Goal: Information Seeking & Learning: Learn about a topic

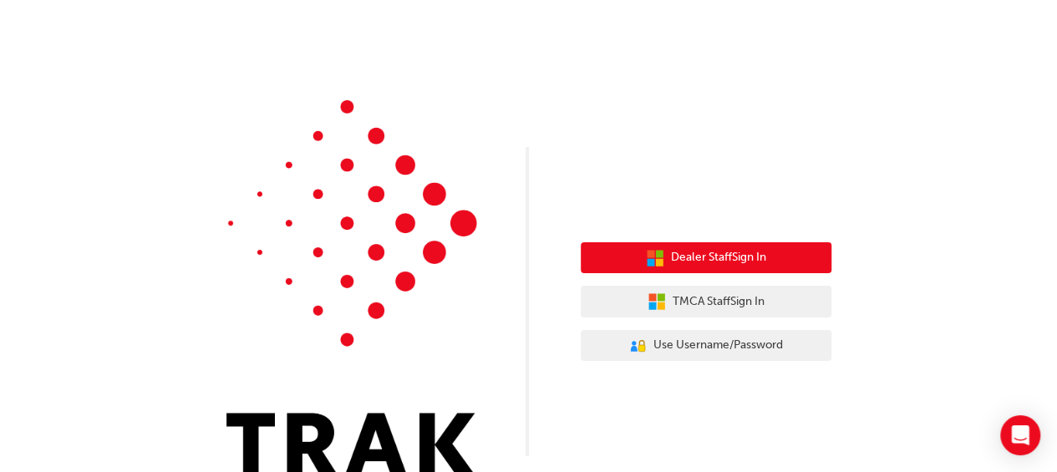
click at [730, 255] on span "Dealer Staff Sign In" at bounding box center [718, 257] width 95 height 19
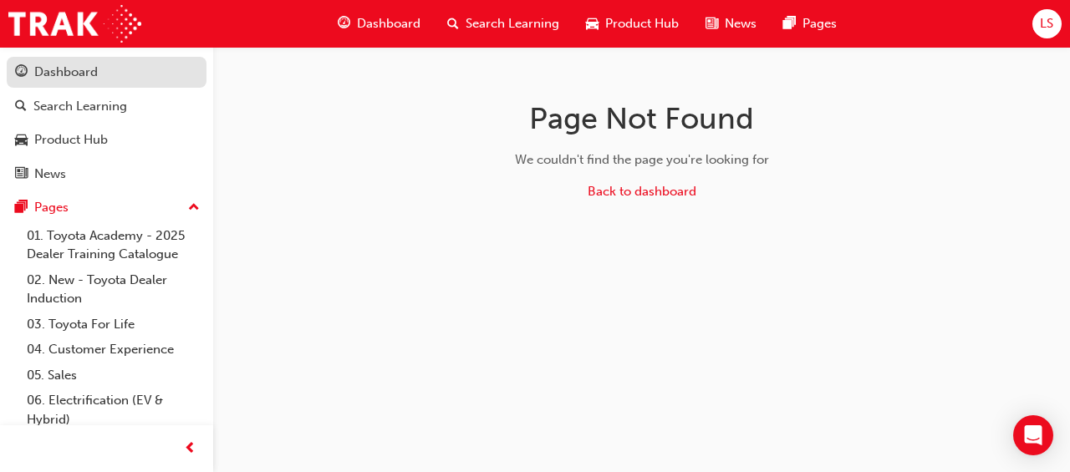
click at [87, 72] on div "Dashboard" at bounding box center [66, 72] width 64 height 19
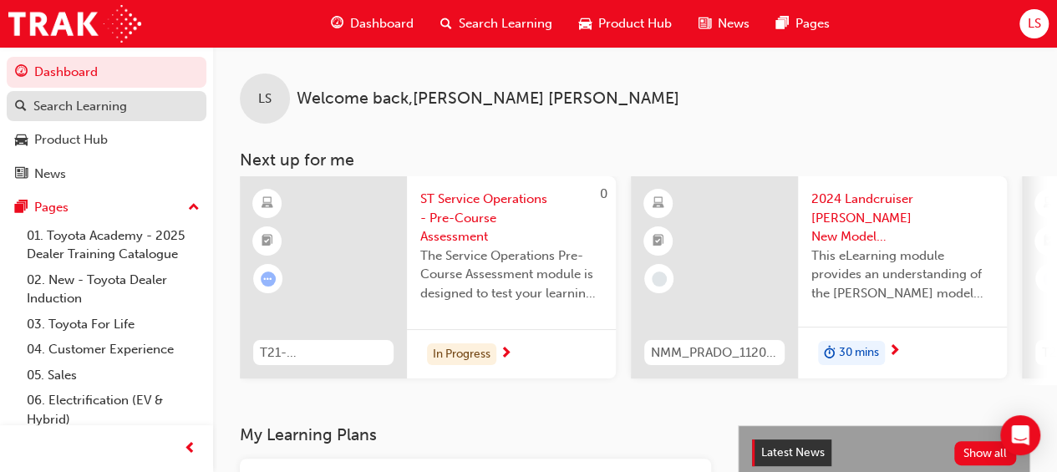
click at [93, 99] on div "Search Learning" at bounding box center [80, 106] width 94 height 19
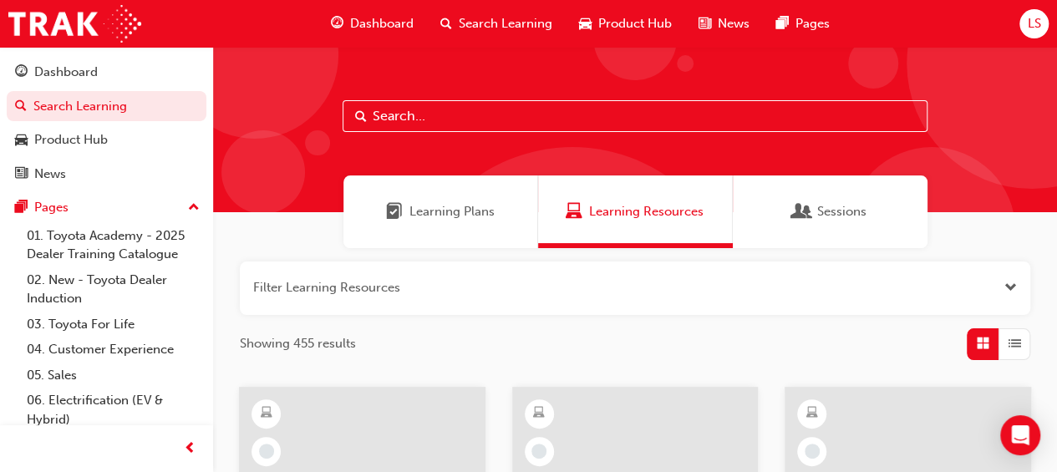
click at [495, 110] on input "text" at bounding box center [635, 116] width 585 height 32
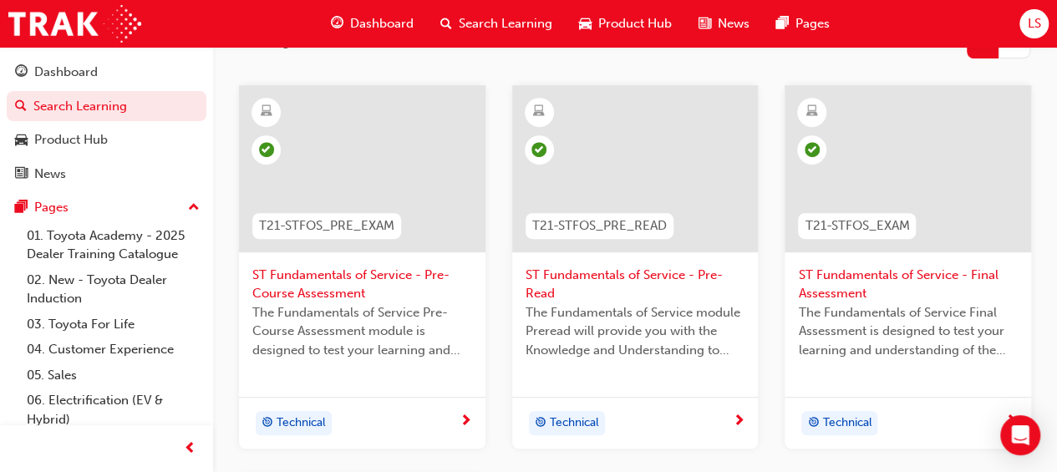
scroll to position [303, 0]
type input "fundamentals of service"
click at [460, 413] on span "next-icon" at bounding box center [466, 420] width 13 height 15
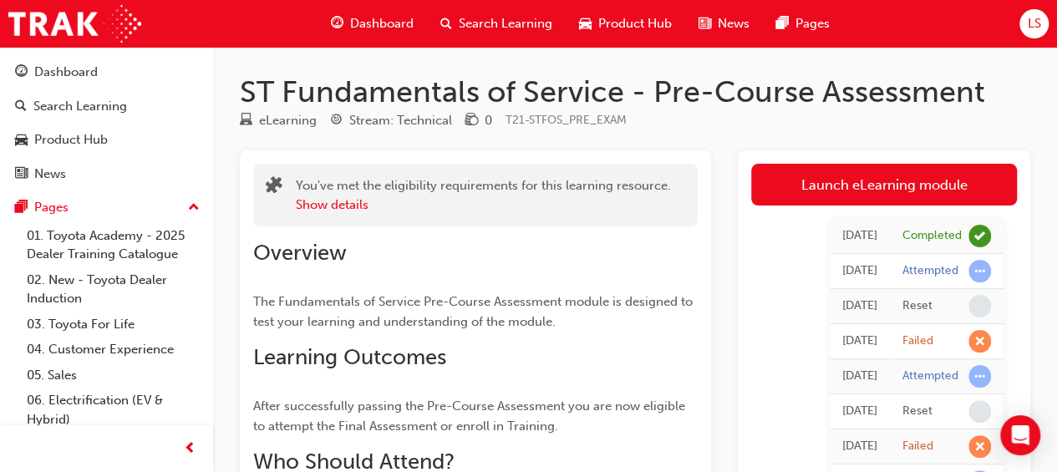
click at [490, 21] on span "Search Learning" at bounding box center [506, 23] width 94 height 19
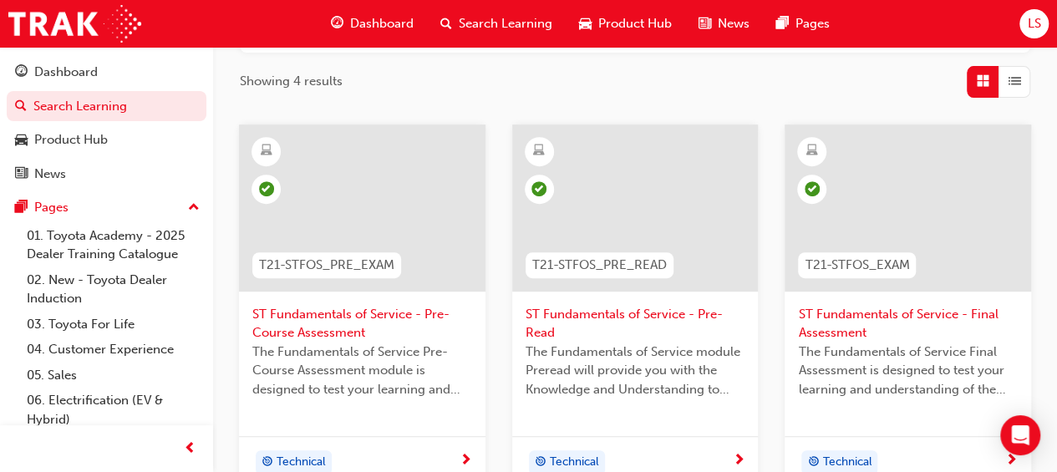
scroll to position [263, 0]
click at [603, 208] on div at bounding box center [635, 207] width 247 height 167
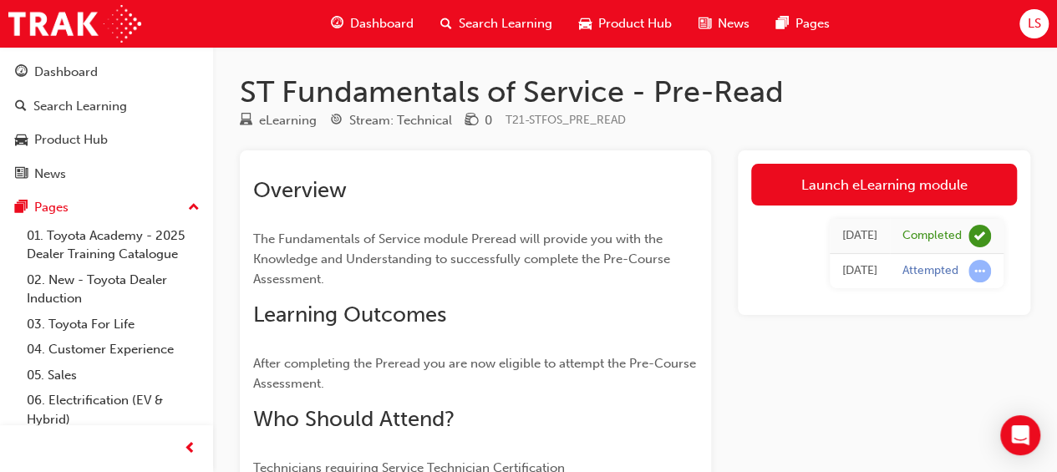
click at [498, 21] on span "Search Learning" at bounding box center [506, 23] width 94 height 19
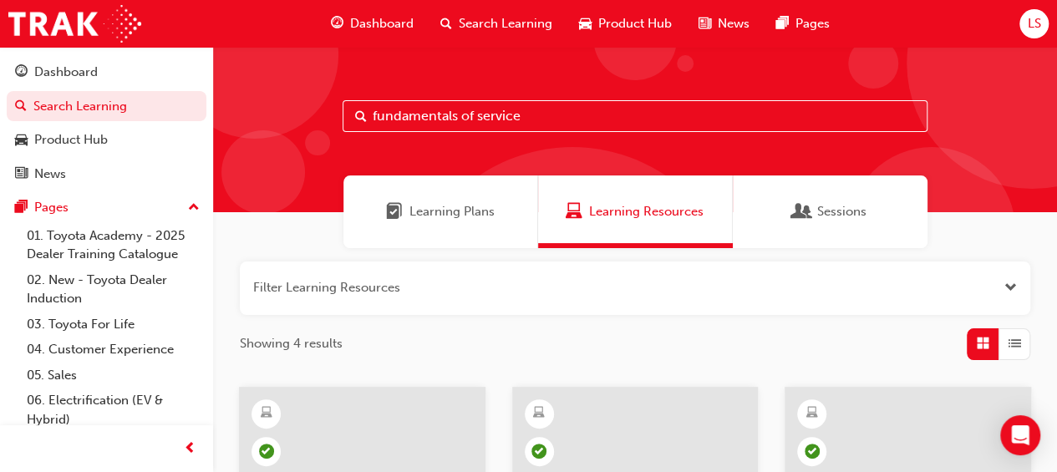
scroll to position [225, 0]
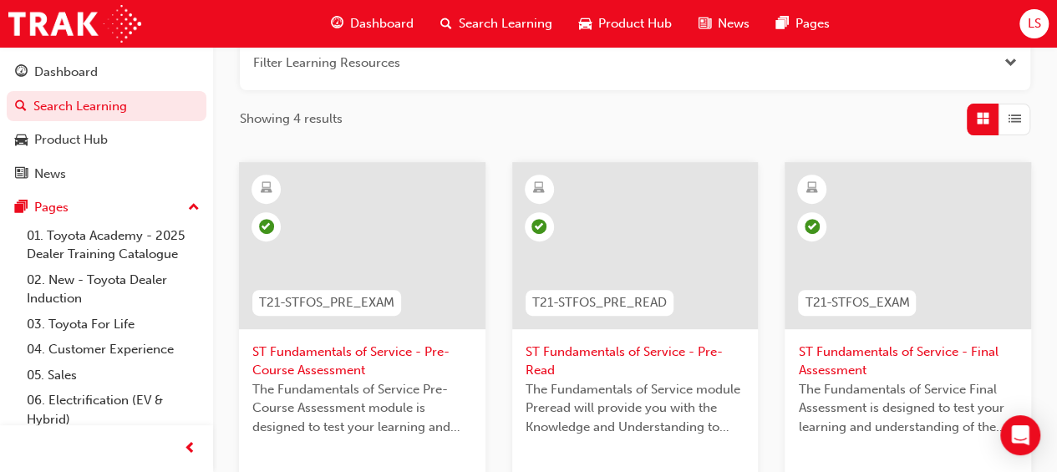
click at [877, 235] on div at bounding box center [908, 245] width 247 height 167
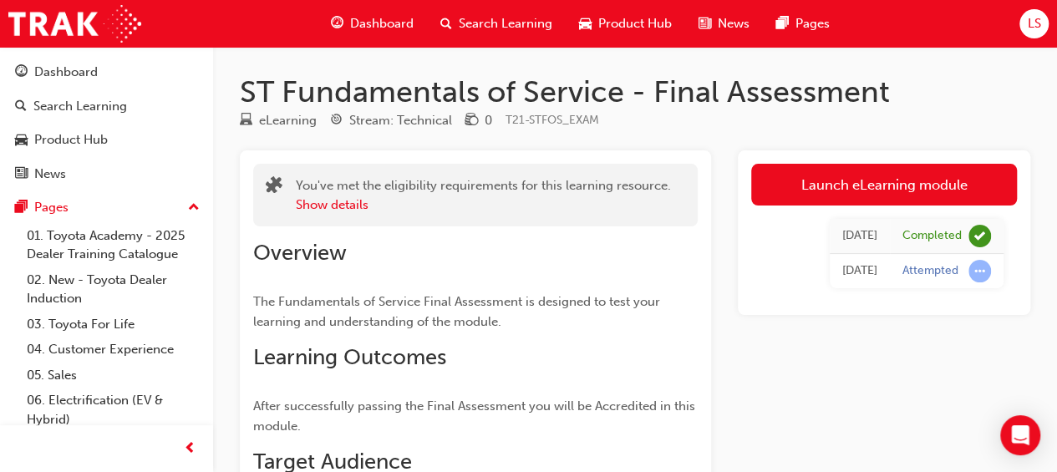
click at [508, 19] on span "Search Learning" at bounding box center [506, 23] width 94 height 19
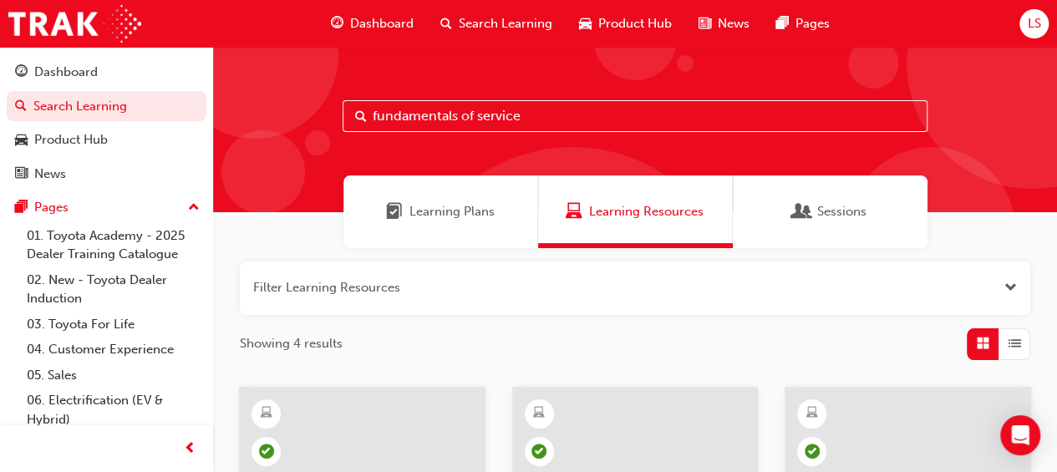
click at [569, 115] on input "fundamentals of service" at bounding box center [635, 116] width 585 height 32
type input "f"
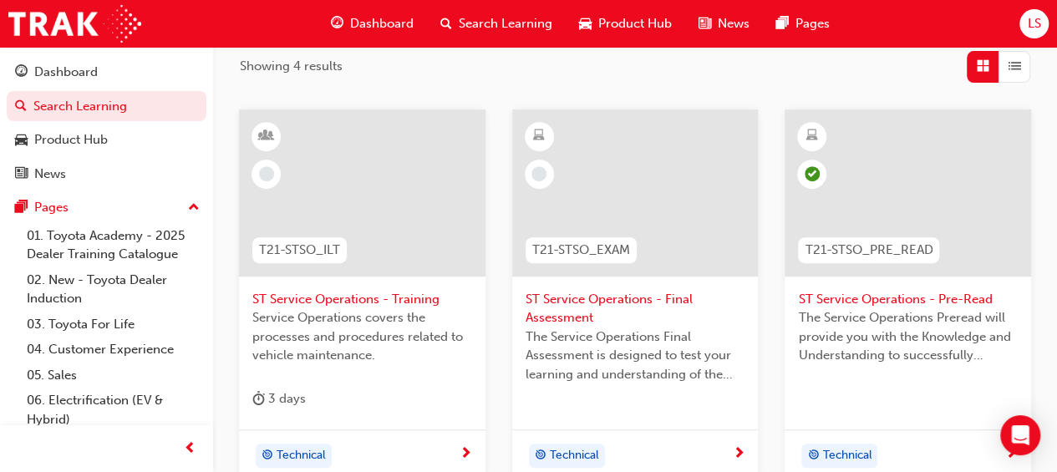
scroll to position [278, 0]
type input "service operations"
click at [357, 298] on span "ST Service Operations - Training" at bounding box center [362, 298] width 220 height 19
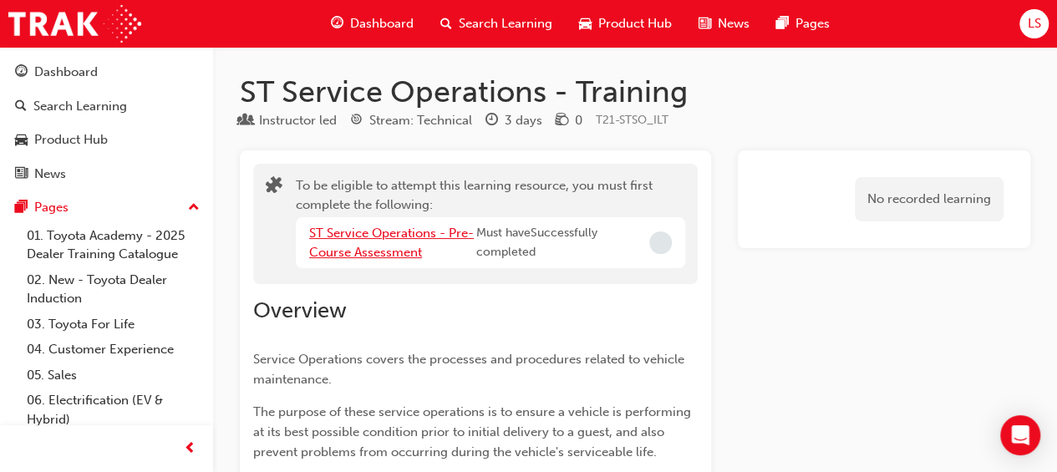
click at [383, 238] on link "ST Service Operations - Pre-Course Assessment" at bounding box center [391, 243] width 165 height 34
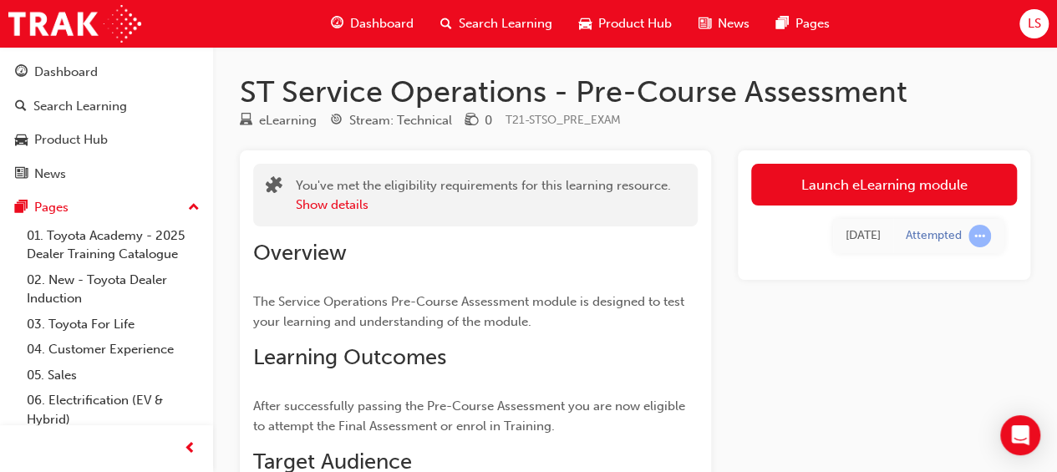
click at [499, 24] on span "Search Learning" at bounding box center [506, 23] width 94 height 19
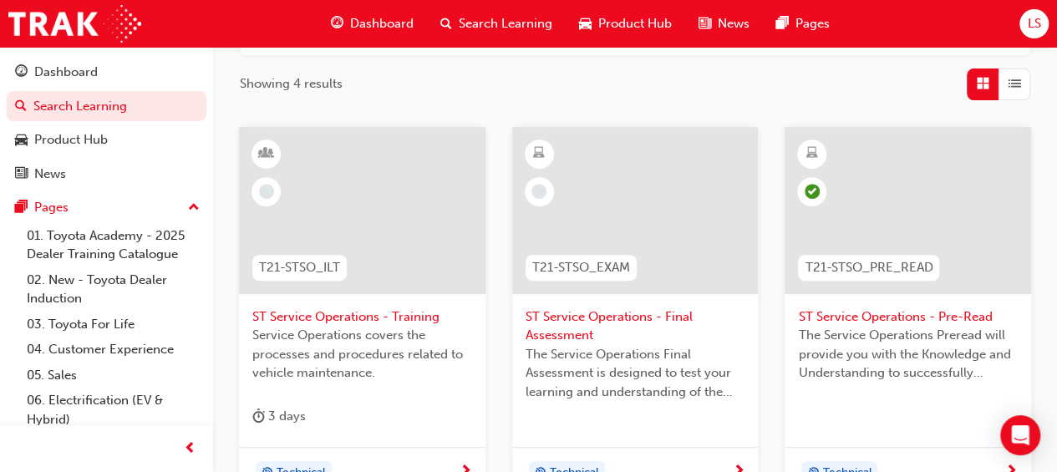
scroll to position [262, 0]
click at [399, 312] on span "ST Service Operations - Training" at bounding box center [362, 315] width 220 height 19
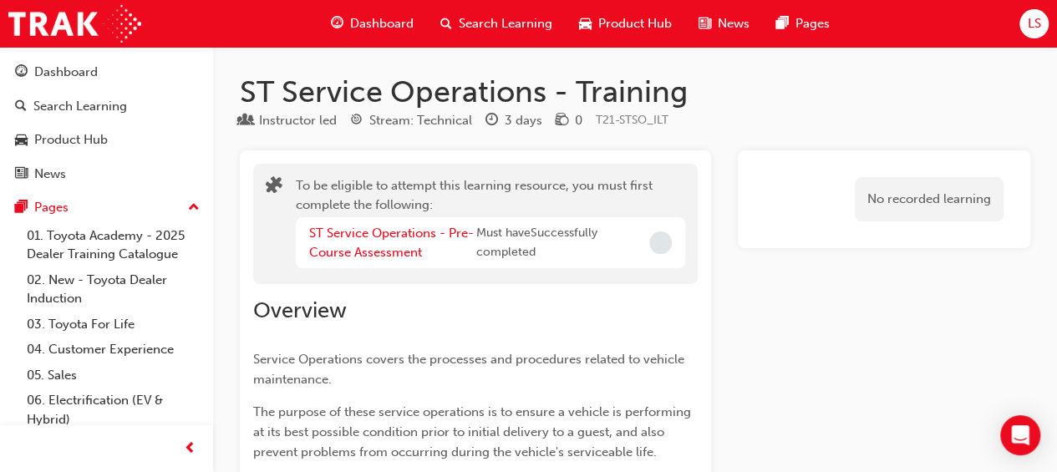
click at [496, 25] on span "Search Learning" at bounding box center [506, 23] width 94 height 19
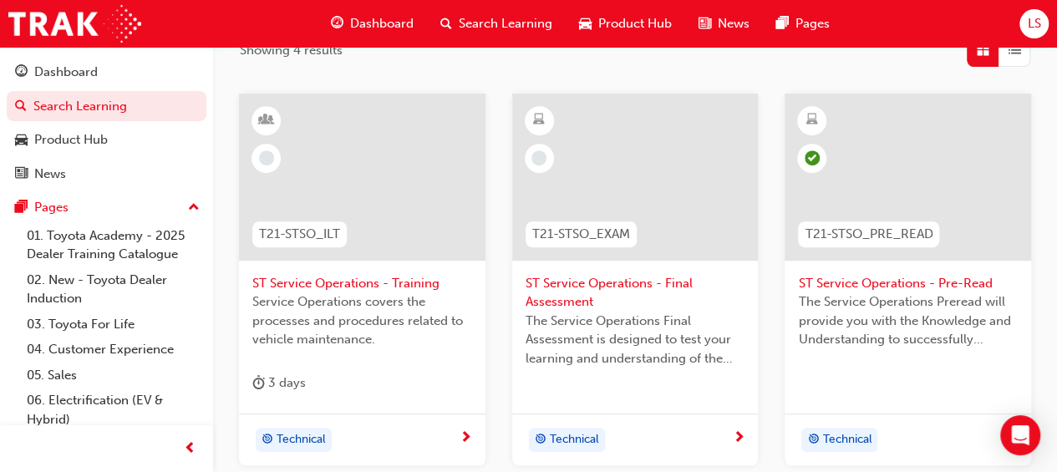
scroll to position [294, 0]
click at [575, 281] on span "ST Service Operations - Final Assessment" at bounding box center [636, 292] width 220 height 38
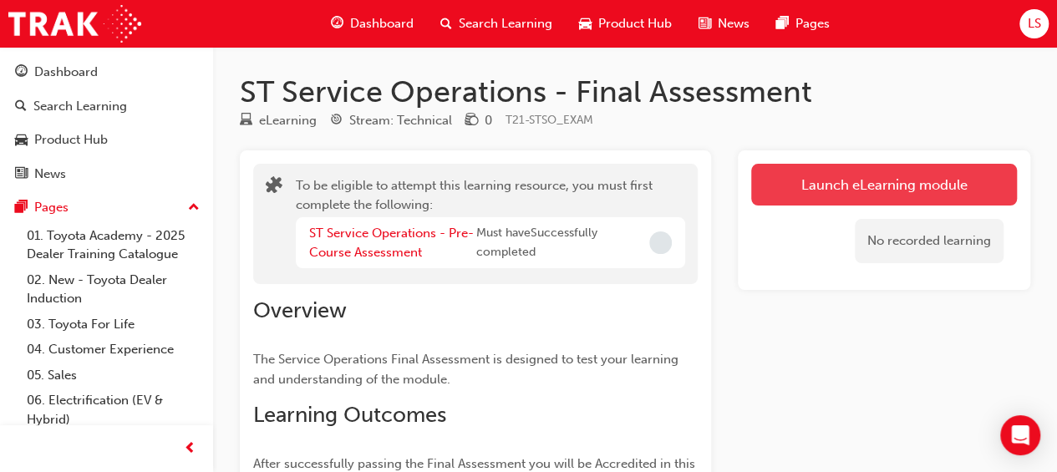
click at [812, 189] on button "Launch eLearning module" at bounding box center [884, 185] width 266 height 42
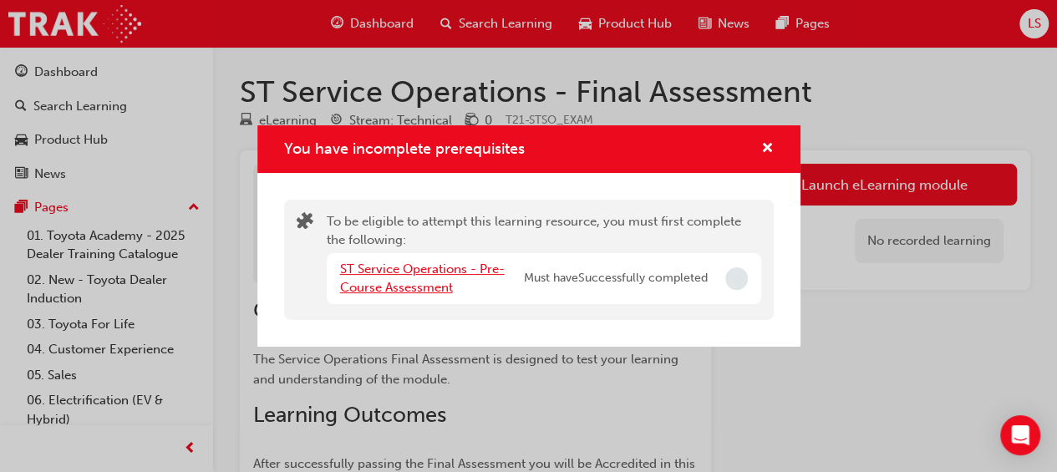
click at [408, 272] on link "ST Service Operations - Pre-Course Assessment" at bounding box center [422, 279] width 165 height 34
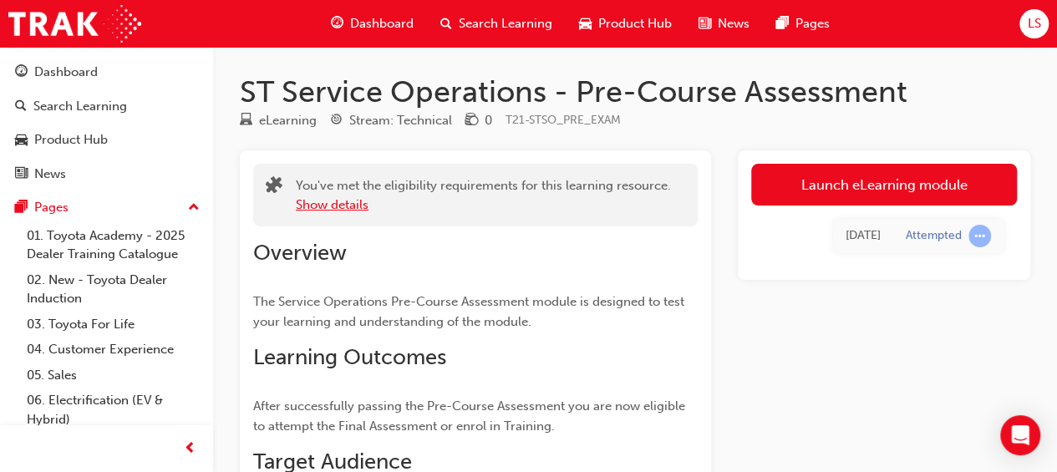
click at [347, 199] on button "Show details" at bounding box center [332, 205] width 73 height 19
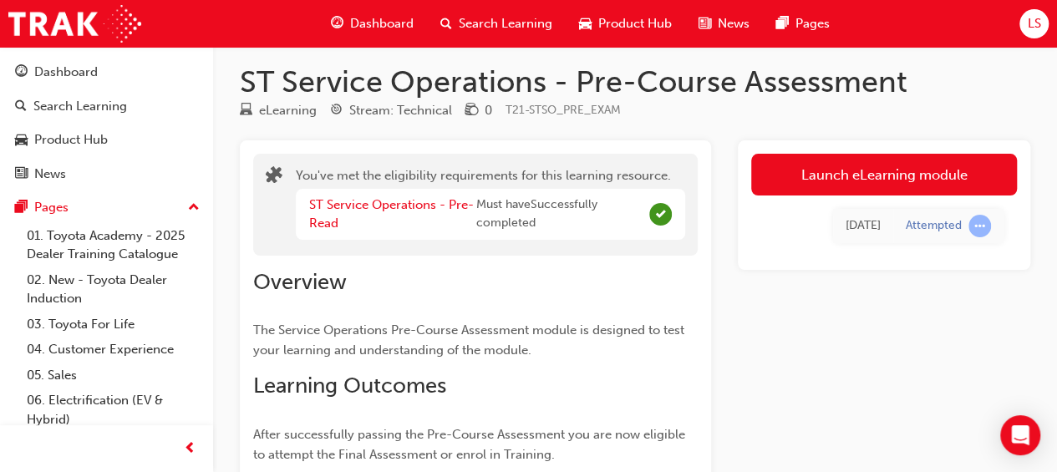
scroll to position [12, 0]
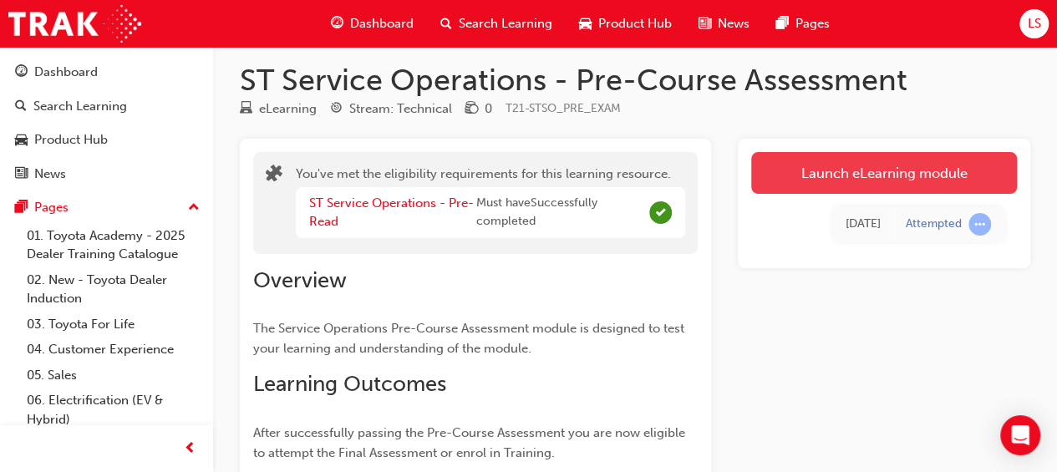
click at [826, 175] on link "Launch eLearning module" at bounding box center [884, 173] width 266 height 42
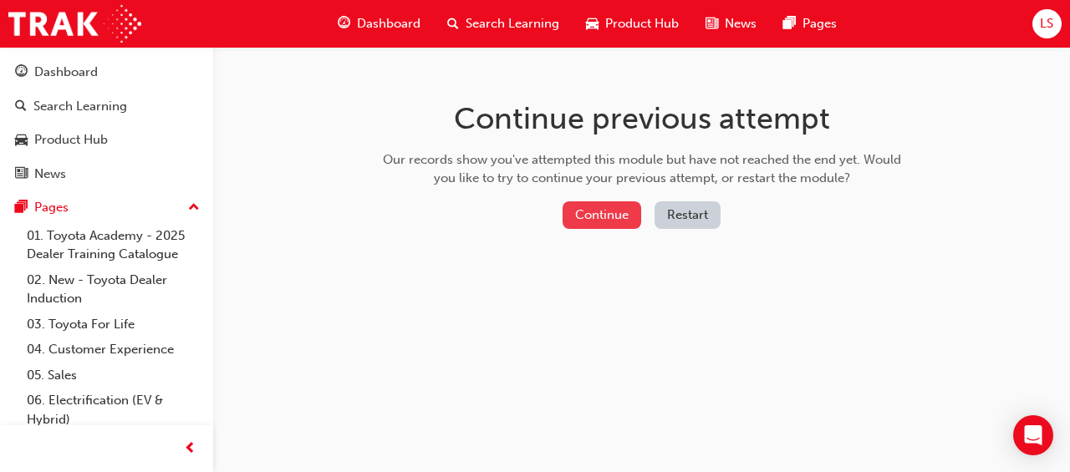
click at [587, 211] on button "Continue" at bounding box center [601, 215] width 79 height 28
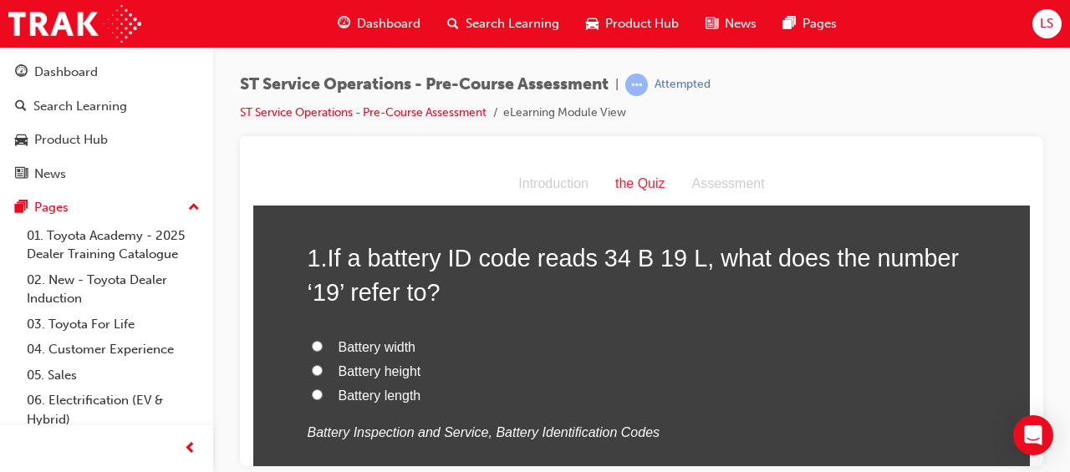
scroll to position [72, 0]
click at [312, 390] on input "Battery length" at bounding box center [317, 393] width 11 height 11
radio input "true"
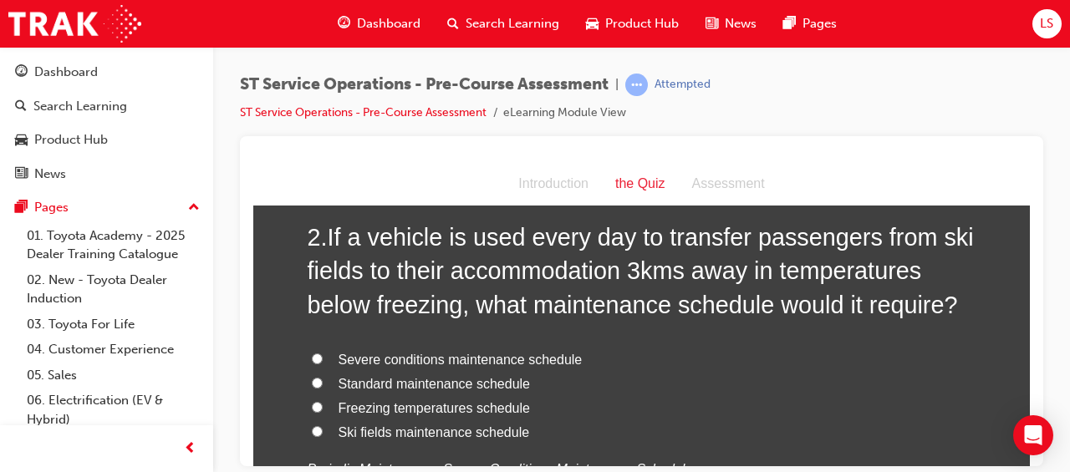
scroll to position [456, 0]
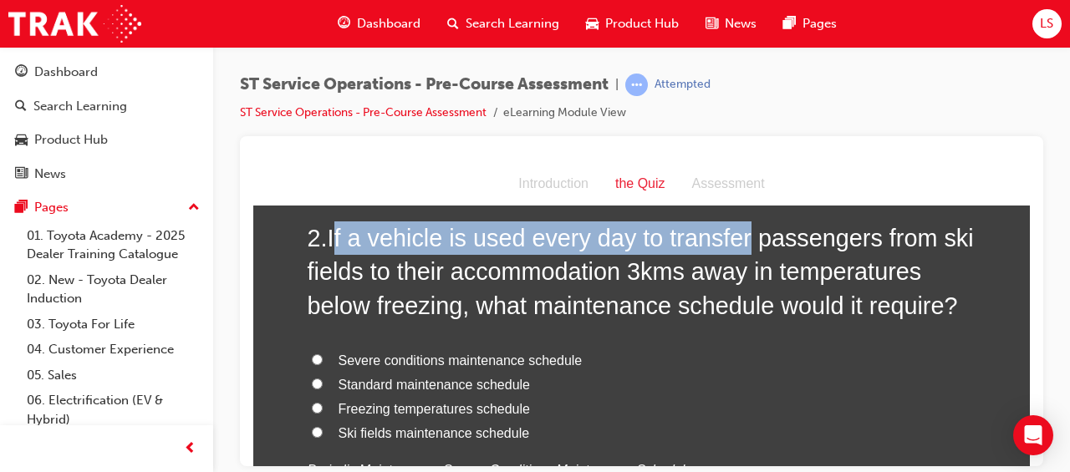
drag, startPoint x: 333, startPoint y: 233, endPoint x: 739, endPoint y: 236, distance: 406.2
click at [739, 236] on span "If a vehicle is used every day to transfer passengers from ski fields to their …" at bounding box center [641, 271] width 666 height 94
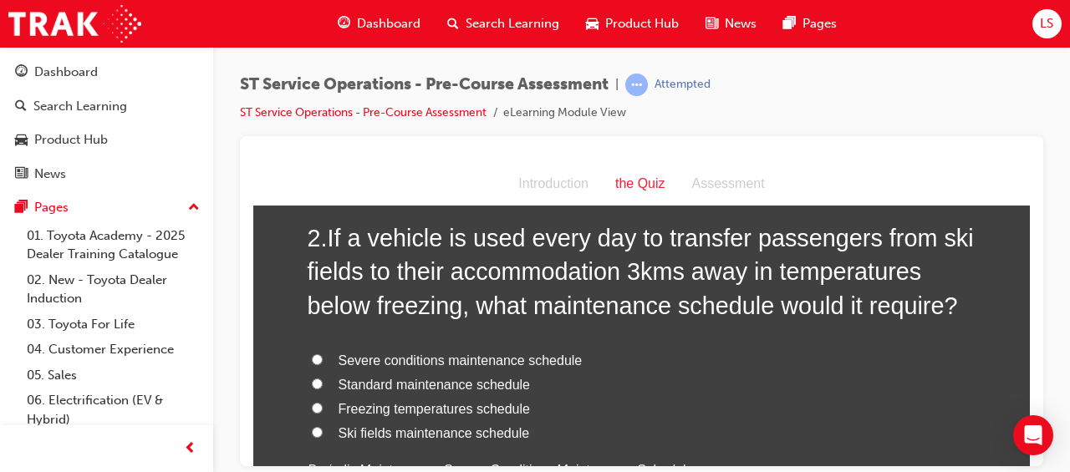
click at [539, 348] on label "Severe conditions maintenance schedule" at bounding box center [642, 360] width 669 height 24
click at [323, 353] on input "Severe conditions maintenance schedule" at bounding box center [317, 358] width 11 height 11
radio input "true"
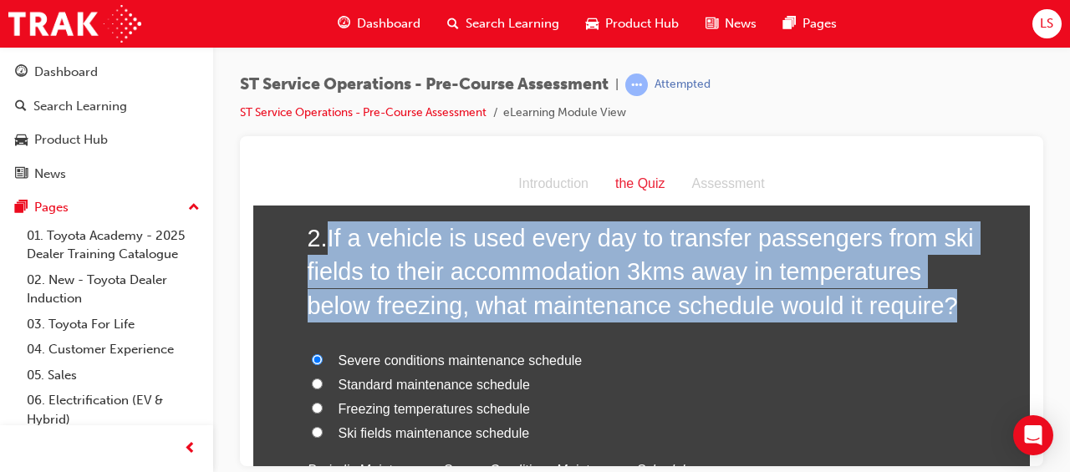
drag, startPoint x: 320, startPoint y: 235, endPoint x: 975, endPoint y: 312, distance: 659.7
copy h2 "If a vehicle is used every day to transfer passengers from ski fields to their …"
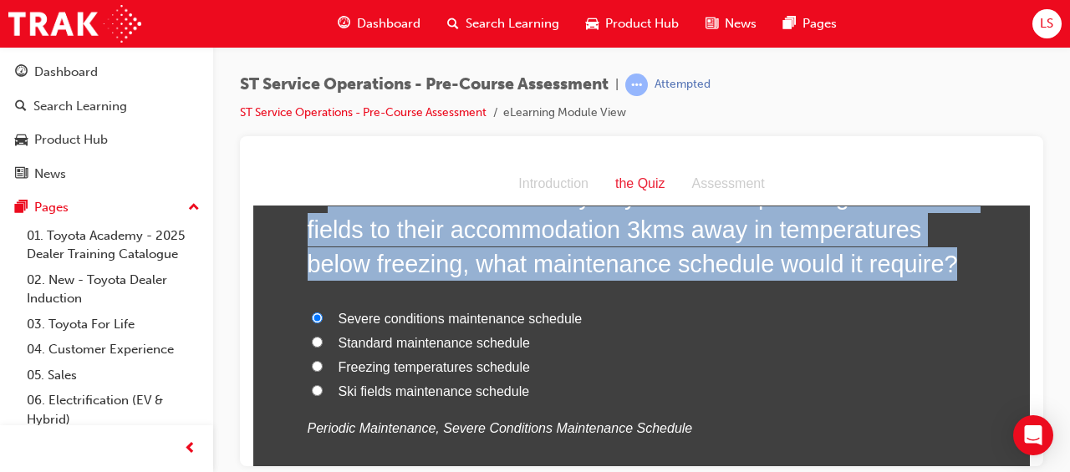
scroll to position [499, 0]
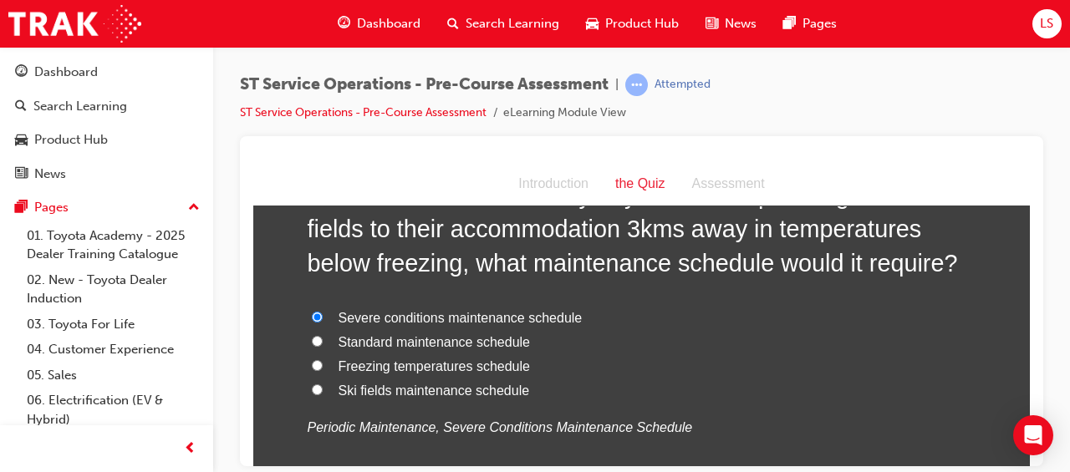
click at [435, 338] on span "Standard maintenance schedule" at bounding box center [434, 341] width 192 height 14
click at [323, 338] on input "Standard maintenance schedule" at bounding box center [317, 340] width 11 height 11
radio input "true"
click at [429, 364] on span "Freezing temperatures schedule" at bounding box center [433, 366] width 191 height 14
click at [323, 364] on input "Freezing temperatures schedule" at bounding box center [317, 364] width 11 height 11
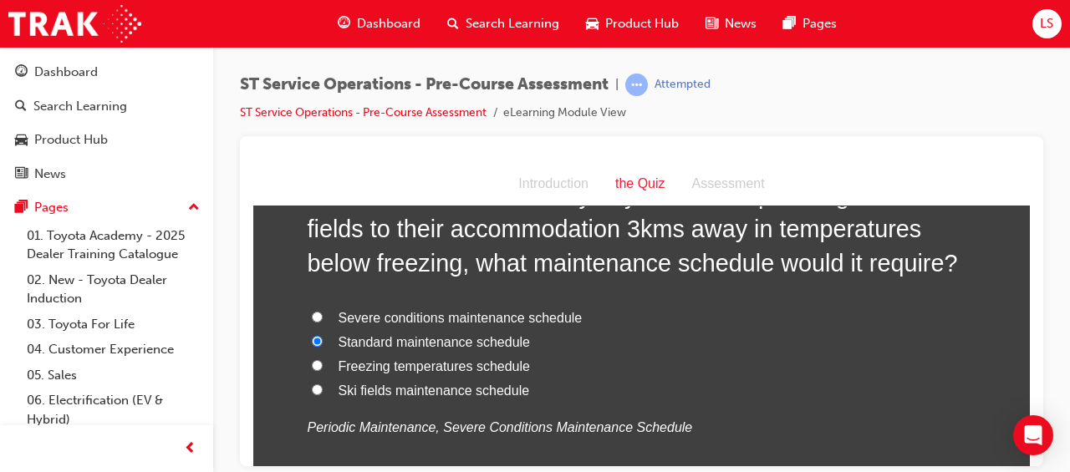
radio input "true"
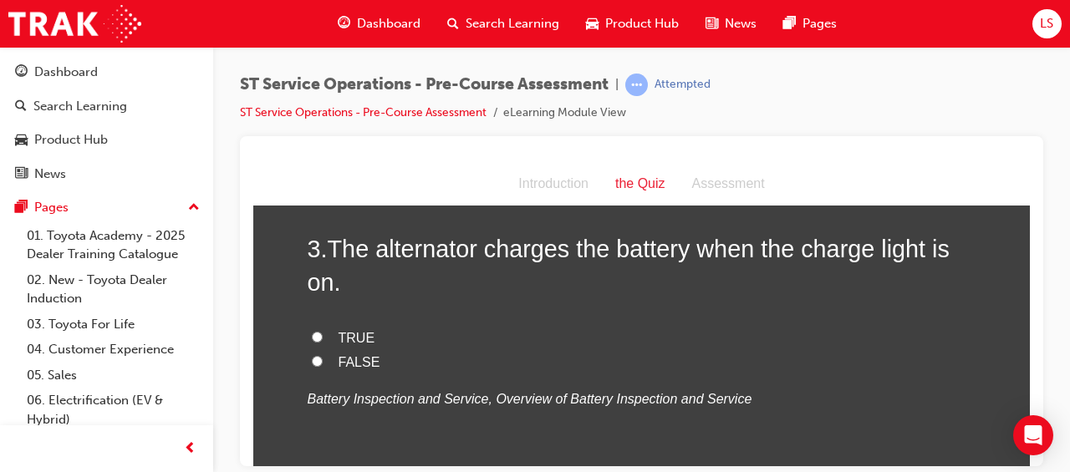
scroll to position [870, 0]
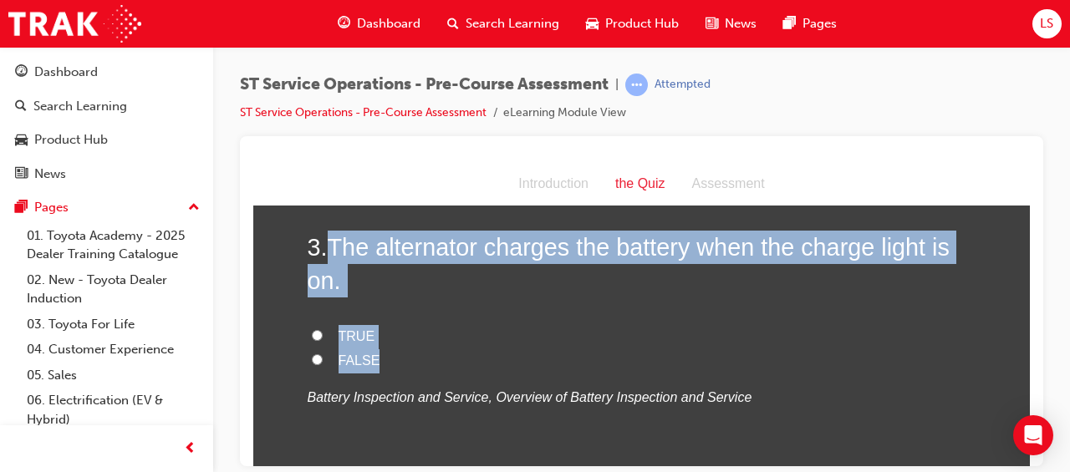
drag, startPoint x: 328, startPoint y: 242, endPoint x: 693, endPoint y: 360, distance: 384.0
click at [693, 360] on div "3 . The alternator charges the battery when the charge light is on. TRUE FALSE …" at bounding box center [642, 360] width 669 height 261
drag, startPoint x: 693, startPoint y: 360, endPoint x: 563, endPoint y: 247, distance: 171.8
copy div "The alternator charges the battery when the charge light is on. TRUE FALSE"
click at [499, 331] on label "TRUE" at bounding box center [642, 336] width 669 height 24
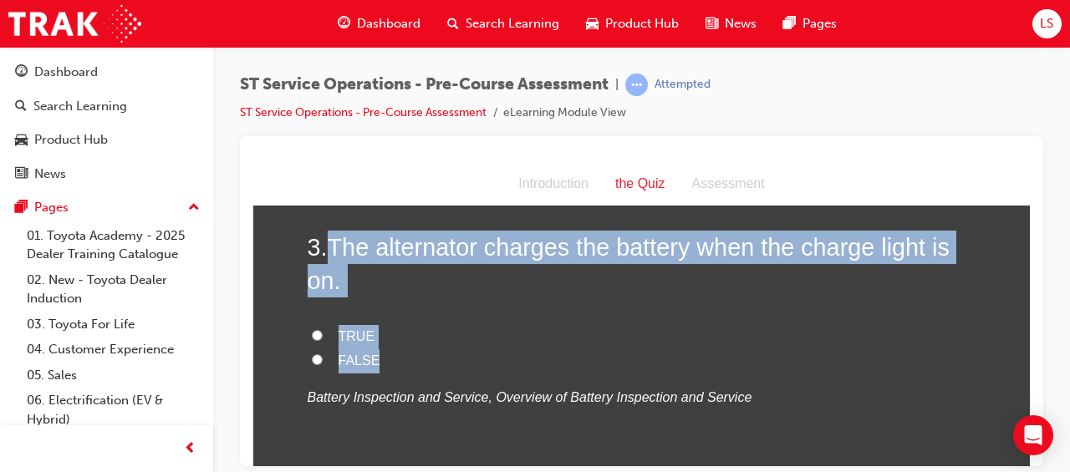
click at [323, 331] on input "TRUE" at bounding box center [317, 334] width 11 height 11
radio input "true"
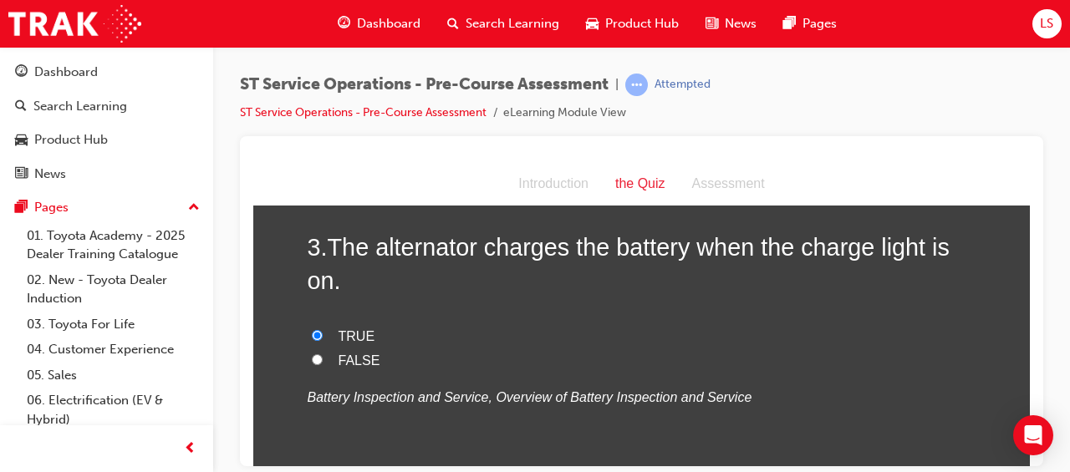
click at [312, 359] on input "FALSE" at bounding box center [317, 358] width 11 height 11
radio input "true"
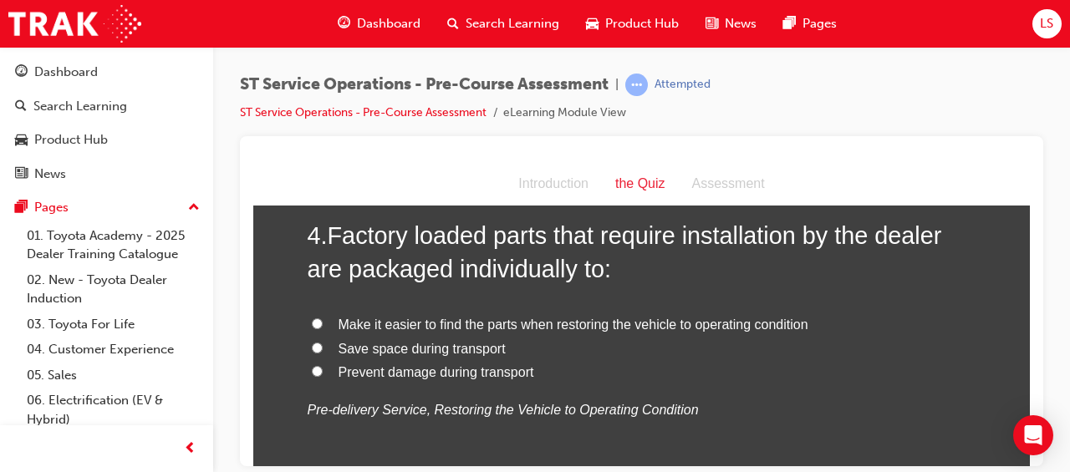
scroll to position [1224, 0]
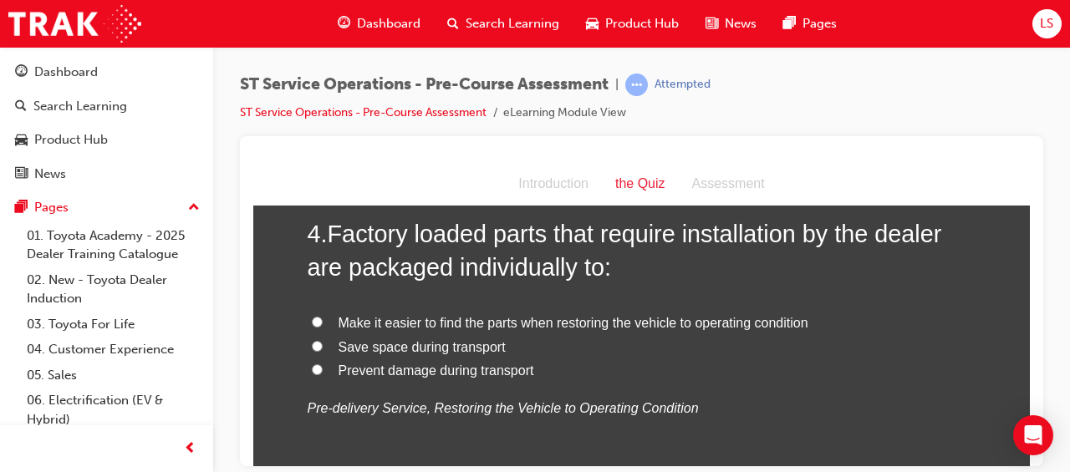
click at [501, 370] on span "Prevent damage during transport" at bounding box center [436, 370] width 196 height 14
click at [323, 370] on input "Prevent damage during transport" at bounding box center [317, 369] width 11 height 11
radio input "true"
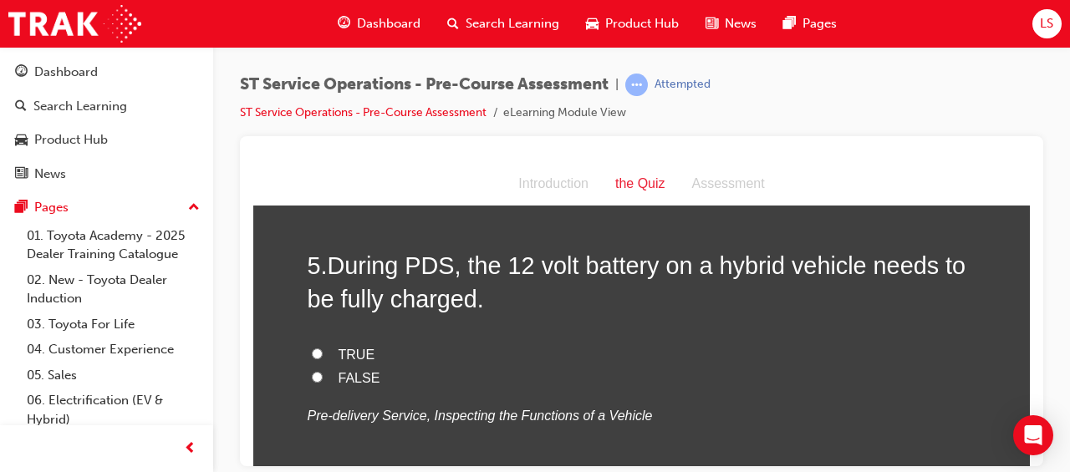
scroll to position [1559, 0]
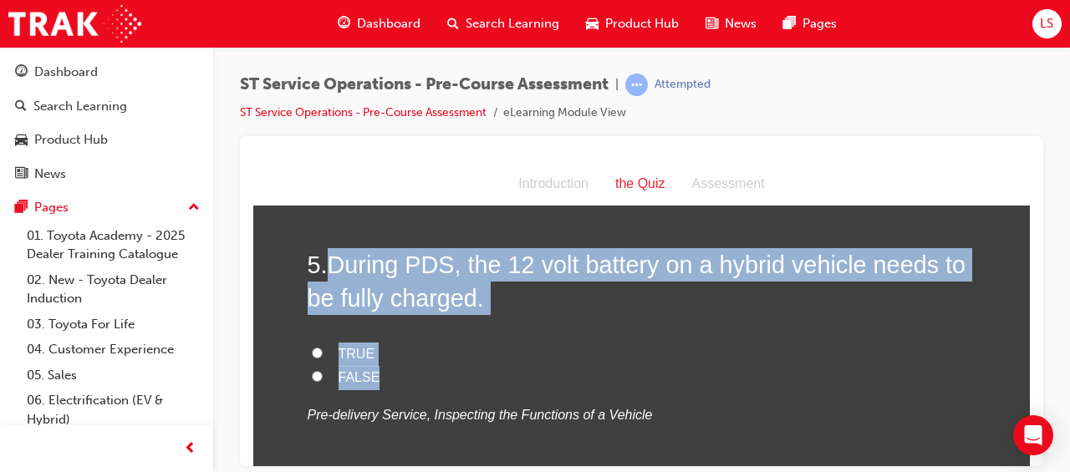
drag, startPoint x: 325, startPoint y: 263, endPoint x: 720, endPoint y: 380, distance: 412.2
click at [720, 380] on div "5 . During PDS, the 12 volt battery on a hybrid vehicle needs to be fully charg…" at bounding box center [642, 377] width 669 height 261
copy div "During PDS, the 12 volt battery on a hybrid vehicle needs to be fully charged. …"
click at [615, 366] on label "FALSE" at bounding box center [642, 377] width 669 height 24
click at [323, 370] on input "FALSE" at bounding box center [317, 375] width 11 height 11
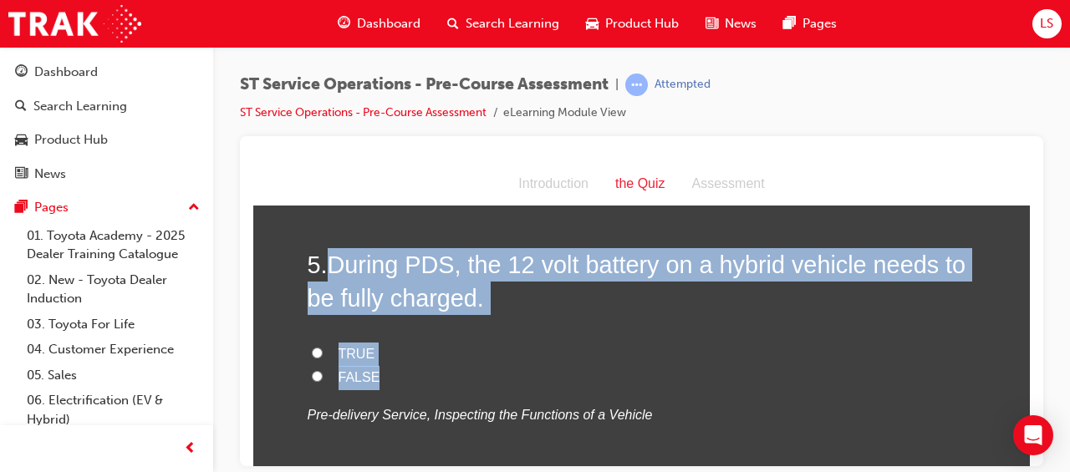
radio input "true"
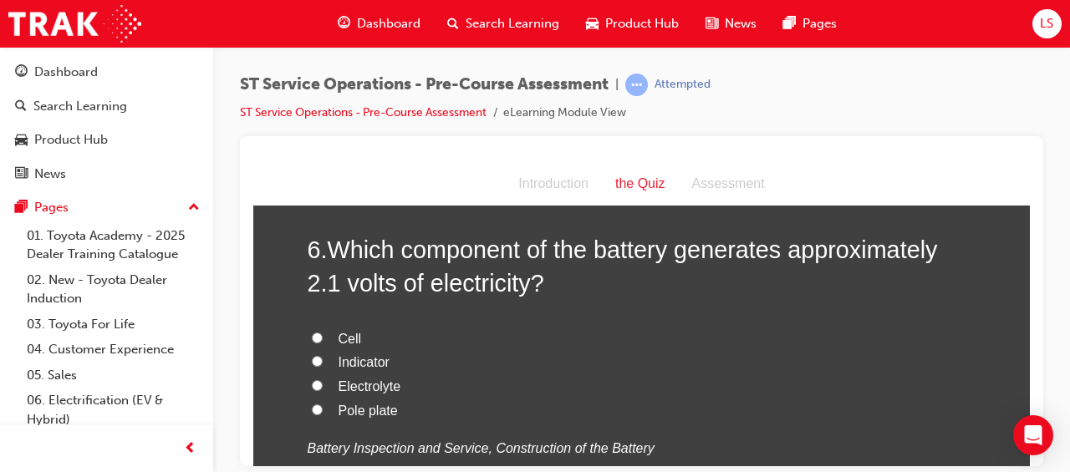
scroll to position [1914, 0]
click at [347, 341] on span "Cell" at bounding box center [349, 339] width 23 height 14
click at [323, 341] on input "Cell" at bounding box center [317, 338] width 11 height 11
radio input "true"
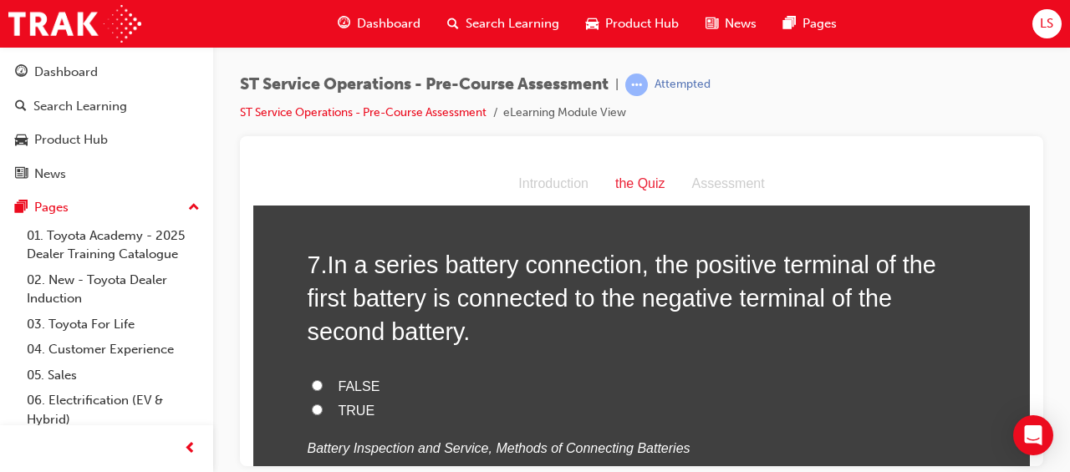
scroll to position [2288, 0]
click at [312, 384] on input "FALSE" at bounding box center [317, 385] width 11 height 11
radio input "true"
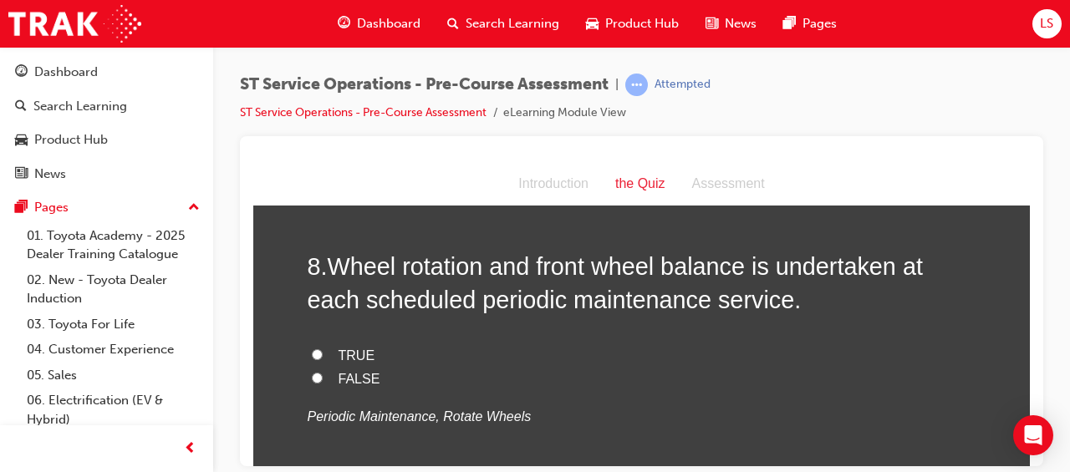
scroll to position [2662, 0]
click at [314, 348] on input "TRUE" at bounding box center [317, 353] width 11 height 11
radio input "true"
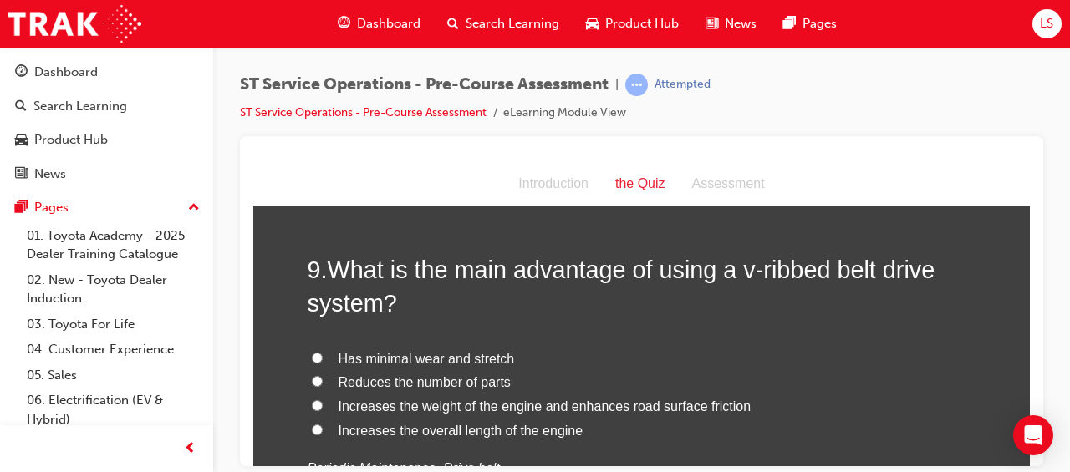
scroll to position [3000, 0]
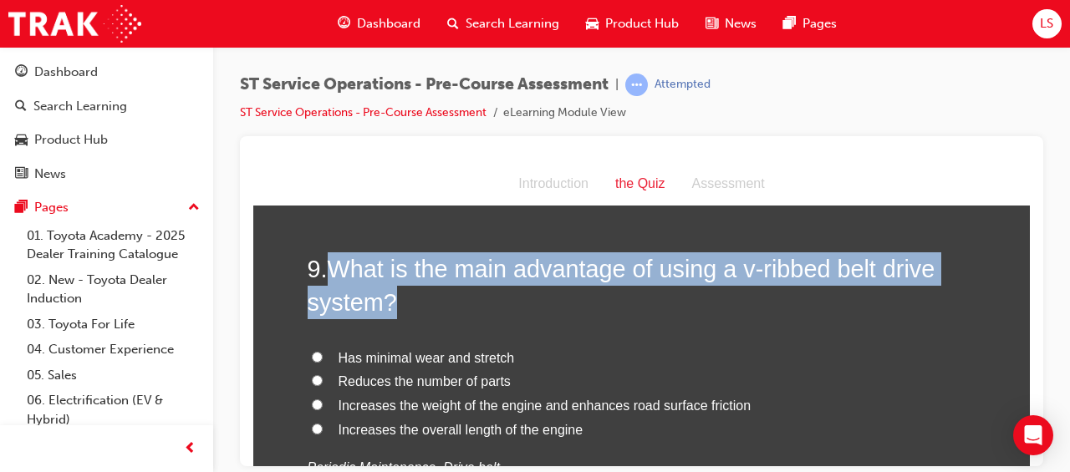
drag, startPoint x: 323, startPoint y: 265, endPoint x: 1023, endPoint y: 297, distance: 700.2
copy span "What is the main advantage of using a v-ribbed belt drive system?"
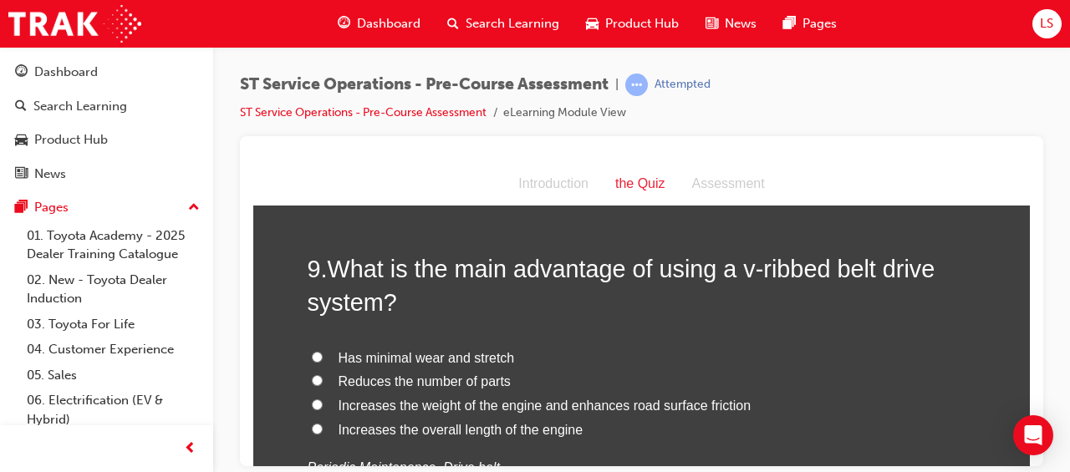
click at [625, 369] on label "Reduces the number of parts" at bounding box center [642, 381] width 669 height 24
click at [323, 374] on input "Reduces the number of parts" at bounding box center [317, 379] width 11 height 11
radio input "true"
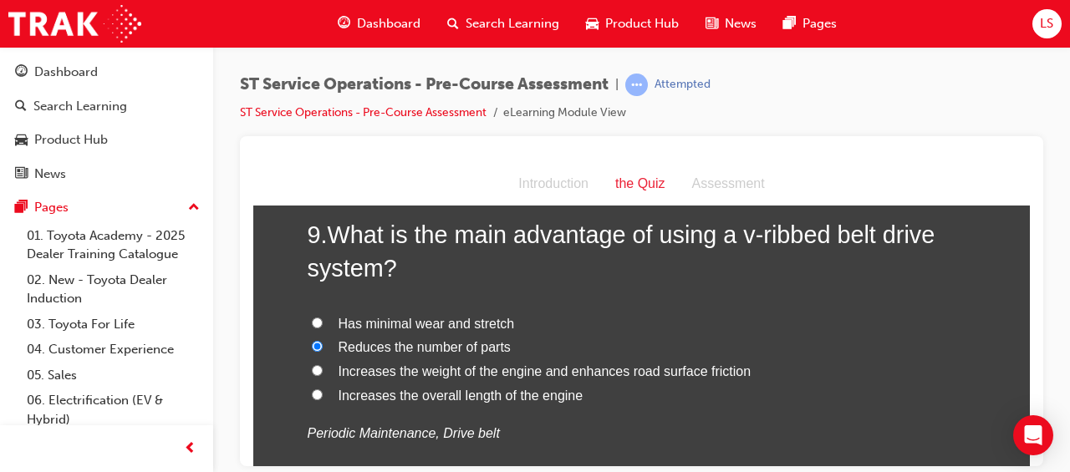
scroll to position [3035, 0]
click at [423, 321] on span "Has minimal wear and stretch" at bounding box center [426, 322] width 176 height 14
click at [323, 321] on input "Has minimal wear and stretch" at bounding box center [317, 321] width 11 height 11
radio input "true"
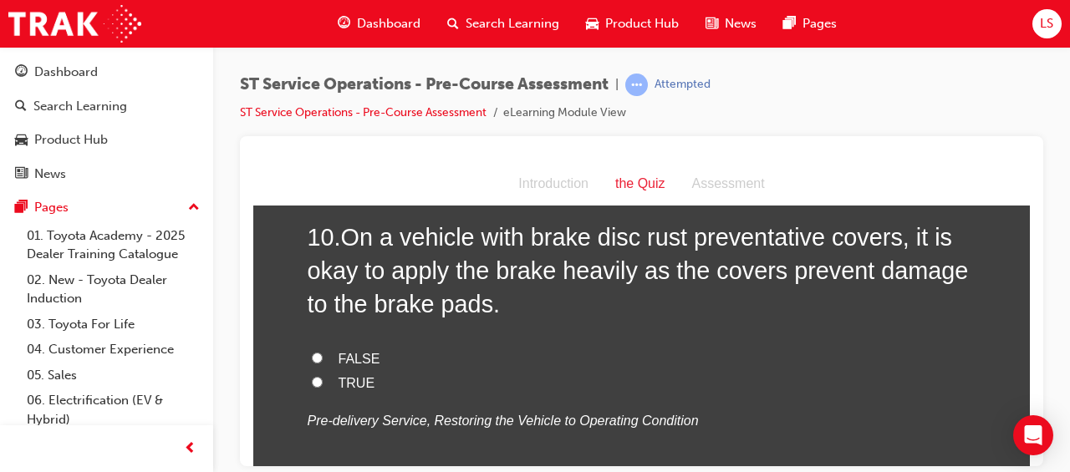
scroll to position [3412, 0]
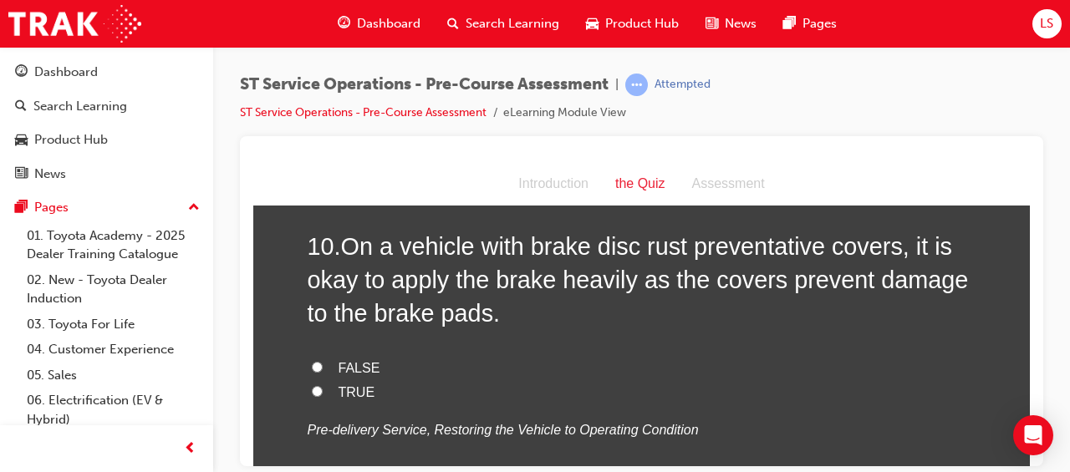
click at [340, 364] on span "FALSE" at bounding box center [359, 367] width 42 height 14
click at [323, 364] on input "FALSE" at bounding box center [317, 366] width 11 height 11
radio input "true"
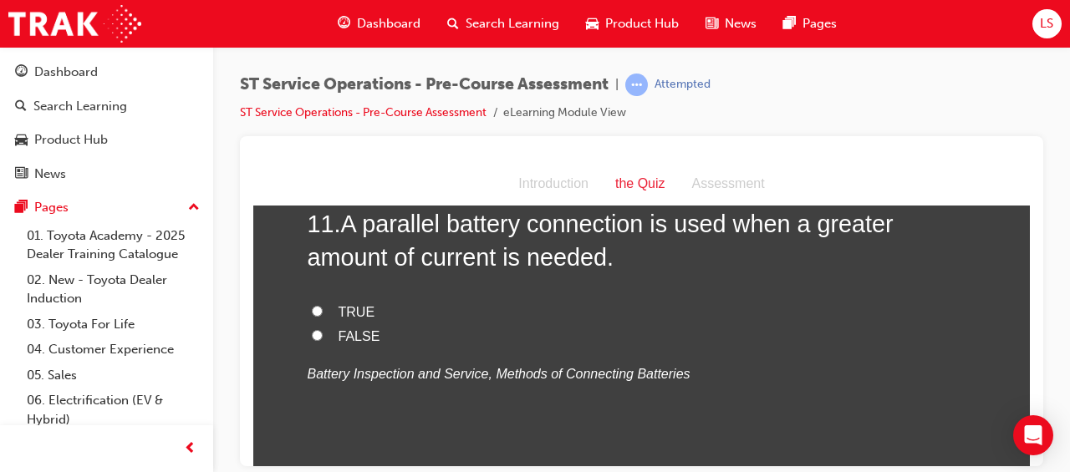
scroll to position [3810, 0]
click at [338, 306] on span "TRUE" at bounding box center [356, 310] width 37 height 14
click at [323, 306] on input "TRUE" at bounding box center [317, 309] width 11 height 11
radio input "true"
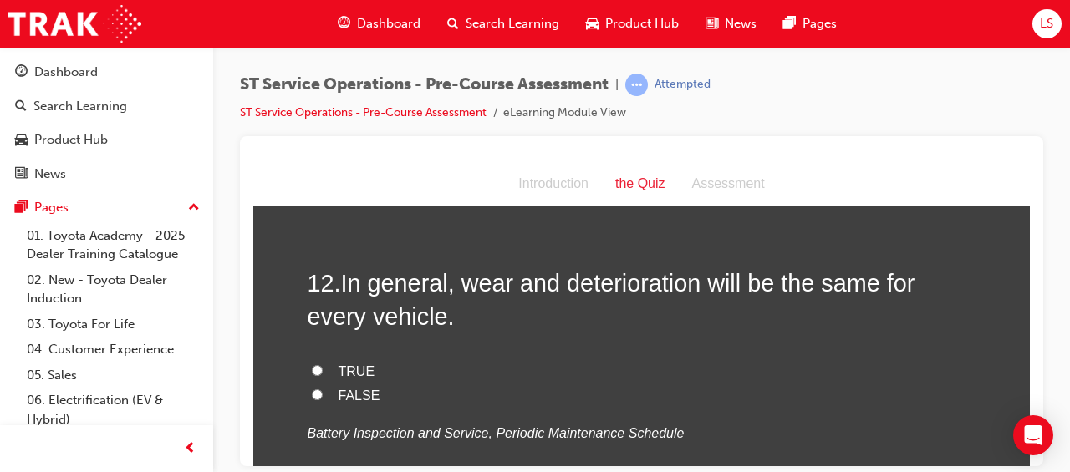
scroll to position [4111, 0]
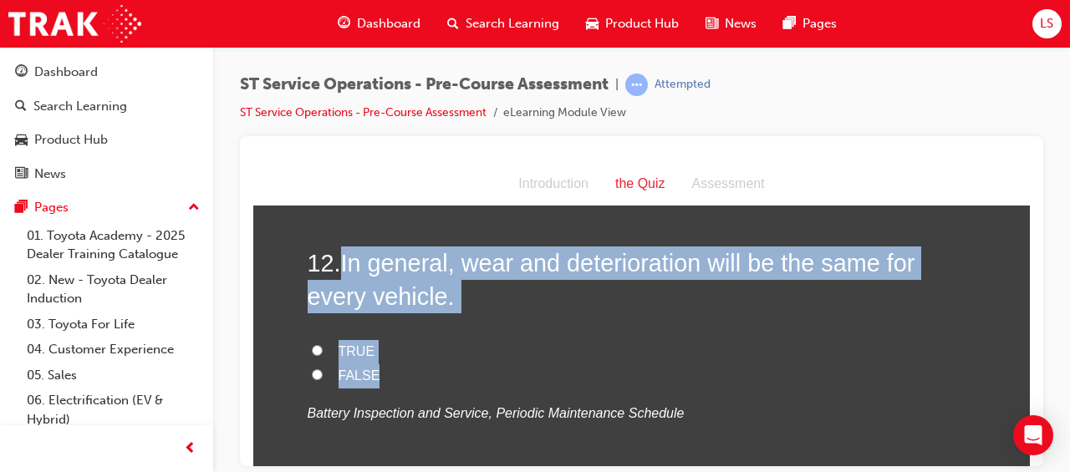
drag, startPoint x: 338, startPoint y: 252, endPoint x: 563, endPoint y: 374, distance: 255.8
click at [563, 374] on div "12 . In general, wear and deterioration will be the same for every vehicle. TRU…" at bounding box center [642, 376] width 669 height 261
copy div "In general, wear and deterioration will be the same for every vehicle. TRUE FAL…"
click at [312, 369] on input "FALSE" at bounding box center [317, 374] width 11 height 11
radio input "true"
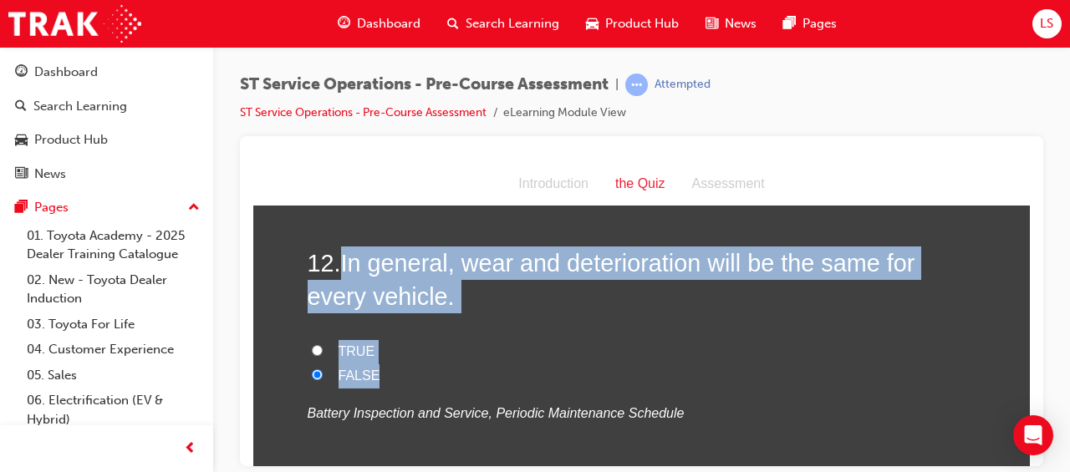
click at [546, 356] on label "TRUE" at bounding box center [642, 351] width 669 height 24
click at [323, 355] on input "TRUE" at bounding box center [317, 349] width 11 height 11
radio input "true"
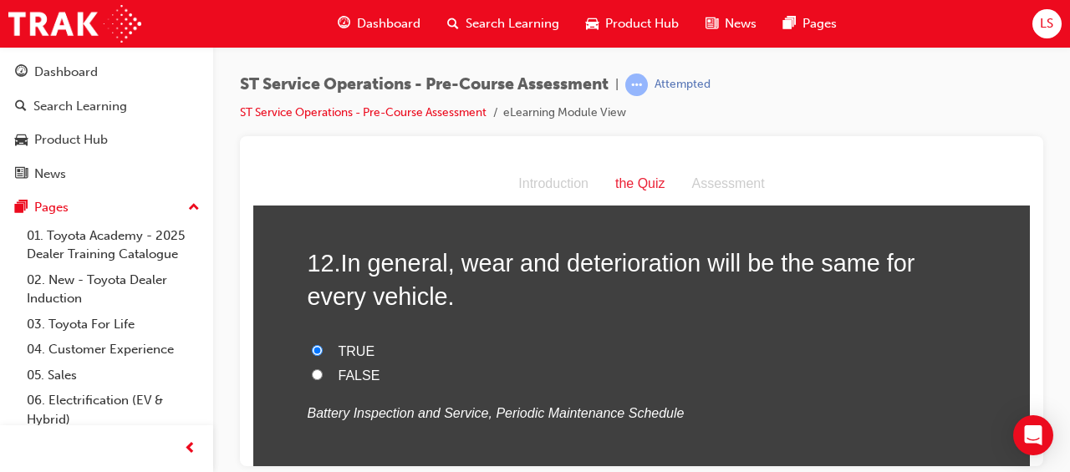
click at [313, 369] on input "FALSE" at bounding box center [317, 374] width 11 height 11
radio input "true"
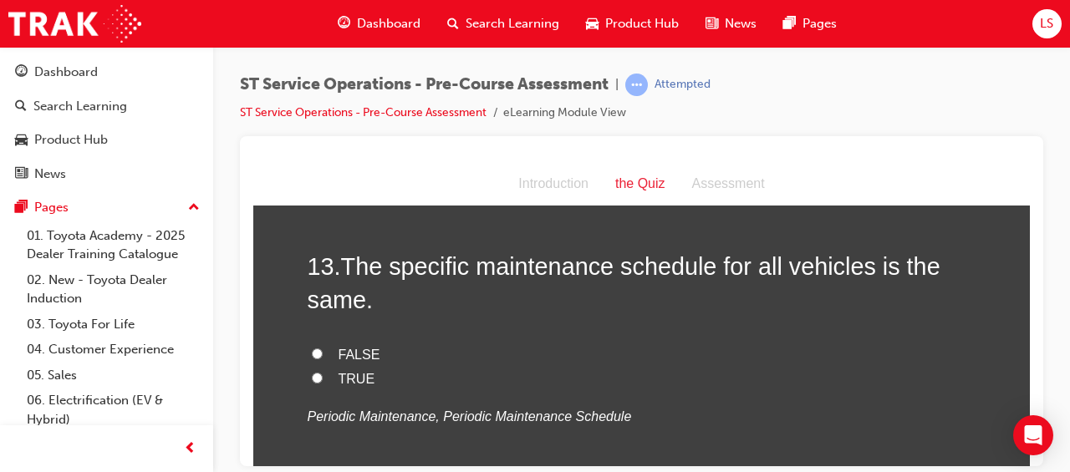
scroll to position [4445, 0]
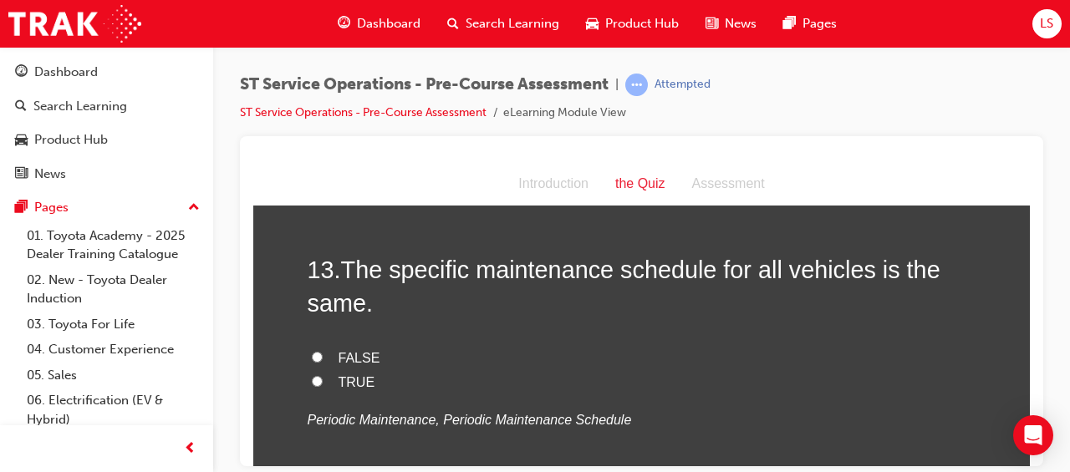
click at [313, 351] on input "FALSE" at bounding box center [317, 356] width 11 height 11
radio input "true"
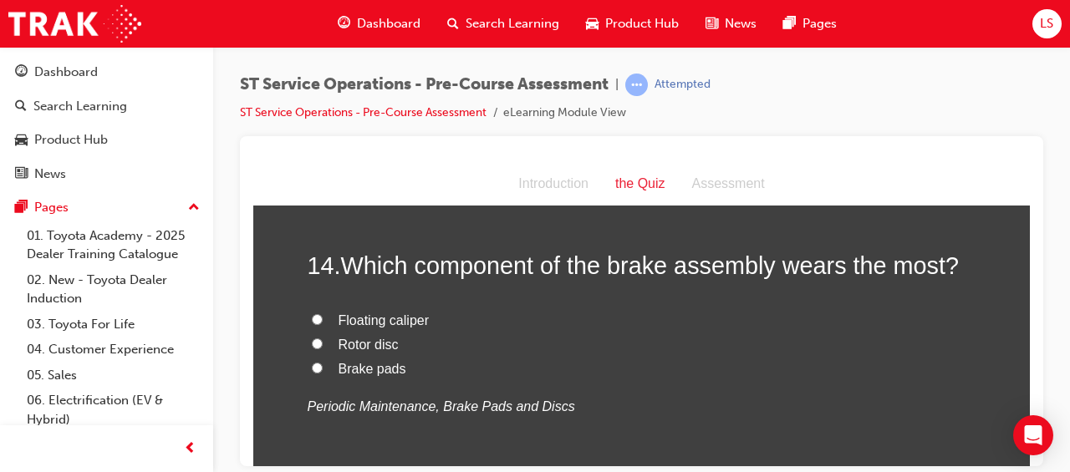
scroll to position [4789, 0]
click at [312, 363] on input "Brake pads" at bounding box center [317, 368] width 11 height 11
radio input "true"
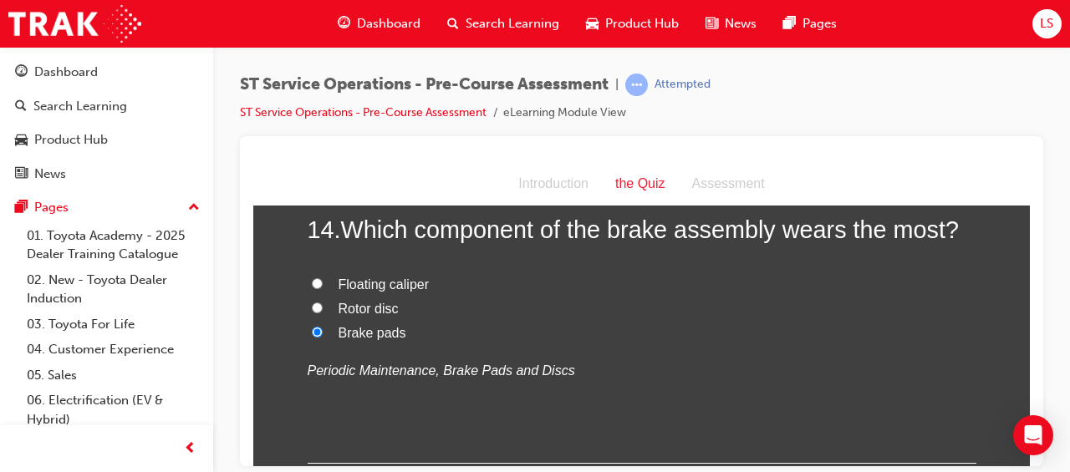
scroll to position [4827, 0]
click at [312, 301] on input "Rotor disc" at bounding box center [317, 306] width 11 height 11
radio input "true"
click at [312, 325] on input "Brake pads" at bounding box center [317, 330] width 11 height 11
radio input "true"
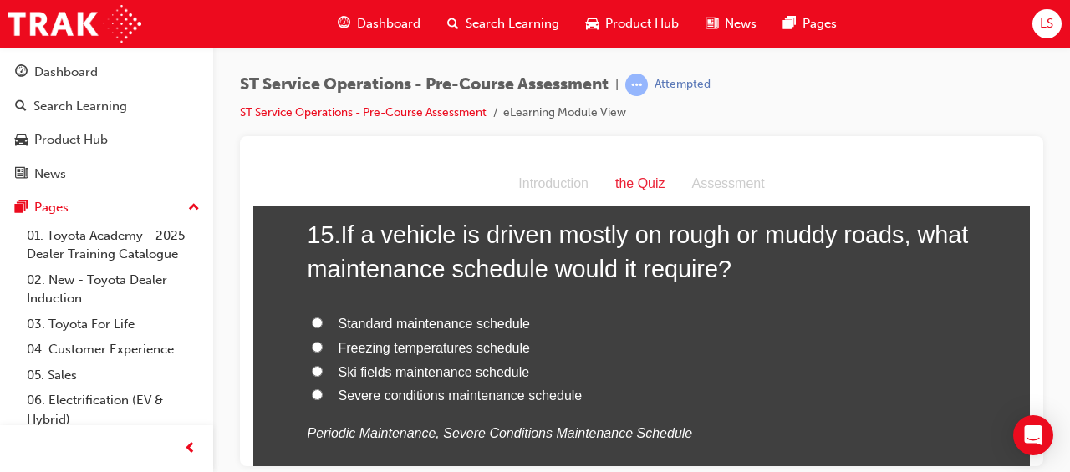
scroll to position [5153, 0]
click at [384, 364] on span "Ski fields maintenance schedule" at bounding box center [433, 371] width 191 height 14
click at [323, 364] on input "Ski fields maintenance schedule" at bounding box center [317, 369] width 11 height 11
radio input "true"
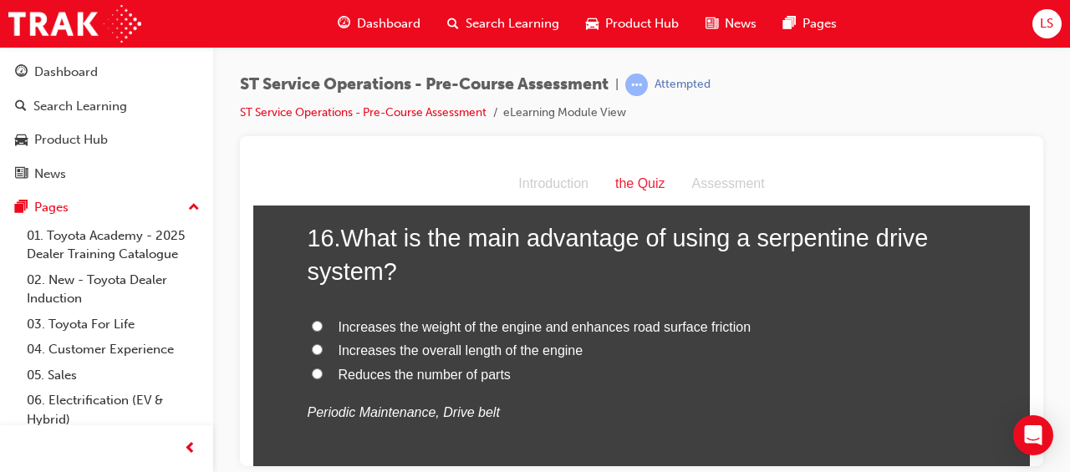
scroll to position [5539, 0]
click at [376, 318] on span "Increases the weight of the engine and enhances road surface friction" at bounding box center [544, 325] width 413 height 14
click at [323, 319] on input "Increases the weight of the engine and enhances road surface friction" at bounding box center [317, 324] width 11 height 11
radio input "true"
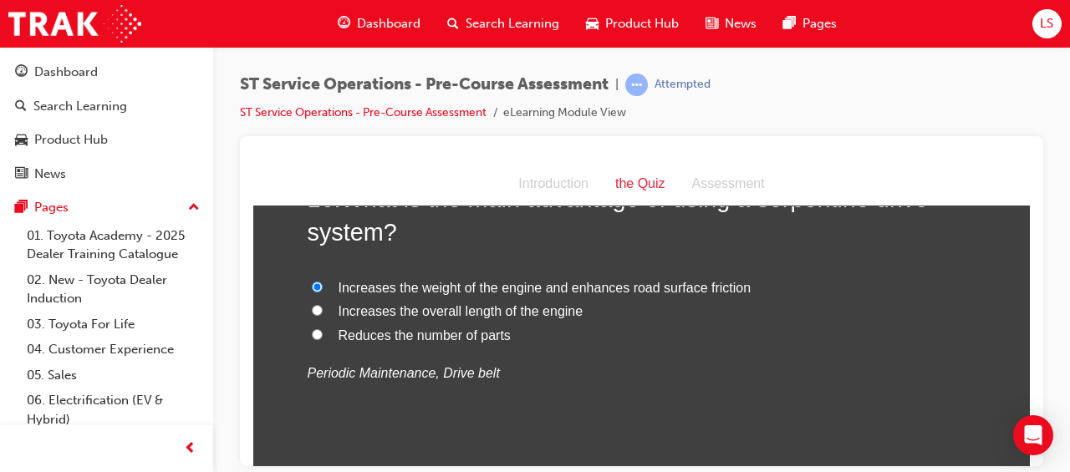
scroll to position [5578, 0]
click at [399, 330] on span "Reduces the number of parts" at bounding box center [424, 334] width 172 height 14
click at [323, 330] on input "Reduces the number of parts" at bounding box center [317, 333] width 11 height 11
radio input "true"
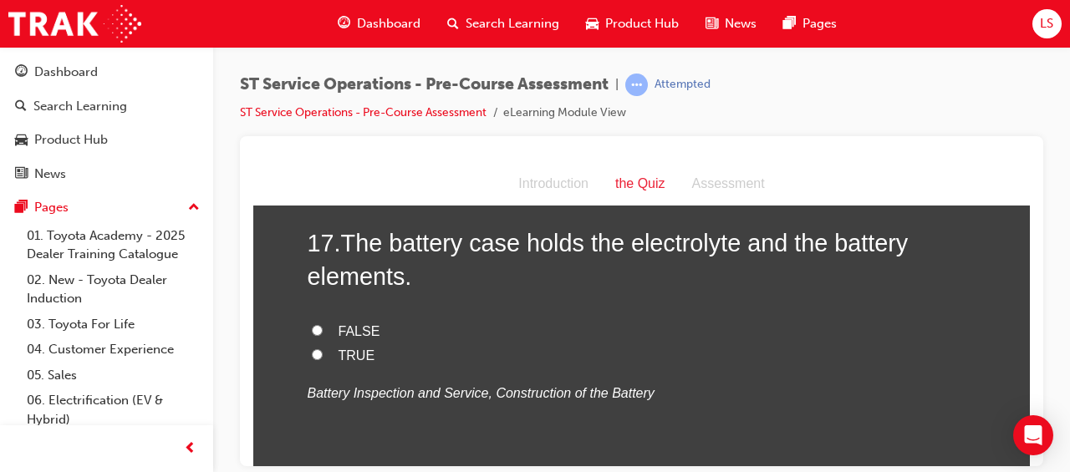
scroll to position [5883, 0]
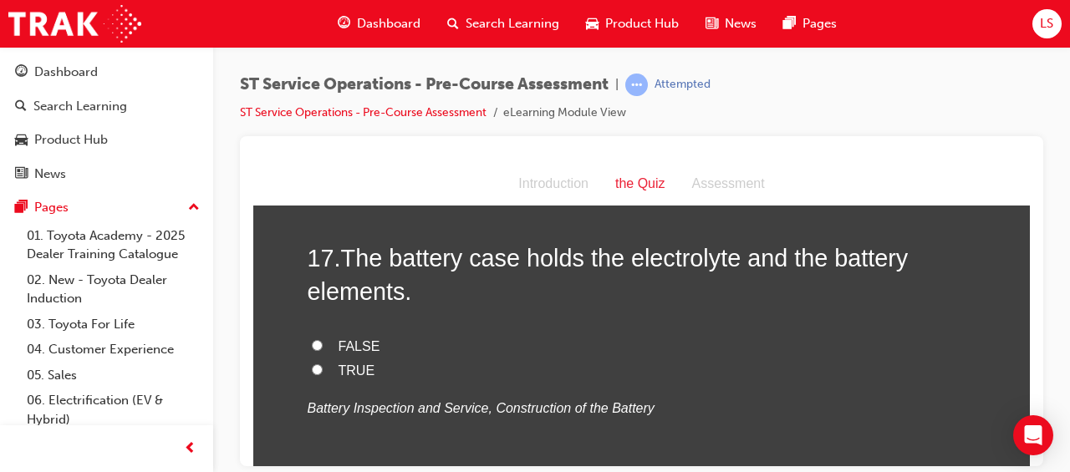
click at [313, 359] on label "TRUE" at bounding box center [642, 371] width 669 height 24
click at [313, 364] on input "TRUE" at bounding box center [317, 369] width 11 height 11
radio input "true"
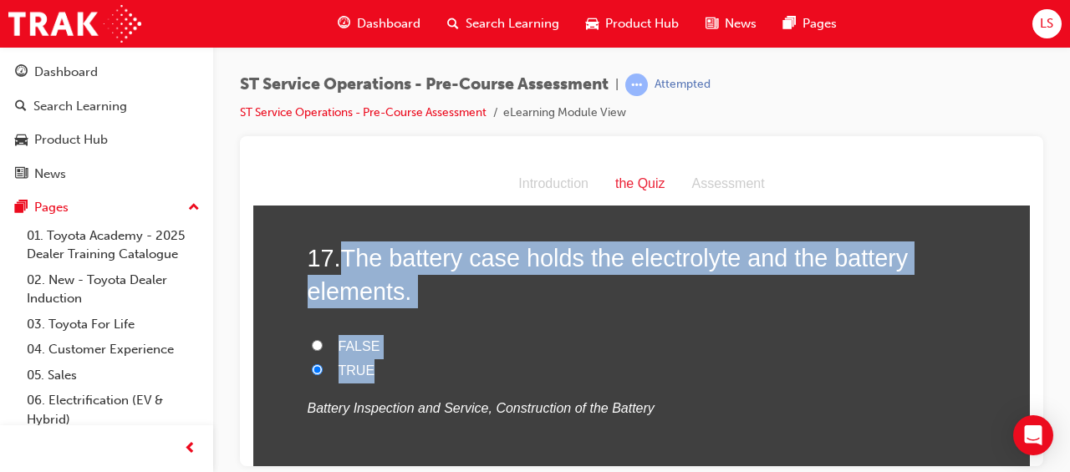
drag, startPoint x: 338, startPoint y: 252, endPoint x: 755, endPoint y: 368, distance: 432.9
click at [755, 368] on div "17 . The battery case holds the electrolyte and the battery elements. FALSE TRU…" at bounding box center [642, 371] width 669 height 261
copy div "The battery case holds the electrolyte and the battery elements. FALSE TRUE"
click at [468, 359] on label "TRUE" at bounding box center [642, 371] width 669 height 24
click at [323, 364] on input "TRUE" at bounding box center [317, 369] width 11 height 11
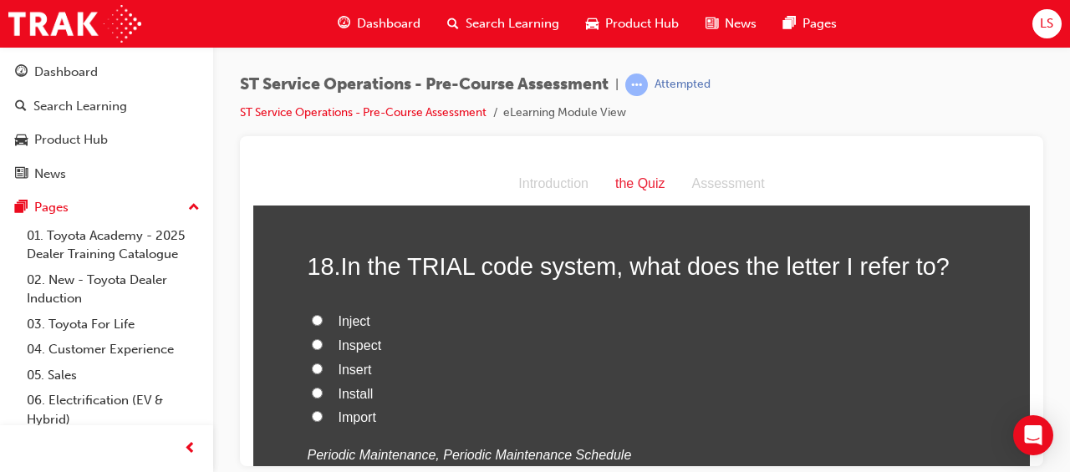
scroll to position [6219, 0]
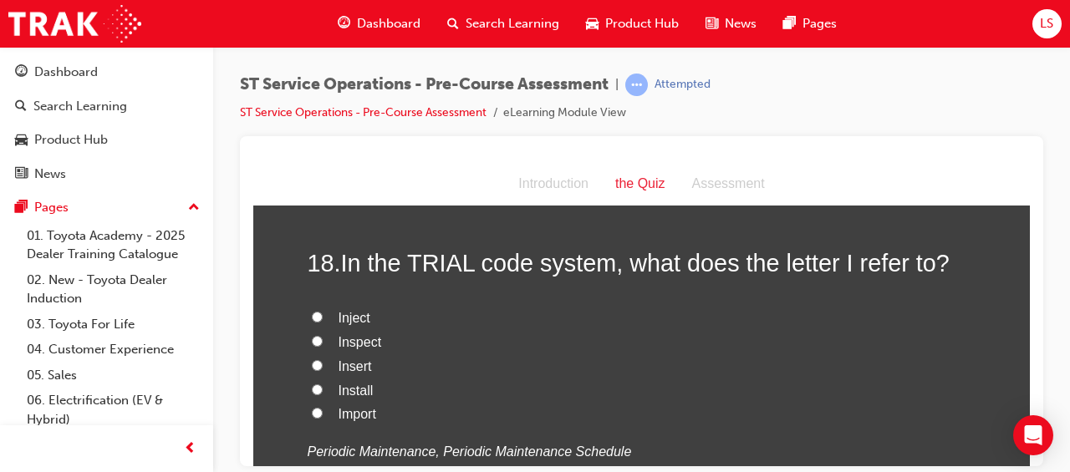
click at [348, 334] on span "Inspect" at bounding box center [359, 341] width 43 height 14
click at [323, 335] on input "Inspect" at bounding box center [317, 340] width 11 height 11
radio input "true"
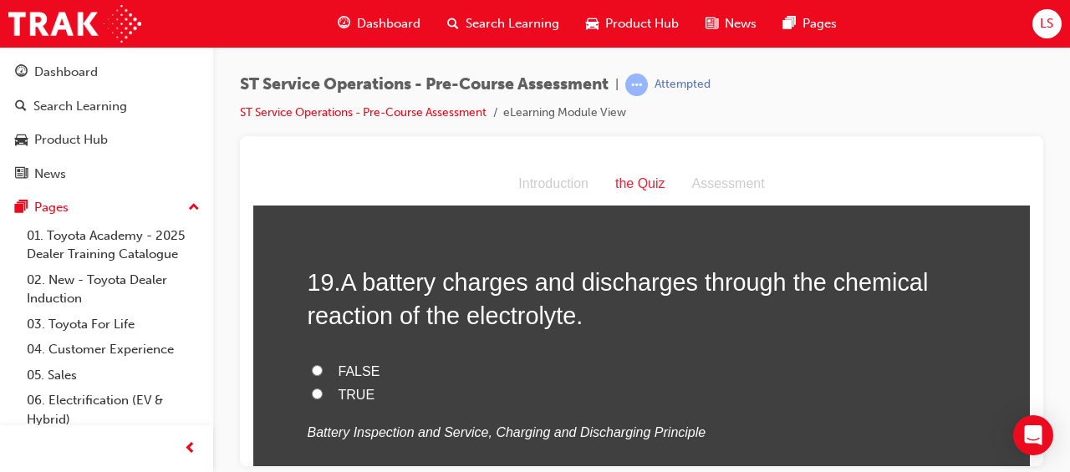
scroll to position [6579, 0]
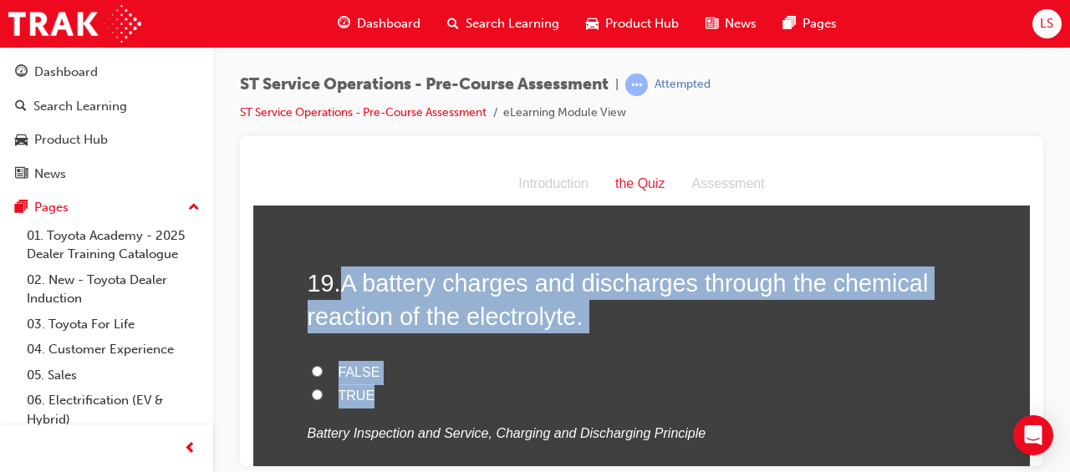
drag, startPoint x: 343, startPoint y: 281, endPoint x: 568, endPoint y: 380, distance: 245.8
click at [568, 380] on div "19 . A battery charges and discharges through the chemical reaction of the elec…" at bounding box center [642, 396] width 669 height 261
drag, startPoint x: 568, startPoint y: 380, endPoint x: 525, endPoint y: 289, distance: 100.9
copy div "A battery charges and discharges through the chemical reaction of the electroly…"
click at [312, 389] on input "TRUE" at bounding box center [317, 394] width 11 height 11
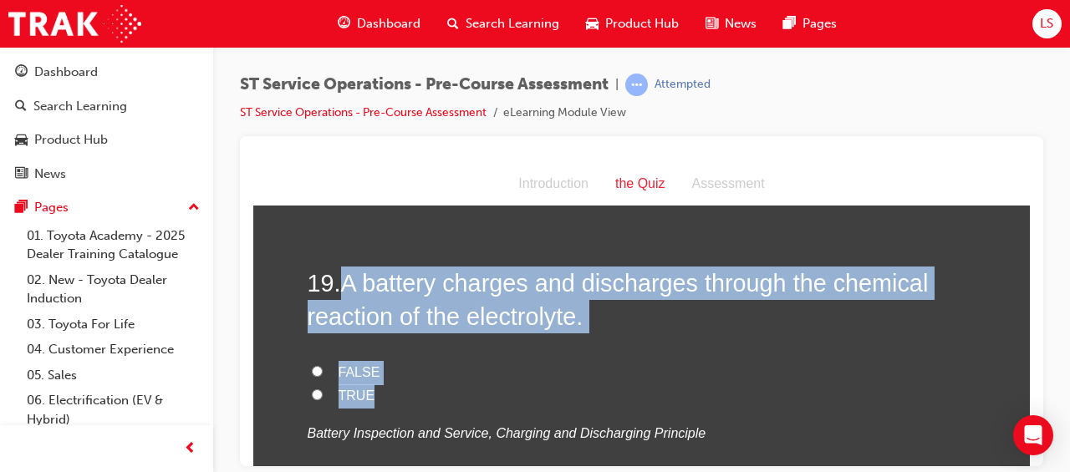
radio input "true"
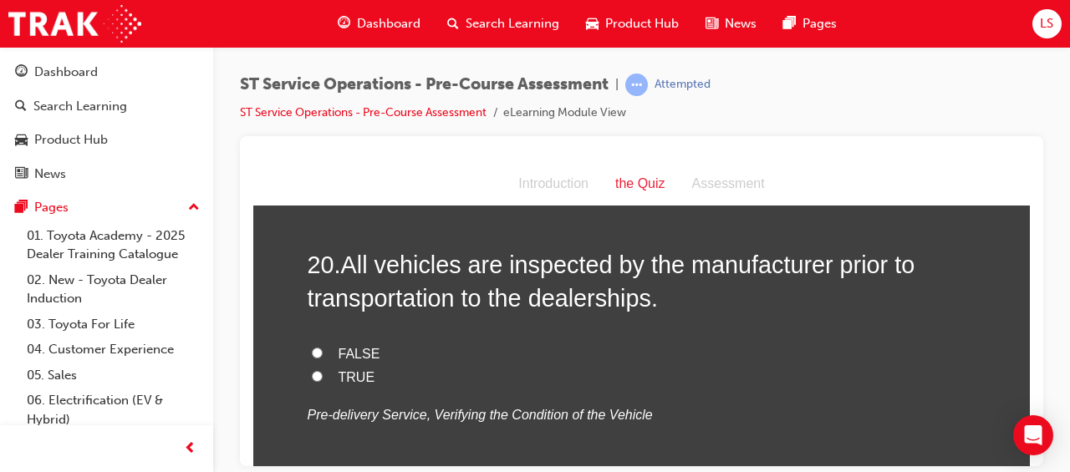
scroll to position [6937, 0]
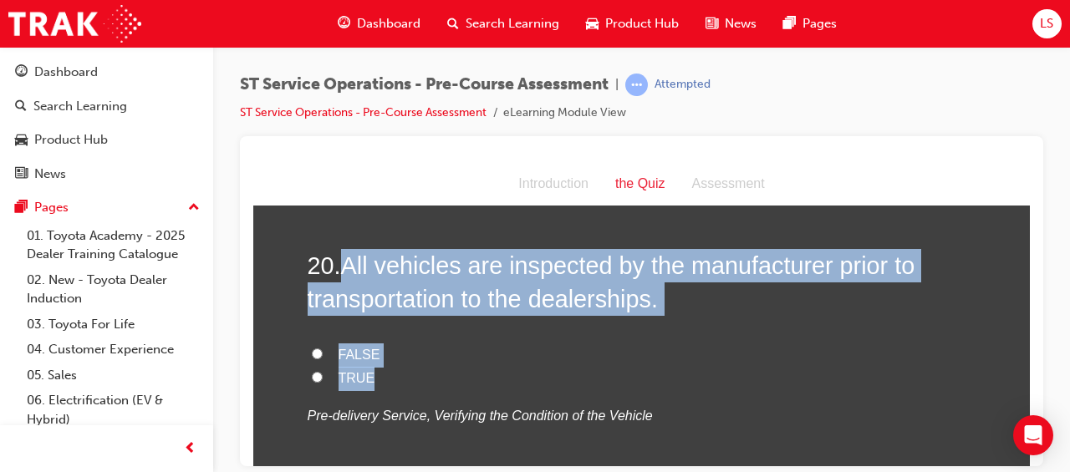
drag, startPoint x: 343, startPoint y: 259, endPoint x: 603, endPoint y: 364, distance: 279.6
click at [603, 364] on div "20 . All vehicles are inspected by the manufacturer prior to transportation to …" at bounding box center [642, 378] width 669 height 261
drag, startPoint x: 603, startPoint y: 364, endPoint x: 515, endPoint y: 275, distance: 125.3
copy div "All vehicles are inspected by the manufacturer prior to transportation to the d…"
click at [583, 357] on label "FALSE" at bounding box center [642, 355] width 669 height 24
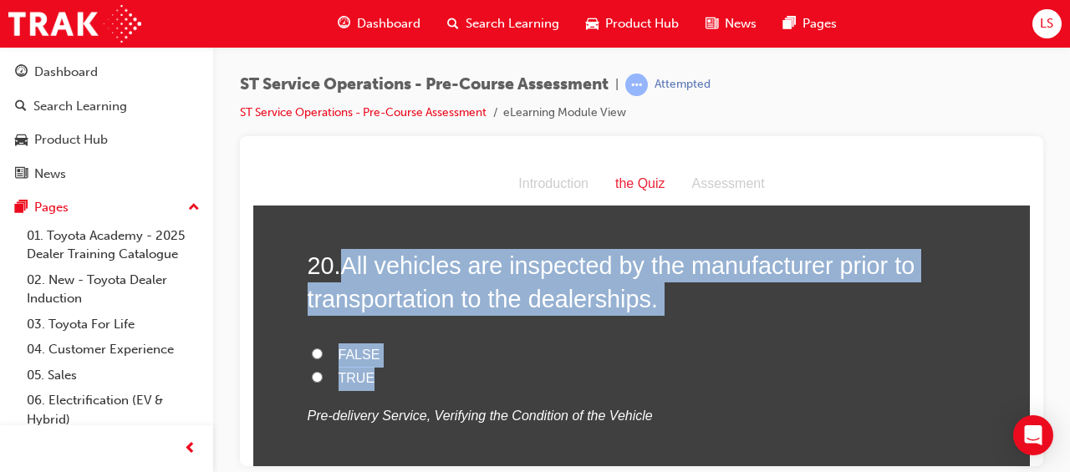
click at [323, 357] on input "FALSE" at bounding box center [317, 353] width 11 height 11
radio input "true"
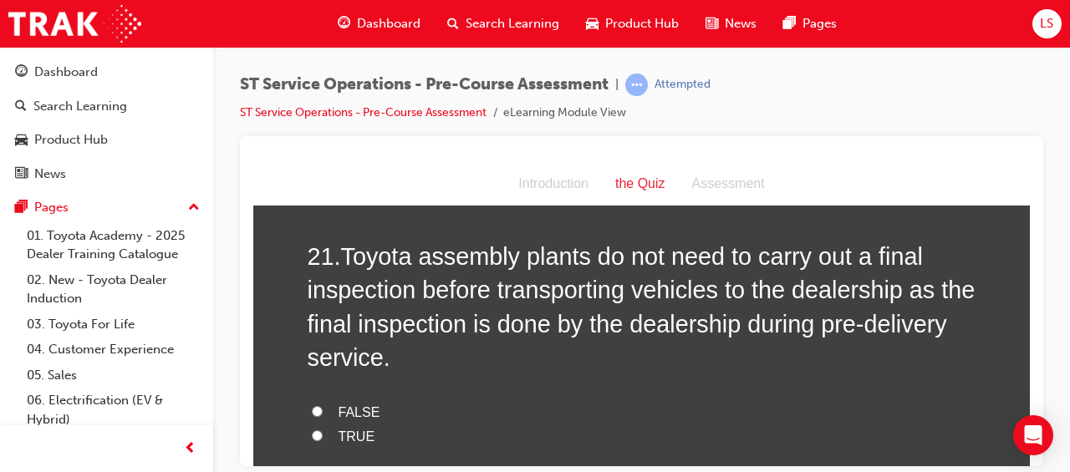
scroll to position [7288, 0]
click at [348, 405] on span "FALSE" at bounding box center [359, 411] width 42 height 14
click at [323, 405] on input "FALSE" at bounding box center [317, 409] width 11 height 11
radio input "true"
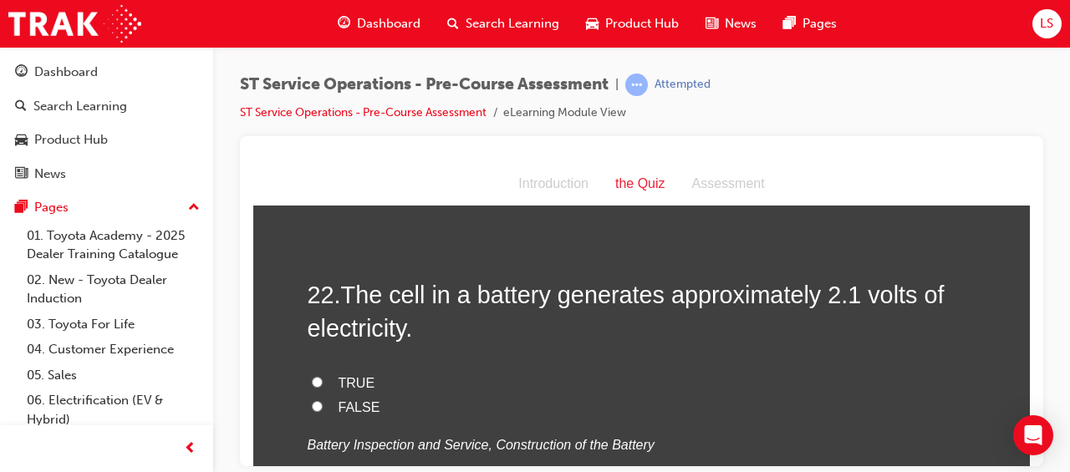
scroll to position [7659, 0]
click at [339, 374] on span "TRUE" at bounding box center [356, 381] width 37 height 14
click at [323, 374] on input "TRUE" at bounding box center [317, 379] width 11 height 11
radio input "true"
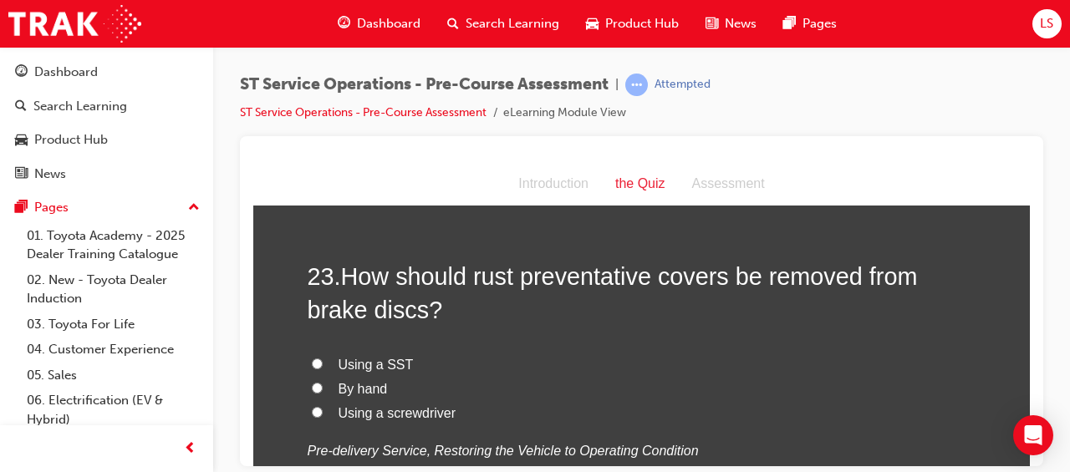
scroll to position [8014, 0]
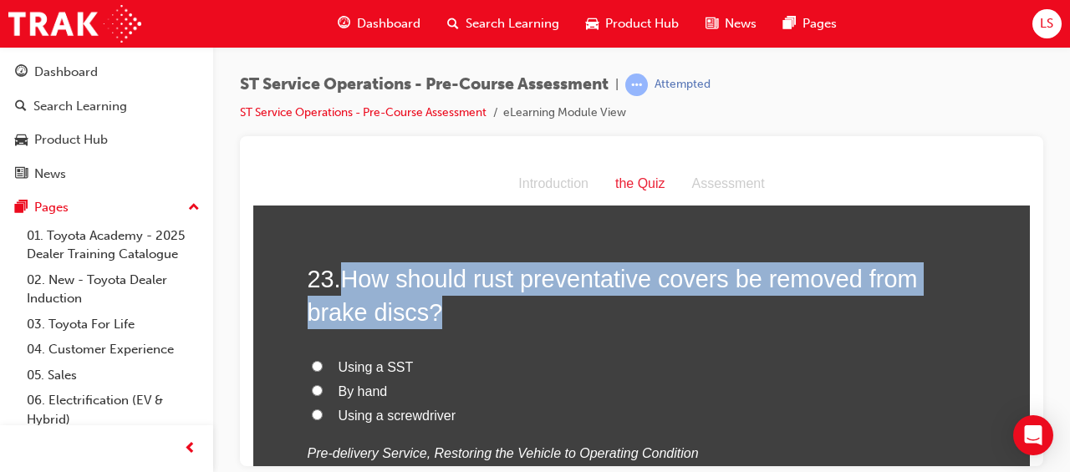
drag, startPoint x: 343, startPoint y: 267, endPoint x: 678, endPoint y: 289, distance: 335.0
click at [678, 289] on h2 "23 . How should rust preventative covers be removed from brake discs?" at bounding box center [642, 296] width 669 height 68
copy span "How should rust preventative covers be removed from brake discs?"
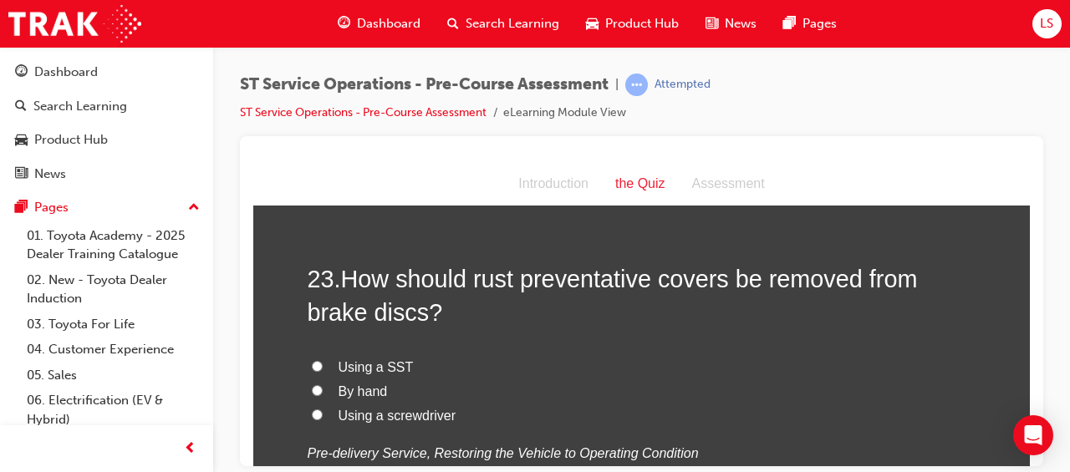
click at [572, 356] on label "Using a SST" at bounding box center [642, 367] width 669 height 24
click at [323, 360] on input "Using a SST" at bounding box center [317, 365] width 11 height 11
radio input "true"
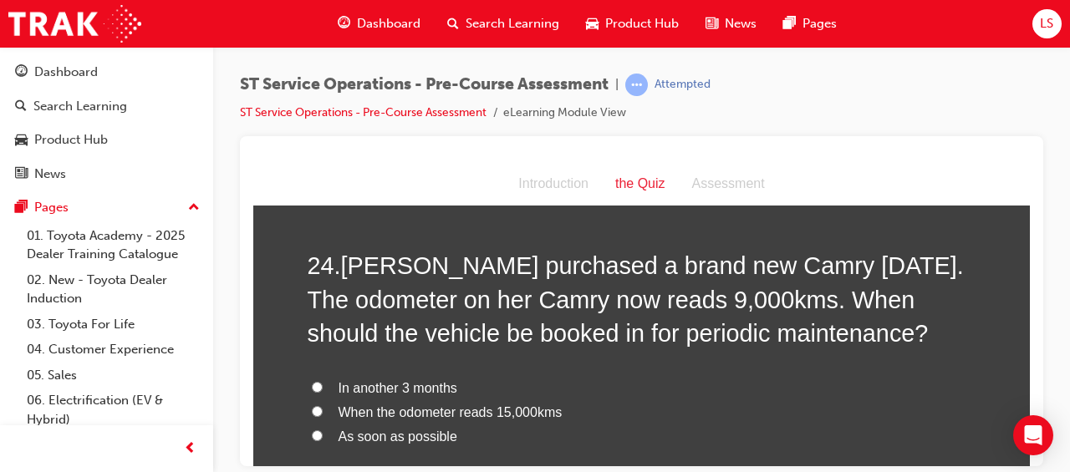
scroll to position [8394, 0]
click at [321, 378] on label "In another 3 months" at bounding box center [642, 386] width 669 height 24
click at [321, 379] on input "In another 3 months" at bounding box center [317, 384] width 11 height 11
radio input "true"
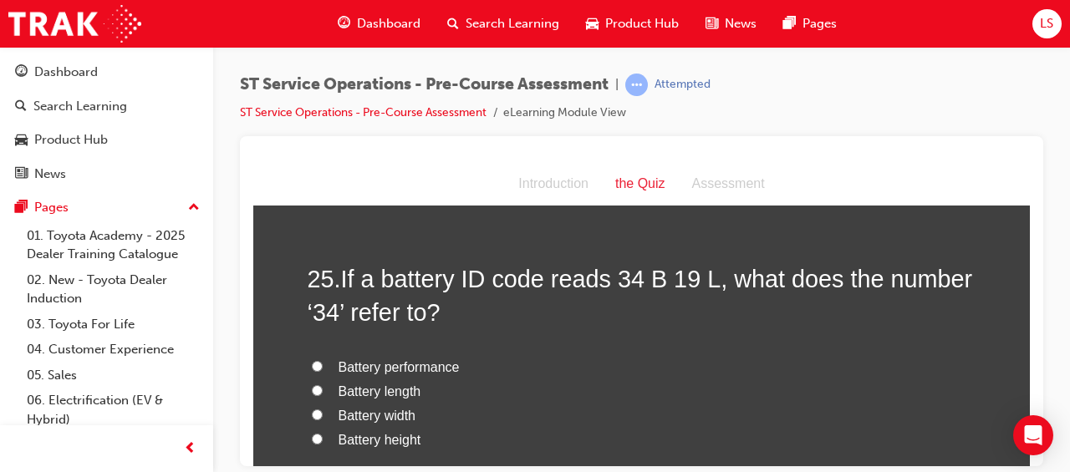
scroll to position [8779, 0]
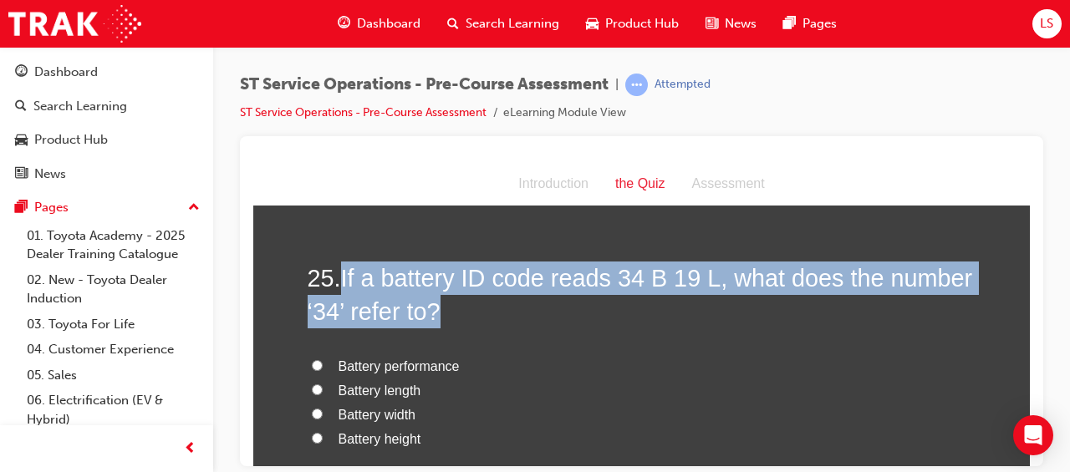
drag, startPoint x: 343, startPoint y: 272, endPoint x: 593, endPoint y: 297, distance: 251.9
click at [593, 297] on h2 "25 . If a battery ID code reads 34 B 19 L, what does the number ‘34’ refer to?" at bounding box center [642, 295] width 669 height 68
drag, startPoint x: 593, startPoint y: 297, endPoint x: 468, endPoint y: 277, distance: 126.8
copy span "If a battery ID code reads 34 B 19 L, what does the number ‘34’ refer to?"
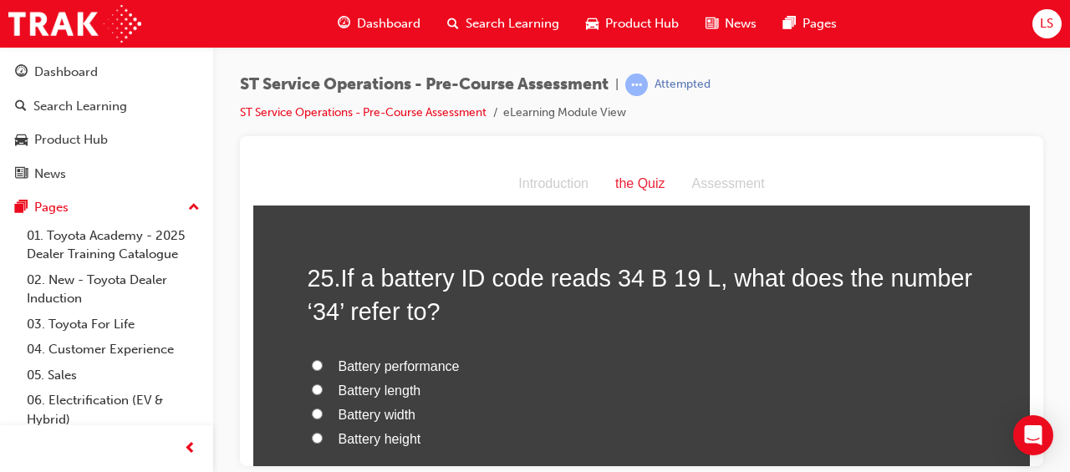
click at [523, 394] on label "Battery length" at bounding box center [642, 391] width 669 height 24
click at [323, 394] on input "Battery length" at bounding box center [317, 389] width 11 height 11
radio input "true"
click at [520, 427] on label "Battery height" at bounding box center [642, 439] width 669 height 24
click at [323, 432] on input "Battery height" at bounding box center [317, 437] width 11 height 11
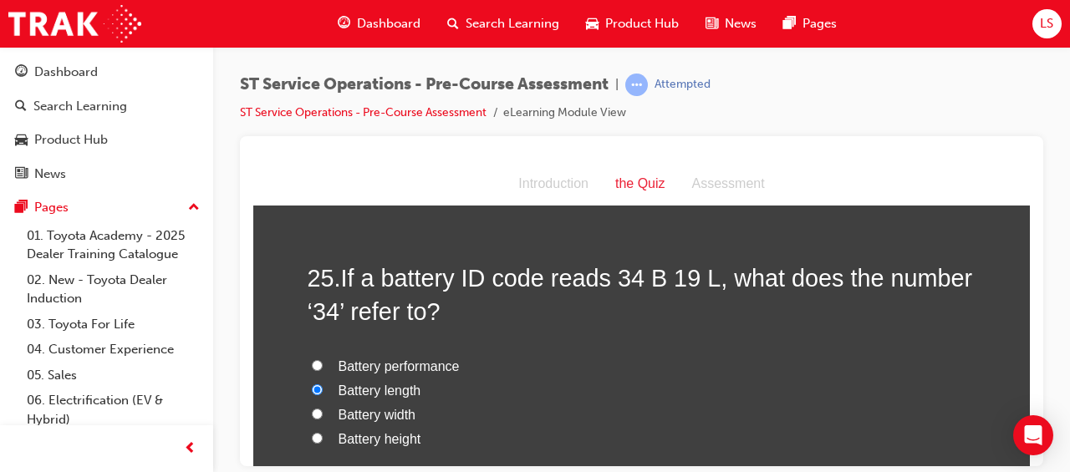
radio input "true"
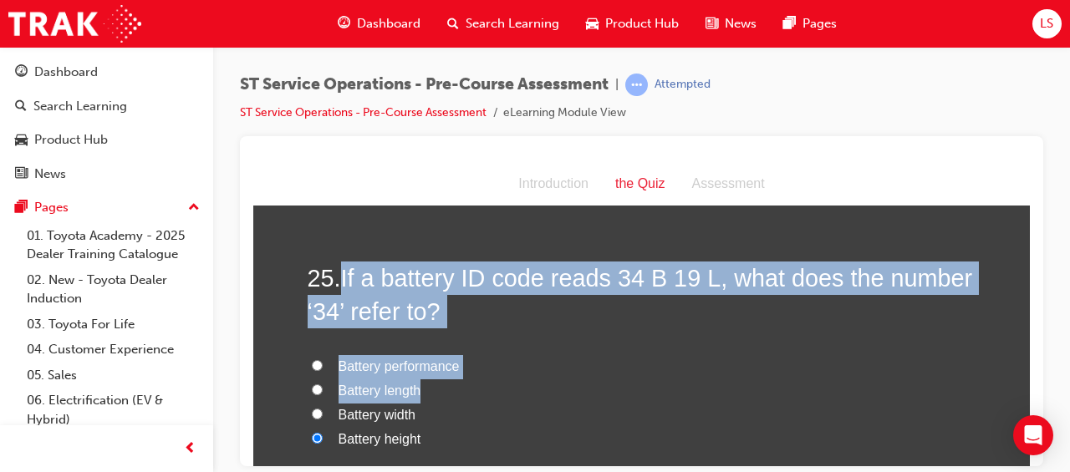
drag, startPoint x: 337, startPoint y: 265, endPoint x: 685, endPoint y: 379, distance: 366.8
click at [685, 379] on div "25 . If a battery ID code reads 34 B 19 L, what does the number ‘34’ refer to? …" at bounding box center [642, 415] width 669 height 309
click at [511, 391] on label "Battery length" at bounding box center [642, 391] width 669 height 24
click at [323, 391] on input "Battery length" at bounding box center [317, 389] width 11 height 11
radio input "true"
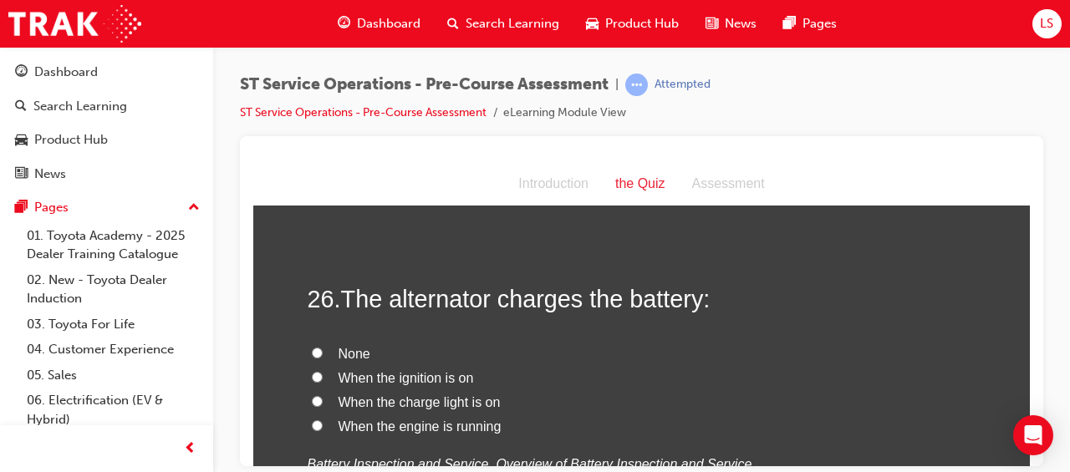
scroll to position [9167, 0]
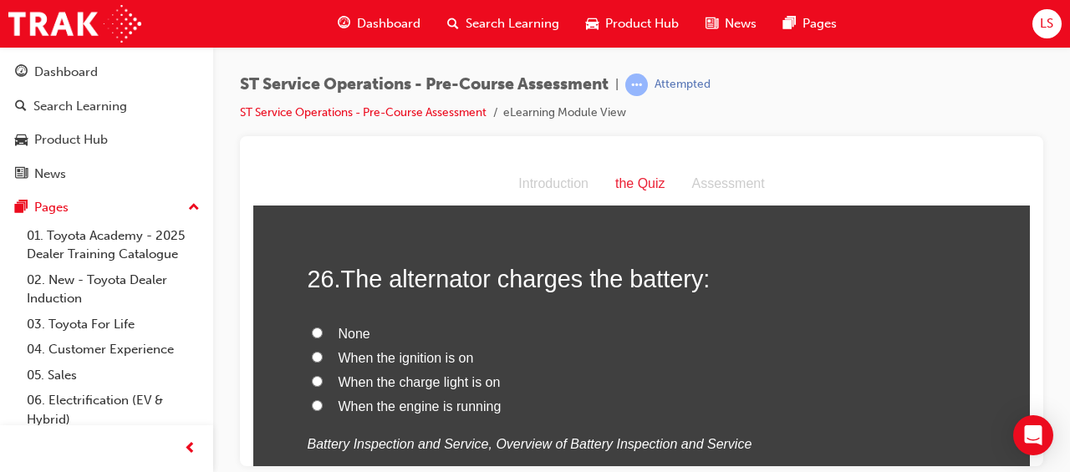
click at [397, 402] on span "When the engine is running" at bounding box center [419, 406] width 163 height 14
click at [323, 402] on input "When the engine is running" at bounding box center [317, 404] width 11 height 11
radio input "true"
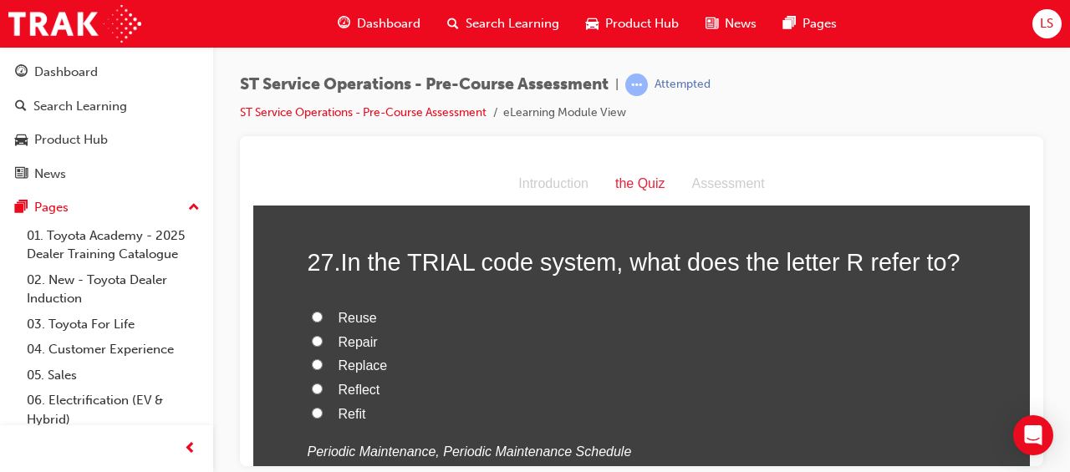
scroll to position [9538, 0]
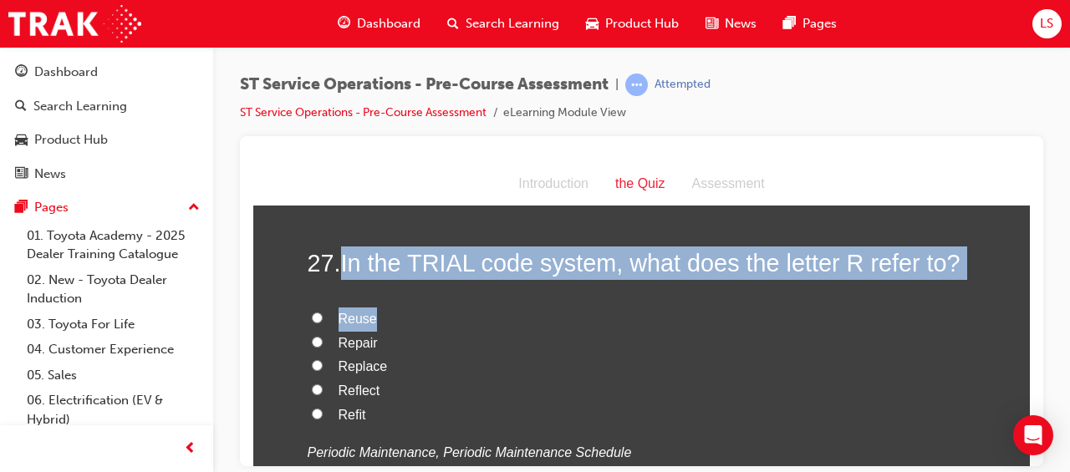
drag, startPoint x: 340, startPoint y: 256, endPoint x: 807, endPoint y: 274, distance: 467.5
click at [807, 274] on div "27 . In the TRIAL code system, what does the letter R refer to? Reuse Repair Re…" at bounding box center [642, 395] width 669 height 299
click at [615, 316] on label "Reuse" at bounding box center [642, 319] width 669 height 24
click at [323, 316] on input "Reuse" at bounding box center [317, 317] width 11 height 11
radio input "true"
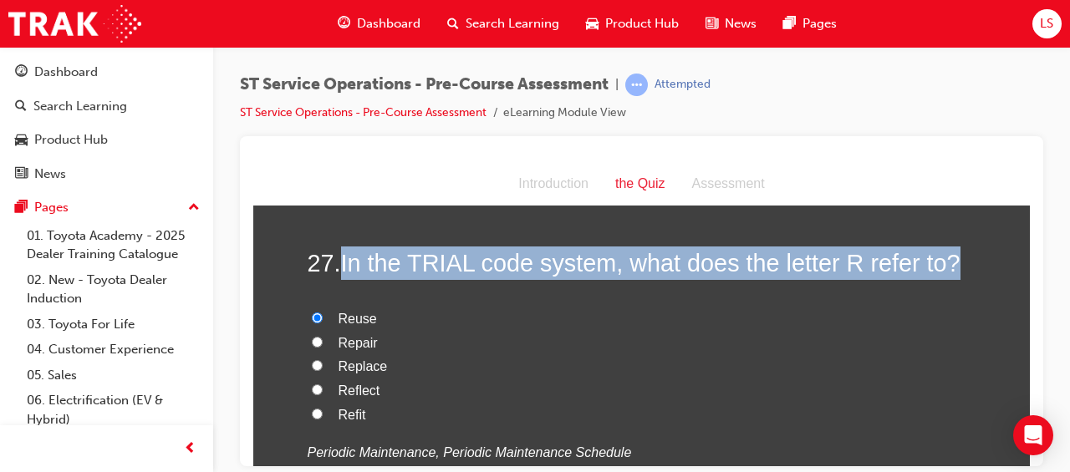
drag, startPoint x: 338, startPoint y: 257, endPoint x: 954, endPoint y: 259, distance: 615.9
click at [954, 259] on h2 "27 . In the TRIAL code system, what does the letter R refer to?" at bounding box center [642, 262] width 669 height 33
drag, startPoint x: 954, startPoint y: 259, endPoint x: 881, endPoint y: 257, distance: 72.7
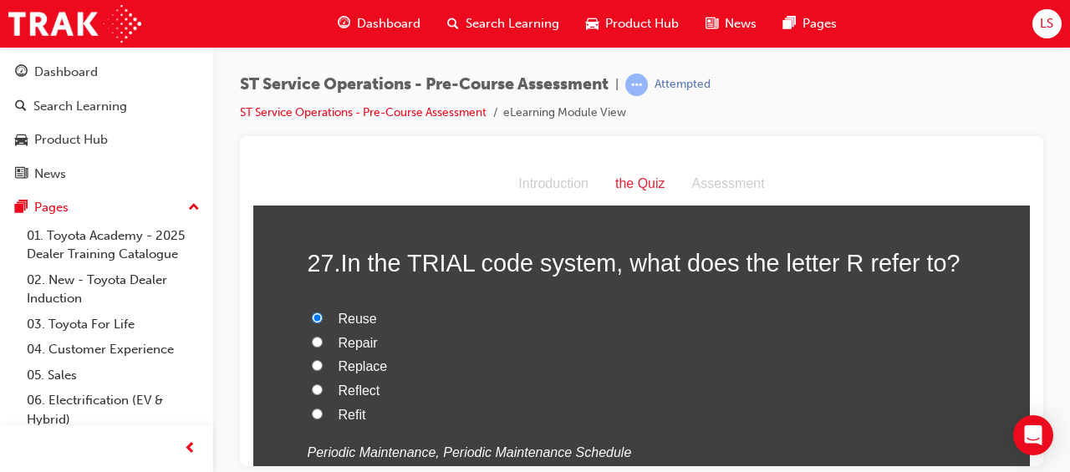
click at [373, 364] on span "Replace" at bounding box center [362, 366] width 49 height 14
click at [323, 364] on input "Replace" at bounding box center [317, 364] width 11 height 11
radio input "true"
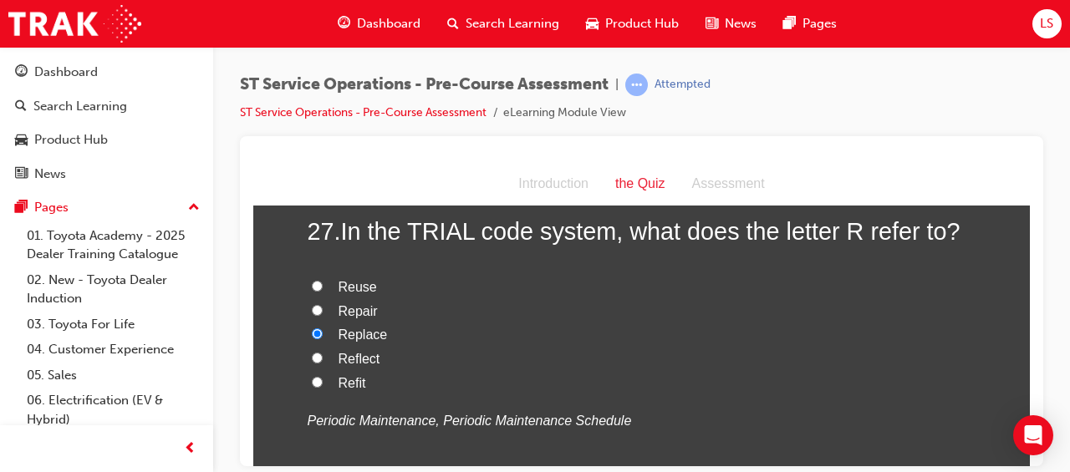
scroll to position [9737, 0]
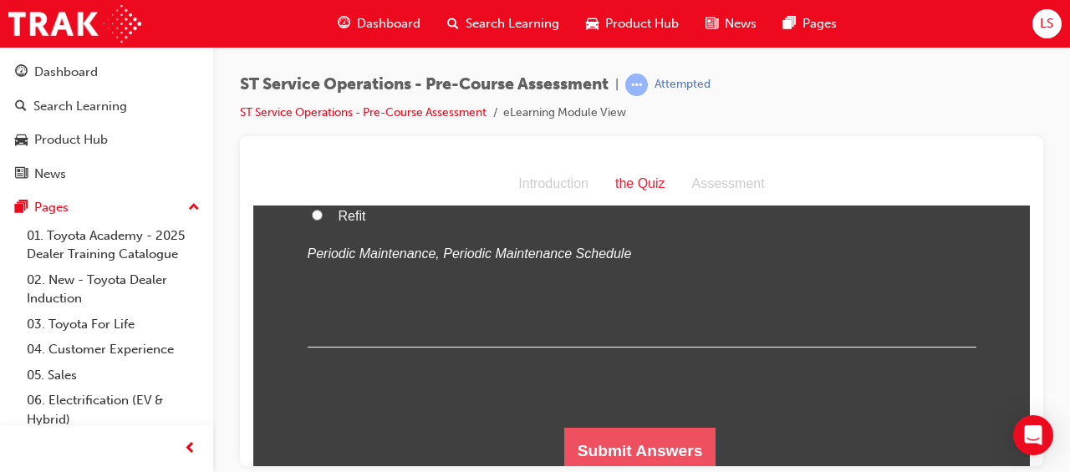
click at [654, 431] on button "Submit Answers" at bounding box center [640, 450] width 152 height 47
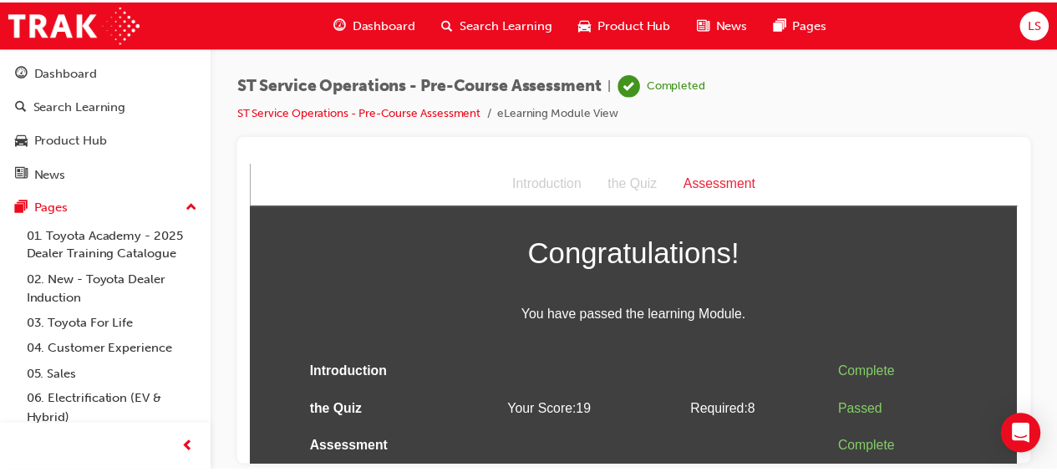
scroll to position [0, 0]
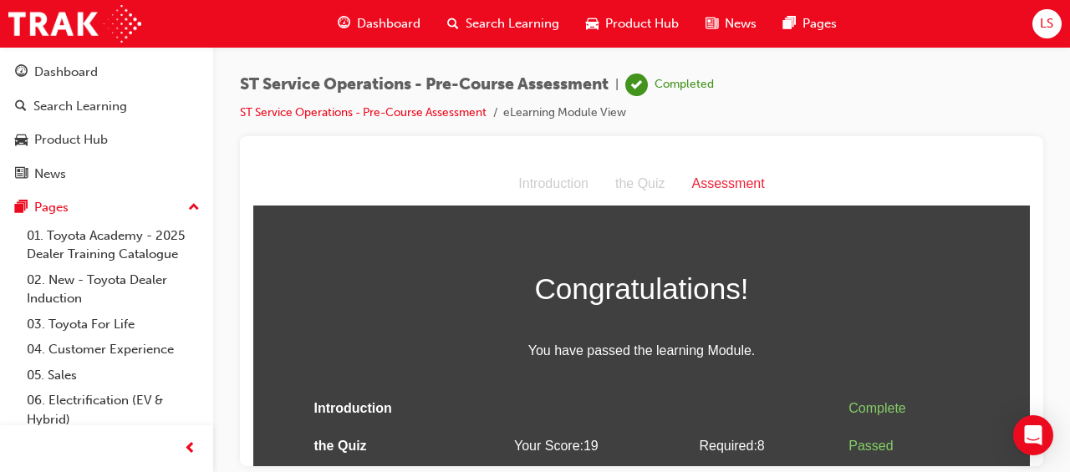
click at [406, 21] on span "Dashboard" at bounding box center [389, 23] width 64 height 19
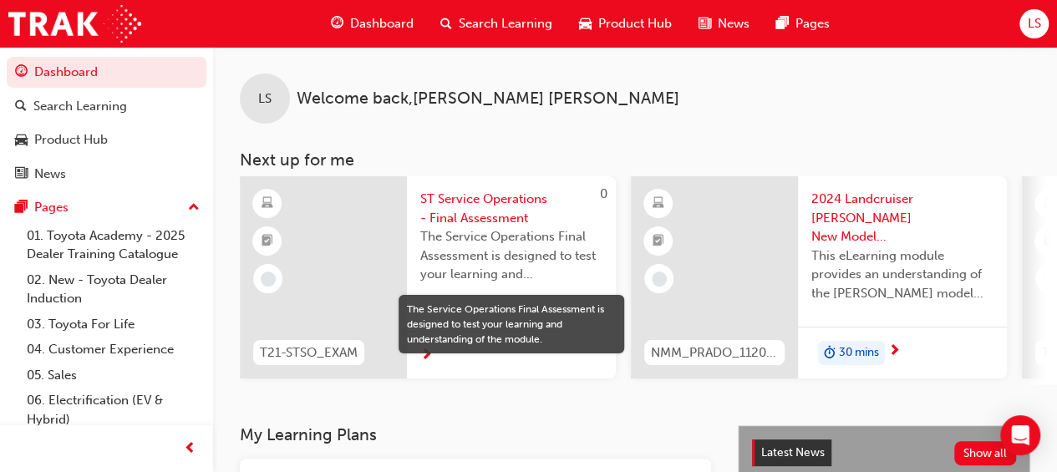
click at [1035, 21] on span "LS" at bounding box center [1033, 23] width 13 height 19
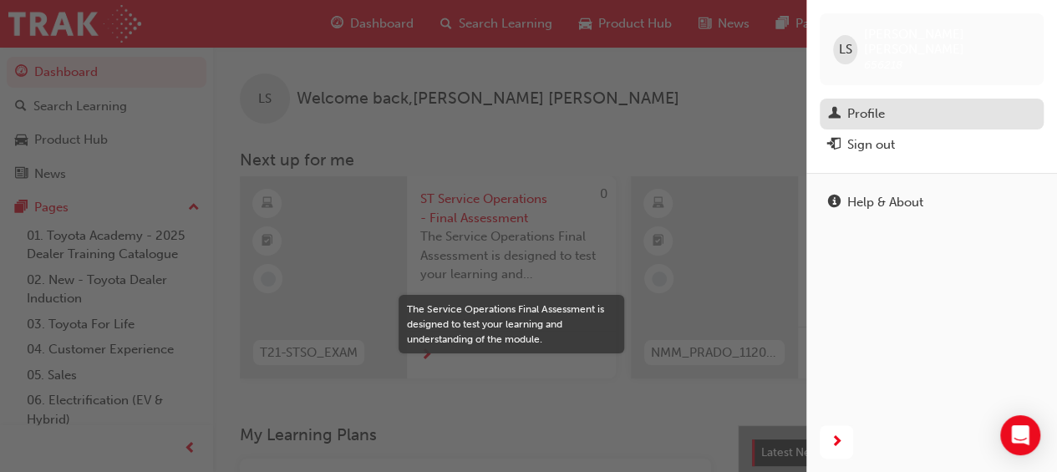
click at [909, 99] on link "Profile" at bounding box center [932, 114] width 224 height 31
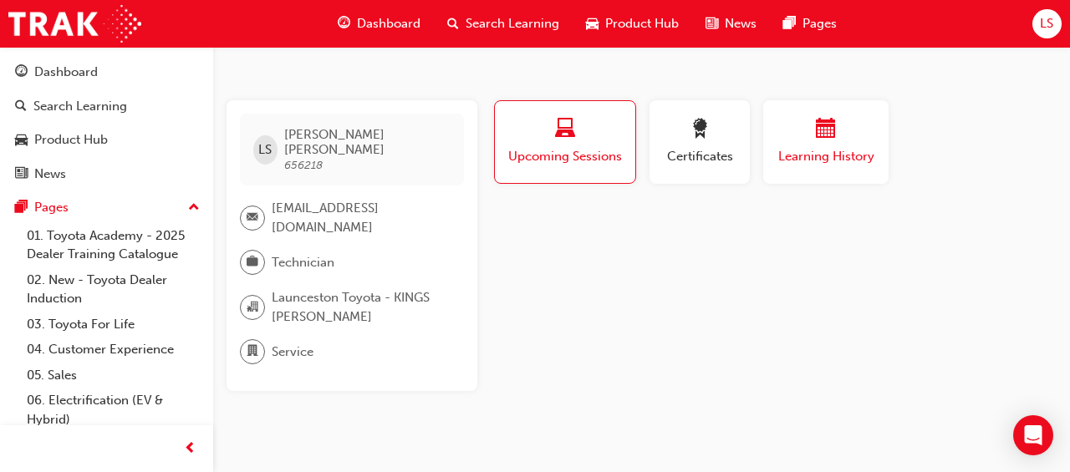
click at [821, 139] on span "calendar-icon" at bounding box center [826, 130] width 20 height 23
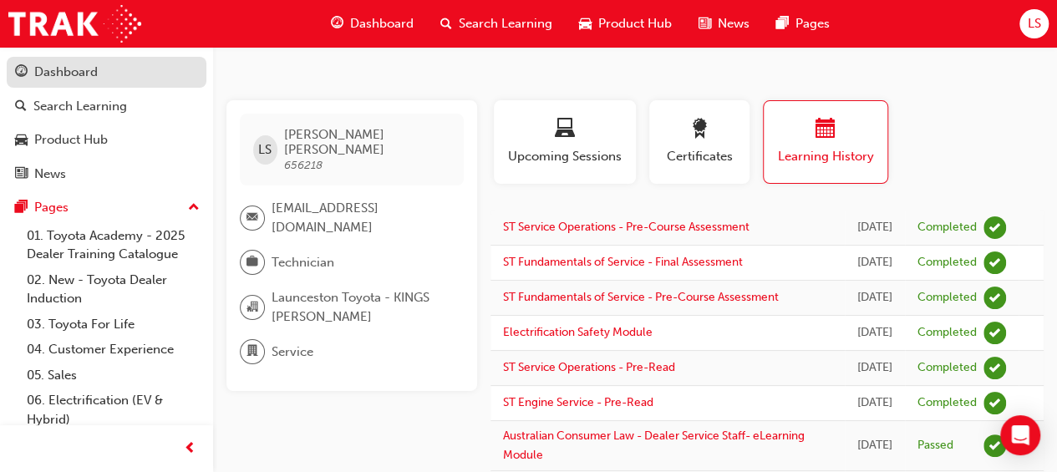
click at [142, 58] on link "Dashboard" at bounding box center [107, 72] width 200 height 31
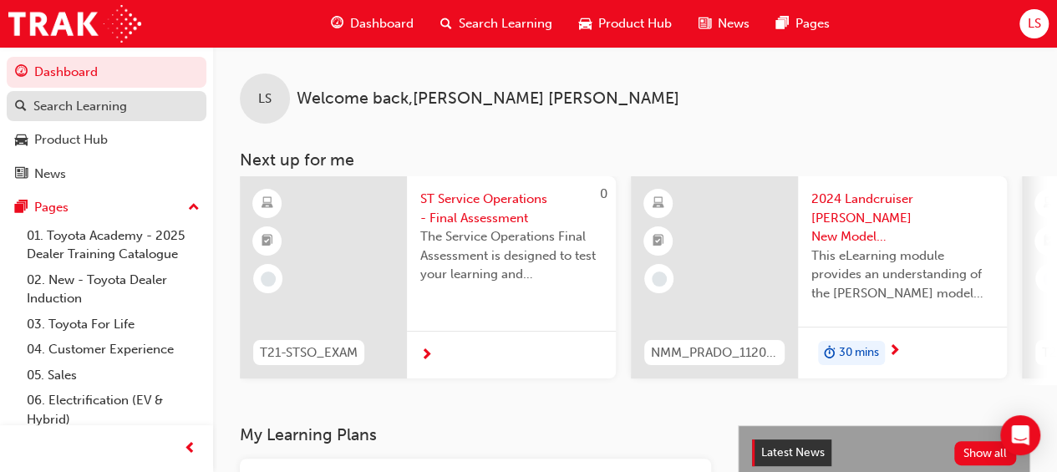
click at [139, 111] on div "Search Learning" at bounding box center [106, 106] width 183 height 21
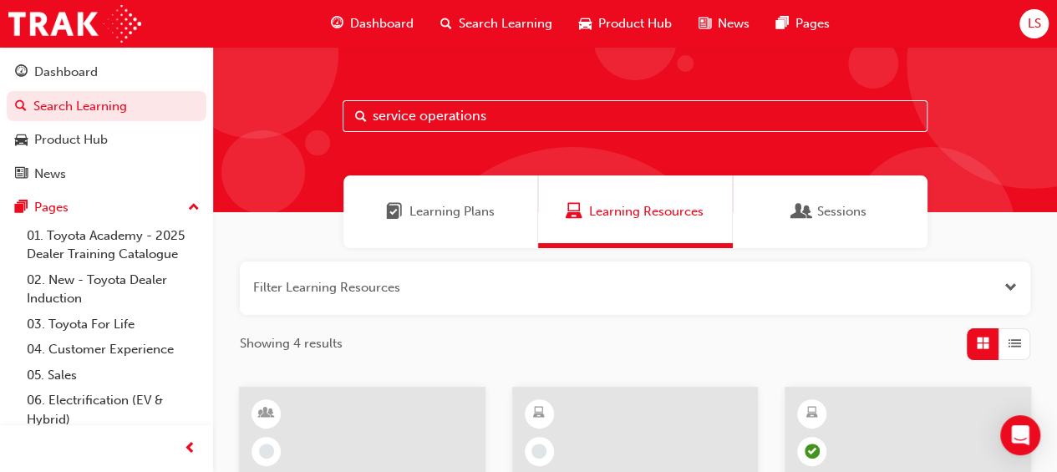
click at [580, 118] on input "service operations" at bounding box center [635, 116] width 585 height 32
click at [677, 138] on div "service operations" at bounding box center [635, 129] width 844 height 165
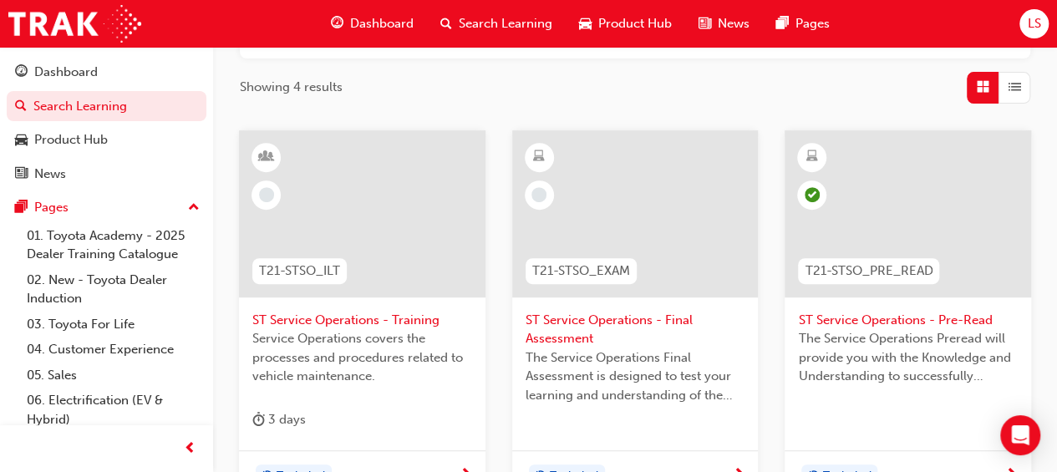
scroll to position [256, 0]
click at [603, 312] on span "ST Service Operations - Final Assessment" at bounding box center [636, 331] width 220 height 38
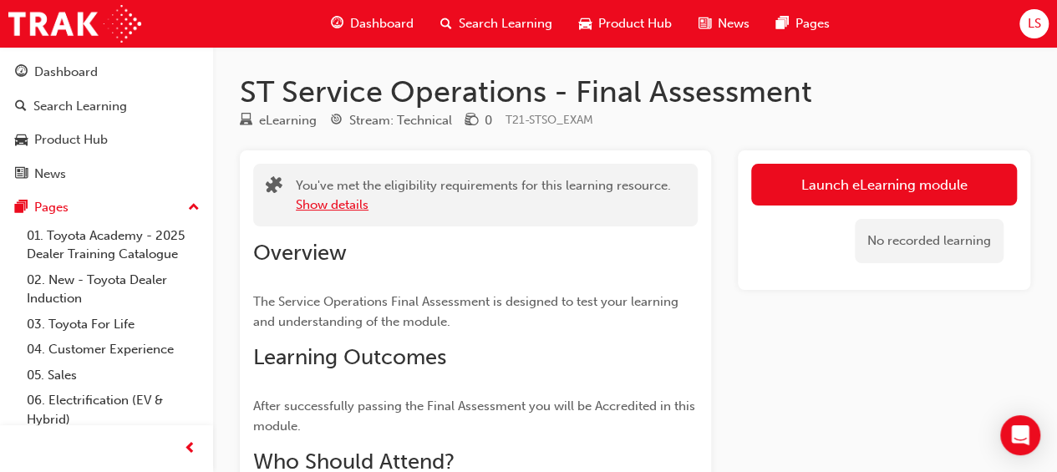
click at [336, 206] on button "Show details" at bounding box center [332, 205] width 73 height 19
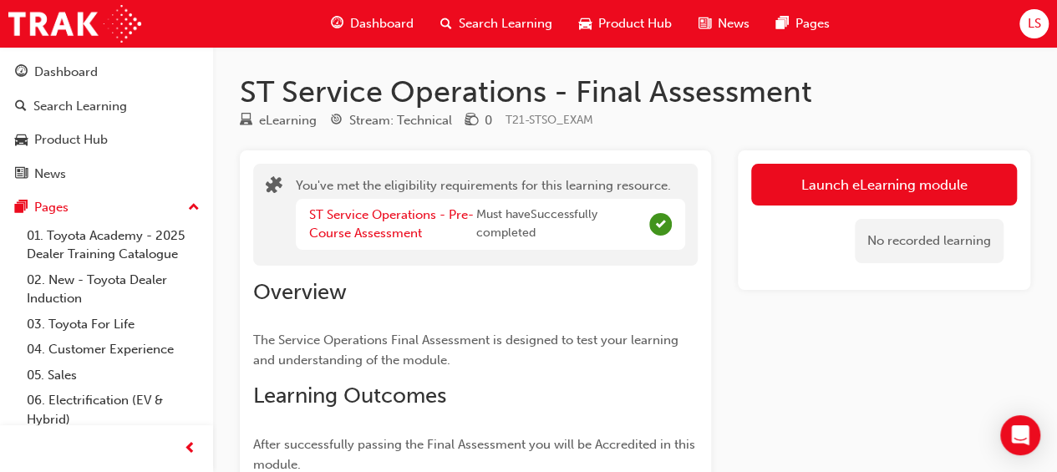
click at [480, 22] on span "Search Learning" at bounding box center [506, 23] width 94 height 19
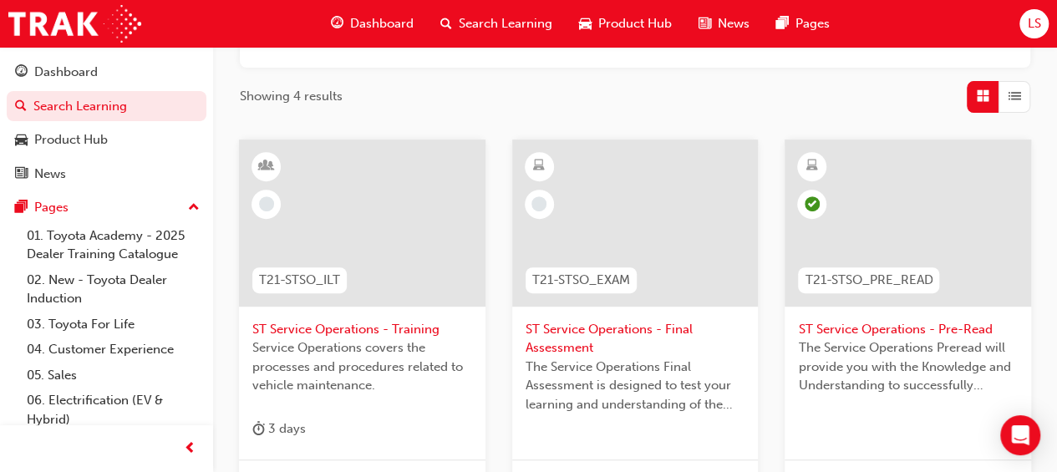
scroll to position [251, 0]
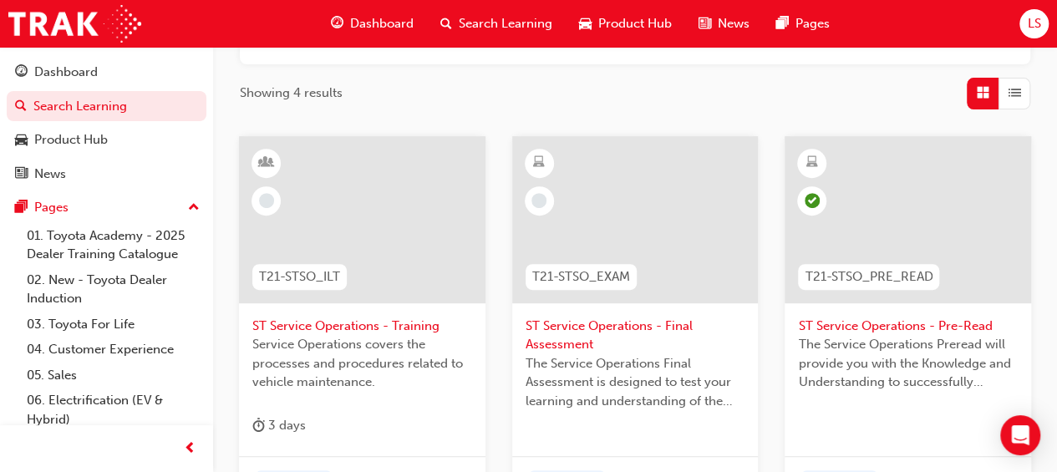
click at [580, 322] on span "ST Service Operations - Final Assessment" at bounding box center [636, 336] width 220 height 38
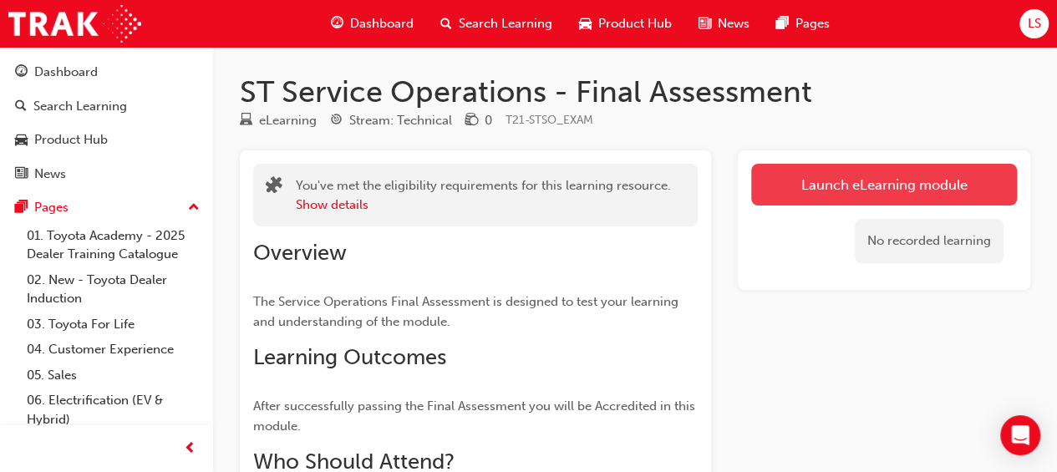
click at [823, 171] on link "Launch eLearning module" at bounding box center [884, 185] width 266 height 42
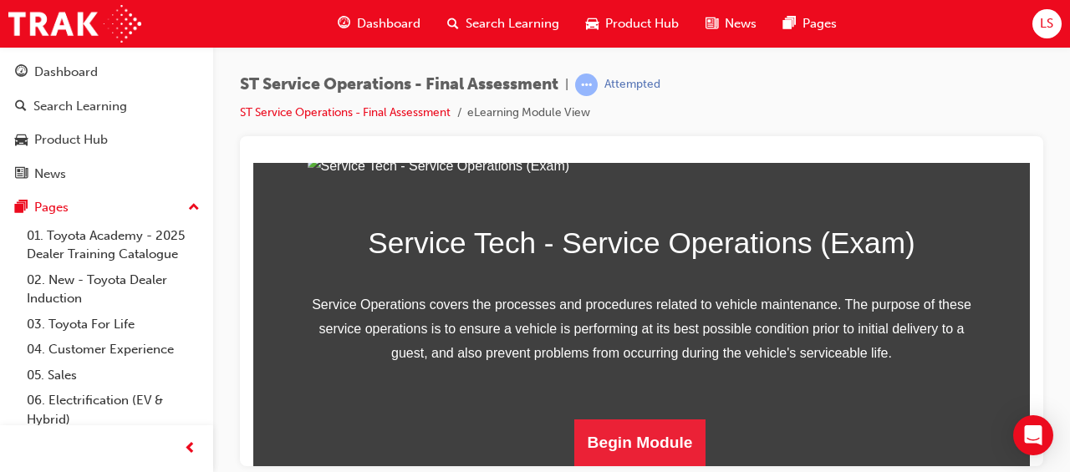
scroll to position [348, 0]
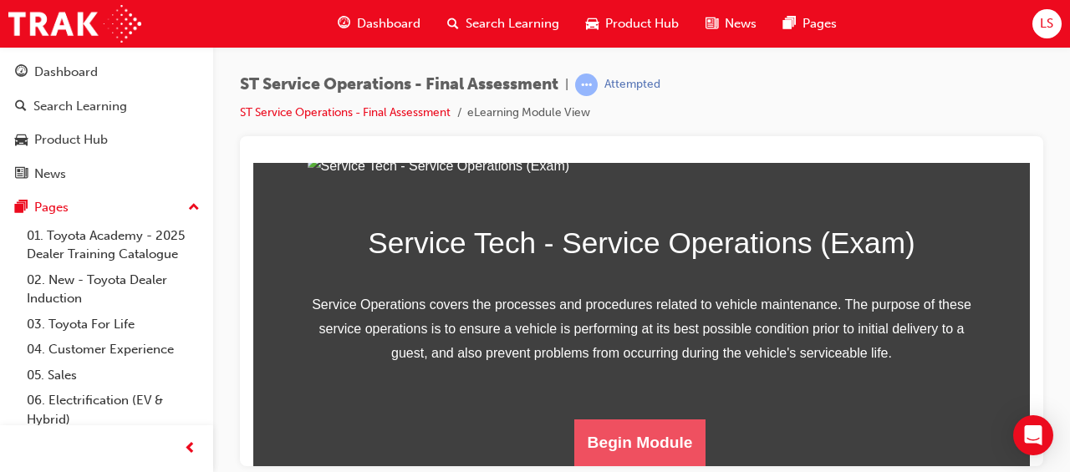
click at [667, 423] on button "Begin Module" at bounding box center [640, 442] width 132 height 47
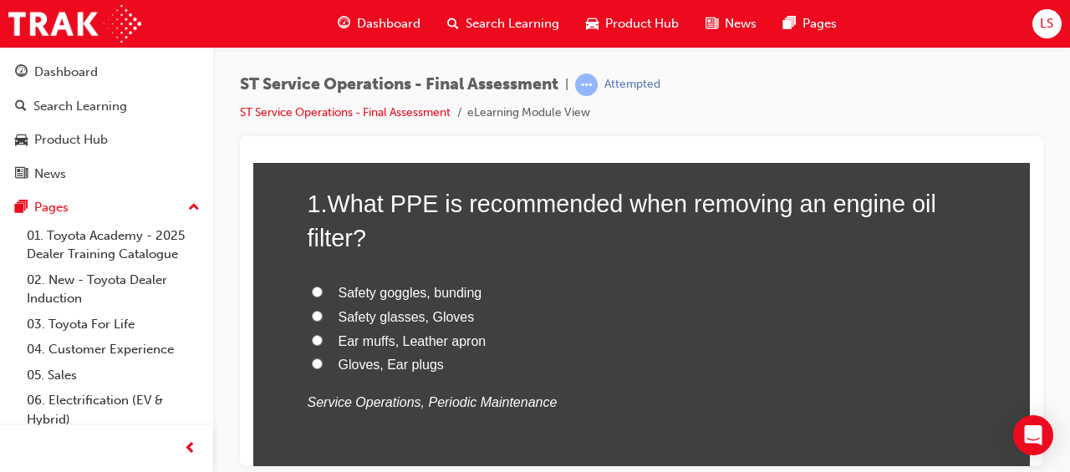
scroll to position [155, 0]
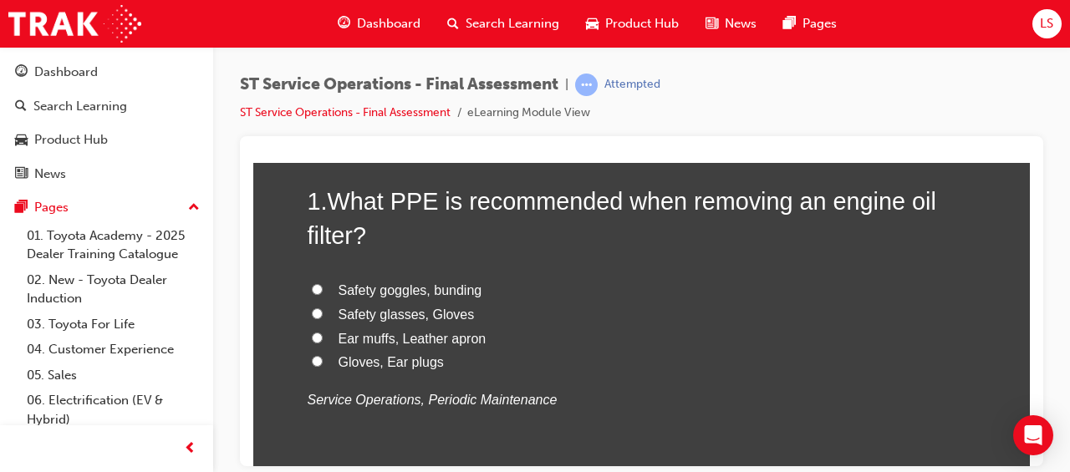
click at [418, 313] on span "Safety glasses, Gloves" at bounding box center [406, 314] width 136 height 14
click at [323, 313] on input "Safety glasses, Gloves" at bounding box center [317, 313] width 11 height 11
radio input "true"
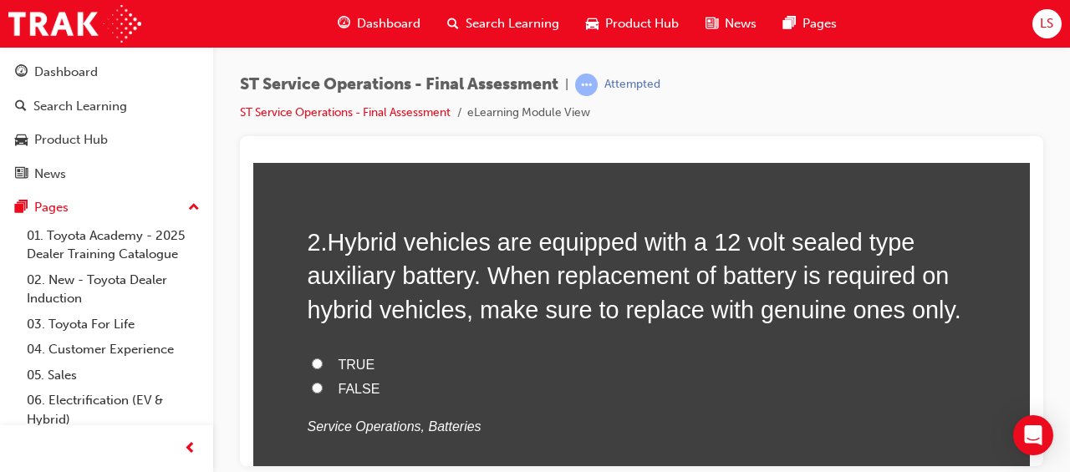
scroll to position [505, 0]
click at [344, 387] on span "FALSE" at bounding box center [359, 387] width 42 height 14
click at [323, 387] on input "FALSE" at bounding box center [317, 386] width 11 height 11
radio input "true"
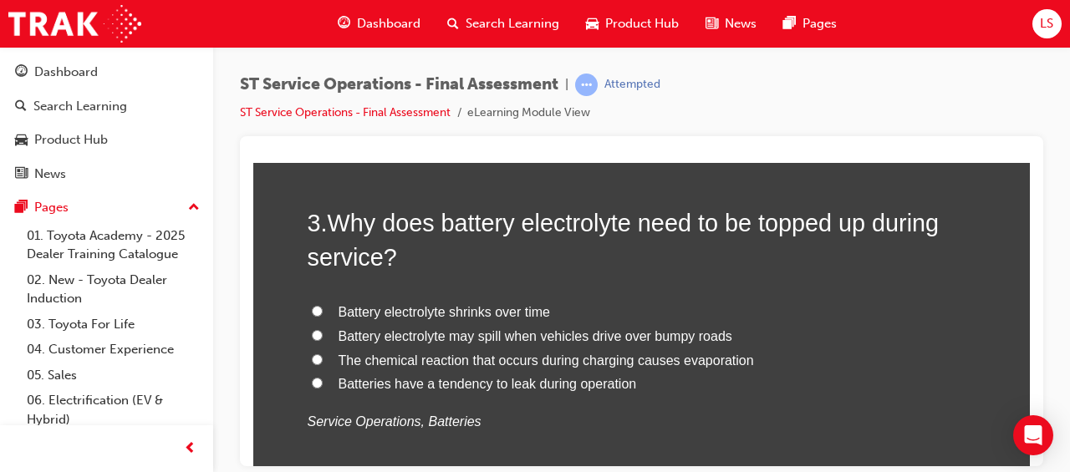
scroll to position [899, 0]
click at [675, 363] on span "The chemical reaction that occurs during charging causes evaporation" at bounding box center [545, 358] width 415 height 14
click at [323, 363] on input "The chemical reaction that occurs during charging causes evaporation" at bounding box center [317, 357] width 11 height 11
radio input "true"
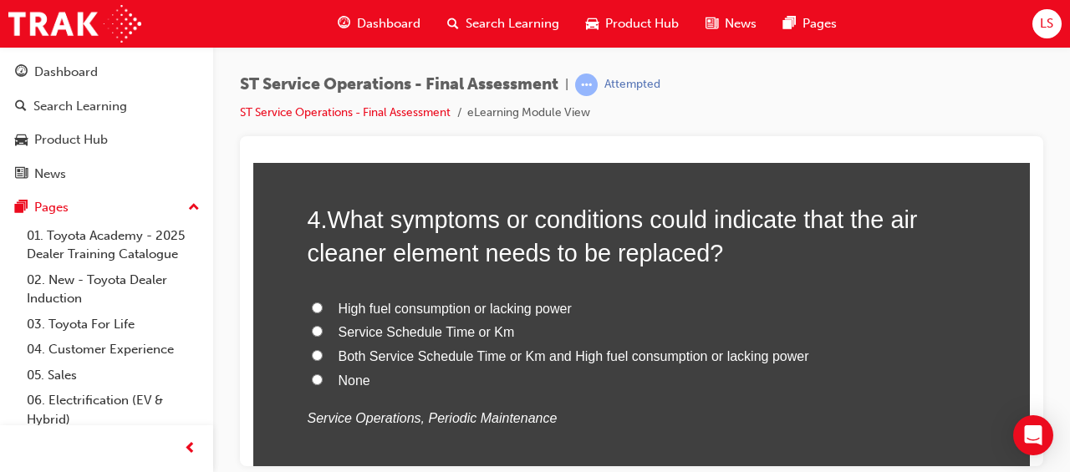
scroll to position [1293, 0]
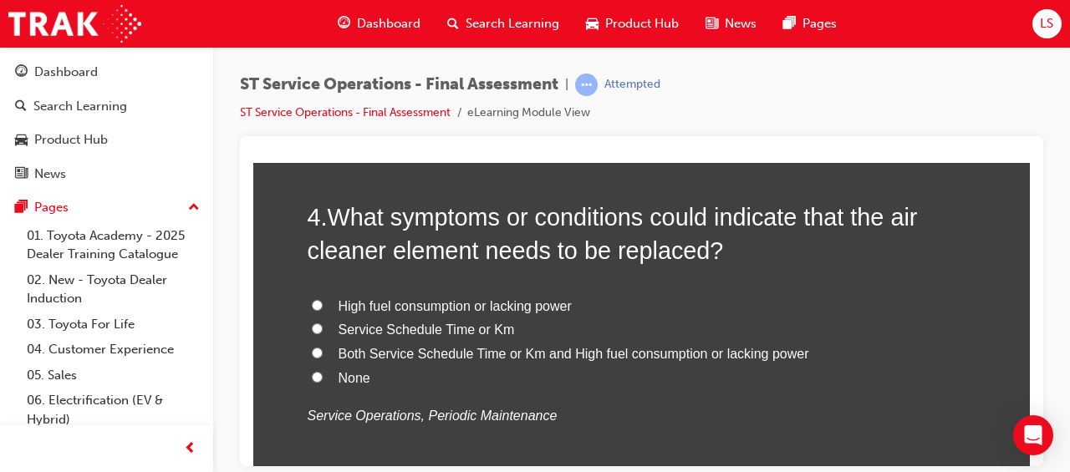
click at [659, 353] on span "Both Service Schedule Time or Km and High fuel consumption or lacking power" at bounding box center [573, 353] width 470 height 14
click at [323, 353] on input "Both Service Schedule Time or Km and High fuel consumption or lacking power" at bounding box center [317, 352] width 11 height 11
radio input "true"
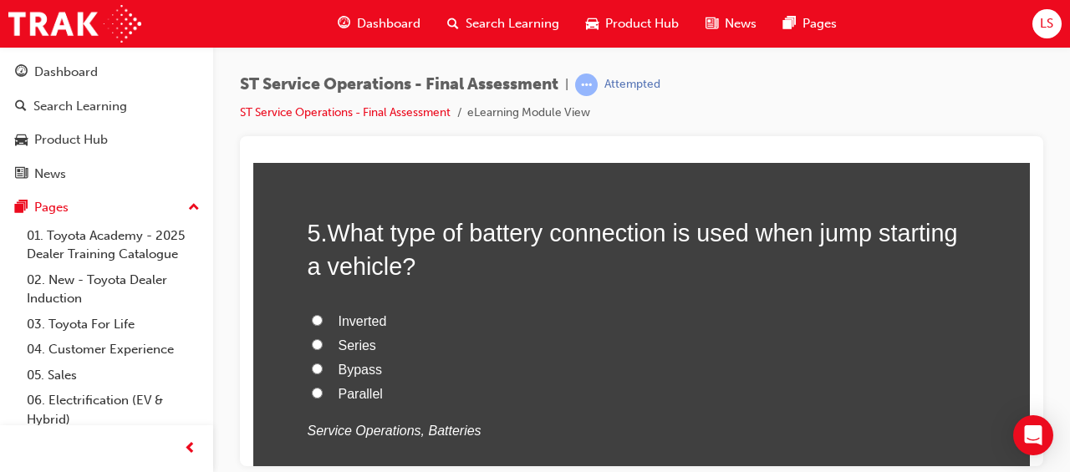
scroll to position [1664, 0]
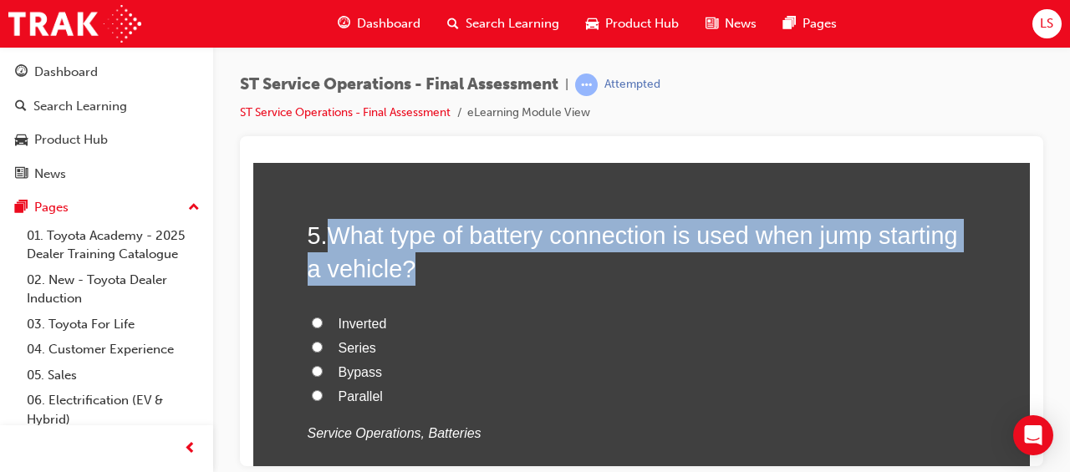
drag, startPoint x: 323, startPoint y: 234, endPoint x: 638, endPoint y: 268, distance: 316.9
click at [638, 268] on h2 "5 . What type of battery connection is used when jump starting a vehicle?" at bounding box center [642, 252] width 669 height 68
drag, startPoint x: 638, startPoint y: 268, endPoint x: 536, endPoint y: 223, distance: 112.3
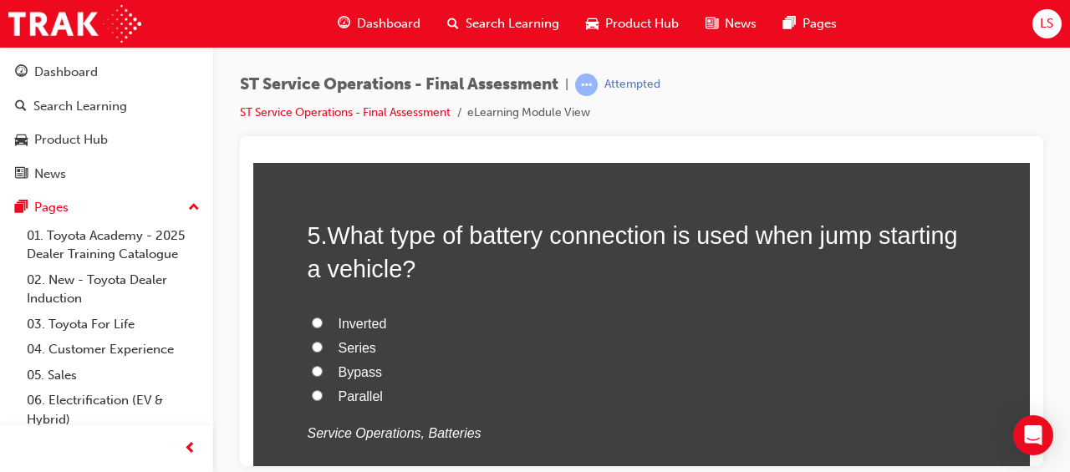
click at [354, 396] on span "Parallel" at bounding box center [360, 396] width 44 height 14
click at [323, 396] on input "Parallel" at bounding box center [317, 394] width 11 height 11
radio input "true"
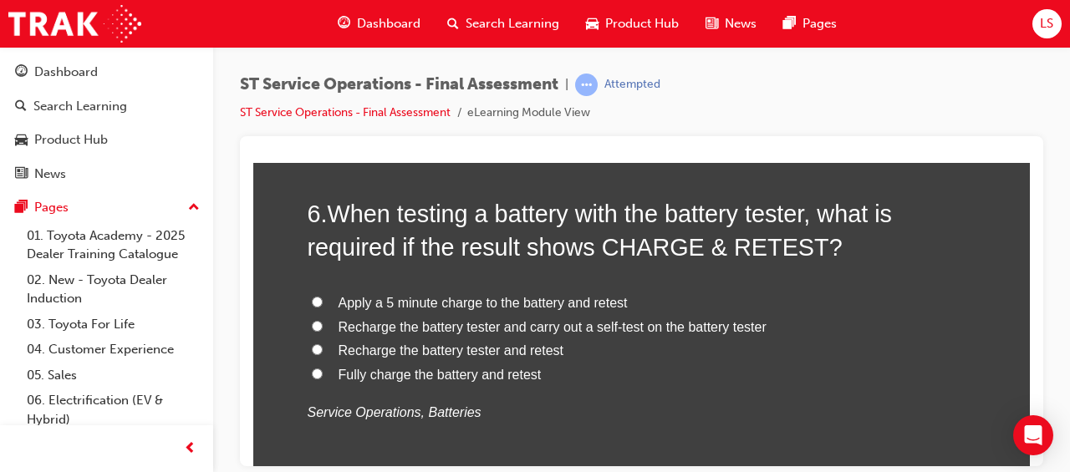
scroll to position [2073, 0]
click at [449, 378] on span "Fully charge the battery and retest" at bounding box center [439, 375] width 203 height 14
click at [323, 378] on input "Fully charge the battery and retest" at bounding box center [317, 374] width 11 height 11
radio input "true"
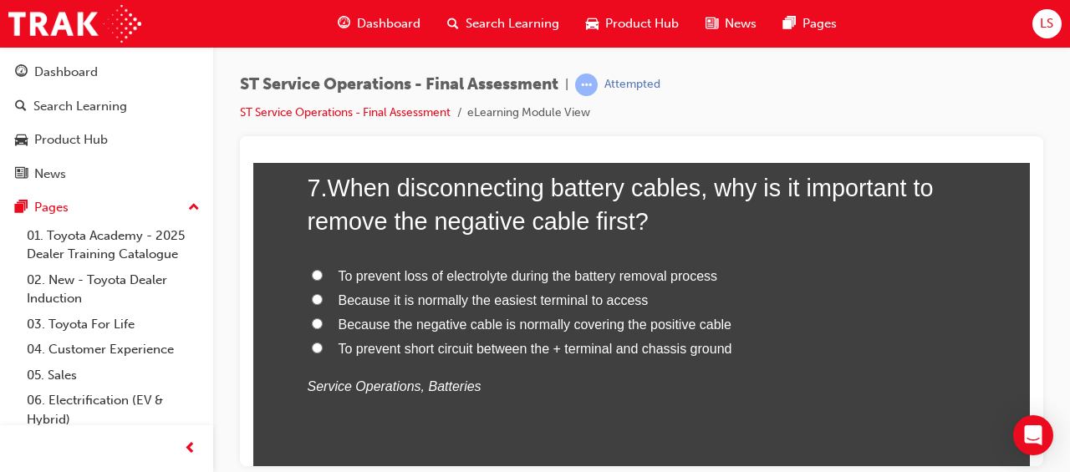
scroll to position [2490, 0]
click at [495, 348] on span "To prevent short circuit between the + terminal and chassis ground" at bounding box center [535, 347] width 394 height 14
click at [323, 348] on input "To prevent short circuit between the + terminal and chassis ground" at bounding box center [317, 346] width 11 height 11
radio input "true"
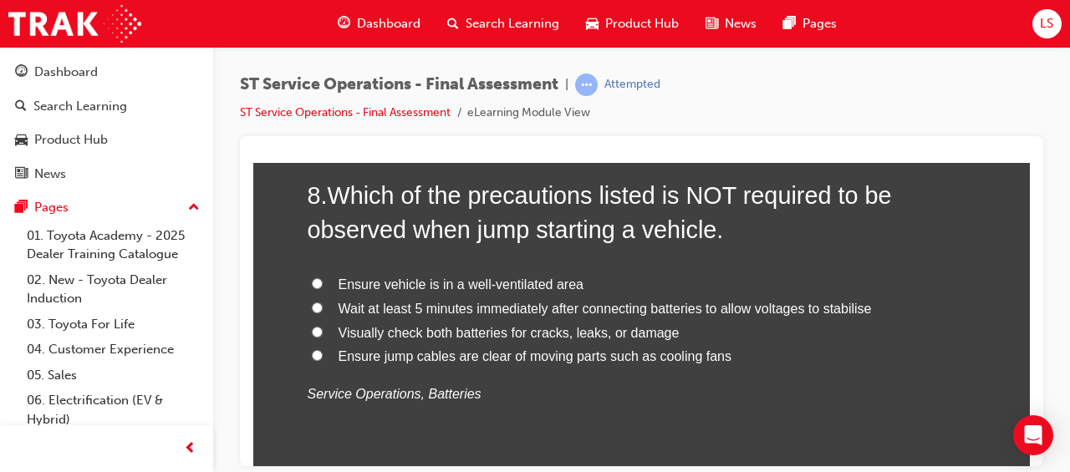
scroll to position [2871, 0]
click at [678, 303] on span "Wait at least 5 minutes immediately after connecting batteries to allow voltage…" at bounding box center [604, 307] width 533 height 14
click at [323, 303] on input "Wait at least 5 minutes immediately after connecting batteries to allow voltage…" at bounding box center [317, 306] width 11 height 11
radio input "true"
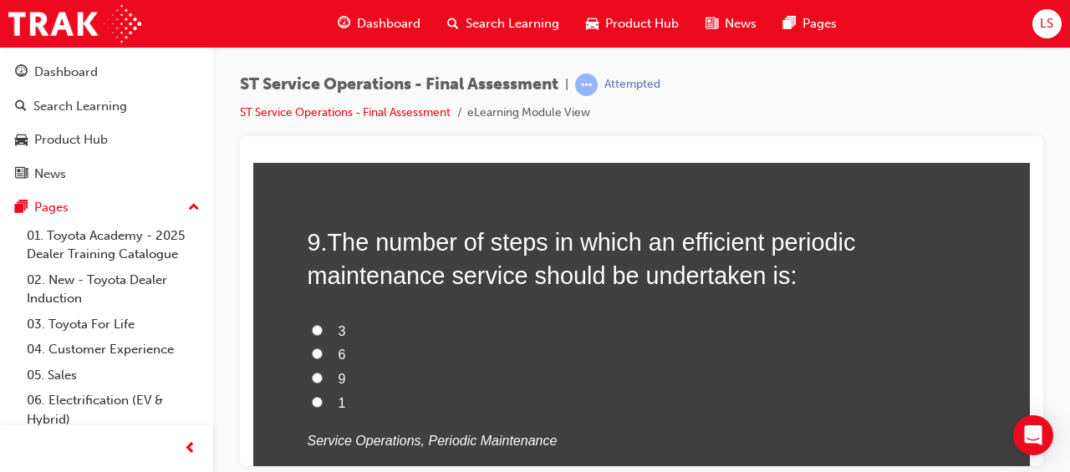
scroll to position [3212, 0]
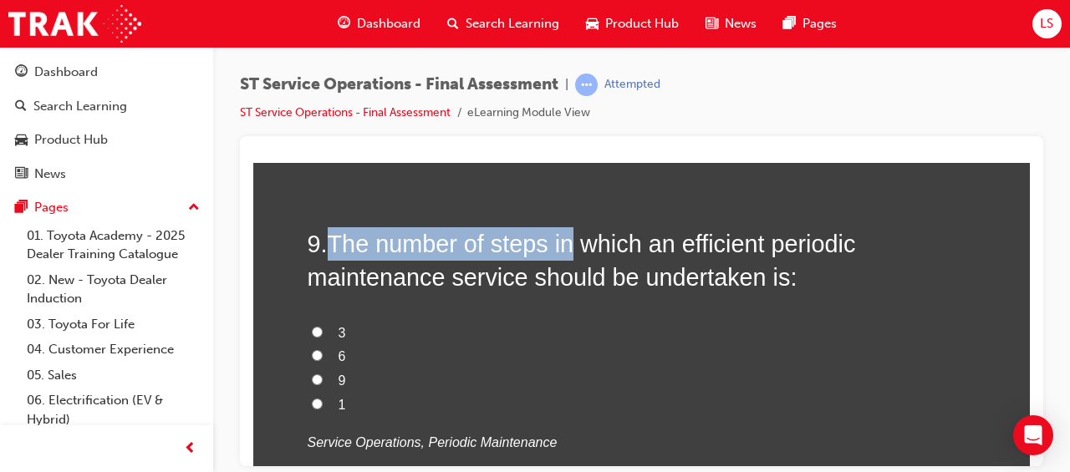
drag, startPoint x: 323, startPoint y: 236, endPoint x: 569, endPoint y: 240, distance: 245.7
click at [569, 240] on h2 "9 . The number of steps in which an efficient periodic maintenance service shou…" at bounding box center [642, 260] width 669 height 68
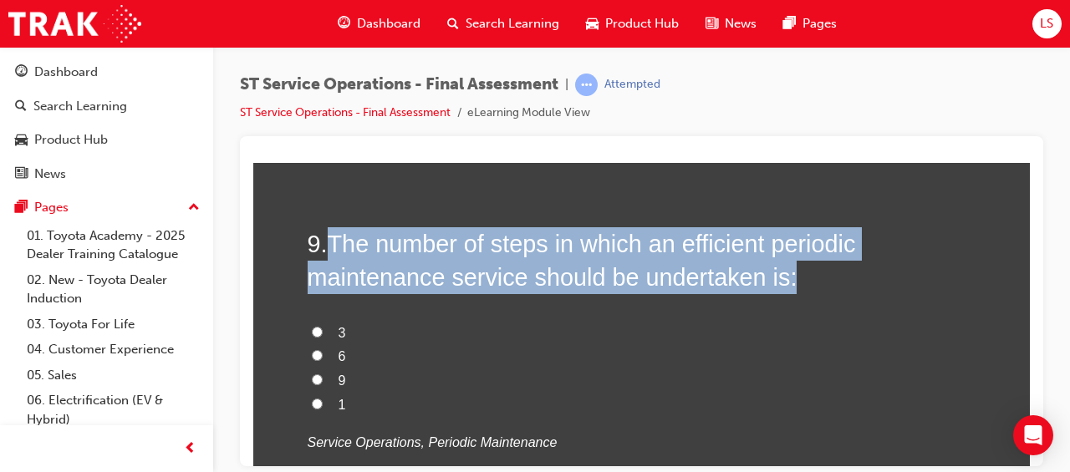
drag, startPoint x: 323, startPoint y: 236, endPoint x: 868, endPoint y: 262, distance: 546.3
click at [868, 262] on h2 "9 . The number of steps in which an efficient periodic maintenance service shou…" at bounding box center [642, 260] width 669 height 68
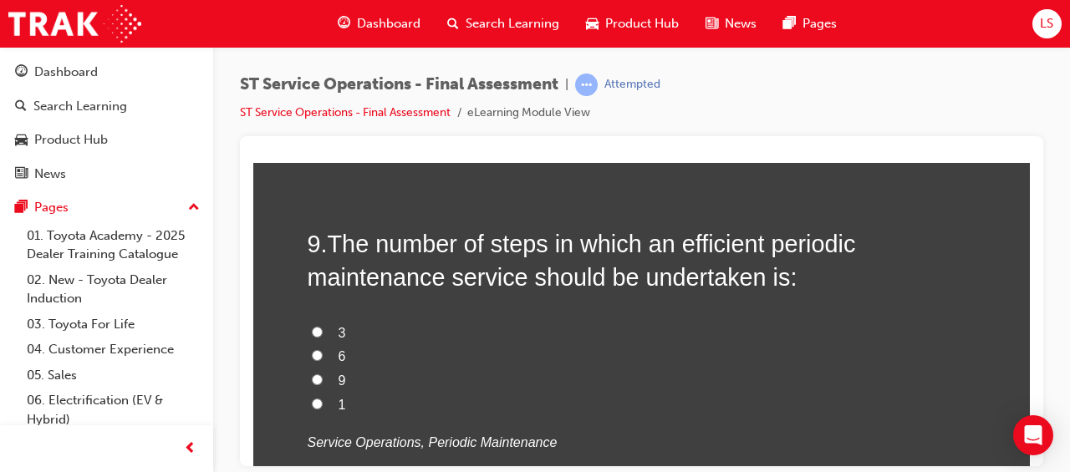
click at [672, 369] on label "9" at bounding box center [642, 381] width 669 height 24
click at [323, 374] on input "9" at bounding box center [317, 379] width 11 height 11
radio input "true"
click at [338, 348] on span "6" at bounding box center [342, 355] width 8 height 14
click at [323, 349] on input "6" at bounding box center [317, 354] width 11 height 11
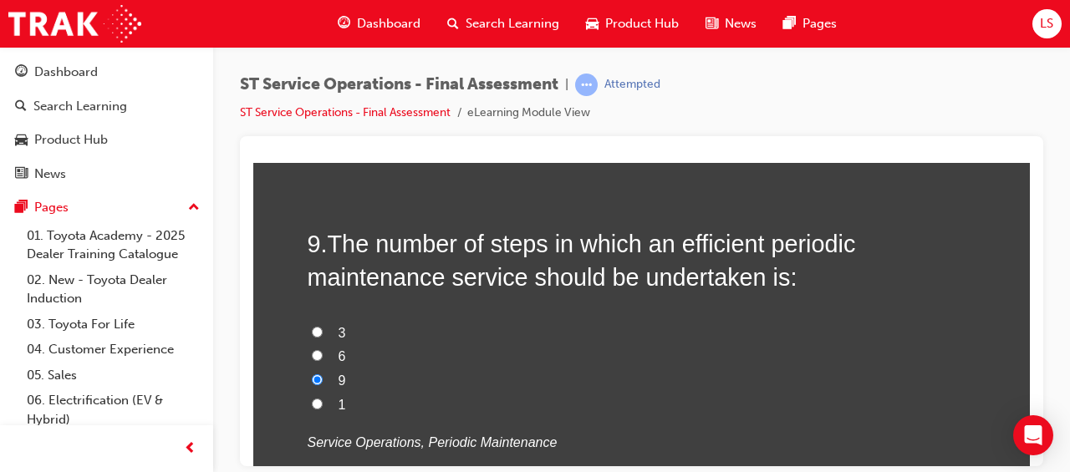
radio input "true"
click at [338, 325] on span "3" at bounding box center [342, 332] width 8 height 14
click at [323, 326] on input "3" at bounding box center [317, 331] width 11 height 11
radio input "true"
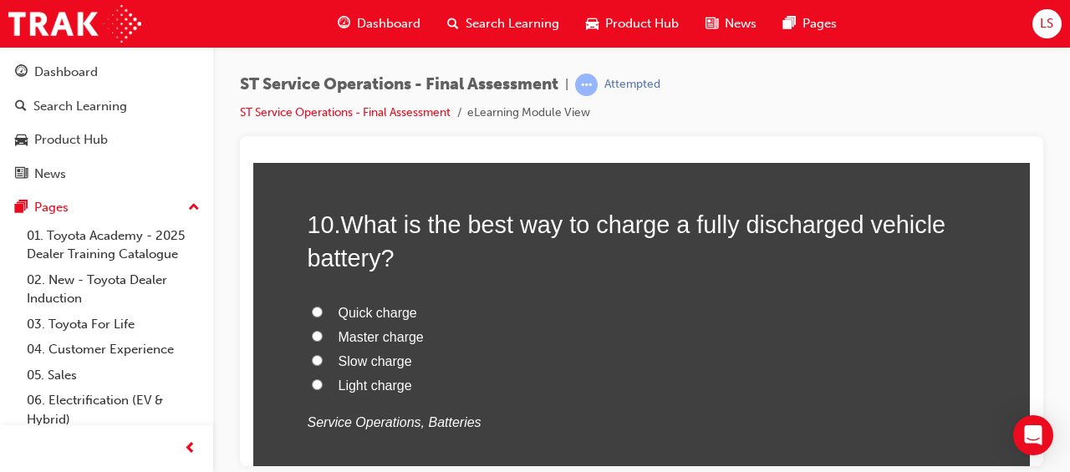
scroll to position [3621, 0]
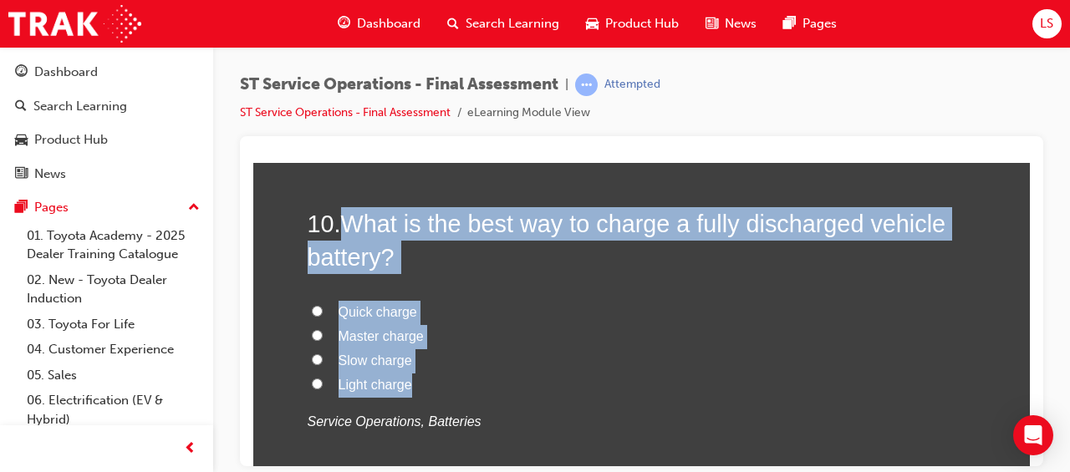
drag, startPoint x: 339, startPoint y: 216, endPoint x: 571, endPoint y: 385, distance: 287.0
click at [571, 385] on div "10 . What is the best way to charge a fully discharged vehicle battery? Quick c…" at bounding box center [642, 360] width 669 height 309
drag, startPoint x: 571, startPoint y: 385, endPoint x: 725, endPoint y: 217, distance: 228.3
click at [372, 354] on span "Slow charge" at bounding box center [375, 360] width 74 height 14
click at [323, 354] on input "Slow charge" at bounding box center [317, 358] width 11 height 11
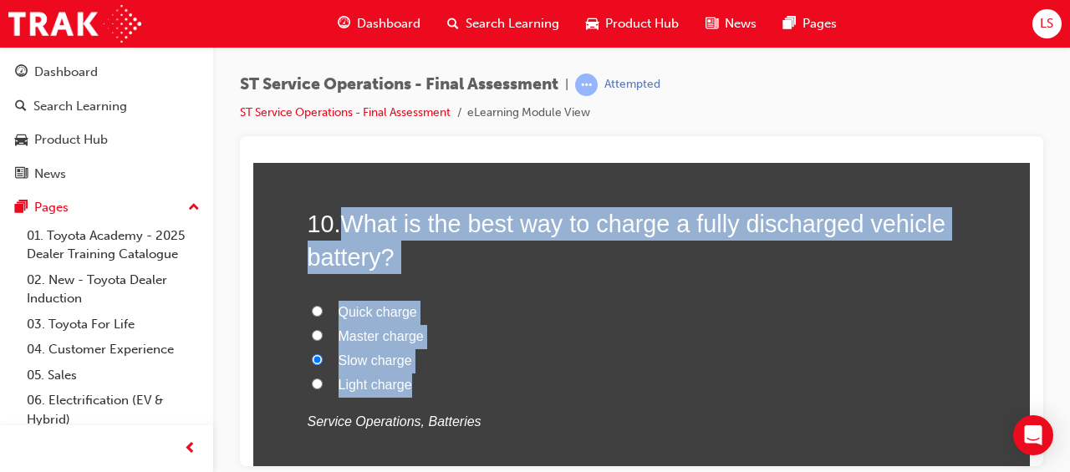
radio input "true"
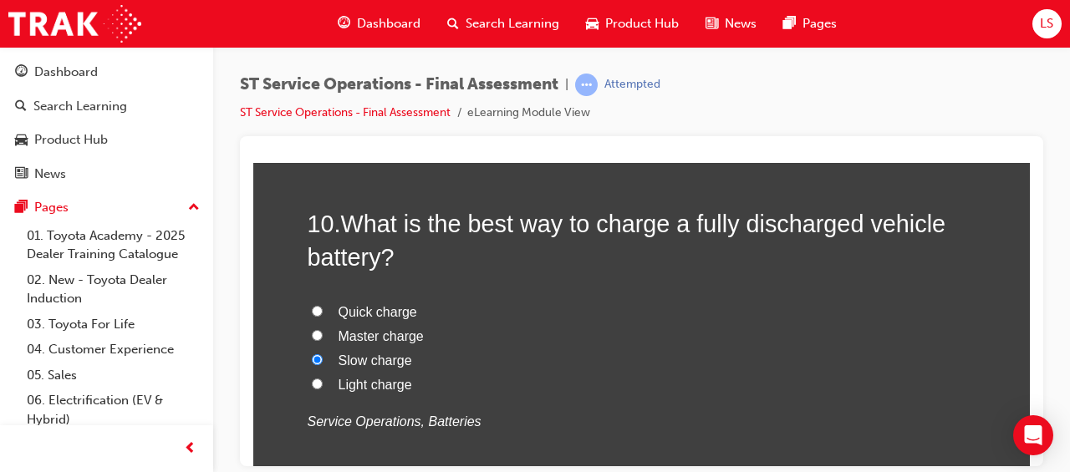
click at [578, 341] on label "Master charge" at bounding box center [642, 336] width 669 height 24
click at [323, 340] on input "Master charge" at bounding box center [317, 334] width 11 height 11
radio input "true"
click at [520, 361] on label "Slow charge" at bounding box center [642, 360] width 669 height 24
click at [323, 361] on input "Slow charge" at bounding box center [317, 358] width 11 height 11
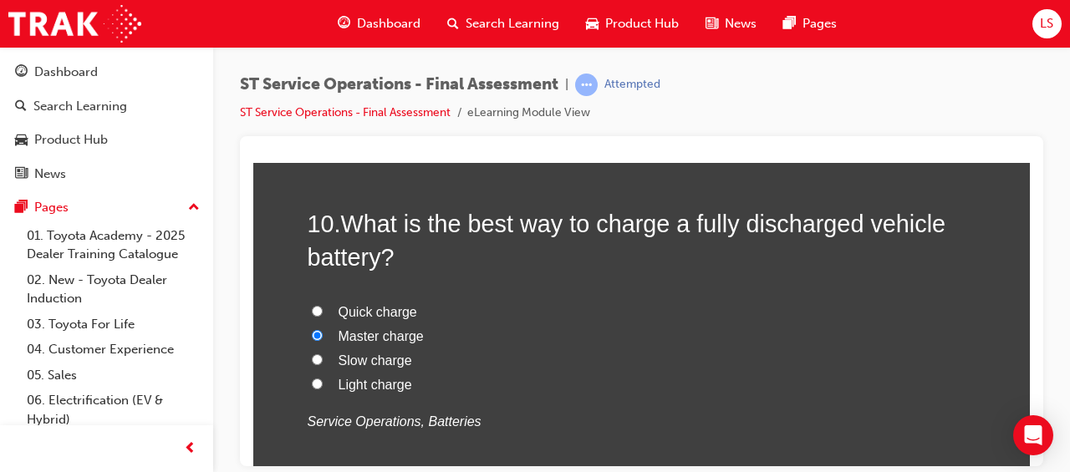
radio input "true"
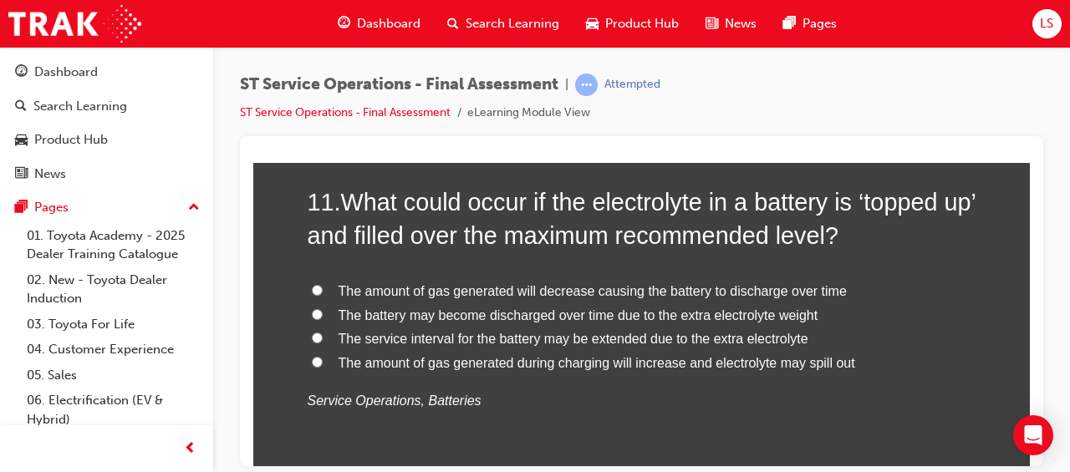
scroll to position [4032, 0]
click at [680, 359] on span "The amount of gas generated during charging will increase and electrolyte may s…" at bounding box center [596, 361] width 516 height 14
click at [323, 359] on input "The amount of gas generated during charging will increase and electrolyte may s…" at bounding box center [317, 360] width 11 height 11
radio input "true"
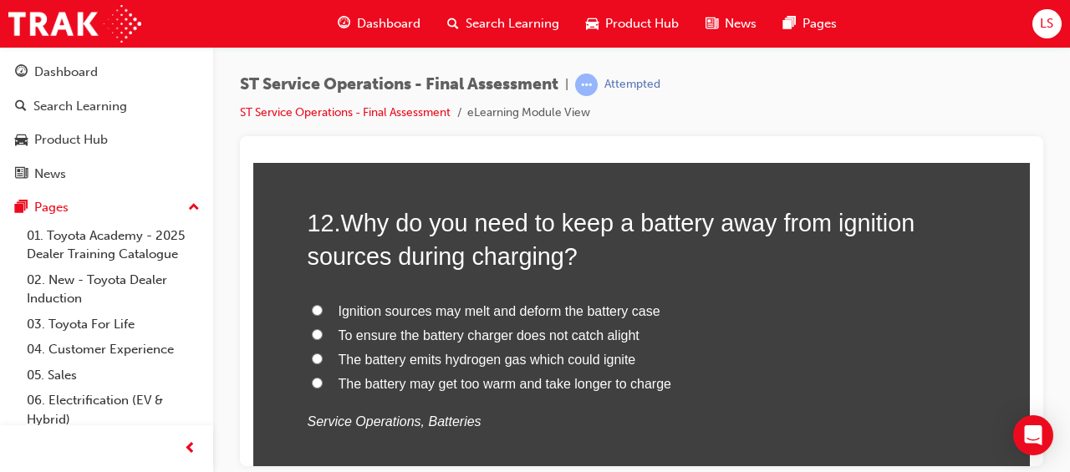
scroll to position [4402, 0]
click at [555, 308] on span "Ignition sources may melt and deform the battery case" at bounding box center [499, 309] width 322 height 14
click at [323, 308] on input "Ignition sources may melt and deform the battery case" at bounding box center [317, 308] width 11 height 11
radio input "true"
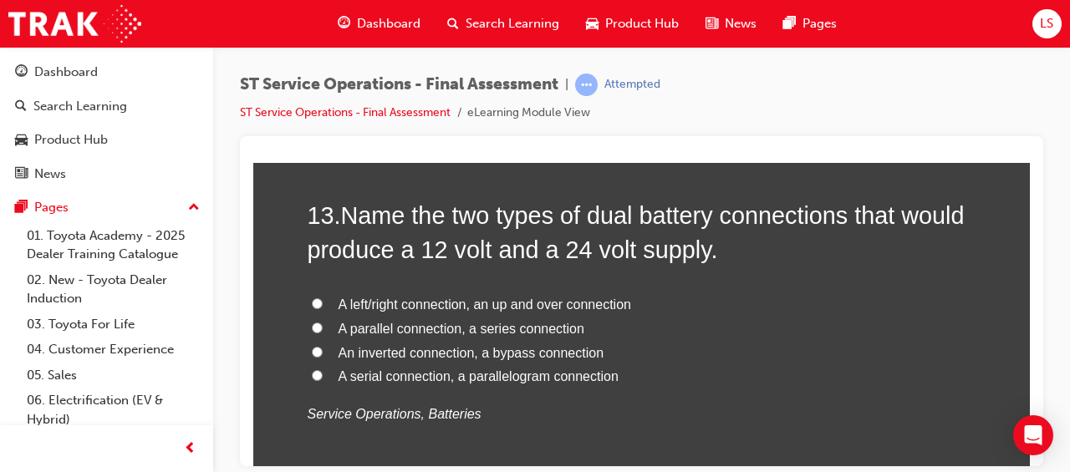
scroll to position [4795, 0]
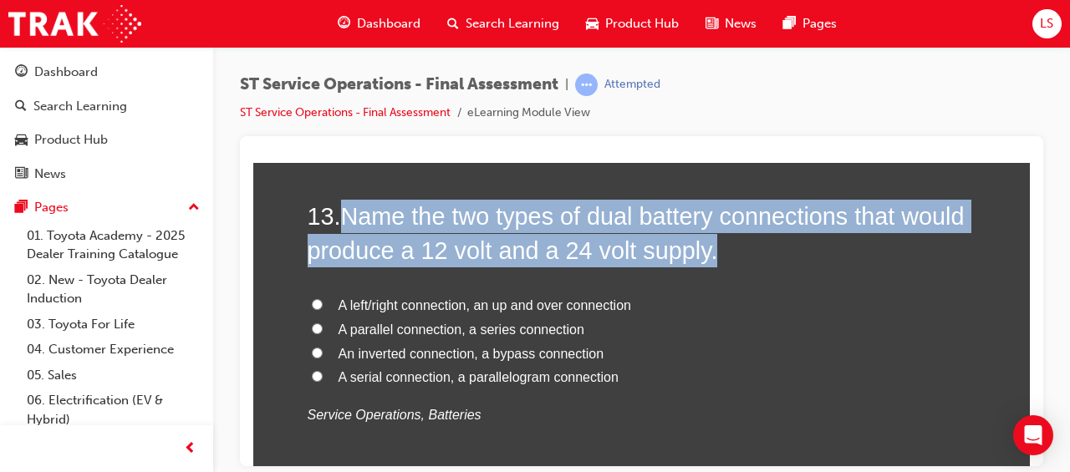
drag, startPoint x: 346, startPoint y: 208, endPoint x: 755, endPoint y: 239, distance: 409.8
click at [755, 239] on h2 "13 . Name the two types of dual battery connections that would produce a 12 vol…" at bounding box center [642, 233] width 669 height 68
drag, startPoint x: 755, startPoint y: 239, endPoint x: 660, endPoint y: 207, distance: 99.6
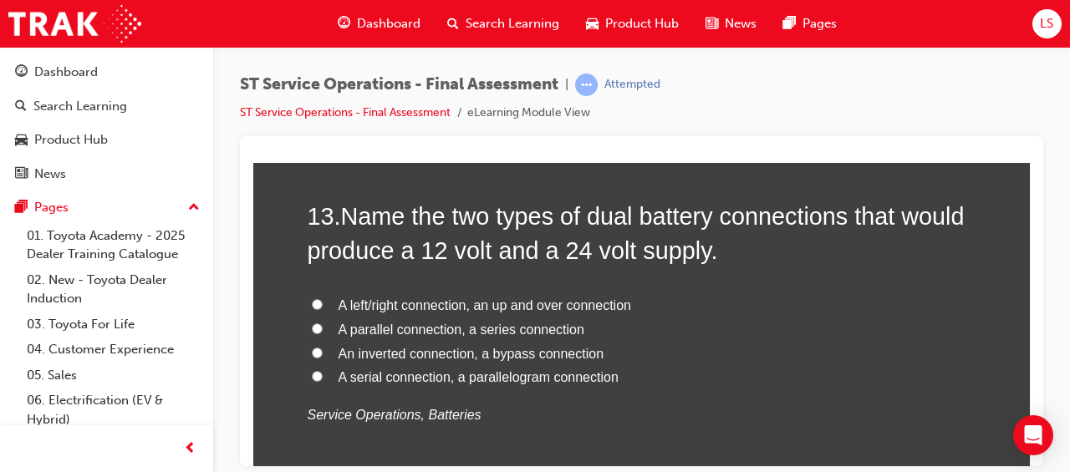
click at [609, 454] on div "13 . Name the two types of dual battery connections that would produce a 12 vol…" at bounding box center [642, 353] width 669 height 309
click at [511, 322] on span "A parallel connection, a series connection" at bounding box center [461, 329] width 246 height 14
click at [323, 323] on input "A parallel connection, a series connection" at bounding box center [317, 328] width 11 height 11
radio input "true"
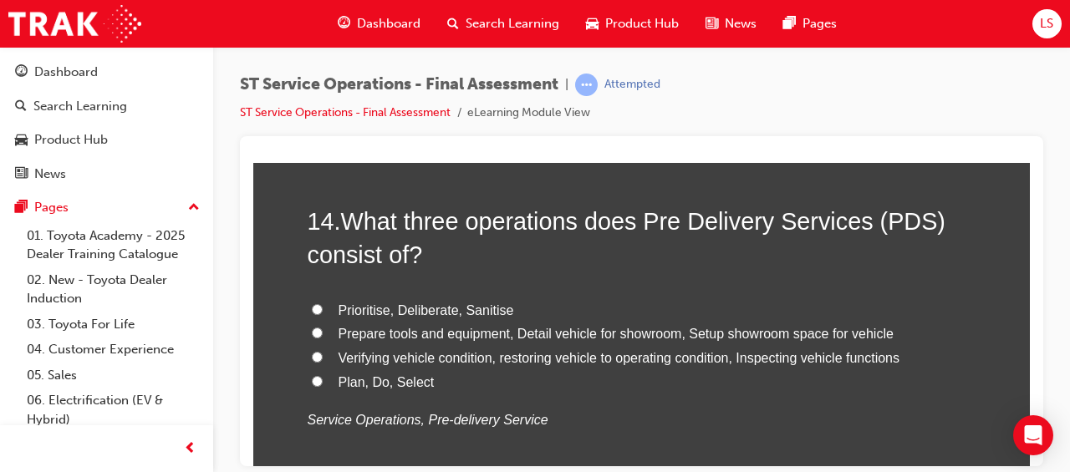
scroll to position [5180, 0]
click at [550, 352] on span "Verifying vehicle condition, restoring vehicle to operating condition, Inspecti…" at bounding box center [619, 356] width 562 height 14
click at [323, 352] on input "Verifying vehicle condition, restoring vehicle to operating condition, Inspecti…" at bounding box center [317, 355] width 11 height 11
radio input "true"
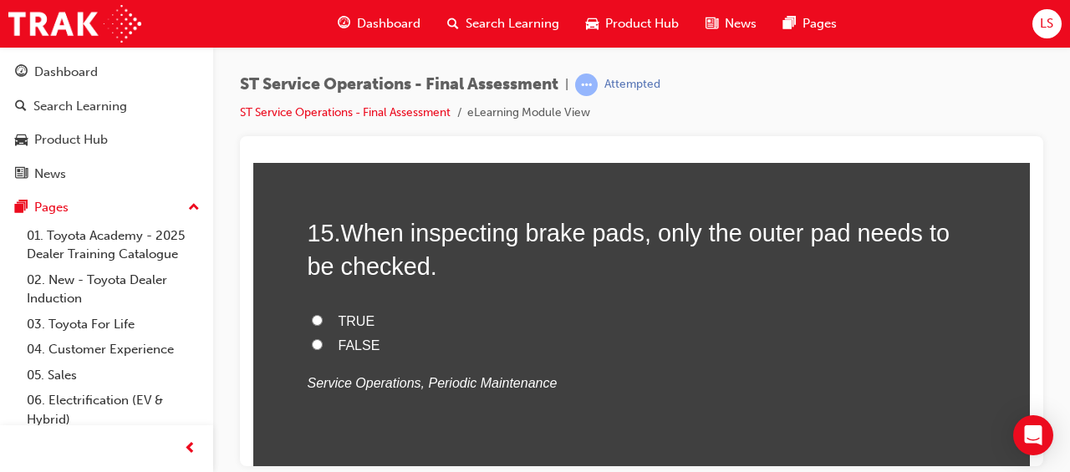
scroll to position [5558, 0]
click at [312, 339] on input "FALSE" at bounding box center [317, 343] width 11 height 11
radio input "true"
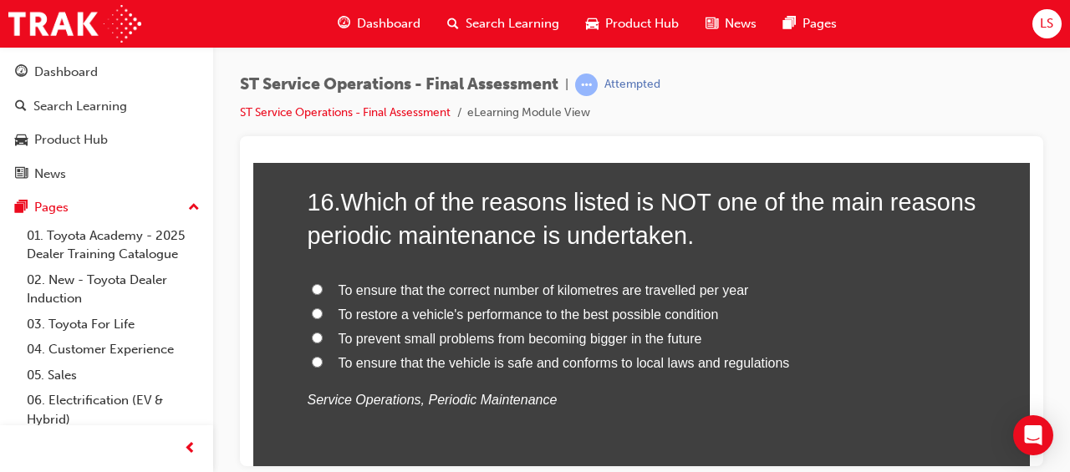
scroll to position [5928, 0]
click at [494, 287] on span "To ensure that the correct number of kilometres are travelled per year" at bounding box center [543, 290] width 410 height 14
click at [323, 287] on input "To ensure that the correct number of kilometres are travelled per year" at bounding box center [317, 289] width 11 height 11
radio input "true"
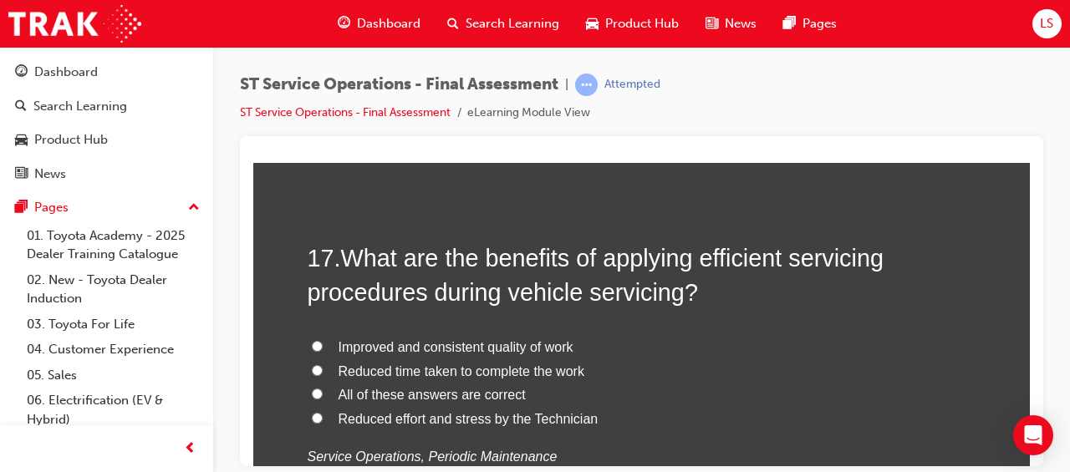
scroll to position [6281, 0]
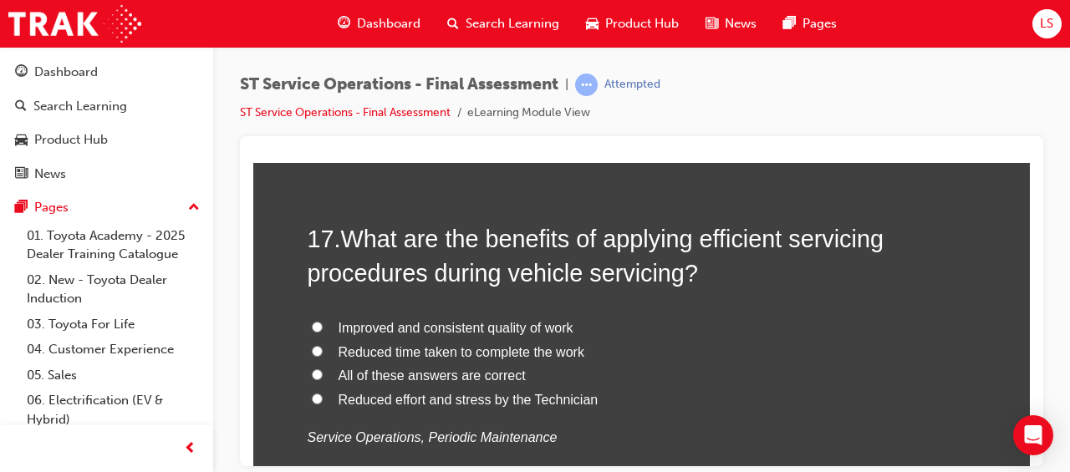
click at [416, 371] on span "All of these answers are correct" at bounding box center [431, 375] width 187 height 14
click at [323, 371] on input "All of these answers are correct" at bounding box center [317, 374] width 11 height 11
radio input "true"
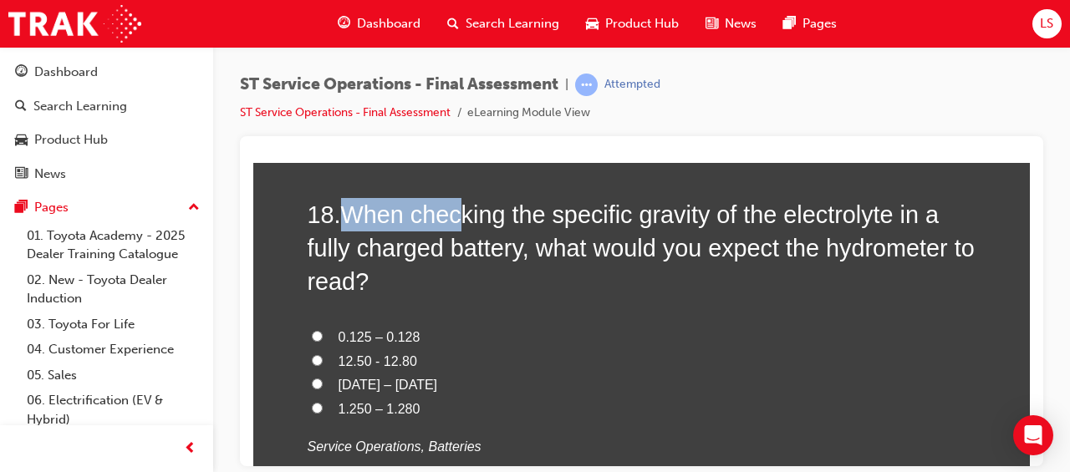
scroll to position [6648, 0]
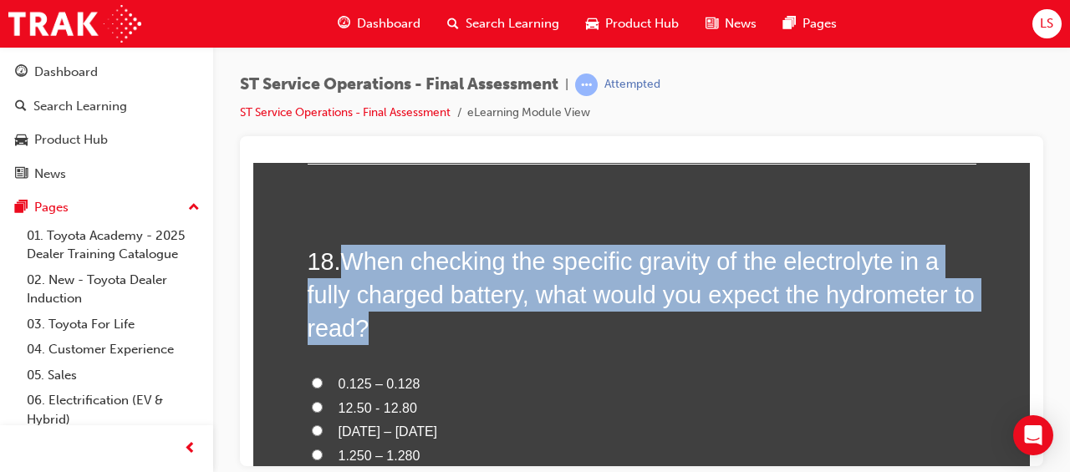
drag, startPoint x: 338, startPoint y: 206, endPoint x: 839, endPoint y: 321, distance: 514.5
click at [839, 321] on h2 "18 . When checking the specific gravity of the electrolyte in a fully charged b…" at bounding box center [642, 294] width 669 height 101
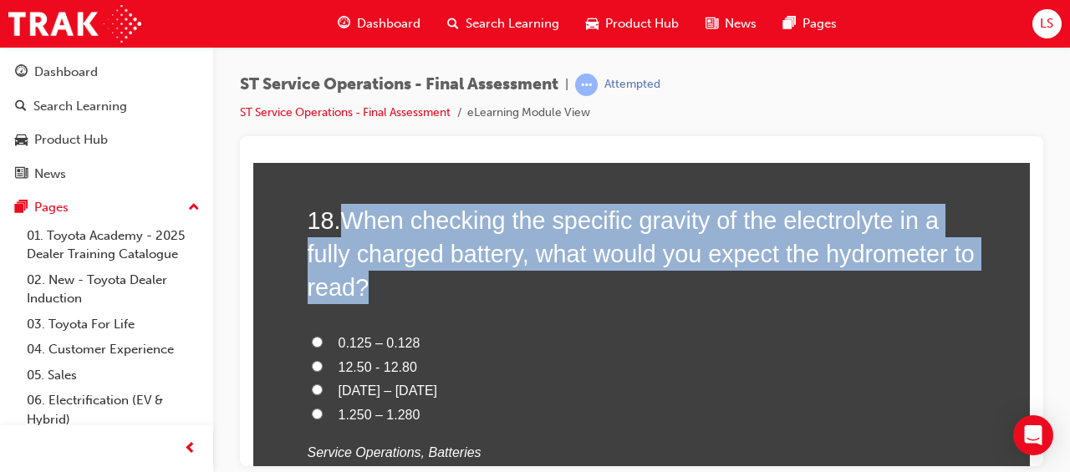
scroll to position [6690, 0]
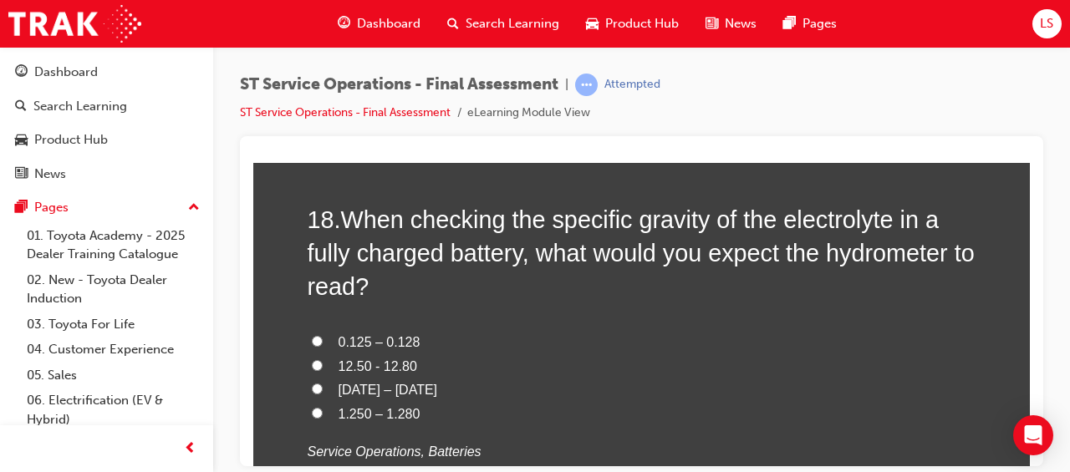
click at [349, 408] on span "1.250 – 1.280" at bounding box center [379, 413] width 82 height 14
click at [323, 408] on input "1.250 – 1.280" at bounding box center [317, 412] width 11 height 11
radio input "true"
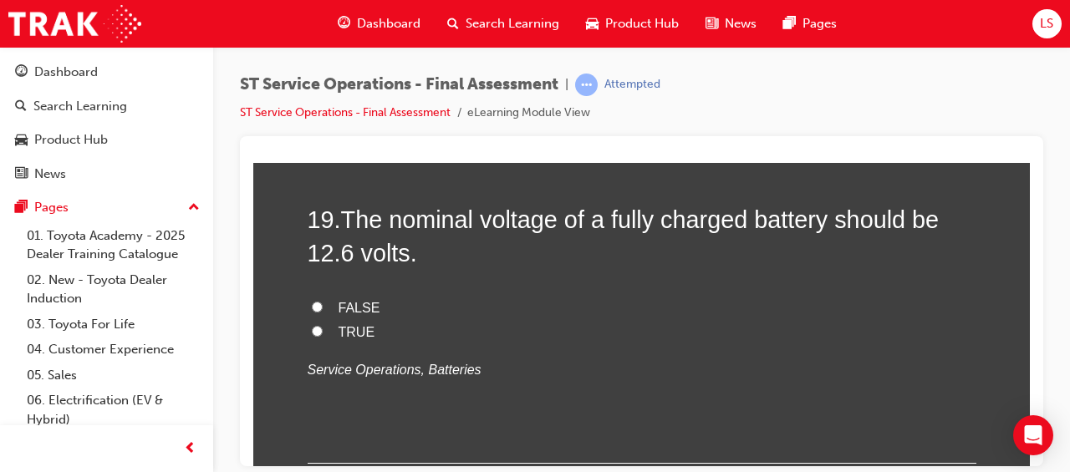
scroll to position [7112, 0]
click at [319, 326] on label "TRUE" at bounding box center [642, 333] width 669 height 24
click at [319, 326] on input "TRUE" at bounding box center [317, 331] width 11 height 11
radio input "true"
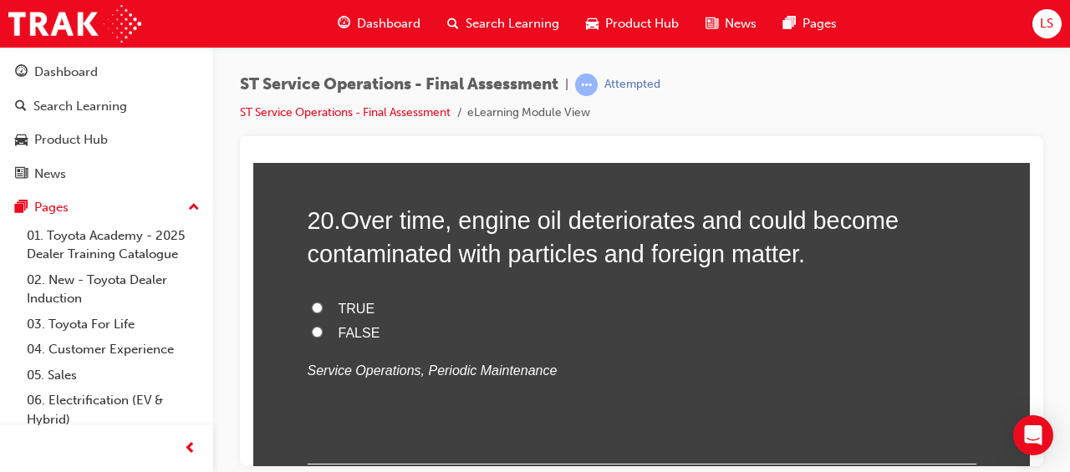
scroll to position [7447, 0]
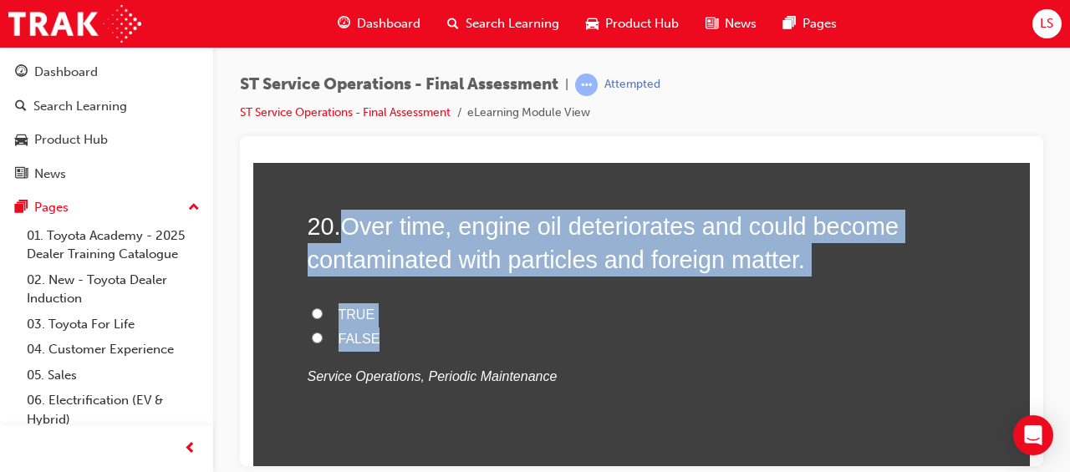
drag, startPoint x: 343, startPoint y: 219, endPoint x: 583, endPoint y: 328, distance: 264.4
click at [583, 328] on div "20 . Over time, engine oil deteriorates and could become contaminated with part…" at bounding box center [642, 339] width 669 height 261
drag, startPoint x: 583, startPoint y: 328, endPoint x: 521, endPoint y: 225, distance: 120.7
click at [343, 284] on div "20 . Over time, engine oil deteriorates and could become contaminated with part…" at bounding box center [642, 339] width 669 height 261
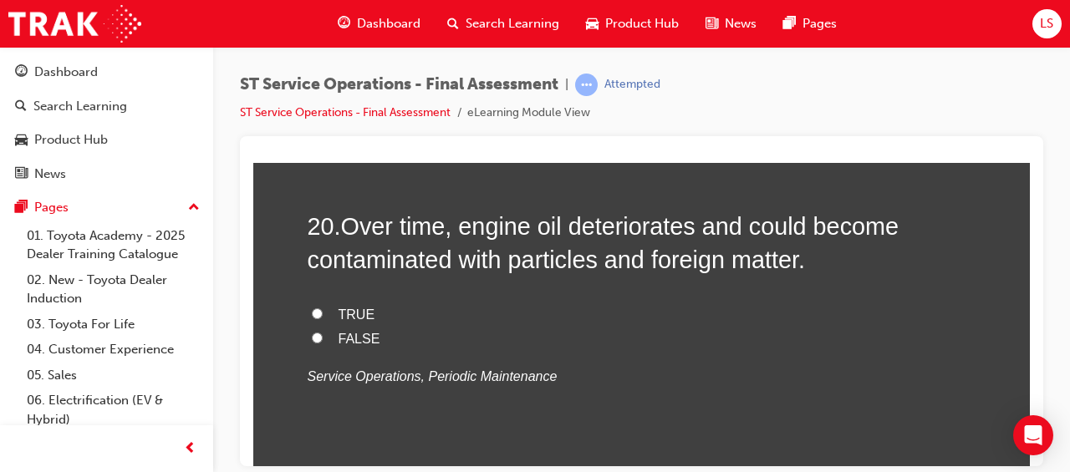
click at [312, 309] on input "TRUE" at bounding box center [317, 313] width 11 height 11
radio input "true"
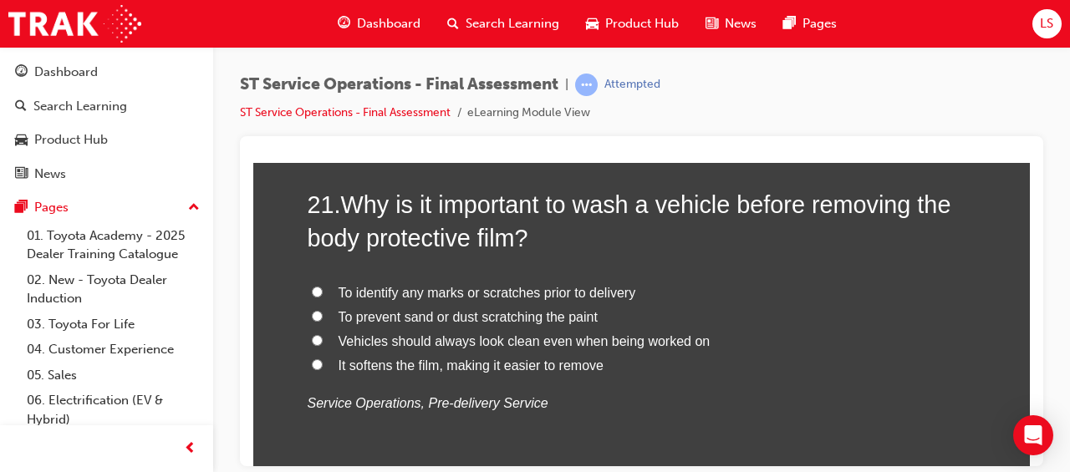
scroll to position [7812, 0]
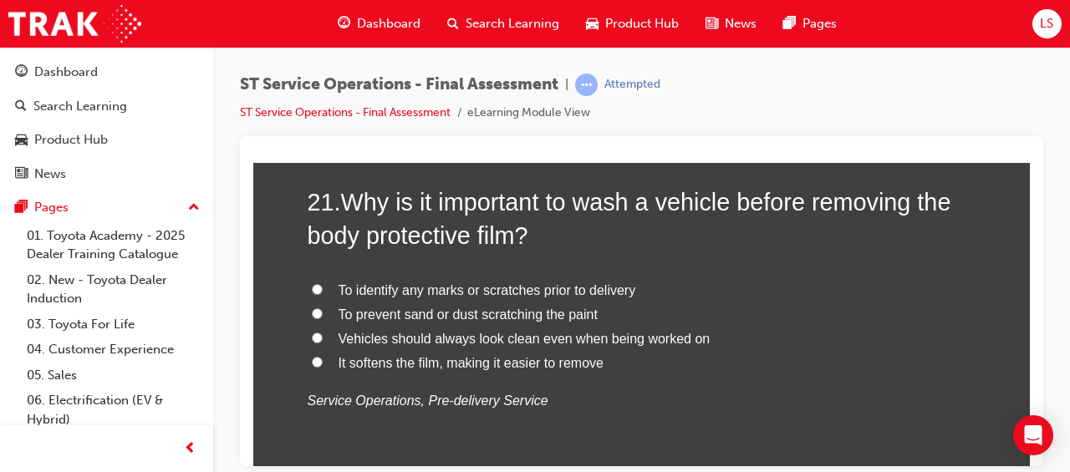
click at [464, 282] on span "To identify any marks or scratches prior to delivery" at bounding box center [487, 289] width 298 height 14
click at [323, 283] on input "To identify any marks or scratches prior to delivery" at bounding box center [317, 288] width 11 height 11
radio input "true"
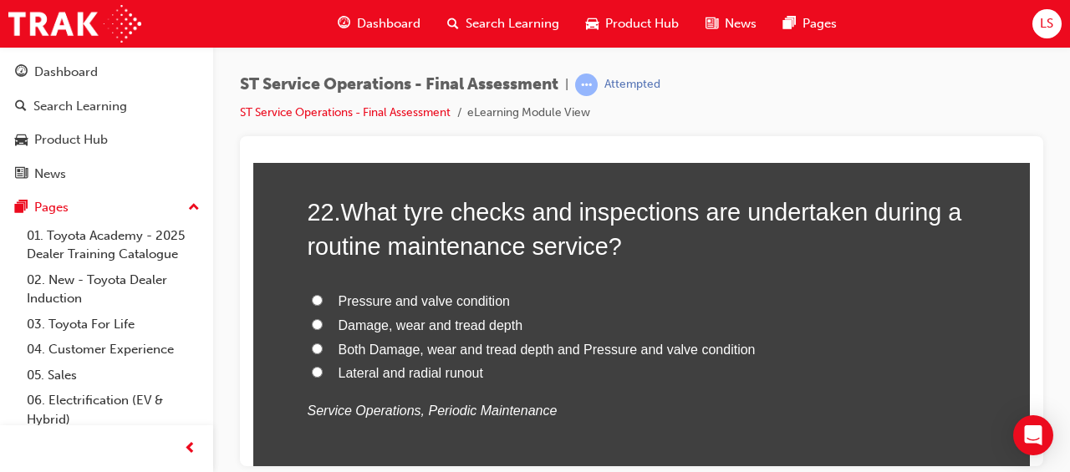
scroll to position [8191, 0]
click at [548, 345] on span "Both Damage, wear and tread depth and Pressure and valve condition" at bounding box center [546, 348] width 417 height 14
click at [323, 345] on input "Both Damage, wear and tread depth and Pressure and valve condition" at bounding box center [317, 347] width 11 height 11
radio input "true"
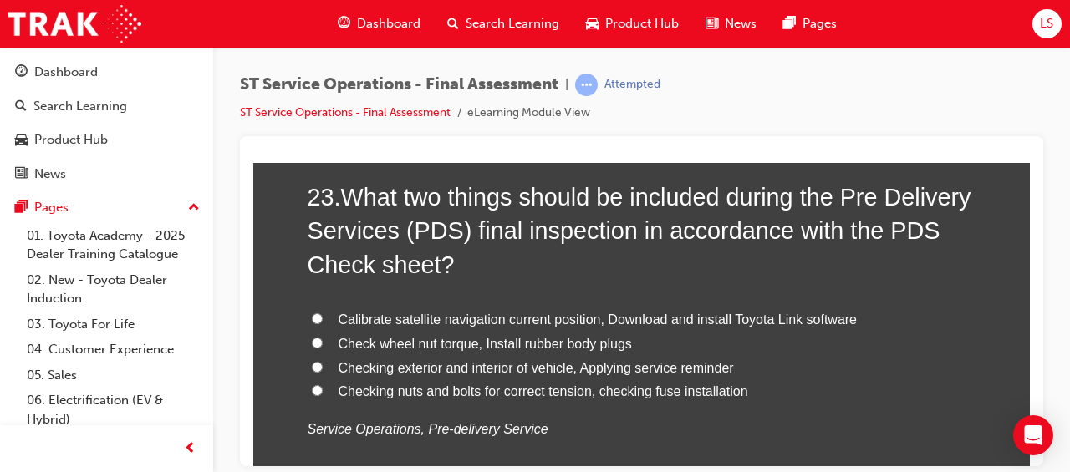
scroll to position [8596, 0]
click at [644, 315] on span "Calibrate satellite navigation current position, Download and install Toyota Li…" at bounding box center [597, 318] width 519 height 14
click at [323, 315] on input "Calibrate satellite navigation current position, Download and install Toyota Li…" at bounding box center [317, 317] width 11 height 11
radio input "true"
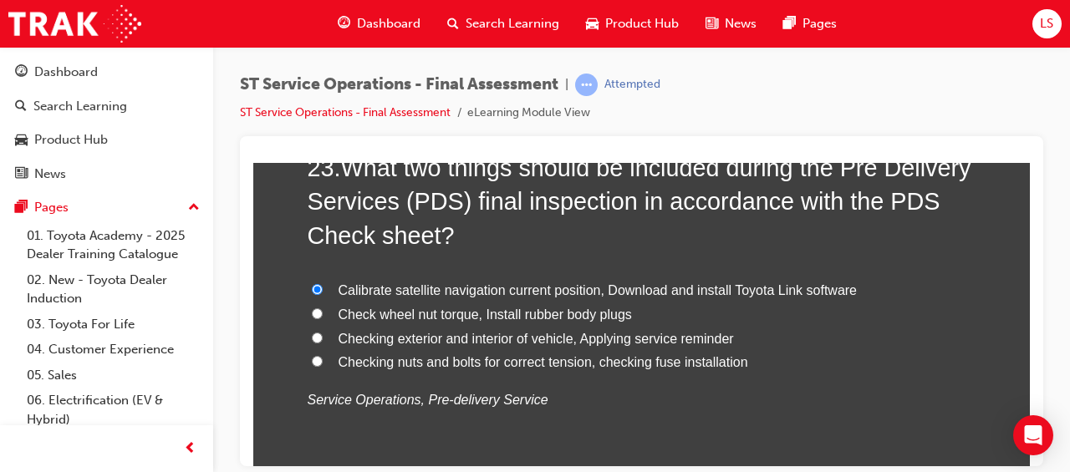
scroll to position [8611, 0]
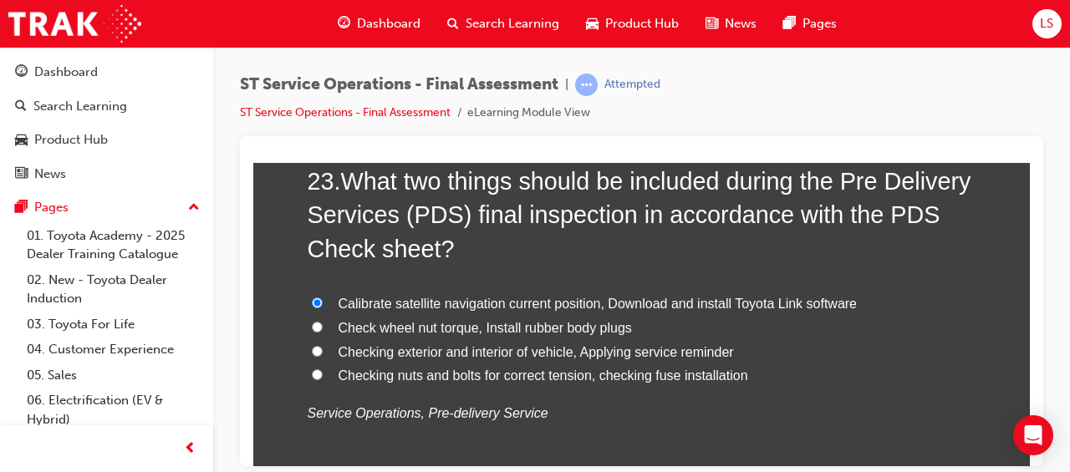
click at [632, 348] on span "Checking exterior and interior of vehicle, Applying service reminder" at bounding box center [535, 351] width 395 height 14
click at [323, 348] on input "Checking exterior and interior of vehicle, Applying service reminder" at bounding box center [317, 350] width 11 height 11
radio input "true"
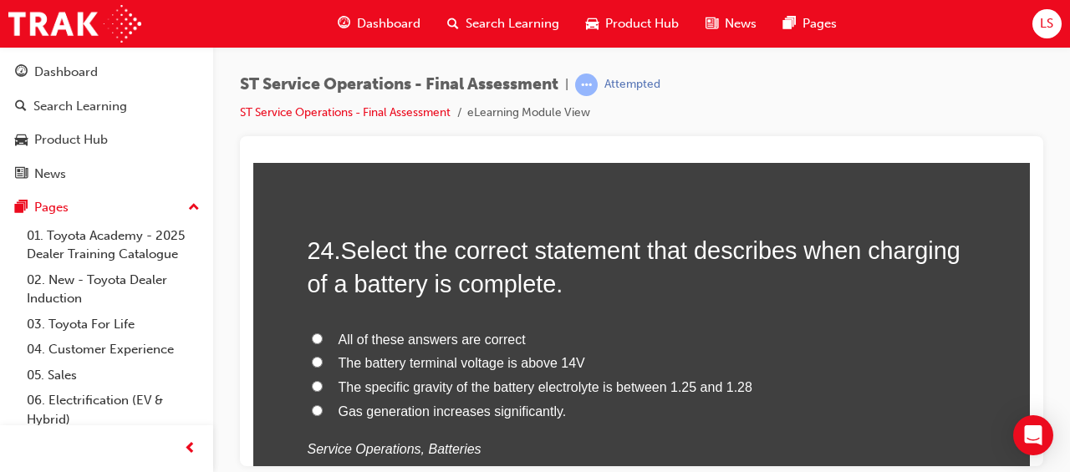
scroll to position [8964, 0]
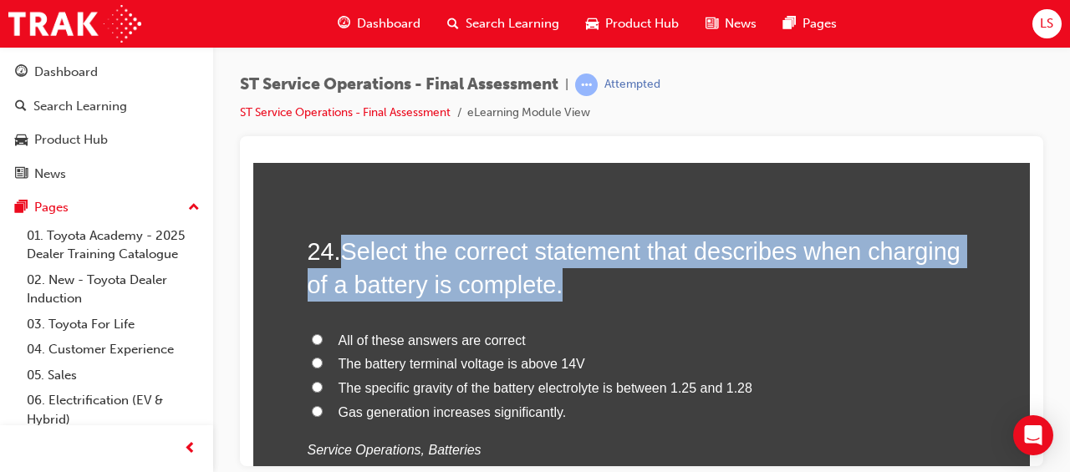
drag, startPoint x: 340, startPoint y: 247, endPoint x: 675, endPoint y: 278, distance: 336.5
click at [675, 278] on h2 "24 . Select the correct statement that describes when charging of a battery is …" at bounding box center [642, 268] width 669 height 68
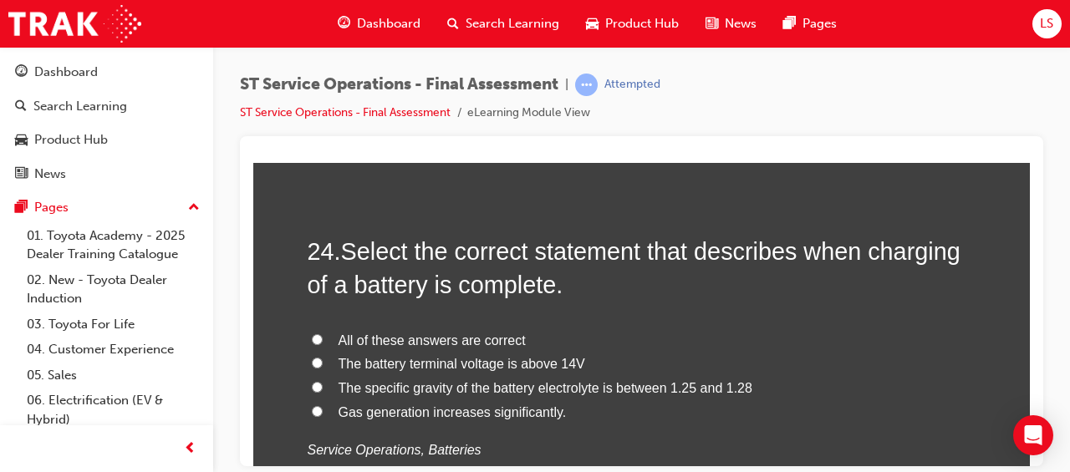
click at [672, 320] on div "24 . Select the correct statement that describes when charging of a battery is …" at bounding box center [642, 388] width 669 height 309
click at [593, 384] on span "The specific gravity of the battery electrolyte is between 1.25 and 1.28" at bounding box center [545, 387] width 414 height 14
click at [323, 384] on input "The specific gravity of the battery electrolyte is between 1.25 and 1.28" at bounding box center [317, 386] width 11 height 11
radio input "true"
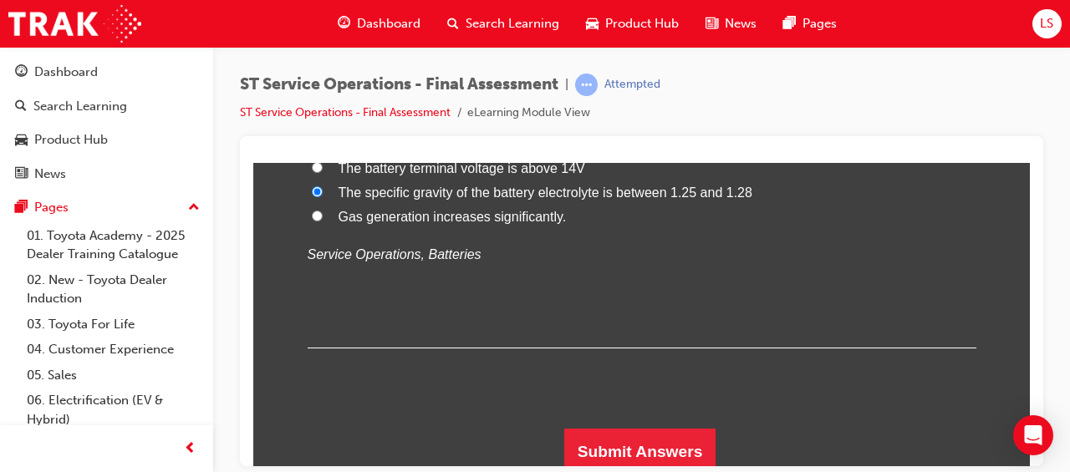
scroll to position [9161, 0]
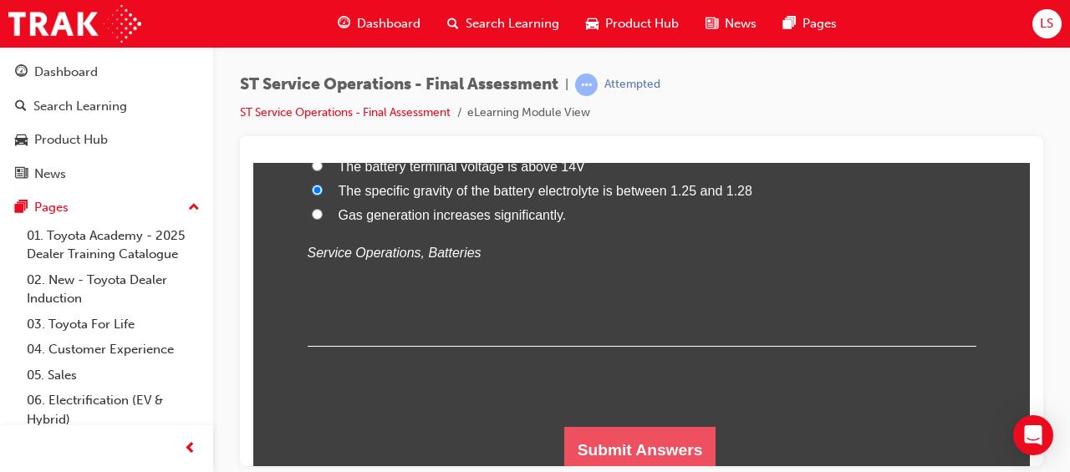
click at [655, 439] on button "Submit Answers" at bounding box center [640, 449] width 152 height 47
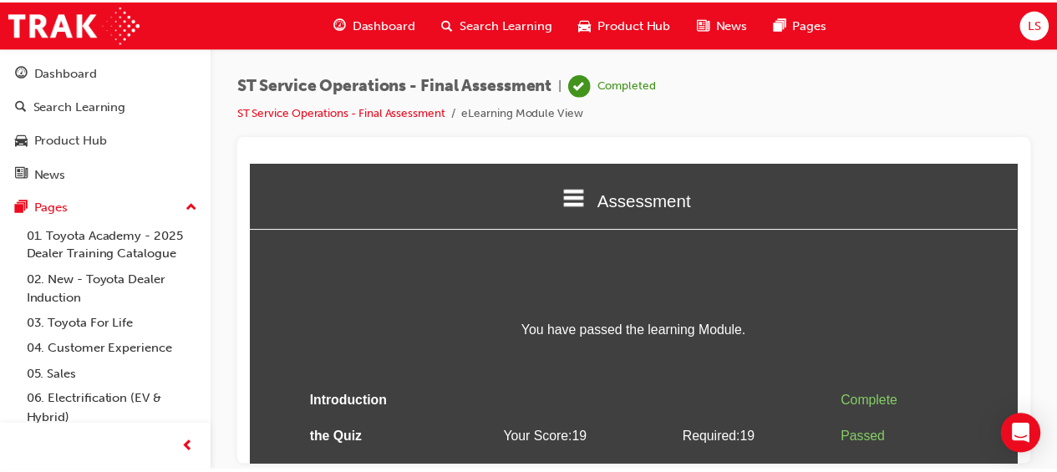
scroll to position [55, 0]
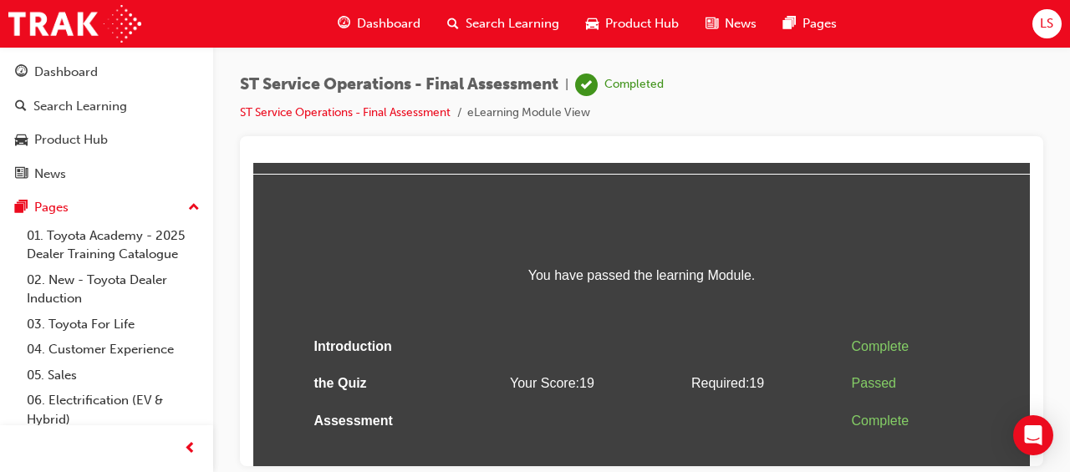
click at [513, 28] on span "Search Learning" at bounding box center [512, 23] width 94 height 19
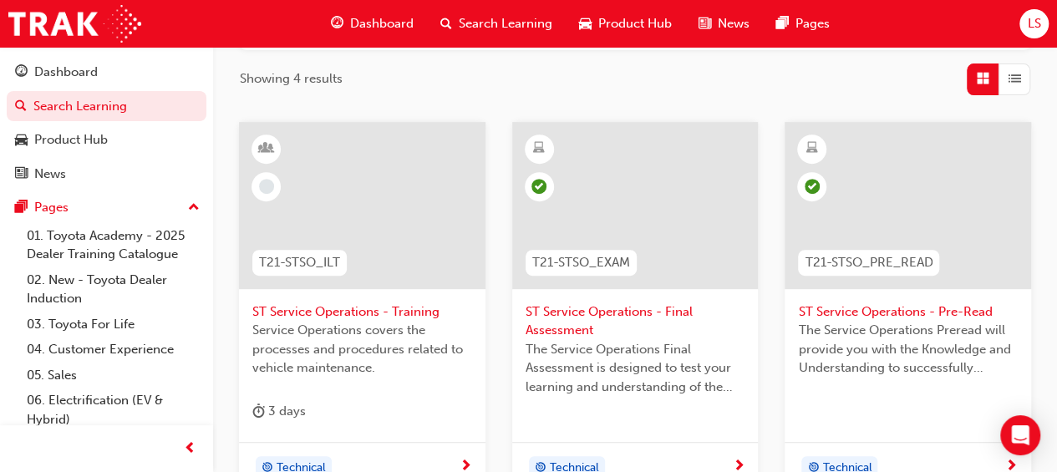
scroll to position [271, 0]
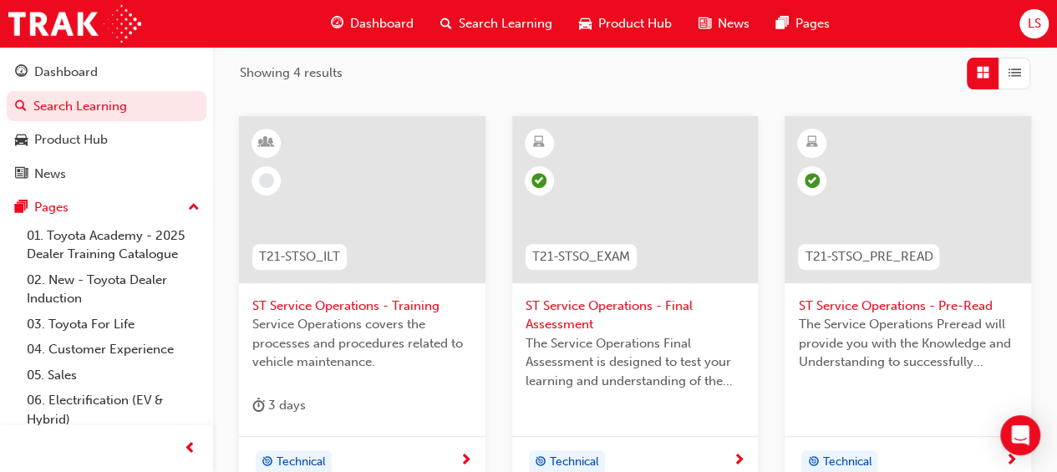
click at [346, 303] on span "ST Service Operations - Training" at bounding box center [362, 306] width 220 height 19
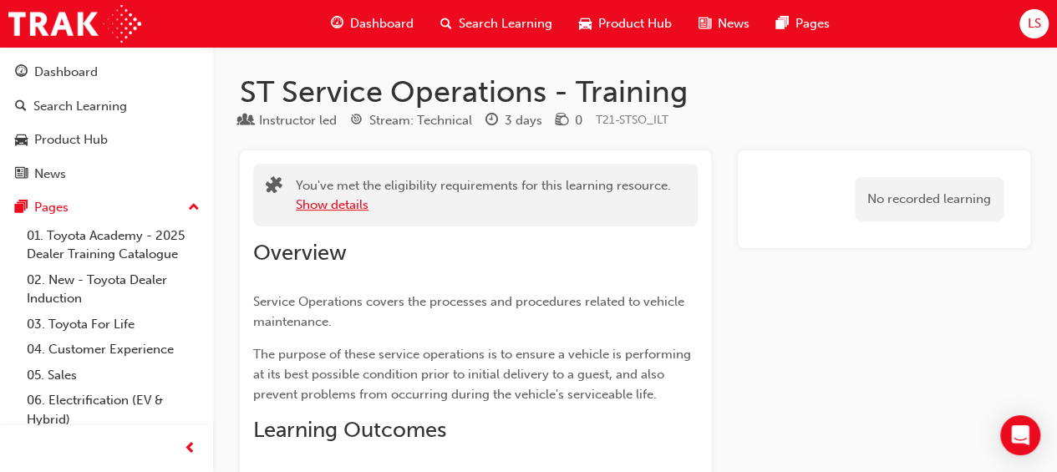
click at [330, 203] on button "Show details" at bounding box center [332, 205] width 73 height 19
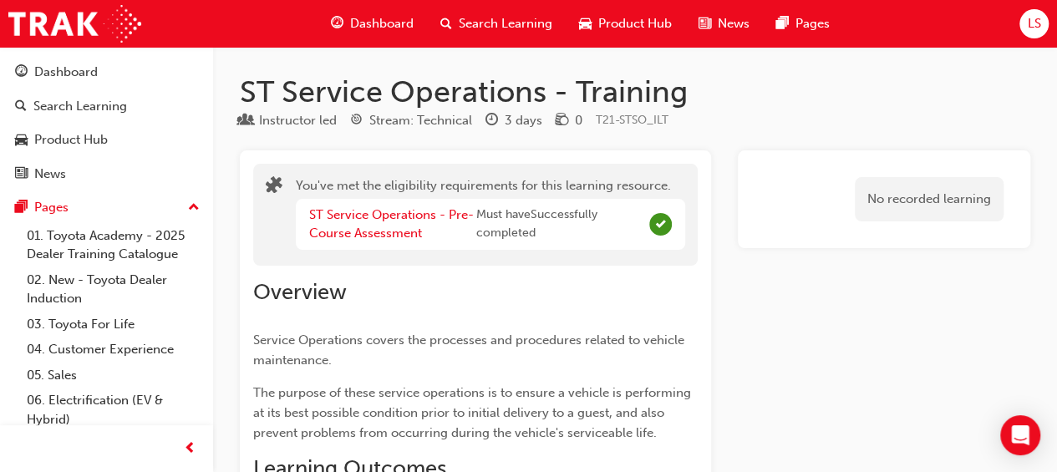
click at [461, 16] on span "Search Learning" at bounding box center [506, 23] width 94 height 19
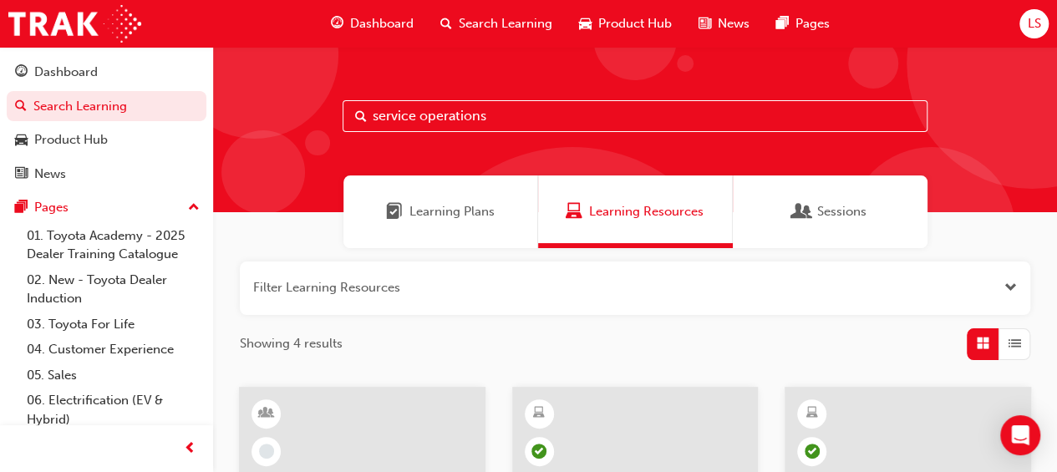
click at [519, 114] on input "service operations" at bounding box center [635, 116] width 585 height 32
type input "s"
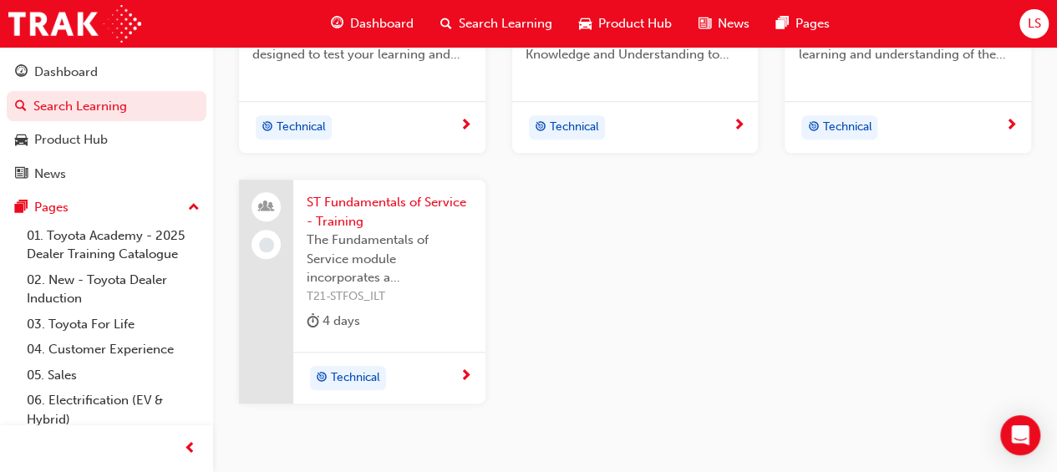
scroll to position [597, 0]
type input "fundamentals of service"
click at [341, 203] on span "ST Fundamentals of Service - Training" at bounding box center [389, 213] width 165 height 38
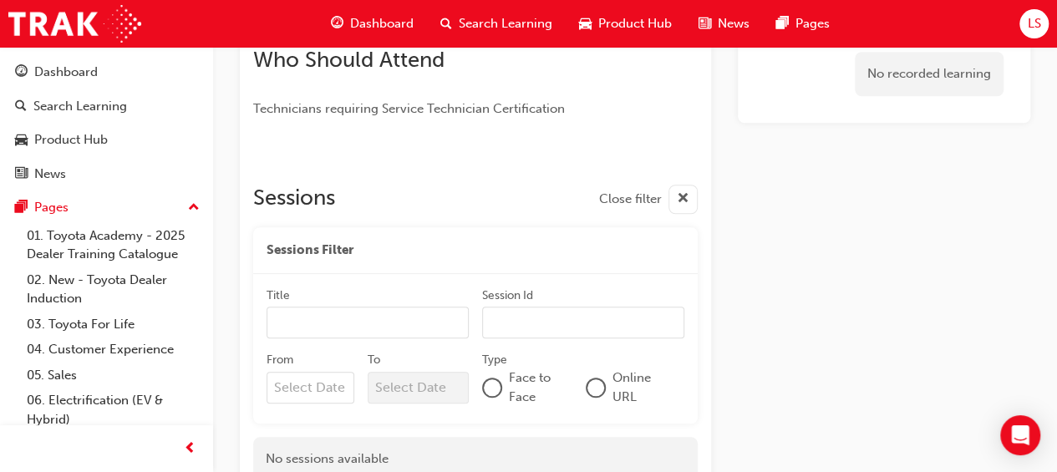
scroll to position [622, 0]
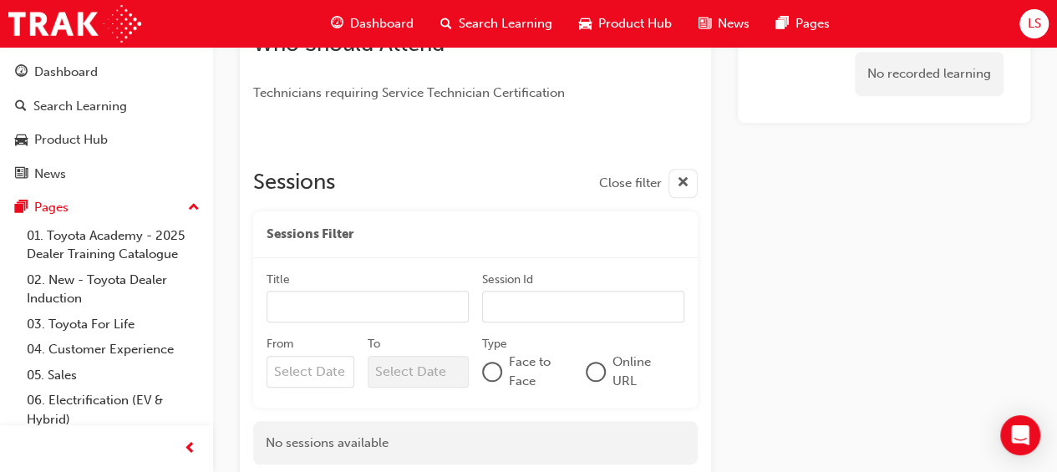
click at [384, 301] on input "Title" at bounding box center [368, 307] width 202 height 32
type input "mr."
click at [513, 308] on input "Session Id" at bounding box center [583, 308] width 202 height 32
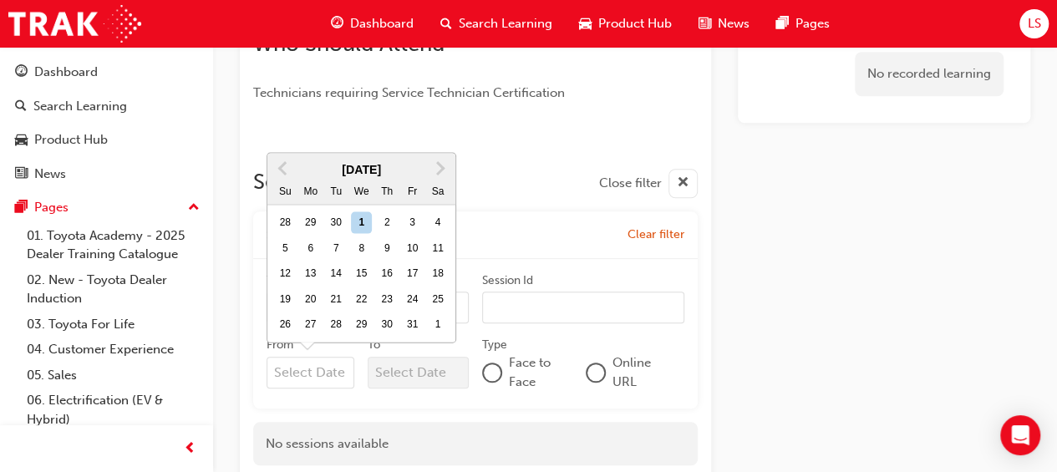
click at [313, 374] on input "From Previous Month Next Month [DATE] Su Mo Tu We Th Fr Sa 28 29 30 1 2 3 4 5 6…" at bounding box center [311, 373] width 88 height 32
click at [386, 237] on div "9" at bounding box center [387, 248] width 22 height 22
click at [354, 357] on input "From Previous Month Next Month [DATE] Su Mo Tu We Th Fr Sa 28 29 30 1 2 3 4 5 6…" at bounding box center [311, 373] width 88 height 32
type input "[DATE]"
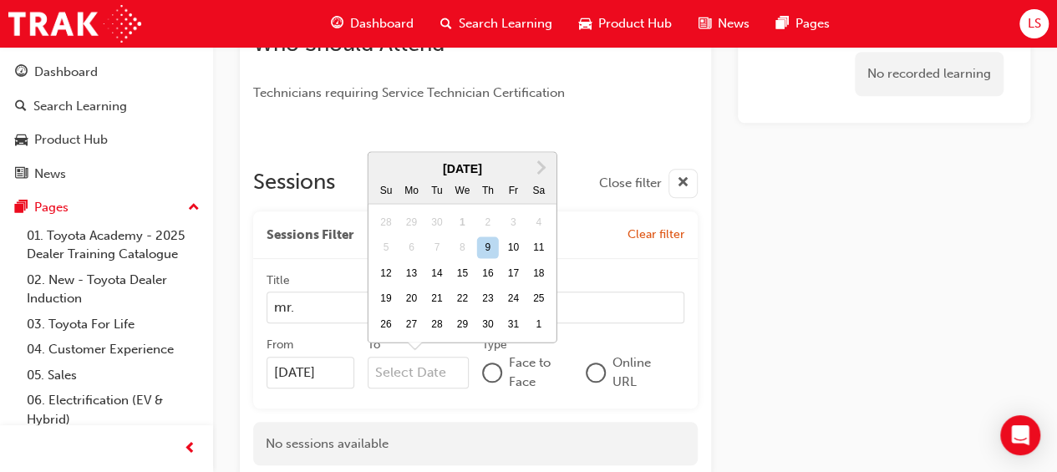
click at [402, 376] on input "To Next Month [DATE] Su Mo Tu We Th Fr Sa 28 29 30 1 2 3 4 5 6 7 8 9 10 11 12 1…" at bounding box center [418, 373] width 101 height 32
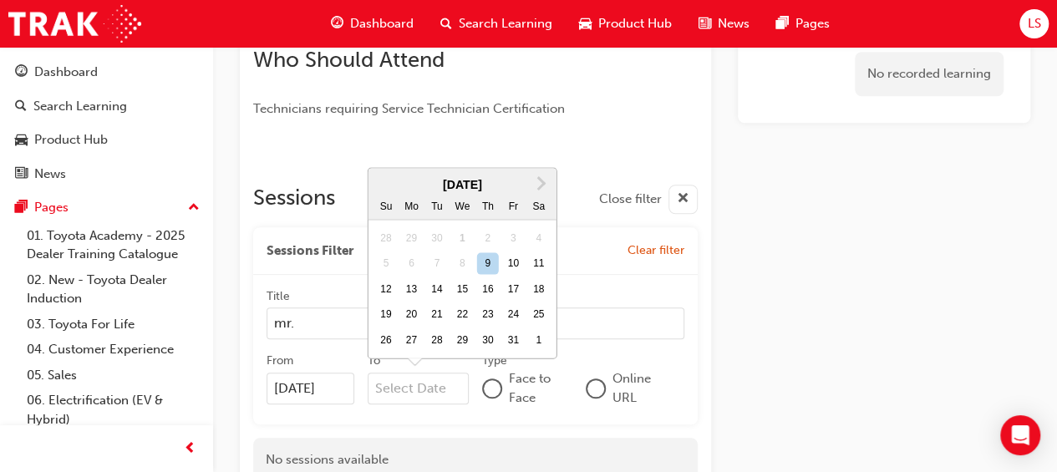
scroll to position [605, 0]
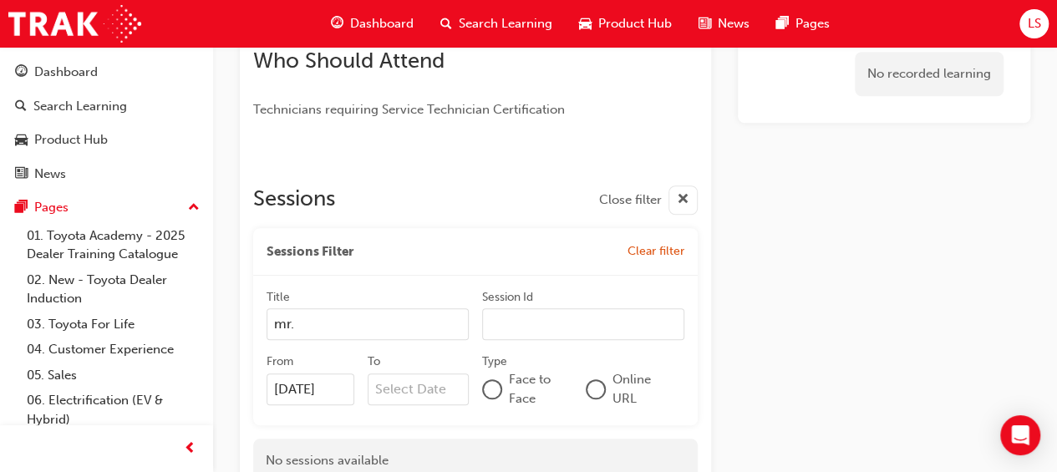
drag, startPoint x: 318, startPoint y: 407, endPoint x: 443, endPoint y: 433, distance: 128.0
click at [443, 433] on div "Sessions Close filter Sessions Filter Clear filter Title mr. Session Id From [D…" at bounding box center [475, 327] width 445 height 310
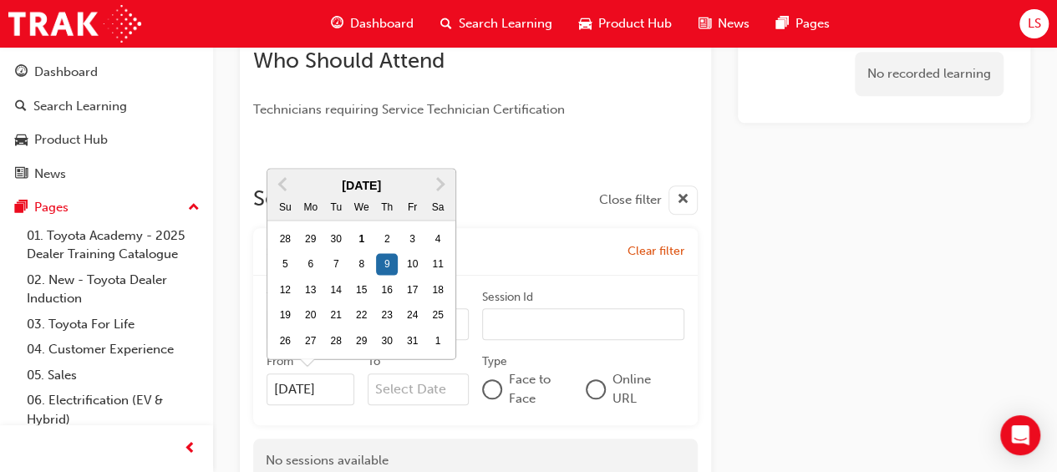
click at [335, 389] on input "[DATE]" at bounding box center [311, 390] width 88 height 32
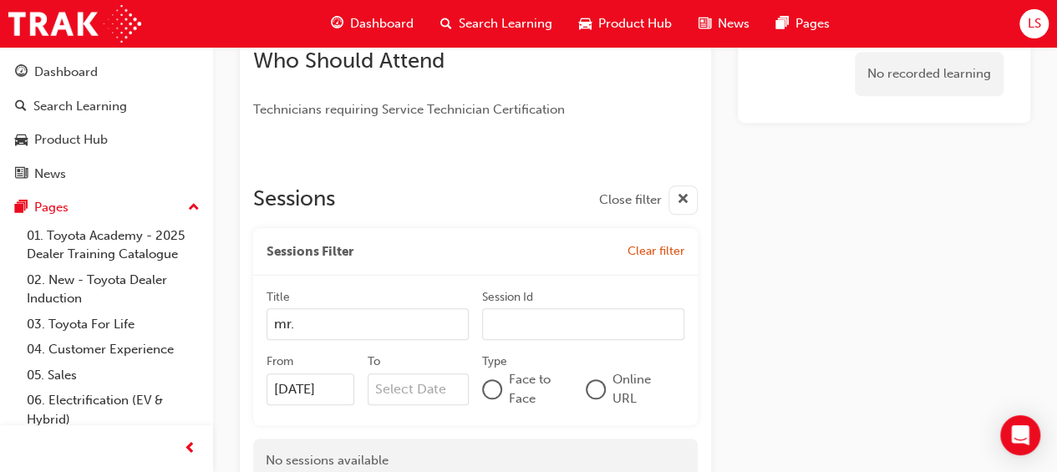
click at [426, 414] on div "Title mr. Session Id From [DATE] To Type Face to Face Online URL" at bounding box center [475, 351] width 445 height 150
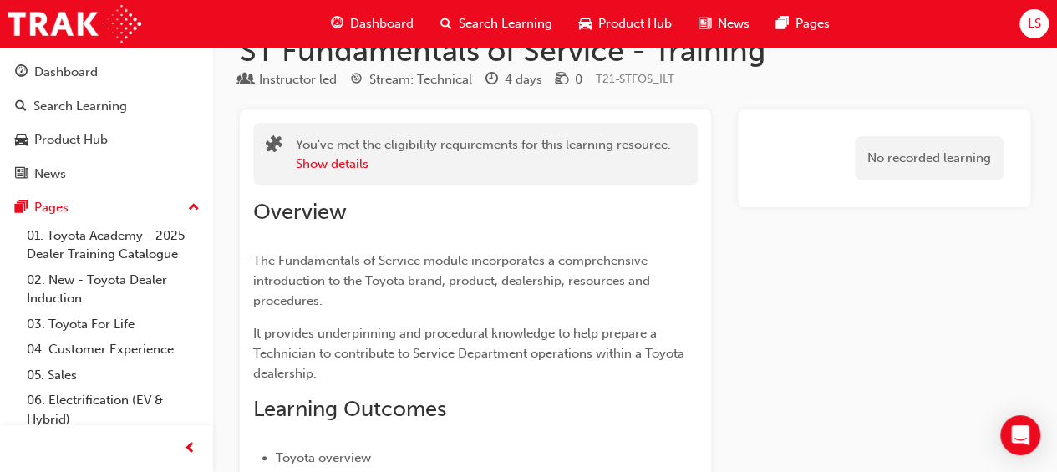
scroll to position [0, 0]
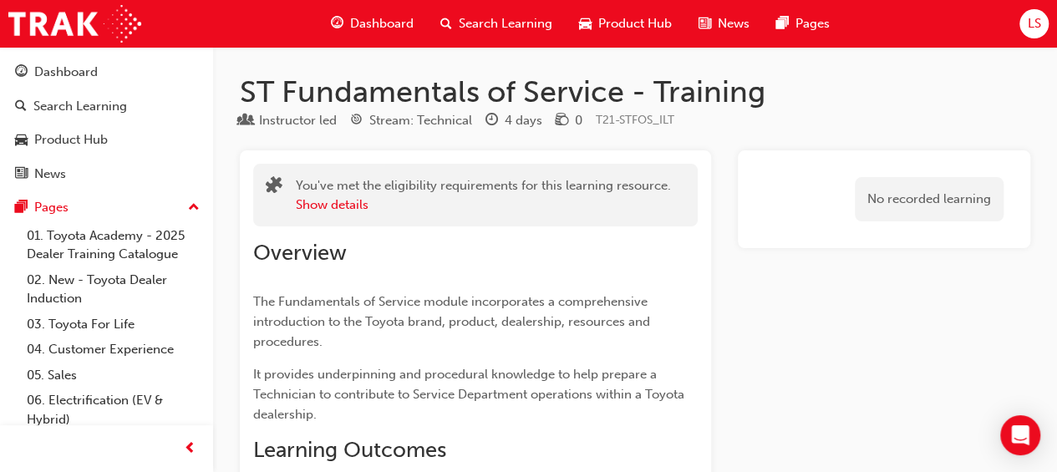
click at [515, 18] on span "Search Learning" at bounding box center [506, 23] width 94 height 19
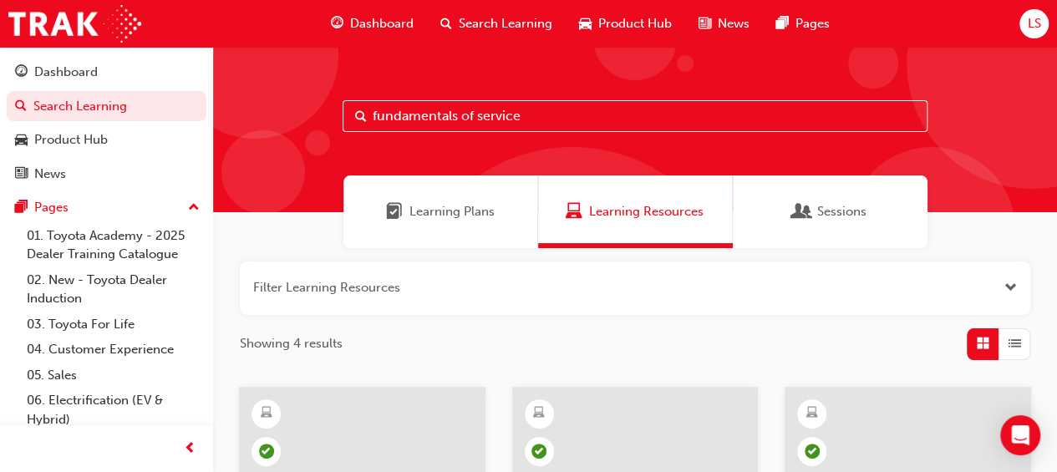
click at [568, 120] on input "fundamentals of service" at bounding box center [635, 116] width 585 height 32
type input "f"
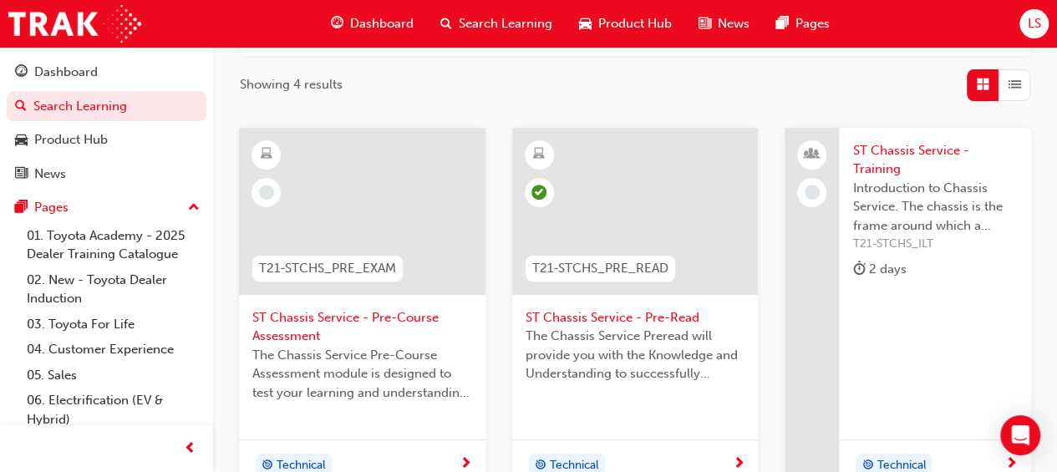
scroll to position [260, 0]
type input "chassis service"
click at [282, 327] on span "ST Chassis Service - Pre-Course Assessment" at bounding box center [362, 327] width 220 height 38
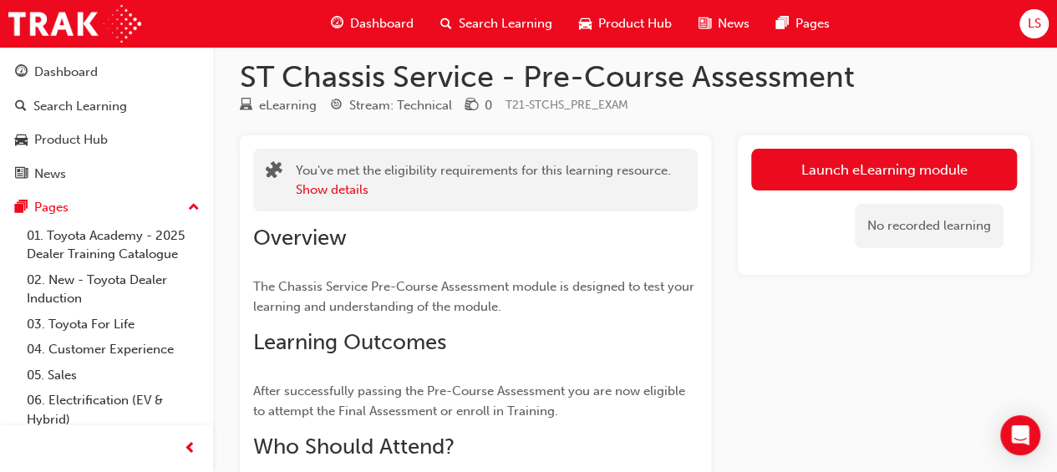
scroll to position [16, 0]
click at [329, 191] on button "Show details" at bounding box center [332, 189] width 73 height 19
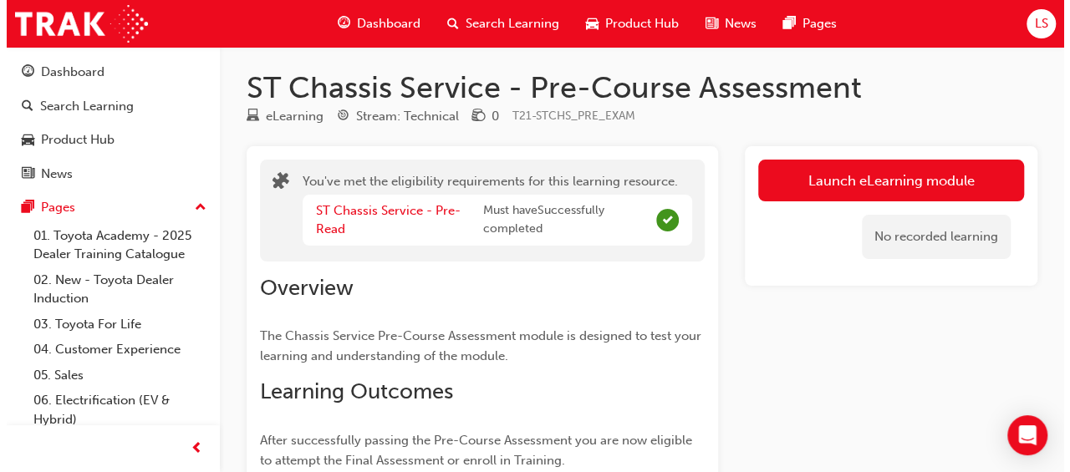
scroll to position [0, 0]
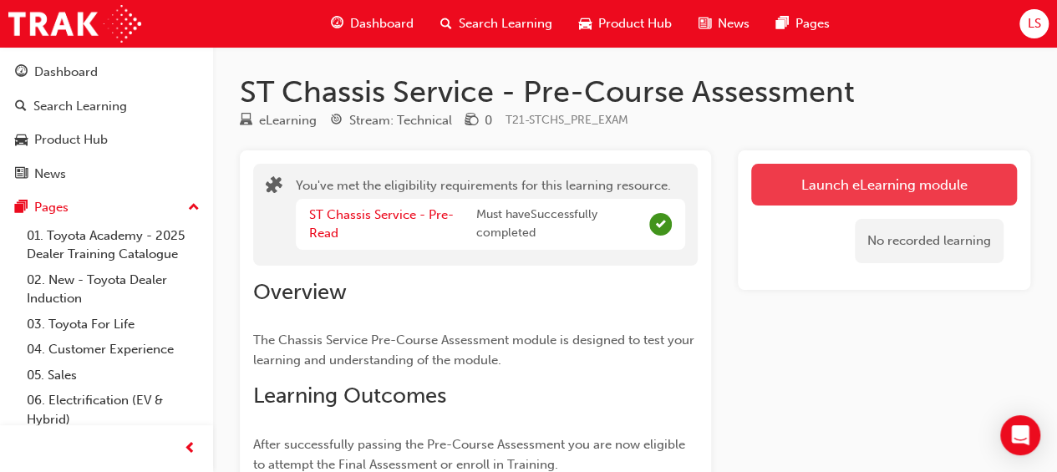
click at [859, 178] on link "Launch eLearning module" at bounding box center [884, 185] width 266 height 42
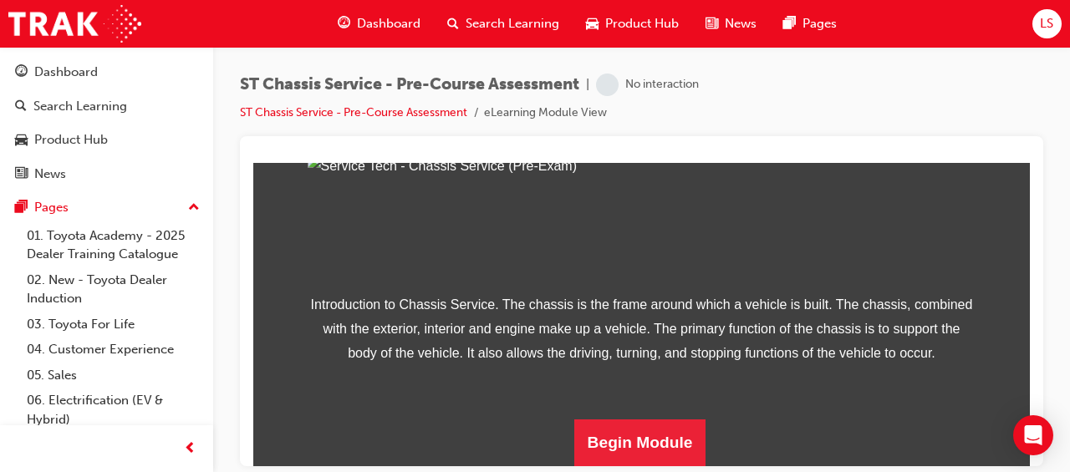
scroll to position [348, 0]
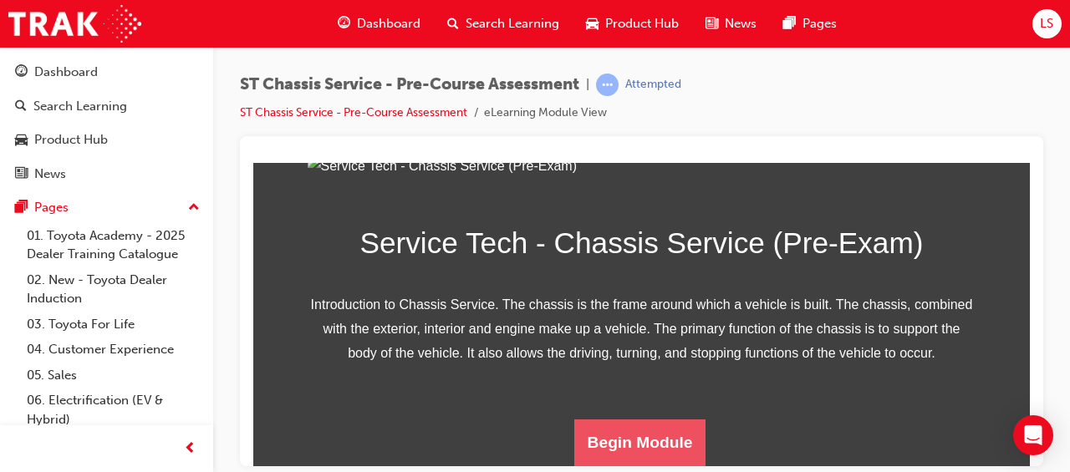
click at [644, 433] on button "Begin Module" at bounding box center [640, 442] width 132 height 47
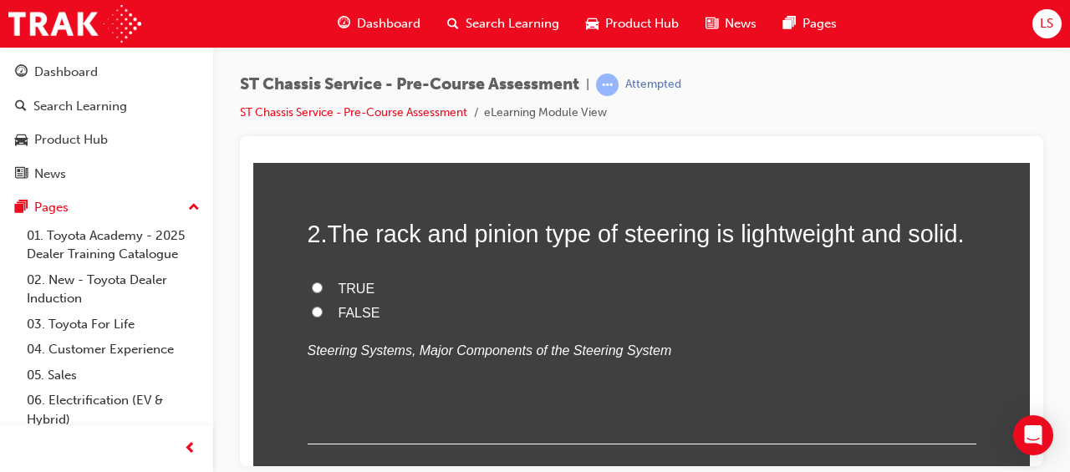
scroll to position [561, 0]
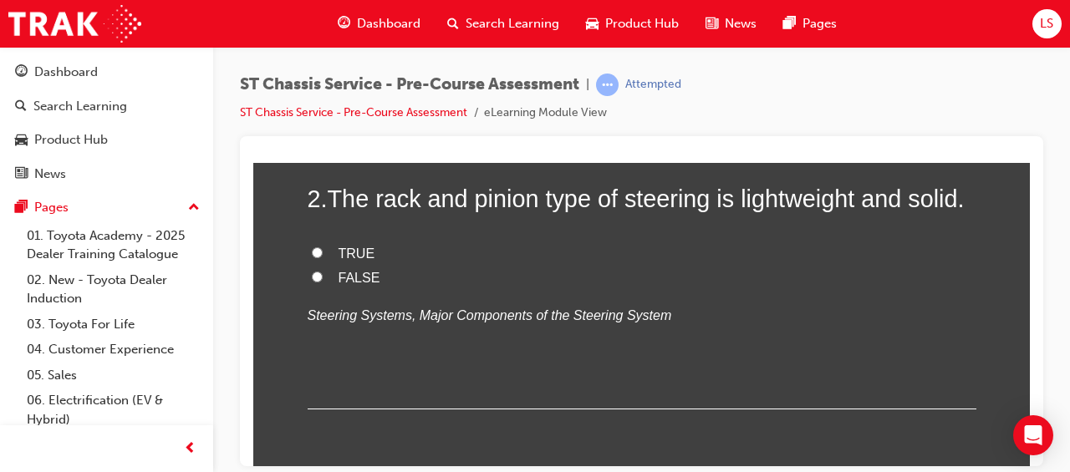
radio input "true"
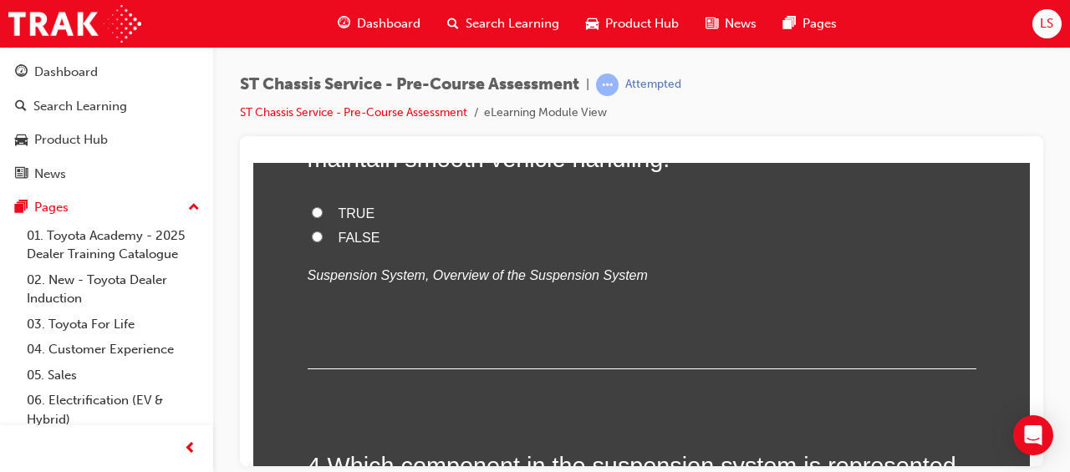
scroll to position [943, 0]
radio input "true"
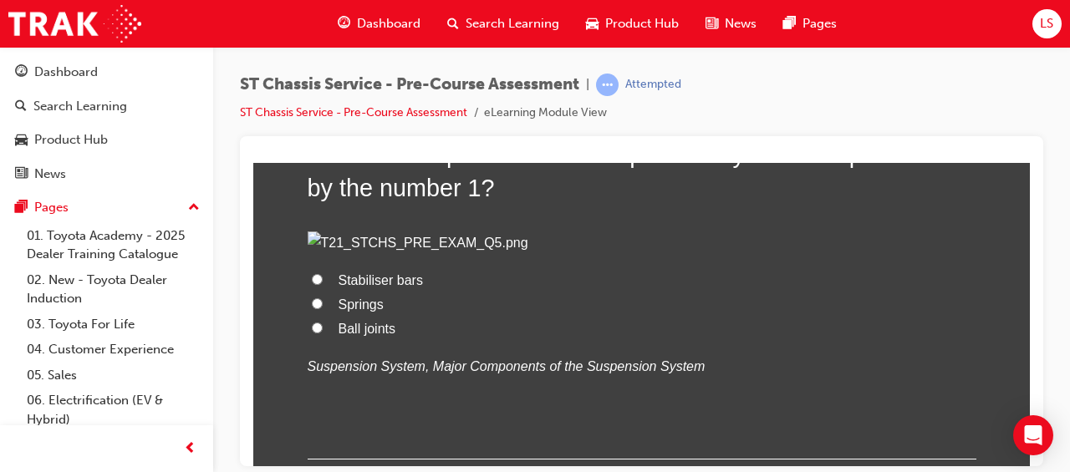
scroll to position [1255, 0]
radio input "true"
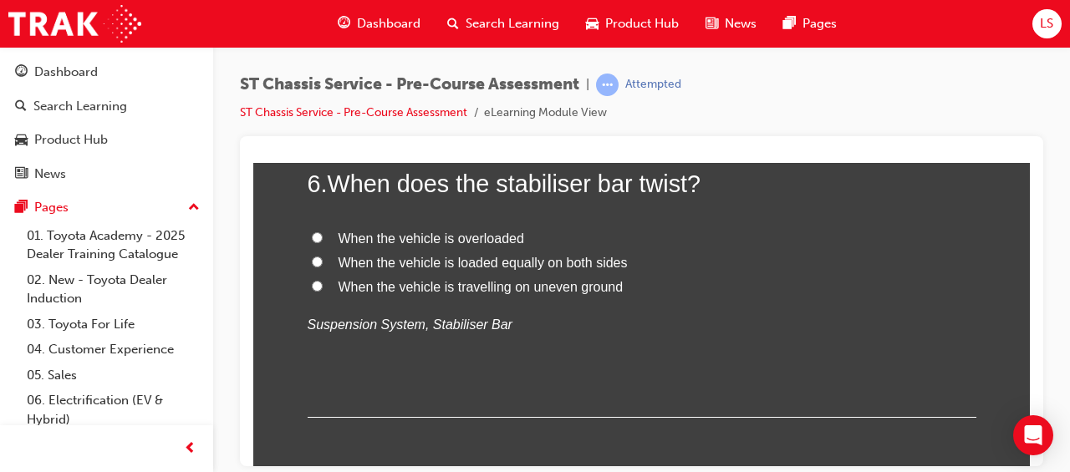
scroll to position [2032, 0]
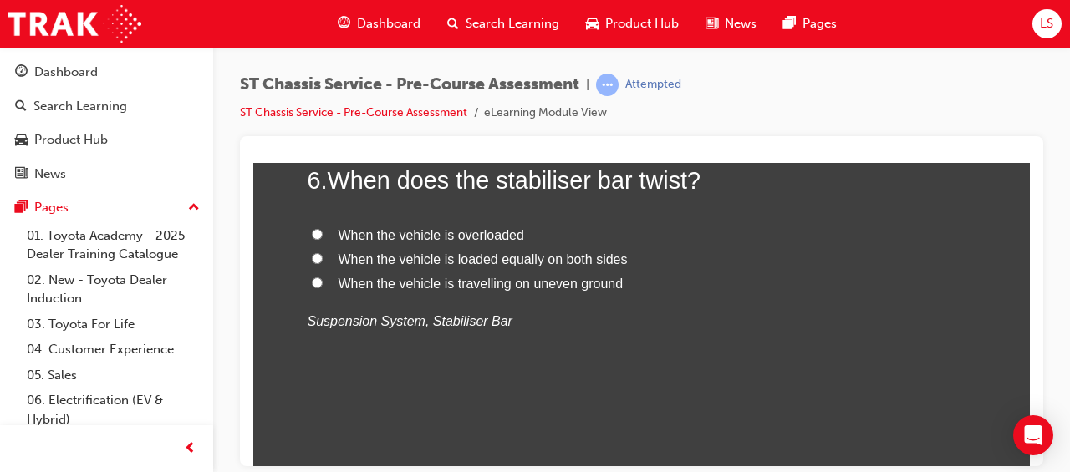
radio input "true"
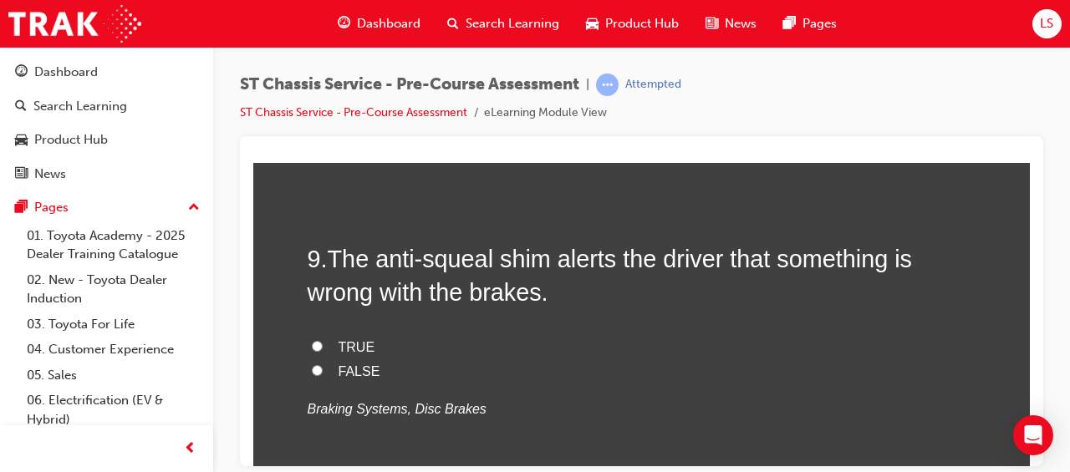
scroll to position [2996, 0]
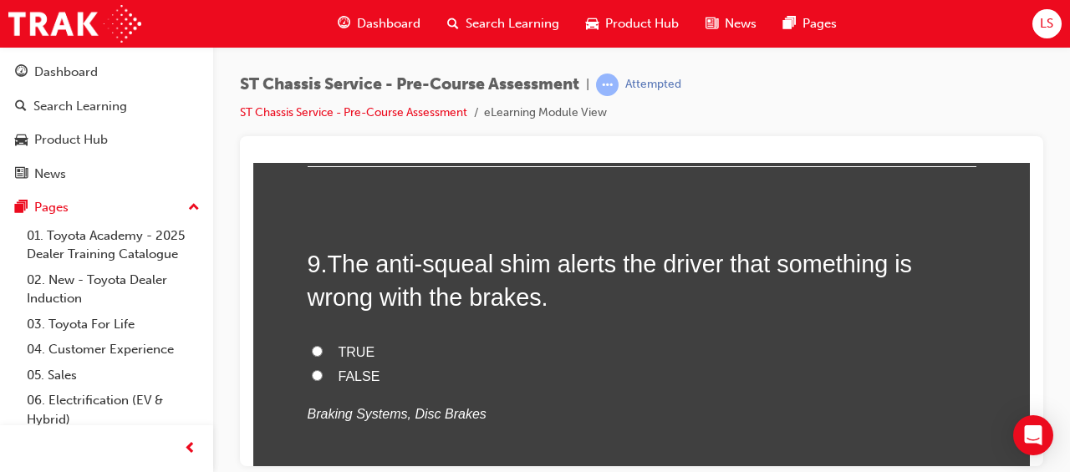
radio input "true"
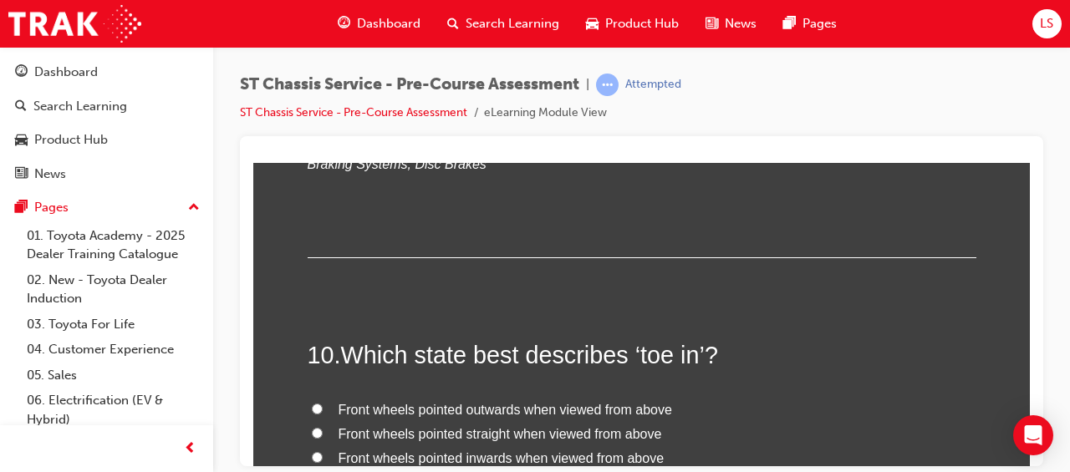
scroll to position [3270, 0]
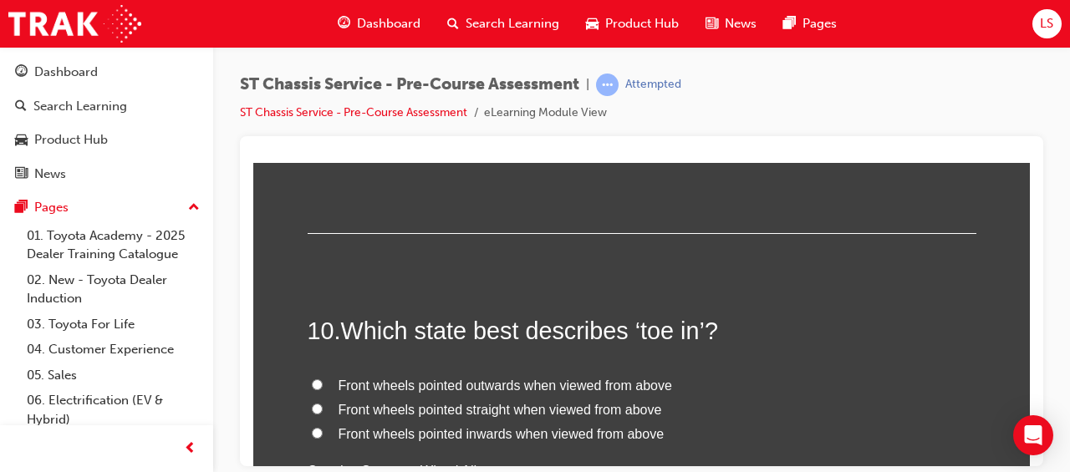
radio input "true"
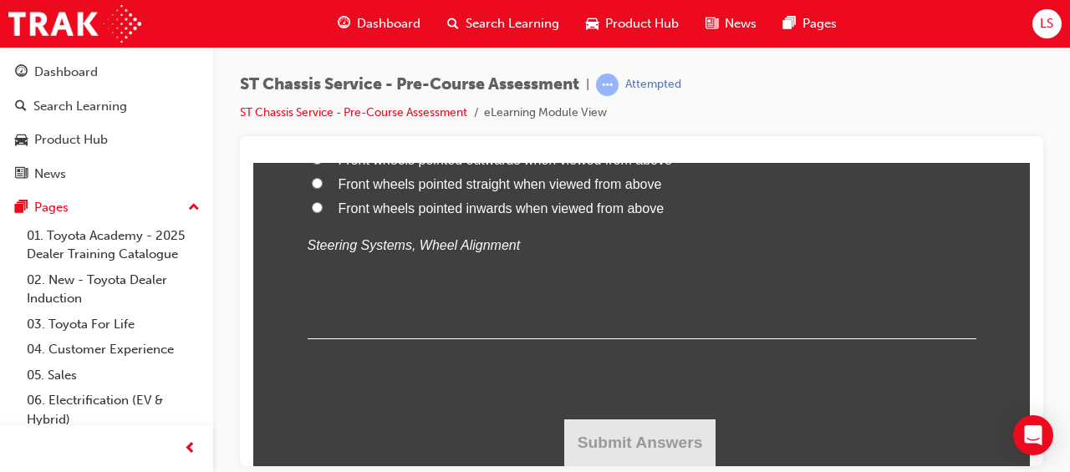
scroll to position [3598, 0]
radio input "true"
drag, startPoint x: 334, startPoint y: 333, endPoint x: 492, endPoint y: 306, distance: 160.2
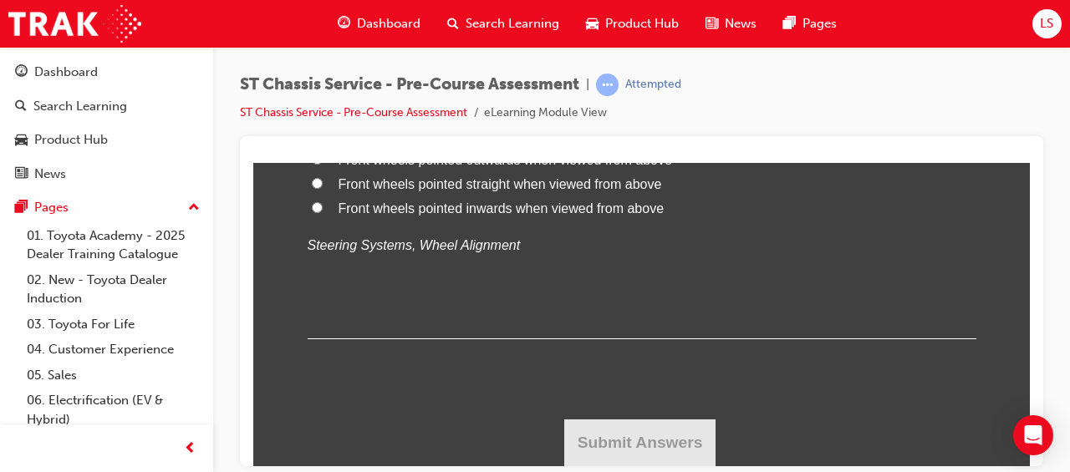
drag, startPoint x: 330, startPoint y: 216, endPoint x: 687, endPoint y: 348, distance: 380.5
drag, startPoint x: 687, startPoint y: 348, endPoint x: 613, endPoint y: 276, distance: 102.8
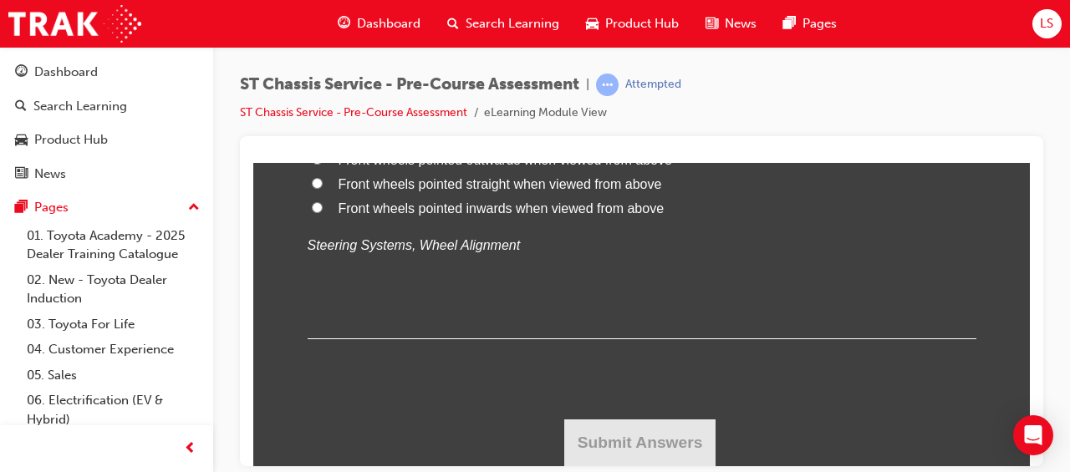
drag, startPoint x: 328, startPoint y: 217, endPoint x: 528, endPoint y: 328, distance: 228.9
drag, startPoint x: 528, startPoint y: 328, endPoint x: 460, endPoint y: 224, distance: 124.2
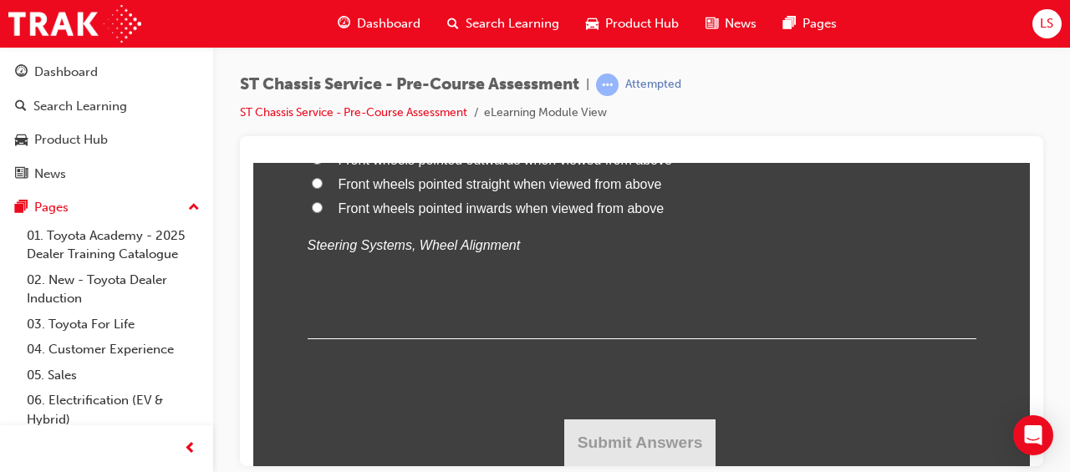
radio input "true"
drag, startPoint x: 326, startPoint y: 206, endPoint x: 805, endPoint y: 369, distance: 505.8
drag, startPoint x: 805, startPoint y: 369, endPoint x: 699, endPoint y: 254, distance: 156.1
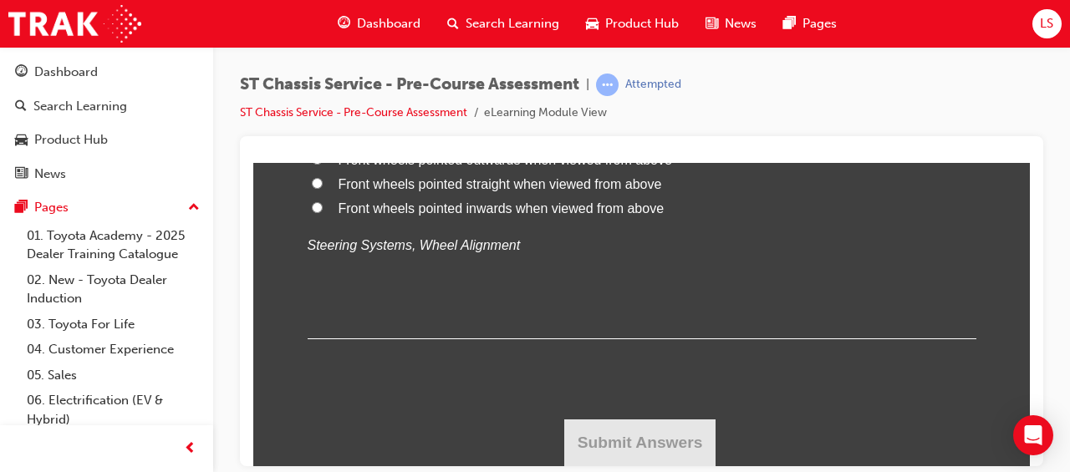
radio input "true"
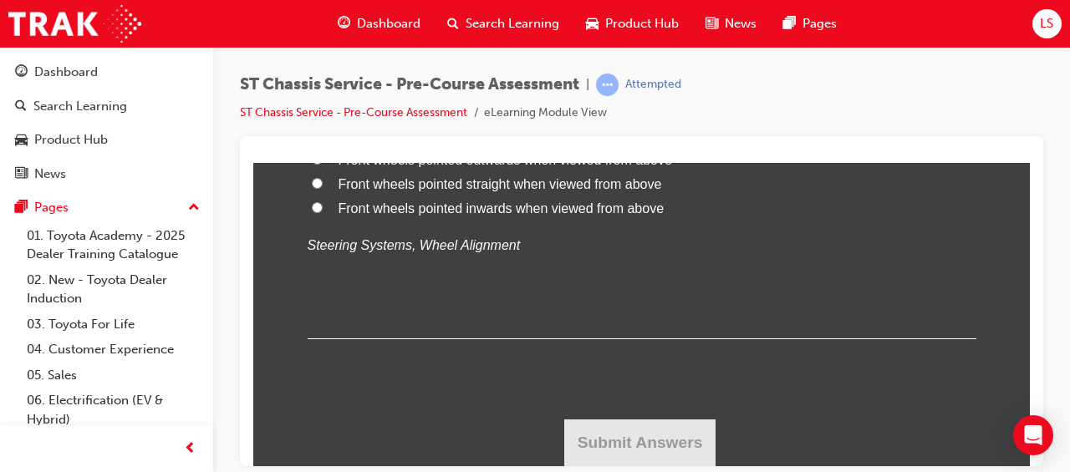
drag, startPoint x: 319, startPoint y: 184, endPoint x: 543, endPoint y: 311, distance: 257.5
drag, startPoint x: 543, startPoint y: 311, endPoint x: 519, endPoint y: 264, distance: 52.7
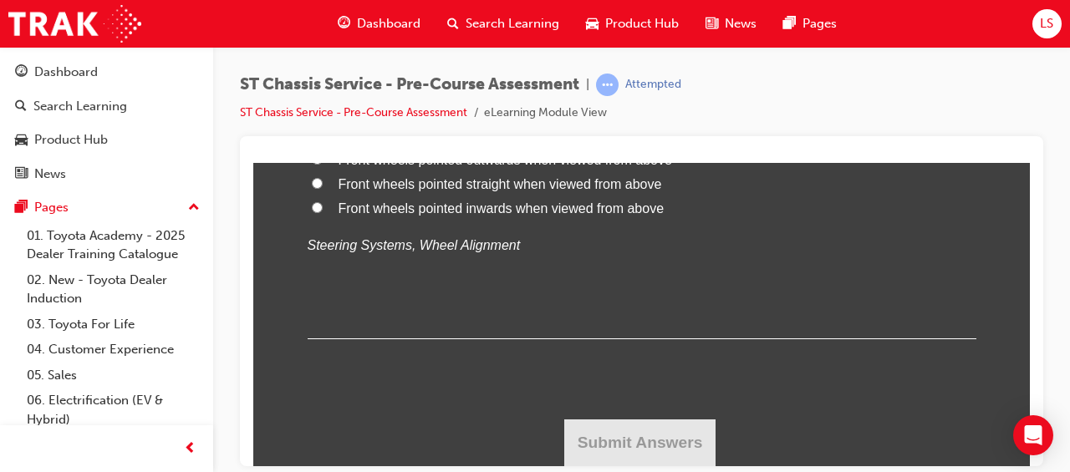
radio input "true"
drag, startPoint x: 323, startPoint y: 184, endPoint x: 608, endPoint y: 309, distance: 311.3
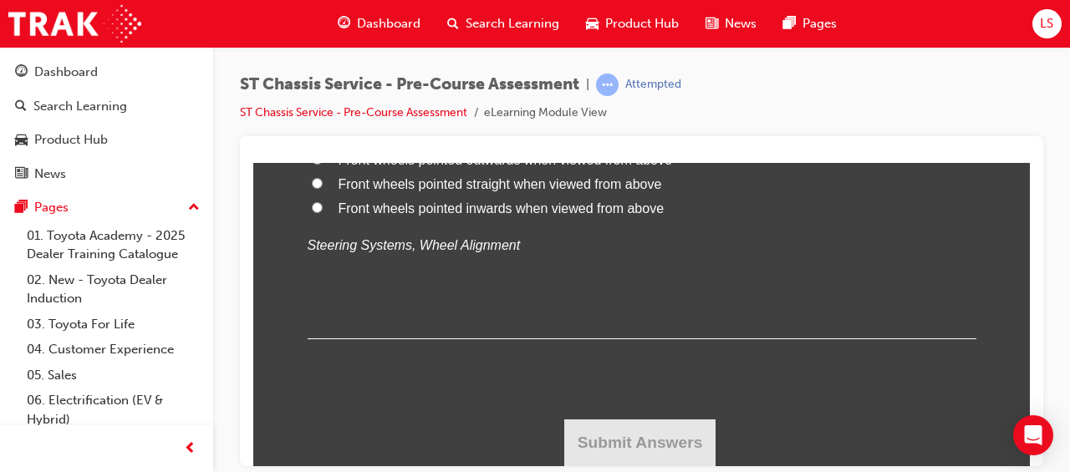
drag, startPoint x: 608, startPoint y: 309, endPoint x: 475, endPoint y: 214, distance: 164.2
click at [470, 215] on span "Front wheels pointed inwards when viewed from above" at bounding box center [501, 208] width 326 height 14
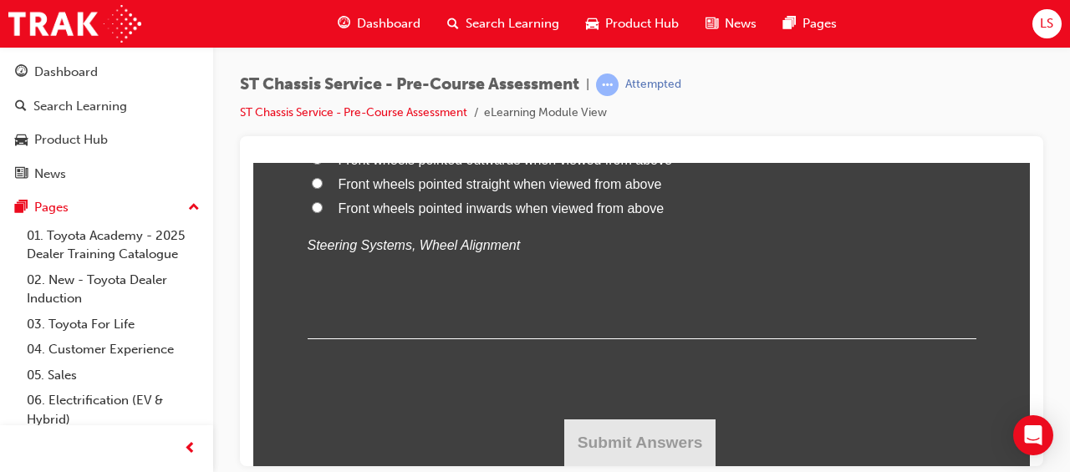
click at [323, 212] on input "Front wheels pointed inwards when viewed from above" at bounding box center [317, 206] width 11 height 11
radio input "true"
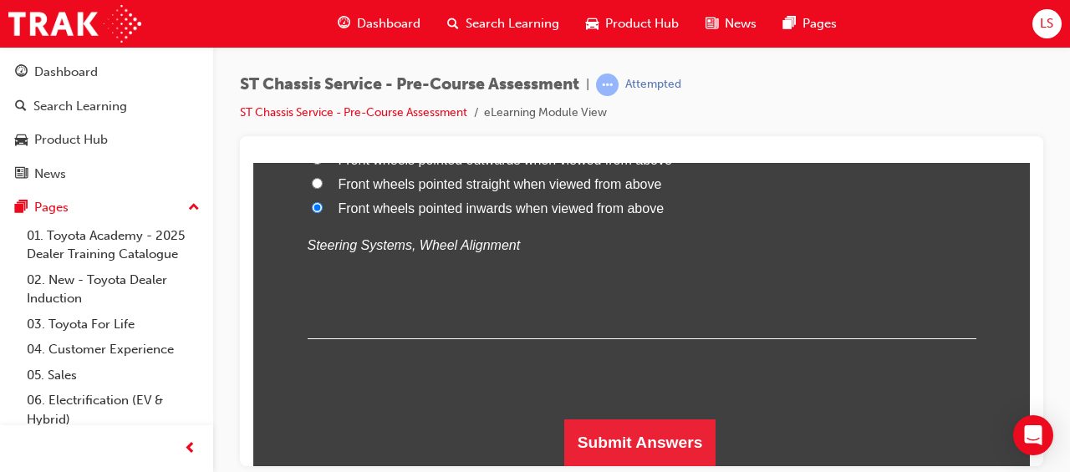
scroll to position [4768, 0]
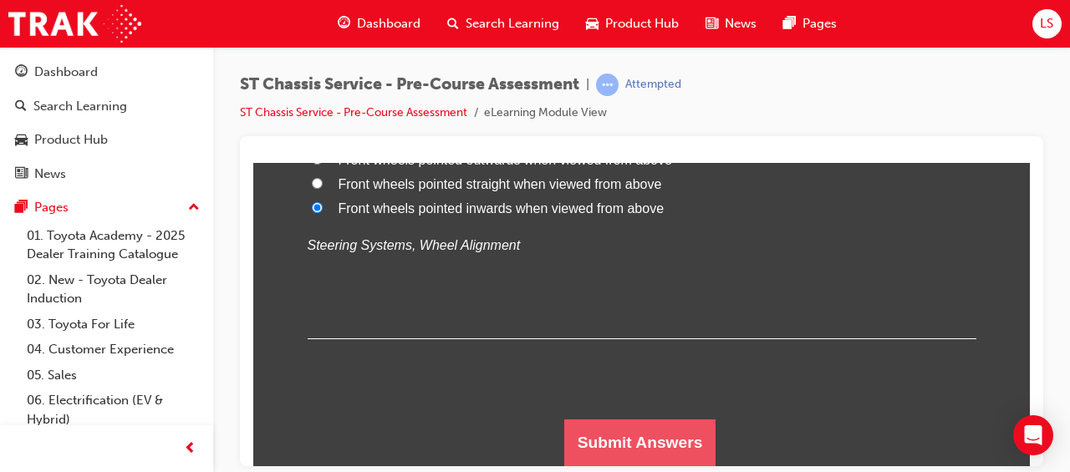
click at [634, 440] on button "Submit Answers" at bounding box center [640, 442] width 152 height 47
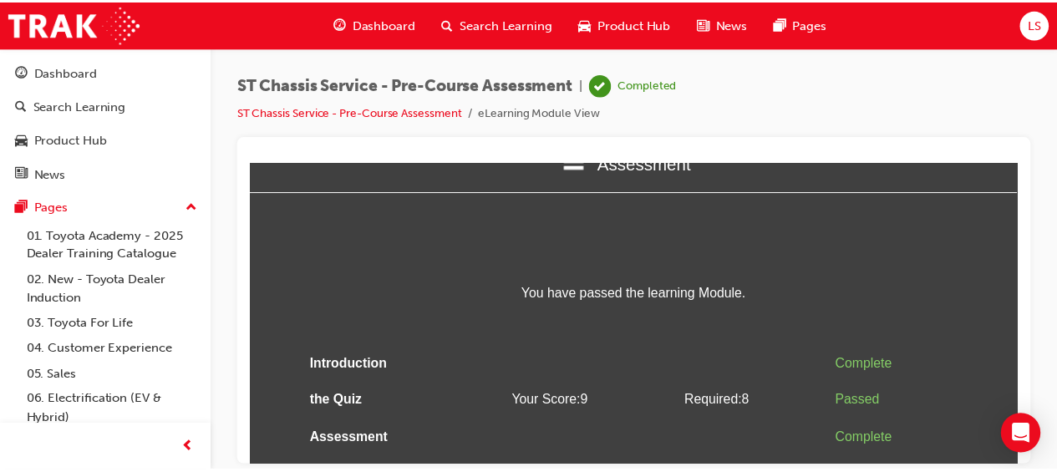
scroll to position [0, 0]
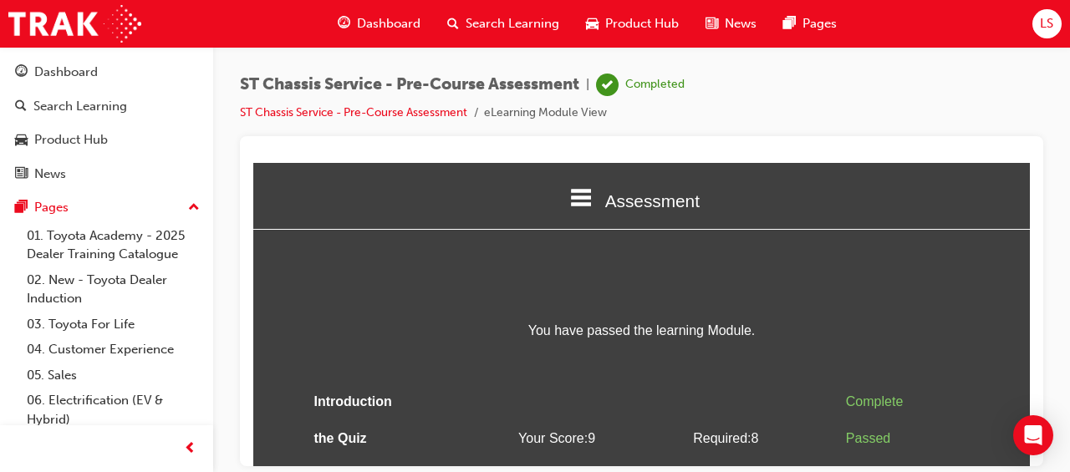
click at [1046, 26] on span "LS" at bounding box center [1046, 23] width 13 height 19
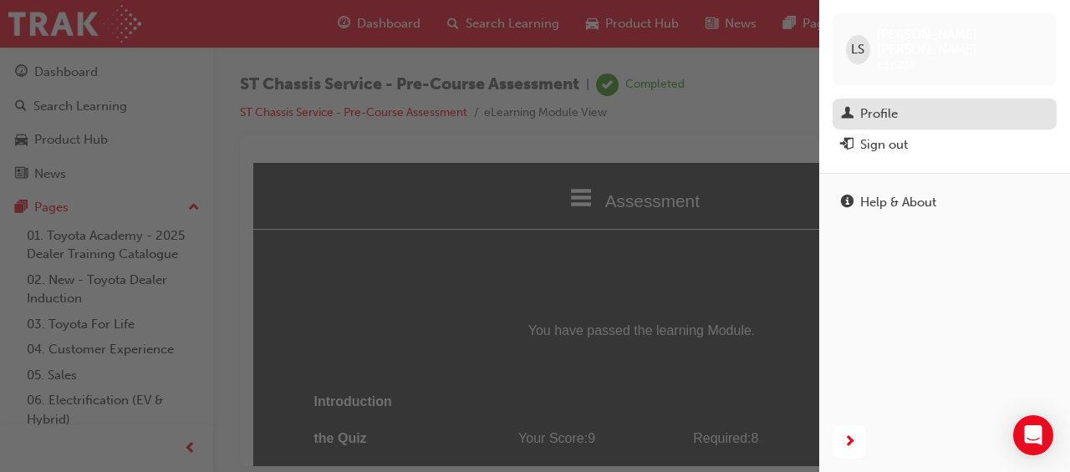
click at [861, 104] on div "Profile" at bounding box center [879, 113] width 38 height 19
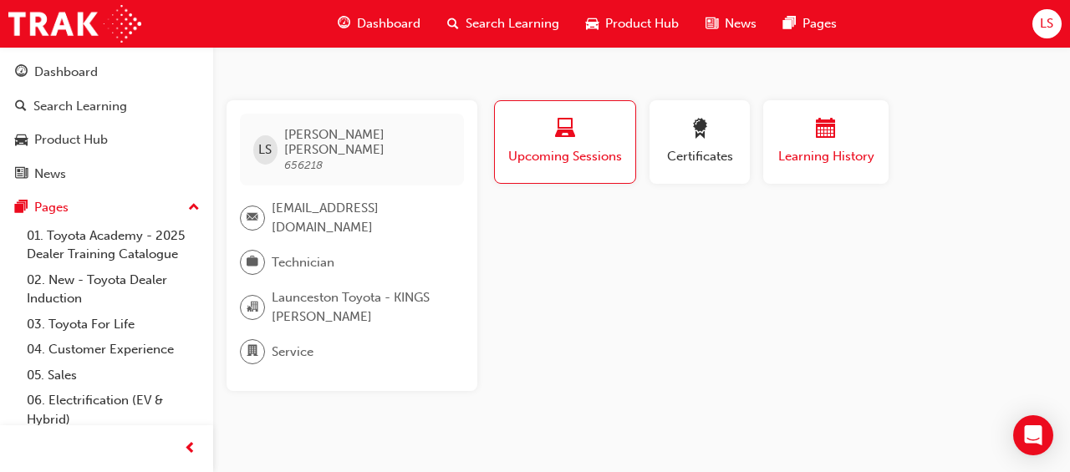
click at [791, 153] on span "Learning History" at bounding box center [826, 156] width 100 height 19
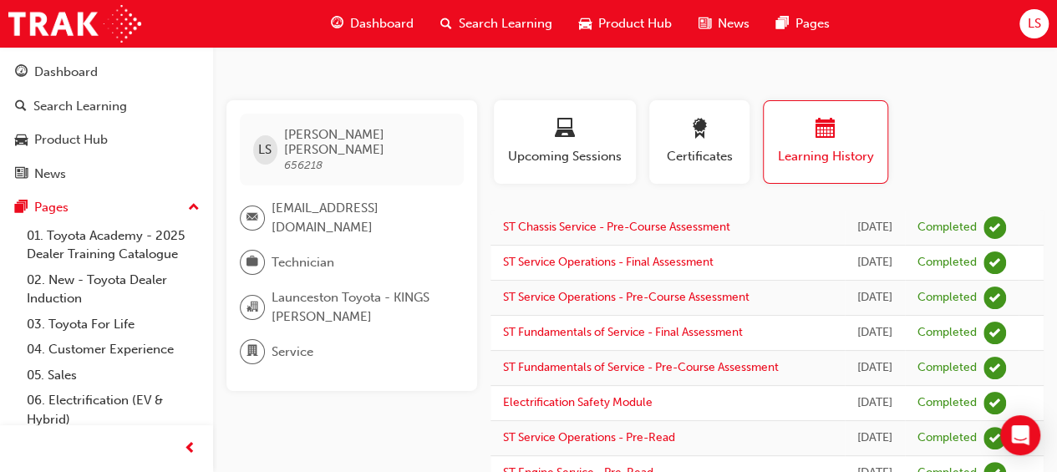
click at [476, 21] on span "Search Learning" at bounding box center [506, 23] width 94 height 19
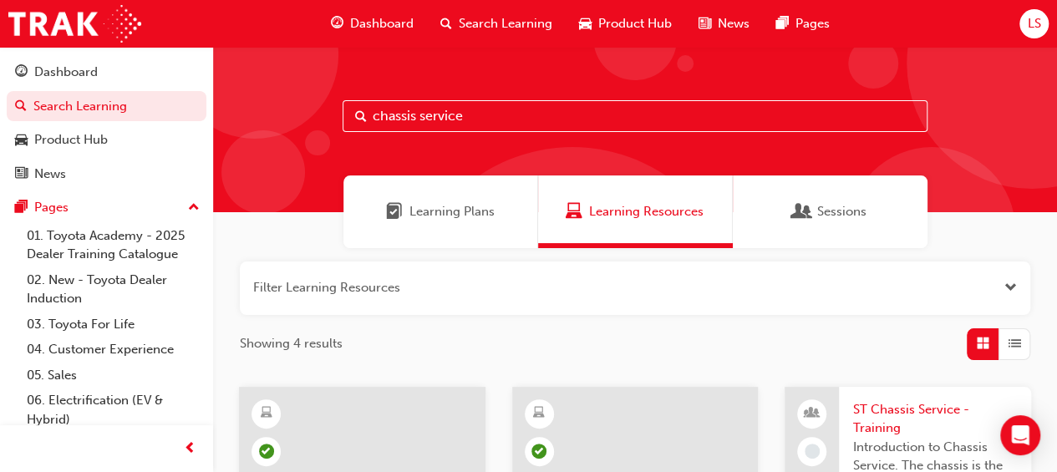
click at [531, 120] on input "chassis service" at bounding box center [635, 116] width 585 height 32
type input "c"
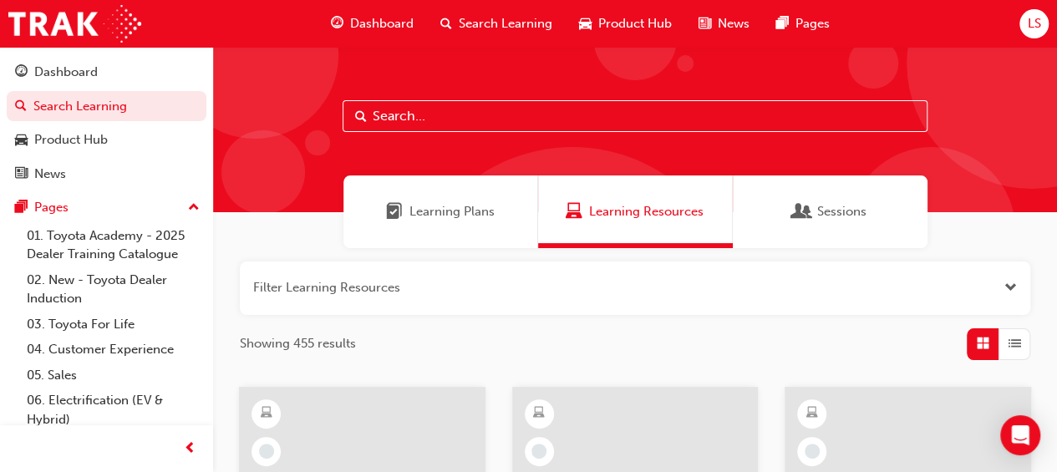
click at [498, 119] on input "text" at bounding box center [635, 116] width 585 height 32
click at [460, 125] on input "chassis" at bounding box center [635, 116] width 585 height 32
type input "c"
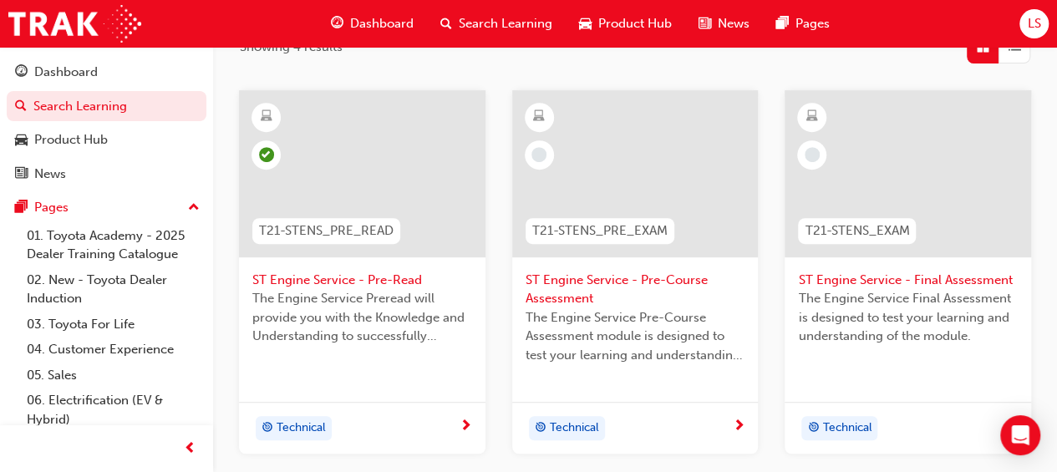
scroll to position [296, 0]
type input "engine service"
click at [572, 283] on span "ST Engine Service - Pre-Course Assessment" at bounding box center [636, 291] width 220 height 38
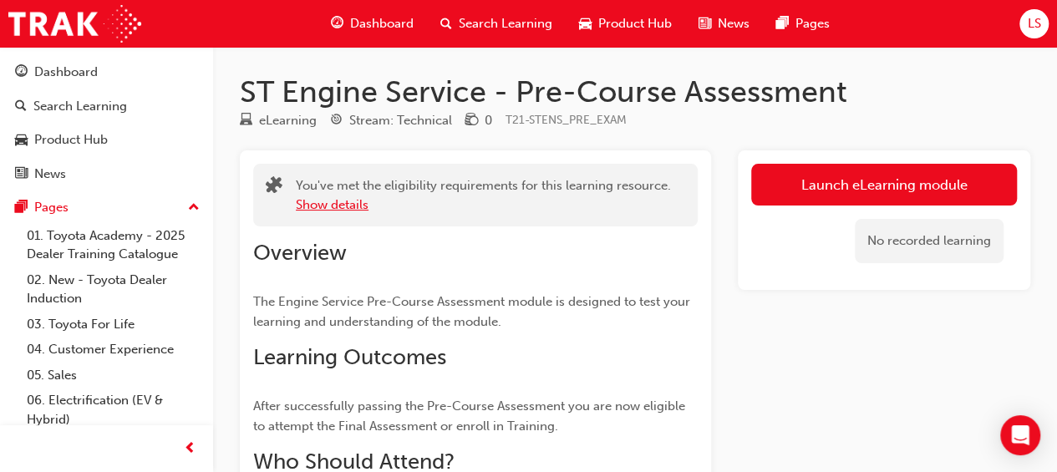
click at [328, 203] on button "Show details" at bounding box center [332, 205] width 73 height 19
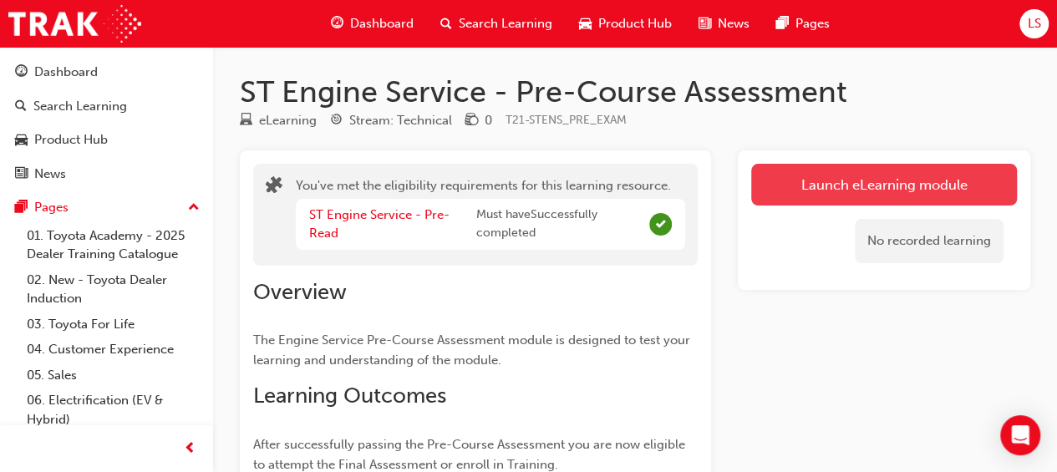
click at [835, 178] on link "Launch eLearning module" at bounding box center [884, 185] width 266 height 42
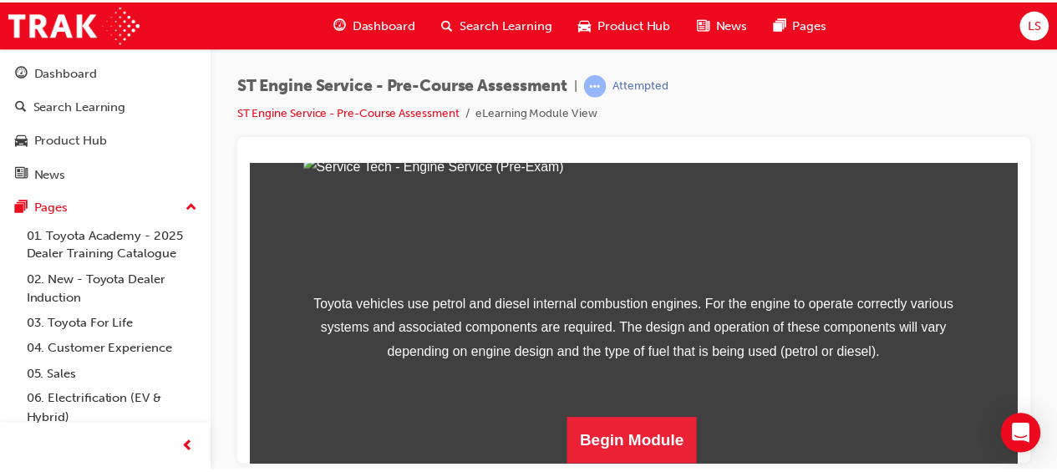
scroll to position [348, 0]
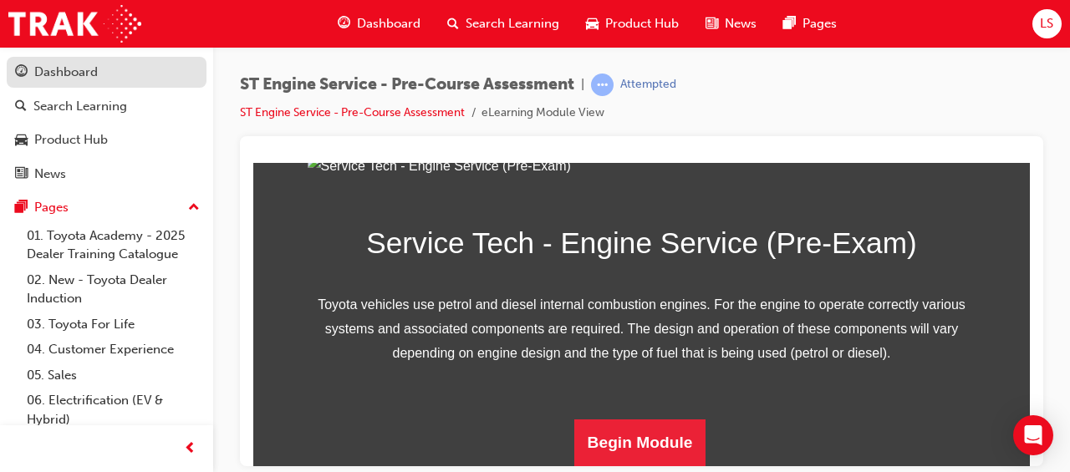
click at [97, 71] on div "Dashboard" at bounding box center [66, 72] width 64 height 19
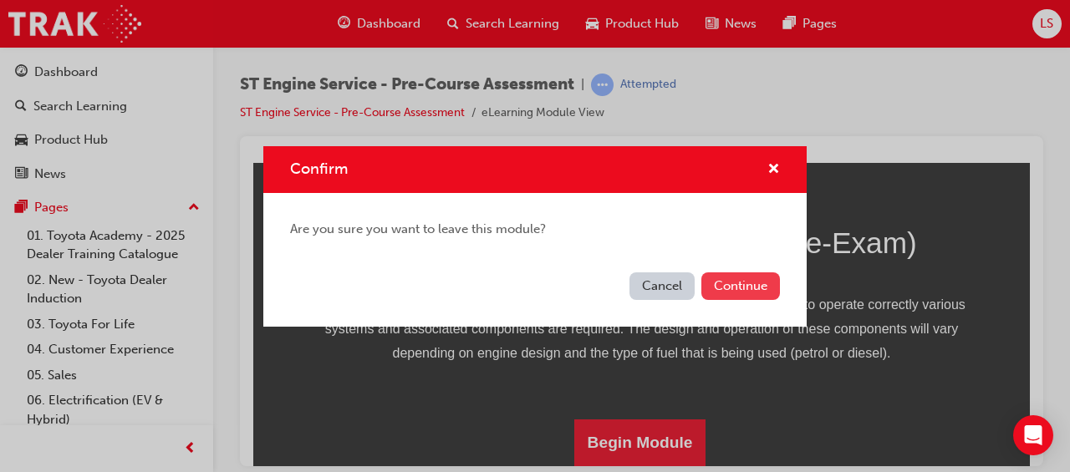
click at [739, 291] on button "Continue" at bounding box center [740, 286] width 79 height 28
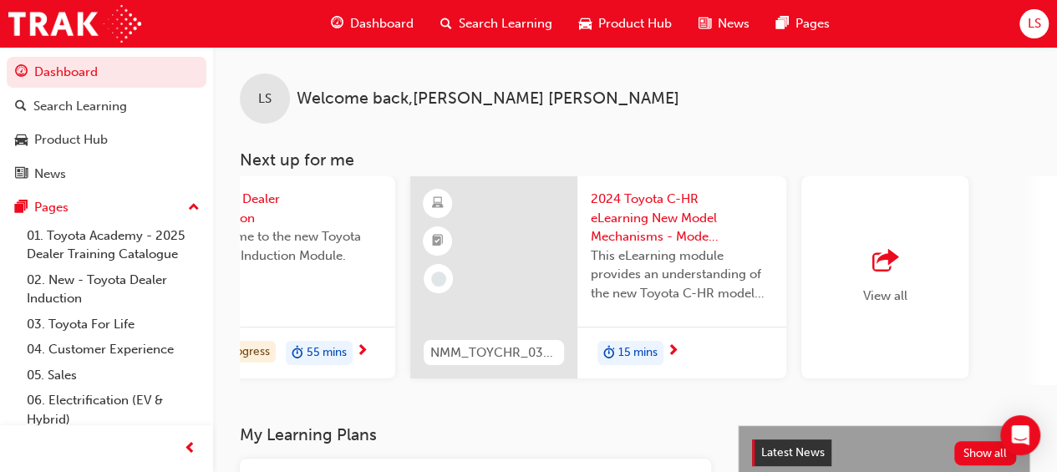
scroll to position [0, 1527]
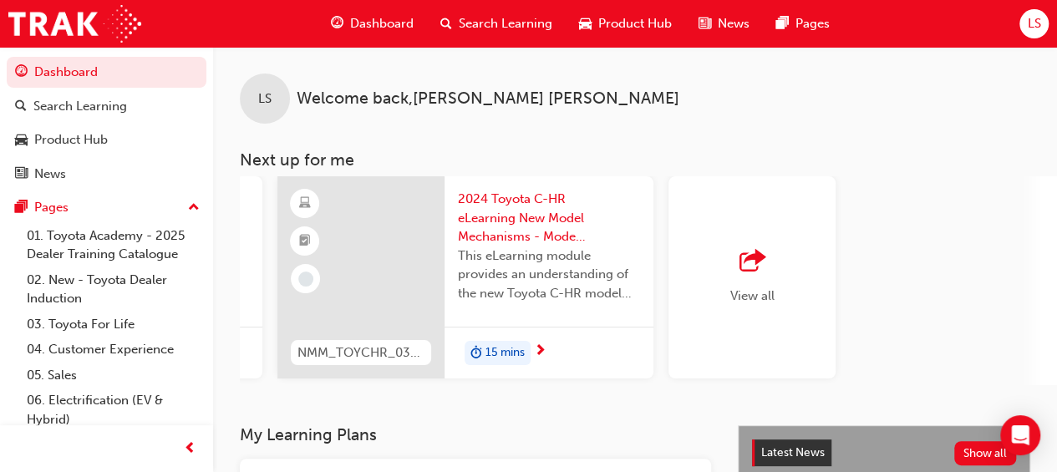
click at [493, 9] on div "Search Learning" at bounding box center [496, 24] width 139 height 34
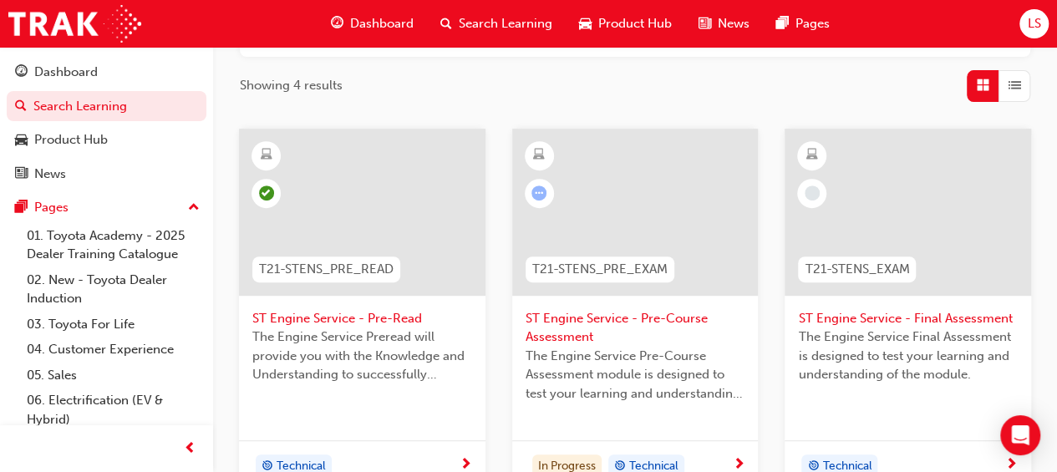
scroll to position [260, 0]
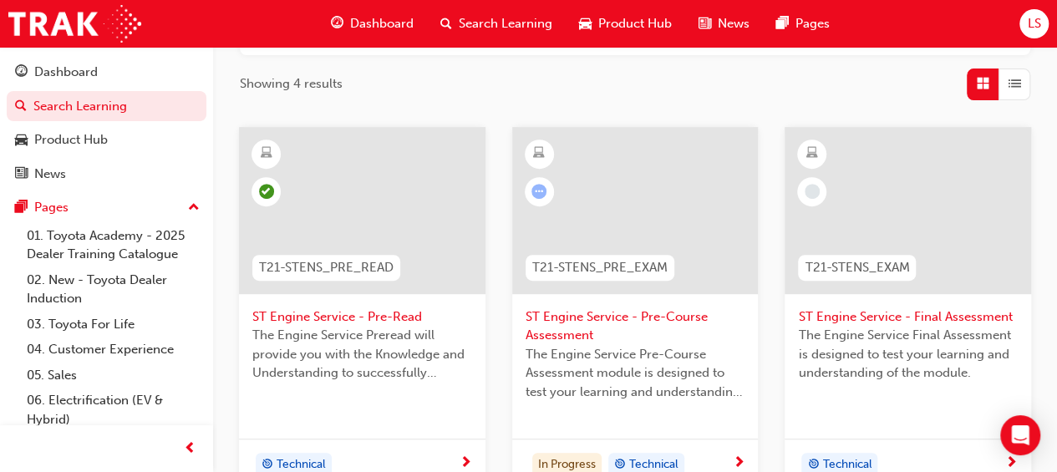
click at [566, 313] on span "ST Engine Service - Pre-Course Assessment" at bounding box center [636, 327] width 220 height 38
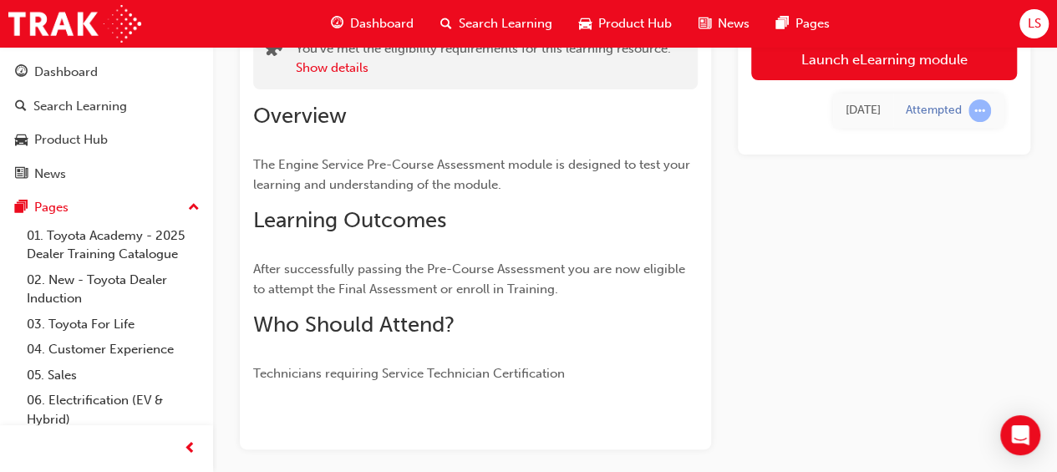
scroll to position [127, 0]
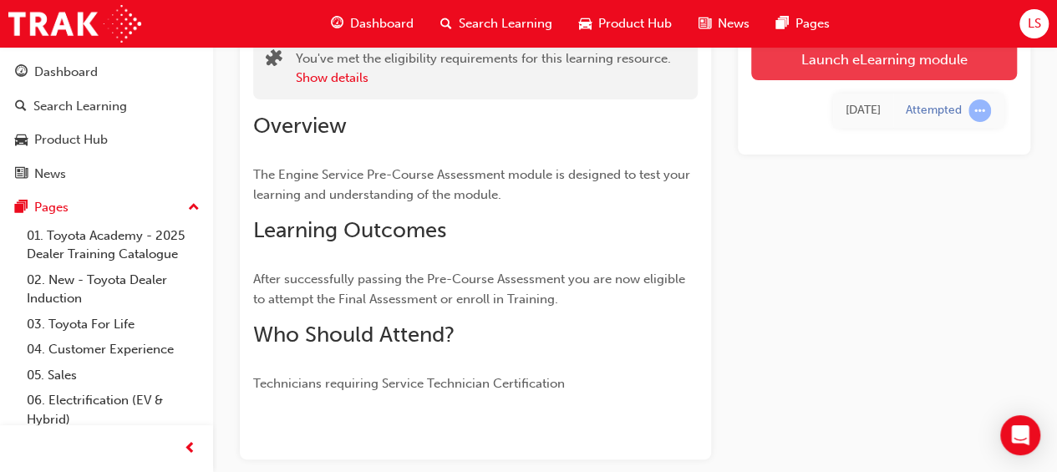
click at [841, 53] on link "Launch eLearning module" at bounding box center [884, 59] width 266 height 42
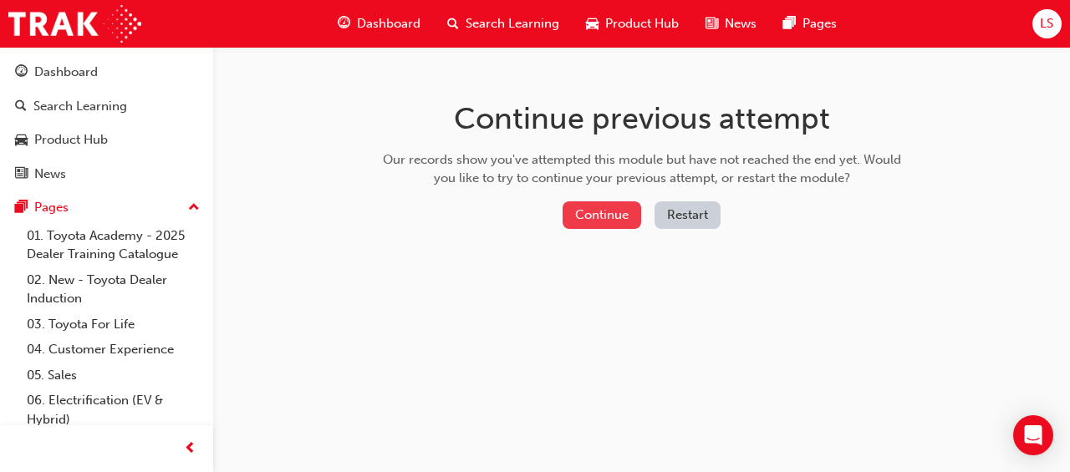
click at [583, 203] on button "Continue" at bounding box center [601, 215] width 79 height 28
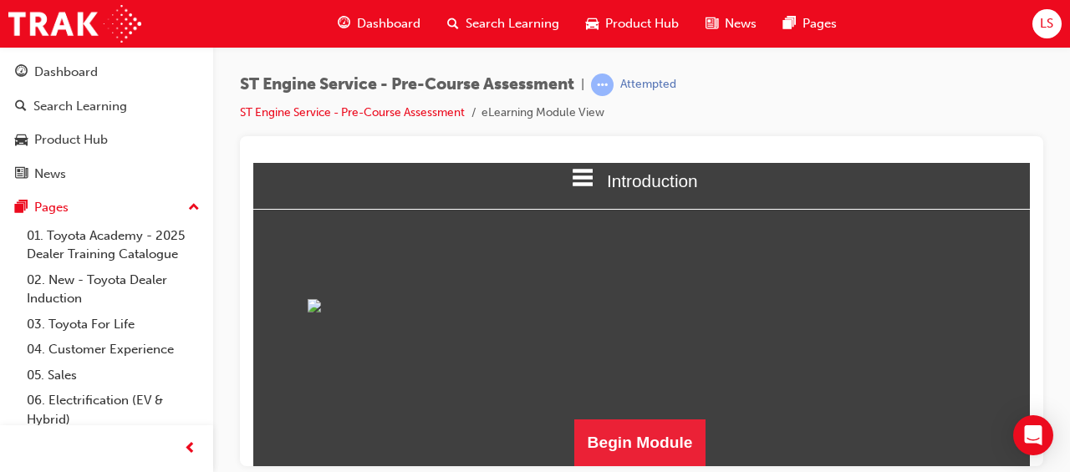
scroll to position [214, 0]
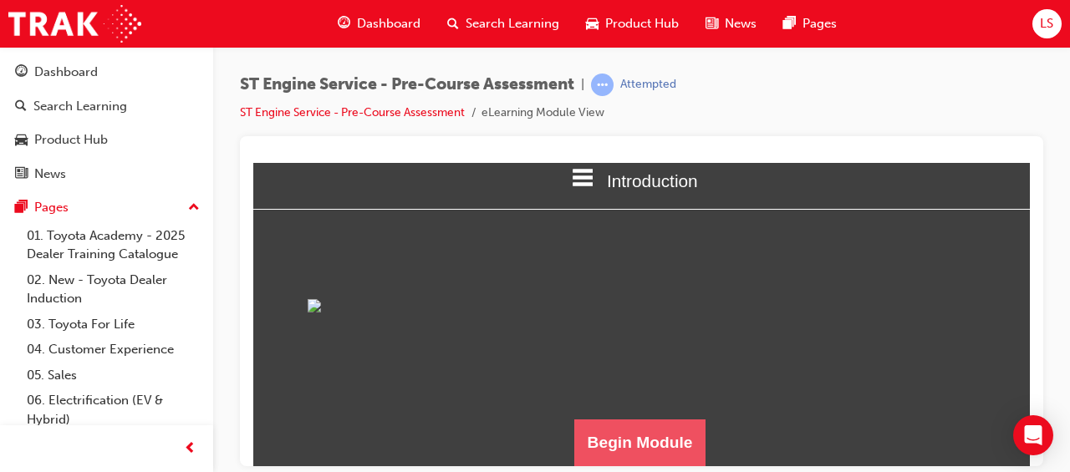
click at [619, 426] on button "Begin Module" at bounding box center [640, 442] width 132 height 47
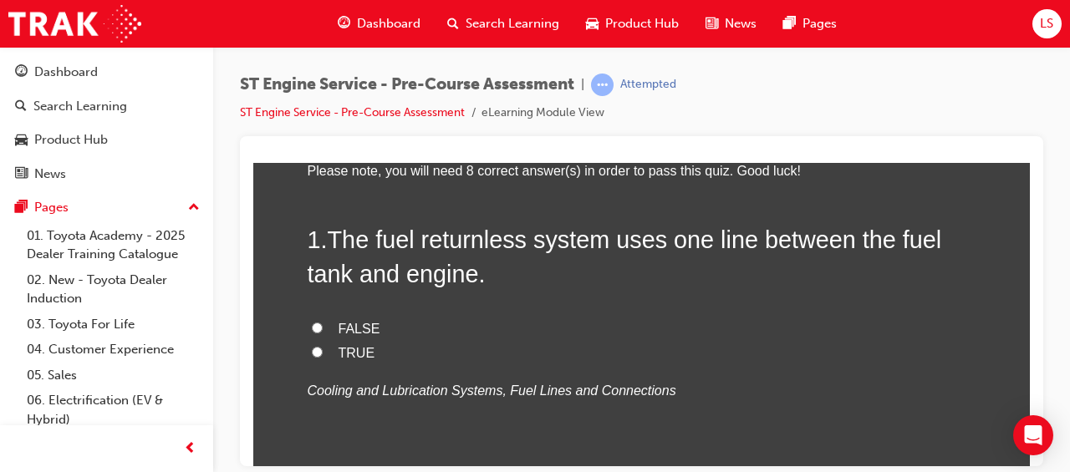
scroll to position [123, 0]
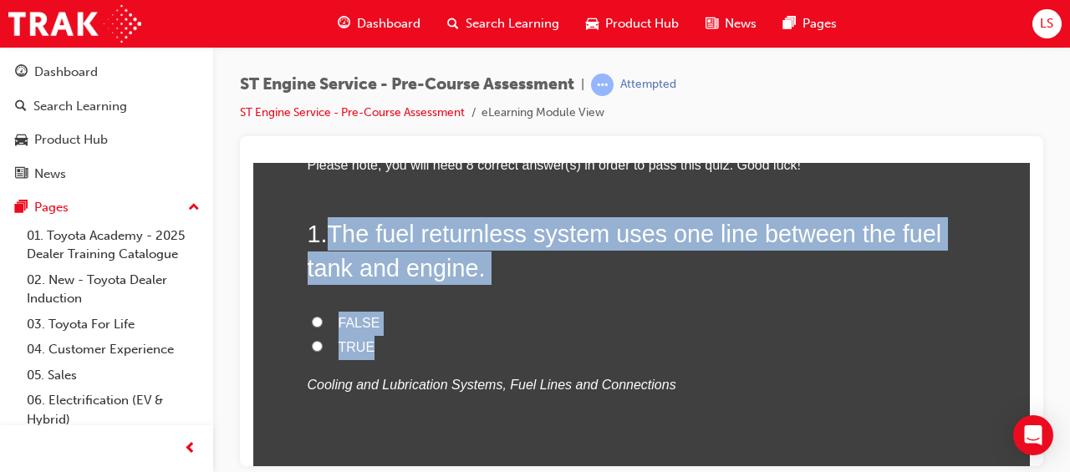
drag, startPoint x: 322, startPoint y: 231, endPoint x: 481, endPoint y: 348, distance: 197.9
click at [481, 348] on div "1 . The fuel returnless system uses one line between the fuel tank and engine. …" at bounding box center [642, 346] width 669 height 261
drag, startPoint x: 481, startPoint y: 348, endPoint x: 445, endPoint y: 242, distance: 111.5
click at [312, 344] on input "TRUE" at bounding box center [317, 345] width 11 height 11
radio input "true"
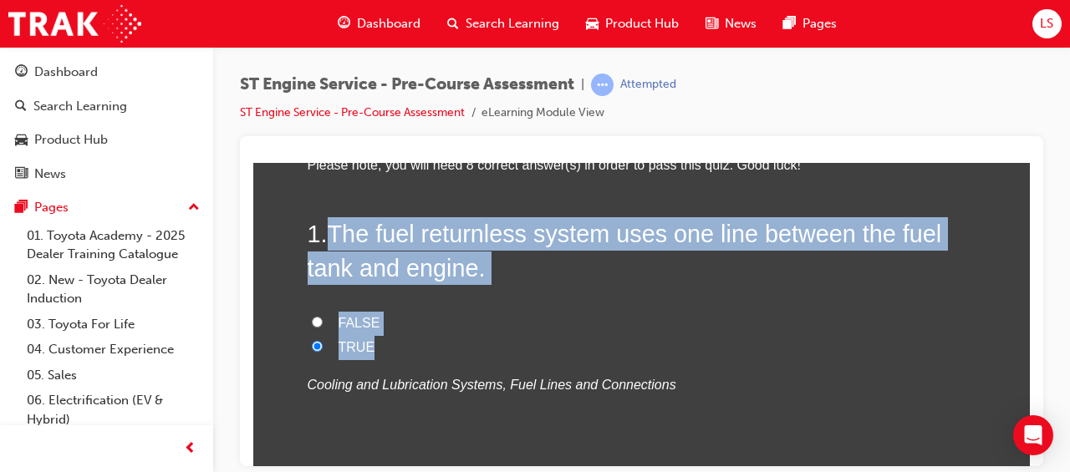
click at [520, 351] on label "TRUE" at bounding box center [642, 347] width 669 height 24
click at [323, 351] on input "TRUE" at bounding box center [317, 345] width 11 height 11
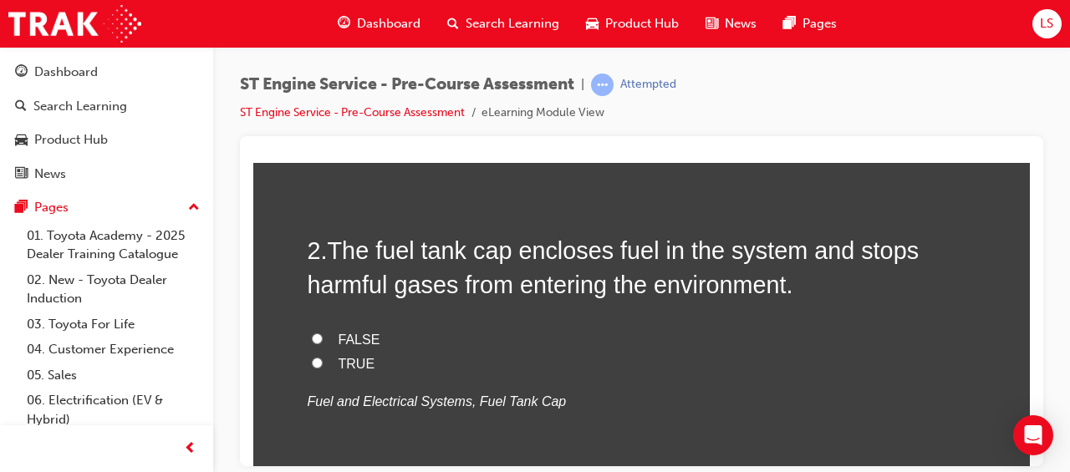
scroll to position [448, 0]
click at [312, 364] on input "TRUE" at bounding box center [317, 361] width 11 height 11
radio input "true"
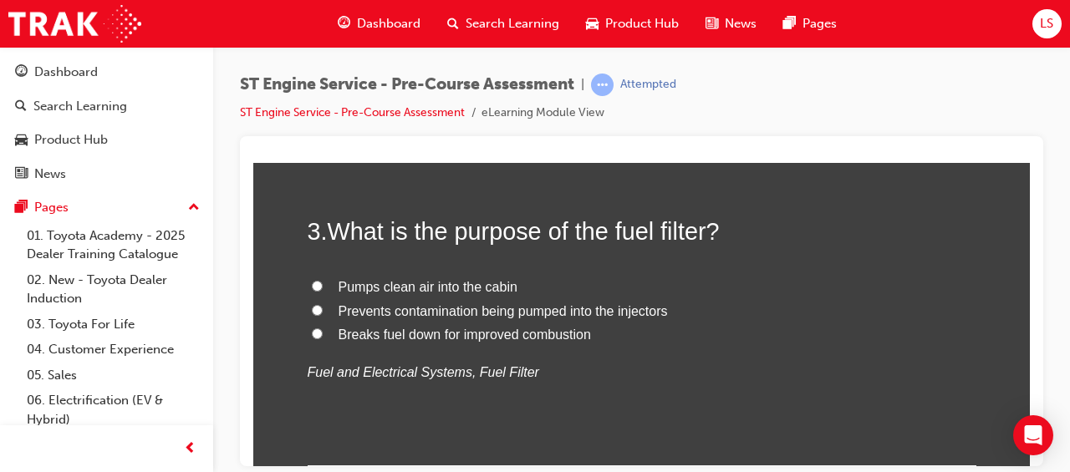
scroll to position [808, 0]
click at [503, 303] on span "Prevents contamination being pumped into the injectors" at bounding box center [502, 310] width 329 height 14
click at [323, 303] on input "Prevents contamination being pumped into the injectors" at bounding box center [317, 308] width 11 height 11
radio input "true"
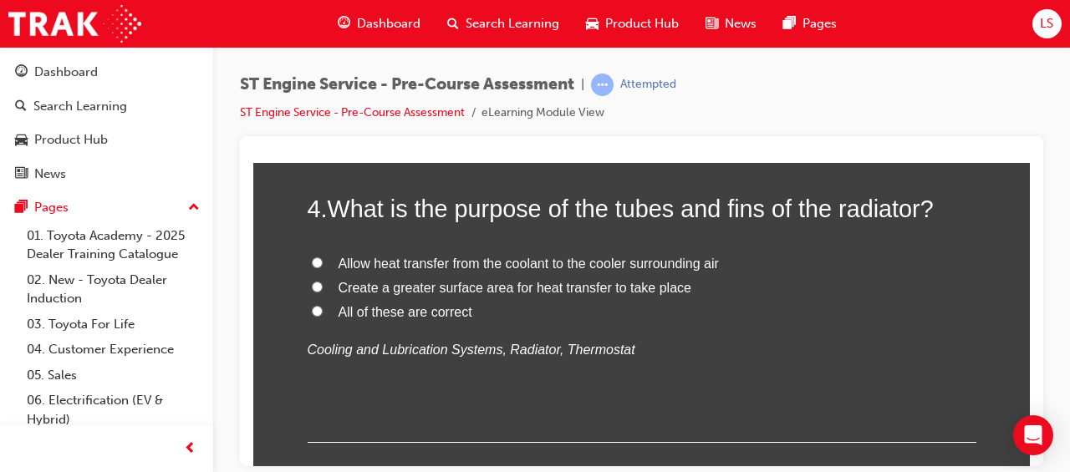
scroll to position [1163, 0]
click at [392, 310] on span "All of these are correct" at bounding box center [405, 310] width 134 height 14
click at [323, 310] on input "All of these are correct" at bounding box center [317, 308] width 11 height 11
radio input "true"
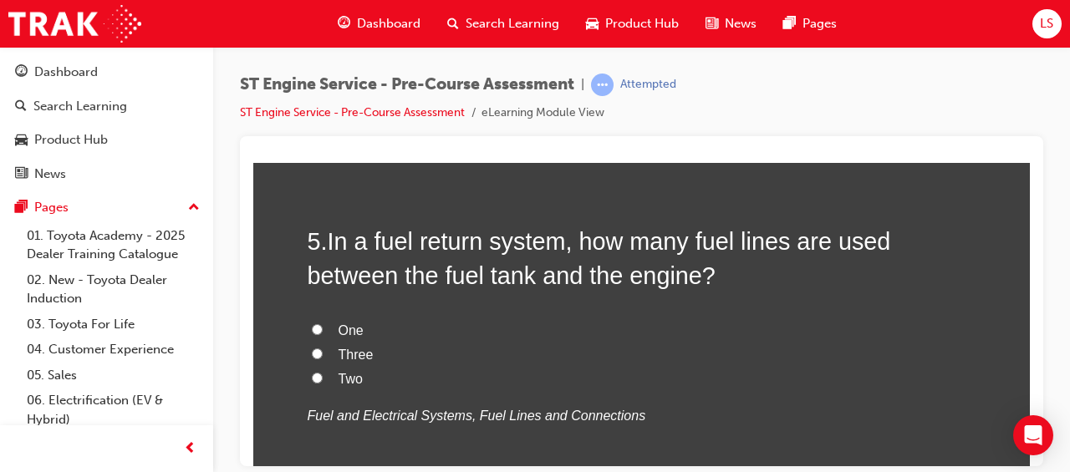
scroll to position [1466, 0]
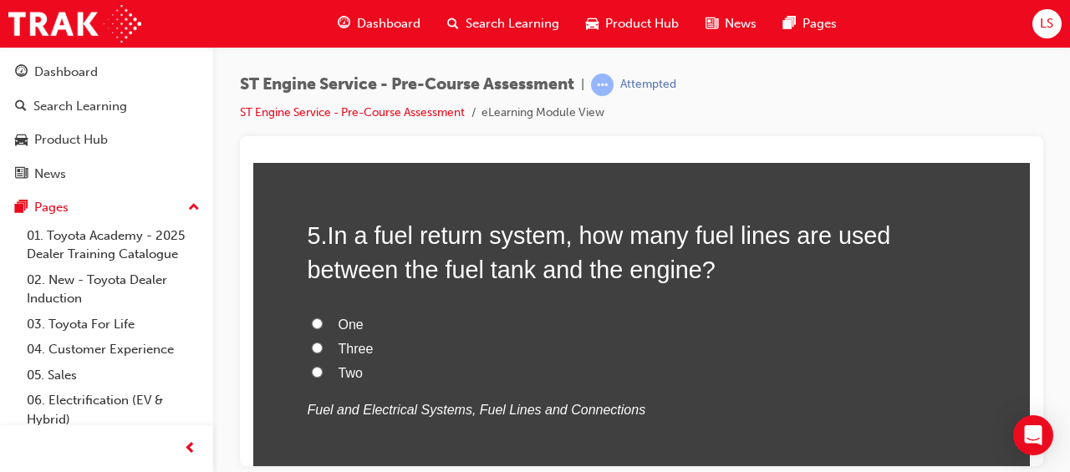
click at [344, 373] on span "Two" at bounding box center [350, 372] width 24 height 14
click at [323, 373] on input "Two" at bounding box center [317, 371] width 11 height 11
radio input "true"
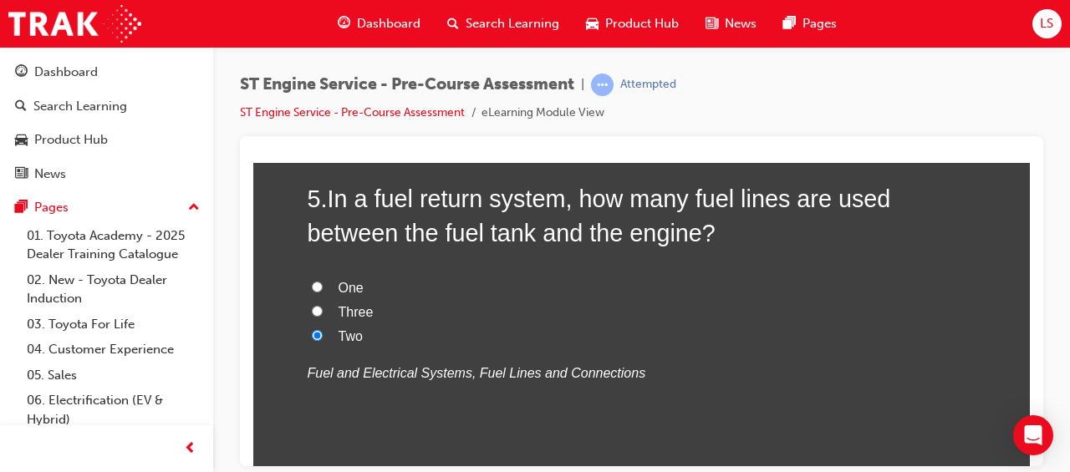
scroll to position [1490, 0]
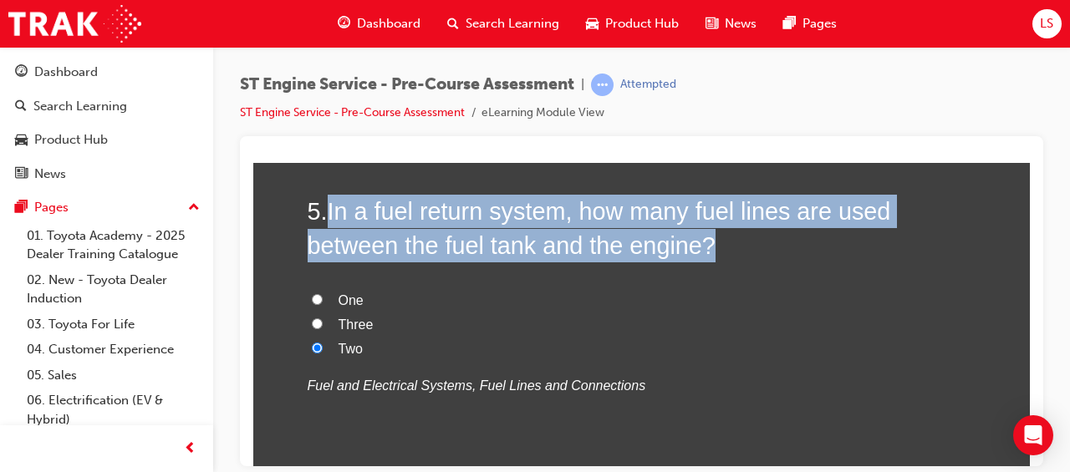
drag, startPoint x: 323, startPoint y: 209, endPoint x: 720, endPoint y: 247, distance: 399.6
click at [720, 247] on h2 "5 . In a fuel return system, how many fuel lines are used between the fuel tank…" at bounding box center [642, 228] width 669 height 68
drag, startPoint x: 720, startPoint y: 247, endPoint x: 626, endPoint y: 234, distance: 95.4
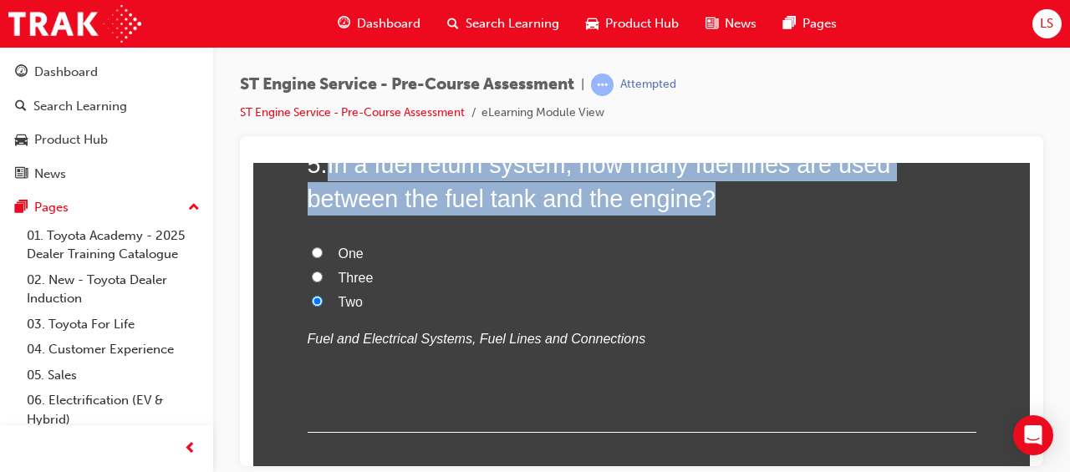
scroll to position [1538, 0]
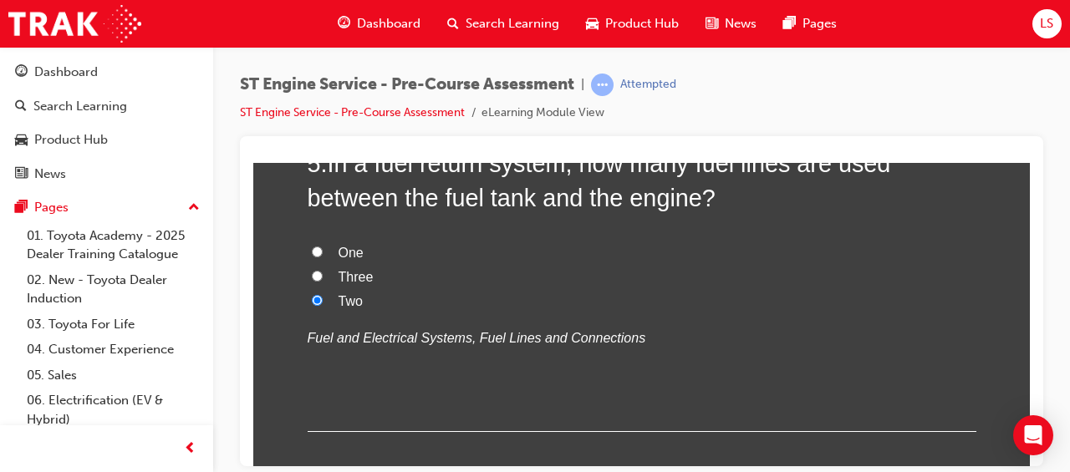
click at [684, 289] on label "Two" at bounding box center [642, 301] width 669 height 24
click at [323, 294] on input "Two" at bounding box center [317, 299] width 11 height 11
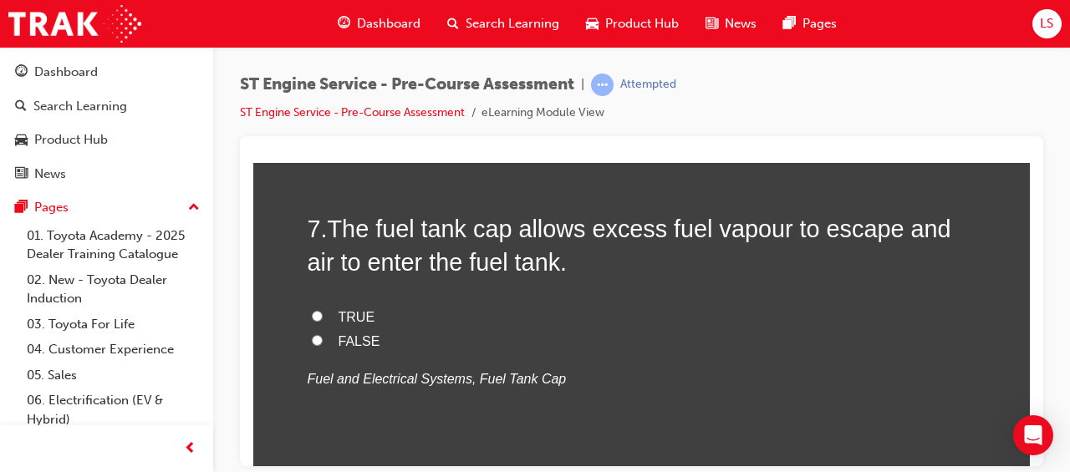
scroll to position [2267, 0]
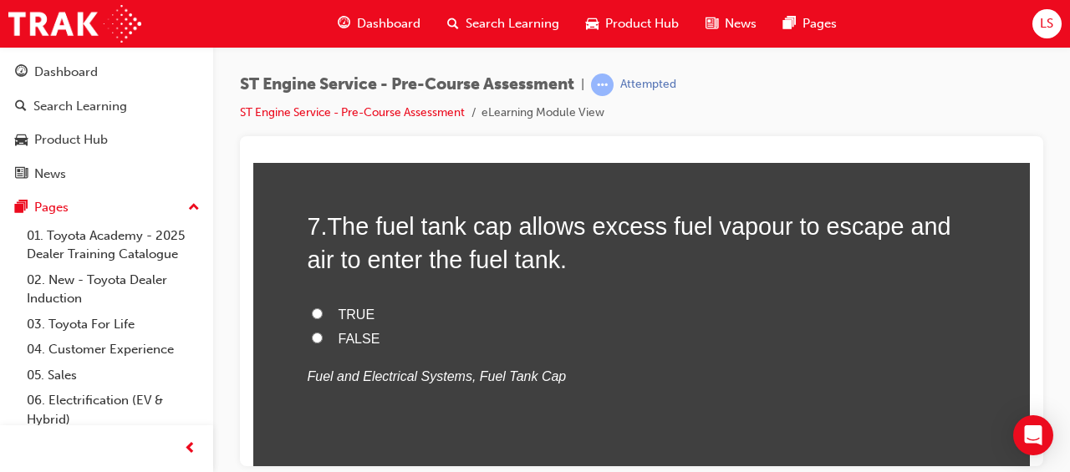
radio input "true"
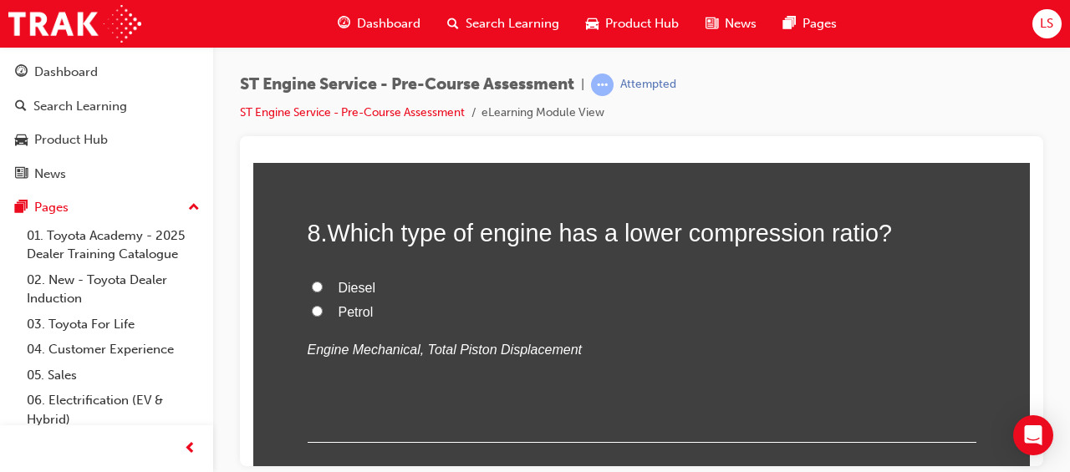
scroll to position [2693, 0]
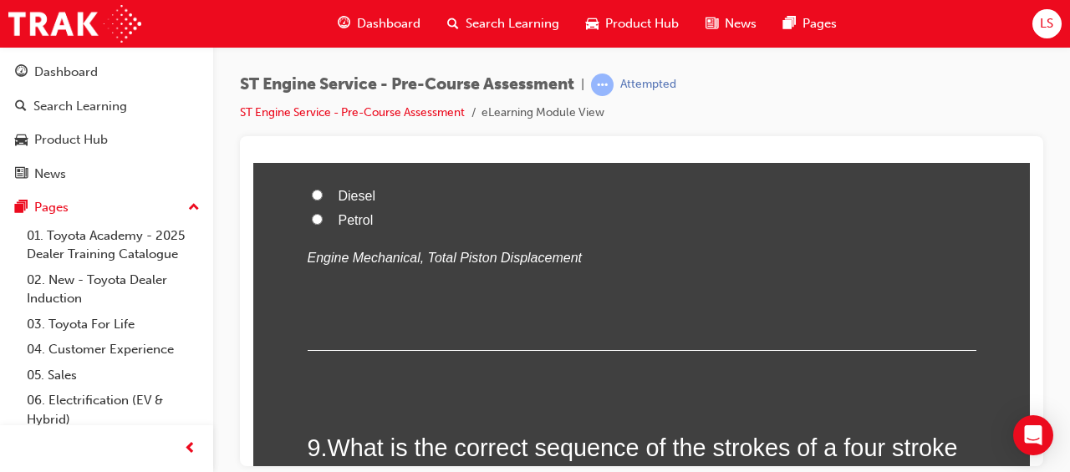
radio input "true"
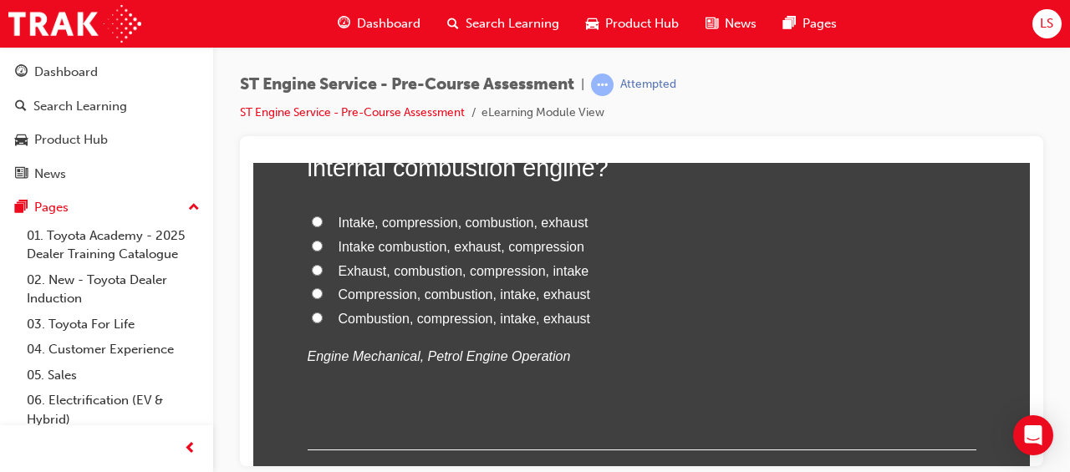
scroll to position [3009, 0]
radio input "true"
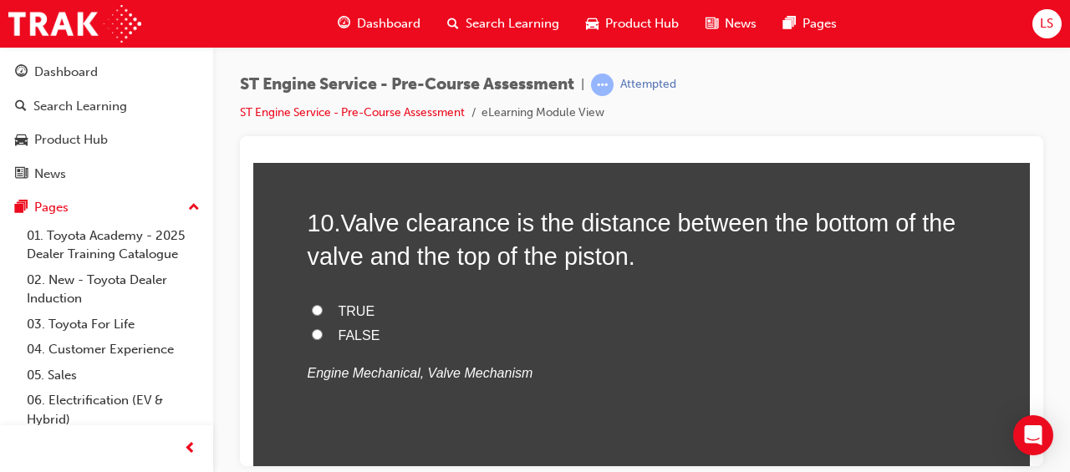
scroll to position [3334, 0]
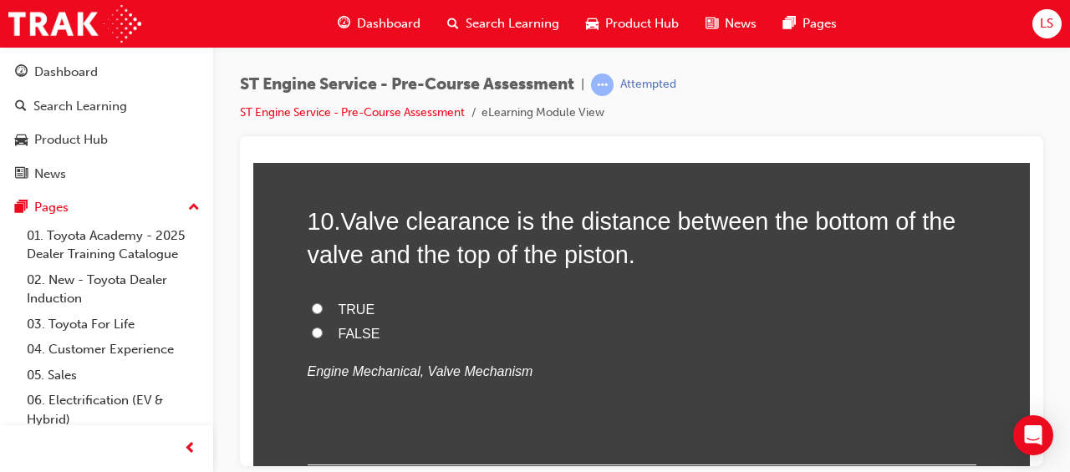
drag, startPoint x: 323, startPoint y: 214, endPoint x: 734, endPoint y: 241, distance: 412.0
drag, startPoint x: 734, startPoint y: 241, endPoint x: 598, endPoint y: 216, distance: 137.7
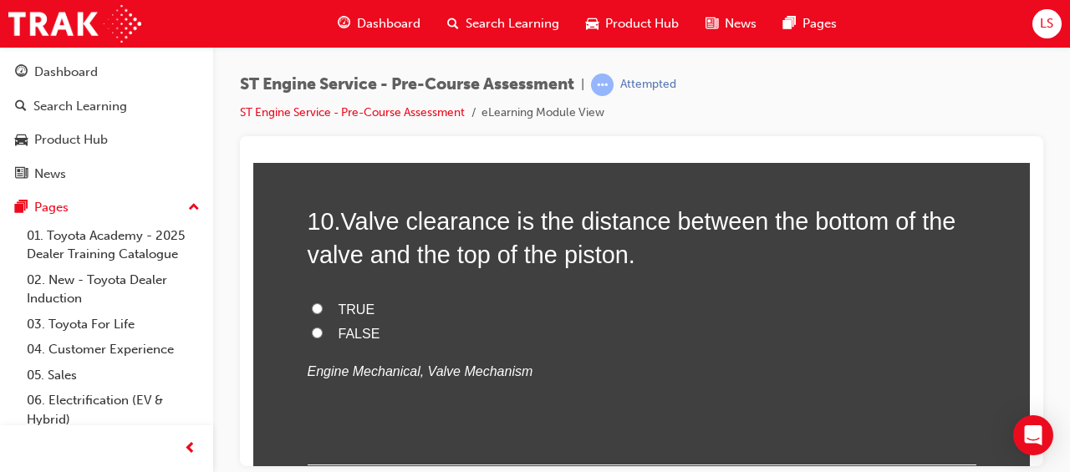
radio input "true"
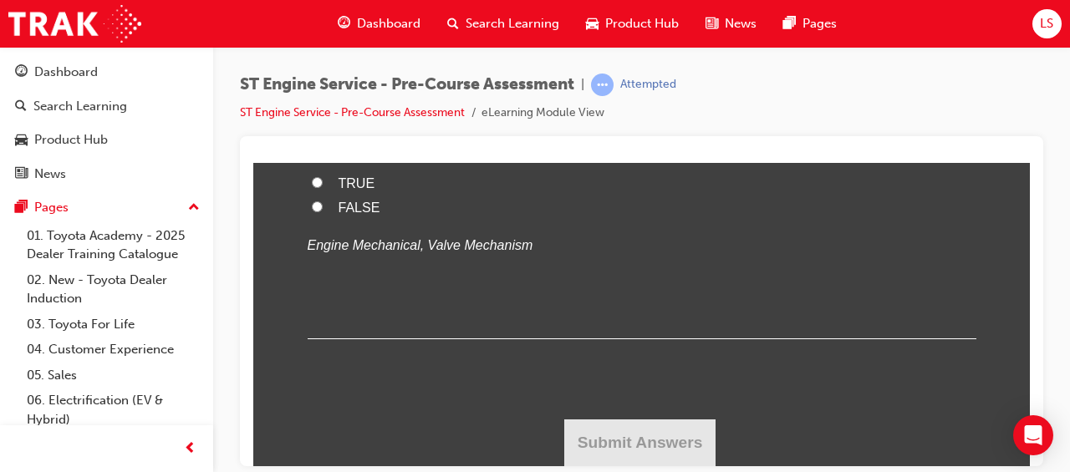
scroll to position [3738, 0]
click at [356, 214] on span "FALSE" at bounding box center [359, 207] width 42 height 14
click at [323, 211] on input "FALSE" at bounding box center [317, 206] width 11 height 11
radio input "true"
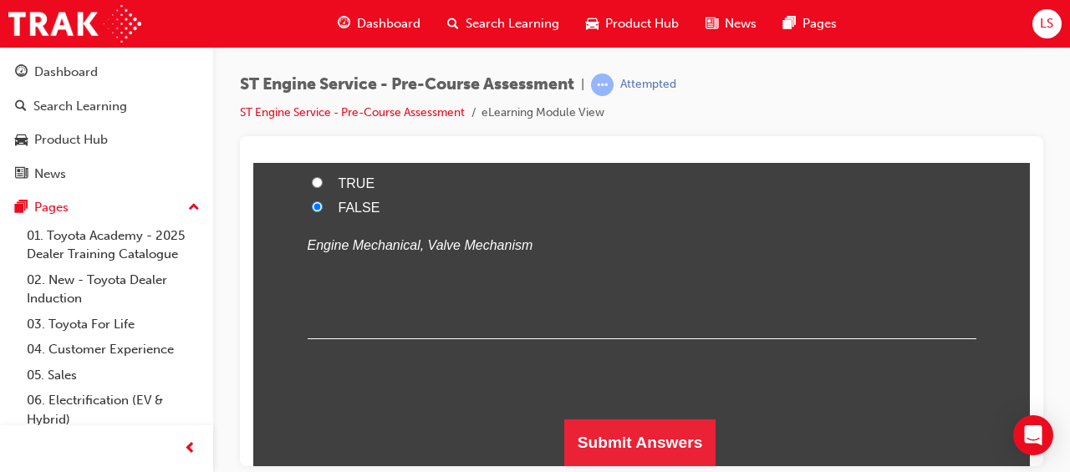
scroll to position [3868, 0]
click at [312, 204] on input "FALSE" at bounding box center [317, 206] width 11 height 11
click at [443, 206] on label "FALSE" at bounding box center [642, 208] width 669 height 24
click at [323, 206] on input "FALSE" at bounding box center [317, 206] width 11 height 11
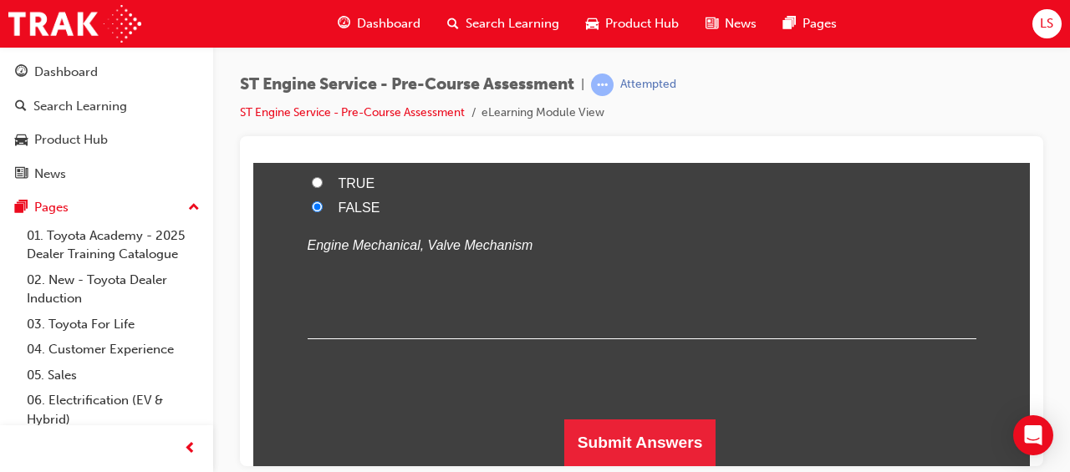
click at [309, 220] on label "FALSE" at bounding box center [642, 208] width 669 height 24
click at [312, 211] on input "FALSE" at bounding box center [317, 206] width 11 height 11
click at [312, 187] on input "TRUE" at bounding box center [317, 181] width 11 height 11
radio input "true"
click at [312, 211] on input "FALSE" at bounding box center [317, 206] width 11 height 11
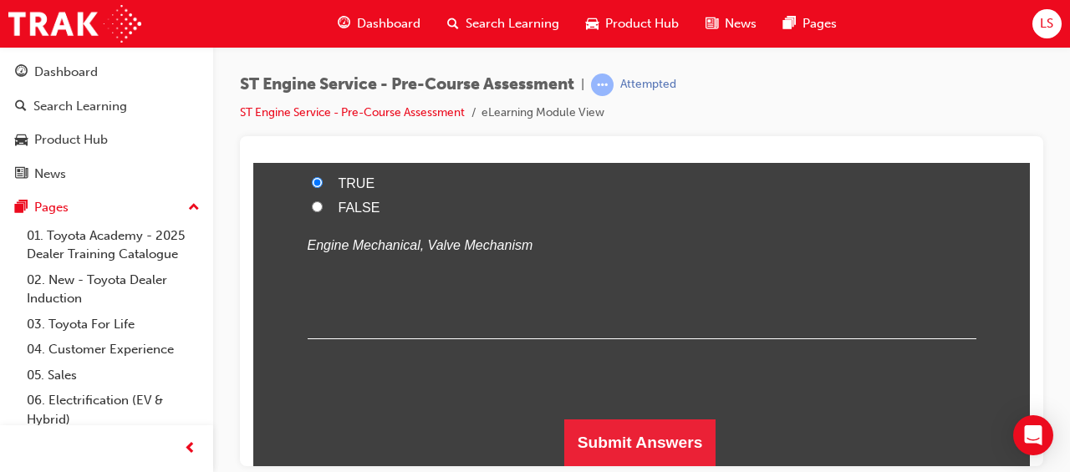
radio input "true"
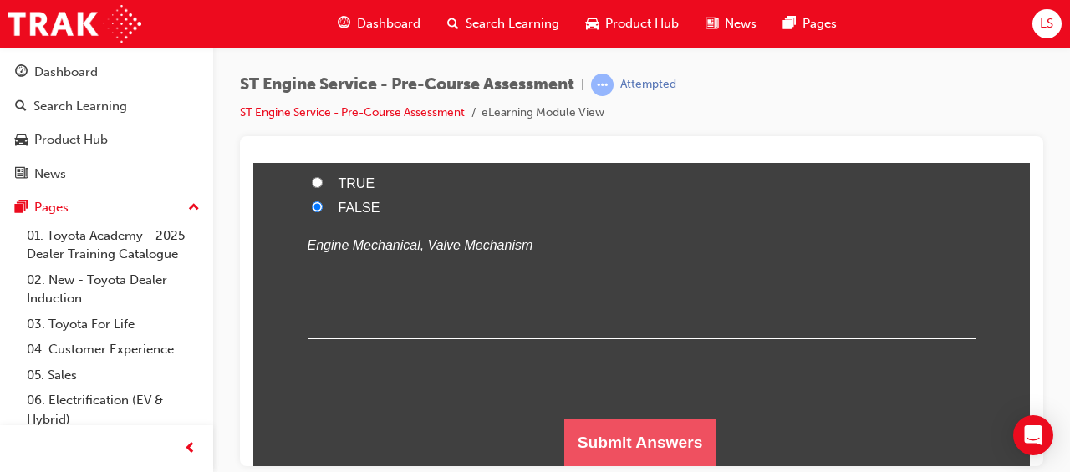
click at [618, 431] on button "Submit Answers" at bounding box center [640, 442] width 152 height 47
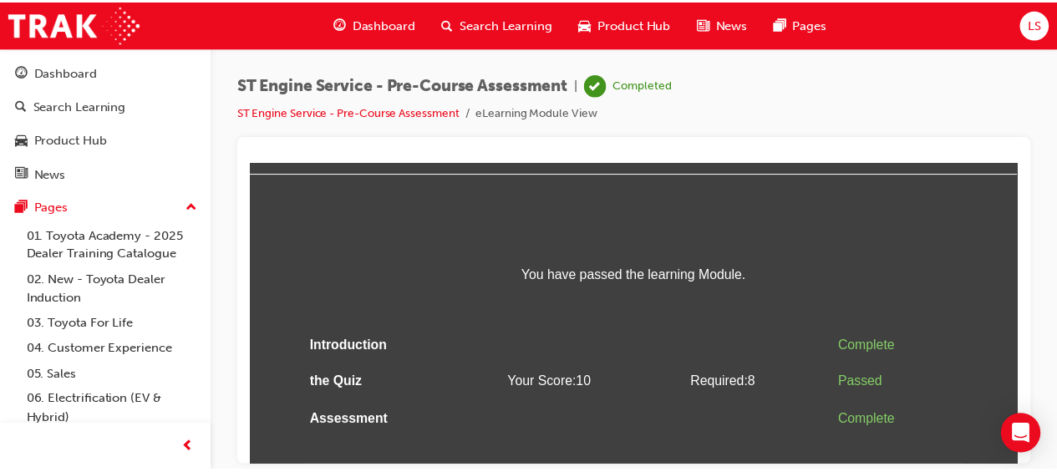
scroll to position [0, 0]
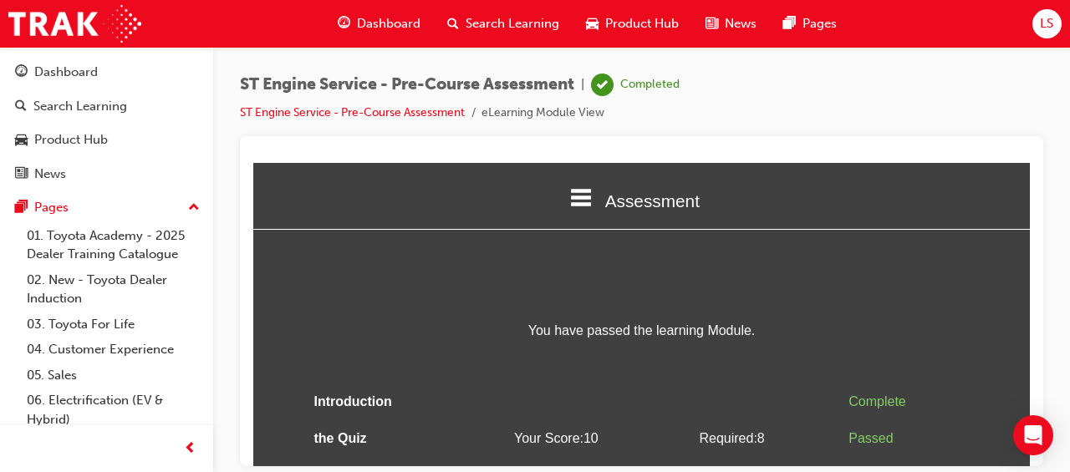
click at [496, 26] on span "Search Learning" at bounding box center [512, 23] width 94 height 19
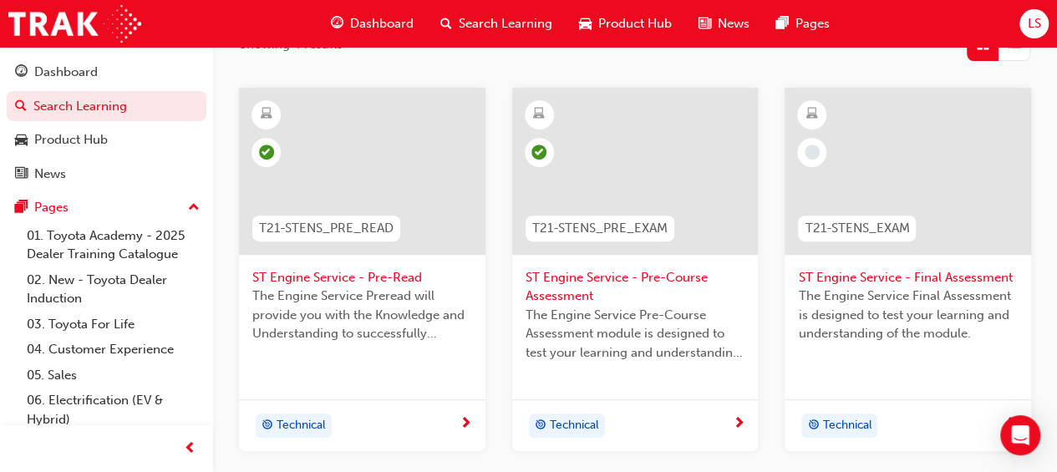
scroll to position [300, 0]
click at [857, 272] on span "ST Engine Service - Final Assessment" at bounding box center [908, 276] width 220 height 19
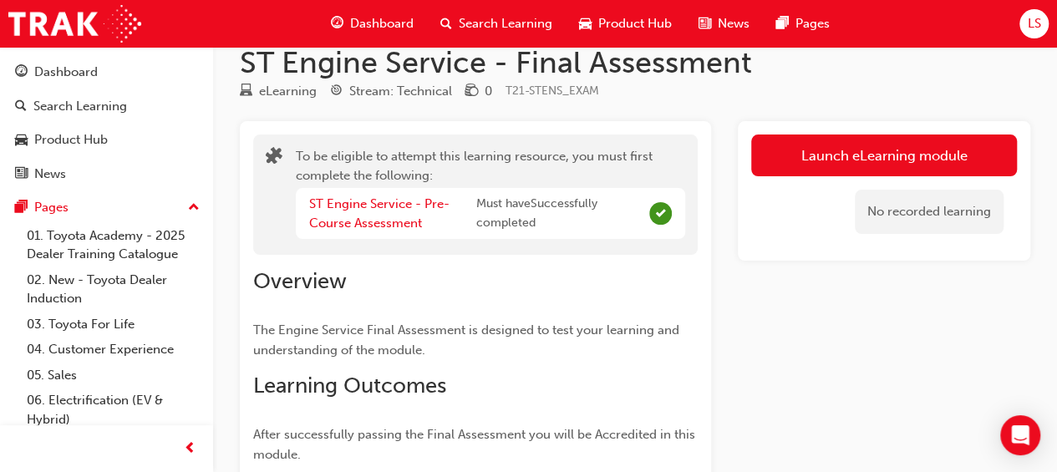
scroll to position [31, 0]
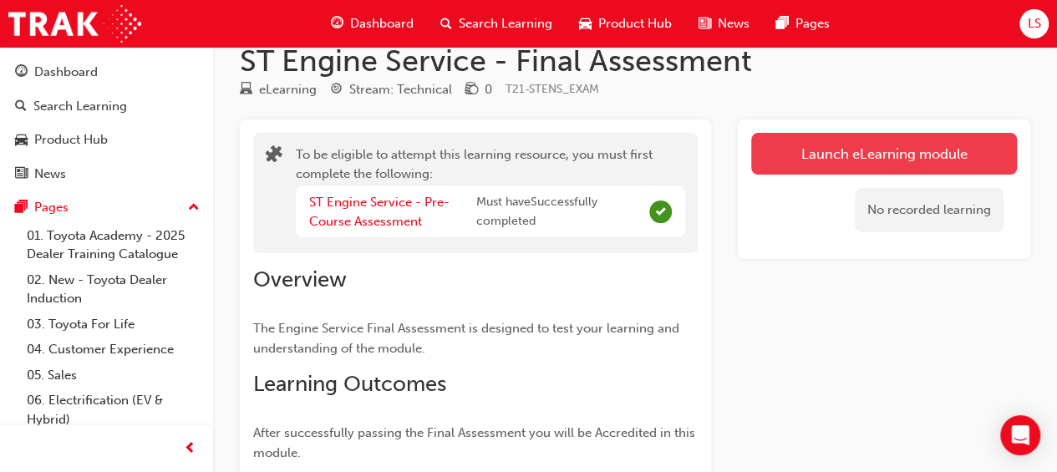
click at [900, 146] on button "Launch eLearning module" at bounding box center [884, 154] width 266 height 42
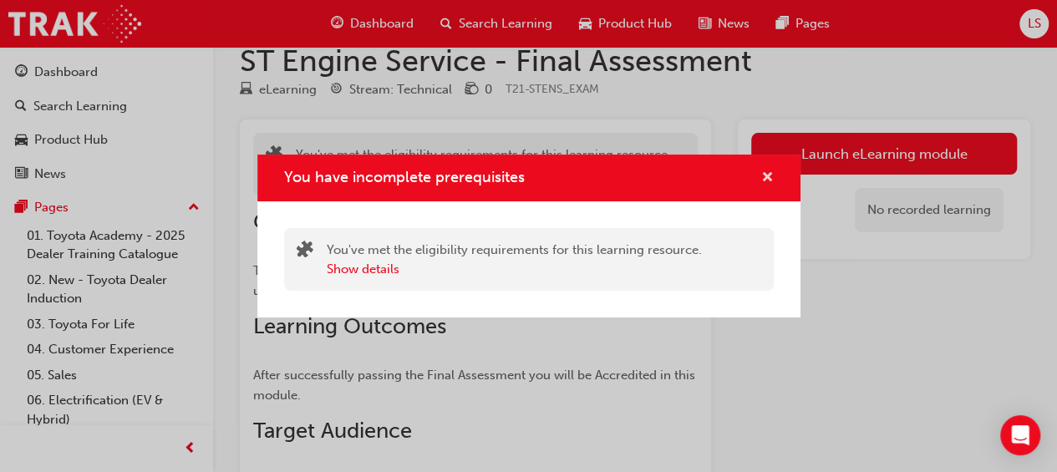
click at [767, 178] on span "cross-icon" at bounding box center [767, 178] width 13 height 15
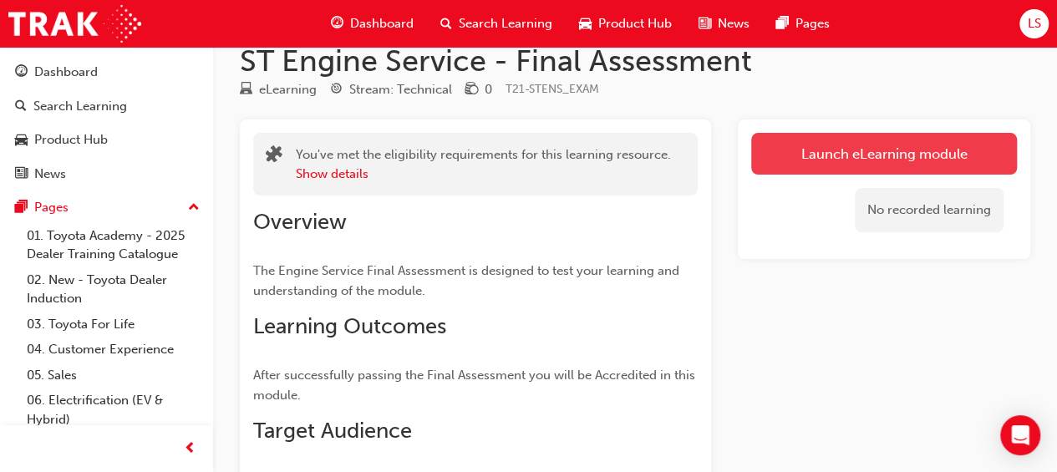
click at [862, 156] on button "Launch eLearning module" at bounding box center [884, 154] width 266 height 42
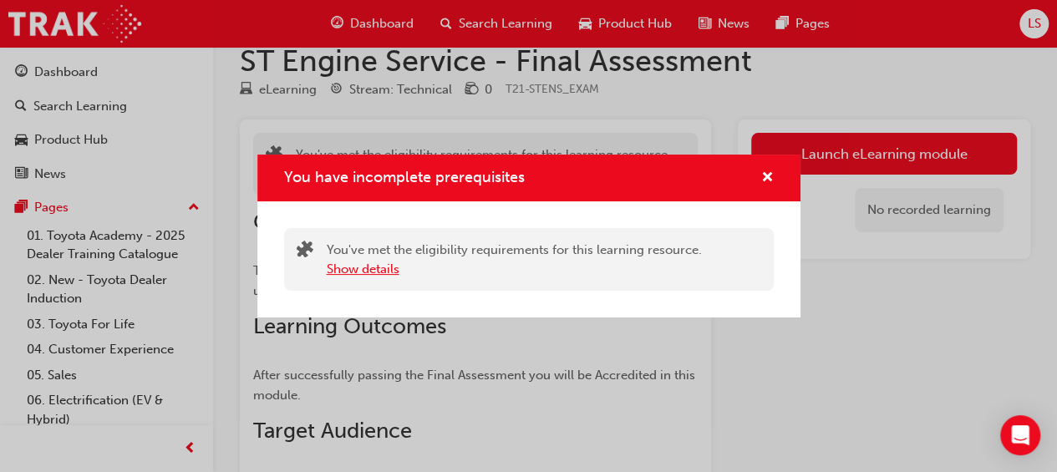
click at [338, 267] on button "Show details" at bounding box center [363, 269] width 73 height 19
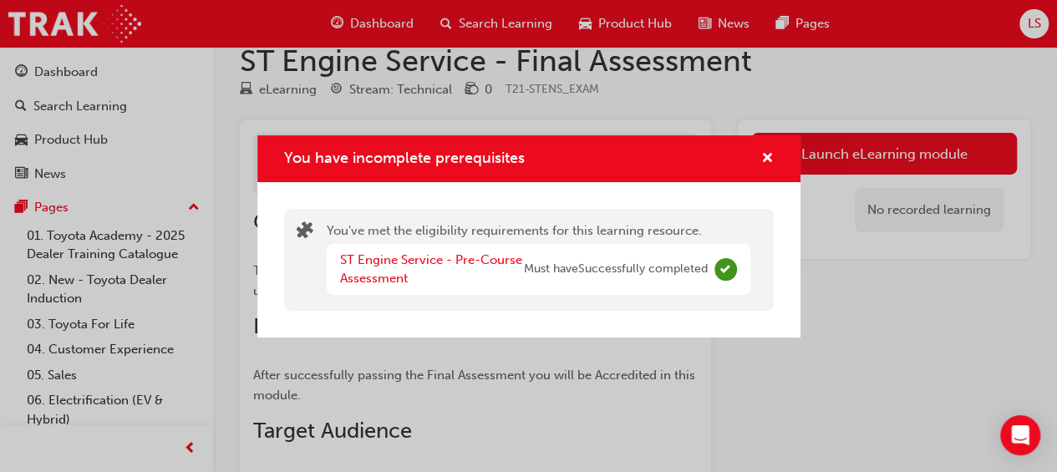
click at [724, 267] on span "Complete" at bounding box center [726, 269] width 23 height 23
click at [759, 161] on div "You have incomplete prerequisites" at bounding box center [761, 159] width 26 height 21
click at [764, 152] on span "cross-icon" at bounding box center [767, 159] width 13 height 15
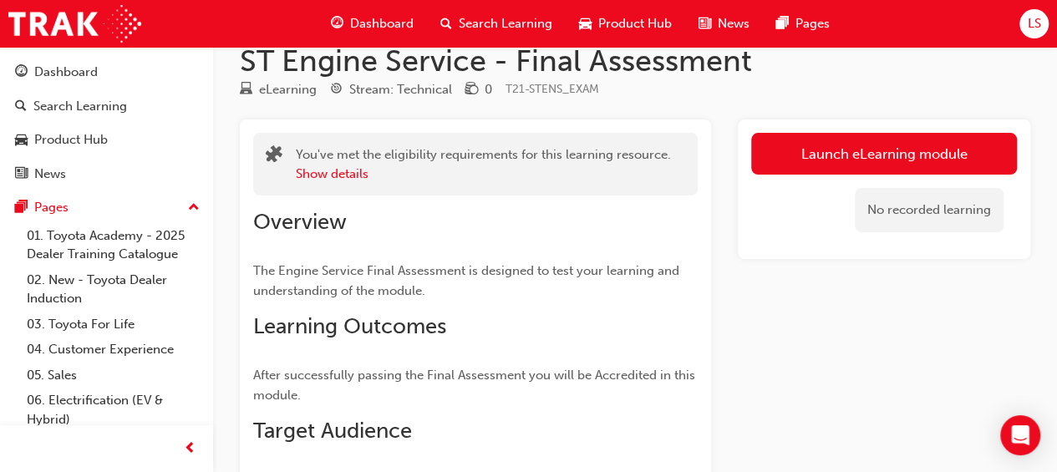
scroll to position [0, 0]
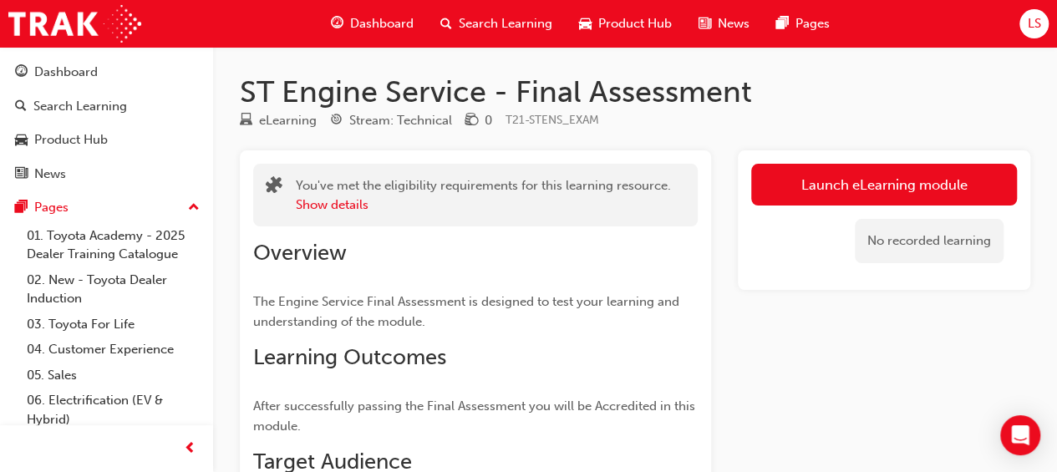
click at [543, 216] on div "You've met the eligibility requirements for this learning resource. Show details" at bounding box center [475, 195] width 445 height 63
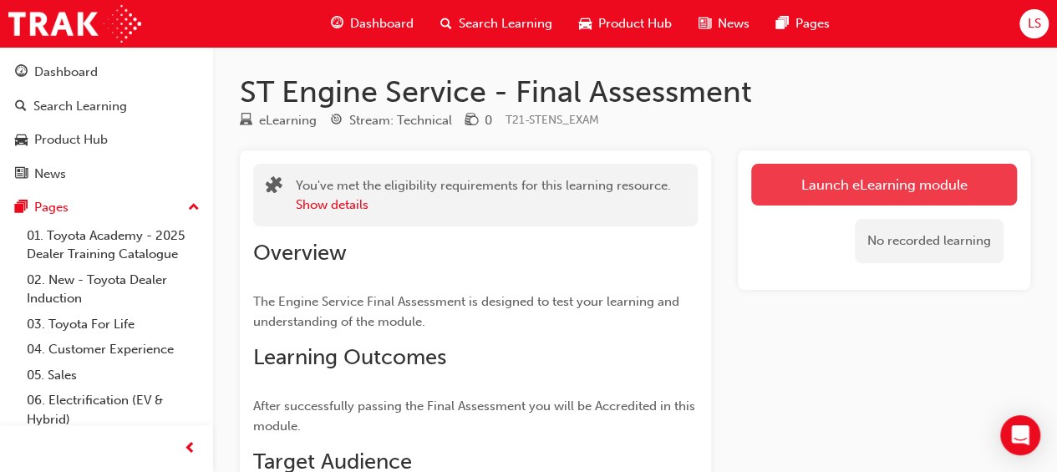
click at [898, 175] on button "Launch eLearning module" at bounding box center [884, 185] width 266 height 42
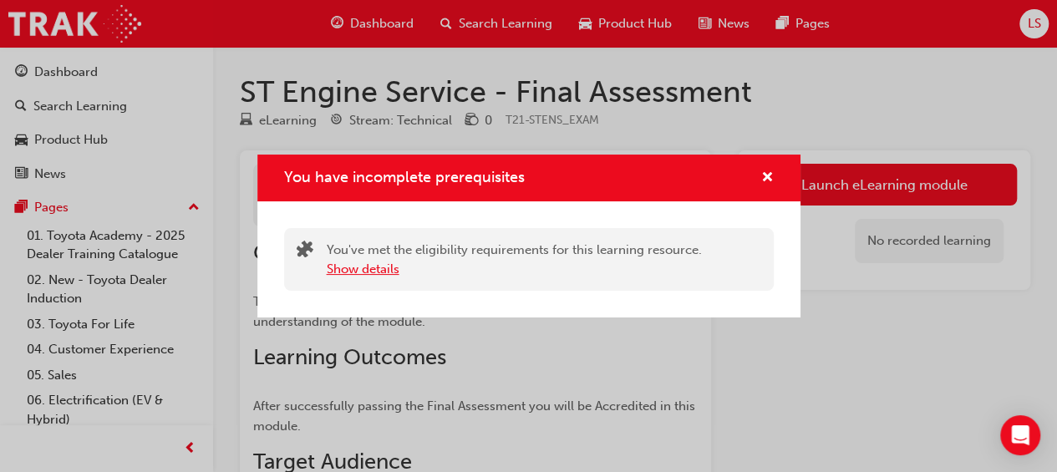
click at [358, 265] on button "Show details" at bounding box center [363, 269] width 73 height 19
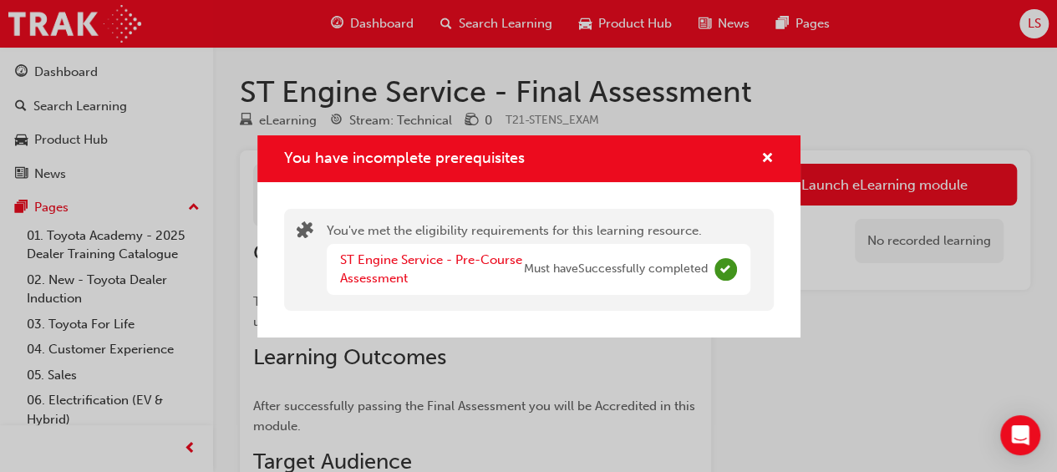
click at [620, 271] on span "Must have Successfully completed" at bounding box center [616, 269] width 184 height 19
click at [722, 275] on span "Complete" at bounding box center [726, 269] width 23 height 23
click at [440, 260] on link "ST Engine Service - Pre-Course Assessment" at bounding box center [431, 269] width 182 height 34
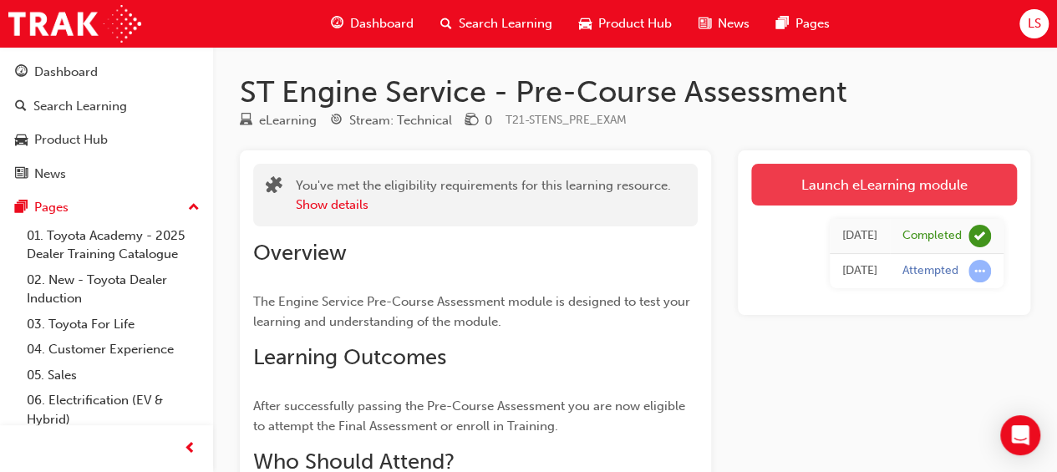
click at [878, 193] on link "Launch eLearning module" at bounding box center [884, 185] width 266 height 42
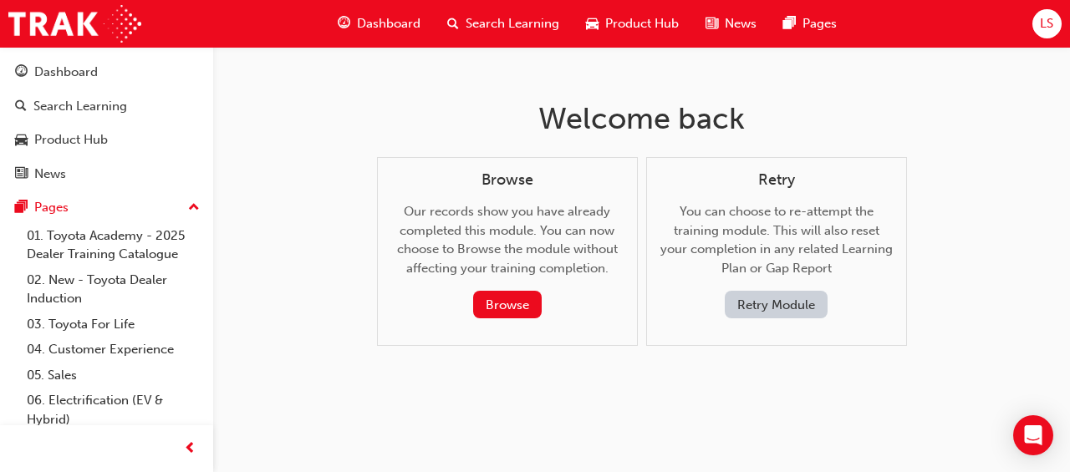
click at [480, 16] on span "Search Learning" at bounding box center [512, 23] width 94 height 19
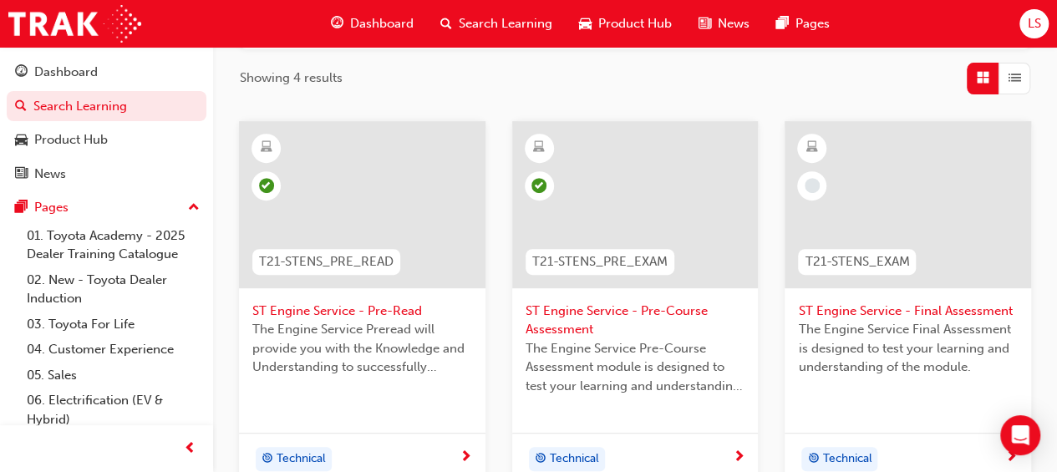
scroll to position [334, 0]
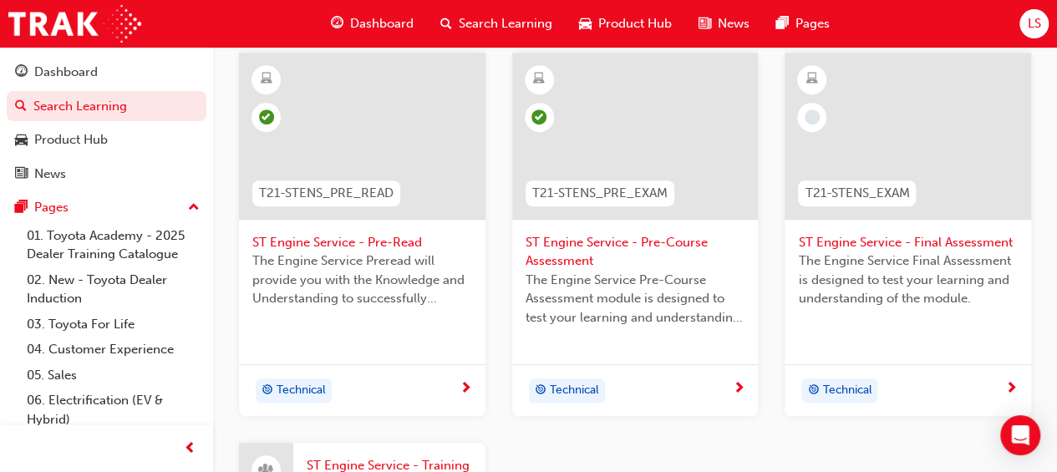
click at [938, 236] on span "ST Engine Service - Final Assessment" at bounding box center [908, 242] width 220 height 19
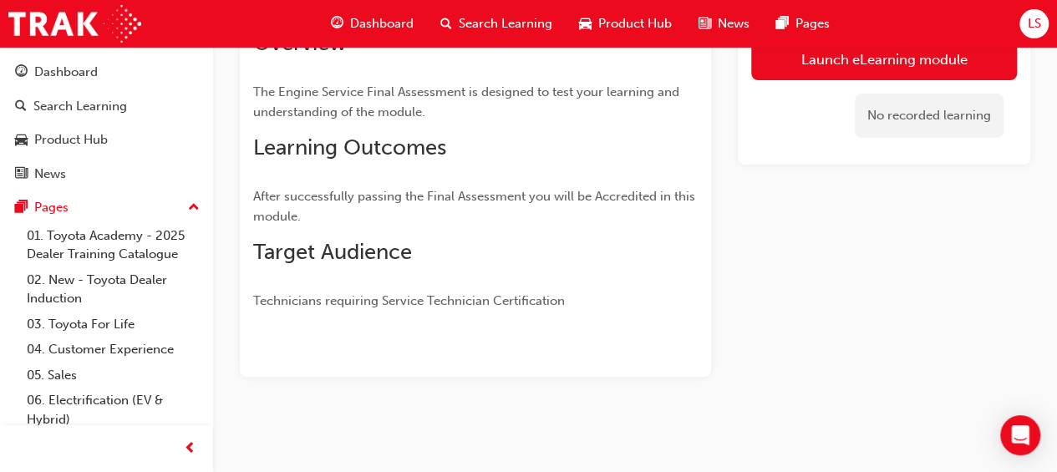
scroll to position [209, 0]
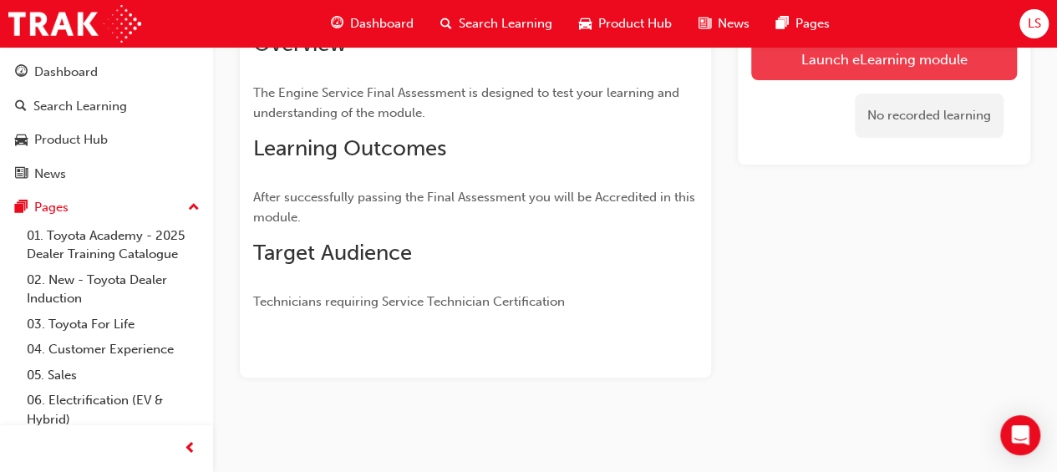
click at [881, 63] on link "Launch eLearning module" at bounding box center [884, 59] width 266 height 42
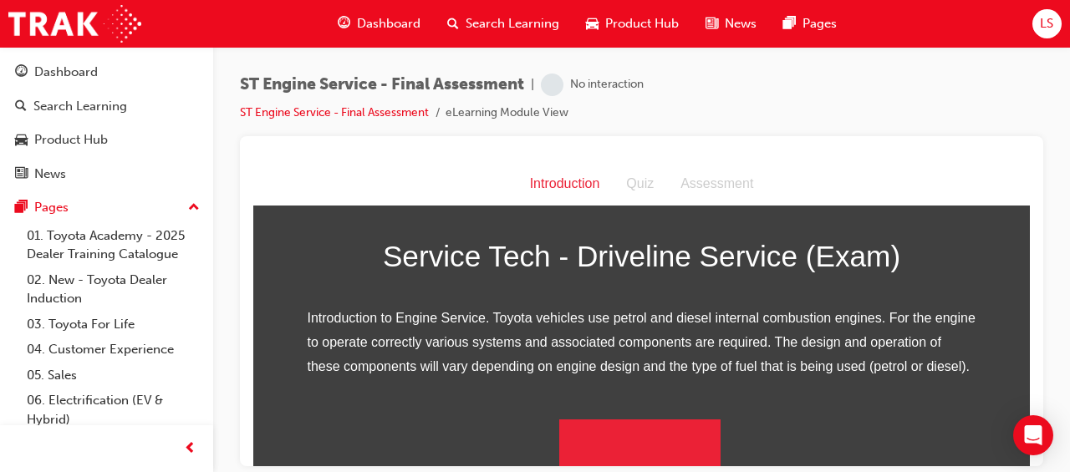
scroll to position [253, 0]
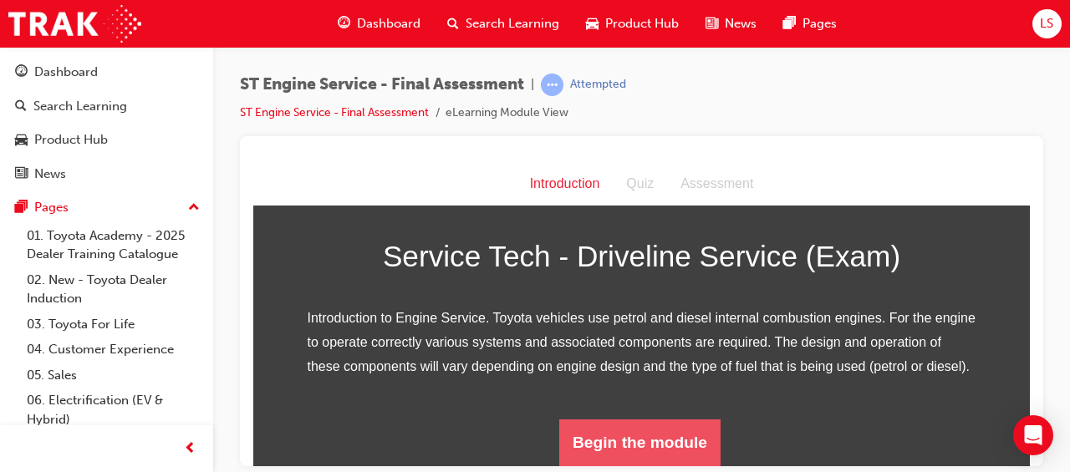
click at [621, 451] on button "Begin the module" at bounding box center [639, 442] width 161 height 47
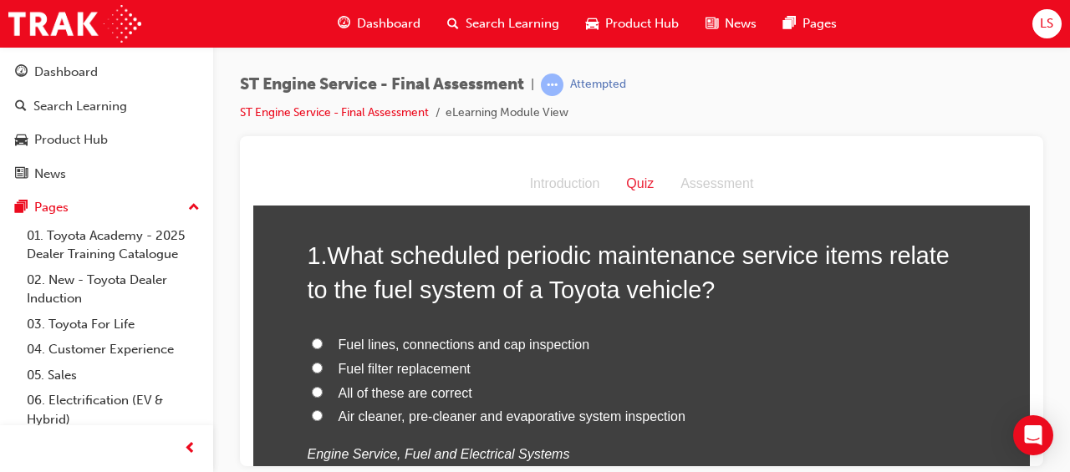
scroll to position [83, 0]
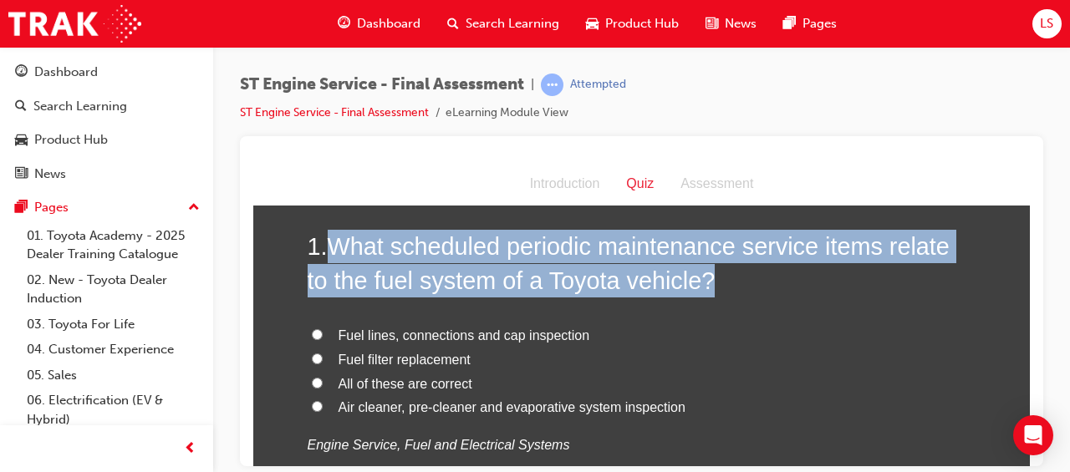
drag, startPoint x: 326, startPoint y: 237, endPoint x: 801, endPoint y: 287, distance: 477.3
click at [801, 287] on h2 "1 . What scheduled periodic maintenance service items relate to the fuel system…" at bounding box center [642, 263] width 669 height 68
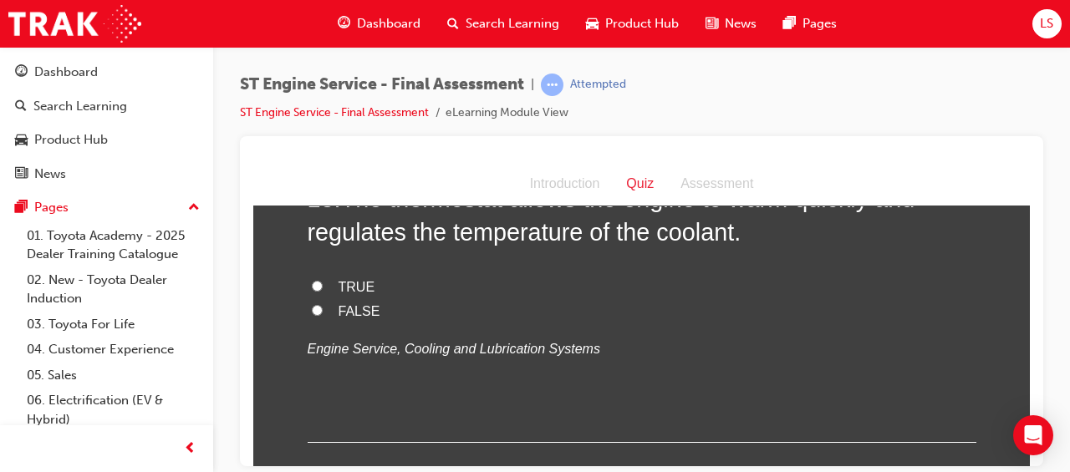
scroll to position [6567, 0]
click at [312, 306] on input "FALSE" at bounding box center [317, 310] width 11 height 11
radio input "true"
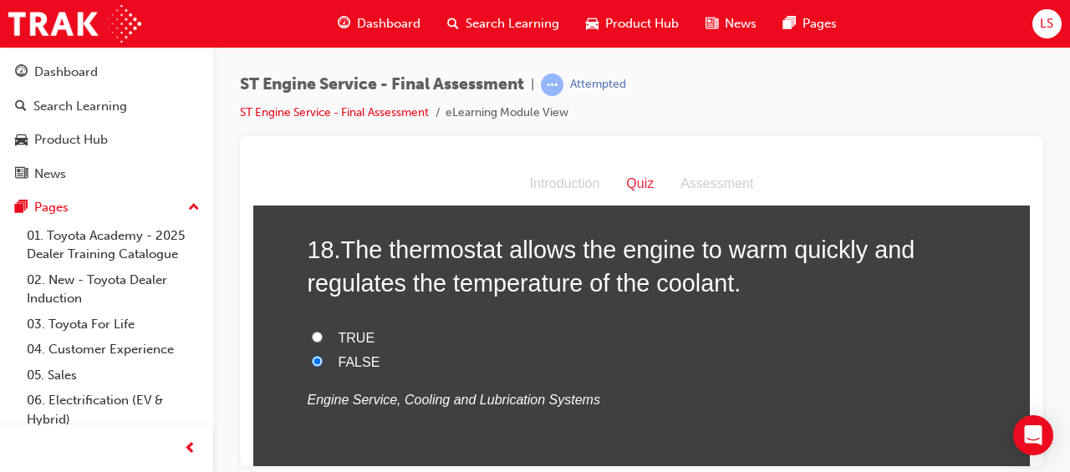
scroll to position [6497, 0]
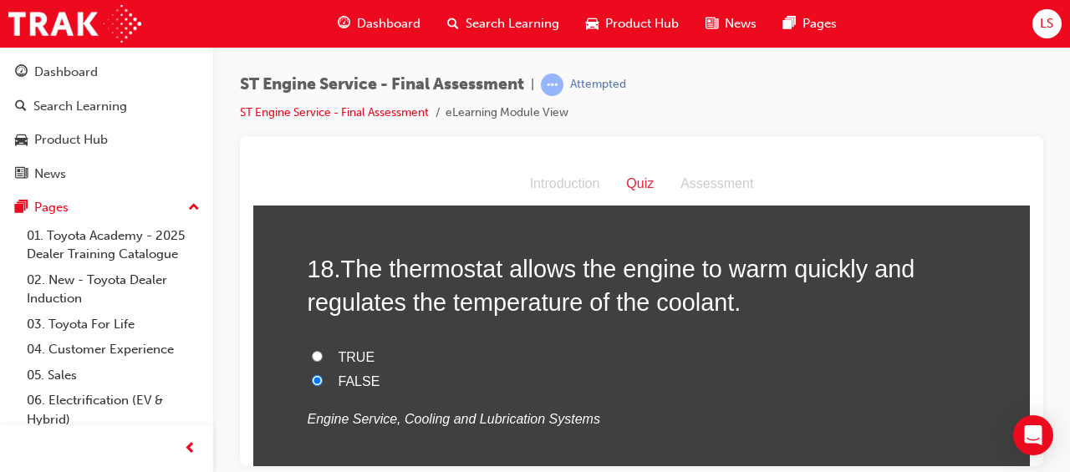
click at [312, 353] on input "TRUE" at bounding box center [317, 355] width 11 height 11
radio input "true"
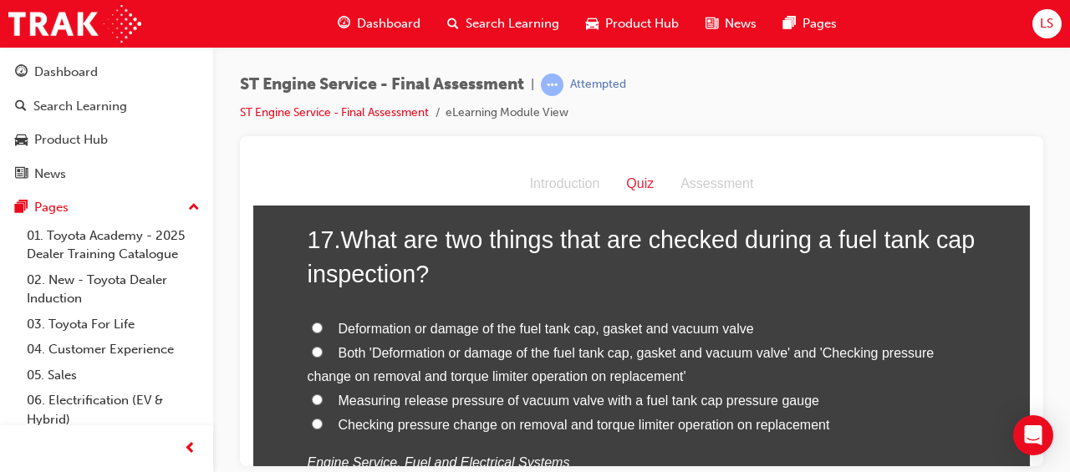
scroll to position [6114, 0]
click at [642, 344] on span "Both 'Deformation or damage of the fuel tank cap, gasket and vacuum valve' and …" at bounding box center [621, 363] width 627 height 38
click at [323, 345] on input "Both 'Deformation or damage of the fuel tank cap, gasket and vacuum valve' and …" at bounding box center [317, 350] width 11 height 11
radio input "true"
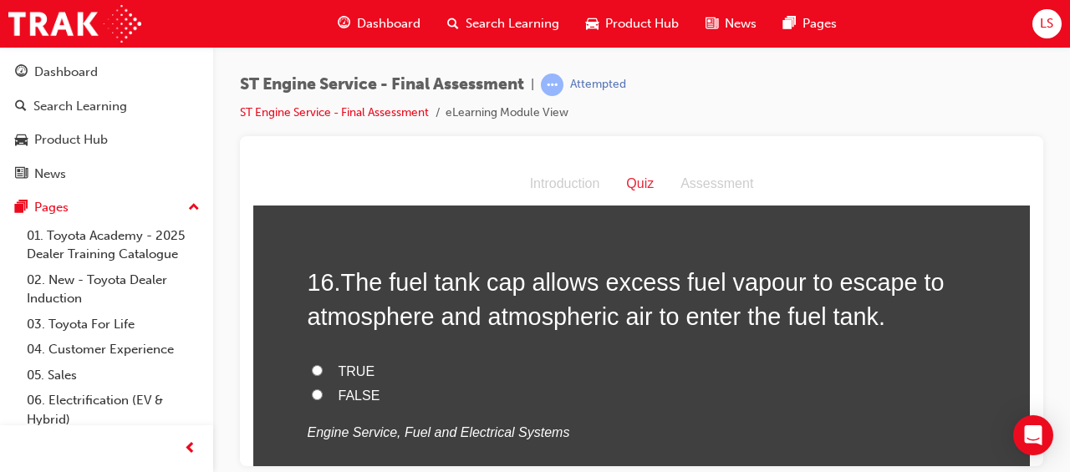
scroll to position [5730, 0]
click at [312, 391] on input "FALSE" at bounding box center [317, 393] width 11 height 11
radio input "true"
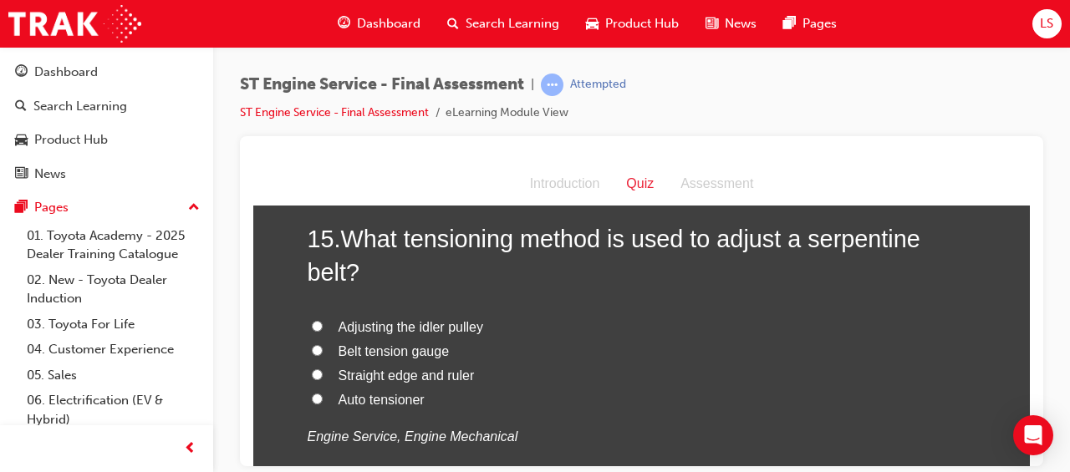
scroll to position [5383, 0]
click at [312, 321] on input "Adjusting the idler pulley" at bounding box center [317, 326] width 11 height 11
radio input "true"
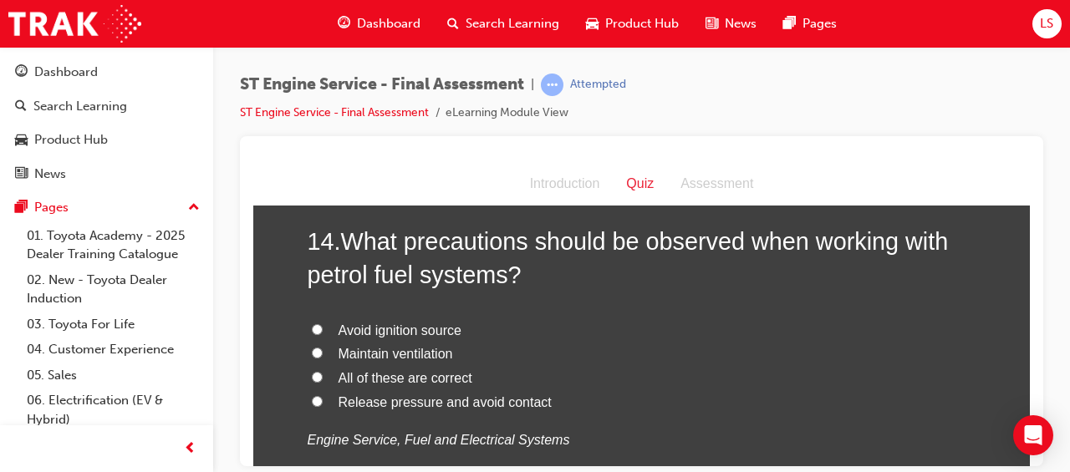
scroll to position [4994, 0]
click at [312, 373] on input "All of these are correct" at bounding box center [317, 374] width 11 height 11
radio input "true"
click at [312, 373] on input "All of these are correct" at bounding box center [317, 374] width 11 height 11
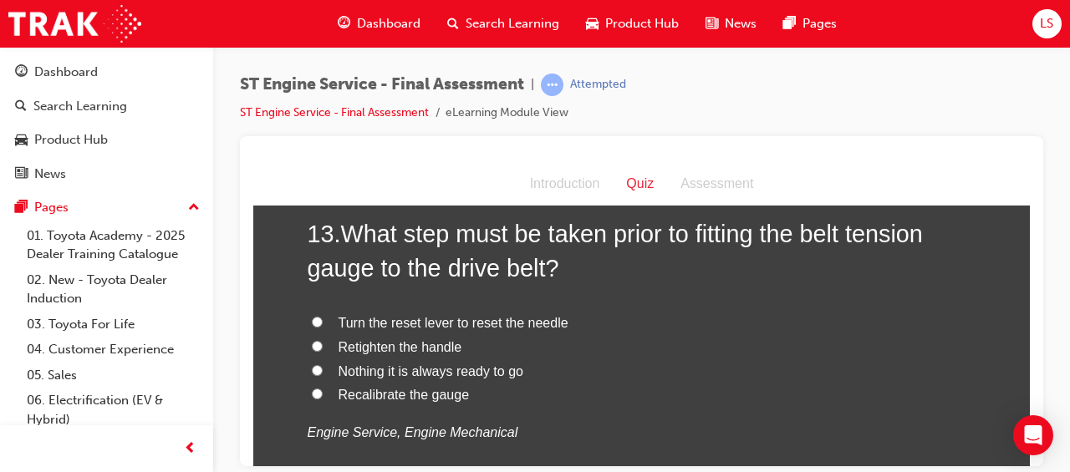
scroll to position [4613, 0]
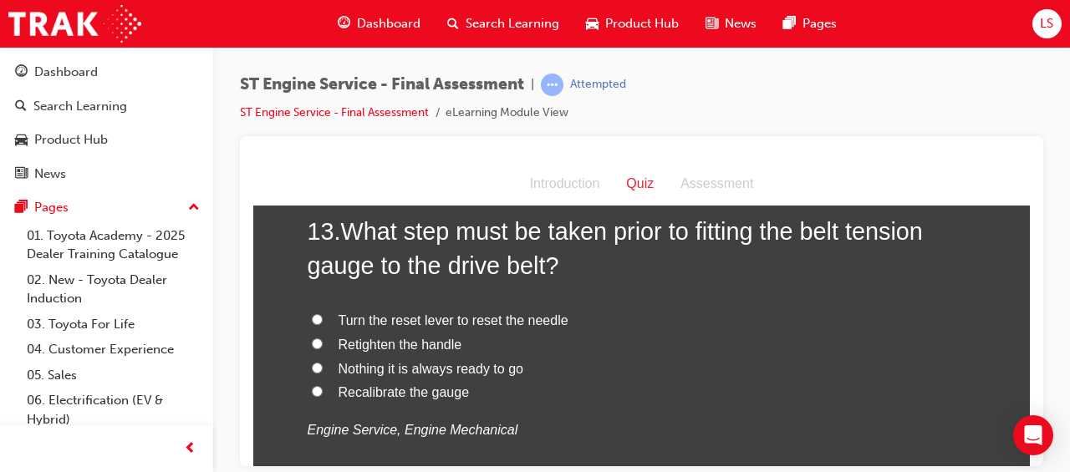
click at [396, 384] on span "Recalibrate the gauge" at bounding box center [403, 391] width 131 height 14
click at [323, 385] on input "Recalibrate the gauge" at bounding box center [317, 390] width 11 height 11
radio input "true"
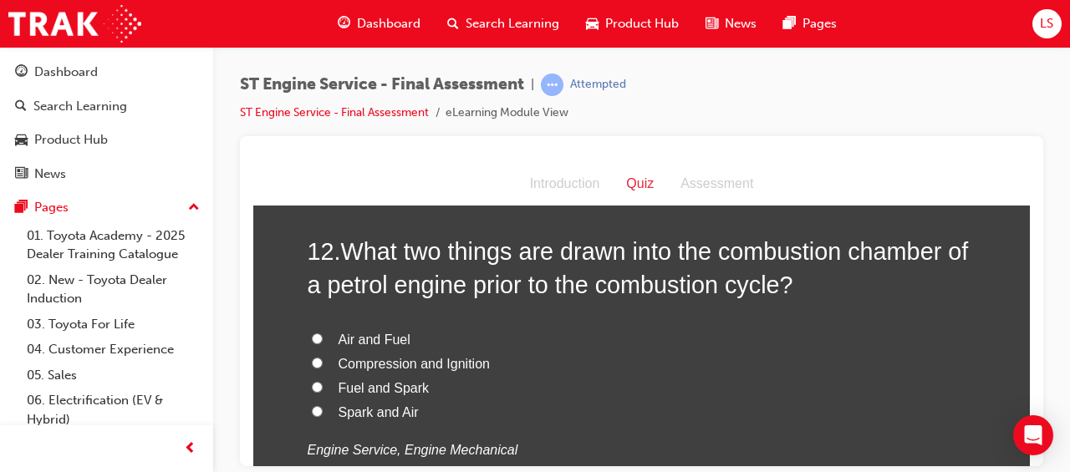
scroll to position [4205, 0]
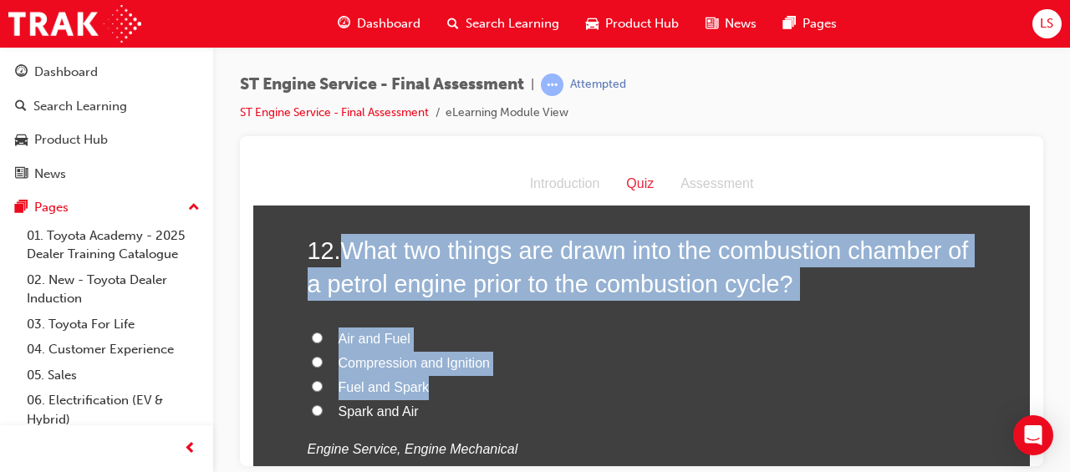
drag, startPoint x: 343, startPoint y: 242, endPoint x: 654, endPoint y: 393, distance: 345.4
click at [654, 393] on div "12 . What two things are drawn into the combustion chamber of a petrol engine p…" at bounding box center [642, 387] width 669 height 309
click at [602, 376] on label "Fuel and Spark" at bounding box center [642, 387] width 669 height 24
click at [323, 380] on input "Fuel and Spark" at bounding box center [317, 385] width 11 height 11
radio input "true"
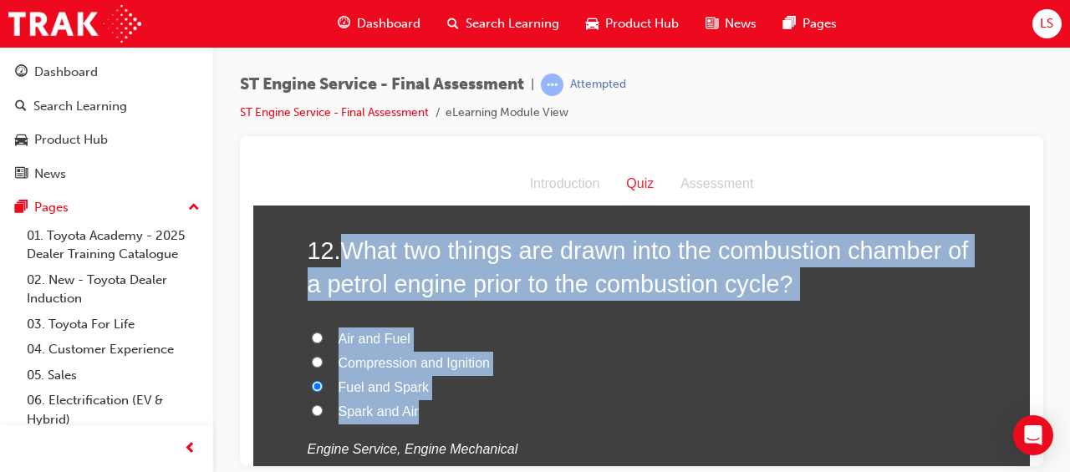
drag, startPoint x: 336, startPoint y: 242, endPoint x: 602, endPoint y: 400, distance: 309.1
click at [602, 400] on div "12 . What two things are drawn into the combustion chamber of a petrol engine p…" at bounding box center [642, 387] width 669 height 309
drag, startPoint x: 602, startPoint y: 400, endPoint x: 532, endPoint y: 272, distance: 145.5
click at [586, 375] on label "Fuel and Spark" at bounding box center [642, 387] width 669 height 24
click at [323, 380] on input "Fuel and Spark" at bounding box center [317, 385] width 11 height 11
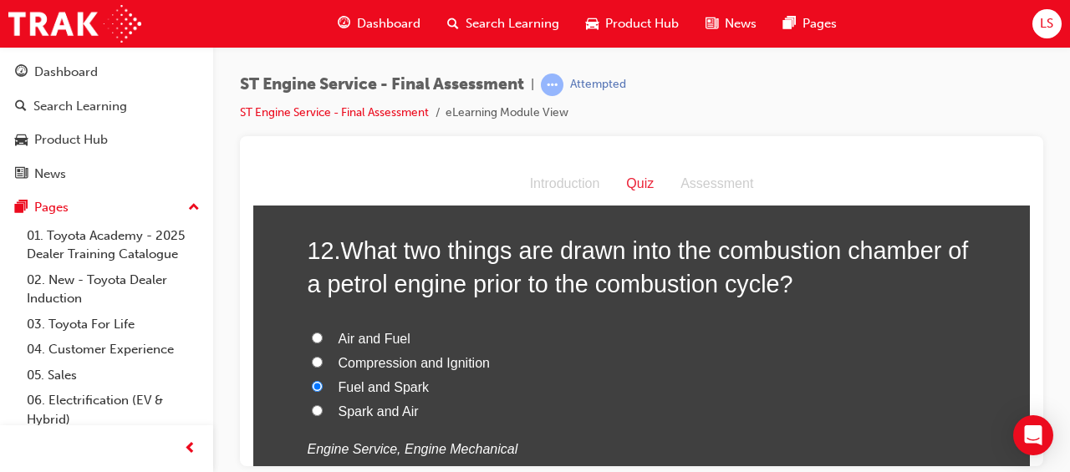
click at [429, 333] on label "Air and Fuel" at bounding box center [642, 339] width 669 height 24
click at [323, 333] on input "Air and Fuel" at bounding box center [317, 337] width 11 height 11
radio input "true"
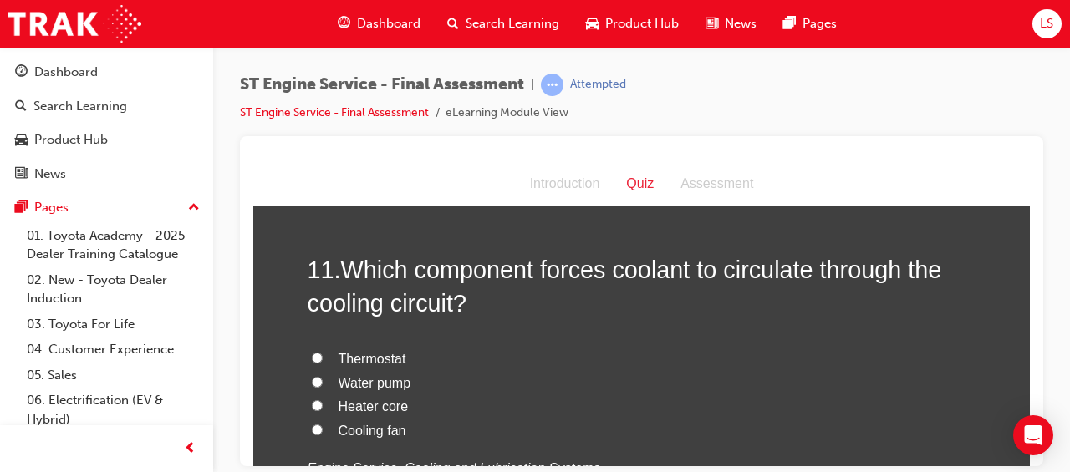
scroll to position [3797, 0]
click at [396, 376] on span "Water pump" at bounding box center [374, 381] width 73 height 14
click at [323, 376] on input "Water pump" at bounding box center [317, 380] width 11 height 11
radio input "true"
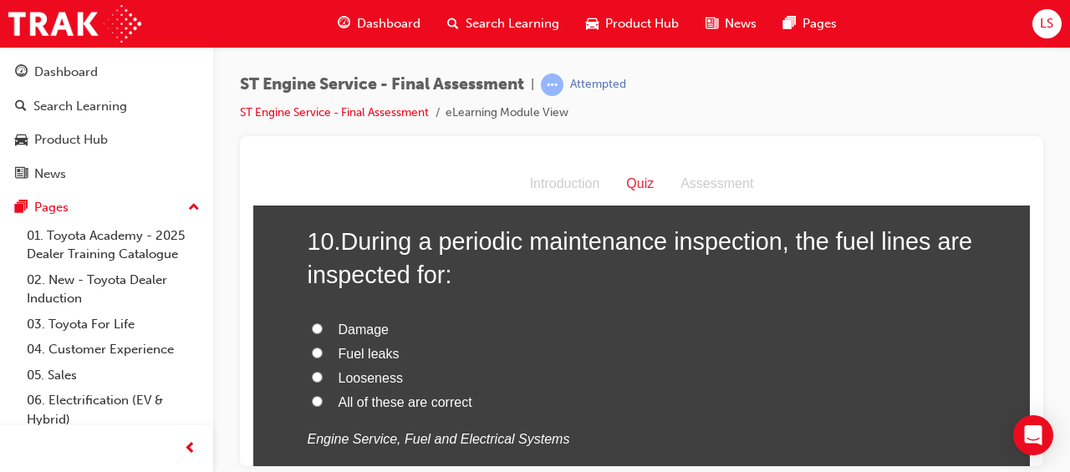
scroll to position [3438, 0]
click at [409, 393] on span "All of these are correct" at bounding box center [405, 400] width 134 height 14
click at [323, 394] on input "All of these are correct" at bounding box center [317, 399] width 11 height 11
radio input "true"
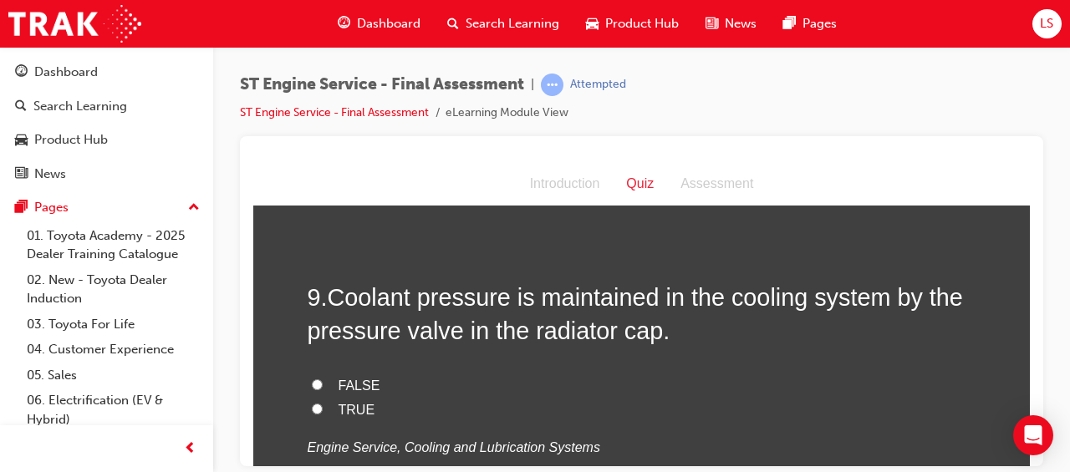
scroll to position [3039, 0]
click at [329, 407] on label "TRUE" at bounding box center [642, 411] width 669 height 24
click at [323, 407] on input "TRUE" at bounding box center [317, 409] width 11 height 11
radio input "true"
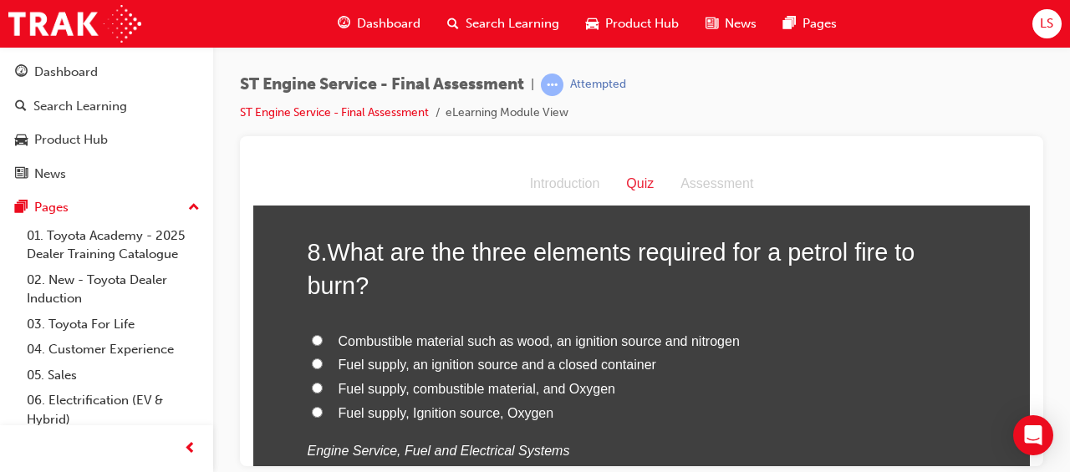
scroll to position [2696, 0]
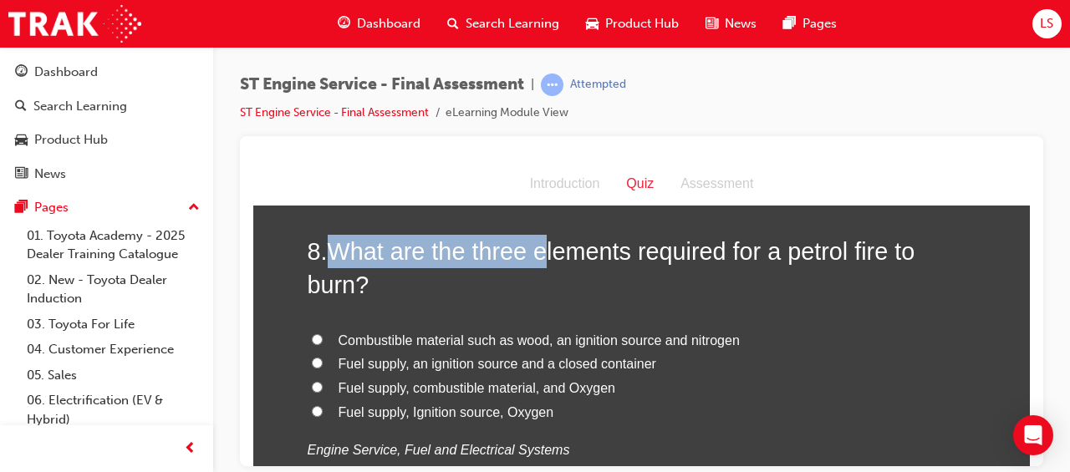
drag, startPoint x: 326, startPoint y: 251, endPoint x: 590, endPoint y: 247, distance: 264.1
click at [590, 247] on span "What are the three elements required for a petrol fire to burn?" at bounding box center [612, 267] width 608 height 60
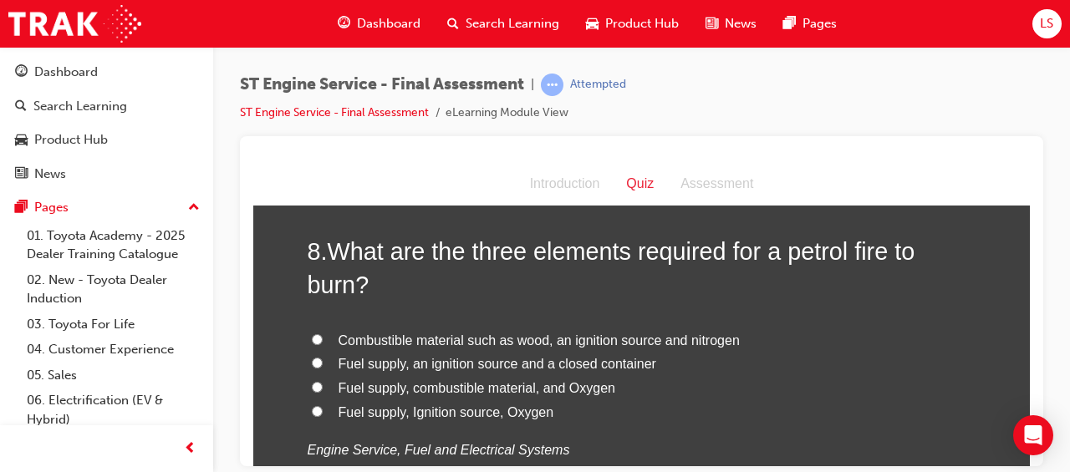
drag, startPoint x: 590, startPoint y: 247, endPoint x: 637, endPoint y: 284, distance: 59.5
click at [637, 284] on h2 "8 . What are the three elements required for a petrol fire to burn?" at bounding box center [642, 268] width 669 height 68
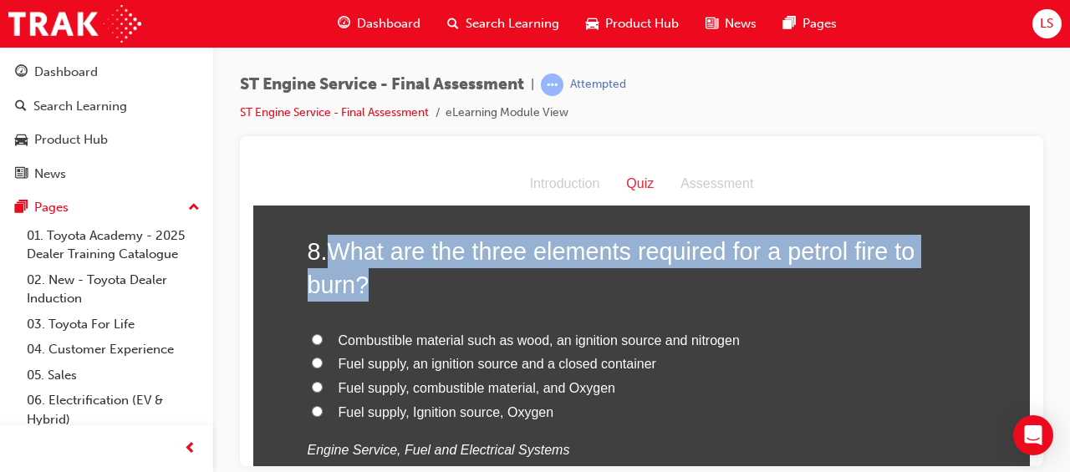
drag, startPoint x: 327, startPoint y: 254, endPoint x: 608, endPoint y: 274, distance: 282.3
click at [608, 274] on h2 "8 . What are the three elements required for a petrol fire to burn?" at bounding box center [642, 268] width 669 height 68
drag, startPoint x: 608, startPoint y: 274, endPoint x: 565, endPoint y: 249, distance: 50.2
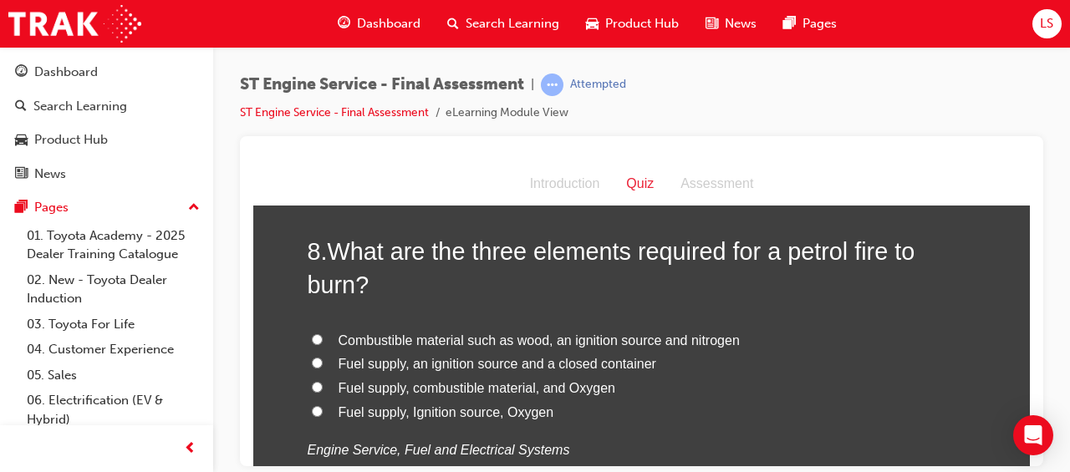
click at [685, 400] on label "Fuel supply, Ignition source, Oxygen" at bounding box center [642, 412] width 669 height 24
click at [323, 405] on input "Fuel supply, Ignition source, Oxygen" at bounding box center [317, 410] width 11 height 11
radio input "true"
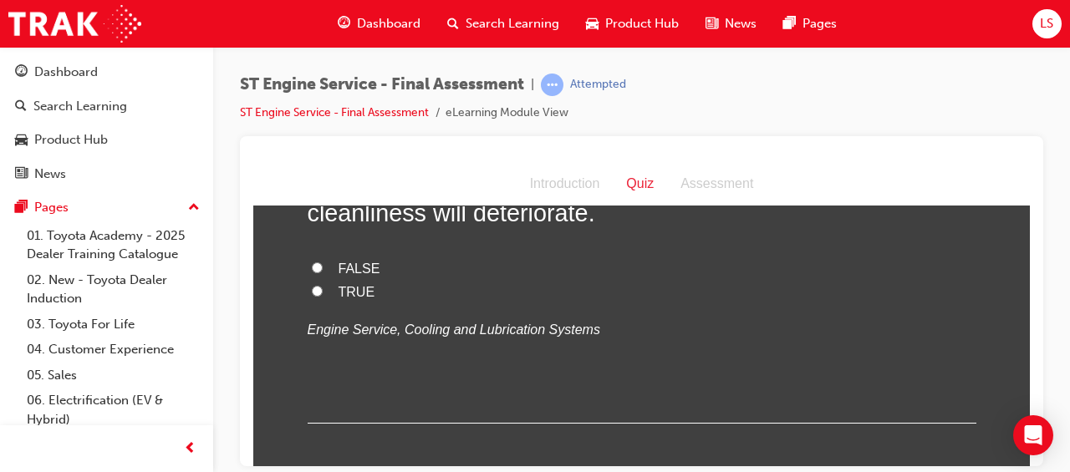
scroll to position [2330, 0]
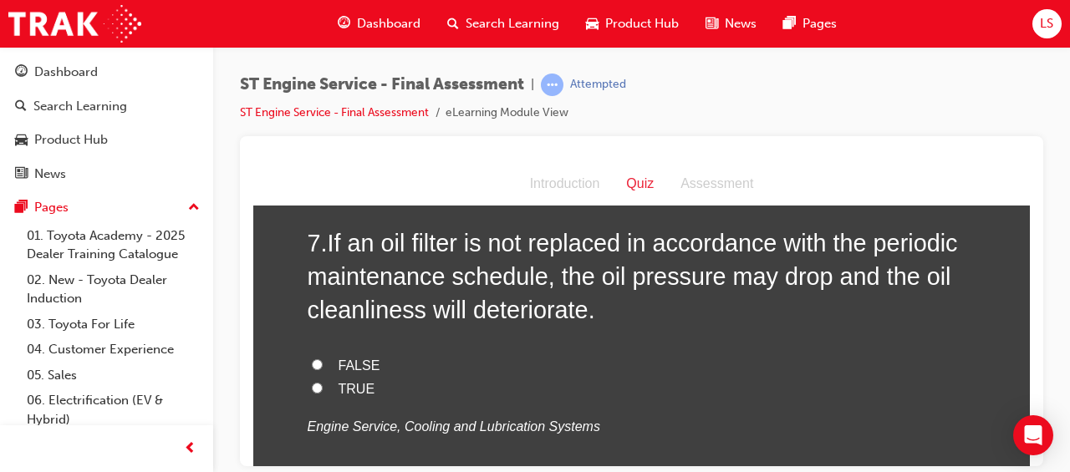
click at [308, 387] on label "TRUE" at bounding box center [642, 389] width 669 height 24
click at [312, 387] on input "TRUE" at bounding box center [317, 387] width 11 height 11
radio input "true"
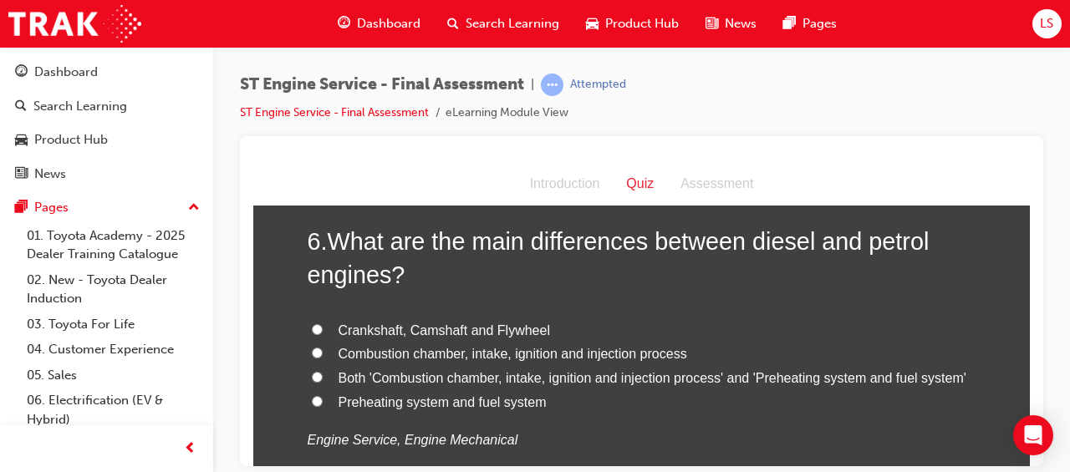
scroll to position [1939, 0]
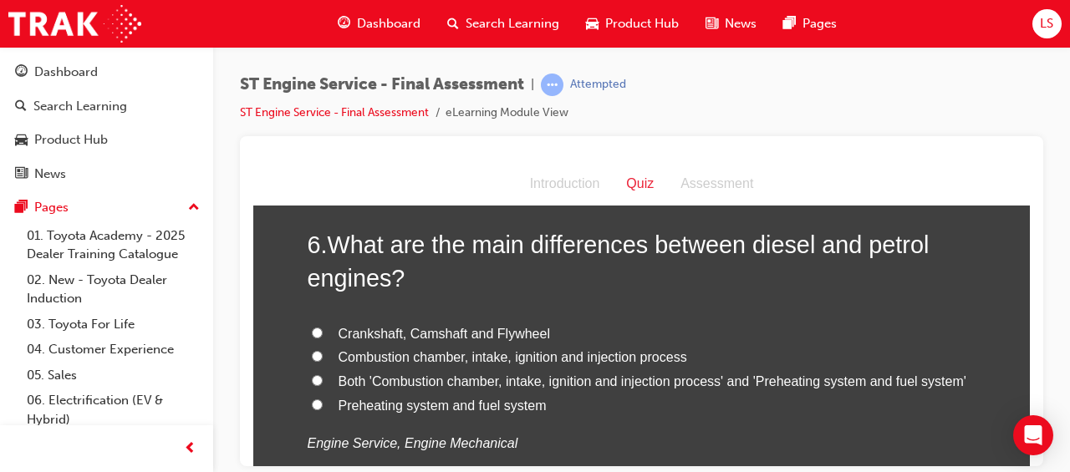
click at [643, 359] on span "Combustion chamber, intake, ignition and injection process" at bounding box center [512, 356] width 348 height 14
click at [323, 359] on input "Combustion chamber, intake, ignition and injection process" at bounding box center [317, 355] width 11 height 11
radio input "true"
click at [709, 381] on span "Both 'Combustion chamber, intake, ignition and injection process' and 'Preheati…" at bounding box center [652, 381] width 628 height 14
click at [323, 381] on input "Both 'Combustion chamber, intake, ignition and injection process' and 'Preheati…" at bounding box center [317, 379] width 11 height 11
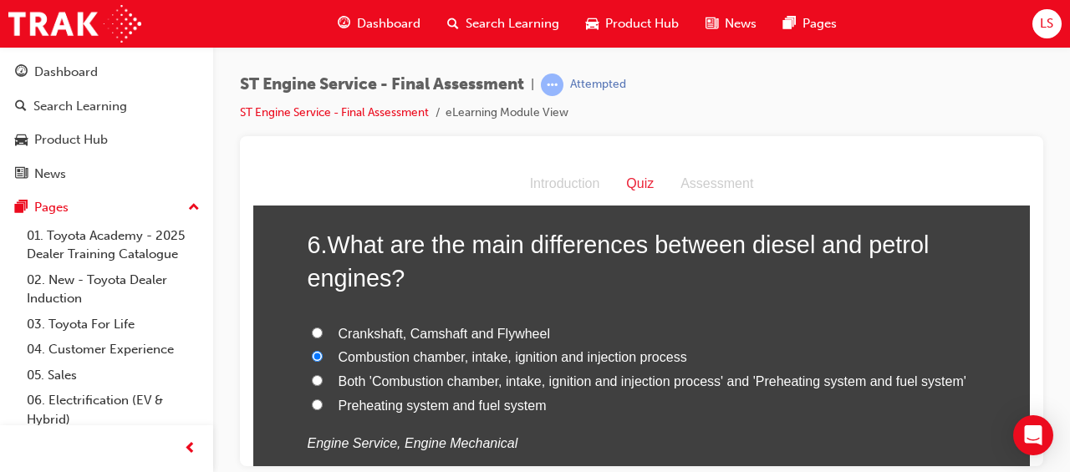
radio input "true"
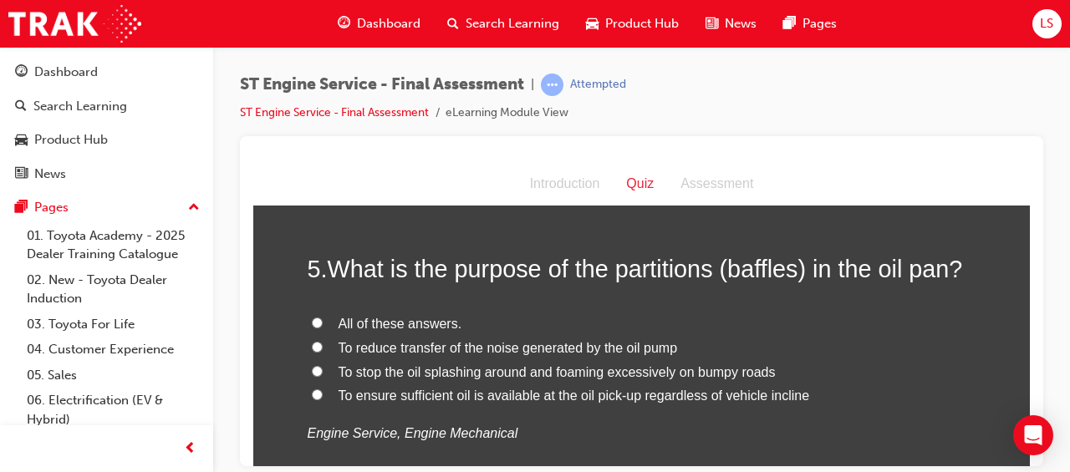
scroll to position [1559, 0]
click at [383, 317] on span "All of these answers." at bounding box center [400, 324] width 124 height 14
click at [323, 318] on input "All of these answers." at bounding box center [317, 323] width 11 height 11
radio input "true"
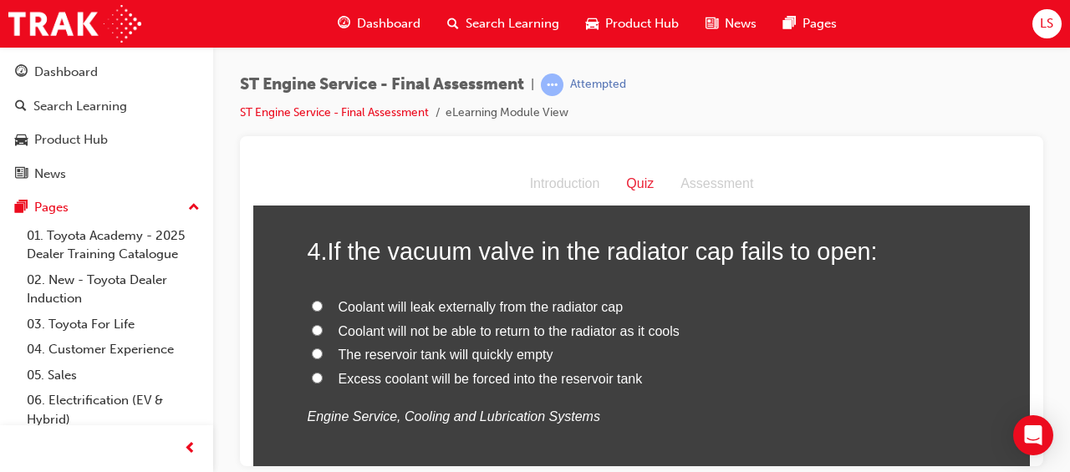
scroll to position [1225, 0]
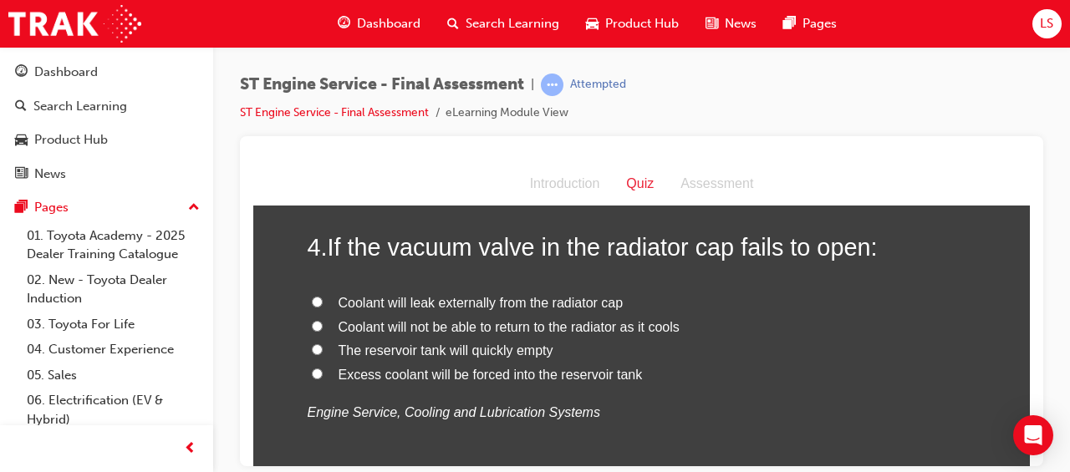
click at [550, 330] on span "Coolant will not be able to return to the radiator as it cools" at bounding box center [508, 326] width 341 height 14
click at [323, 330] on input "Coolant will not be able to return to the radiator as it cools" at bounding box center [317, 325] width 11 height 11
radio input "true"
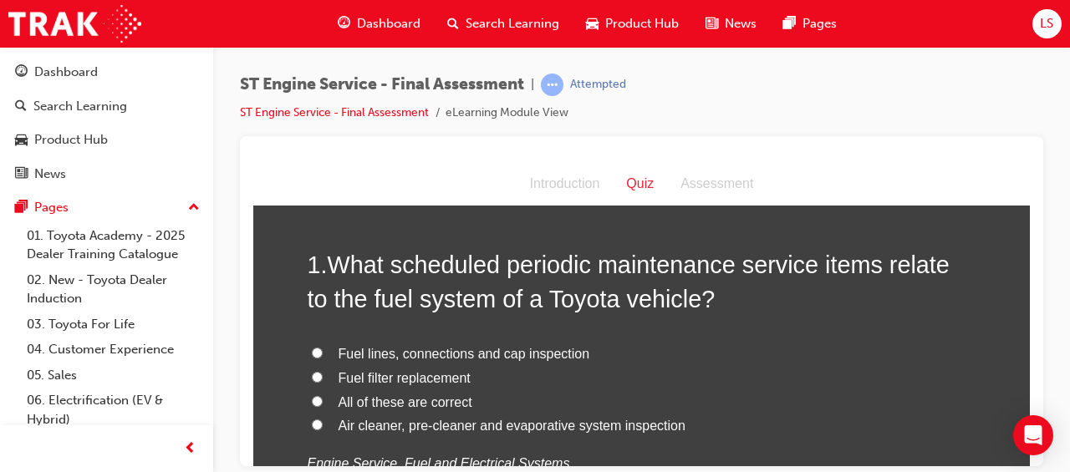
scroll to position [60, 0]
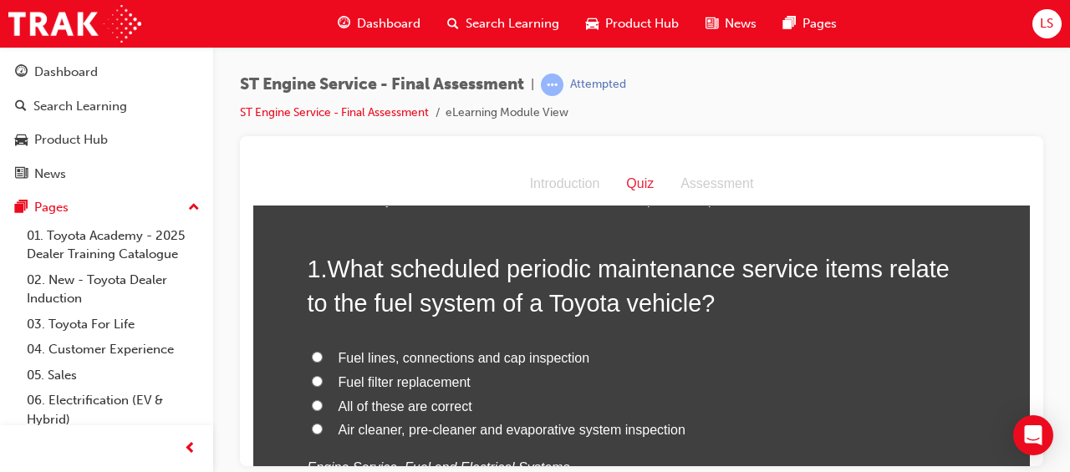
click at [1043, 18] on span "LS" at bounding box center [1046, 23] width 13 height 19
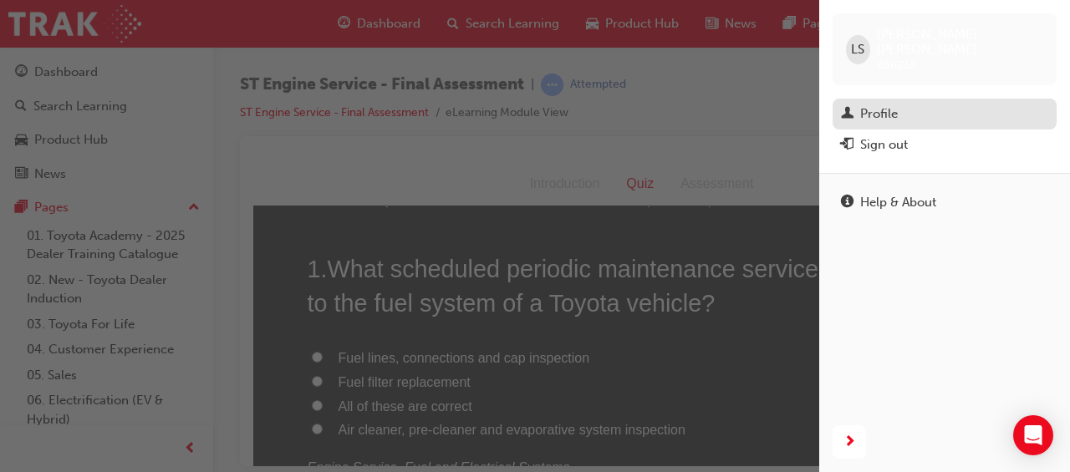
click at [887, 104] on div "Profile" at bounding box center [879, 113] width 38 height 19
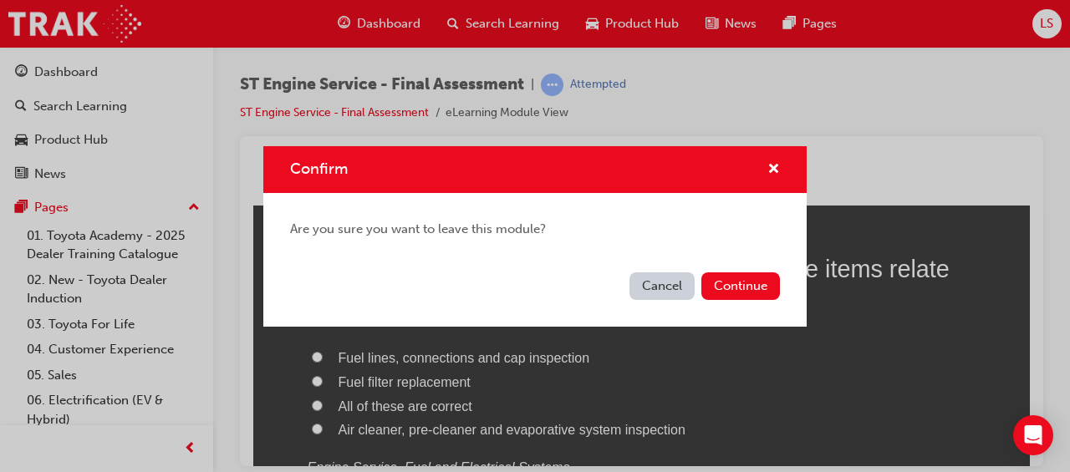
click at [683, 284] on button "Cancel" at bounding box center [661, 286] width 65 height 28
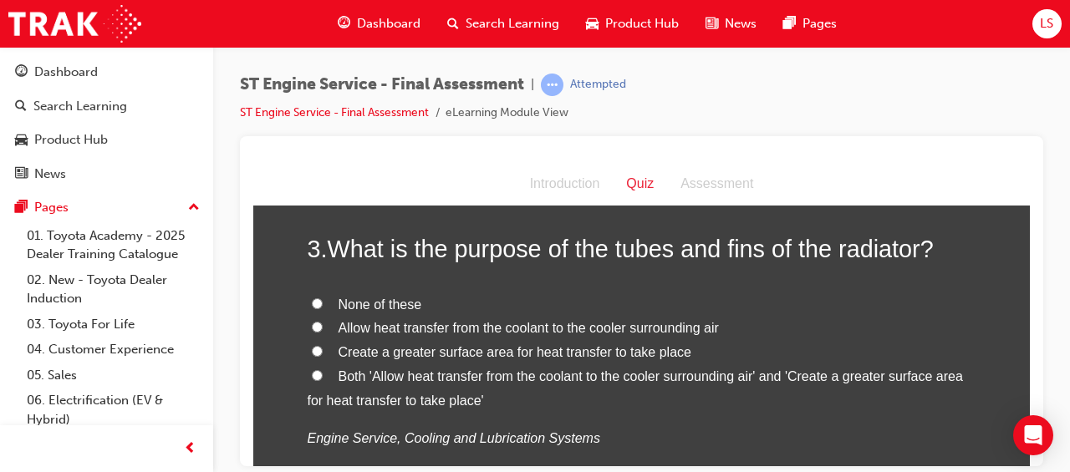
scroll to position [848, 0]
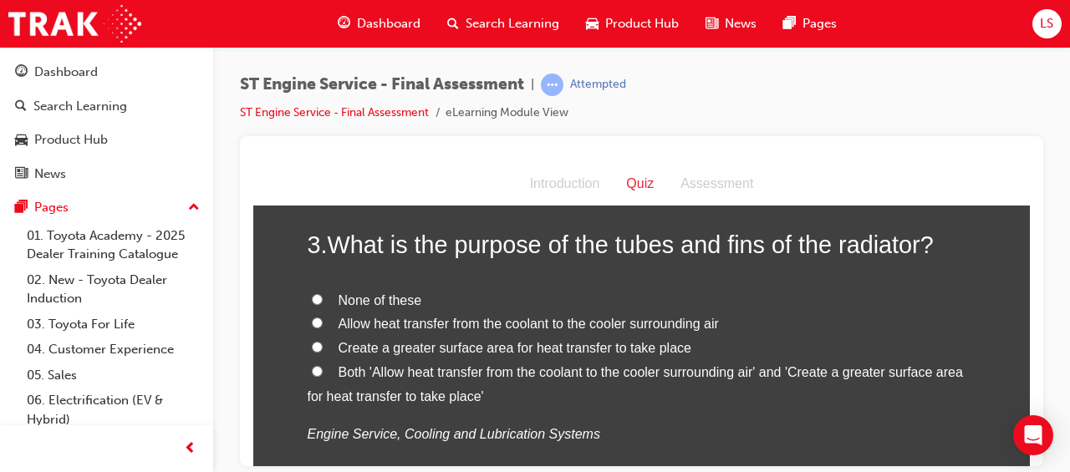
click at [316, 377] on label "Both 'Allow heat transfer from the coolant to the cooler surrounding air' and '…" at bounding box center [642, 384] width 669 height 48
click at [316, 376] on input "Both 'Allow heat transfer from the coolant to the cooler surrounding air' and '…" at bounding box center [317, 370] width 11 height 11
radio input "true"
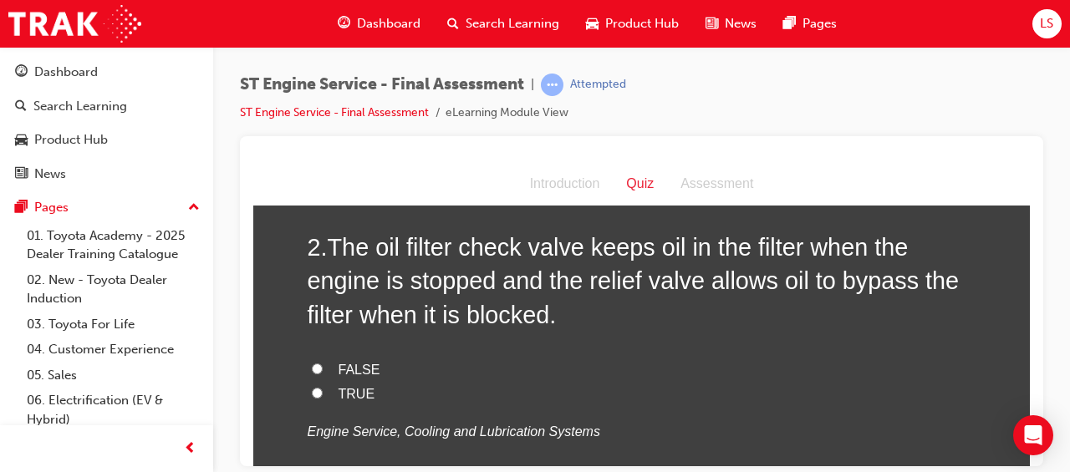
scroll to position [462, 0]
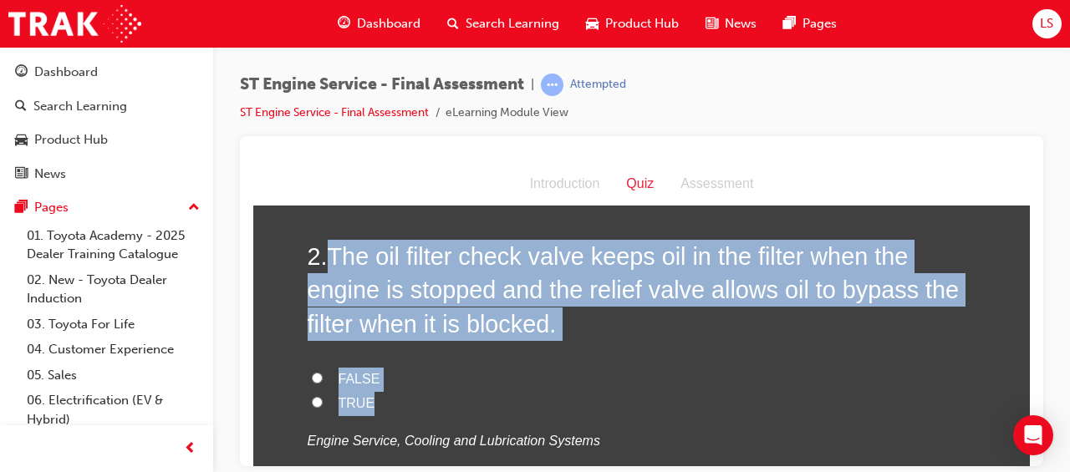
drag, startPoint x: 328, startPoint y: 259, endPoint x: 568, endPoint y: 389, distance: 273.7
click at [568, 389] on div "2 . The oil filter check valve keeps oil in the filter when the engine is stopp…" at bounding box center [642, 386] width 669 height 294
drag, startPoint x: 568, startPoint y: 389, endPoint x: 453, endPoint y: 278, distance: 160.2
click at [450, 391] on label "TRUE" at bounding box center [642, 403] width 669 height 24
click at [323, 396] on input "TRUE" at bounding box center [317, 401] width 11 height 11
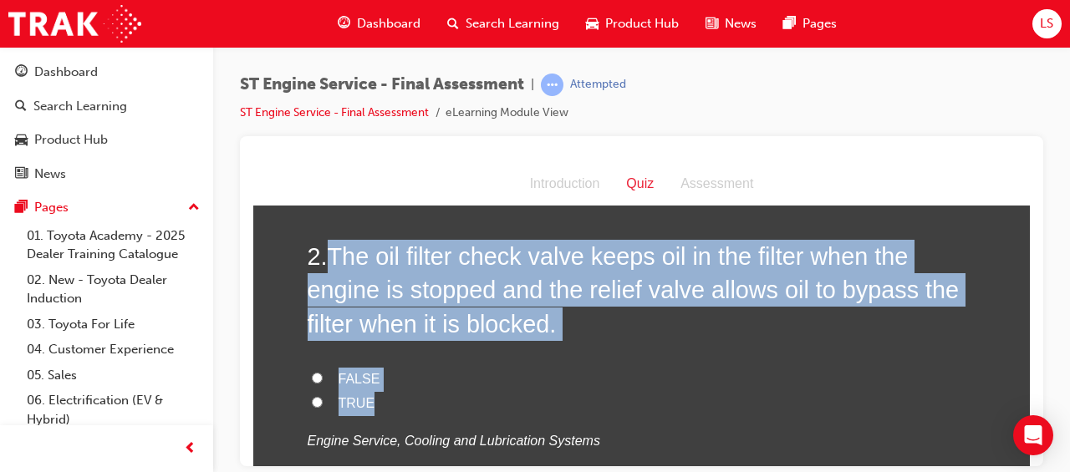
radio input "true"
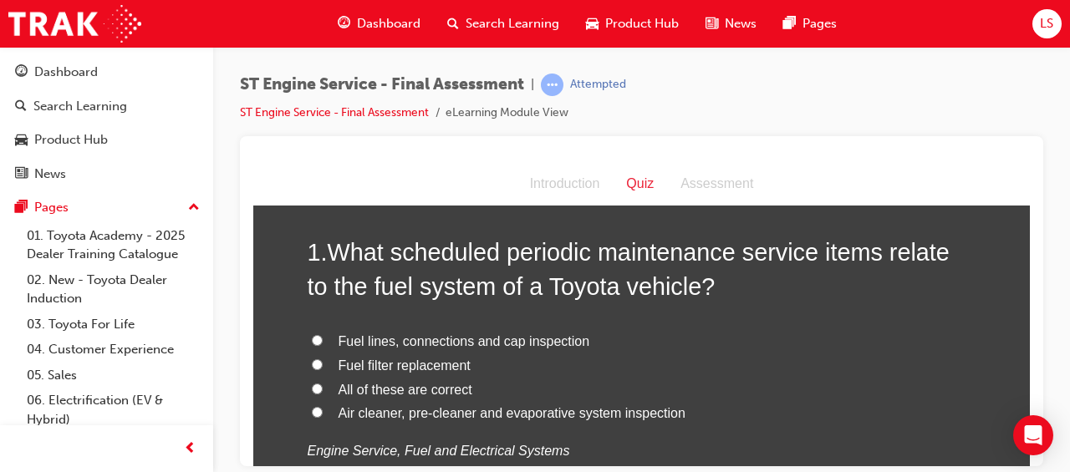
scroll to position [76, 0]
click at [420, 368] on span "Fuel filter replacement" at bounding box center [404, 366] width 132 height 14
click at [323, 368] on input "Fuel filter replacement" at bounding box center [317, 364] width 11 height 11
radio input "true"
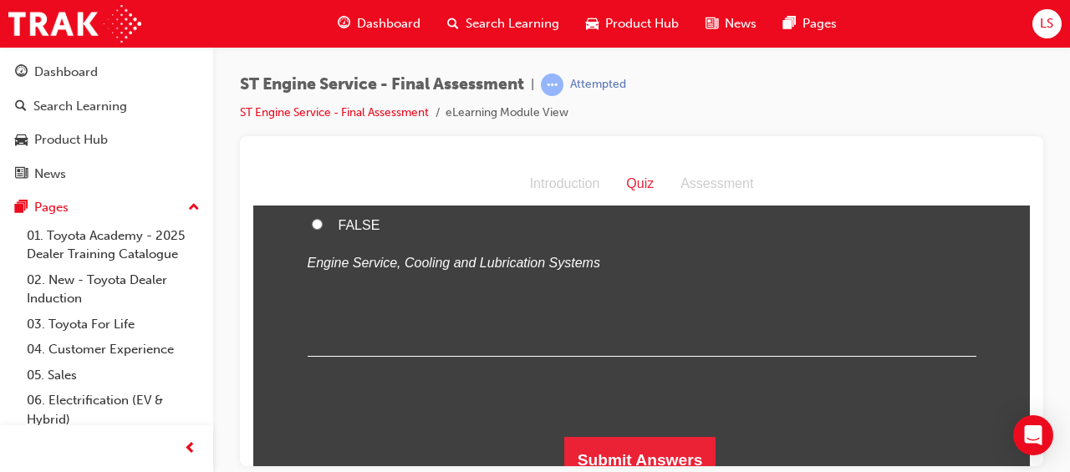
scroll to position [6665, 0]
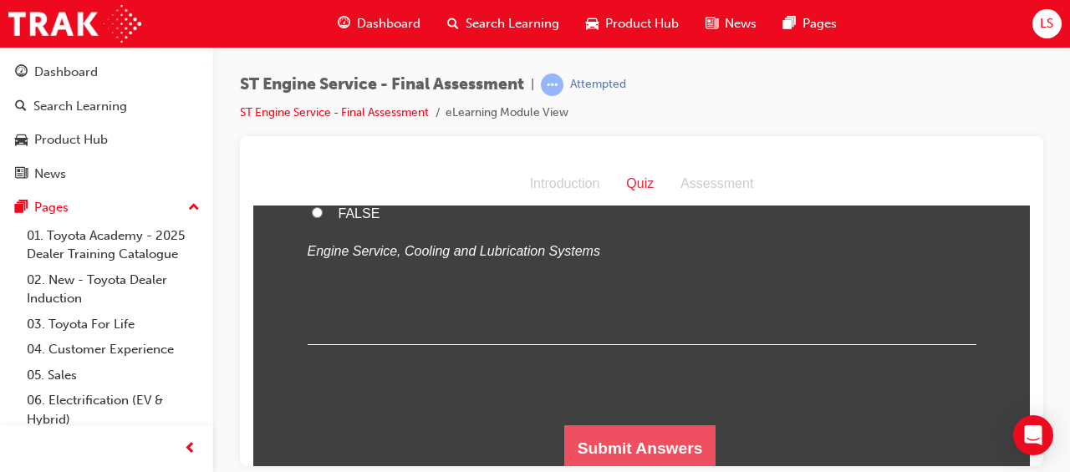
click at [633, 442] on button "Submit Answers" at bounding box center [640, 448] width 152 height 47
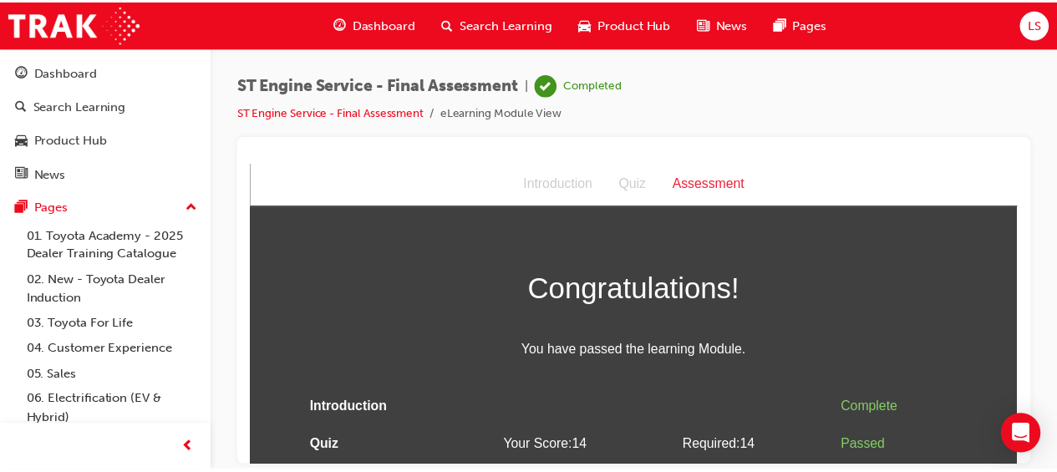
scroll to position [35, 0]
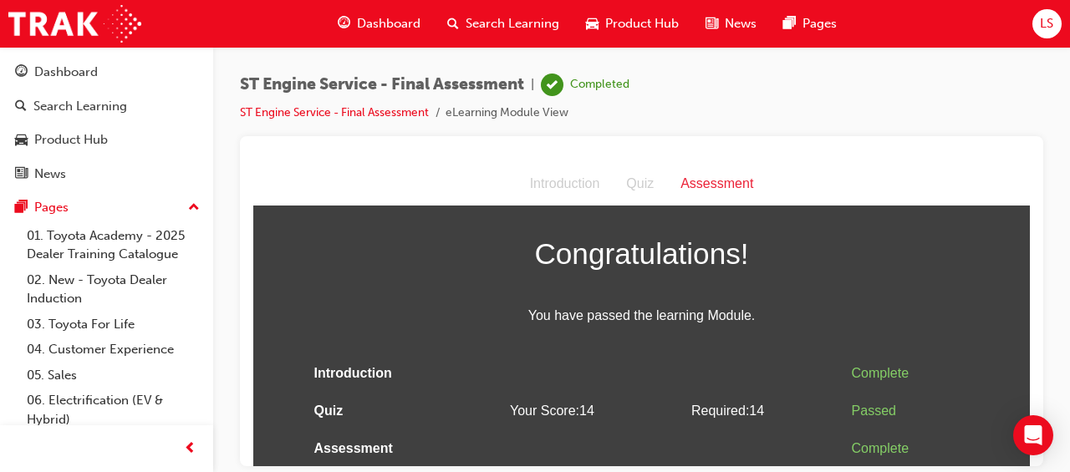
click at [515, 20] on span "Search Learning" at bounding box center [512, 23] width 94 height 19
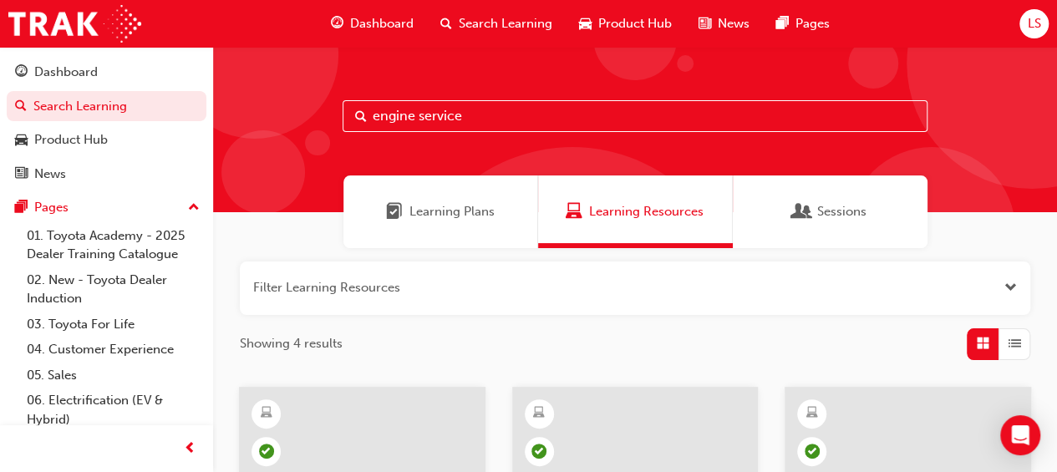
click at [1031, 23] on span "LS" at bounding box center [1033, 23] width 13 height 19
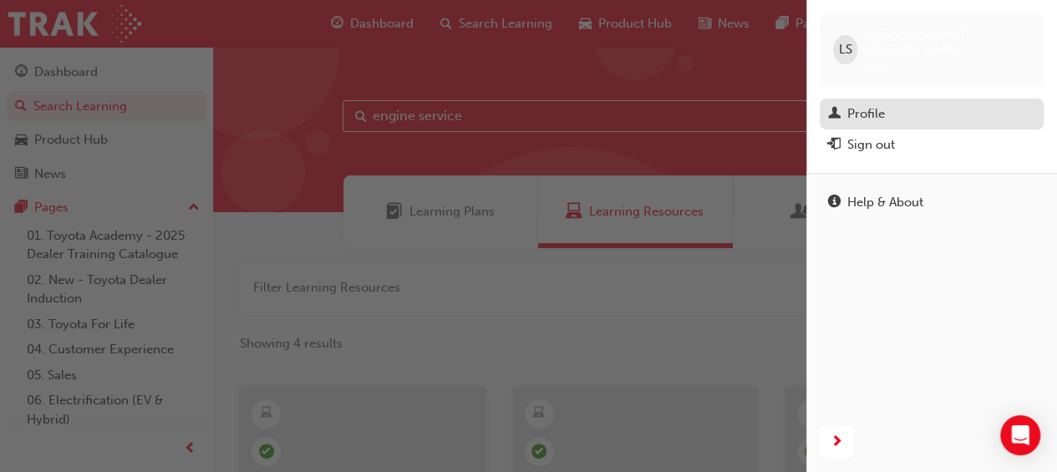
click at [920, 105] on div "Profile" at bounding box center [931, 114] width 207 height 21
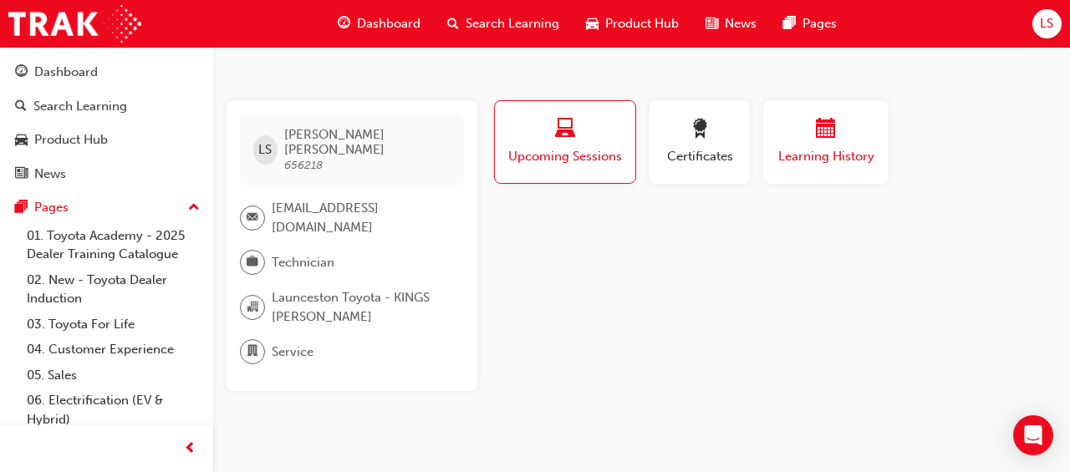
click at [830, 159] on span "Learning History" at bounding box center [826, 156] width 100 height 19
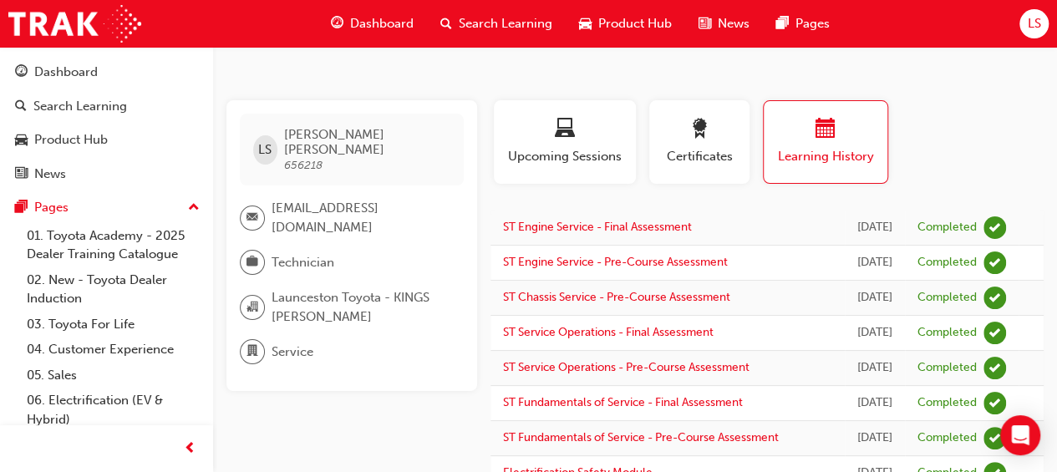
click at [374, 24] on span "Dashboard" at bounding box center [382, 23] width 64 height 19
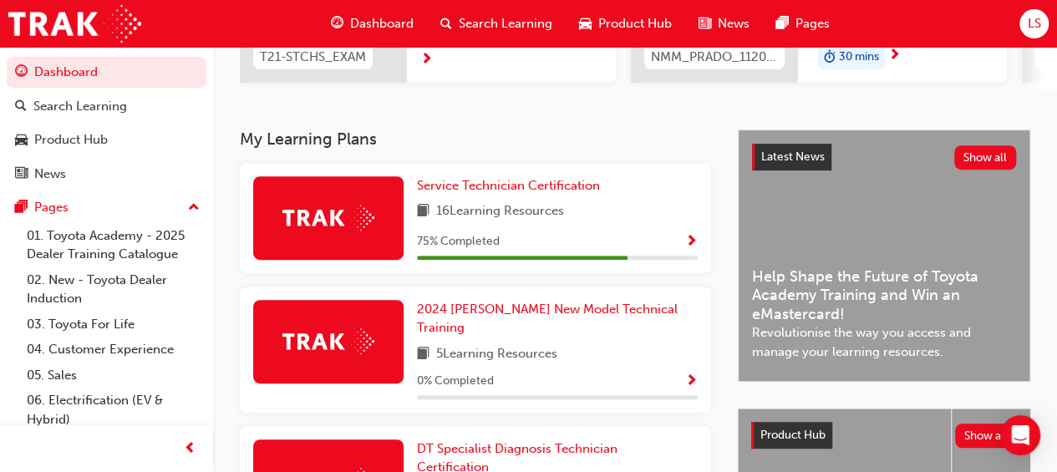
scroll to position [294, 0]
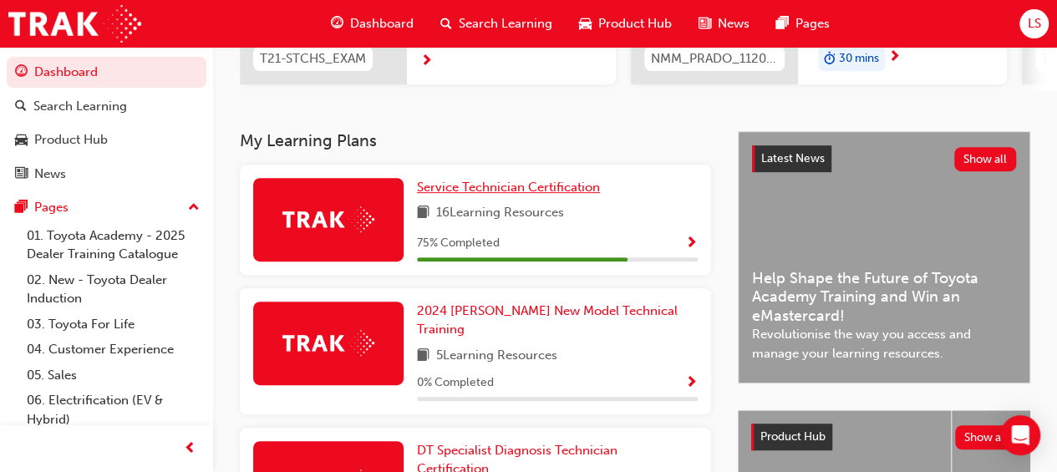
click at [525, 195] on span "Service Technician Certification" at bounding box center [508, 187] width 183 height 15
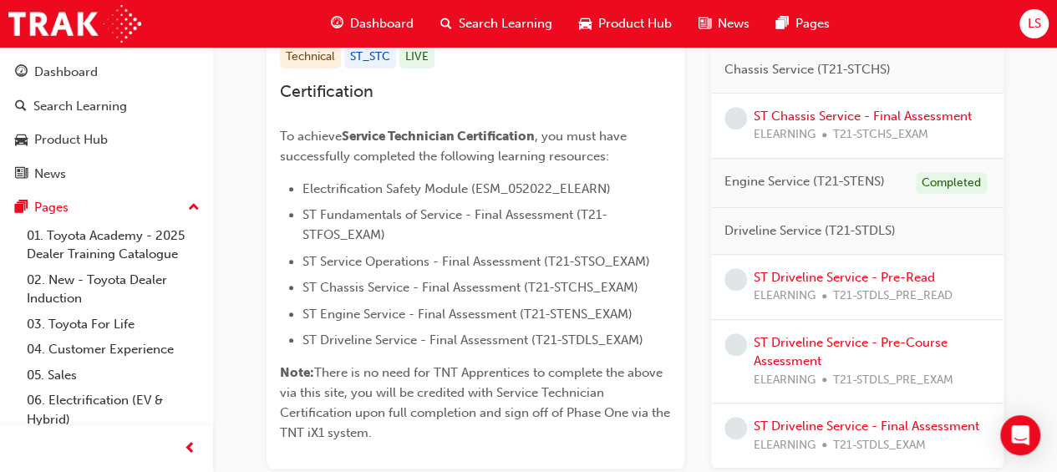
scroll to position [359, 0]
click at [832, 284] on link "ST Driveline Service - Pre-Read" at bounding box center [844, 276] width 181 height 15
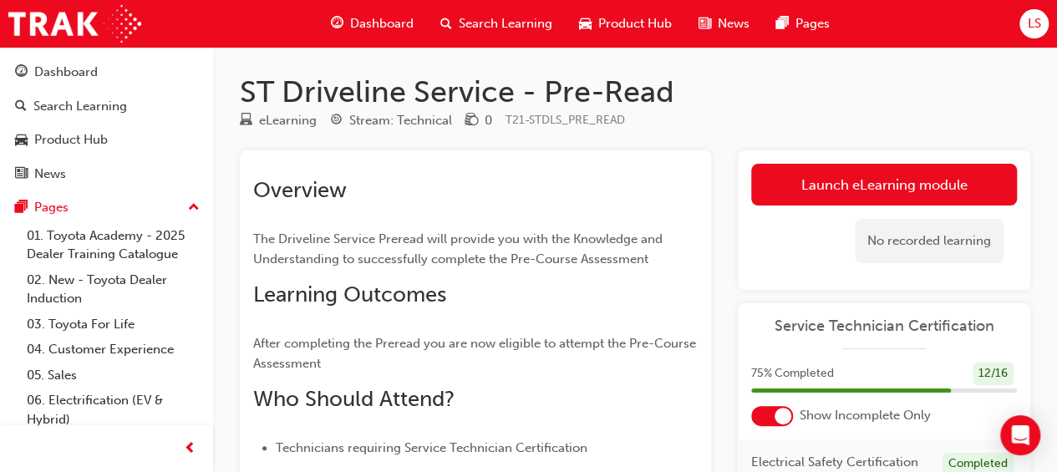
click at [689, 288] on h2 "Learning Outcomes" at bounding box center [475, 295] width 445 height 27
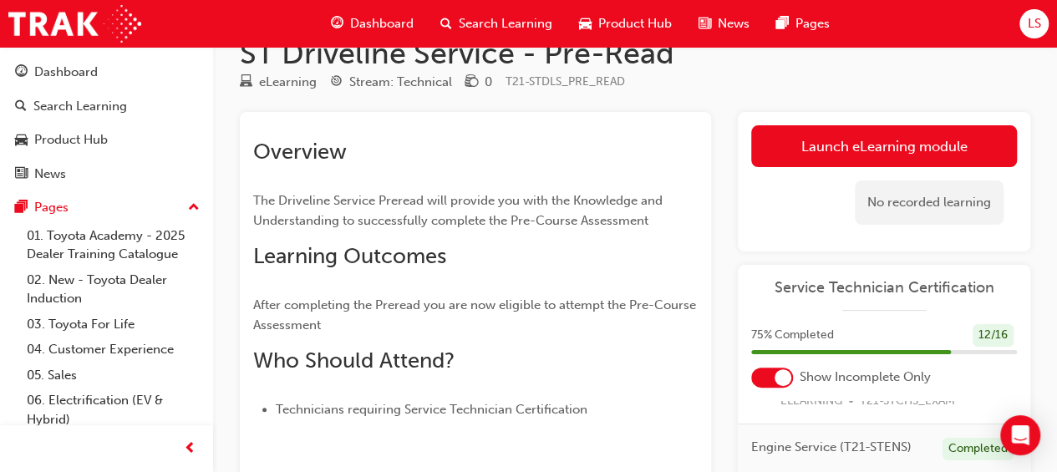
scroll to position [39, 0]
click at [719, 245] on div "Overview The Driveline Service Preread will provide you with the Knowledge and …" at bounding box center [635, 422] width 791 height 623
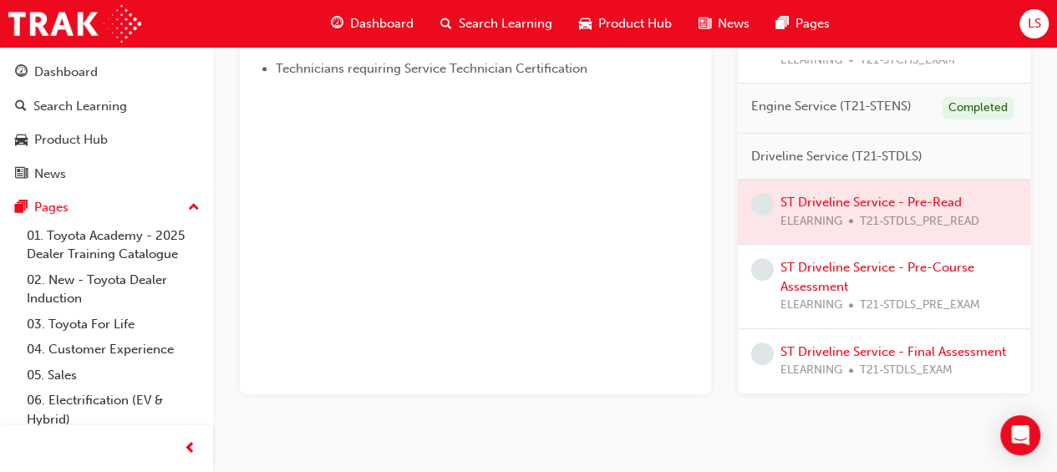
scroll to position [384, 0]
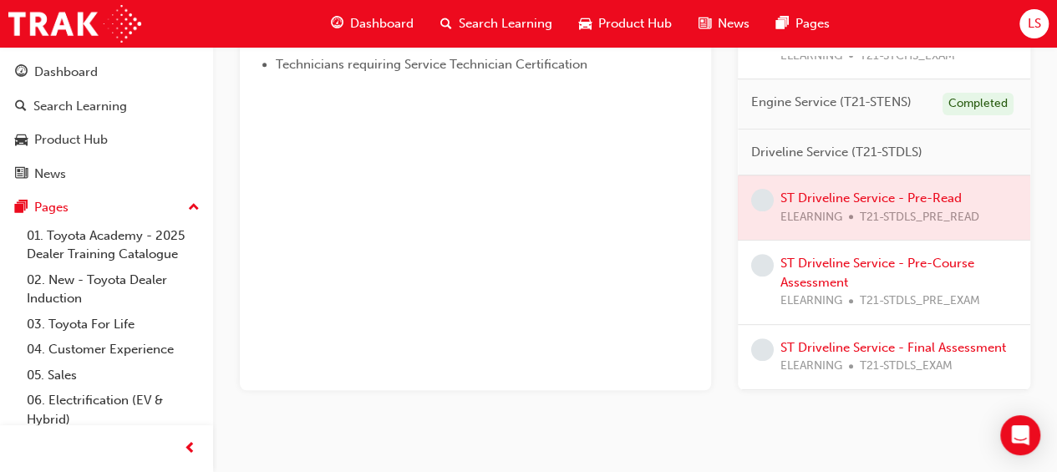
click at [759, 193] on div at bounding box center [884, 207] width 292 height 64
click at [754, 254] on span "learningRecordVerb_NONE-icon" at bounding box center [762, 265] width 23 height 23
click at [765, 338] on span "learningRecordVerb_NONE-icon" at bounding box center [762, 349] width 23 height 23
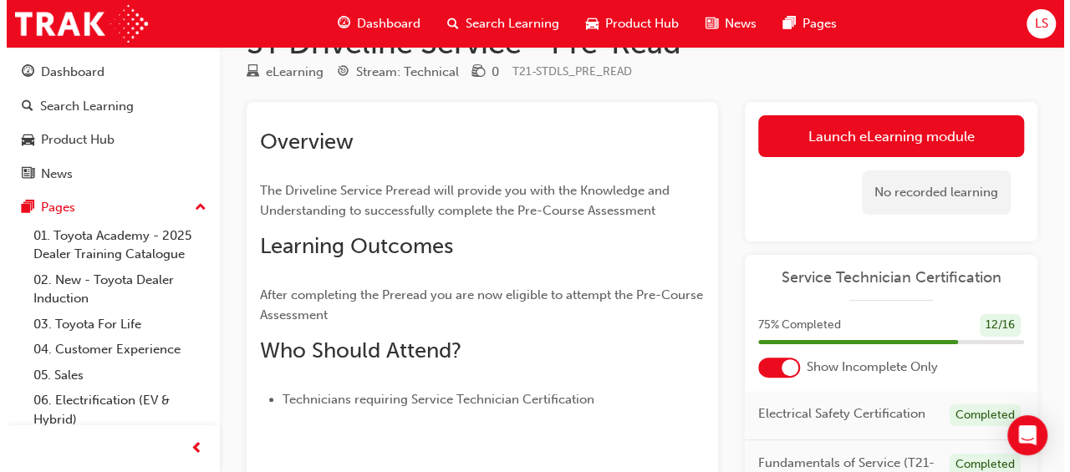
scroll to position [0, 0]
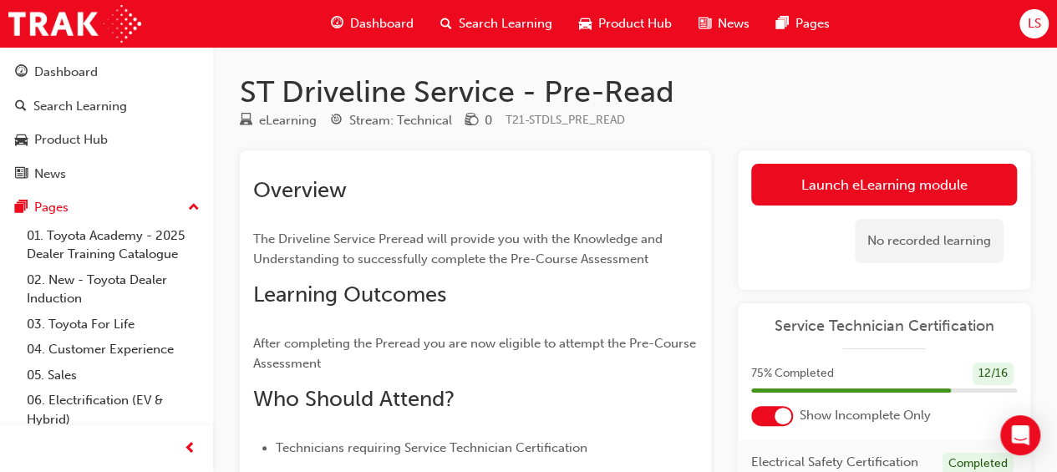
click at [959, 242] on div "No recorded learning" at bounding box center [929, 241] width 149 height 44
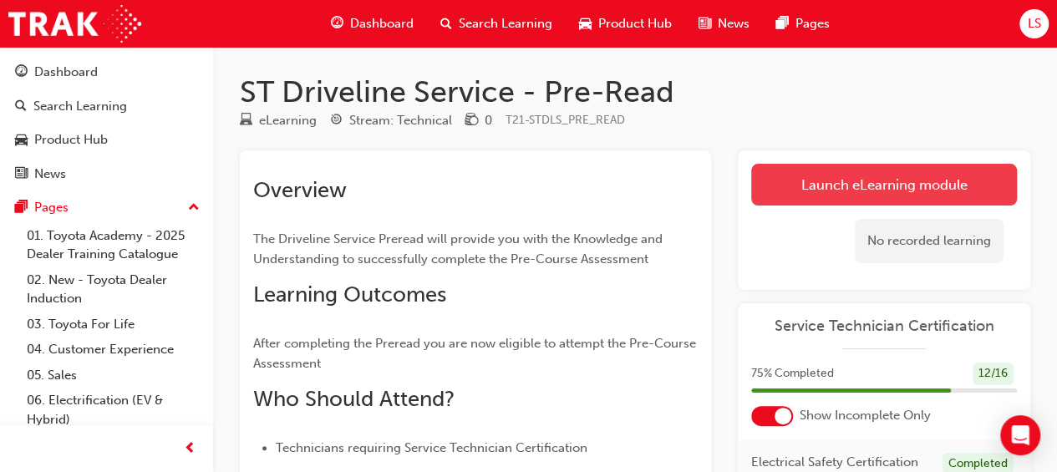
click at [823, 188] on link "Launch eLearning module" at bounding box center [884, 185] width 266 height 42
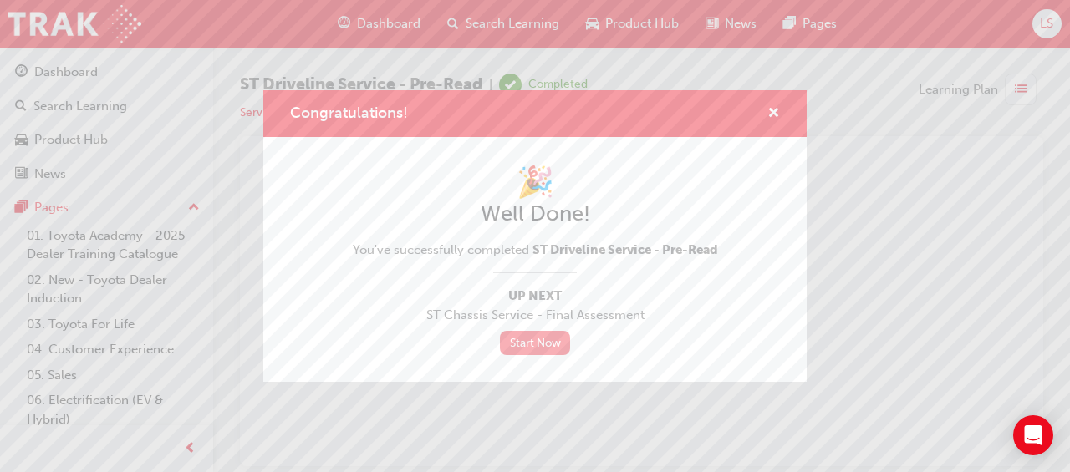
click at [538, 342] on link "Start Now" at bounding box center [535, 343] width 70 height 24
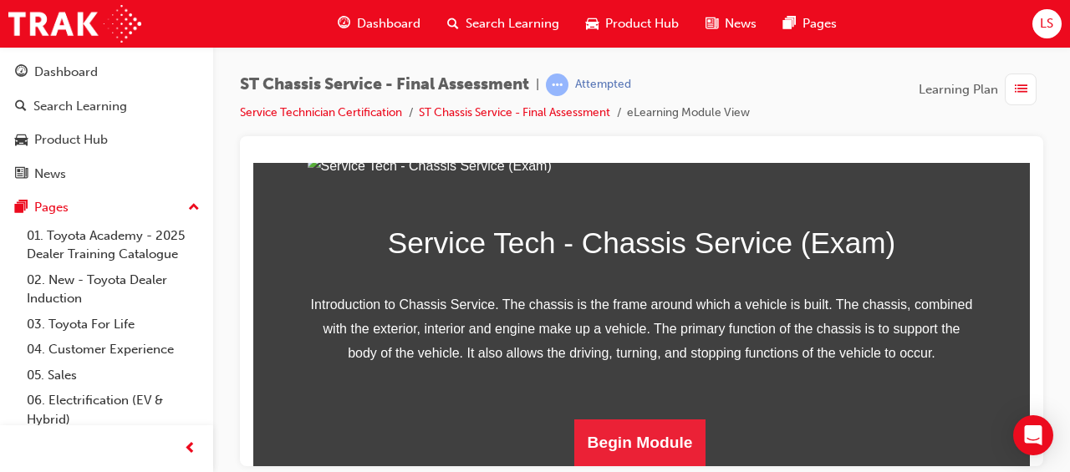
scroll to position [348, 0]
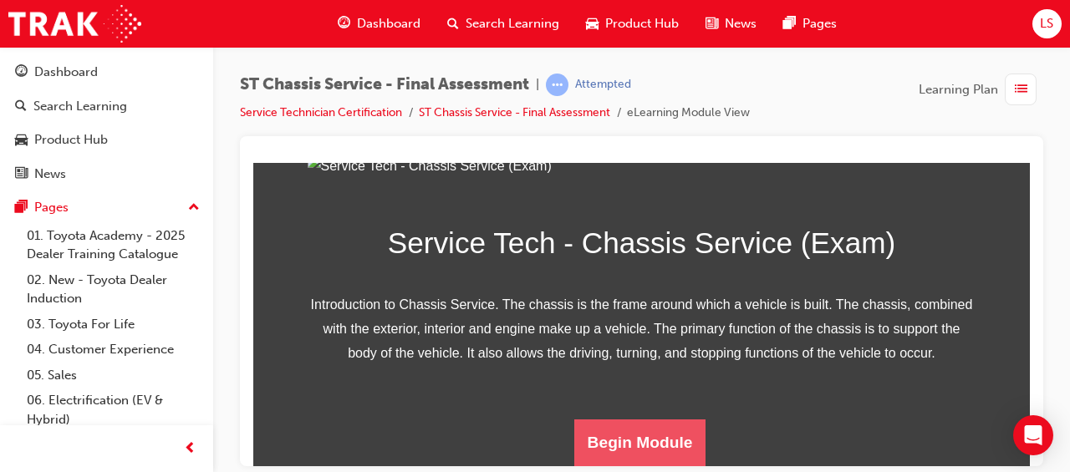
click at [654, 440] on button "Begin Module" at bounding box center [640, 442] width 132 height 47
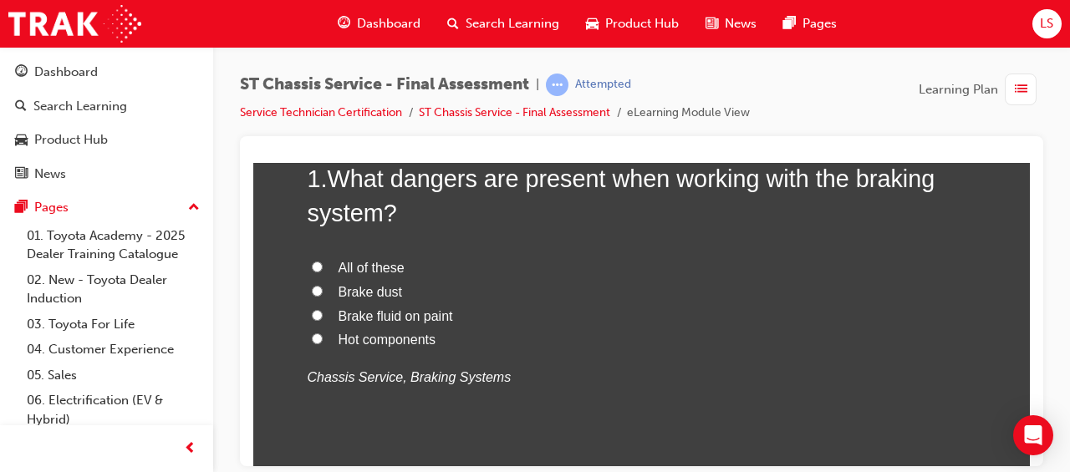
scroll to position [179, 0]
click at [373, 267] on span "All of these" at bounding box center [371, 266] width 66 height 14
click at [323, 267] on input "All of these" at bounding box center [317, 265] width 11 height 11
radio input "true"
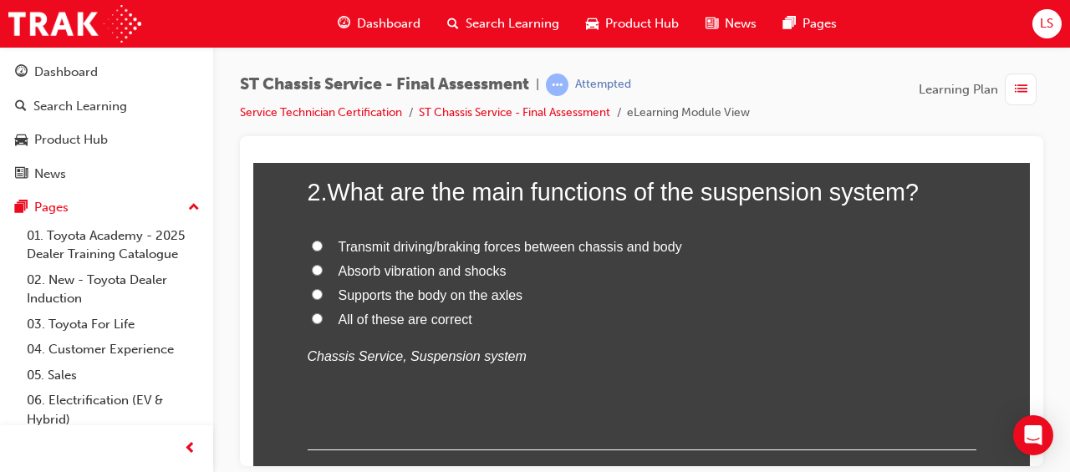
scroll to position [543, 0]
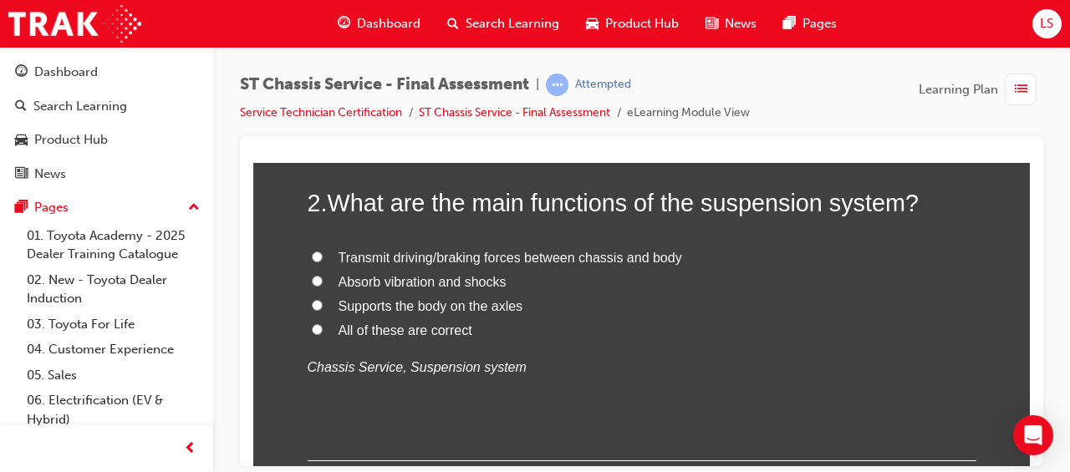
click at [412, 334] on span "All of these are correct" at bounding box center [405, 330] width 134 height 14
click at [323, 334] on input "All of these are correct" at bounding box center [317, 328] width 11 height 11
radio input "true"
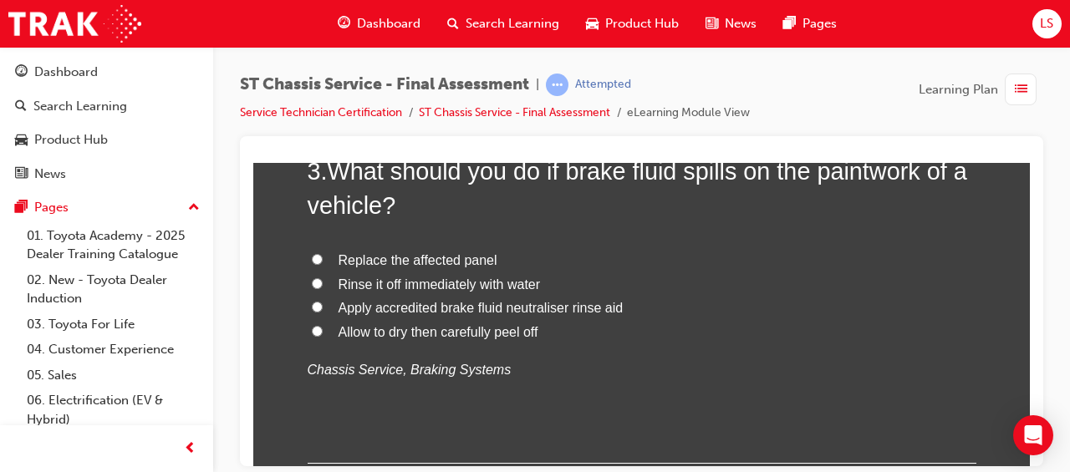
scroll to position [931, 0]
click at [508, 281] on span "Rinse it off immediately with water" at bounding box center [439, 283] width 202 height 14
click at [323, 281] on input "Rinse it off immediately with water" at bounding box center [317, 282] width 11 height 11
radio input "true"
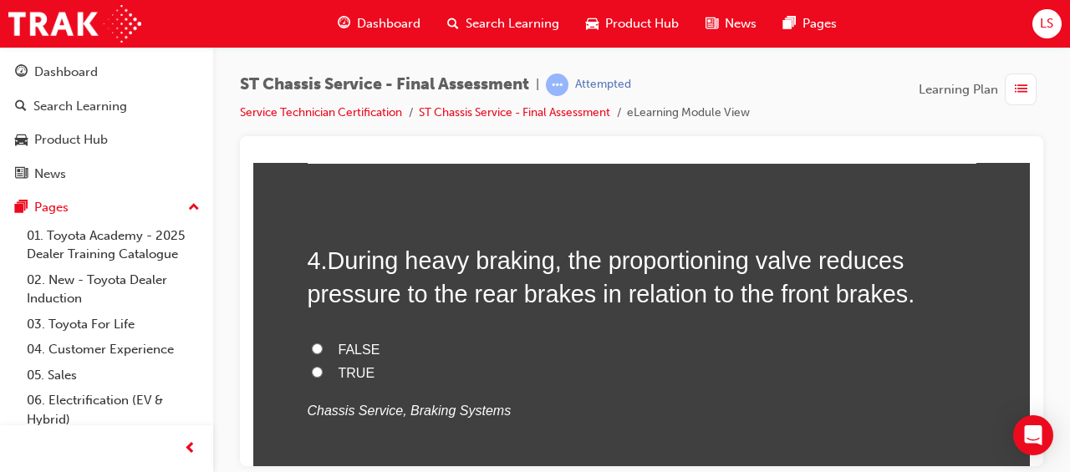
scroll to position [1256, 0]
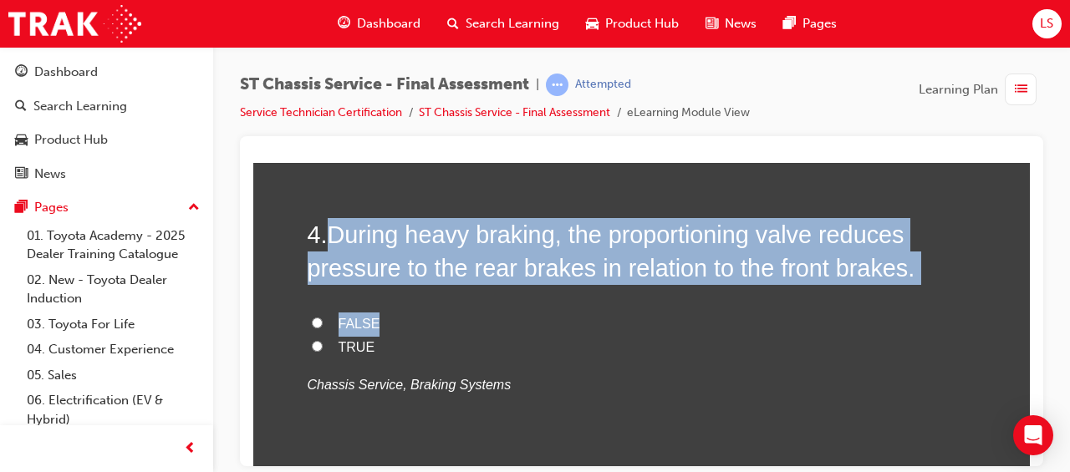
drag, startPoint x: 327, startPoint y: 229, endPoint x: 713, endPoint y: 298, distance: 392.1
click at [713, 298] on div "4 . During heavy braking, the proportioning valve reduces pressure to the rear …" at bounding box center [642, 347] width 669 height 261
drag, startPoint x: 713, startPoint y: 298, endPoint x: 613, endPoint y: 321, distance: 102.2
click at [613, 321] on label "FALSE" at bounding box center [642, 324] width 669 height 24
click at [323, 321] on input "FALSE" at bounding box center [317, 322] width 11 height 11
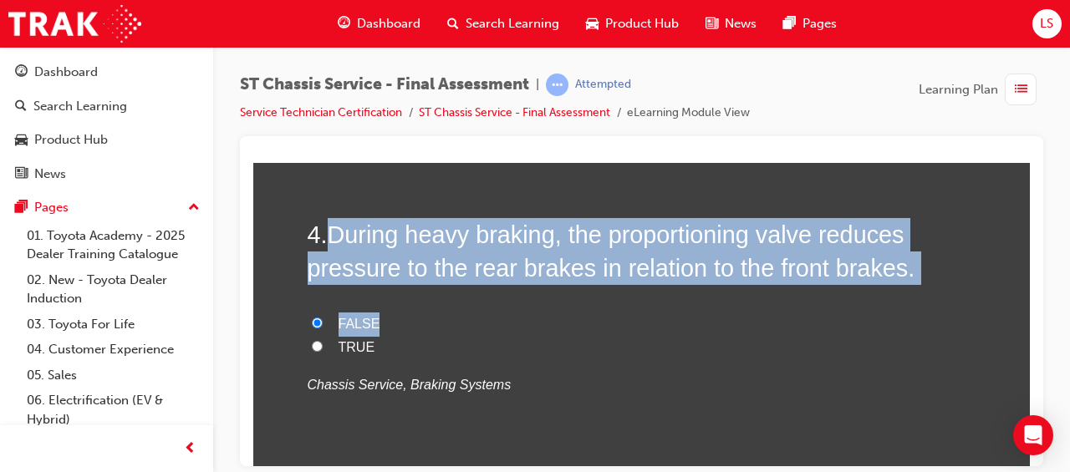
radio input "true"
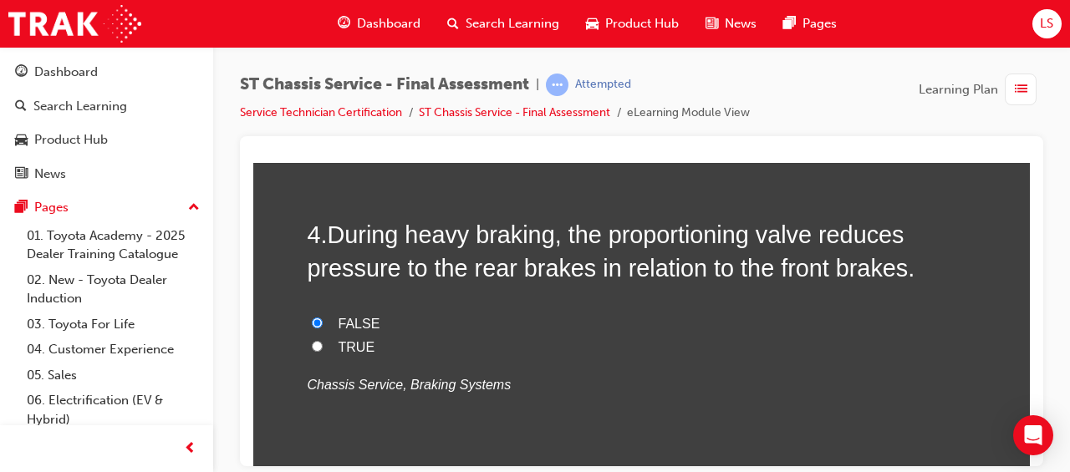
click at [402, 336] on label "TRUE" at bounding box center [642, 347] width 669 height 24
click at [323, 340] on input "TRUE" at bounding box center [317, 345] width 11 height 11
radio input "true"
click at [324, 230] on h2 "4 . During heavy braking, the proportioning valve reduces pressure to the rear …" at bounding box center [642, 251] width 669 height 68
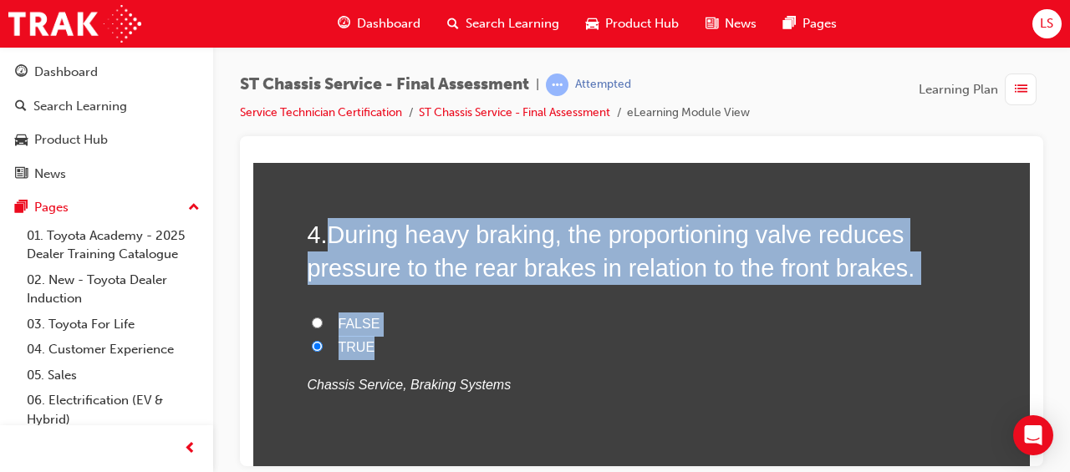
drag, startPoint x: 324, startPoint y: 230, endPoint x: 540, endPoint y: 351, distance: 247.3
click at [540, 351] on div "4 . During heavy braking, the proportioning valve reduces pressure to the rear …" at bounding box center [642, 347] width 669 height 261
drag, startPoint x: 540, startPoint y: 351, endPoint x: 478, endPoint y: 227, distance: 138.3
click at [416, 348] on label "TRUE" at bounding box center [642, 347] width 669 height 24
click at [323, 348] on input "TRUE" at bounding box center [317, 345] width 11 height 11
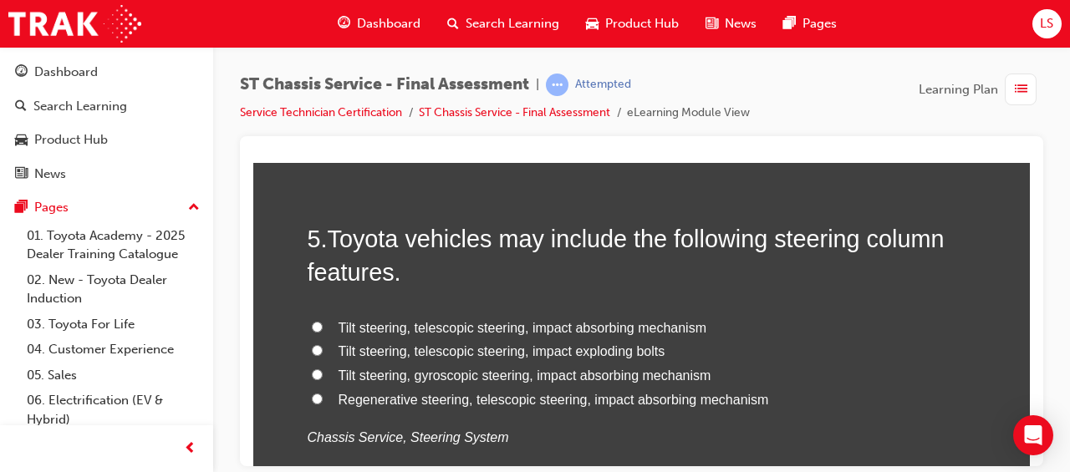
scroll to position [1594, 0]
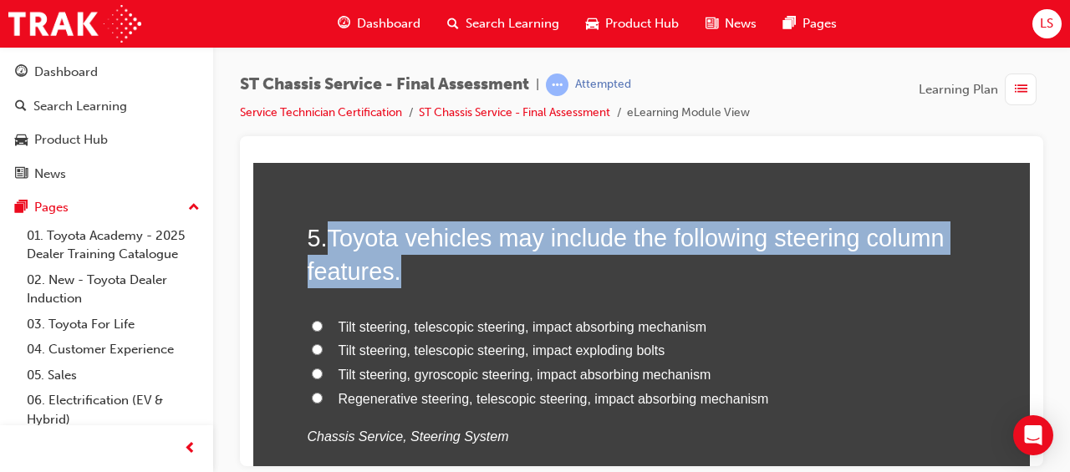
drag, startPoint x: 323, startPoint y: 239, endPoint x: 633, endPoint y: 269, distance: 311.5
click at [633, 269] on h2 "5 . Toyota vehicles may include the following steering column features." at bounding box center [642, 255] width 669 height 68
drag, startPoint x: 633, startPoint y: 269, endPoint x: 882, endPoint y: 277, distance: 249.2
click at [882, 277] on h2 "5 . Toyota vehicles may include the following steering column features." at bounding box center [642, 255] width 669 height 68
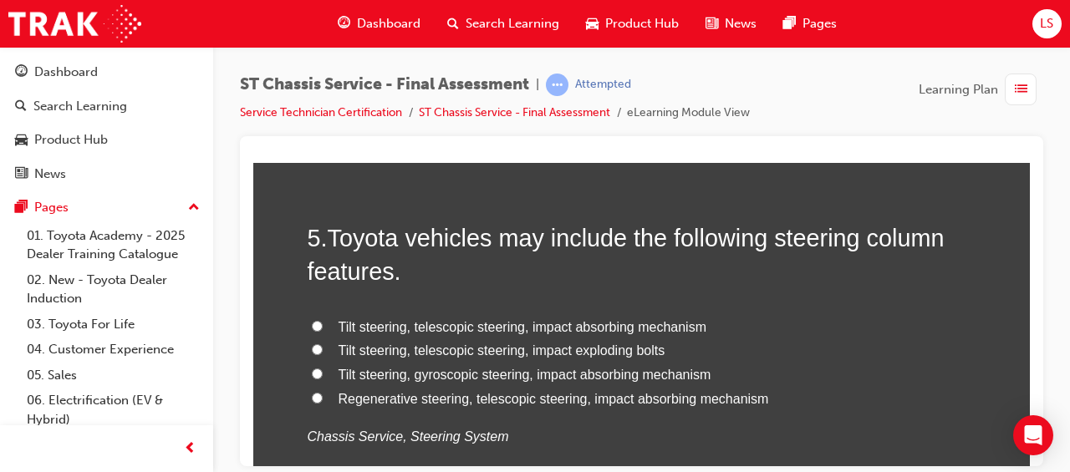
click at [779, 389] on label "Regenerative steering, telescopic steering, impact absorbing mechanism" at bounding box center [642, 399] width 669 height 24
click at [323, 392] on input "Regenerative steering, telescopic steering, impact absorbing mechanism" at bounding box center [317, 397] width 11 height 11
radio input "true"
click at [567, 327] on span "Tilt steering, telescopic steering, impact absorbing mechanism" at bounding box center [522, 326] width 369 height 14
click at [323, 327] on input "Tilt steering, telescopic steering, impact absorbing mechanism" at bounding box center [317, 325] width 11 height 11
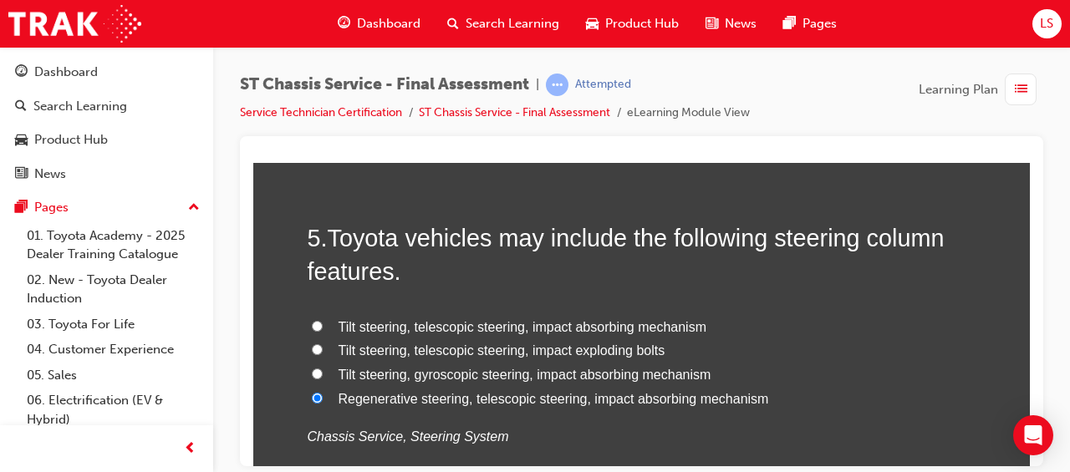
radio input "true"
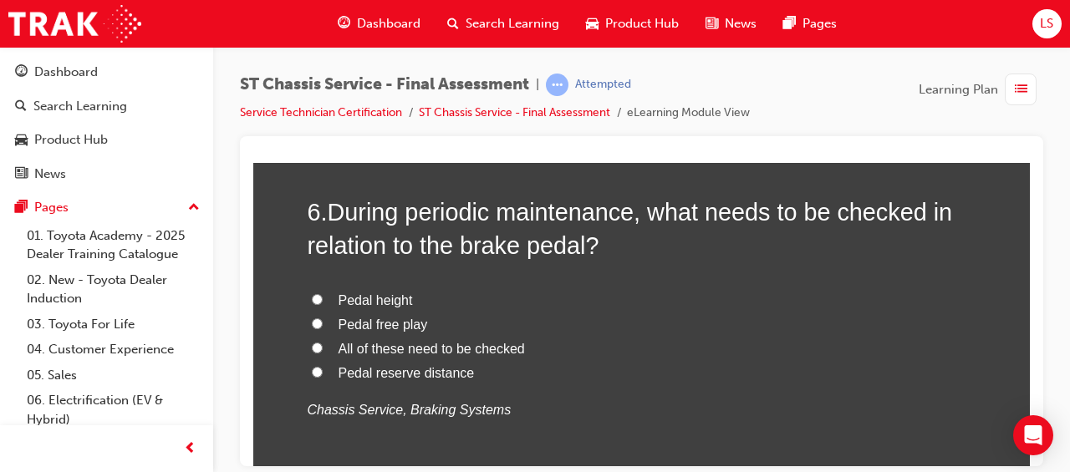
scroll to position [2009, 0]
click at [480, 344] on span "All of these need to be checked" at bounding box center [431, 348] width 186 height 14
click at [323, 344] on input "All of these need to be checked" at bounding box center [317, 347] width 11 height 11
radio input "true"
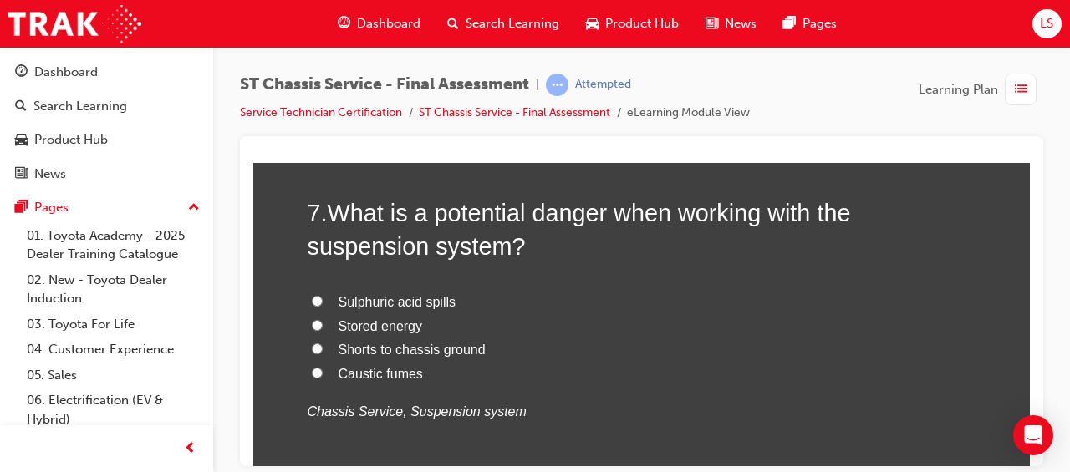
scroll to position [2393, 0]
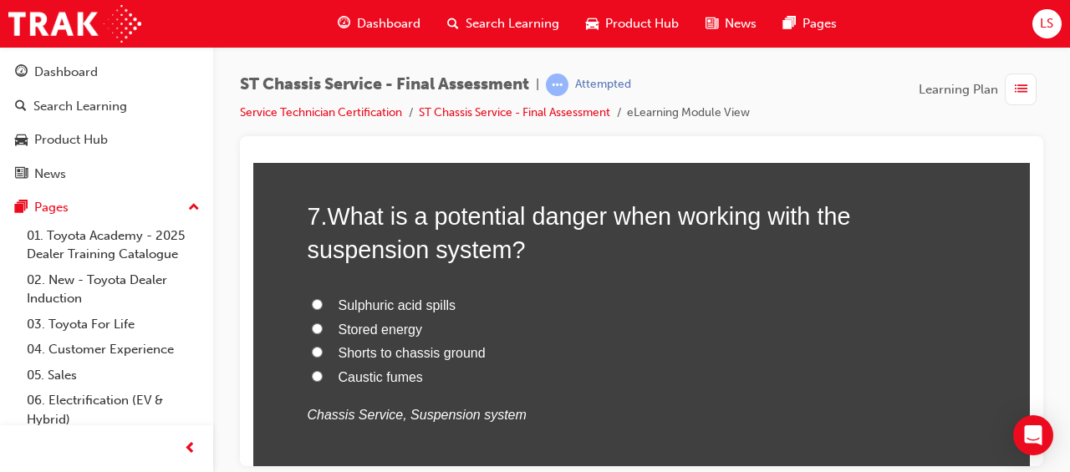
click at [401, 326] on span "Stored energy" at bounding box center [380, 329] width 84 height 14
click at [323, 326] on input "Stored energy" at bounding box center [317, 328] width 11 height 11
radio input "true"
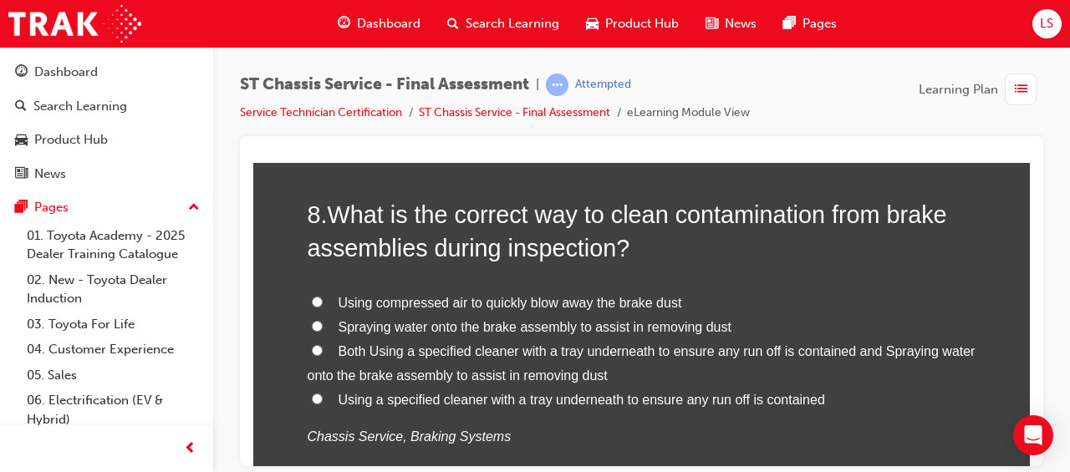
scroll to position [2790, 0]
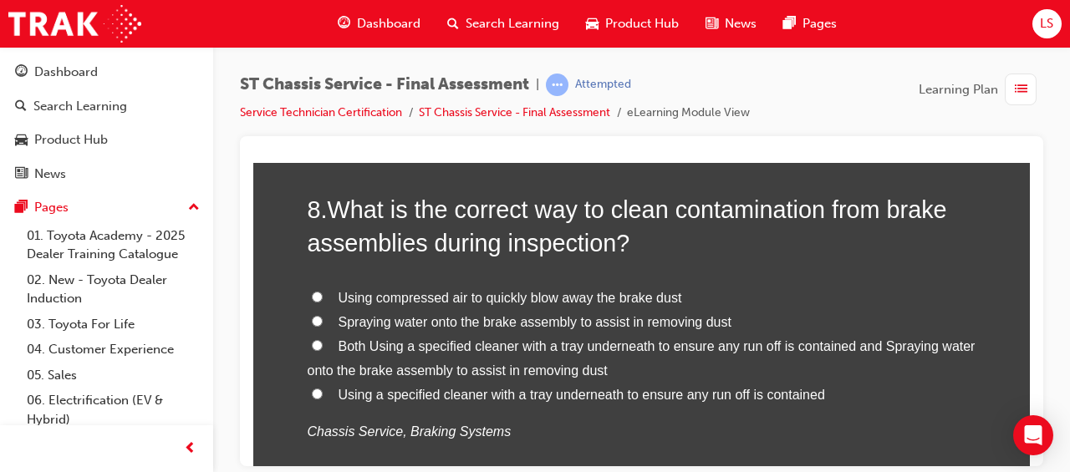
click at [313, 345] on input "Both Using a specified cleaner with a tray underneath to ensure any run off is …" at bounding box center [317, 344] width 11 height 11
radio input "true"
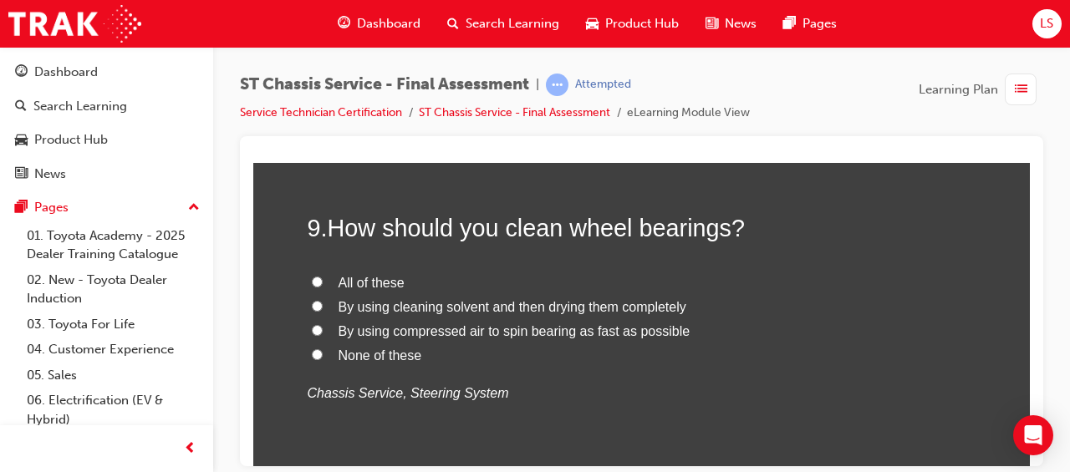
scroll to position [3187, 0]
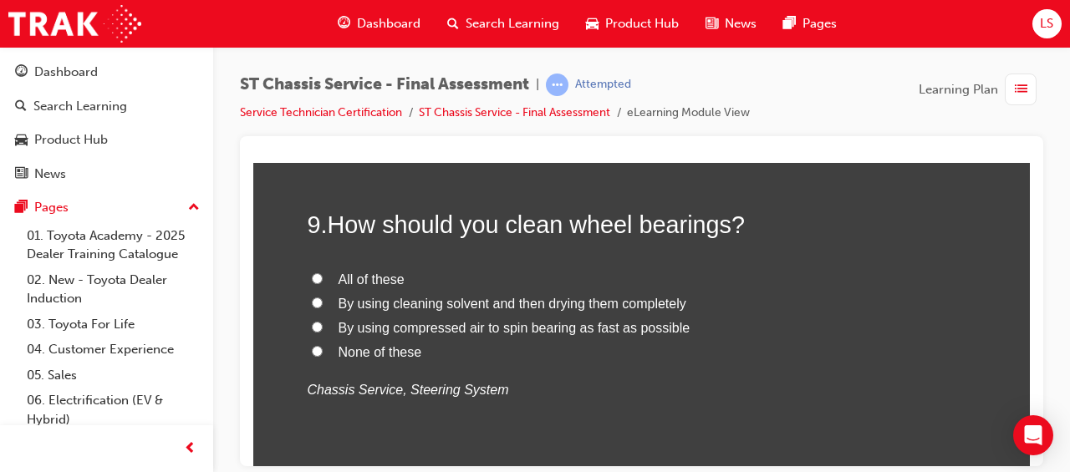
click at [312, 299] on input "By using cleaning solvent and then drying them completely" at bounding box center [317, 302] width 11 height 11
radio input "true"
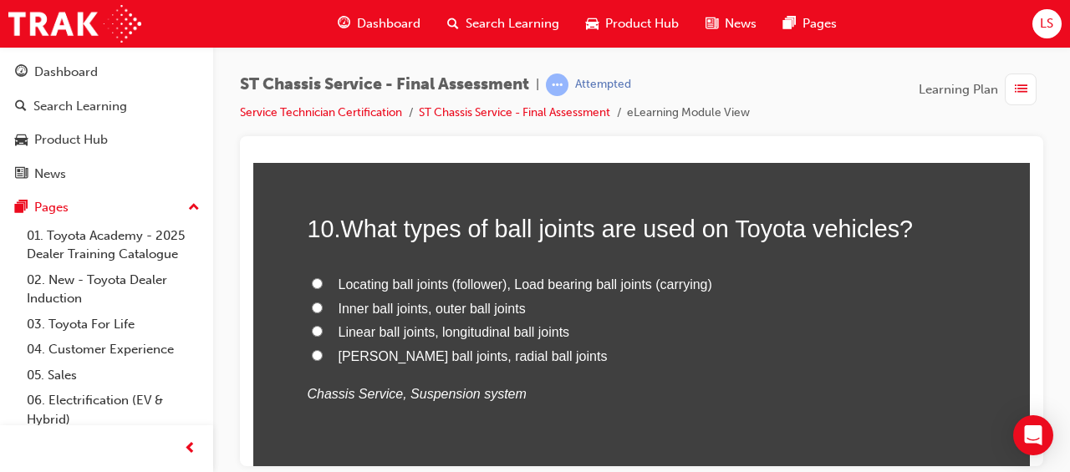
scroll to position [3540, 0]
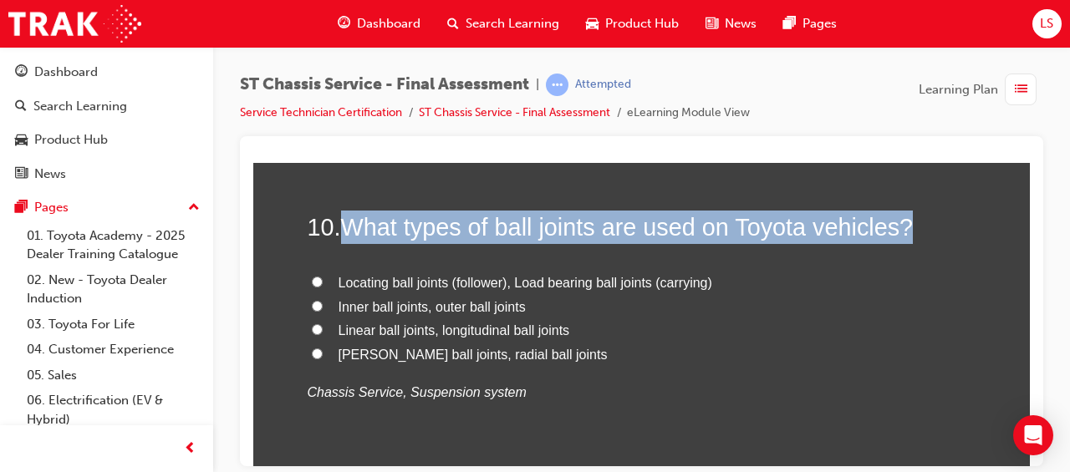
drag, startPoint x: 333, startPoint y: 216, endPoint x: 969, endPoint y: 230, distance: 636.9
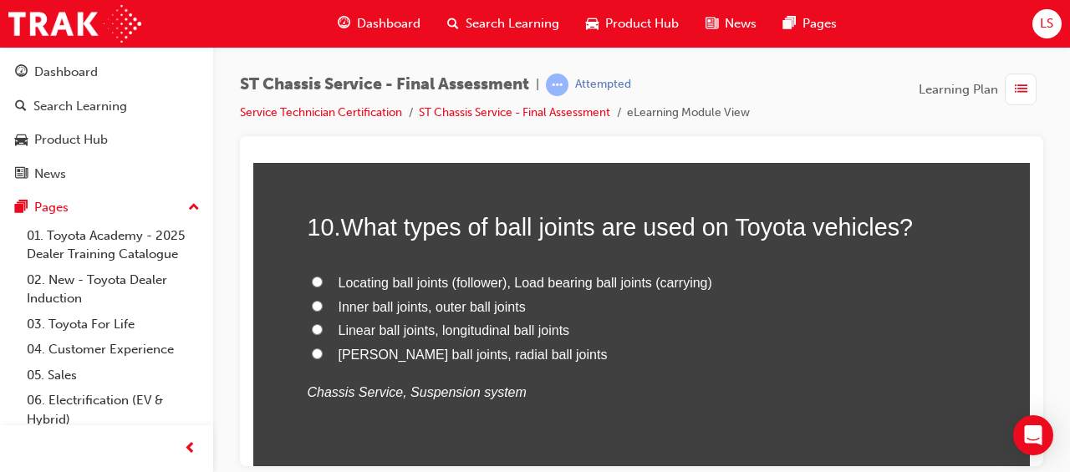
click at [607, 398] on p "Chassis Service, Suspension system" at bounding box center [642, 392] width 669 height 24
click at [383, 277] on span "Locating ball joints (follower), Load bearing ball joints (carrying)" at bounding box center [525, 282] width 374 height 14
click at [323, 277] on input "Locating ball joints (follower), Load bearing ball joints (carrying)" at bounding box center [317, 281] width 11 height 11
radio input "true"
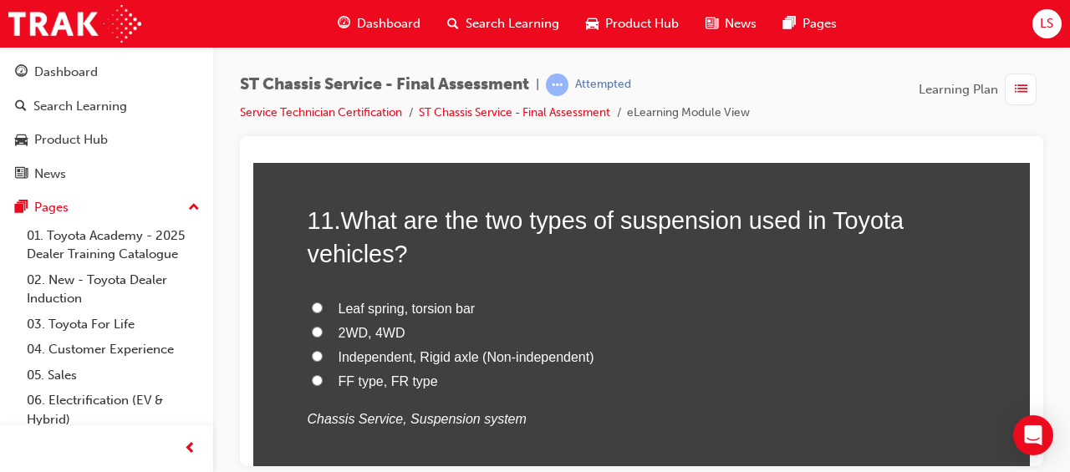
scroll to position [3903, 0]
click at [445, 306] on span "Leaf spring, torsion bar" at bounding box center [406, 308] width 137 height 14
click at [323, 306] on input "Leaf spring, torsion bar" at bounding box center [317, 307] width 11 height 11
radio input "true"
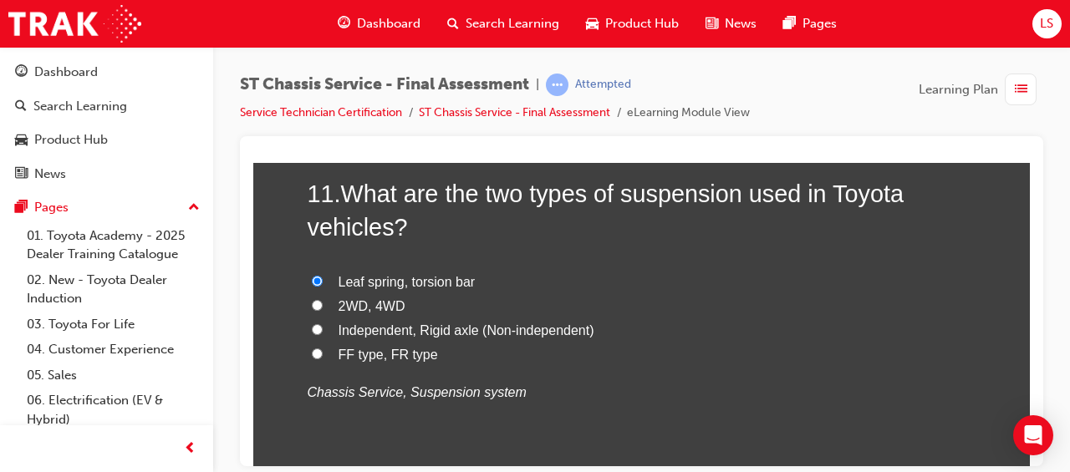
scroll to position [3929, 0]
click at [313, 348] on input "FF type, FR type" at bounding box center [317, 353] width 11 height 11
radio input "true"
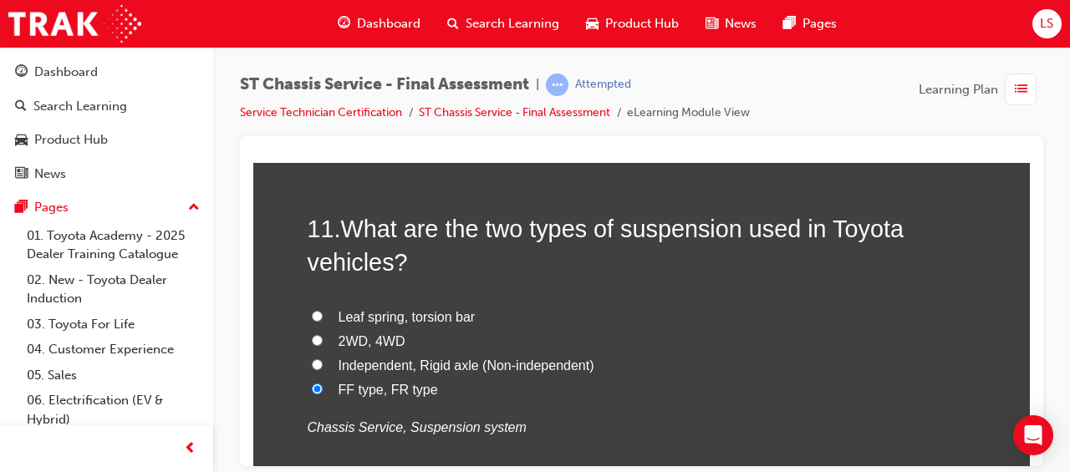
scroll to position [3891, 0]
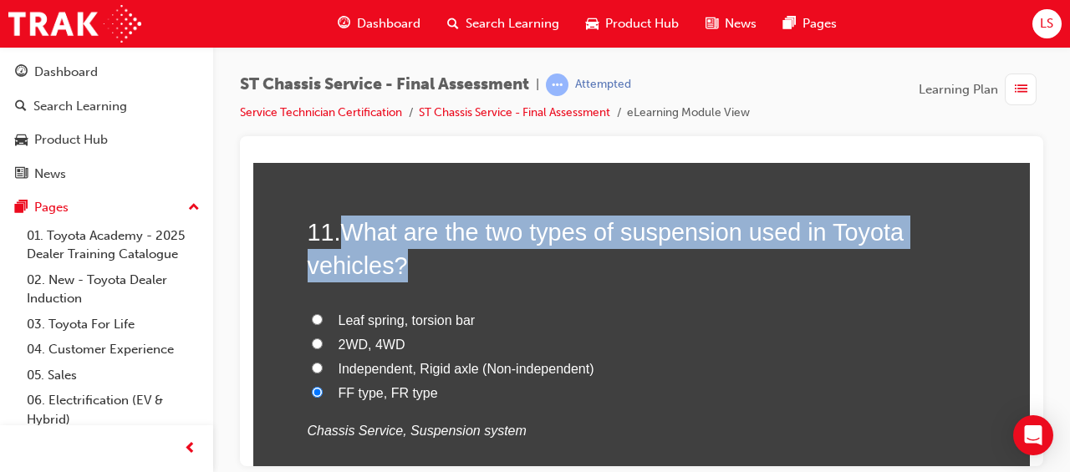
drag, startPoint x: 344, startPoint y: 229, endPoint x: 708, endPoint y: 256, distance: 364.5
click at [708, 256] on h2 "11 . What are the two types of suspension used in Toyota vehicles?" at bounding box center [642, 249] width 669 height 68
drag, startPoint x: 708, startPoint y: 256, endPoint x: 668, endPoint y: 226, distance: 50.1
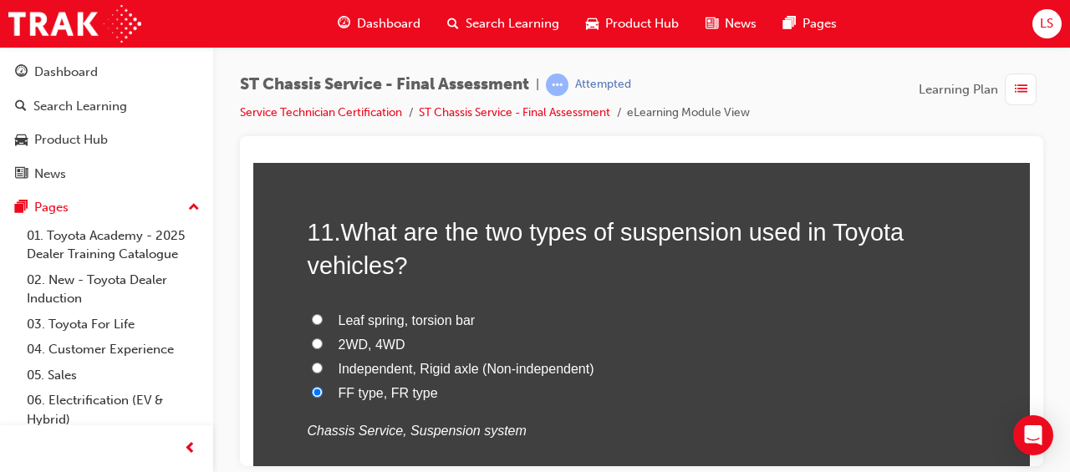
click at [523, 408] on div "Leaf spring, torsion bar 2WD, 4WD Independent, Rigid axle (Non-independent) FF …" at bounding box center [642, 375] width 669 height 134
click at [456, 316] on span "Leaf spring, torsion bar" at bounding box center [406, 320] width 137 height 14
click at [323, 316] on input "Leaf spring, torsion bar" at bounding box center [317, 318] width 11 height 11
radio input "true"
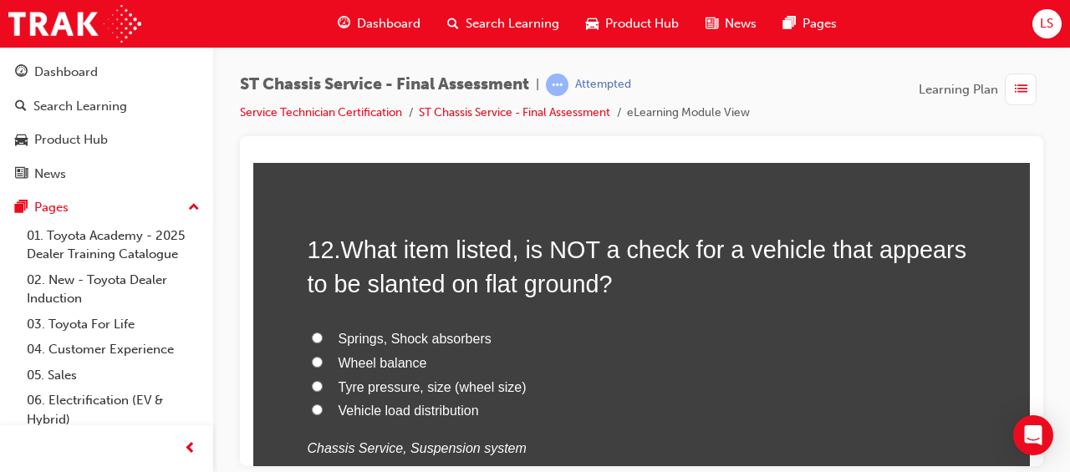
scroll to position [4264, 0]
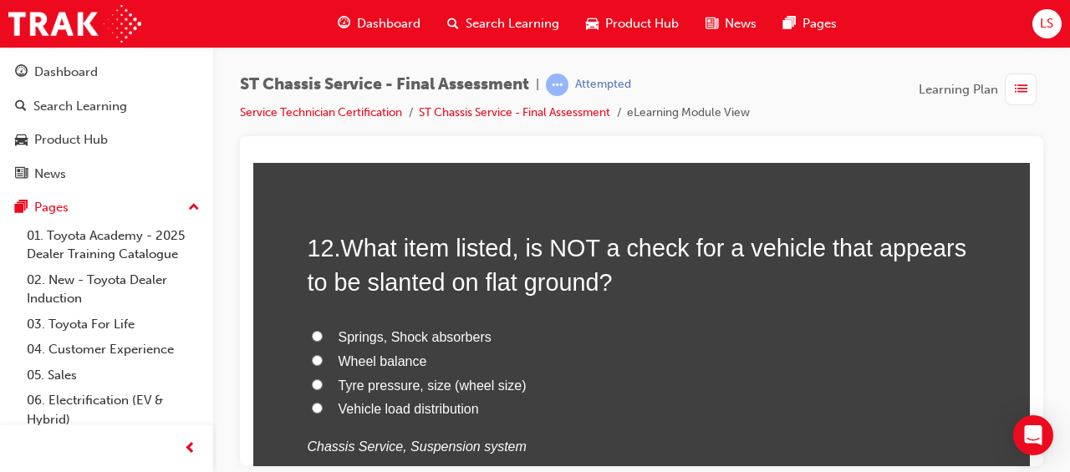
click at [404, 356] on span "Wheel balance" at bounding box center [382, 360] width 89 height 14
click at [323, 356] on input "Wheel balance" at bounding box center [317, 359] width 11 height 11
radio input "true"
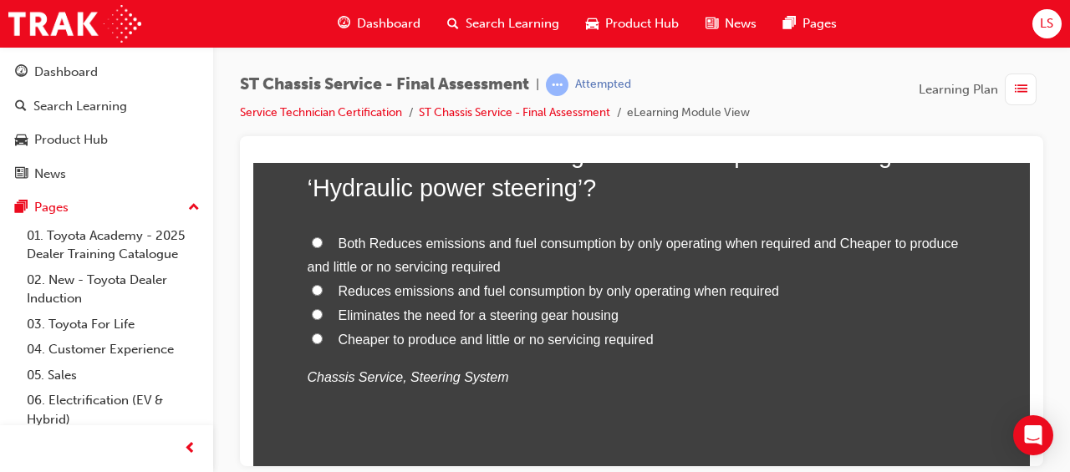
scroll to position [4753, 0]
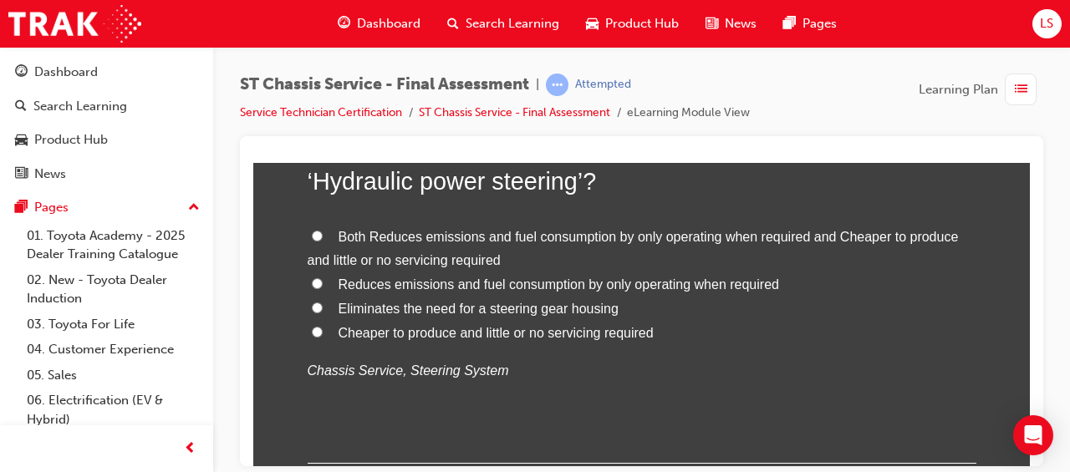
click at [442, 284] on span "Reduces emissions and fuel consumption by only operating when required" at bounding box center [558, 284] width 440 height 14
click at [323, 284] on input "Reduces emissions and fuel consumption by only operating when required" at bounding box center [317, 282] width 11 height 11
radio input "true"
click at [437, 329] on span "Cheaper to produce and little or no servicing required" at bounding box center [495, 332] width 315 height 14
click at [323, 329] on input "Cheaper to produce and little or no servicing required" at bounding box center [317, 331] width 11 height 11
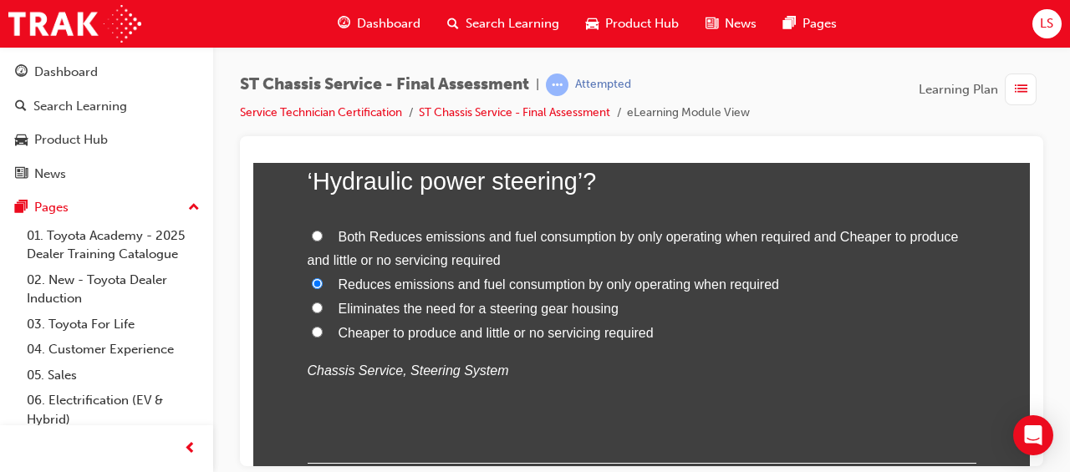
radio input "true"
click at [425, 277] on span "Reduces emissions and fuel consumption by only operating when required" at bounding box center [558, 284] width 440 height 14
click at [323, 277] on input "Reduces emissions and fuel consumption by only operating when required" at bounding box center [317, 282] width 11 height 11
radio input "true"
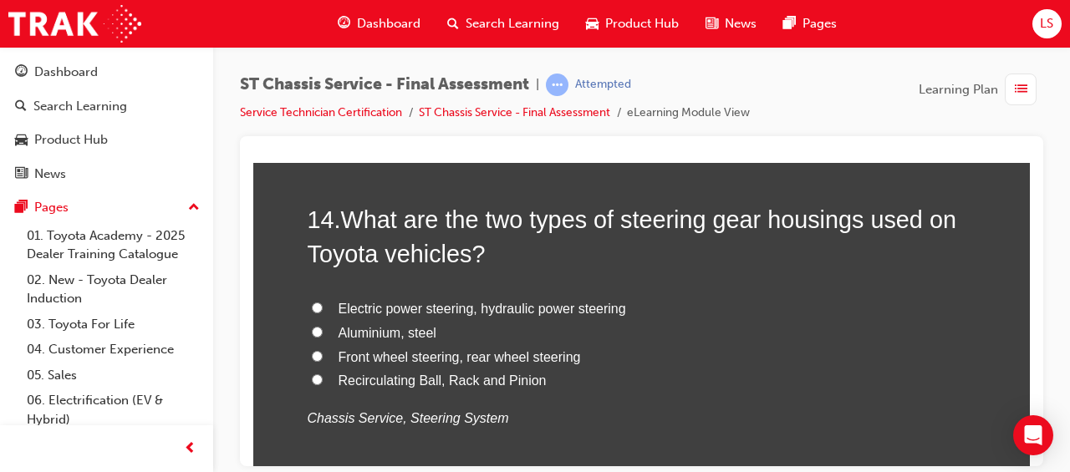
scroll to position [5091, 0]
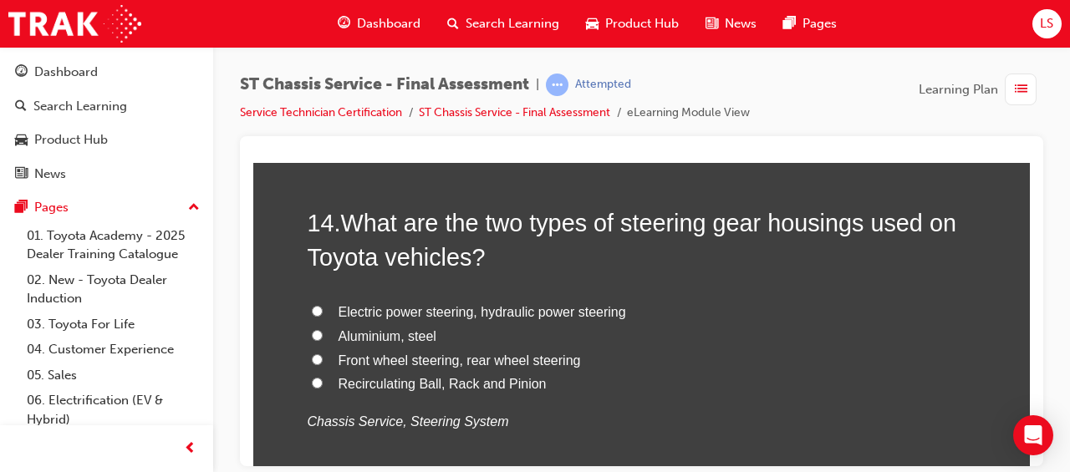
click at [478, 304] on span "Electric power steering, hydraulic power steering" at bounding box center [481, 311] width 287 height 14
click at [323, 305] on input "Electric power steering, hydraulic power steering" at bounding box center [317, 310] width 11 height 11
radio input "true"
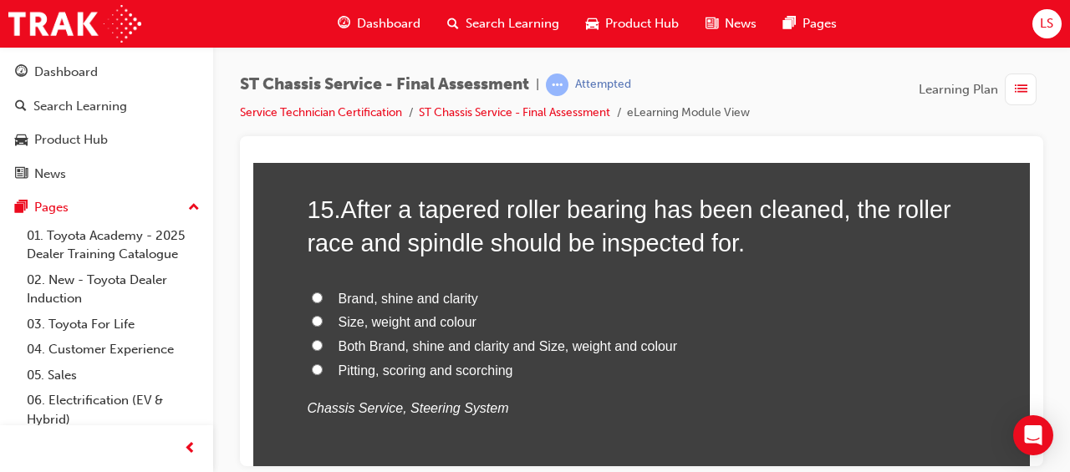
scroll to position [5492, 0]
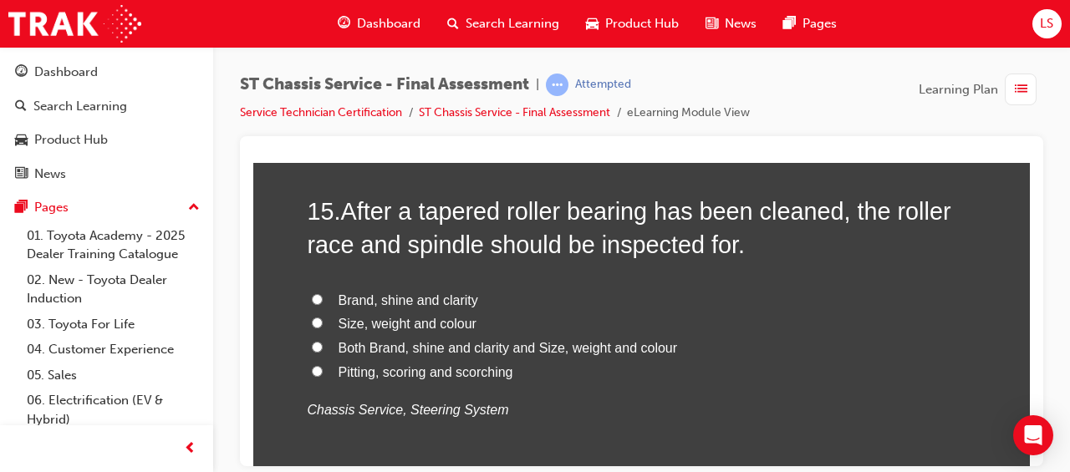
click at [461, 370] on span "Pitting, scoring and scorching" at bounding box center [425, 371] width 175 height 14
click at [323, 370] on input "Pitting, scoring and scorching" at bounding box center [317, 370] width 11 height 11
radio input "true"
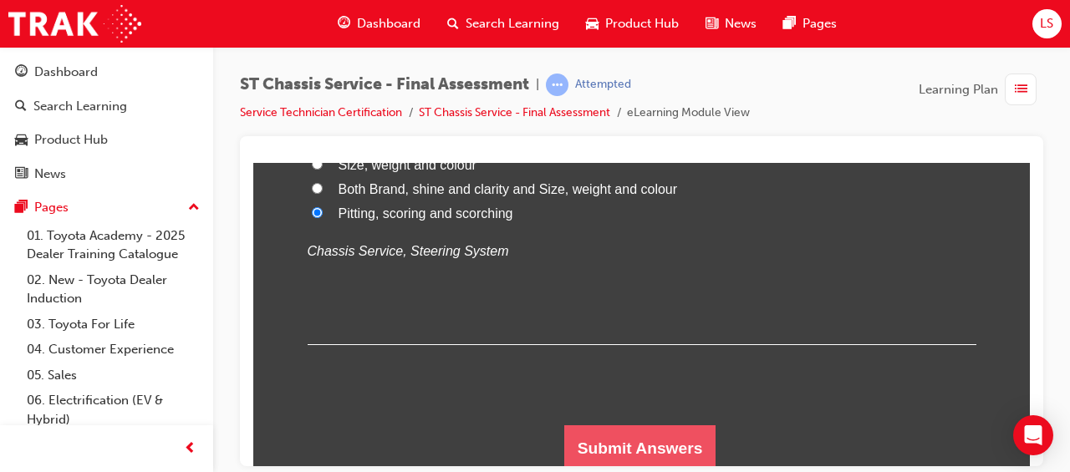
click at [612, 440] on button "Submit Answers" at bounding box center [640, 448] width 152 height 47
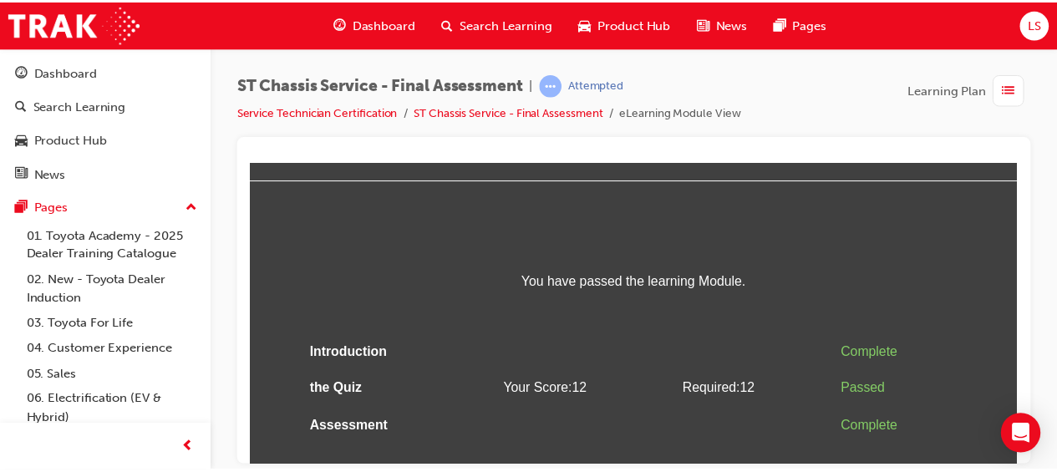
scroll to position [55, 0]
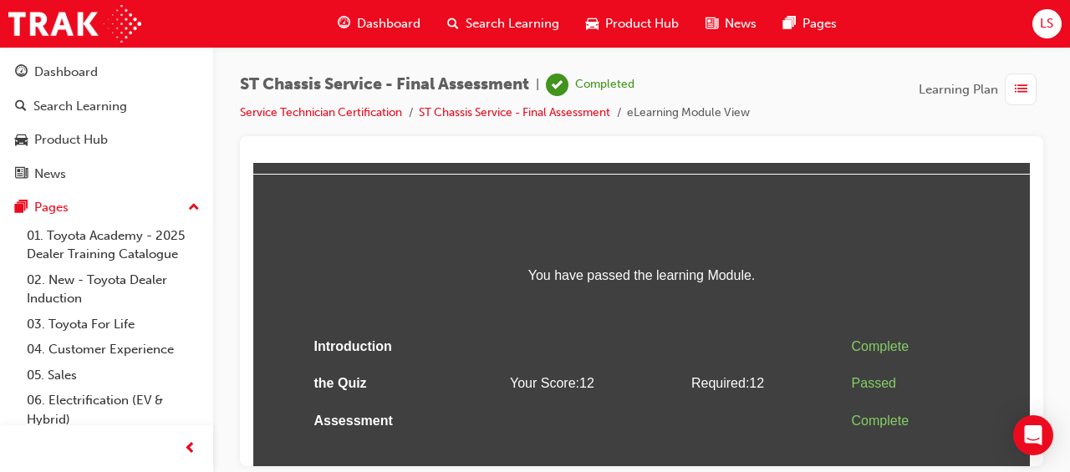
click at [516, 24] on span "Search Learning" at bounding box center [512, 23] width 94 height 19
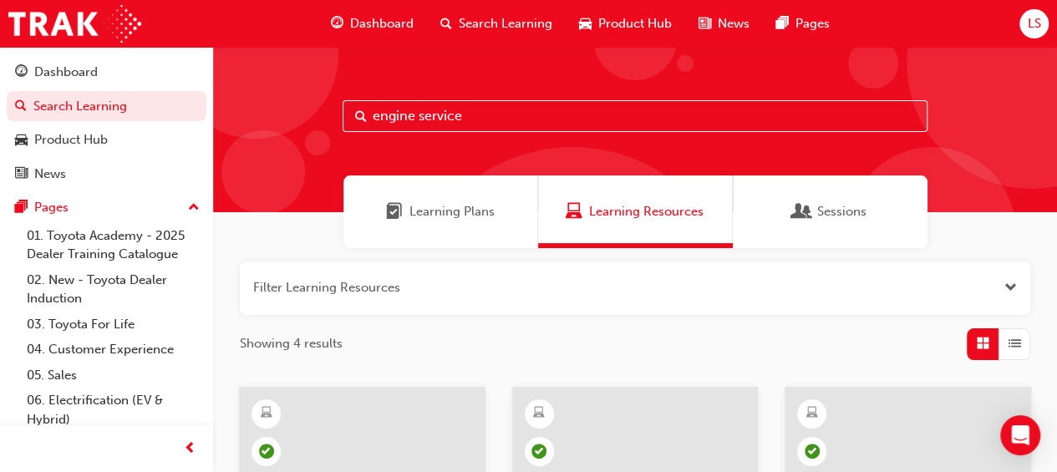
click at [446, 206] on span "Learning Plans" at bounding box center [451, 211] width 85 height 19
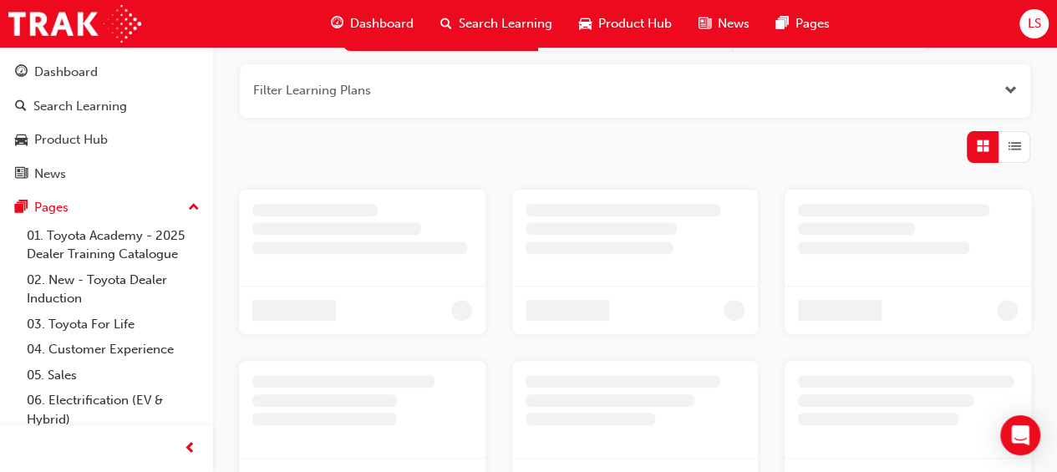
scroll to position [200, 0]
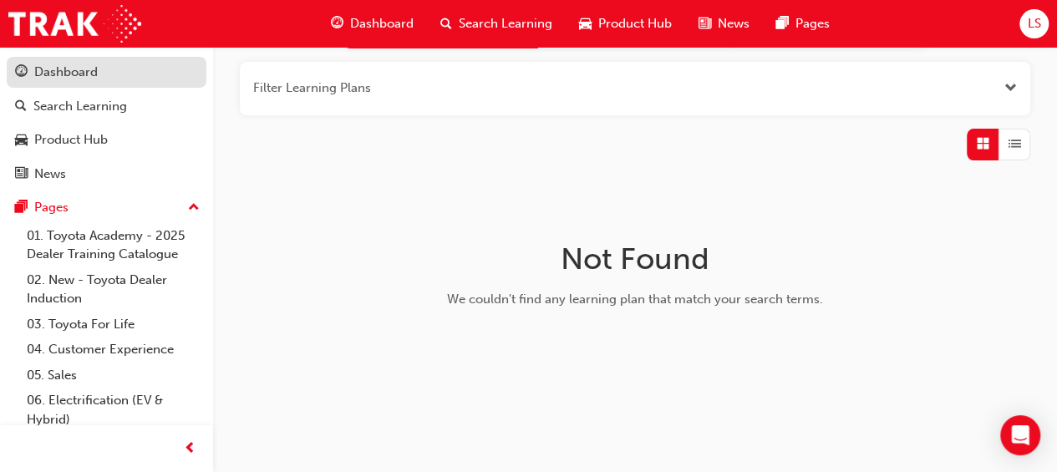
click at [77, 73] on div "Dashboard" at bounding box center [66, 72] width 64 height 19
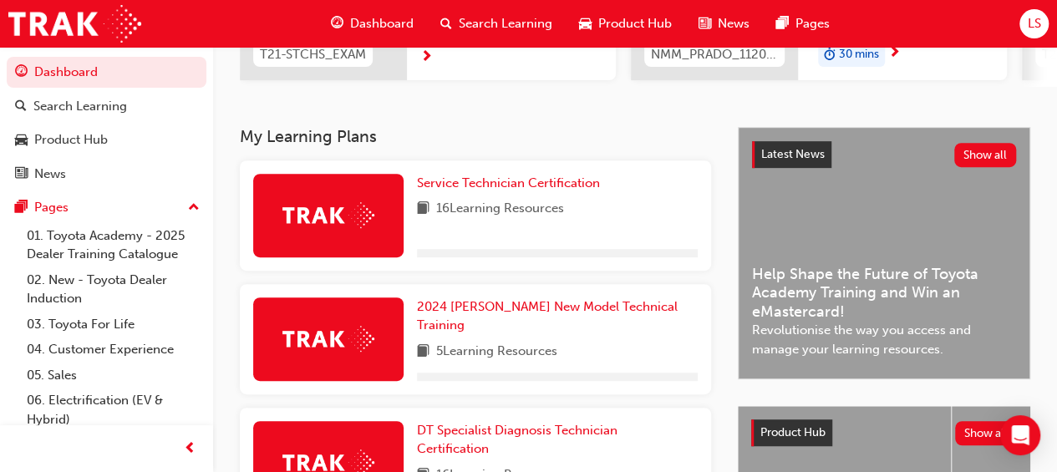
scroll to position [298, 0]
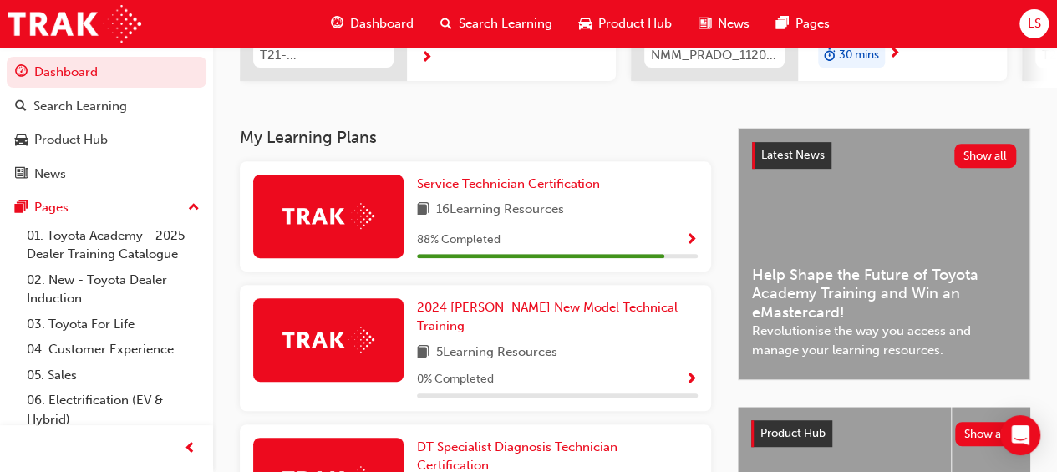
click at [696, 242] on span "Show Progress" at bounding box center [691, 240] width 13 height 15
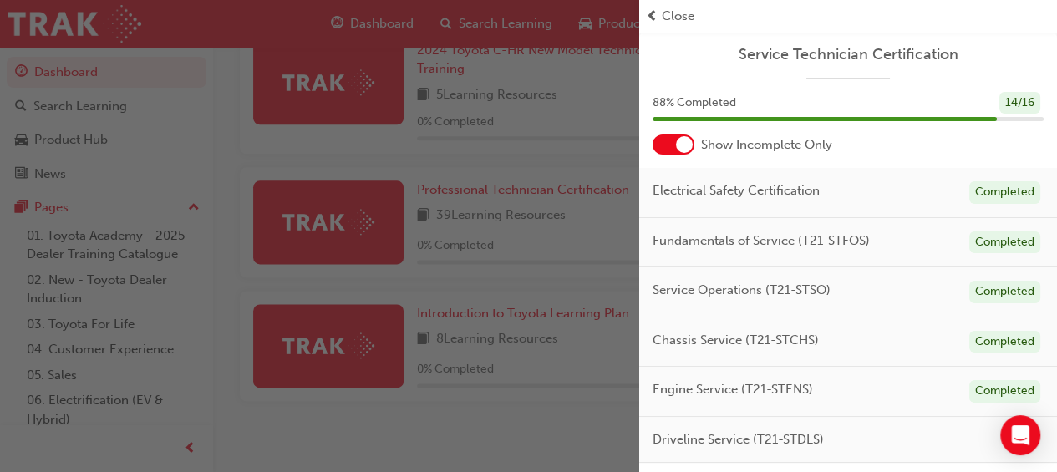
scroll to position [119, 0]
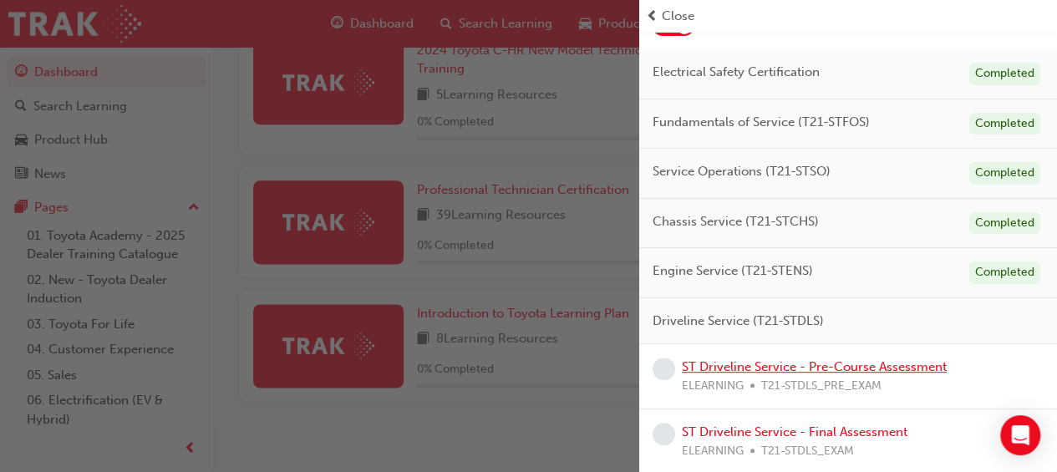
click at [821, 370] on link "ST Driveline Service - Pre-Course Assessment" at bounding box center [814, 366] width 265 height 15
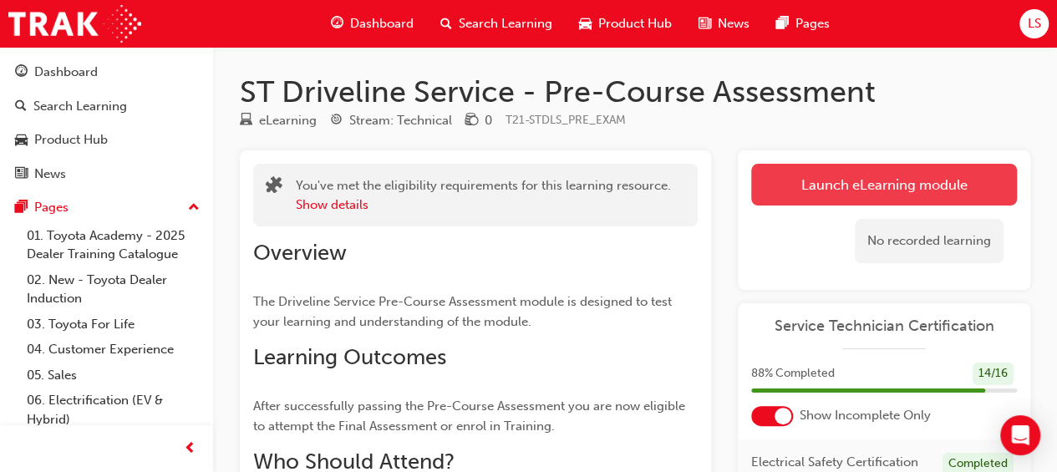
click at [823, 179] on link "Launch eLearning module" at bounding box center [884, 185] width 266 height 42
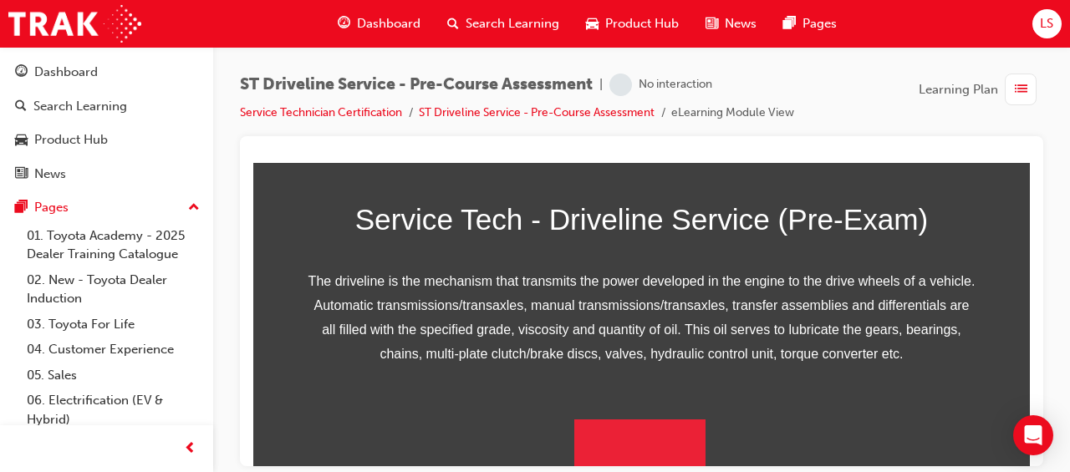
scroll to position [371, 0]
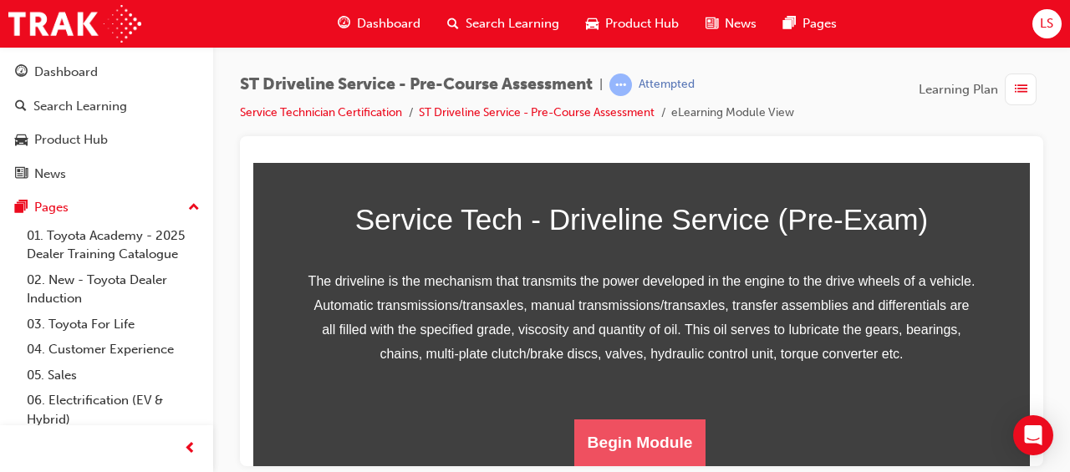
click at [654, 443] on button "Begin Module" at bounding box center [640, 442] width 132 height 47
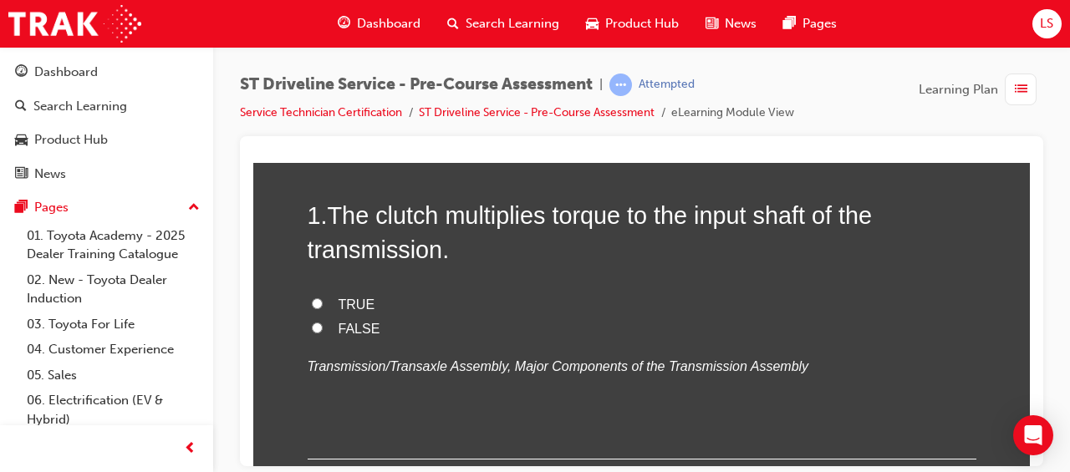
scroll to position [140, 0]
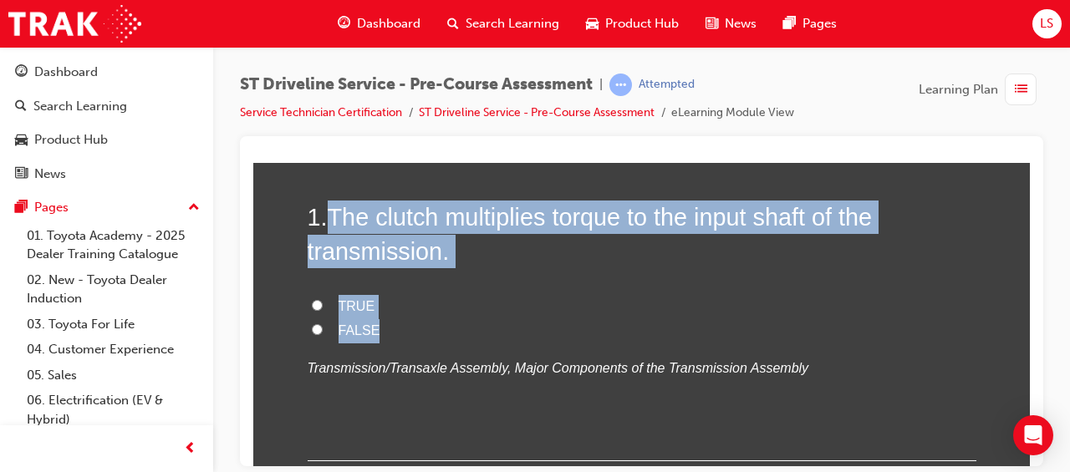
drag, startPoint x: 322, startPoint y: 213, endPoint x: 439, endPoint y: 328, distance: 163.7
click at [439, 328] on div "1 . The clutch multiplies torque to the input shaft of the transmission. TRUE F…" at bounding box center [642, 330] width 669 height 261
drag, startPoint x: 439, startPoint y: 328, endPoint x: 395, endPoint y: 239, distance: 98.7
click at [312, 330] on input "FALSE" at bounding box center [317, 328] width 11 height 11
radio input "true"
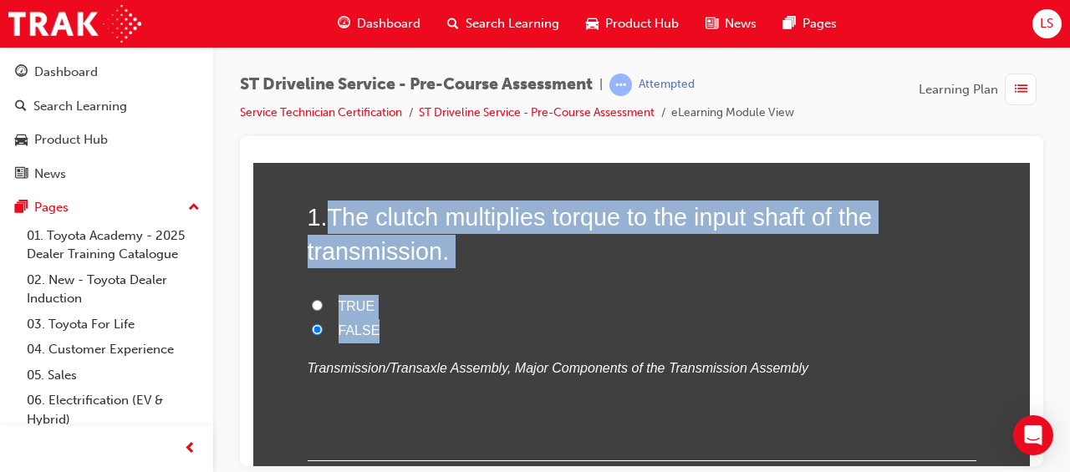
click at [402, 339] on label "FALSE" at bounding box center [642, 330] width 669 height 24
click at [323, 334] on input "FALSE" at bounding box center [317, 328] width 11 height 11
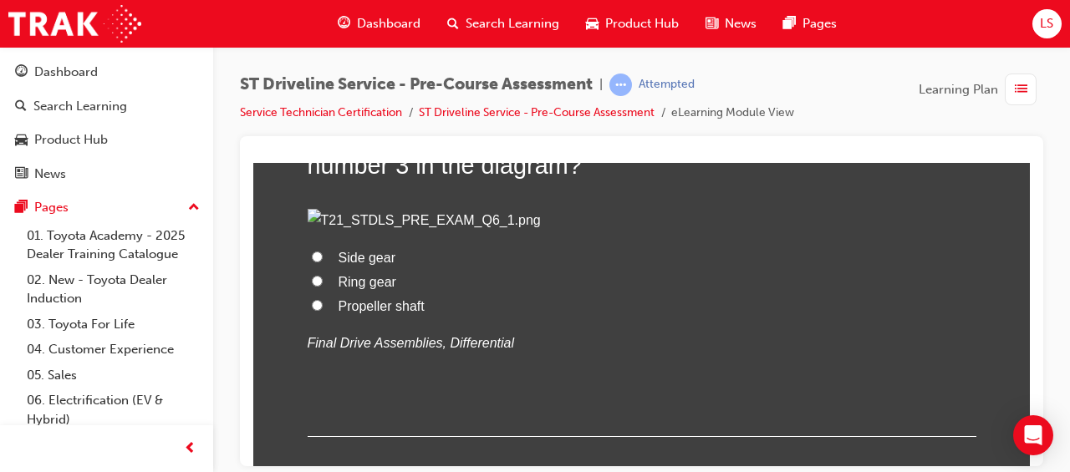
scroll to position [934, 0]
radio input "true"
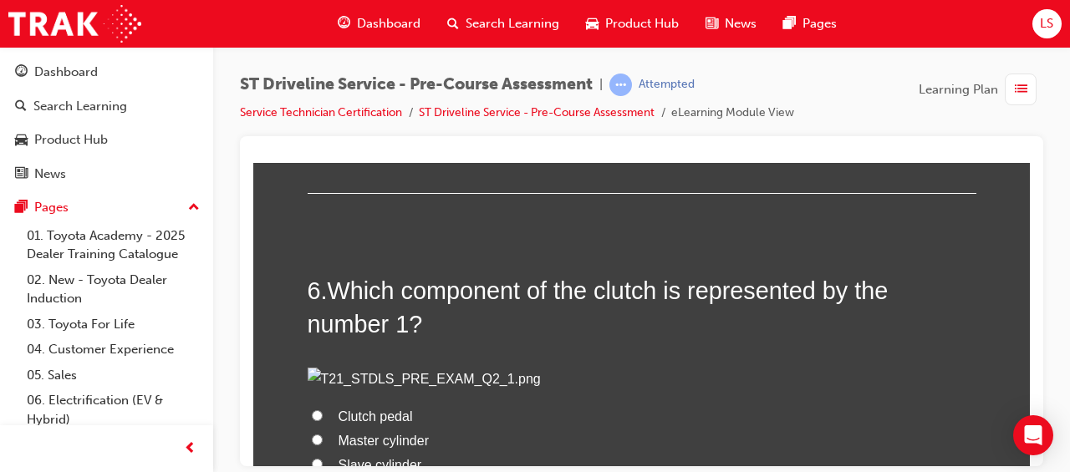
scroll to position [1889, 0]
radio input "true"
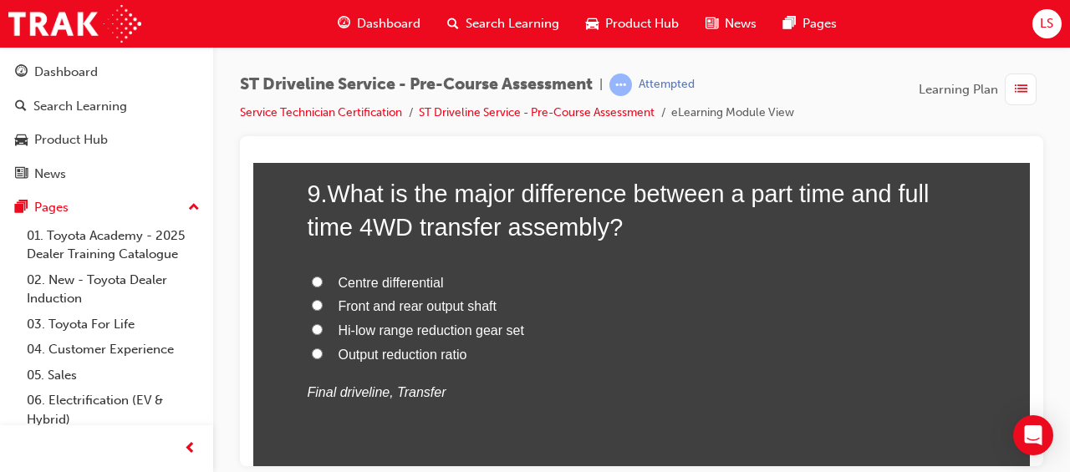
scroll to position [3095, 0]
radio input "true"
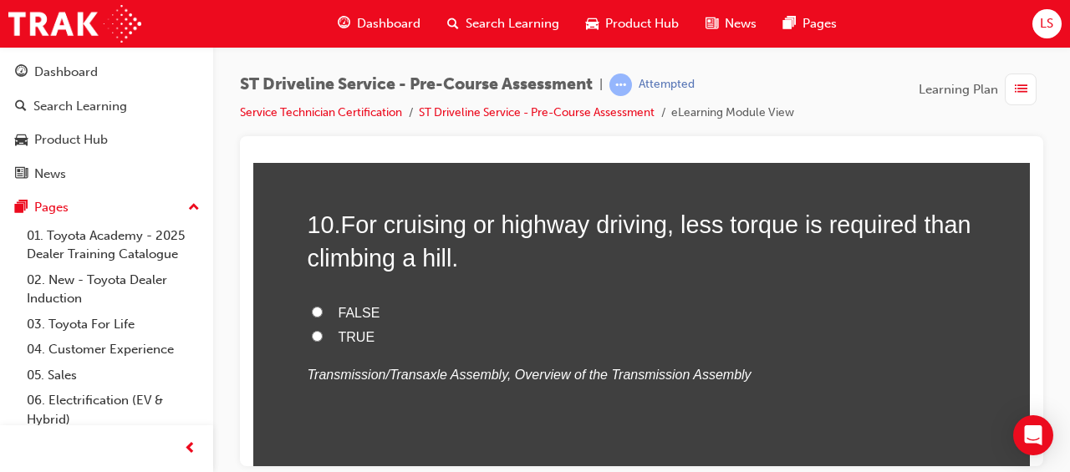
scroll to position [3451, 0]
radio input "true"
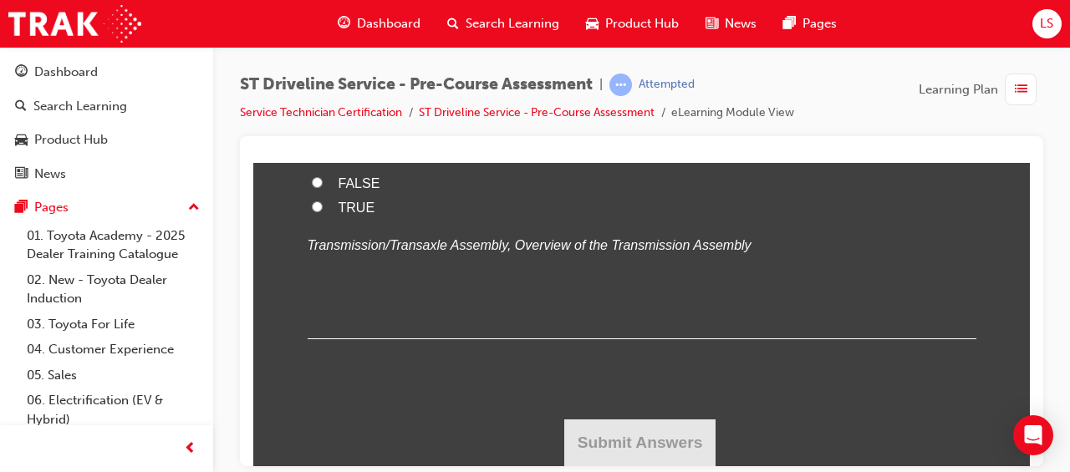
scroll to position [4273, 0]
radio input "true"
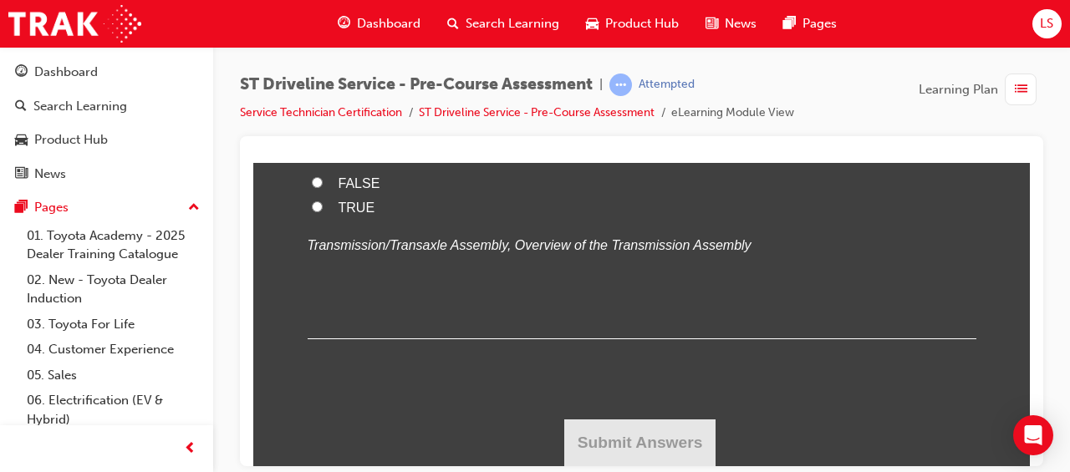
drag, startPoint x: 319, startPoint y: 207, endPoint x: 648, endPoint y: 349, distance: 358.6
drag, startPoint x: 648, startPoint y: 349, endPoint x: 562, endPoint y: 244, distance: 136.5
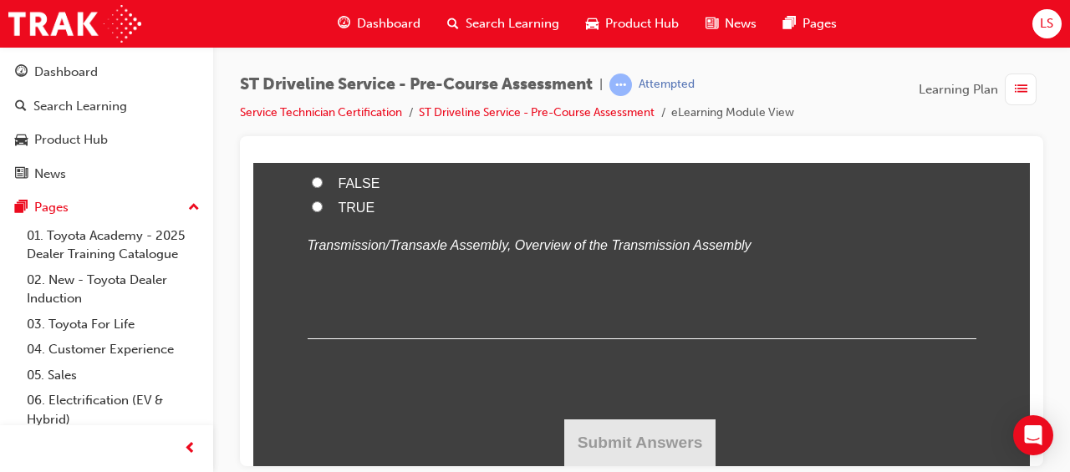
radio input "true"
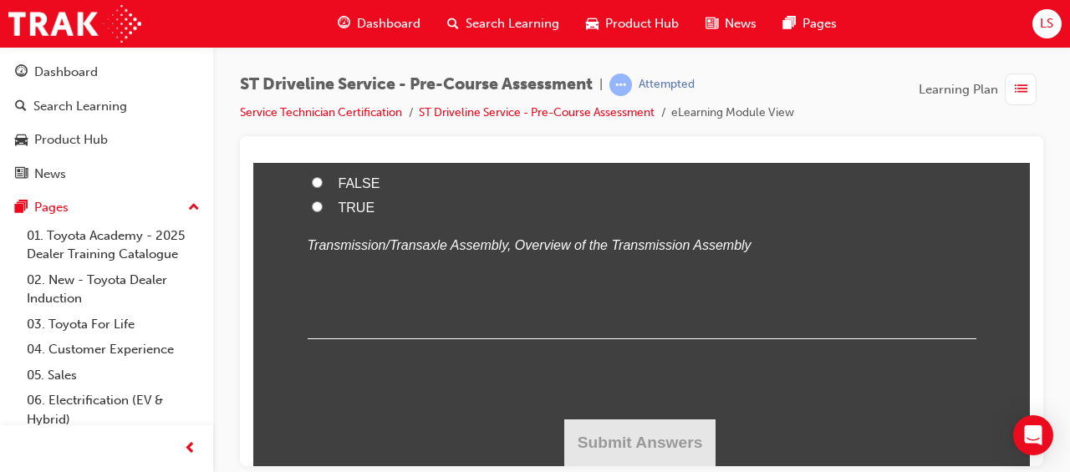
radio input "true"
drag, startPoint x: 333, startPoint y: 209, endPoint x: 664, endPoint y: 249, distance: 333.4
drag, startPoint x: 664, startPoint y: 249, endPoint x: 588, endPoint y: 289, distance: 85.2
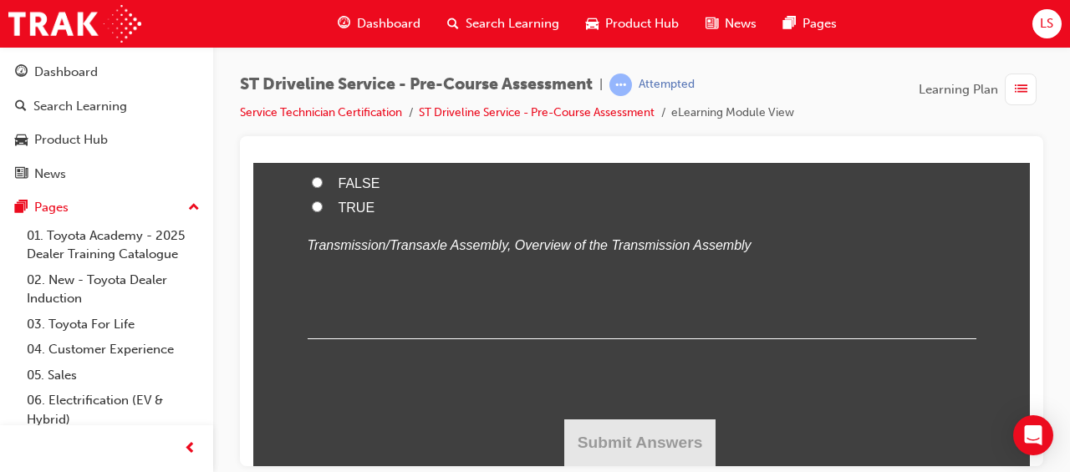
radio input "true"
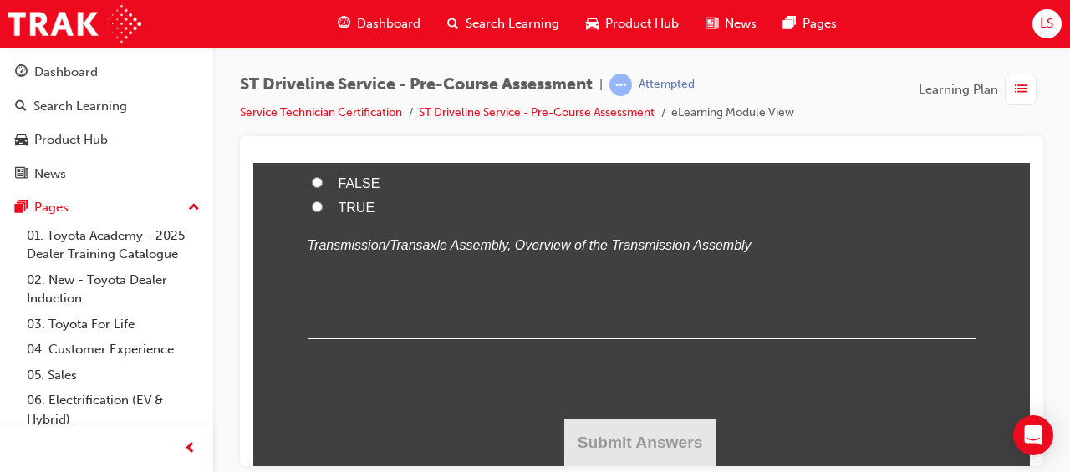
radio input "true"
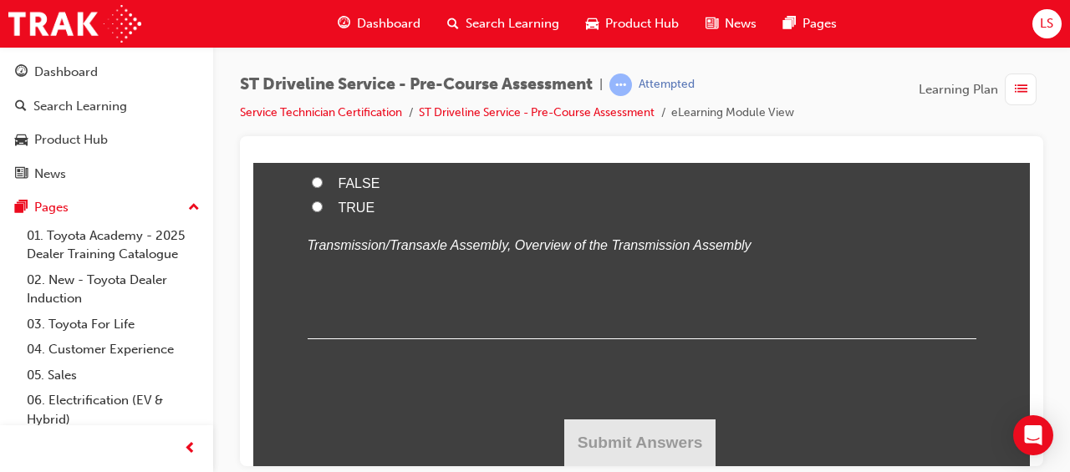
click at [338, 214] on span "TRUE" at bounding box center [356, 207] width 37 height 14
click at [323, 211] on input "TRUE" at bounding box center [317, 206] width 11 height 11
radio input "true"
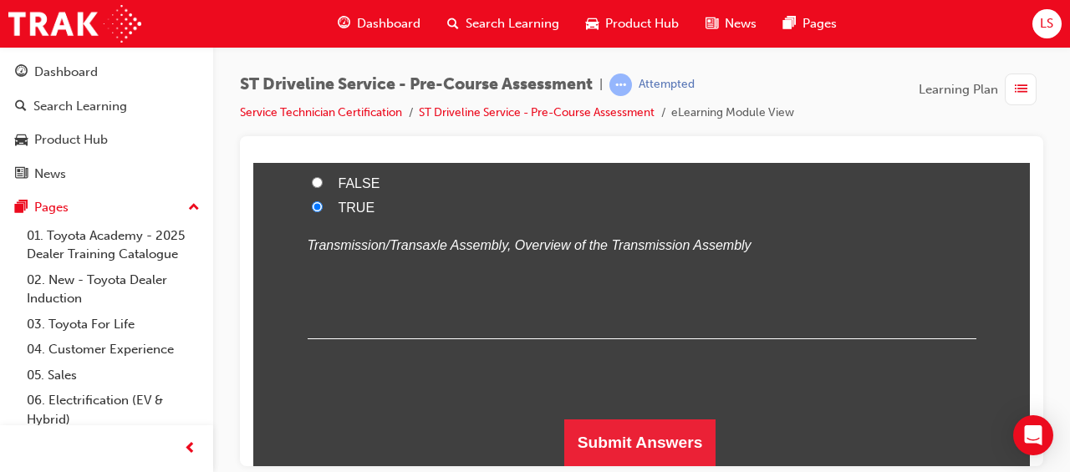
scroll to position [5878, 0]
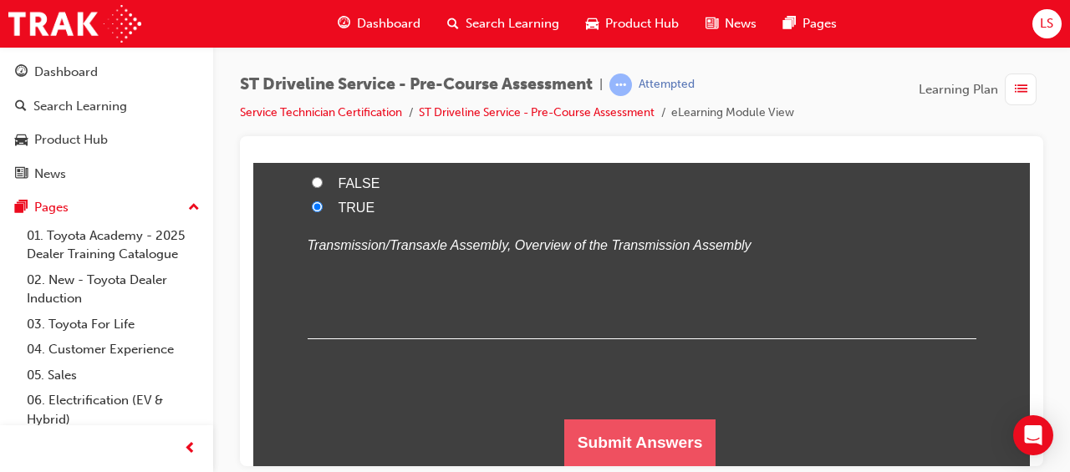
click at [619, 441] on button "Submit Answers" at bounding box center [640, 442] width 152 height 47
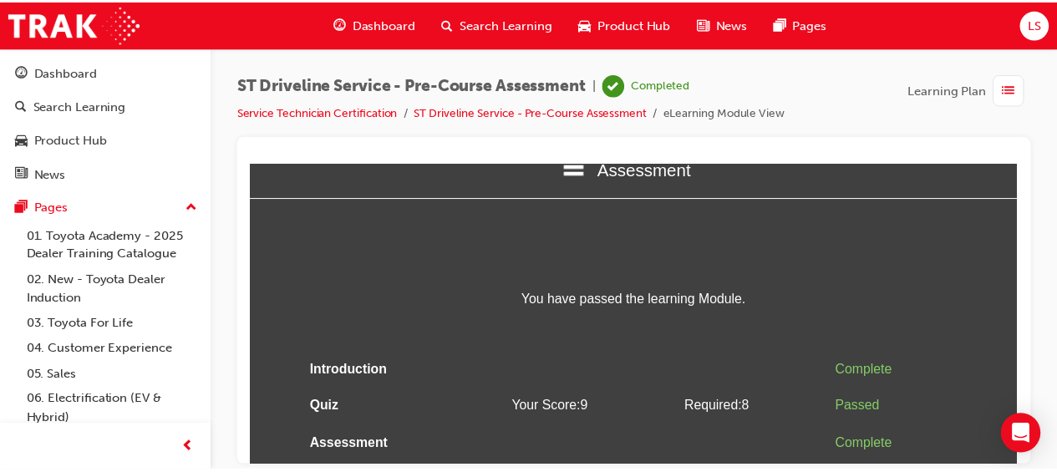
scroll to position [55, 0]
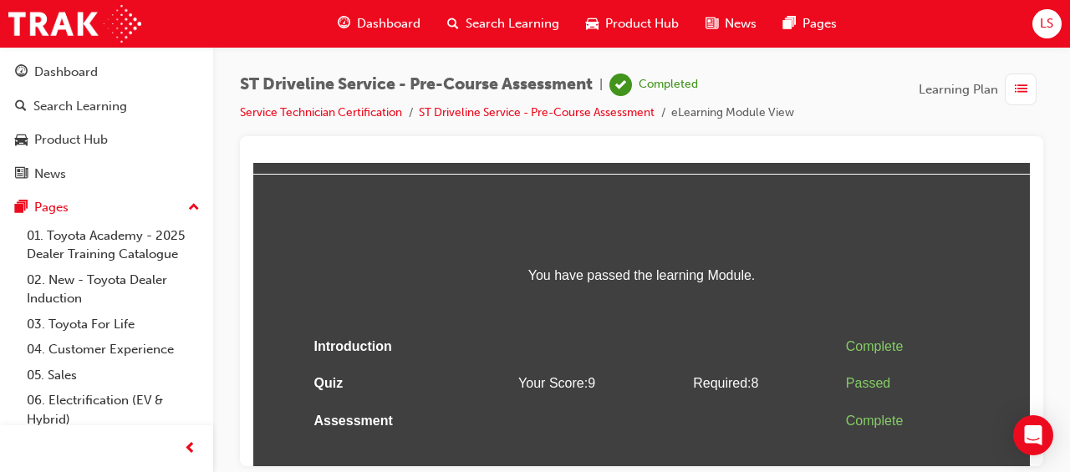
click at [654, 232] on div "Assessment Introduction Quiz Assessment You have passed the learning Module. In…" at bounding box center [641, 287] width 776 height 360
click at [384, 23] on span "Dashboard" at bounding box center [389, 23] width 64 height 19
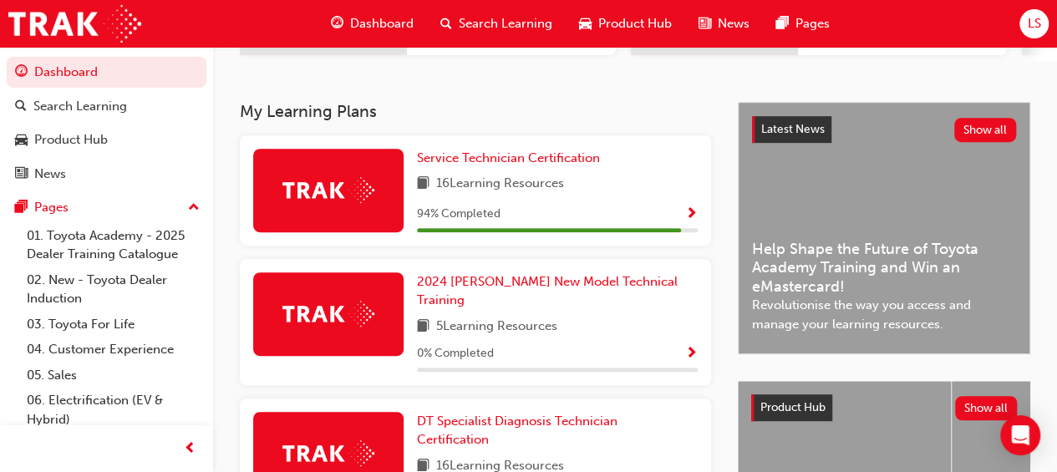
scroll to position [332, 0]
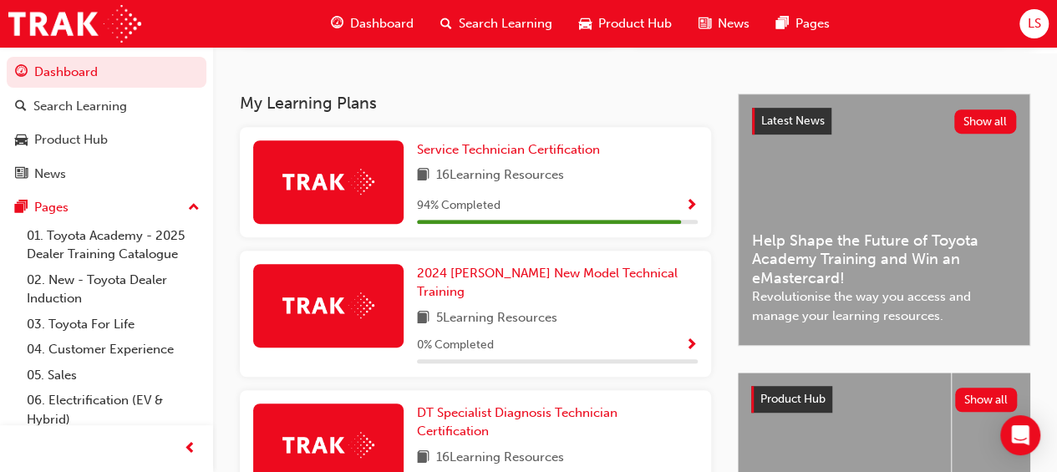
click at [689, 205] on span "Show Progress" at bounding box center [691, 206] width 13 height 15
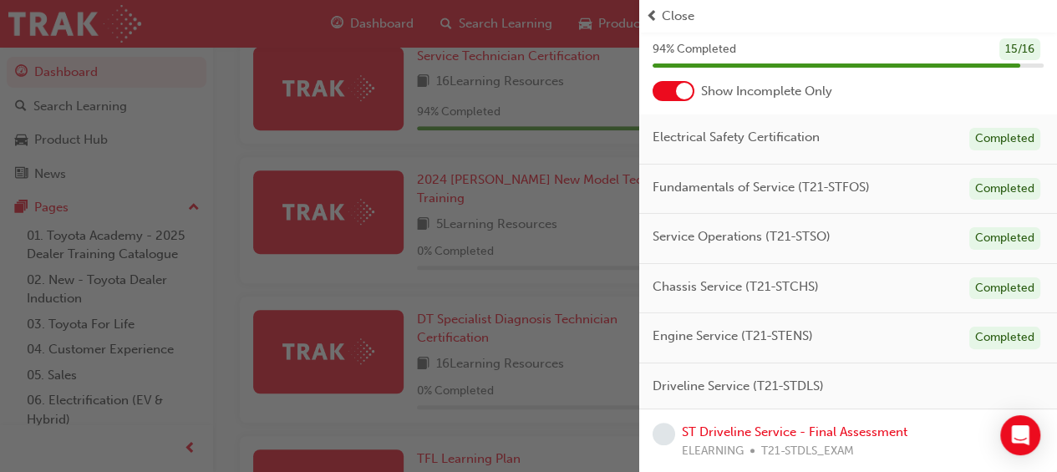
scroll to position [426, 0]
click at [768, 428] on link "ST Driveline Service - Final Assessment" at bounding box center [795, 432] width 226 height 15
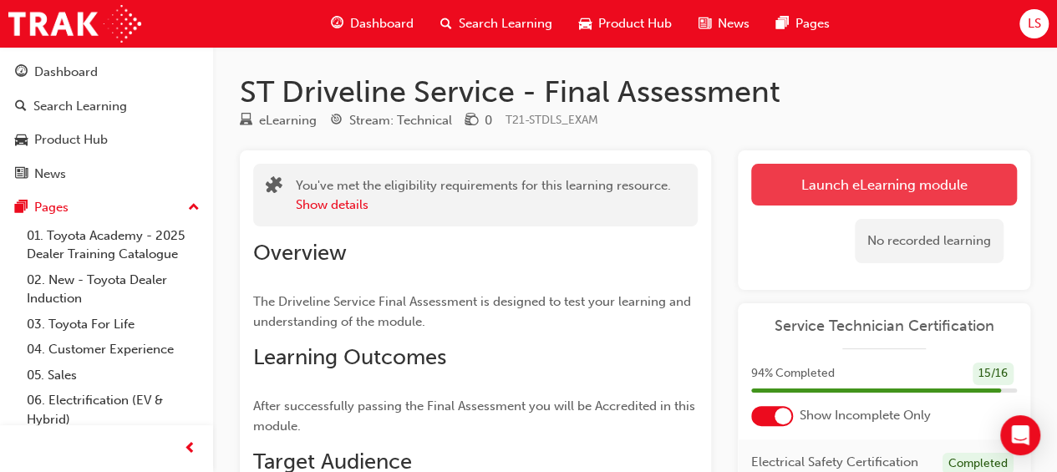
click at [831, 181] on link "Launch eLearning module" at bounding box center [884, 185] width 266 height 42
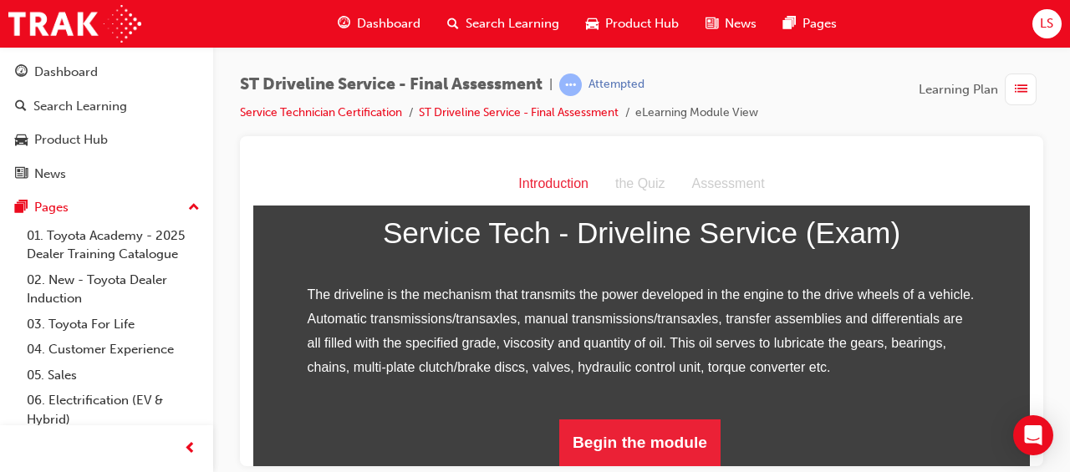
scroll to position [277, 0]
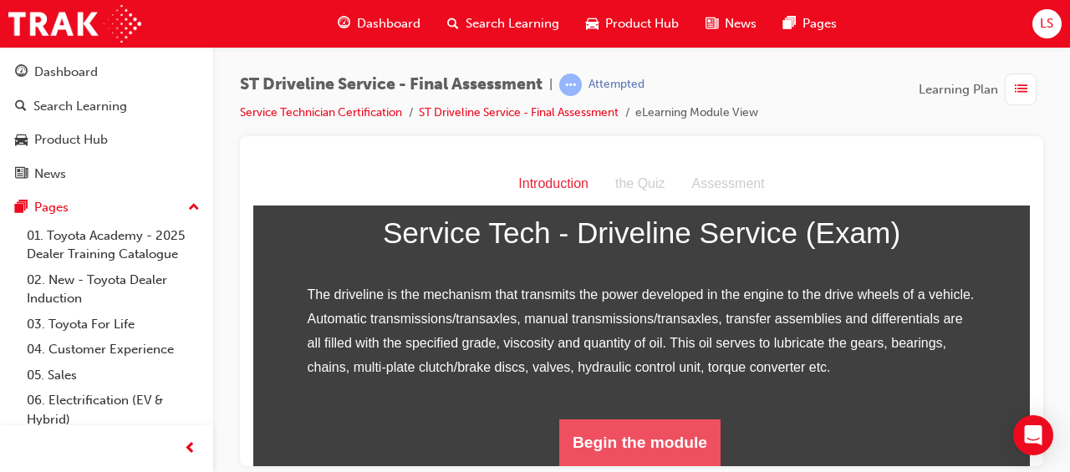
click at [655, 440] on button "Begin the module" at bounding box center [639, 442] width 161 height 47
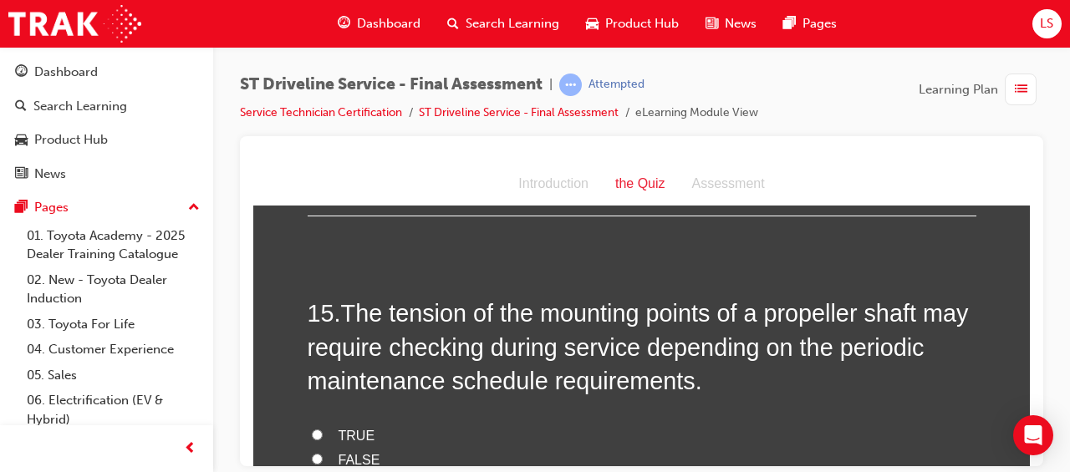
scroll to position [5302, 0]
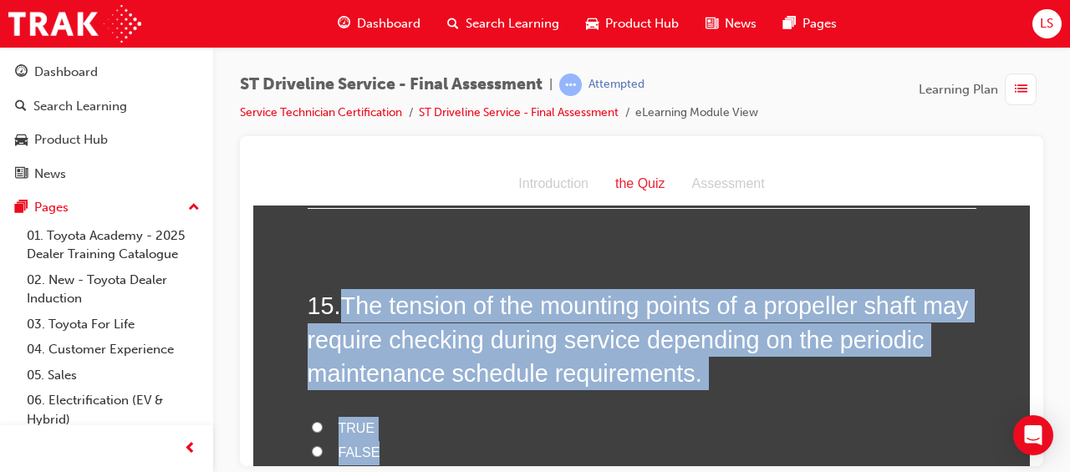
drag, startPoint x: 343, startPoint y: 299, endPoint x: 628, endPoint y: 440, distance: 317.7
click at [628, 440] on div "15 . The tension of the mounting points of a propeller shaft may require checki…" at bounding box center [642, 435] width 669 height 294
drag, startPoint x: 628, startPoint y: 440, endPoint x: 537, endPoint y: 316, distance: 153.1
click at [445, 416] on label "TRUE" at bounding box center [642, 428] width 669 height 24
click at [323, 421] on input "TRUE" at bounding box center [317, 426] width 11 height 11
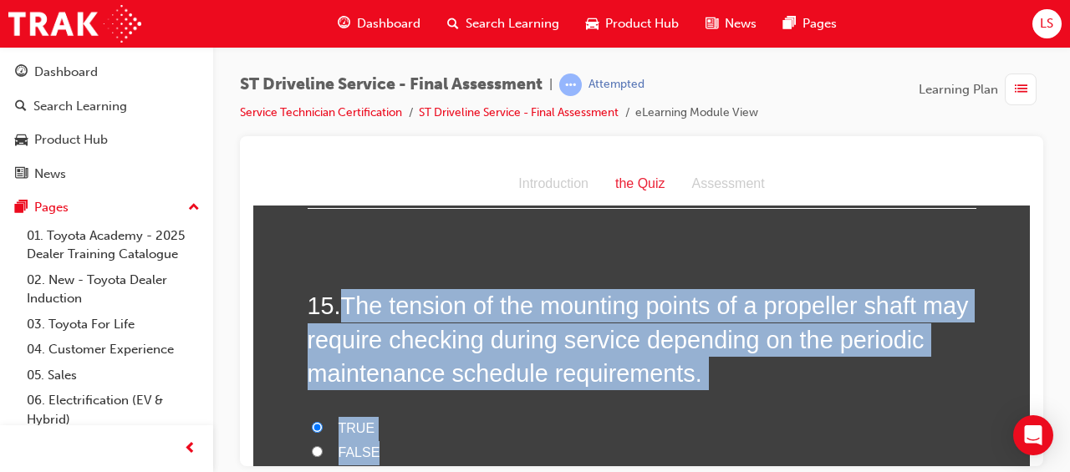
radio input "true"
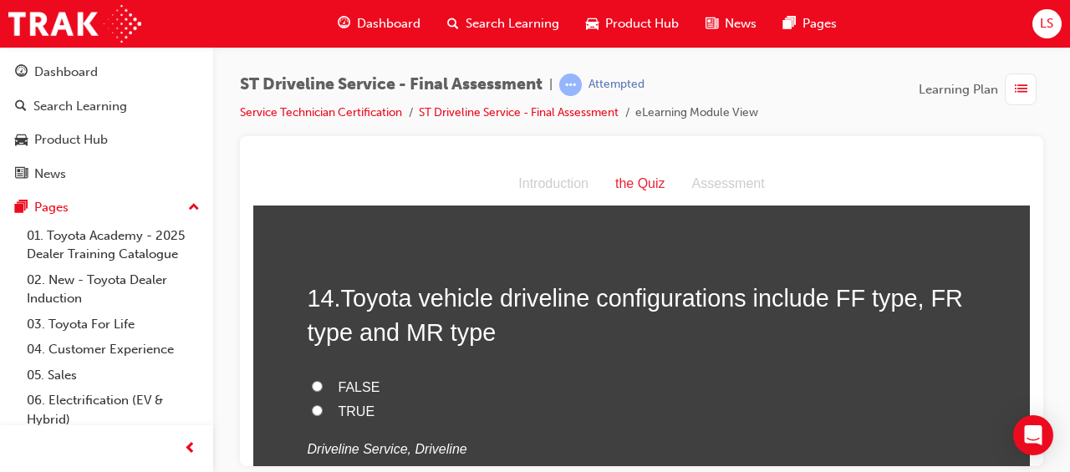
scroll to position [4968, 0]
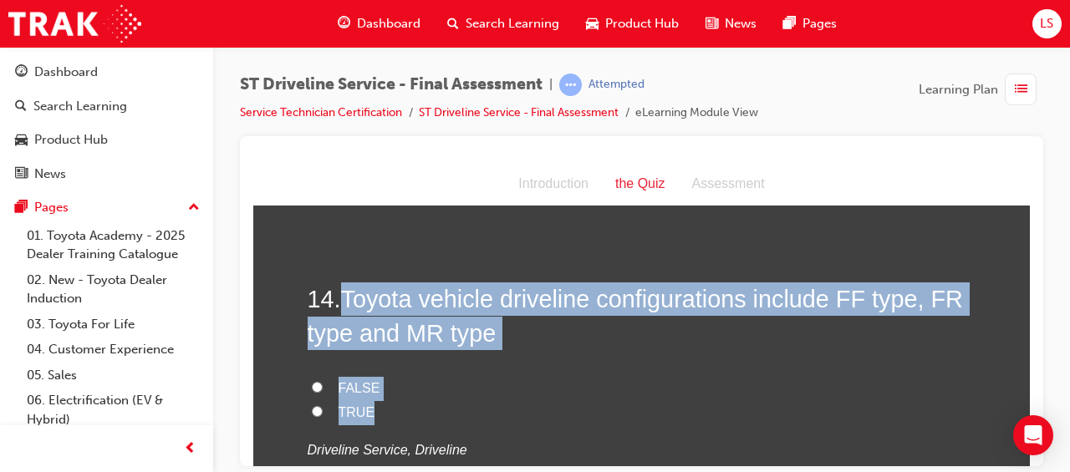
drag, startPoint x: 343, startPoint y: 294, endPoint x: 593, endPoint y: 415, distance: 278.5
click at [593, 415] on div "14 . Toyota vehicle driveline configurations include FF type, FR type and MR ty…" at bounding box center [642, 412] width 669 height 261
click at [312, 381] on input "FALSE" at bounding box center [317, 386] width 11 height 11
radio input "true"
click at [413, 382] on label "FALSE" at bounding box center [642, 388] width 669 height 24
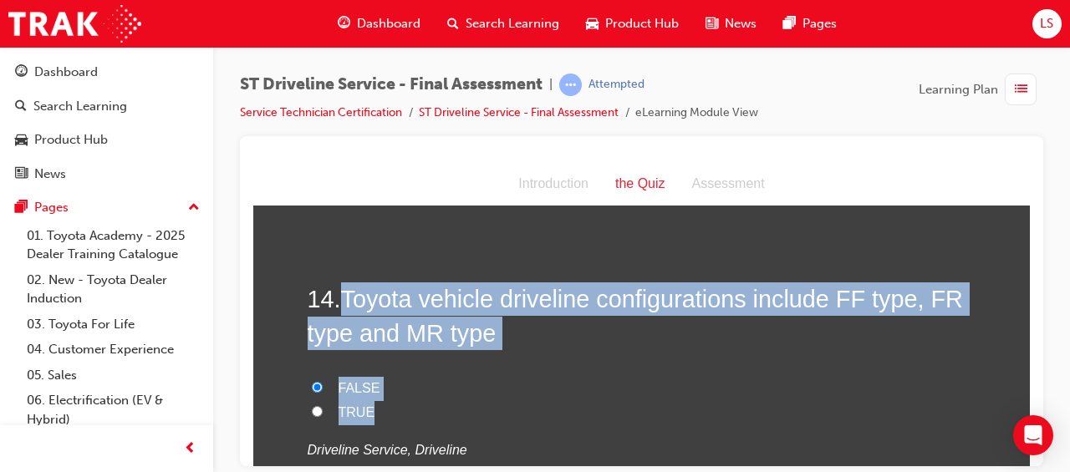
click at [323, 382] on input "FALSE" at bounding box center [317, 386] width 11 height 11
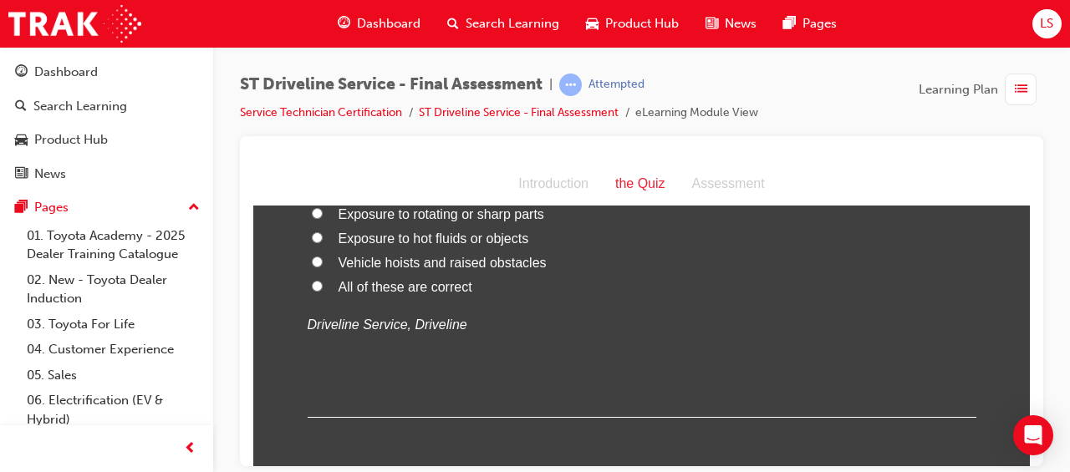
scroll to position [4754, 0]
click at [312, 278] on input "All of these are correct" at bounding box center [317, 283] width 11 height 11
radio input "true"
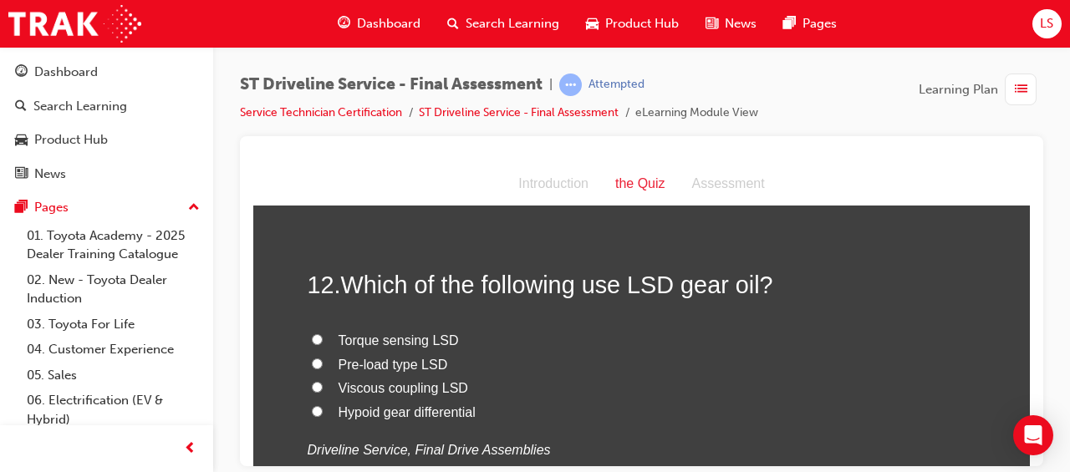
scroll to position [4241, 0]
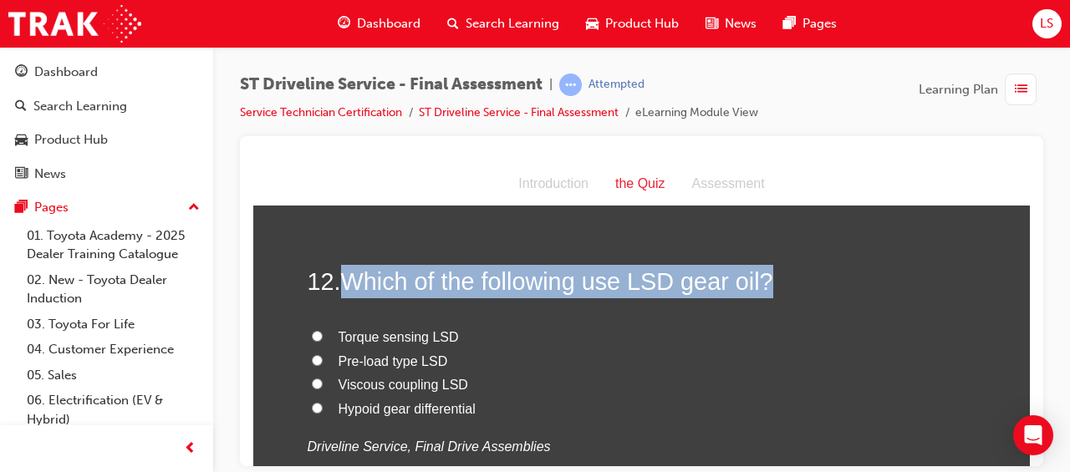
drag, startPoint x: 343, startPoint y: 276, endPoint x: 809, endPoint y: 292, distance: 466.6
click at [809, 292] on h2 "12 . Which of the following use LSD gear oil?" at bounding box center [642, 280] width 669 height 33
drag, startPoint x: 809, startPoint y: 292, endPoint x: 689, endPoint y: 281, distance: 120.9
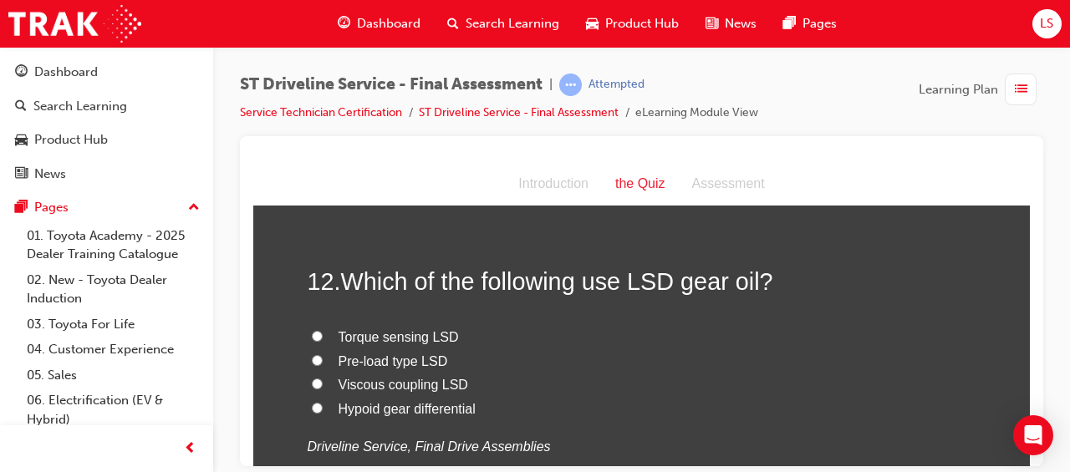
click at [531, 385] on label "Viscous coupling LSD" at bounding box center [642, 385] width 669 height 24
click at [323, 385] on input "Viscous coupling LSD" at bounding box center [317, 383] width 11 height 11
radio input "true"
click at [436, 336] on span "Torque sensing LSD" at bounding box center [398, 336] width 120 height 14
click at [323, 336] on input "Torque sensing LSD" at bounding box center [317, 335] width 11 height 11
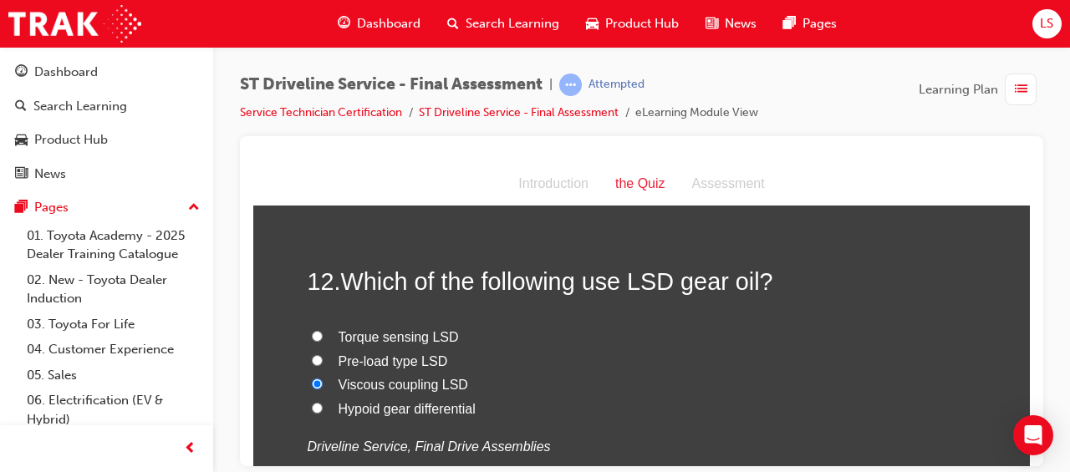
radio input "true"
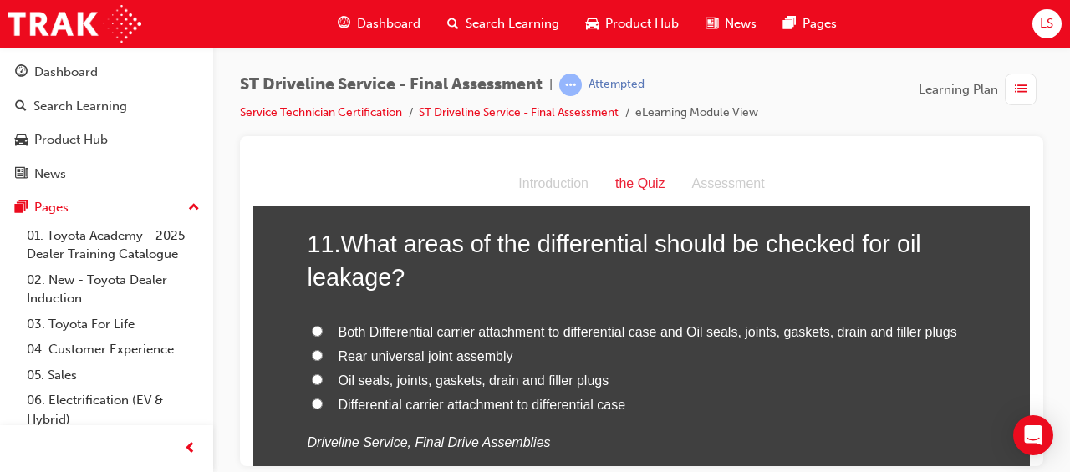
scroll to position [3889, 0]
click at [851, 335] on span "Both Differential carrier attachment to differential case and Oil seals, joints…" at bounding box center [647, 332] width 618 height 14
click at [323, 335] on input "Both Differential carrier attachment to differential case and Oil seals, joints…" at bounding box center [317, 331] width 11 height 11
radio input "true"
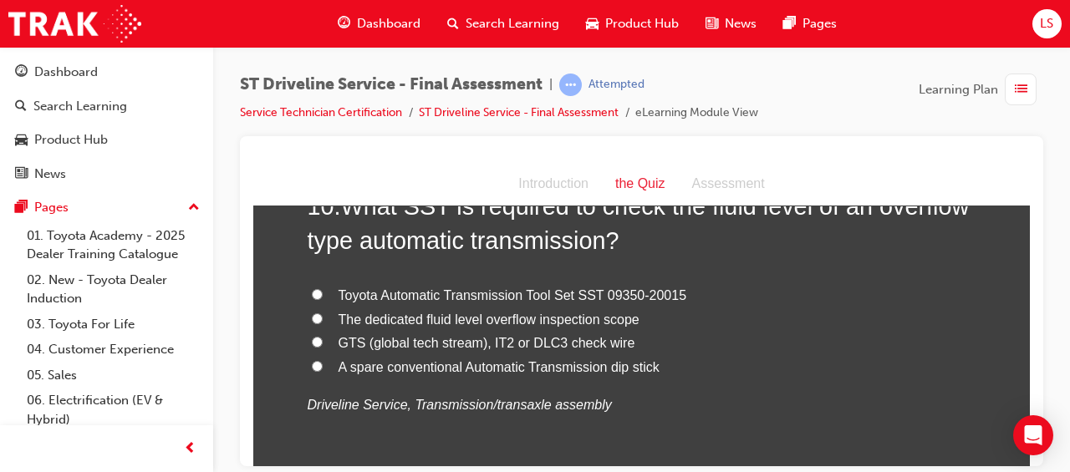
scroll to position [3540, 0]
click at [650, 289] on span "Toyota Automatic Transmission Tool Set SST 09350-20015" at bounding box center [512, 293] width 348 height 14
click at [323, 289] on input "Toyota Automatic Transmission Tool Set SST 09350-20015" at bounding box center [317, 292] width 11 height 11
radio input "true"
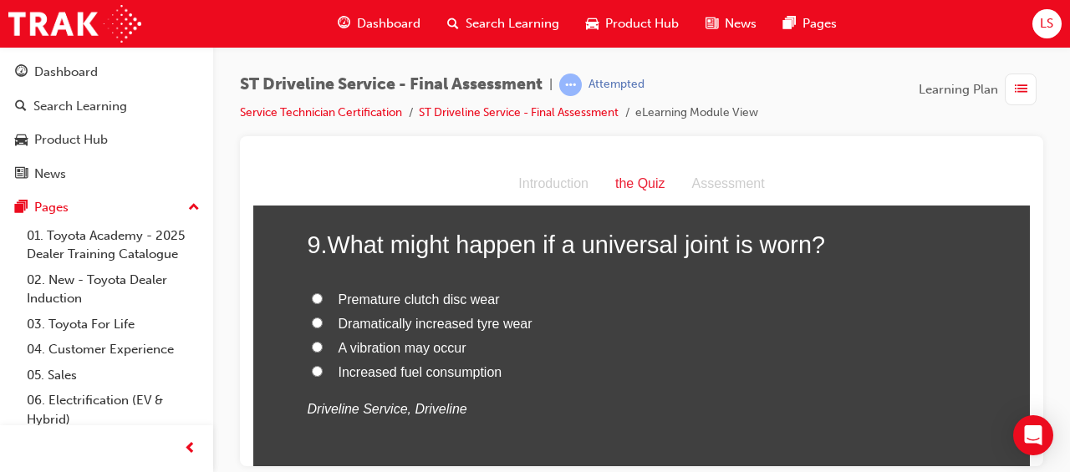
scroll to position [3144, 0]
click at [390, 337] on label "A vibration may occur" at bounding box center [642, 349] width 669 height 24
click at [323, 342] on input "A vibration may occur" at bounding box center [317, 347] width 11 height 11
radio input "true"
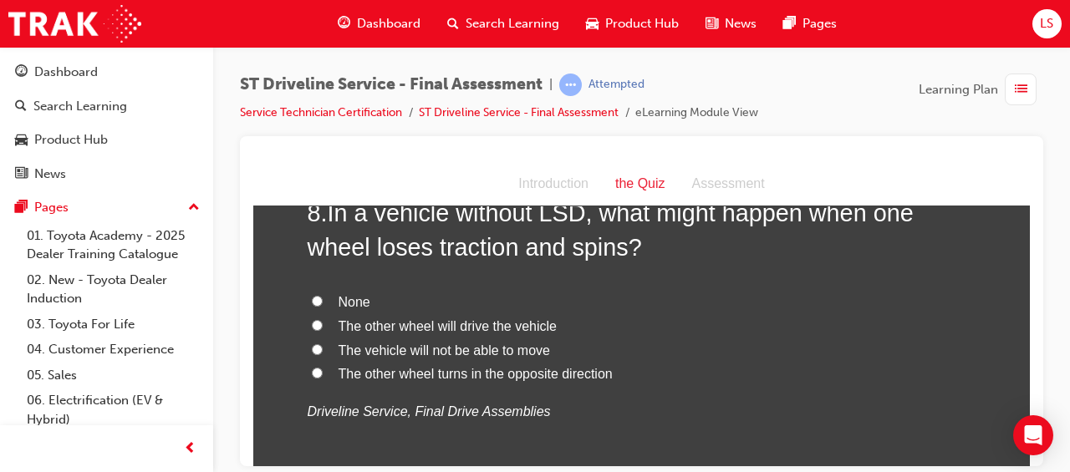
scroll to position [2764, 0]
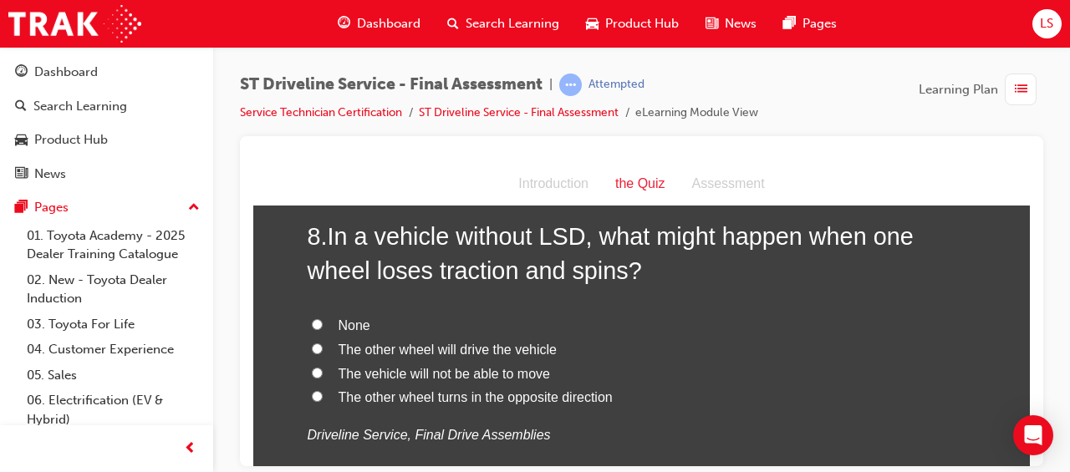
click at [538, 394] on span "The other wheel turns in the opposite direction" at bounding box center [475, 396] width 274 height 14
click at [323, 394] on input "The other wheel turns in the opposite direction" at bounding box center [317, 395] width 11 height 11
radio input "true"
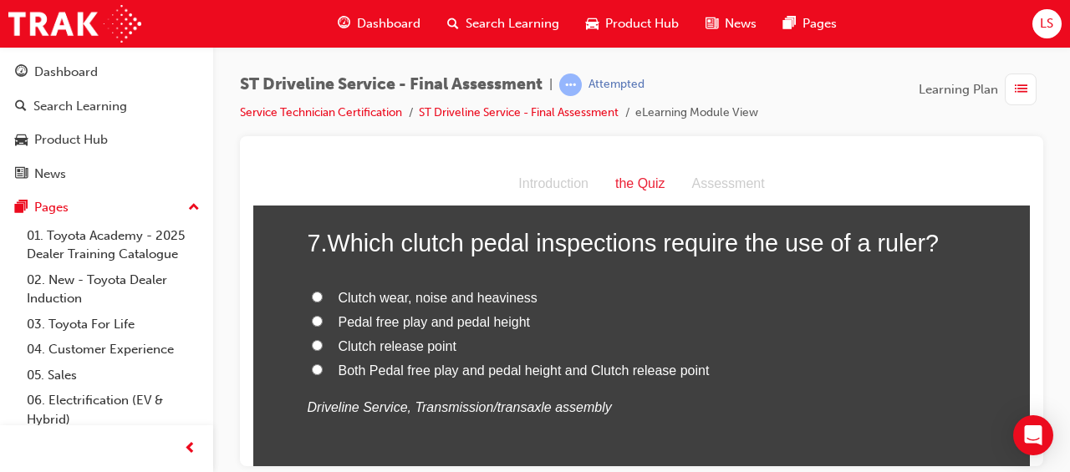
scroll to position [2401, 0]
click at [497, 369] on span "Both Pedal free play and pedal height and Clutch release point" at bounding box center [523, 371] width 371 height 14
click at [323, 369] on input "Both Pedal free play and pedal height and Clutch release point" at bounding box center [317, 369] width 11 height 11
radio input "true"
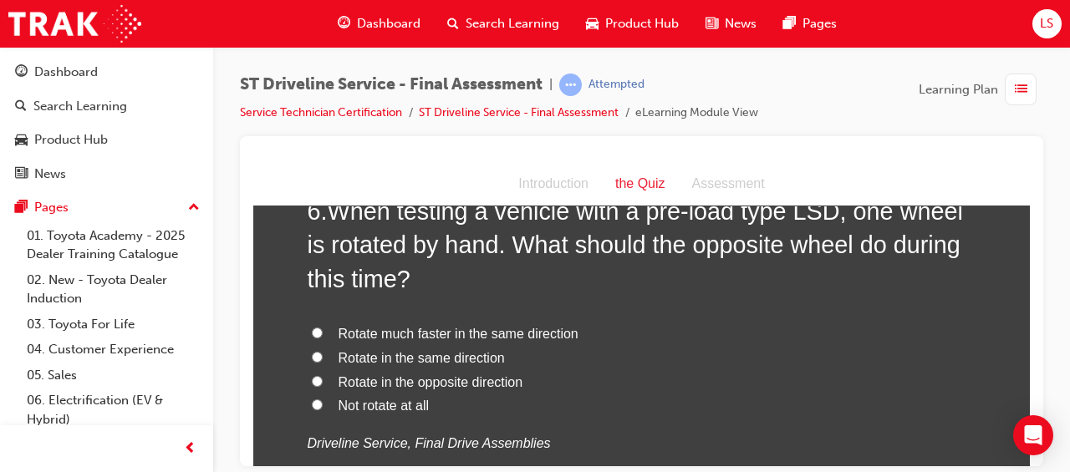
scroll to position [2016, 0]
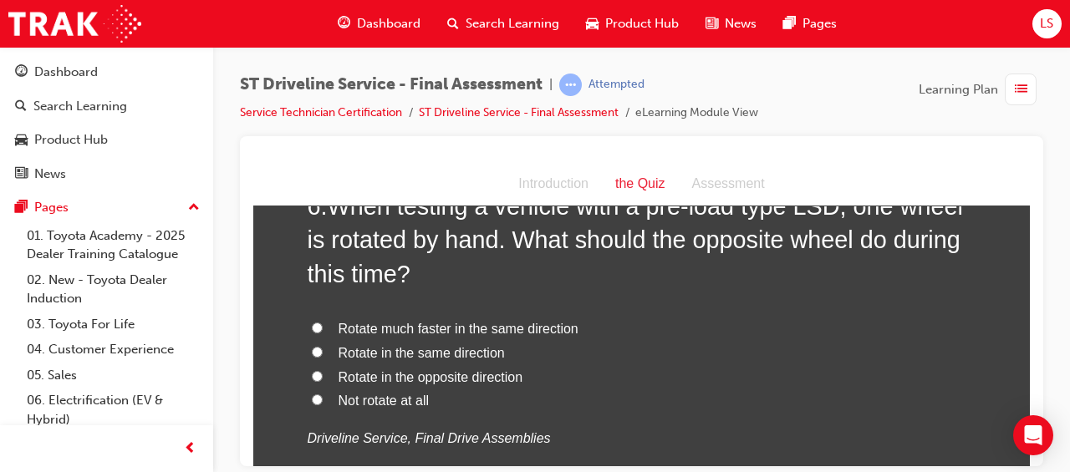
click at [470, 374] on span "Rotate in the opposite direction" at bounding box center [430, 376] width 185 height 14
click at [323, 374] on input "Rotate in the opposite direction" at bounding box center [317, 375] width 11 height 11
radio input "true"
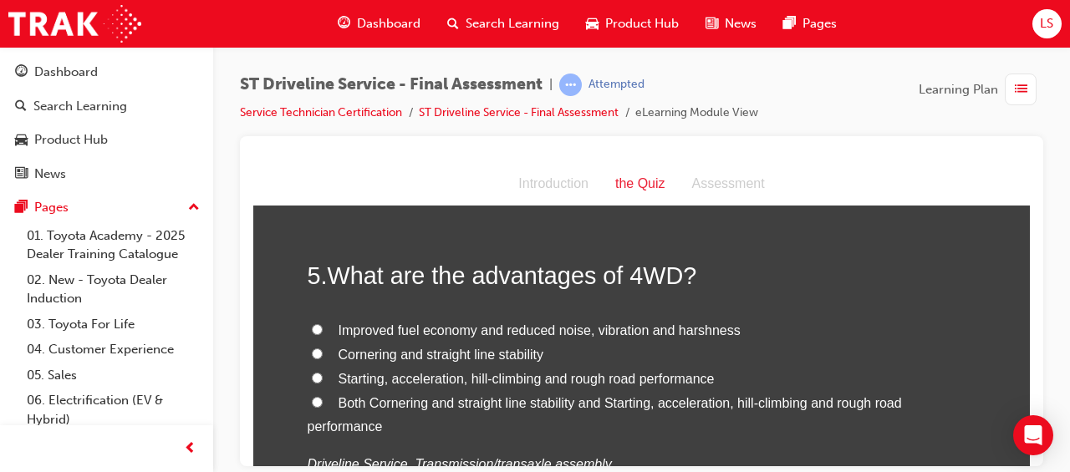
scroll to position [1569, 0]
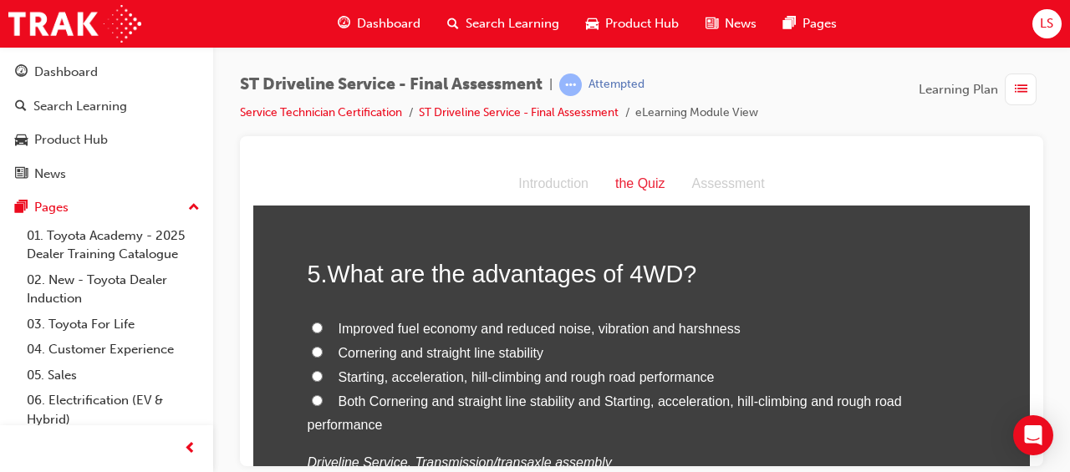
click at [667, 401] on span "Both Cornering and straight line stability and Starting, acceleration, hill-cli…" at bounding box center [605, 413] width 594 height 38
click at [323, 401] on input "Both Cornering and straight line stability and Starting, acceleration, hill-cli…" at bounding box center [317, 399] width 11 height 11
radio input "true"
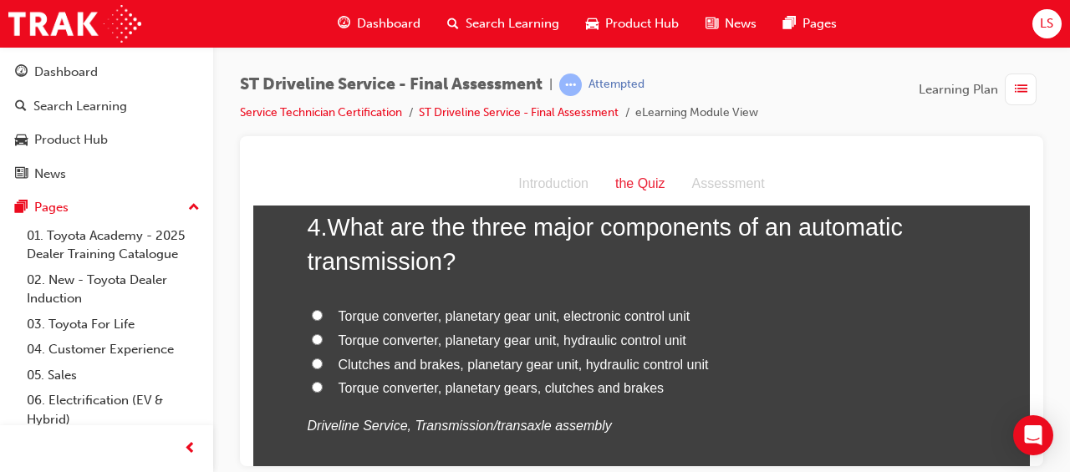
scroll to position [1229, 0]
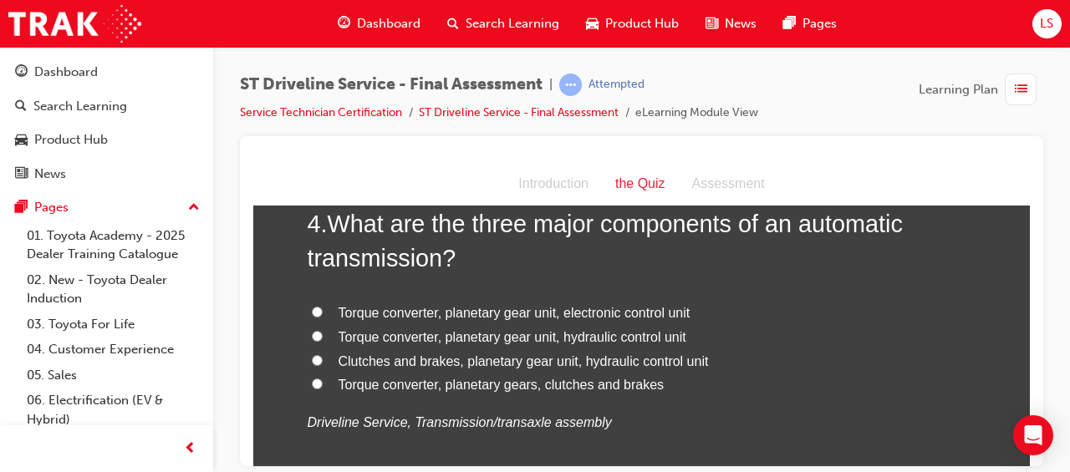
click at [613, 339] on span "Torque converter, planetary gear unit, hydraulic control unit" at bounding box center [512, 336] width 348 height 14
click at [323, 339] on input "Torque converter, planetary gear unit, hydraulic control unit" at bounding box center [317, 335] width 11 height 11
radio input "true"
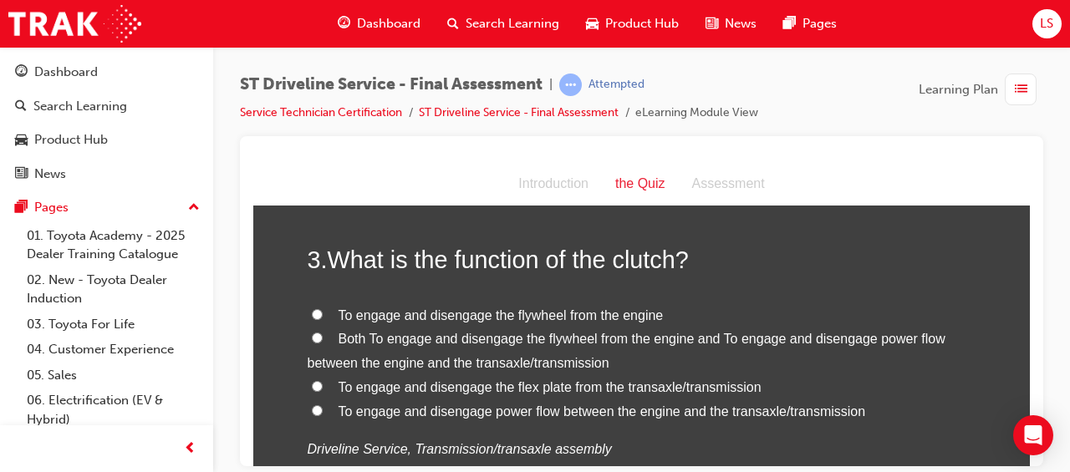
scroll to position [815, 0]
click at [729, 413] on span "To engage and disengage power flow between the engine and the transaxle/transmi…" at bounding box center [601, 410] width 527 height 14
click at [323, 413] on input "To engage and disengage power flow between the engine and the transaxle/transmi…" at bounding box center [317, 409] width 11 height 11
radio input "true"
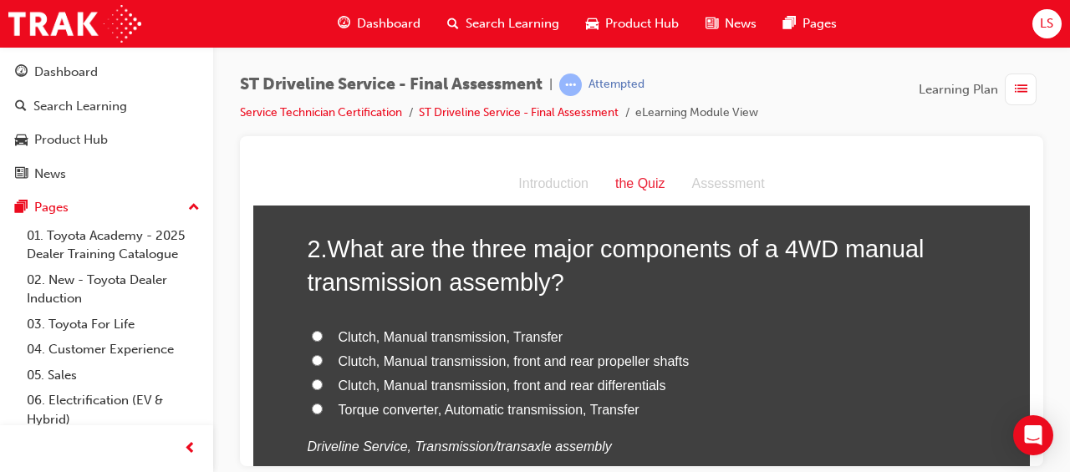
scroll to position [440, 0]
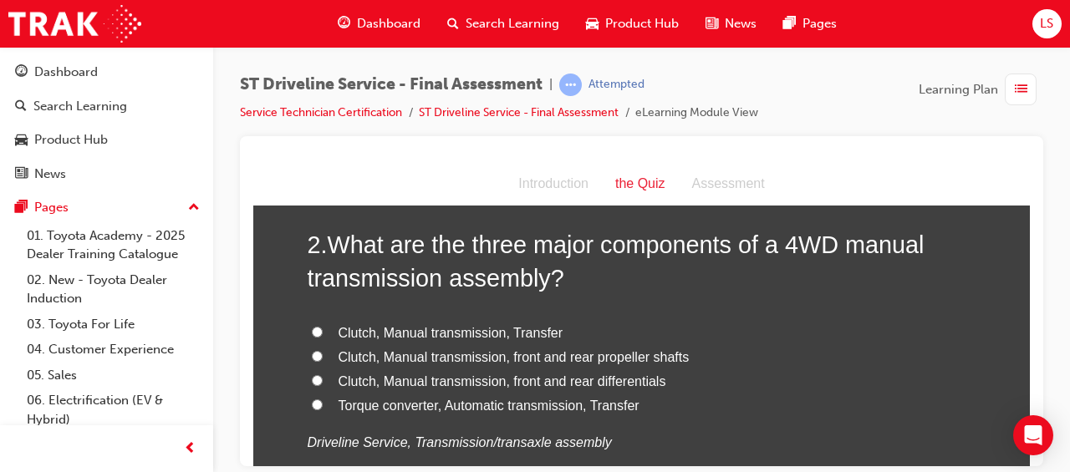
click at [457, 335] on span "Clutch, Manual transmission, Transfer" at bounding box center [450, 332] width 225 height 14
click at [323, 335] on input "Clutch, Manual transmission, Transfer" at bounding box center [317, 331] width 11 height 11
radio input "true"
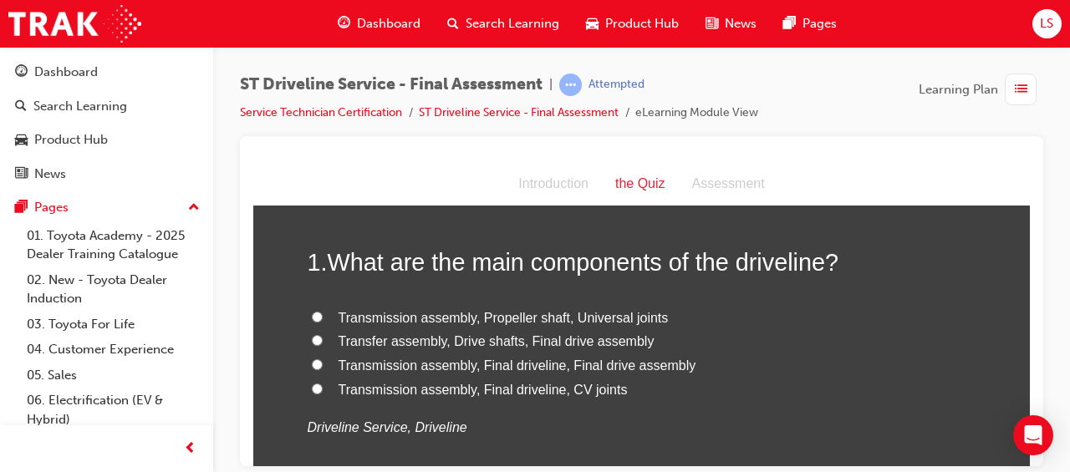
scroll to position [39, 0]
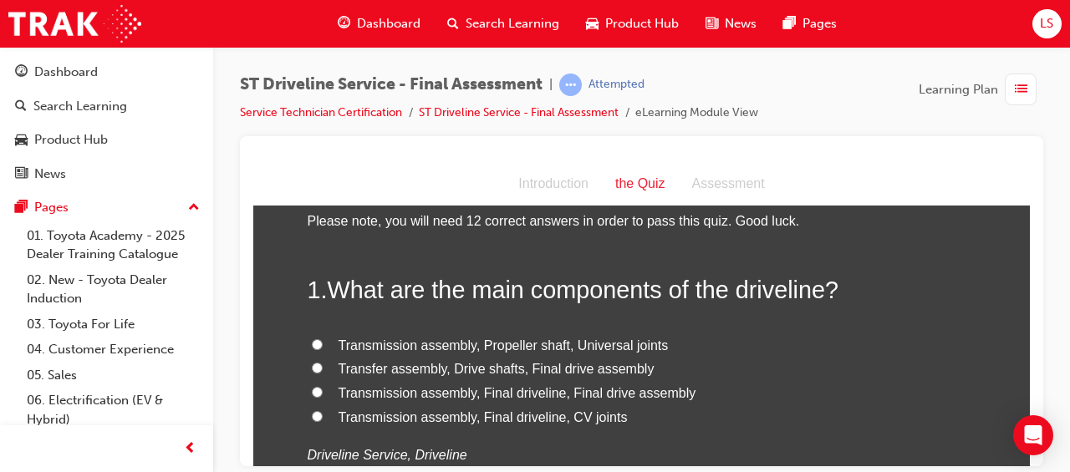
click at [525, 389] on span "Transmission assembly, Final driveline, Final drive assembly" at bounding box center [517, 392] width 358 height 14
click at [323, 389] on input "Transmission assembly, Final driveline, Final drive assembly" at bounding box center [317, 391] width 11 height 11
radio input "true"
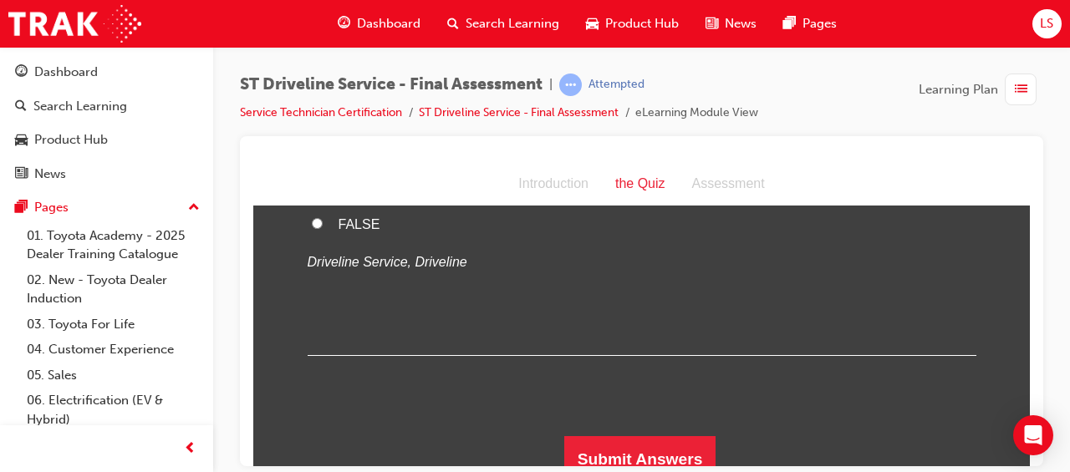
scroll to position [5542, 0]
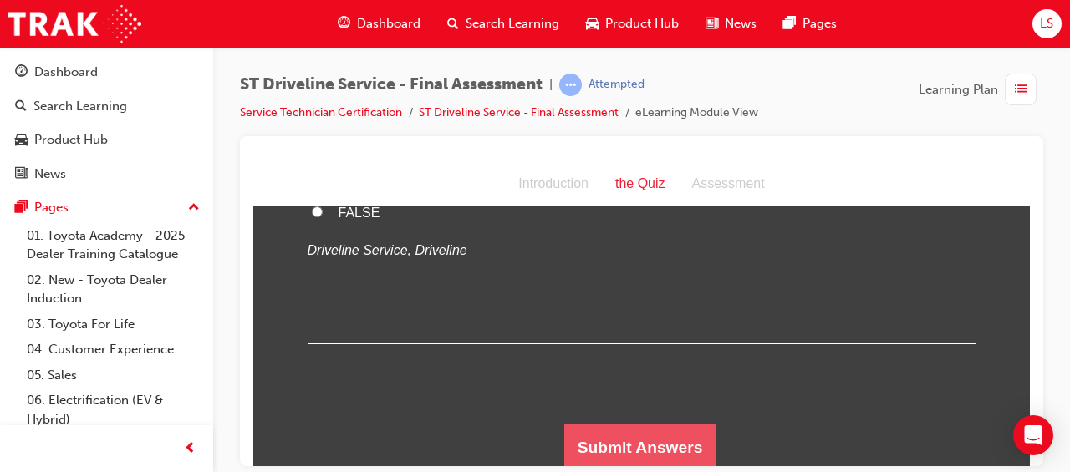
click at [633, 434] on button "Submit Answers" at bounding box center [640, 447] width 152 height 47
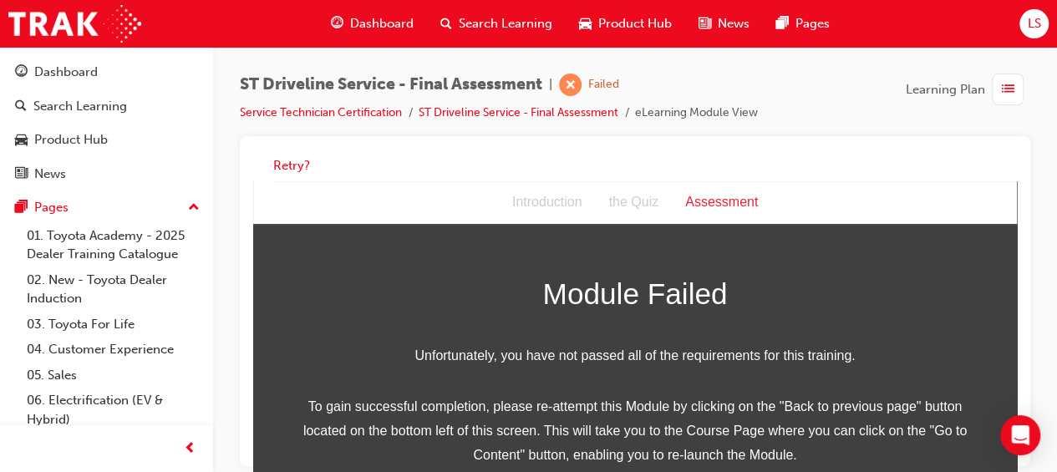
scroll to position [0, 0]
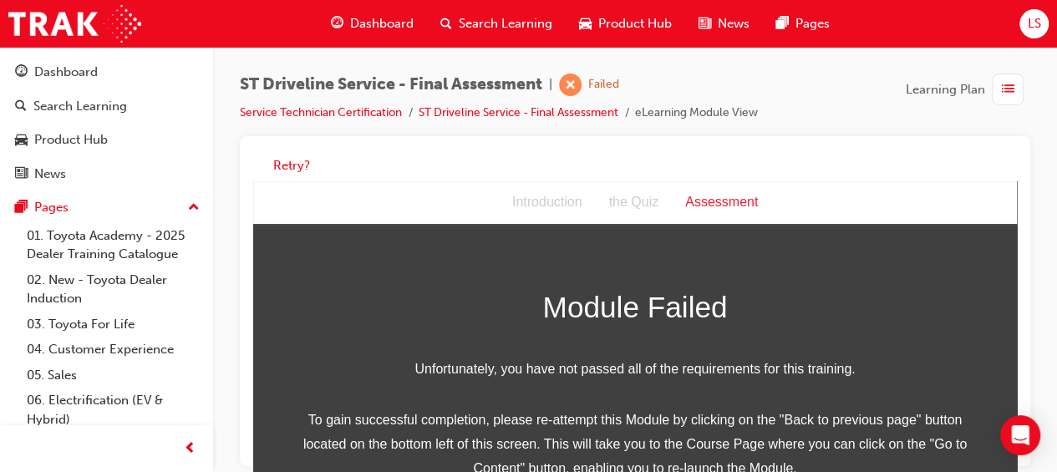
click at [840, 197] on div "Introduction the Quiz Assessment" at bounding box center [635, 202] width 764 height 43
click at [272, 161] on div "Retry?" at bounding box center [635, 166] width 764 height 33
click at [282, 163] on button "Retry?" at bounding box center [291, 165] width 37 height 19
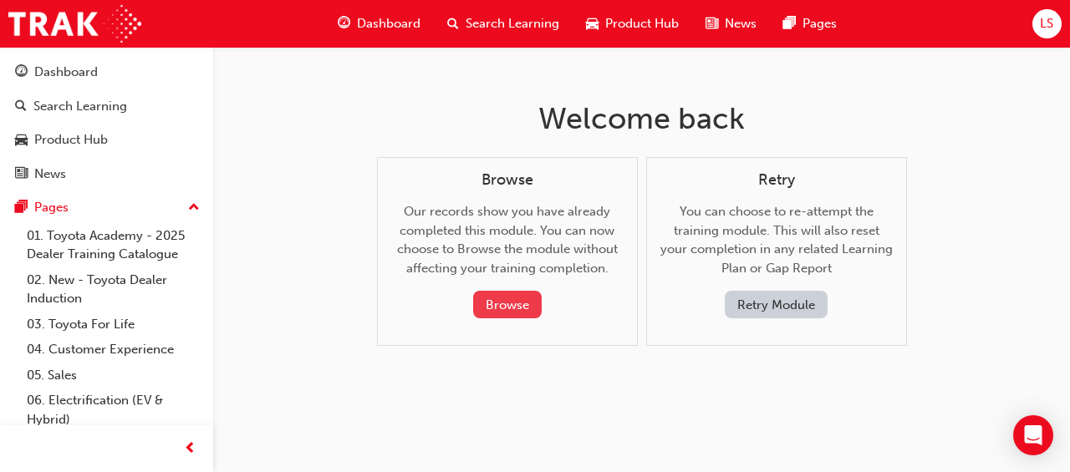
click at [515, 317] on button "Browse" at bounding box center [507, 305] width 69 height 28
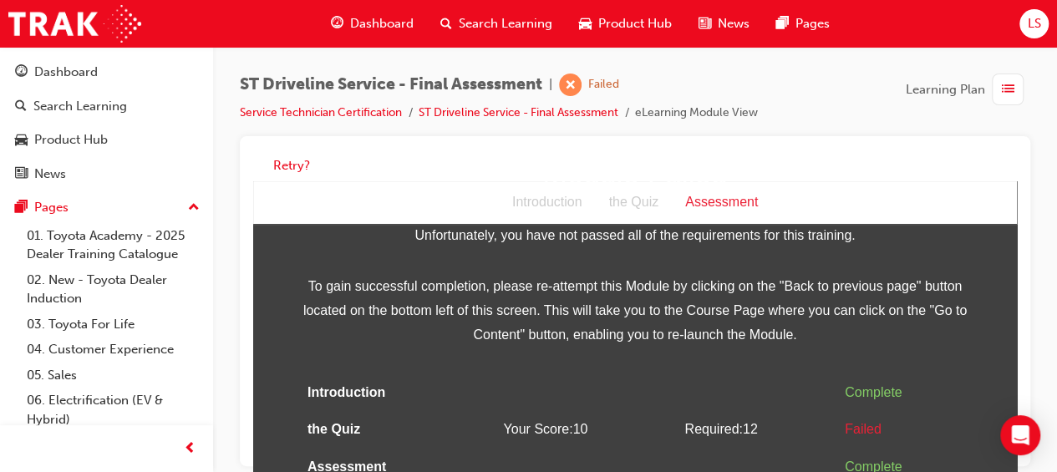
scroll to position [12, 0]
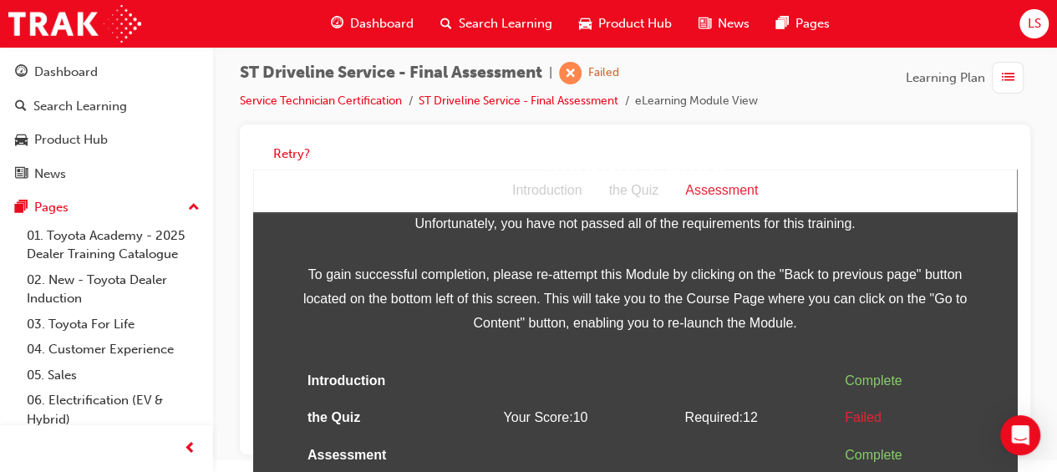
click at [718, 195] on div "Assessment" at bounding box center [721, 191] width 99 height 24
click at [718, 188] on div "Assessment" at bounding box center [721, 191] width 99 height 24
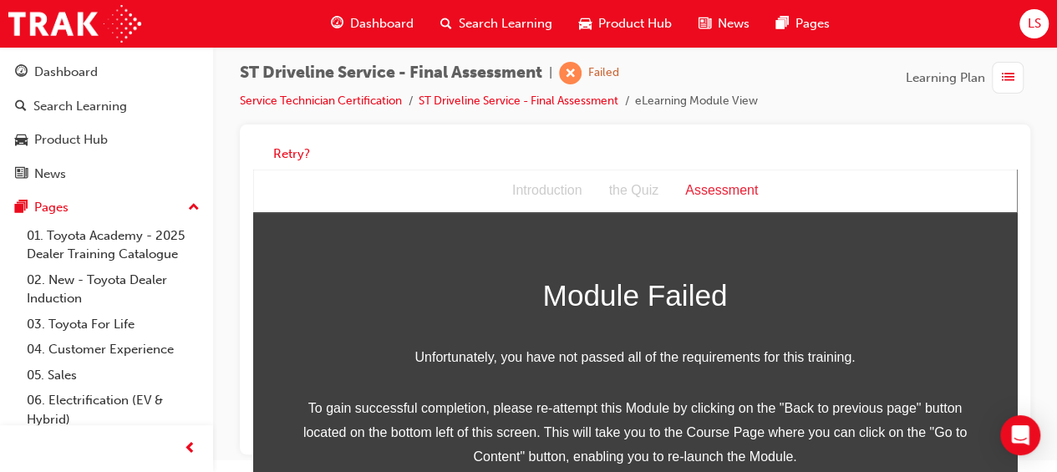
scroll to position [134, 0]
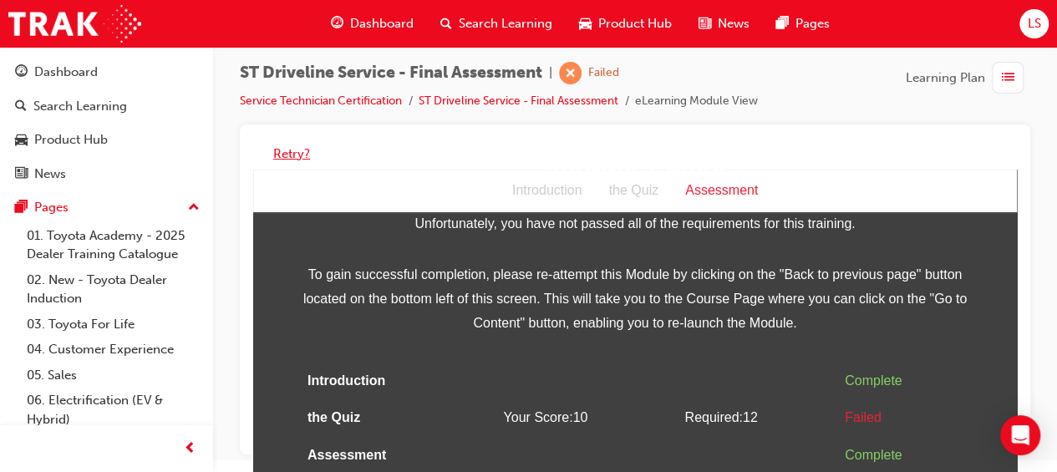
click at [291, 150] on button "Retry?" at bounding box center [291, 154] width 37 height 19
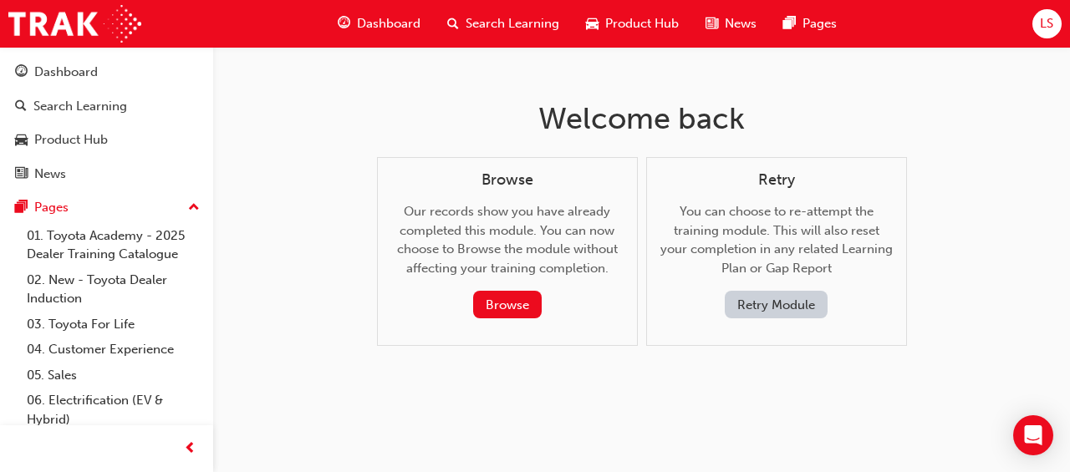
click at [799, 308] on button "Retry Module" at bounding box center [776, 305] width 103 height 28
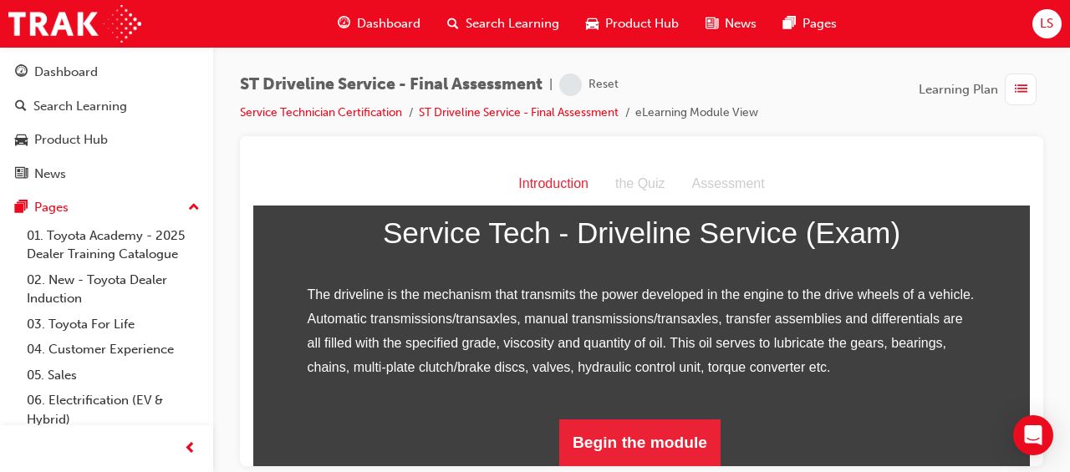
scroll to position [277, 0]
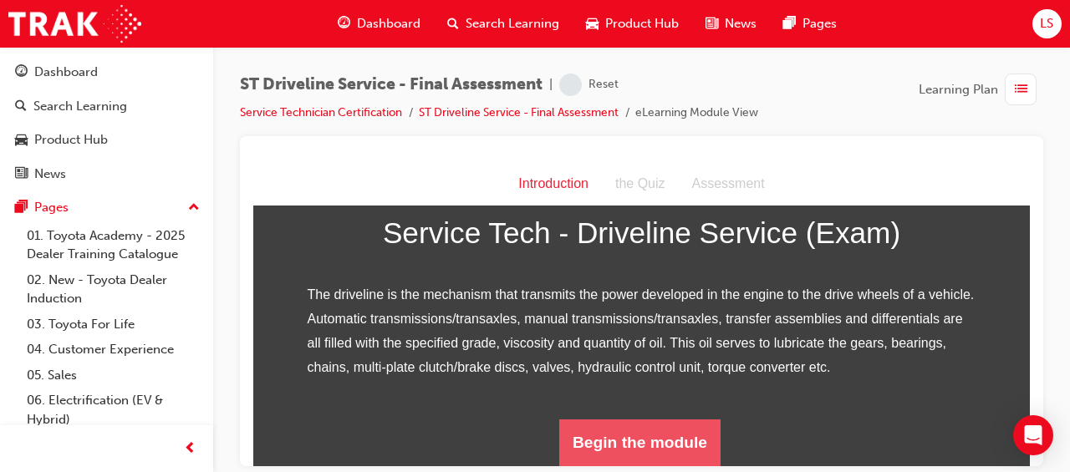
click at [643, 447] on button "Begin the module" at bounding box center [639, 442] width 161 height 47
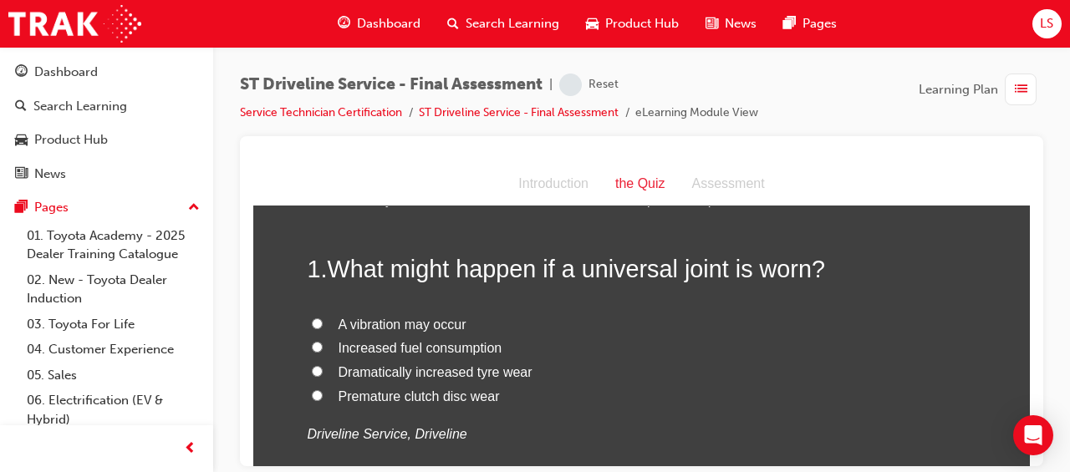
scroll to position [59, 0]
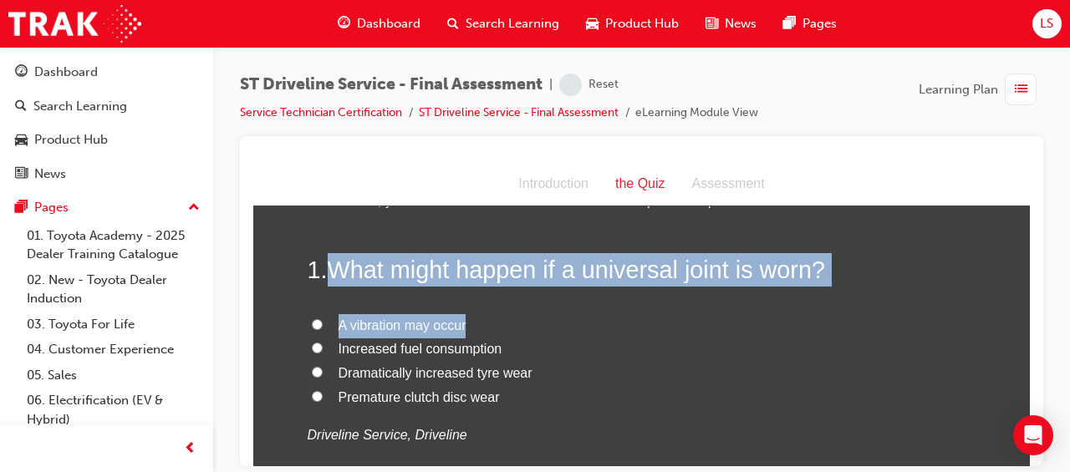
drag, startPoint x: 326, startPoint y: 269, endPoint x: 861, endPoint y: 287, distance: 535.1
click at [861, 287] on div "1 . What might happen if a universal joint is worn? A vibration may occur Incre…" at bounding box center [642, 389] width 669 height 275
click at [694, 321] on label "A vibration may occur" at bounding box center [642, 325] width 669 height 24
click at [323, 321] on input "A vibration may occur" at bounding box center [317, 323] width 11 height 11
radio input "true"
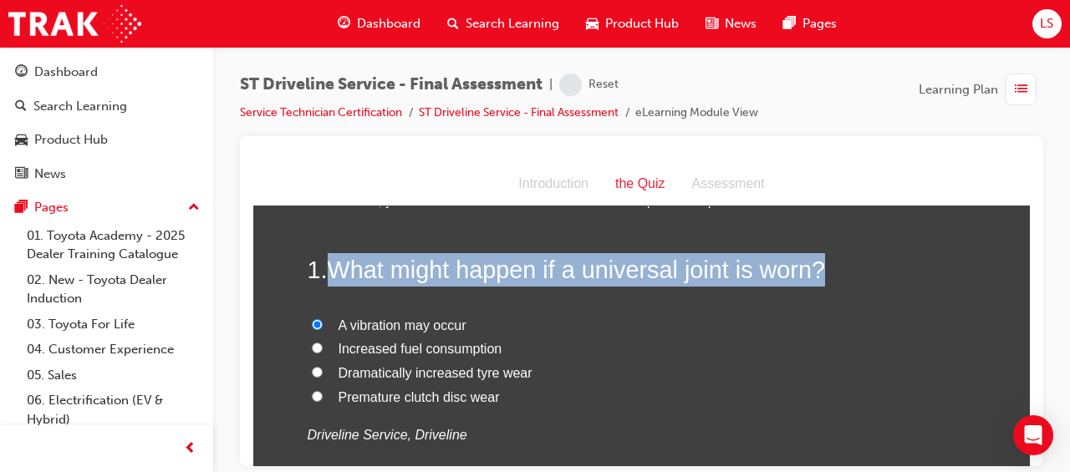
drag, startPoint x: 323, startPoint y: 267, endPoint x: 872, endPoint y: 259, distance: 549.1
click at [872, 259] on h2 "1 . What might happen if a universal joint is worn?" at bounding box center [642, 268] width 669 height 33
drag, startPoint x: 872, startPoint y: 259, endPoint x: 787, endPoint y: 267, distance: 84.7
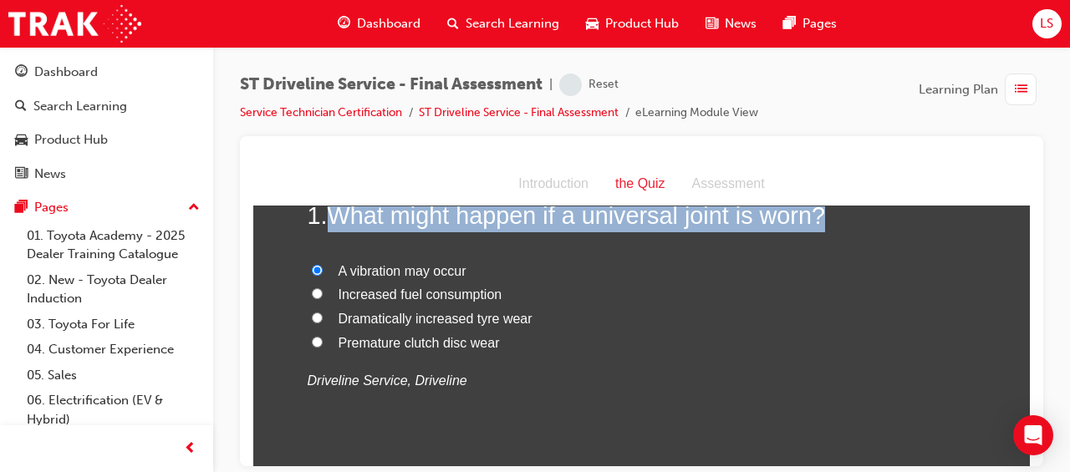
scroll to position [114, 0]
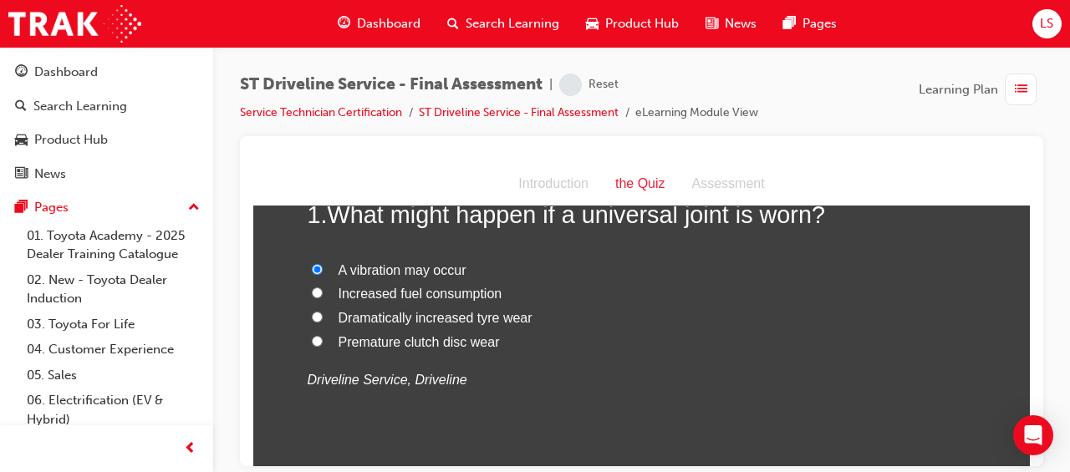
click at [617, 269] on label "A vibration may occur" at bounding box center [642, 270] width 669 height 24
click at [323, 269] on input "A vibration may occur" at bounding box center [317, 268] width 11 height 11
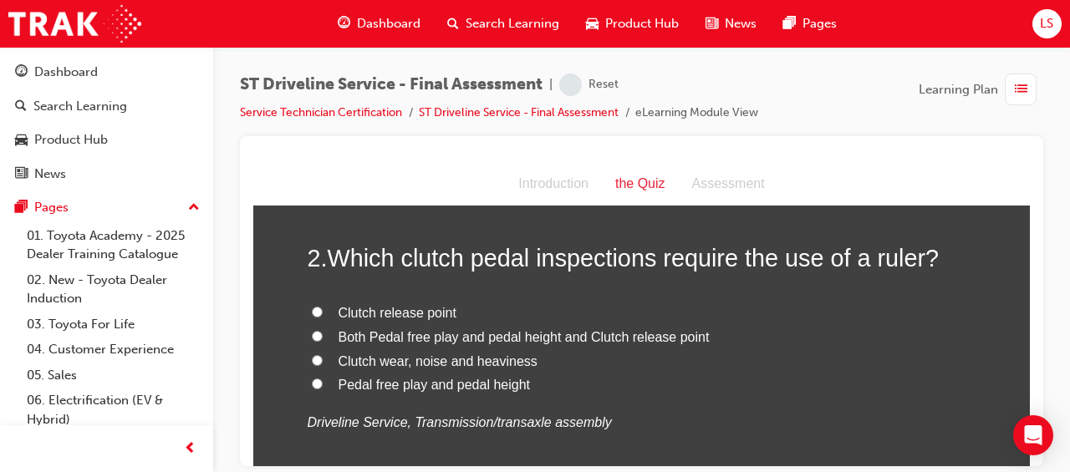
scroll to position [425, 0]
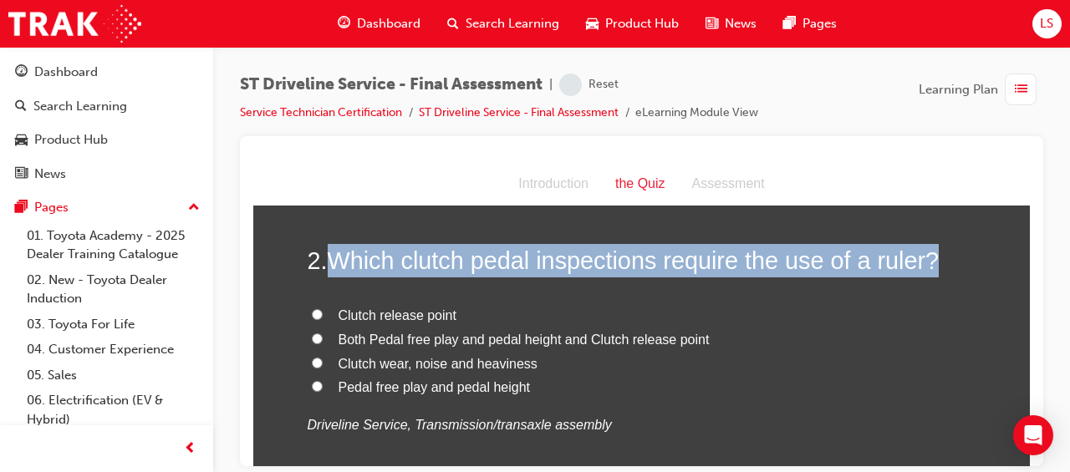
drag, startPoint x: 333, startPoint y: 257, endPoint x: 953, endPoint y: 241, distance: 620.3
drag, startPoint x: 953, startPoint y: 241, endPoint x: 869, endPoint y: 249, distance: 84.0
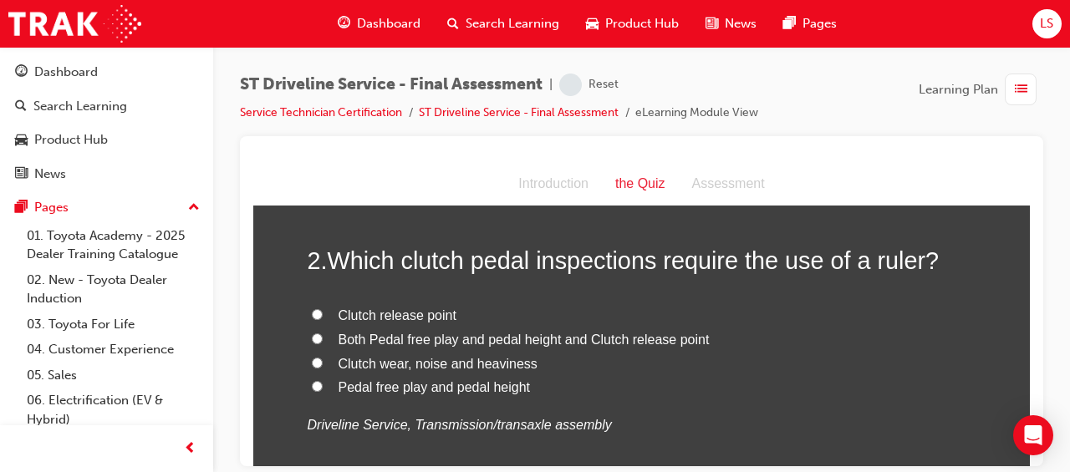
click at [665, 391] on label "Pedal free play and pedal height" at bounding box center [642, 387] width 669 height 24
click at [323, 391] on input "Pedal free play and pedal height" at bounding box center [317, 385] width 11 height 11
radio input "true"
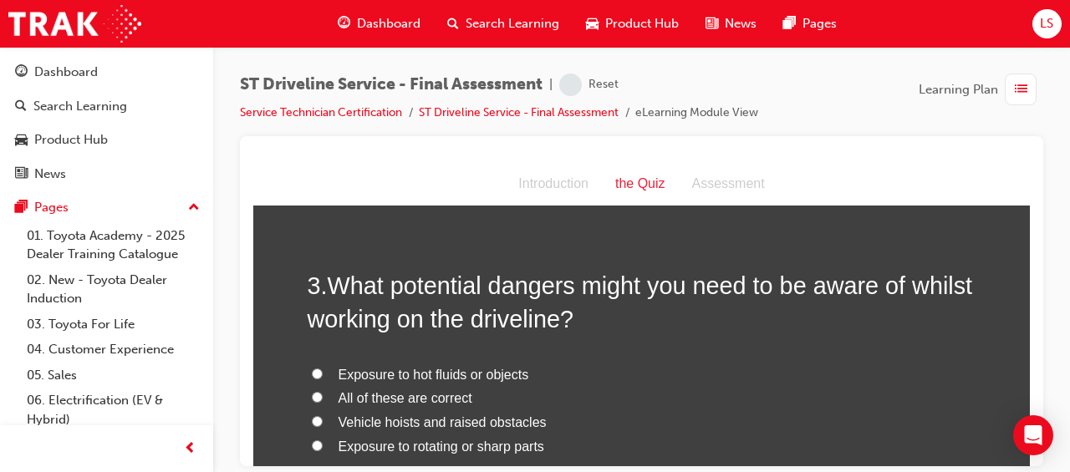
scroll to position [807, 0]
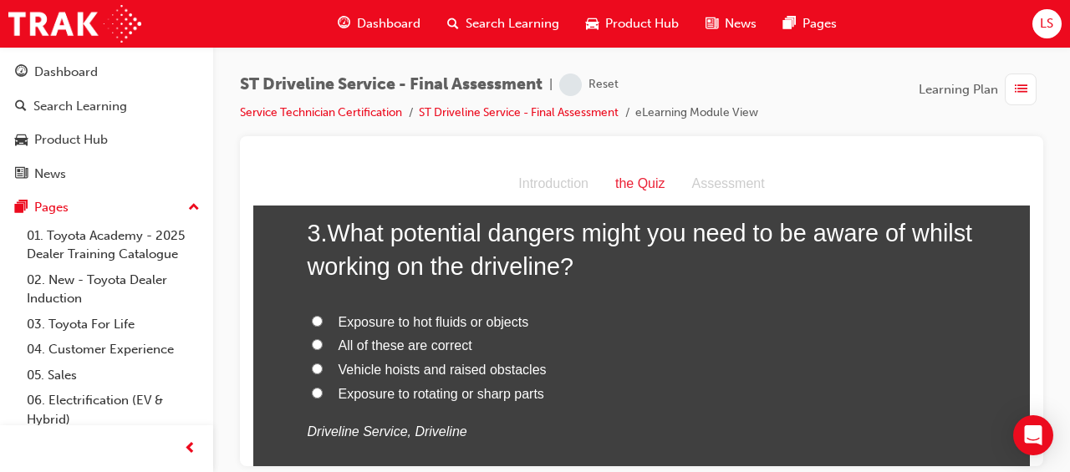
click at [411, 341] on span "All of these are correct" at bounding box center [405, 345] width 134 height 14
click at [323, 341] on input "All of these are correct" at bounding box center [317, 343] width 11 height 11
radio input "true"
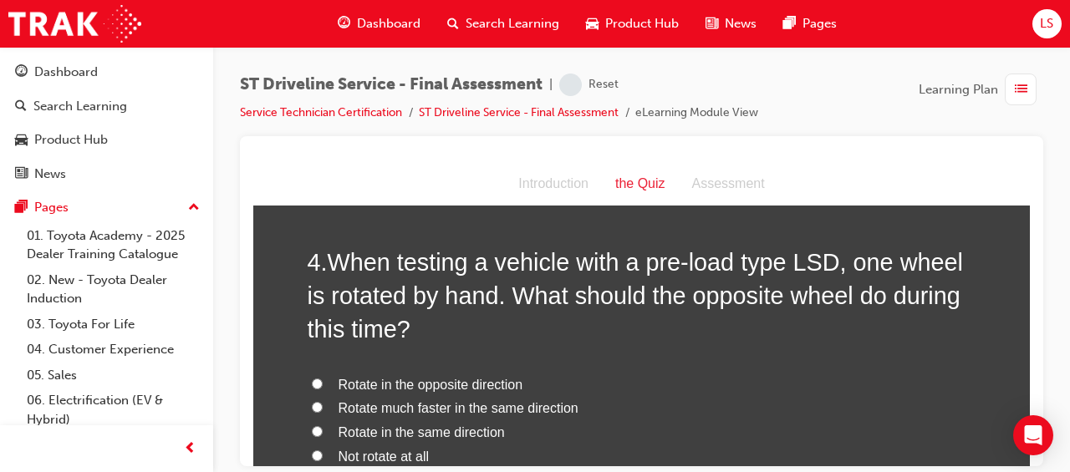
scroll to position [1168, 0]
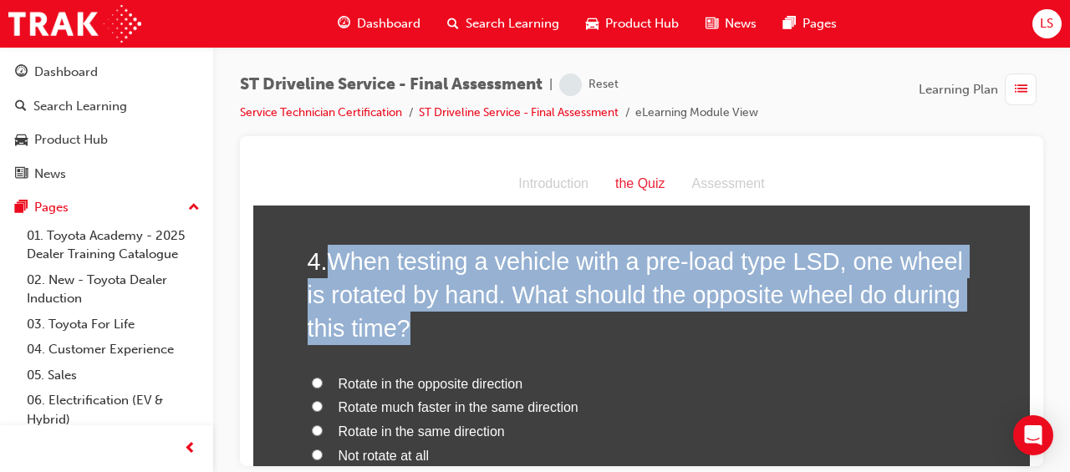
drag, startPoint x: 327, startPoint y: 261, endPoint x: 948, endPoint y: 326, distance: 624.3
click at [948, 326] on h2 "4 . When testing a vehicle with a pre-load type LSD, one wheel is rotated by ha…" at bounding box center [642, 294] width 669 height 101
click at [547, 338] on h2 "4 . When testing a vehicle with a pre-load type LSD, one wheel is rotated by ha…" at bounding box center [642, 294] width 669 height 101
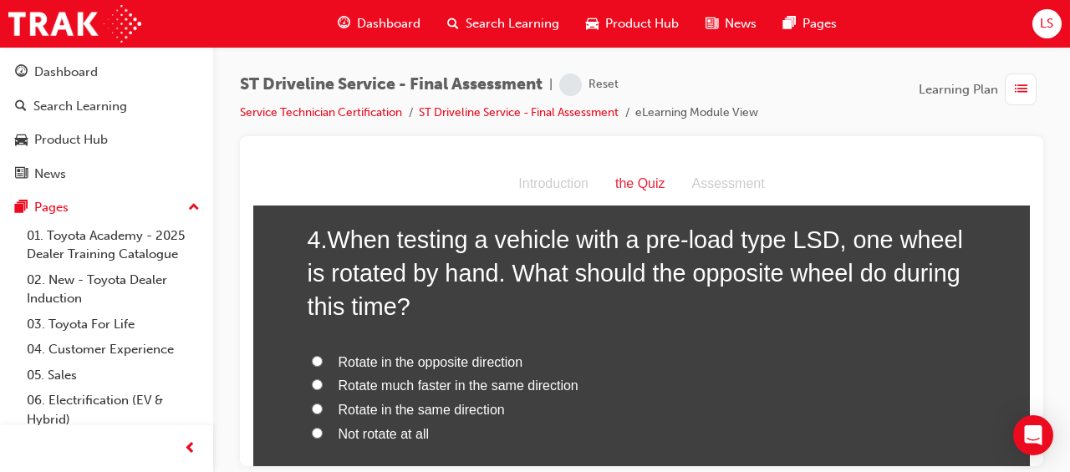
scroll to position [1198, 0]
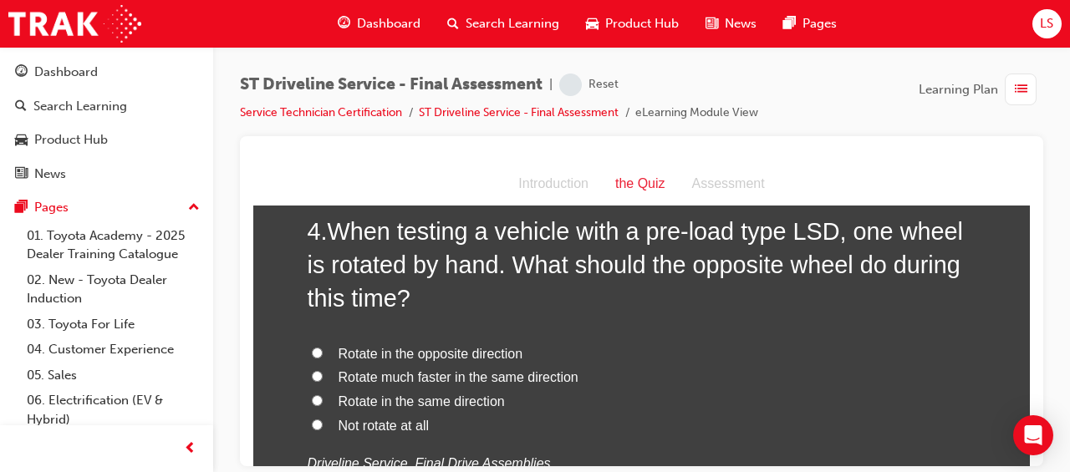
click at [477, 399] on span "Rotate in the same direction" at bounding box center [421, 401] width 166 height 14
click at [323, 399] on input "Rotate in the same direction" at bounding box center [317, 399] width 11 height 11
radio input "true"
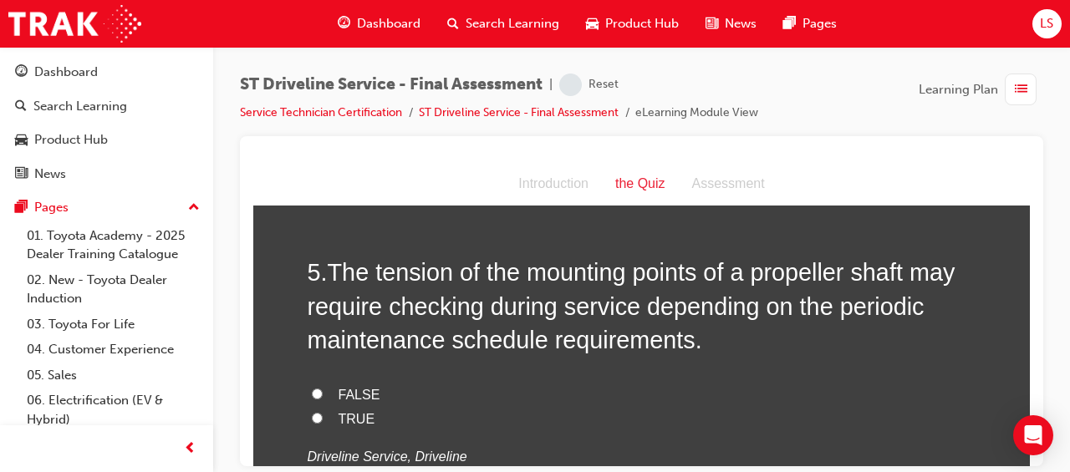
scroll to position [1591, 0]
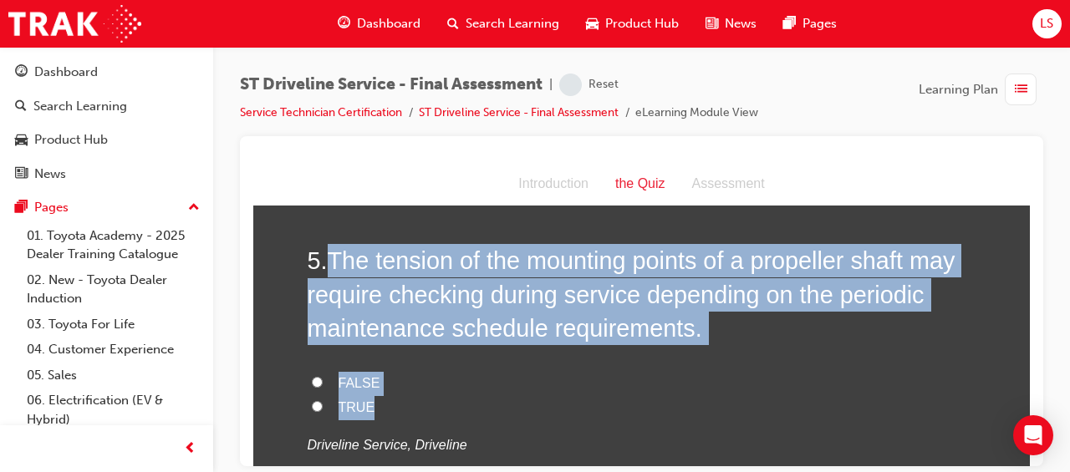
drag, startPoint x: 328, startPoint y: 259, endPoint x: 666, endPoint y: 409, distance: 370.0
click at [666, 409] on div "5 . The tension of the mounting points of a propeller shaft may require checkin…" at bounding box center [642, 390] width 669 height 294
drag, startPoint x: 666, startPoint y: 409, endPoint x: 573, endPoint y: 259, distance: 176.0
click at [428, 403] on label "TRUE" at bounding box center [642, 407] width 669 height 24
click at [323, 403] on input "TRUE" at bounding box center [317, 405] width 11 height 11
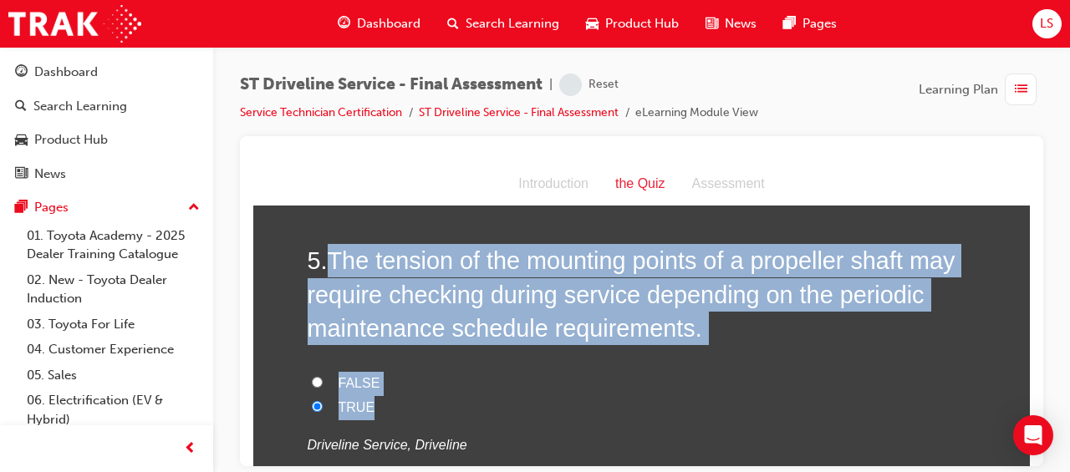
radio input "true"
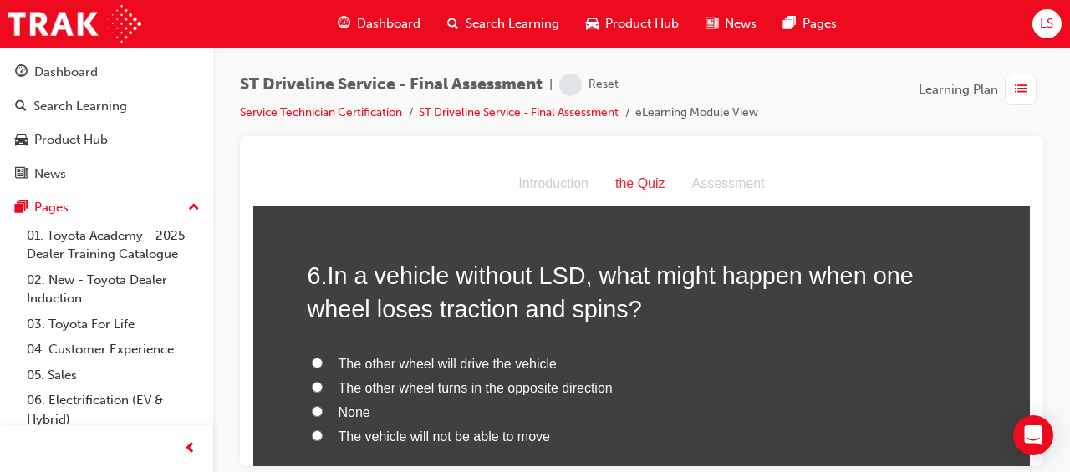
scroll to position [1950, 0]
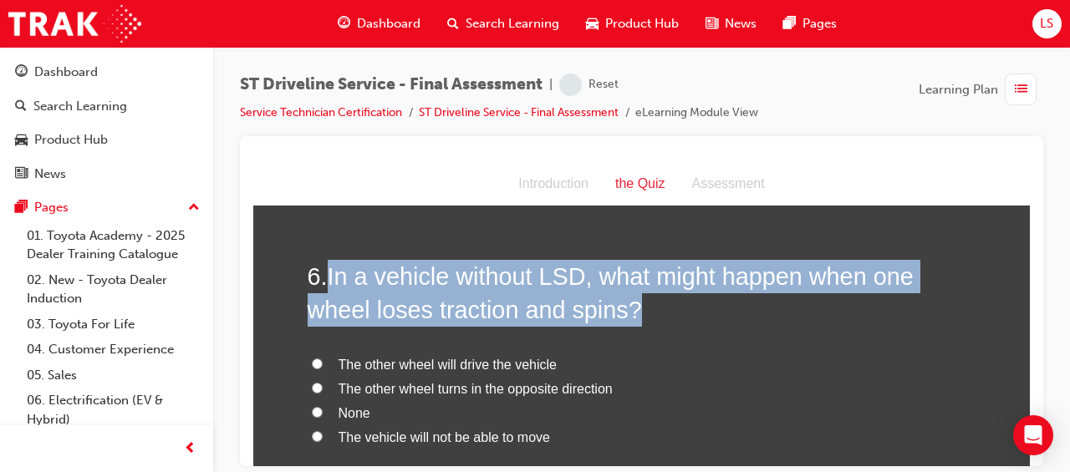
drag, startPoint x: 326, startPoint y: 274, endPoint x: 729, endPoint y: 303, distance: 403.9
click at [729, 303] on h2 "6 . In a vehicle without LSD, what might happen when one wheel loses traction a…" at bounding box center [642, 293] width 669 height 68
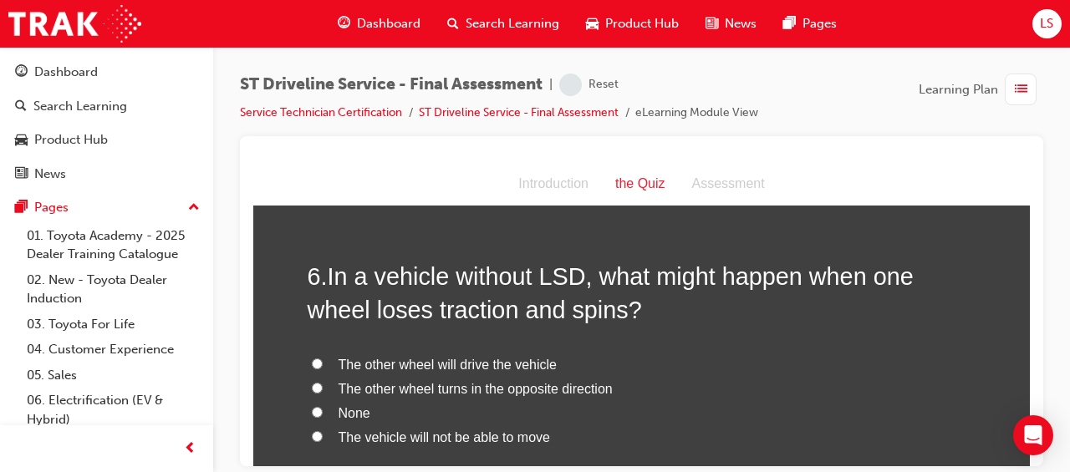
click at [692, 328] on div "6 . In a vehicle without LSD, what might happen when one wheel loses traction a…" at bounding box center [642, 413] width 669 height 309
click at [511, 436] on span "The vehicle will not be able to move" at bounding box center [443, 437] width 211 height 14
click at [323, 436] on input "The vehicle will not be able to move" at bounding box center [317, 435] width 11 height 11
radio input "true"
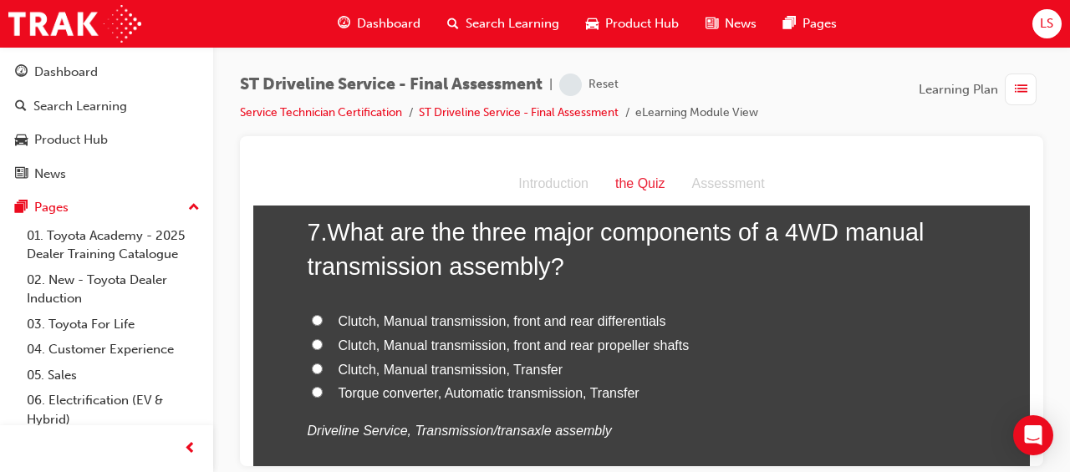
scroll to position [2380, 0]
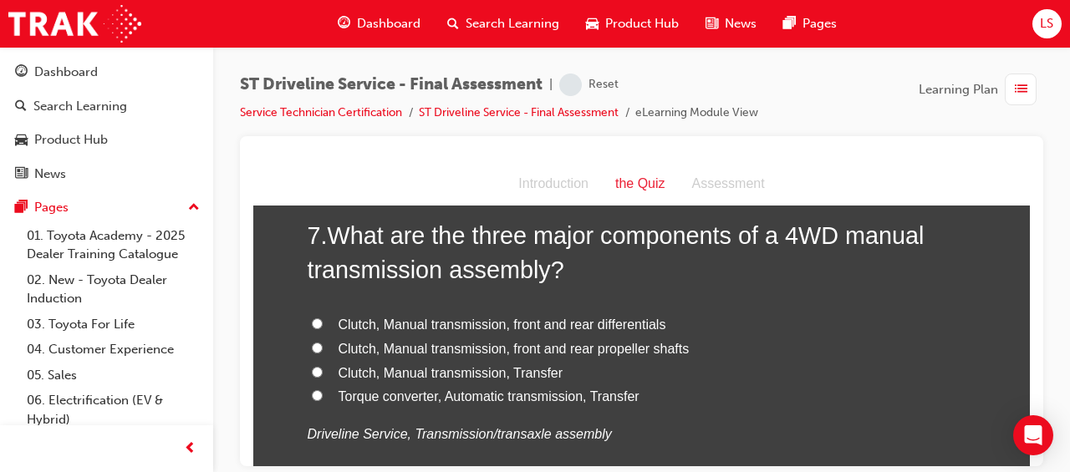
click at [457, 374] on span "Clutch, Manual transmission, Transfer" at bounding box center [450, 372] width 225 height 14
click at [323, 374] on input "Clutch, Manual transmission, Transfer" at bounding box center [317, 371] width 11 height 11
radio input "true"
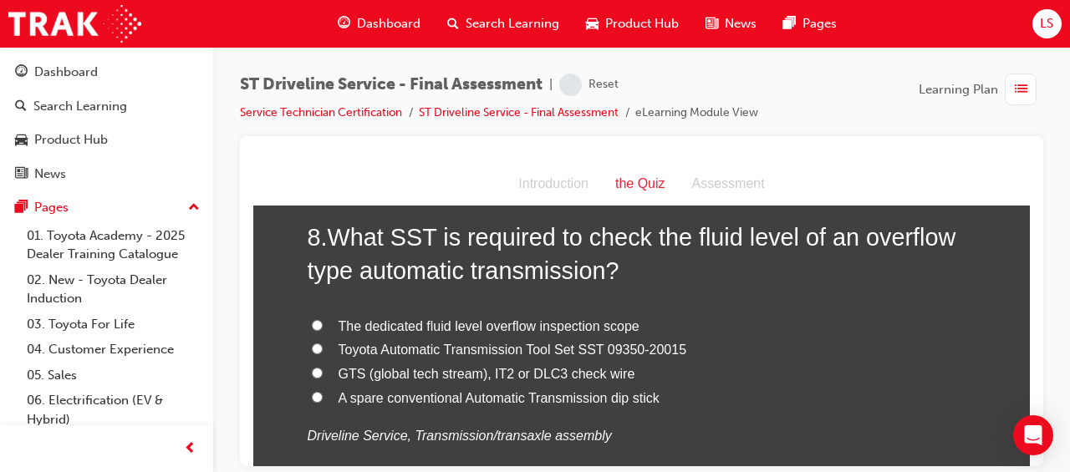
scroll to position [2771, 0]
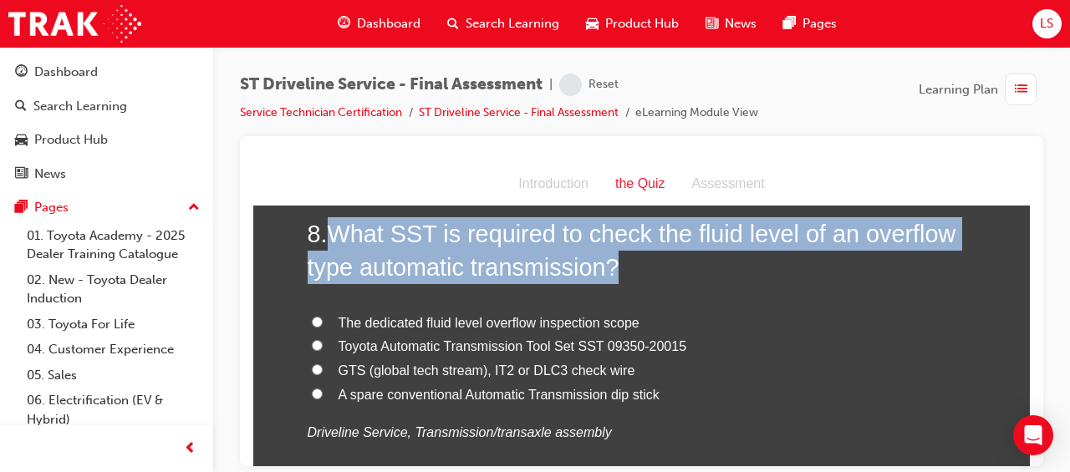
drag, startPoint x: 330, startPoint y: 229, endPoint x: 646, endPoint y: 262, distance: 317.6
click at [646, 262] on h2 "8 . What SST is required to check the fluid level of an overflow type automatic…" at bounding box center [642, 250] width 669 height 68
drag, startPoint x: 646, startPoint y: 262, endPoint x: 539, endPoint y: 249, distance: 107.7
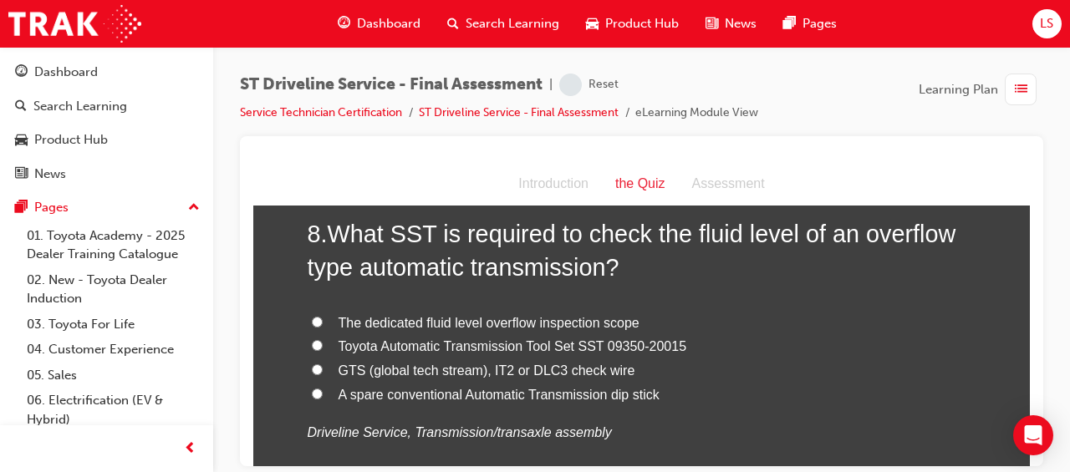
click at [778, 389] on label "A spare conventional Automatic Transmission dip stick" at bounding box center [642, 395] width 669 height 24
click at [323, 389] on input "A spare conventional Automatic Transmission dip stick" at bounding box center [317, 393] width 11 height 11
radio input "true"
click at [650, 343] on span "Toyota Automatic Transmission Tool Set SST 09350-20015" at bounding box center [512, 345] width 348 height 14
click at [323, 343] on input "Toyota Automatic Transmission Tool Set SST 09350-20015" at bounding box center [317, 344] width 11 height 11
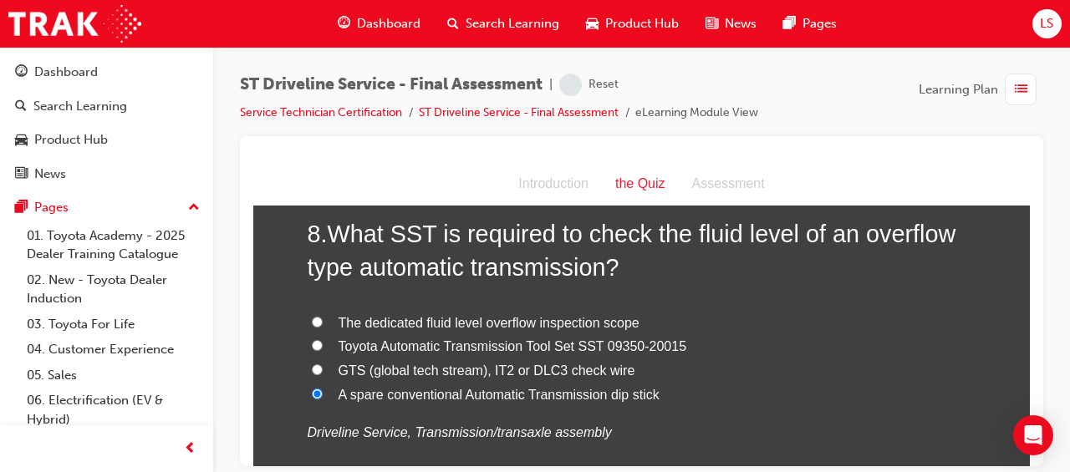
radio input "true"
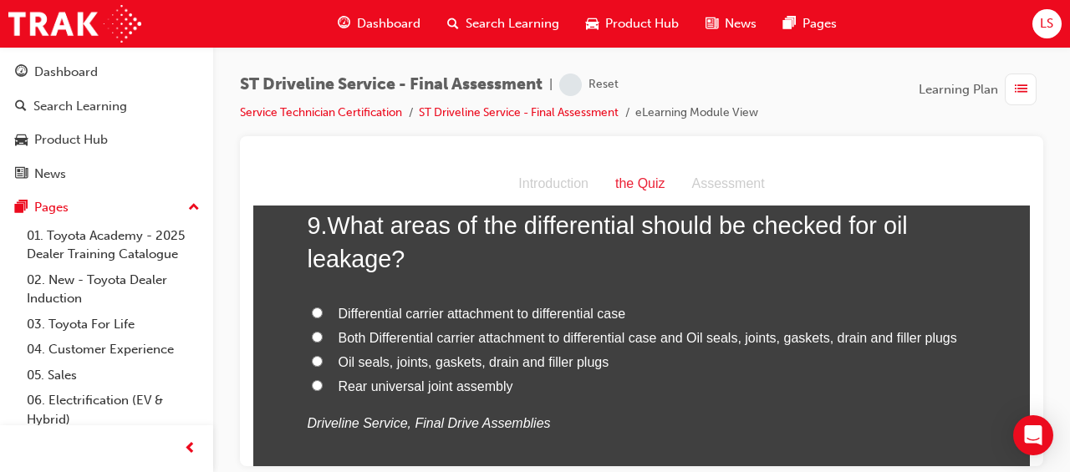
scroll to position [3165, 0]
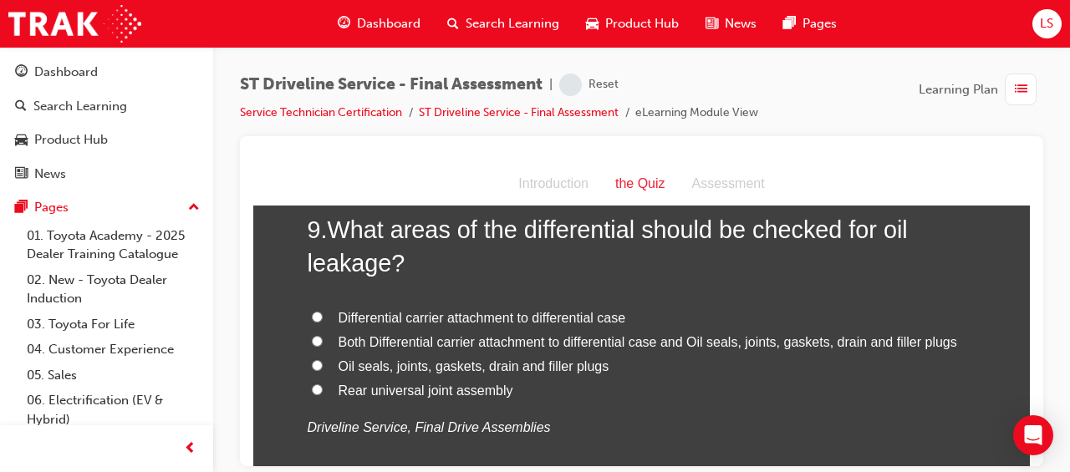
click at [887, 336] on span "Both Differential carrier attachment to differential case and Oil seals, joints…" at bounding box center [647, 341] width 618 height 14
click at [323, 336] on input "Both Differential carrier attachment to differential case and Oil seals, joints…" at bounding box center [317, 340] width 11 height 11
radio input "true"
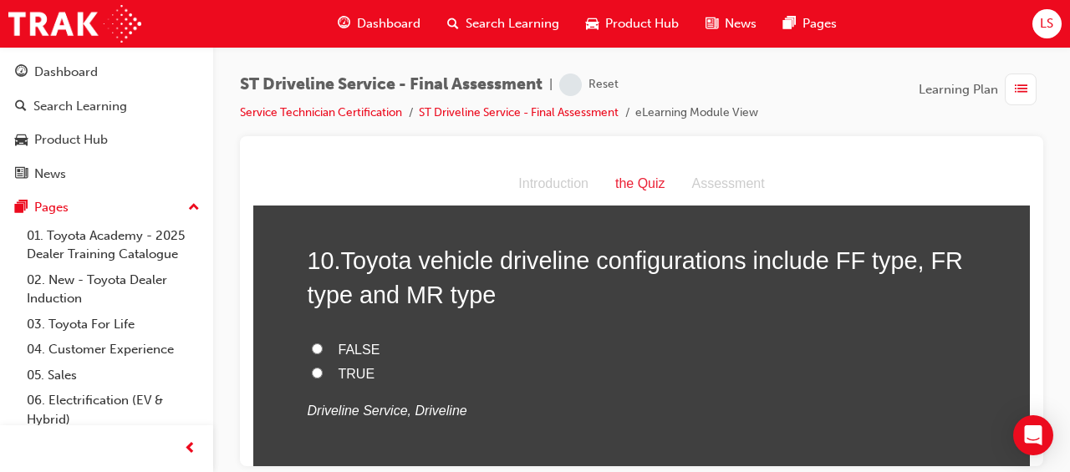
scroll to position [3524, 0]
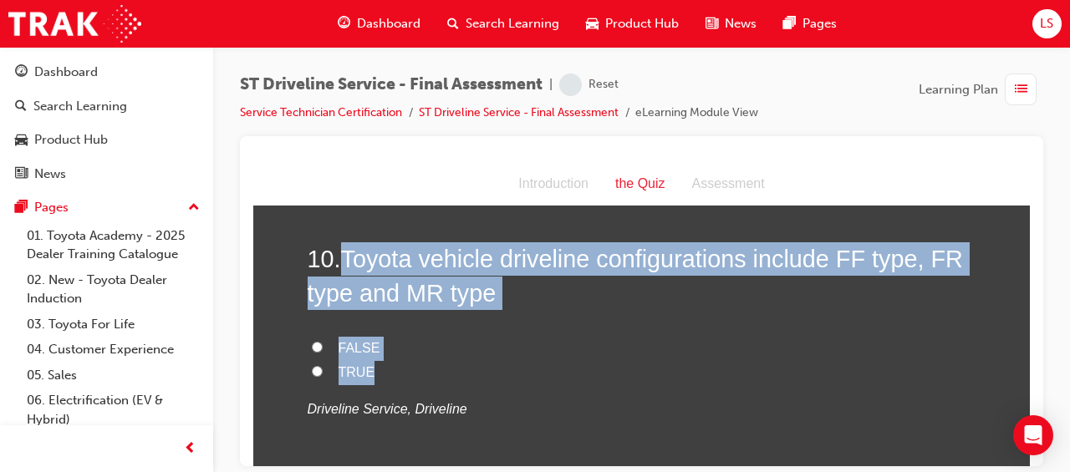
drag, startPoint x: 338, startPoint y: 261, endPoint x: 792, endPoint y: 369, distance: 466.6
click at [792, 369] on div "10 . Toyota vehicle driveline configurations include FF type, FR type and MR ty…" at bounding box center [642, 372] width 669 height 261
click at [441, 373] on label "TRUE" at bounding box center [642, 372] width 669 height 24
click at [323, 373] on input "TRUE" at bounding box center [317, 370] width 11 height 11
radio input "true"
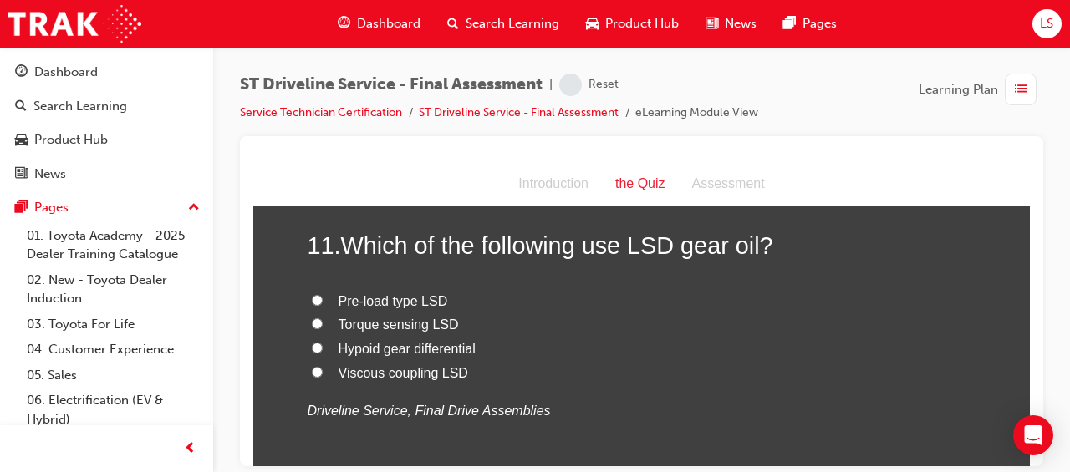
scroll to position [3879, 0]
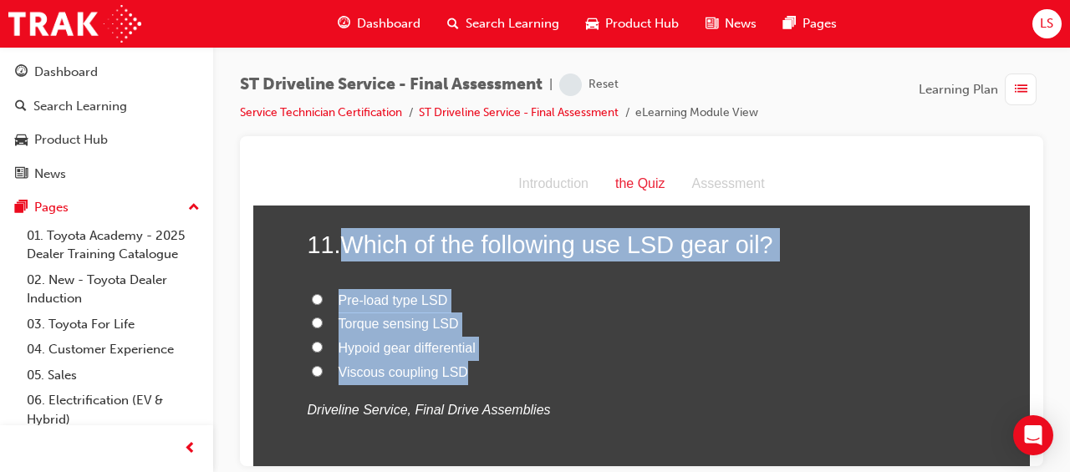
drag, startPoint x: 339, startPoint y: 242, endPoint x: 705, endPoint y: 369, distance: 387.4
click at [705, 369] on div "11 . Which of the following use LSD gear oil? Pre-load type LSD Torque sensing …" at bounding box center [642, 364] width 669 height 275
click at [587, 363] on label "Viscous coupling LSD" at bounding box center [642, 372] width 669 height 24
click at [323, 365] on input "Viscous coupling LSD" at bounding box center [317, 370] width 11 height 11
radio input "true"
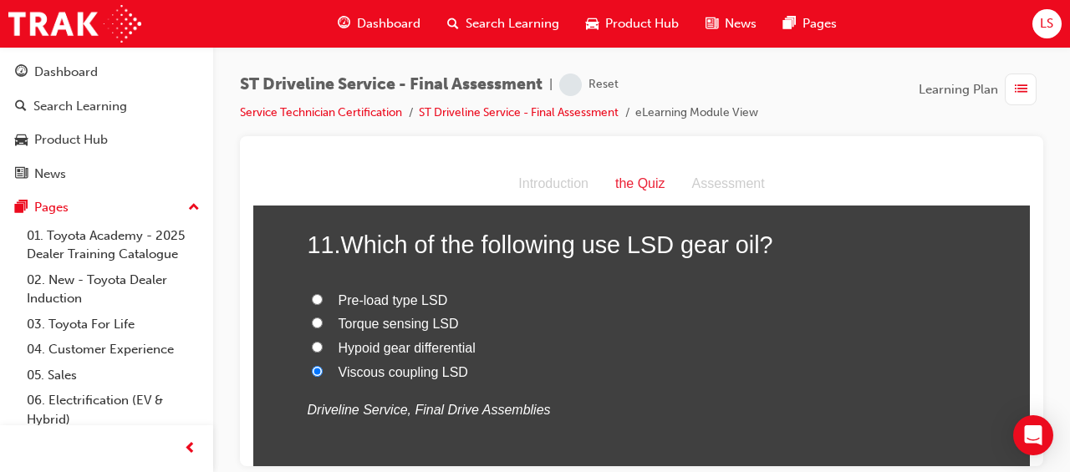
click at [436, 293] on span "Pre-load type LSD" at bounding box center [392, 299] width 109 height 14
click at [323, 293] on input "Pre-load type LSD" at bounding box center [317, 298] width 11 height 11
radio input "true"
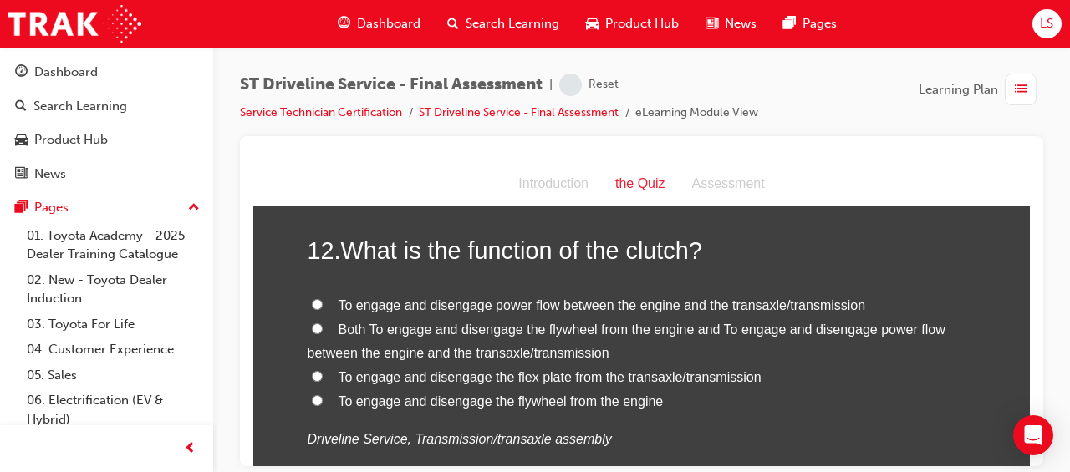
scroll to position [4245, 0]
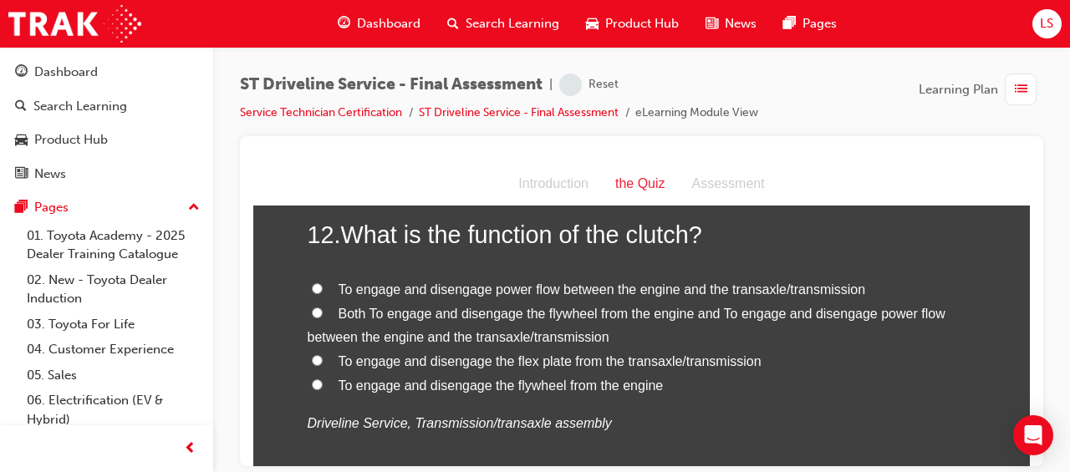
click at [684, 285] on span "To engage and disengage power flow between the engine and the transaxle/transmi…" at bounding box center [601, 289] width 527 height 14
click at [323, 285] on input "To engage and disengage power flow between the engine and the transaxle/transmi…" at bounding box center [317, 287] width 11 height 11
radio input "true"
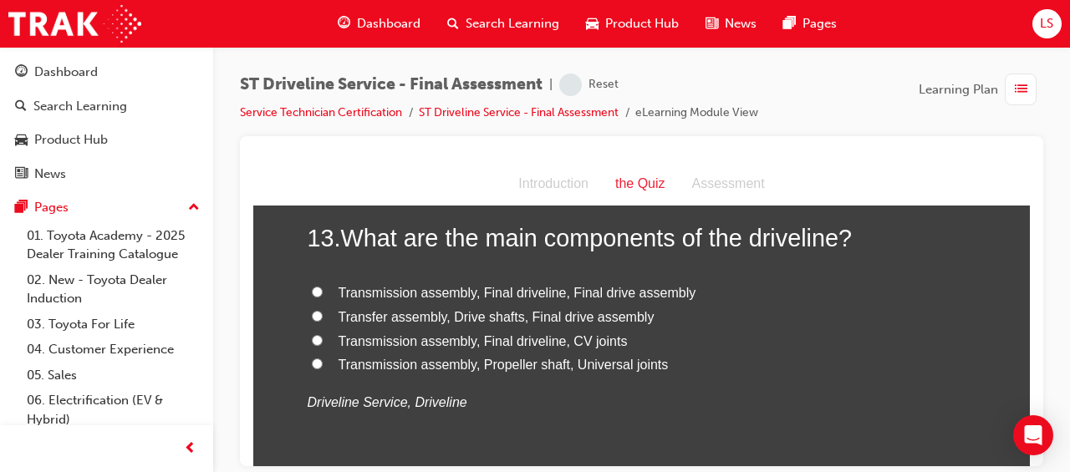
scroll to position [4618, 0]
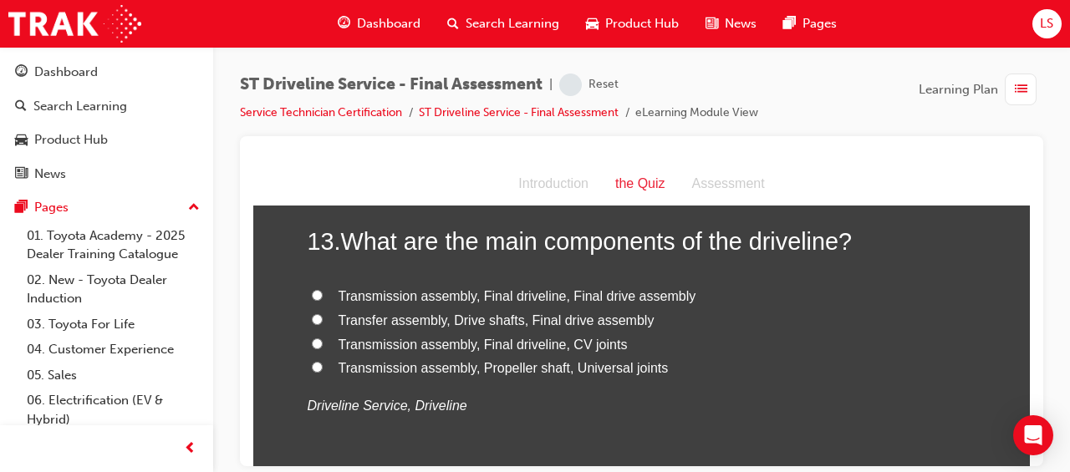
click at [514, 288] on span "Transmission assembly, Final driveline, Final drive assembly" at bounding box center [517, 295] width 358 height 14
click at [323, 289] on input "Transmission assembly, Final driveline, Final drive assembly" at bounding box center [317, 294] width 11 height 11
radio input "true"
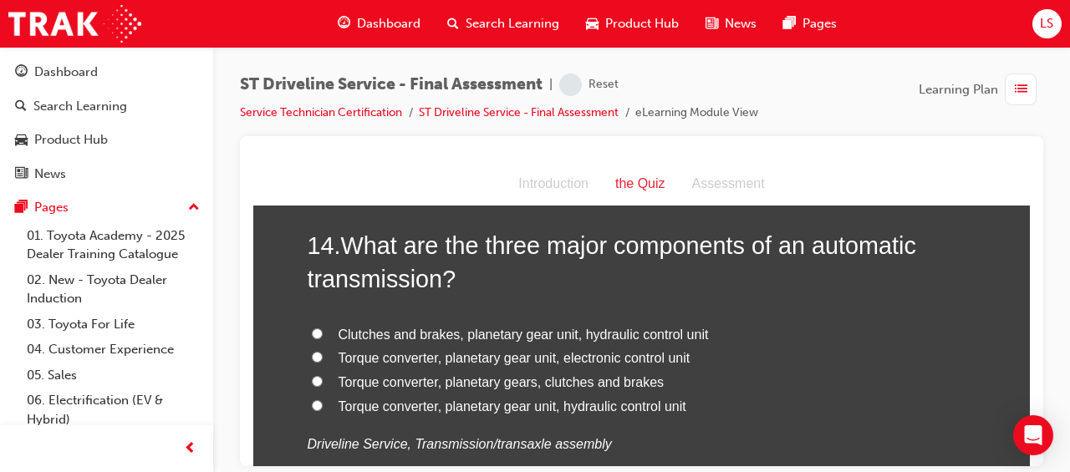
scroll to position [4970, 0]
click at [600, 405] on span "Torque converter, planetary gear unit, hydraulic control unit" at bounding box center [512, 405] width 348 height 14
click at [323, 405] on input "Torque converter, planetary gear unit, hydraulic control unit" at bounding box center [317, 404] width 11 height 11
radio input "true"
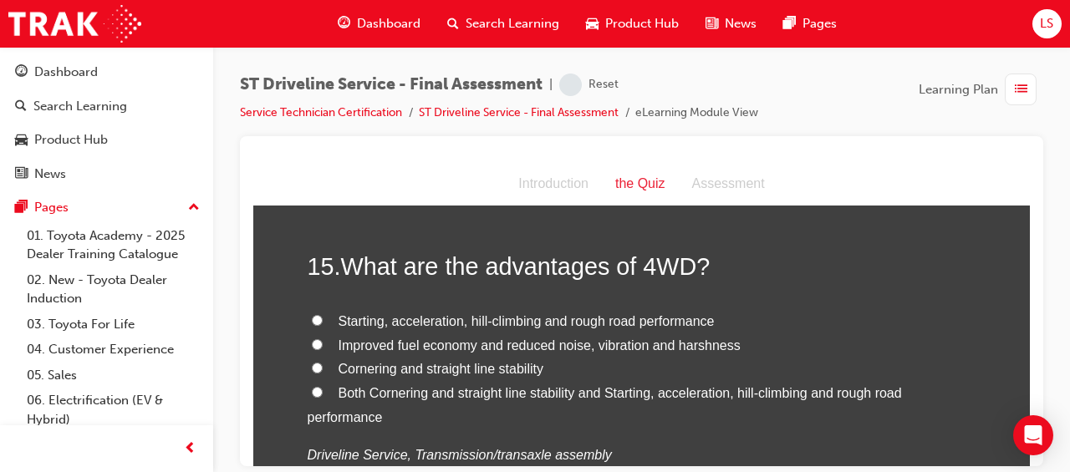
scroll to position [5362, 0]
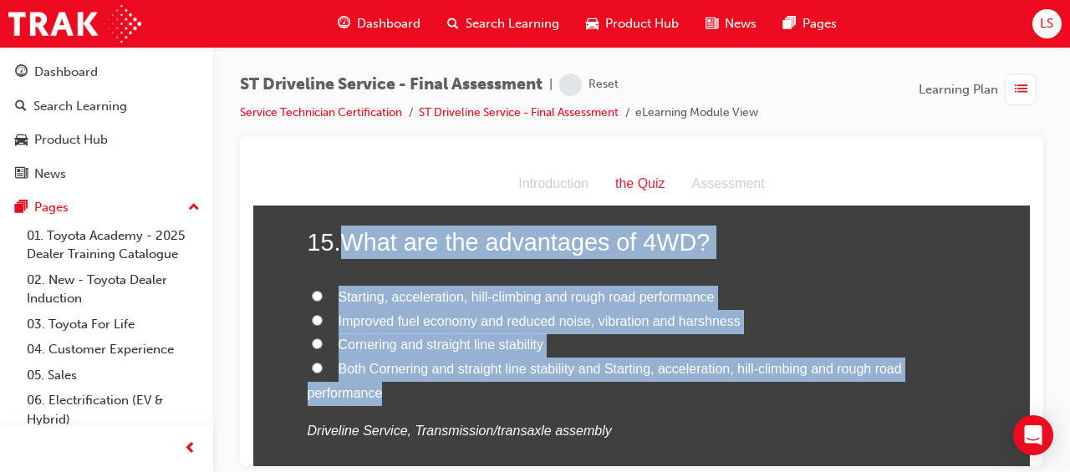
drag, startPoint x: 341, startPoint y: 236, endPoint x: 776, endPoint y: 381, distance: 458.2
click at [776, 381] on div "15 . What are the advantages of 4WD? Starting, acceleration, hill-climbing and …" at bounding box center [642, 374] width 669 height 299
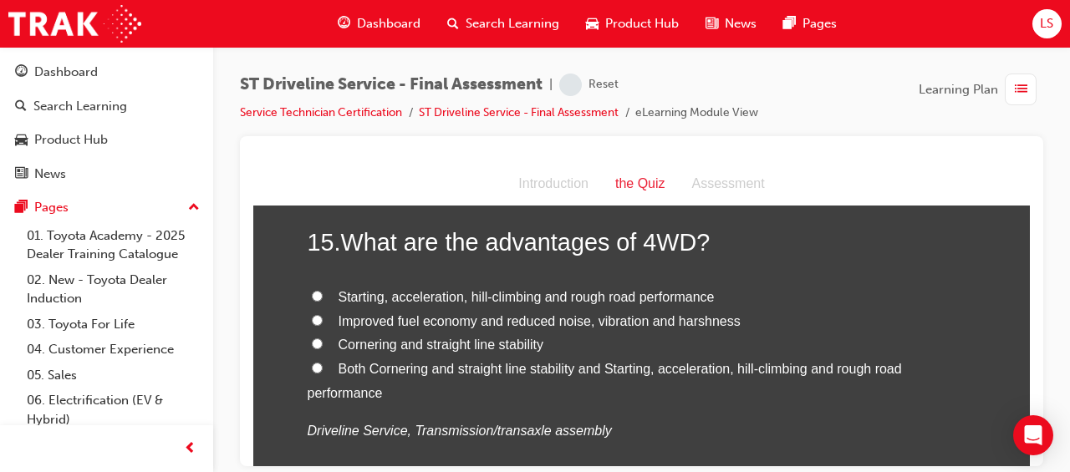
click at [598, 408] on div "Starting, acceleration, hill-climbing and rough road performance Improved fuel …" at bounding box center [642, 364] width 669 height 158
click at [552, 363] on span "Both Cornering and straight line stability and Starting, acceleration, hill-cli…" at bounding box center [605, 380] width 594 height 38
click at [323, 363] on input "Both Cornering and straight line stability and Starting, acceleration, hill-cli…" at bounding box center [317, 367] width 11 height 11
radio input "true"
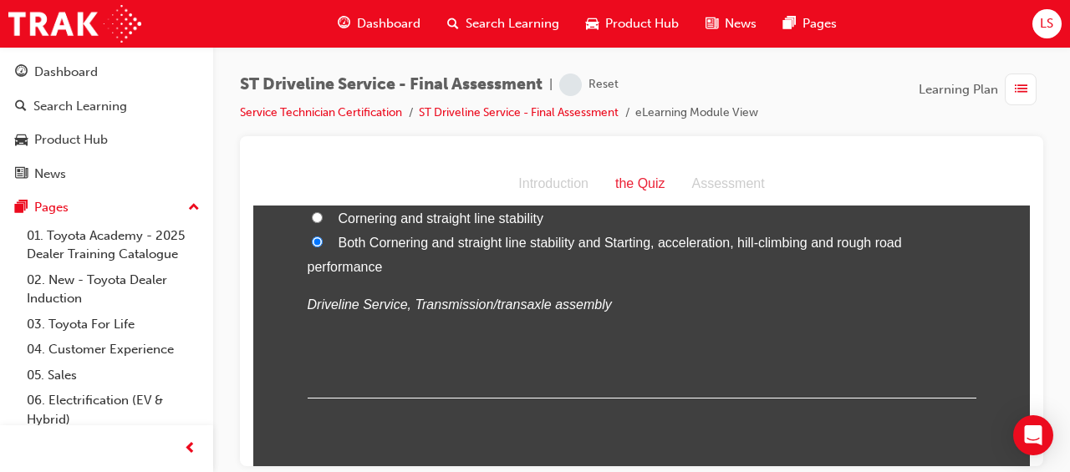
scroll to position [5542, 0]
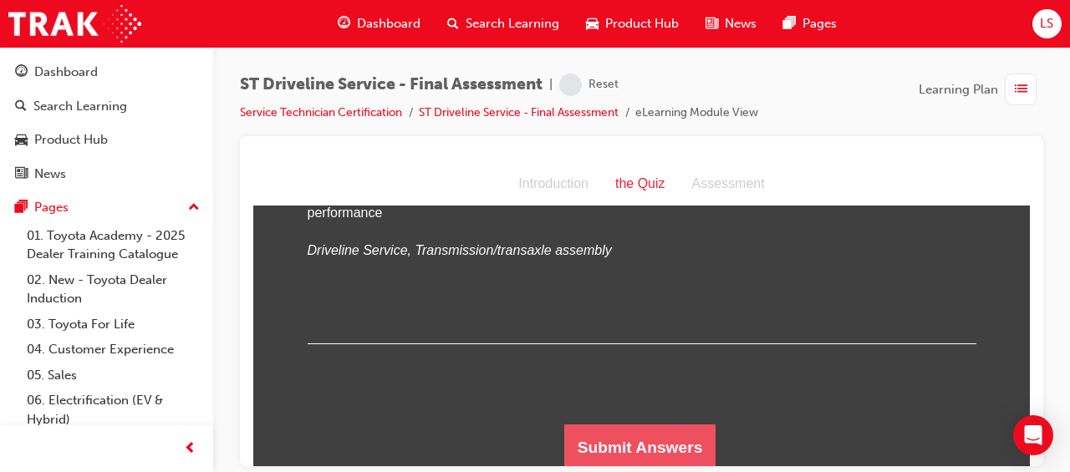
click at [618, 431] on button "Submit Answers" at bounding box center [640, 447] width 152 height 47
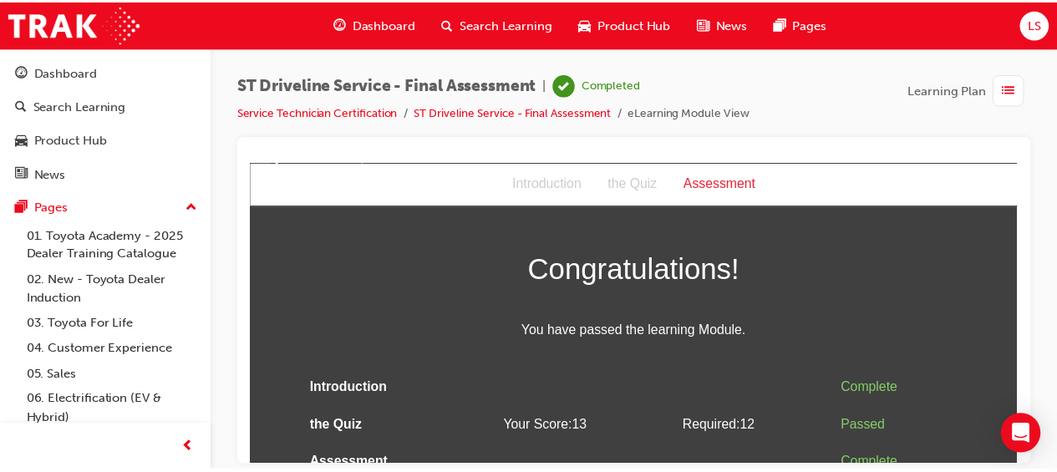
scroll to position [0, 0]
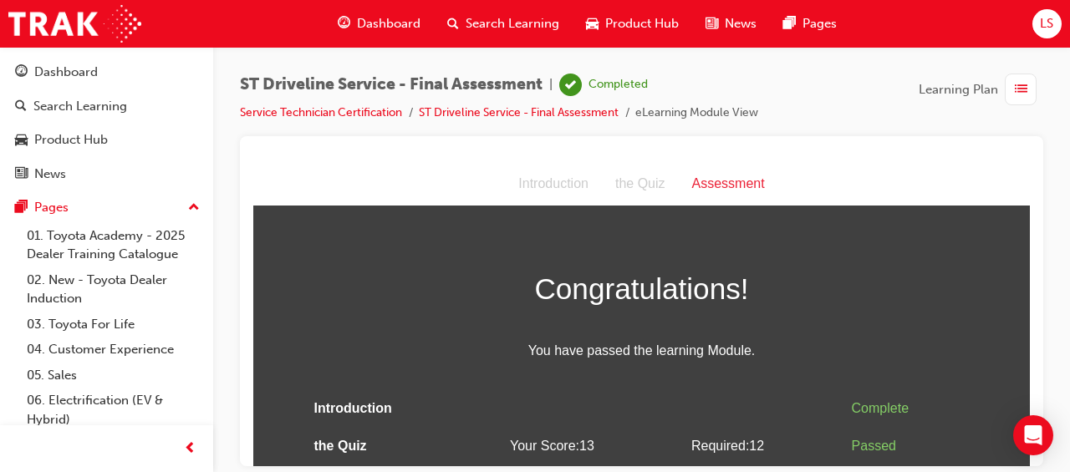
click at [369, 16] on span "Dashboard" at bounding box center [389, 23] width 64 height 19
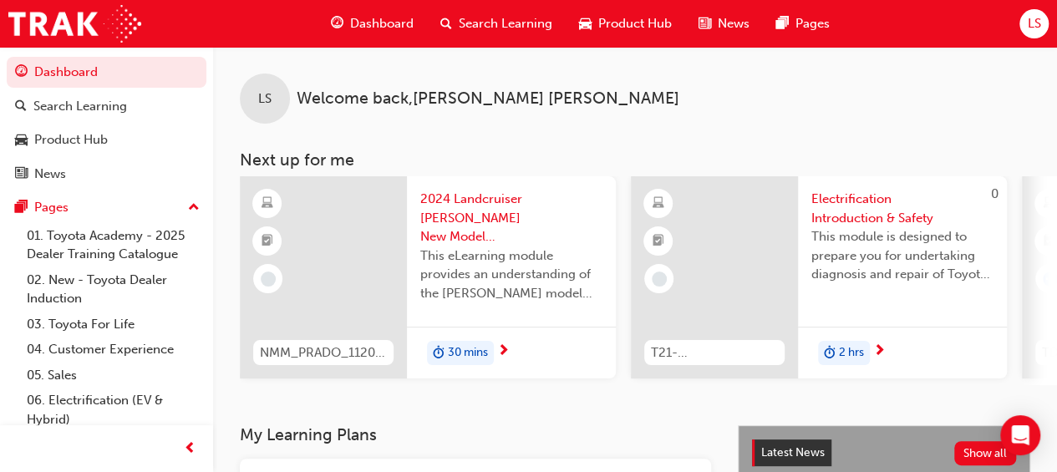
click at [1035, 26] on span "LS" at bounding box center [1033, 23] width 13 height 19
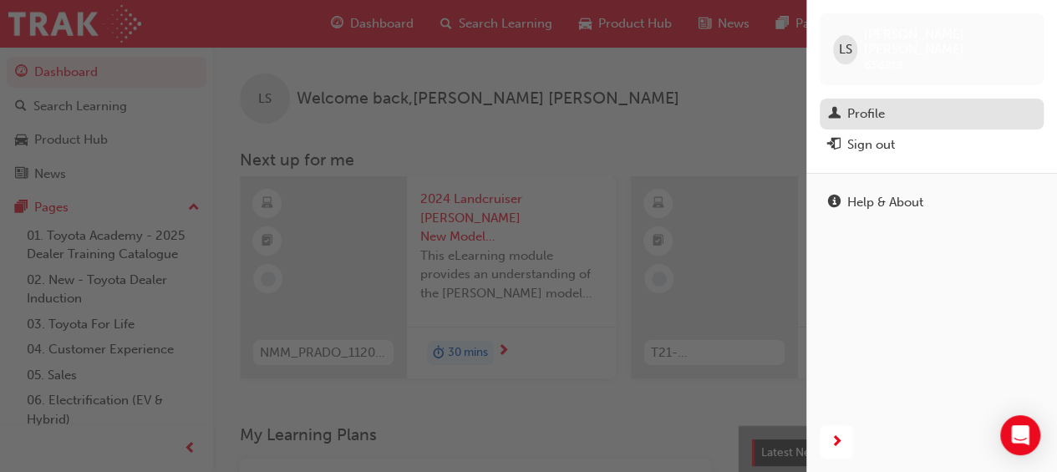
click at [887, 104] on div "Profile" at bounding box center [931, 114] width 207 height 21
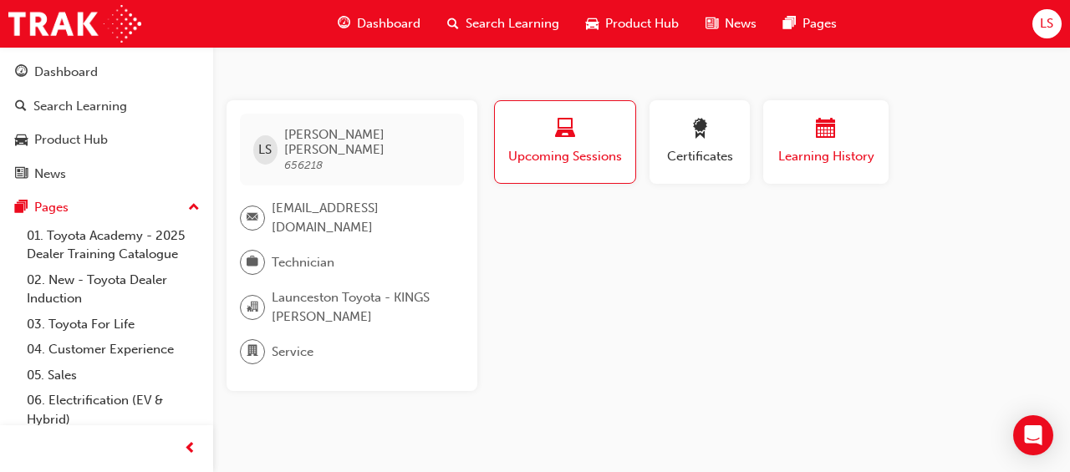
click at [833, 140] on span "calendar-icon" at bounding box center [826, 130] width 20 height 23
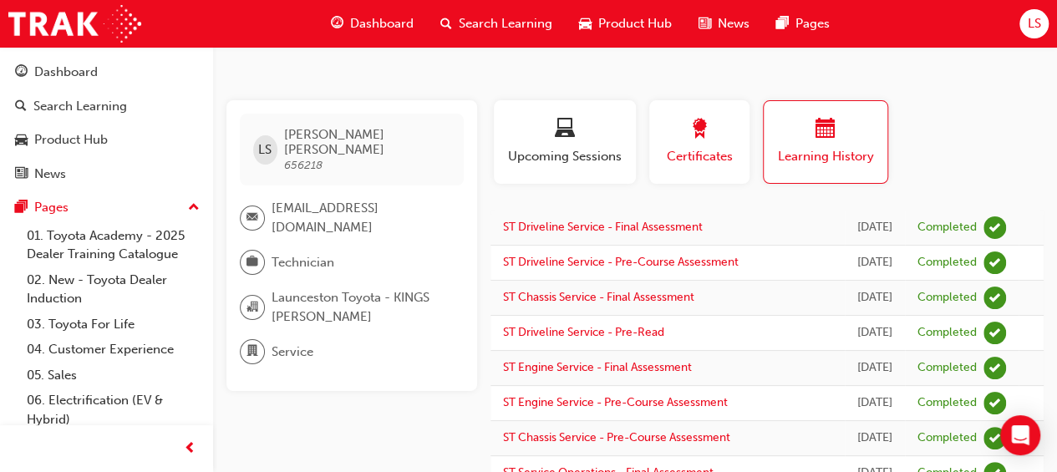
click at [702, 150] on span "Certificates" at bounding box center [699, 156] width 75 height 19
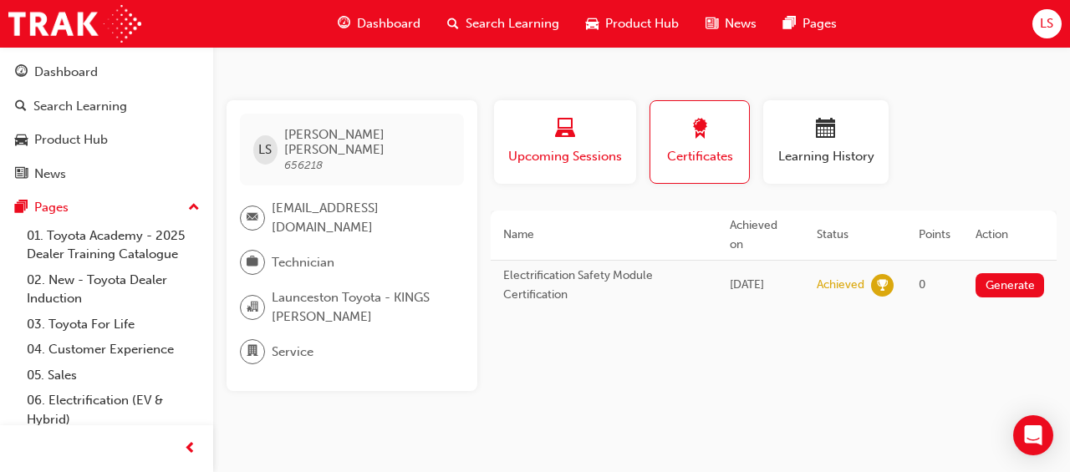
click at [569, 145] on div "Upcoming Sessions" at bounding box center [564, 143] width 117 height 48
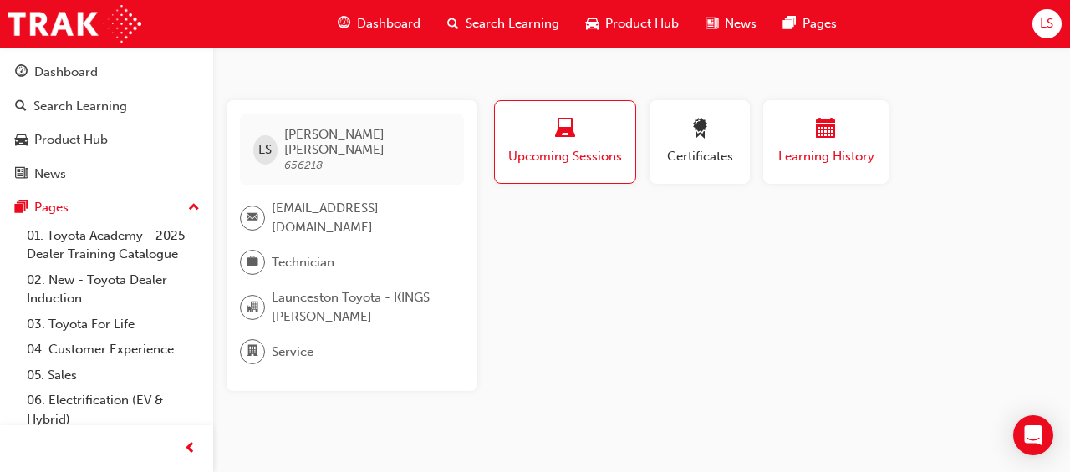
click at [797, 142] on div "button" at bounding box center [826, 132] width 100 height 26
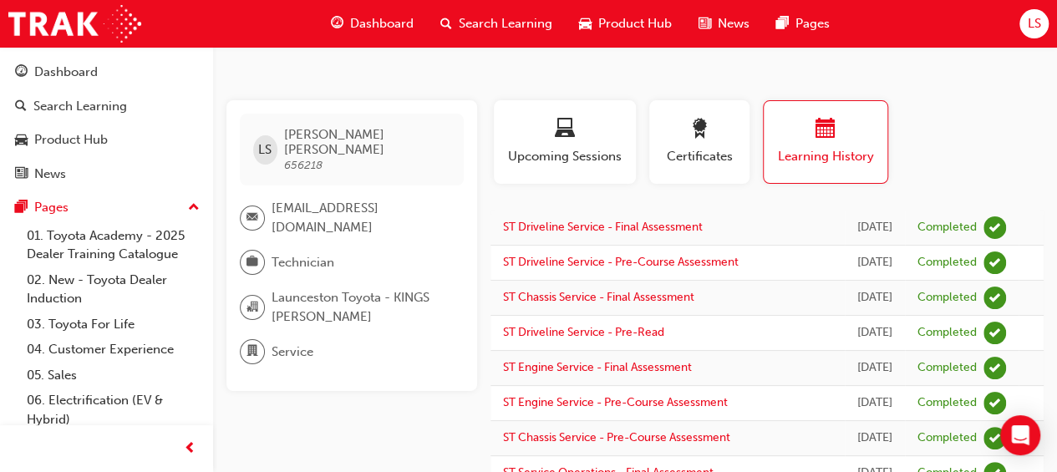
click at [364, 28] on span "Dashboard" at bounding box center [382, 23] width 64 height 19
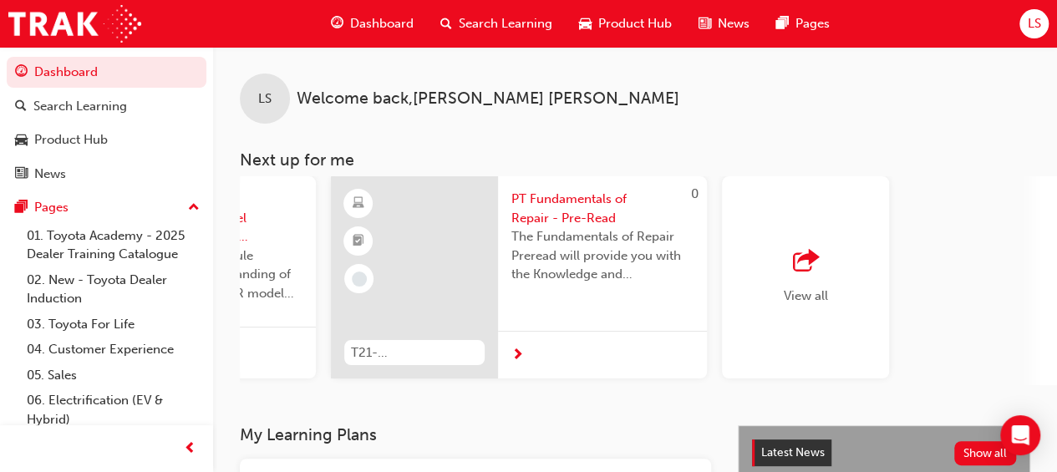
scroll to position [0, 1527]
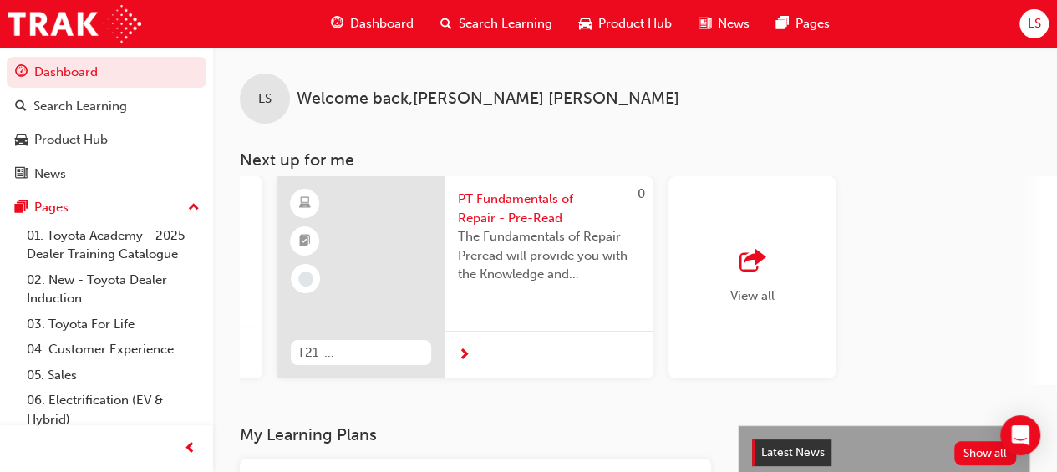
click at [755, 255] on span "outbound-icon" at bounding box center [752, 261] width 25 height 23
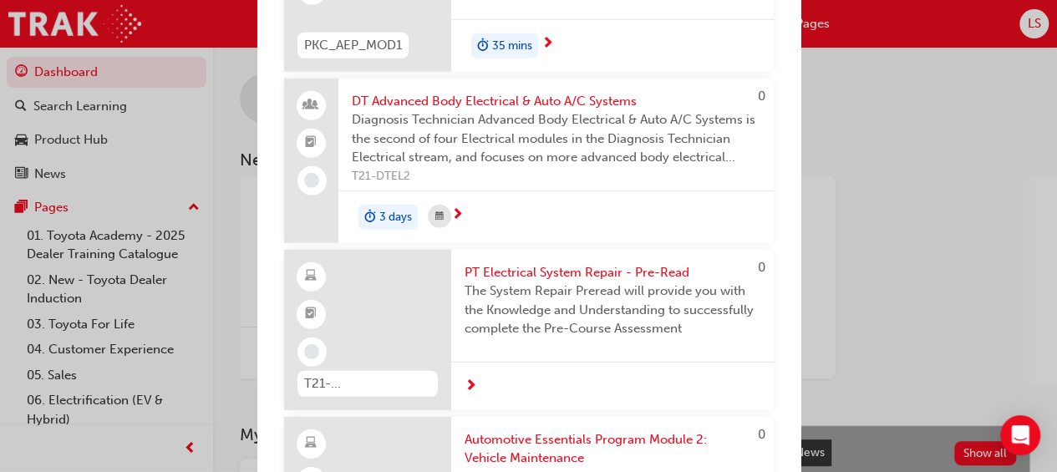
scroll to position [5487, 0]
click at [231, 215] on div "Next up for me NMM_PRADO_112024_MODULE_1 2024 Landcruiser [PERSON_NAME] New Mod…" at bounding box center [528, 236] width 1057 height 472
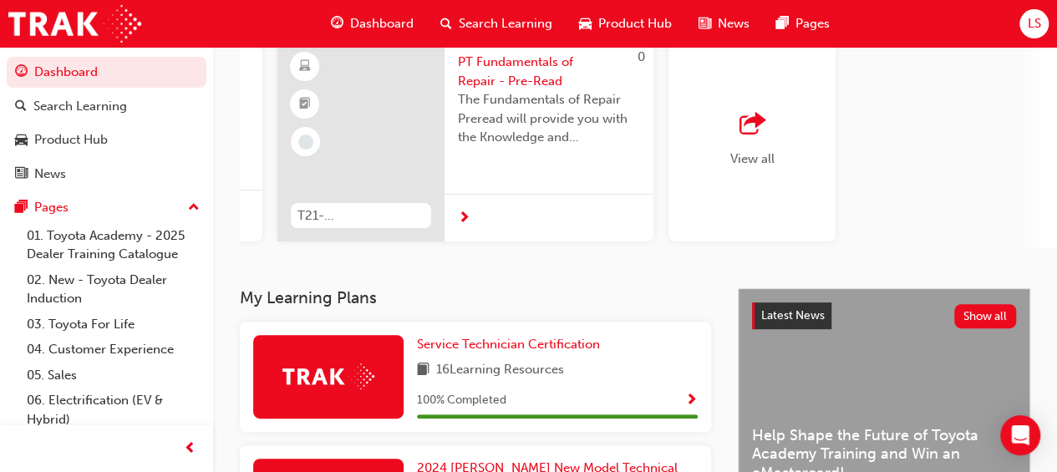
scroll to position [0, 0]
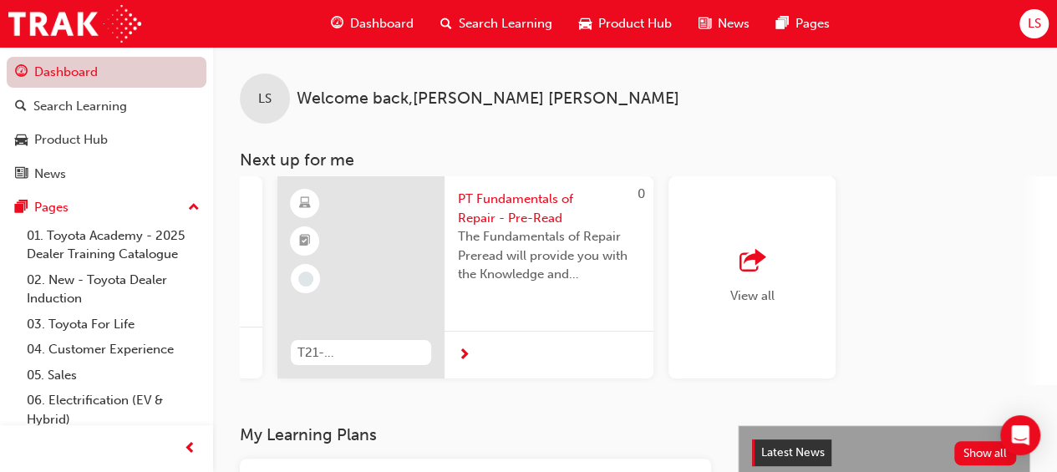
click at [115, 66] on link "Dashboard" at bounding box center [107, 72] width 200 height 31
click at [376, 23] on span "Dashboard" at bounding box center [382, 23] width 64 height 19
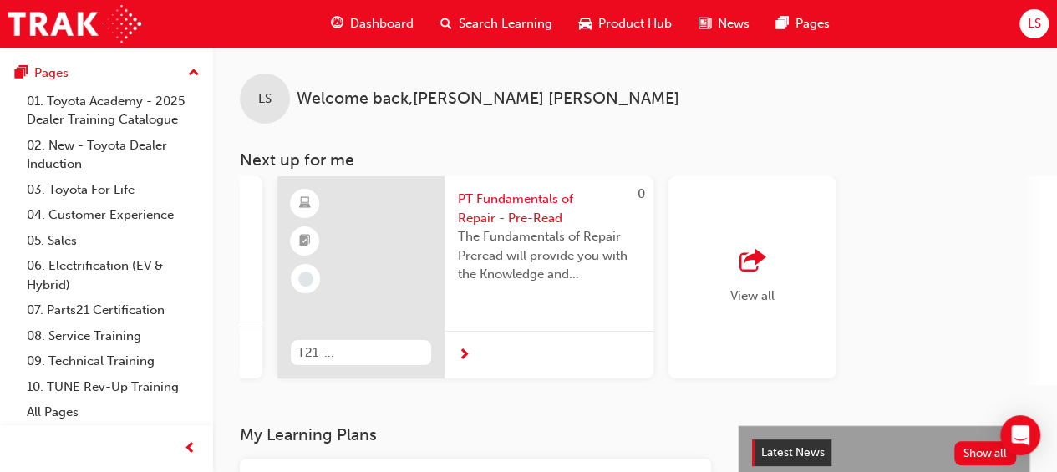
click at [1036, 23] on span "LS" at bounding box center [1033, 23] width 13 height 19
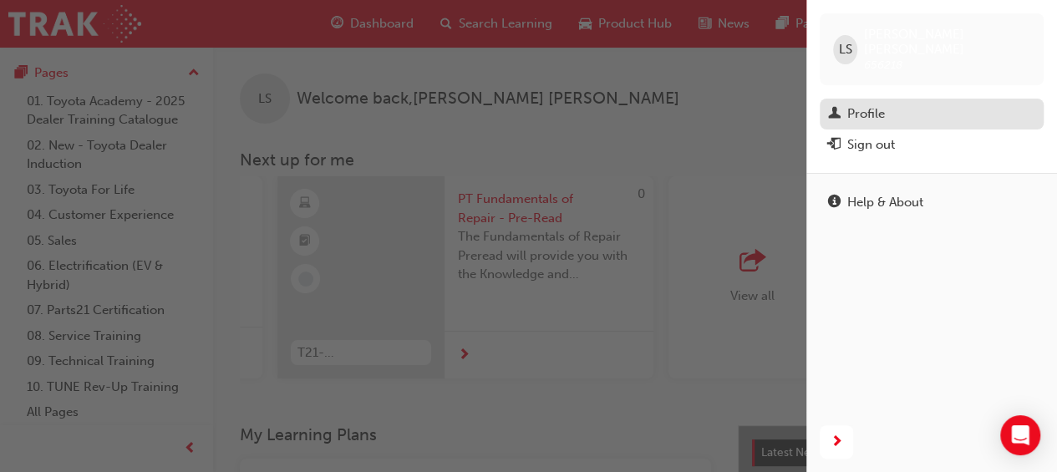
click at [886, 104] on div "Profile" at bounding box center [931, 114] width 207 height 21
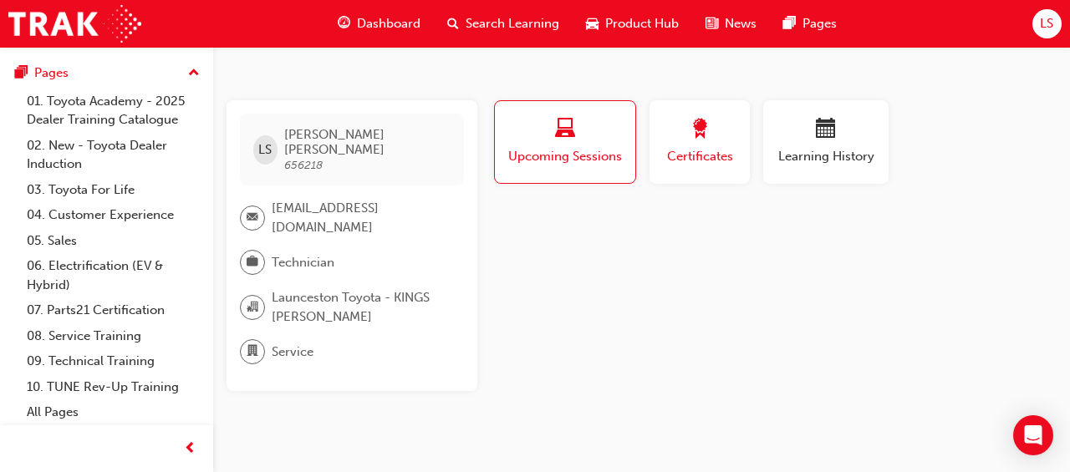
click at [671, 150] on span "Certificates" at bounding box center [699, 156] width 75 height 19
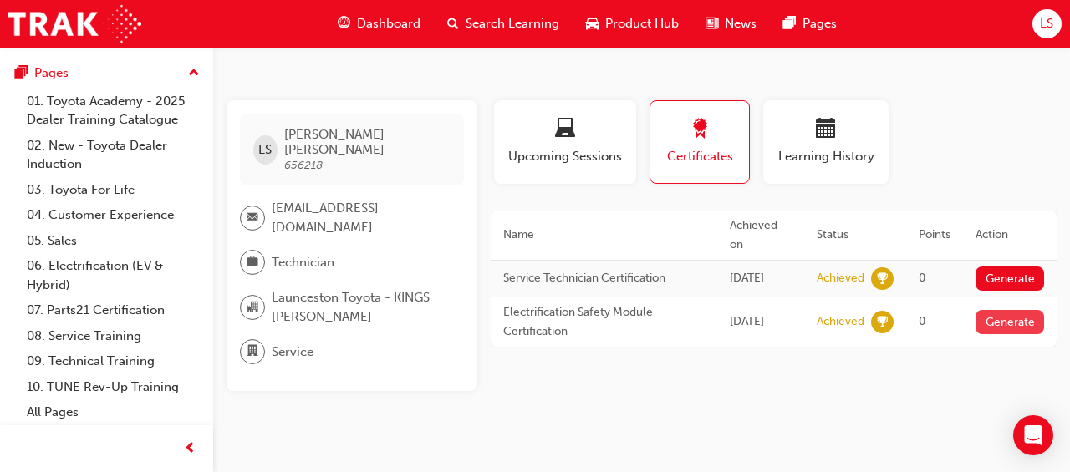
click at [996, 326] on button "Generate" at bounding box center [1009, 322] width 69 height 24
click at [740, 391] on div "LS [PERSON_NAME] 656218 [EMAIL_ADDRESS][DOMAIN_NAME] Technician Launceston Toyo…" at bounding box center [535, 236] width 1070 height 472
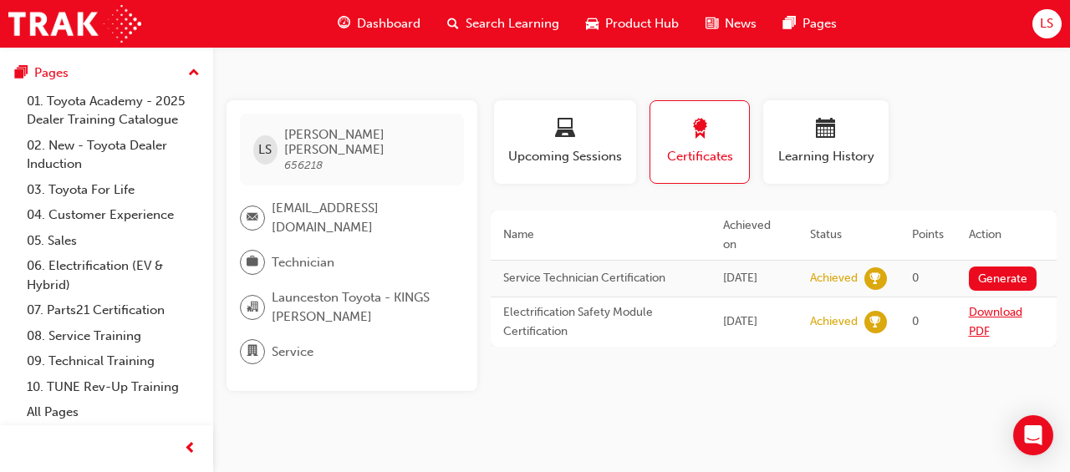
click at [979, 309] on link "Download PDF" at bounding box center [995, 321] width 53 height 33
click at [986, 267] on button "Generate" at bounding box center [1003, 279] width 69 height 24
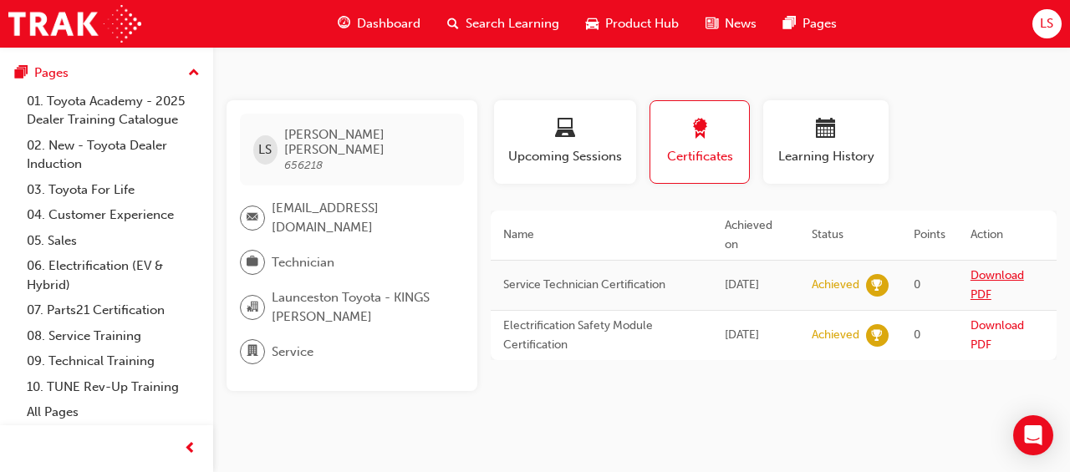
click at [984, 276] on link "Download PDF" at bounding box center [996, 284] width 53 height 33
click at [985, 281] on link "Download PDF" at bounding box center [996, 284] width 53 height 33
click at [989, 324] on link "Download PDF" at bounding box center [996, 334] width 53 height 33
click at [994, 328] on link "Download PDF" at bounding box center [996, 334] width 53 height 33
click at [979, 342] on link "Download PDF" at bounding box center [996, 334] width 53 height 33
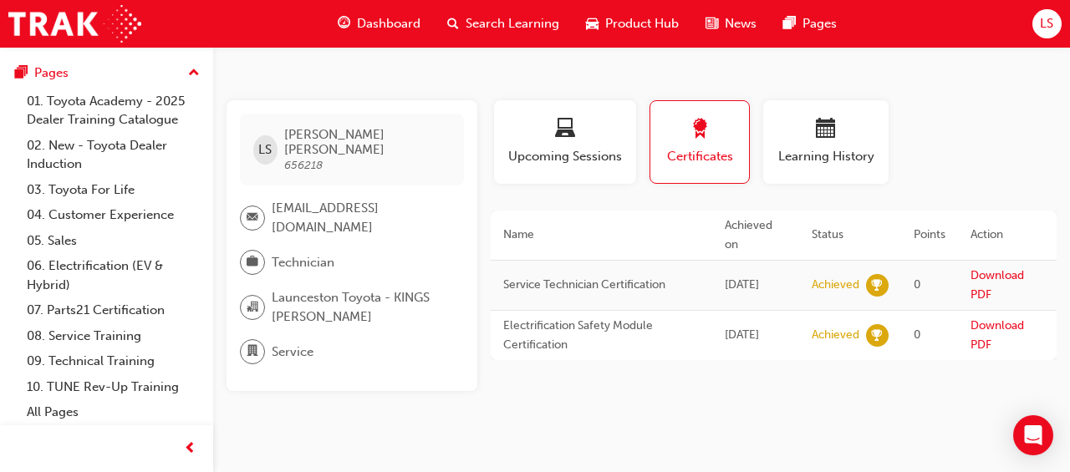
click at [916, 282] on span "0" at bounding box center [916, 284] width 7 height 14
click at [981, 274] on link "Download PDF" at bounding box center [996, 284] width 53 height 33
click at [1001, 328] on link "Download PDF" at bounding box center [996, 334] width 53 height 33
